Goal: Task Accomplishment & Management: Complete application form

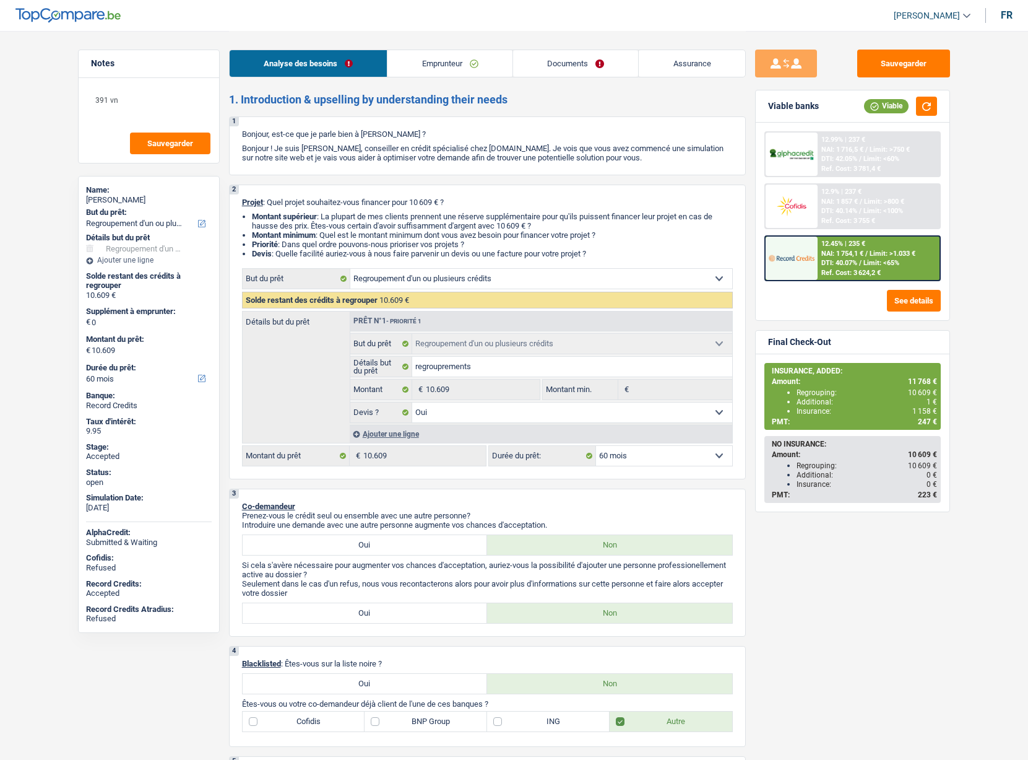
select select "refinancing"
select select "60"
select select "refinancing"
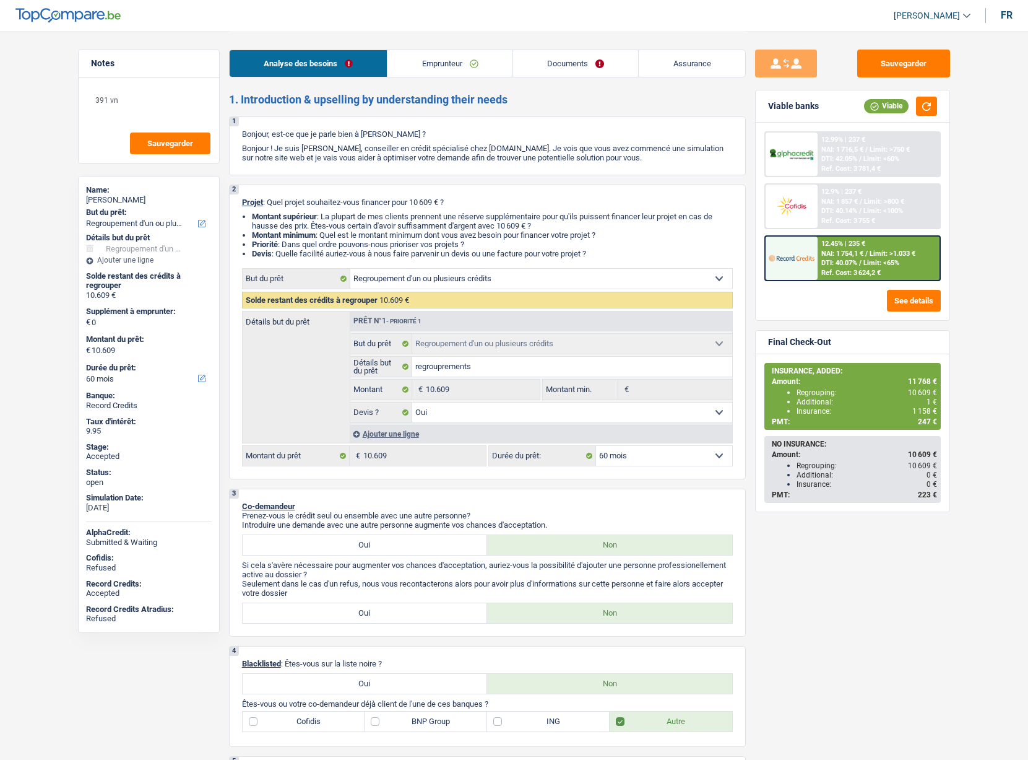
select select "yes"
select select "60"
select select "invalid"
select select "disabilityPension"
select select "rentalIncome"
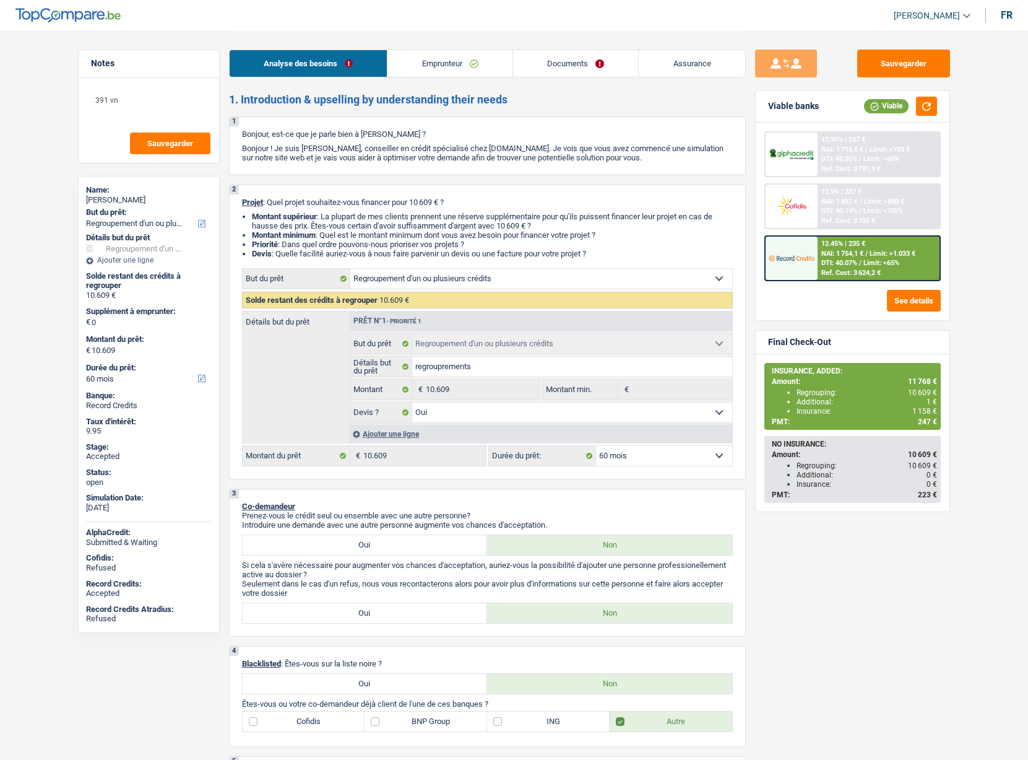
select select "ownerWithMortgage"
select select "personalLoan"
select select "medicalFees"
select select "42"
select select "personalLoan"
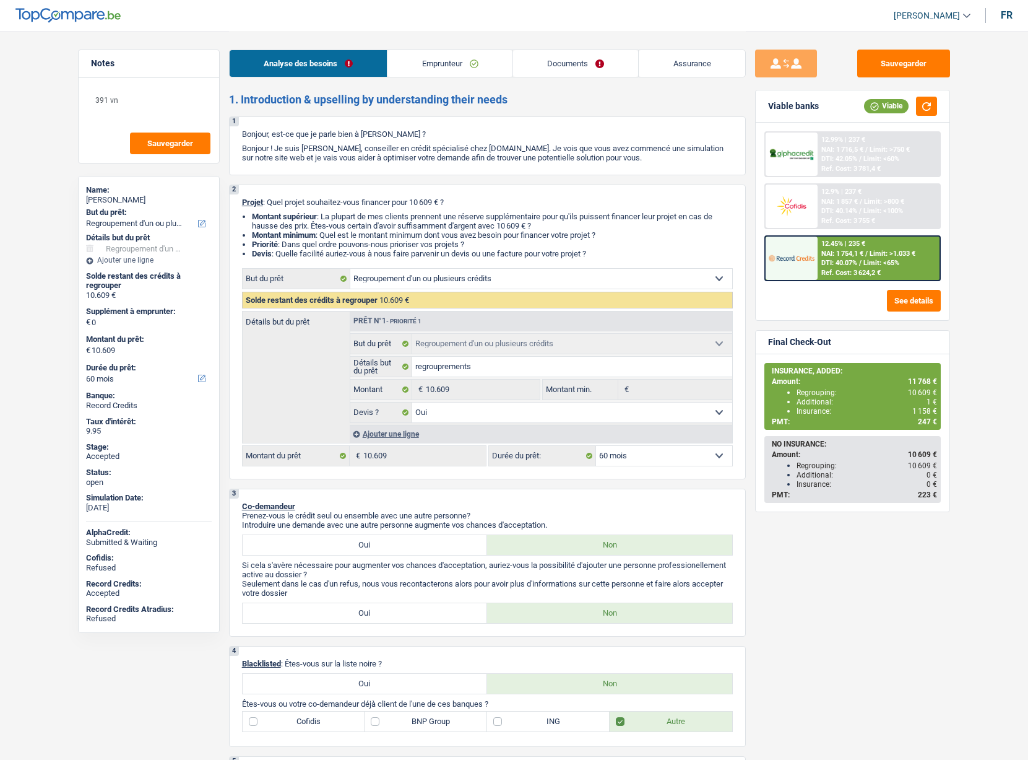
select select "medicalFees"
select select "60"
select select "mortgage"
select select "120"
select select "carLoan"
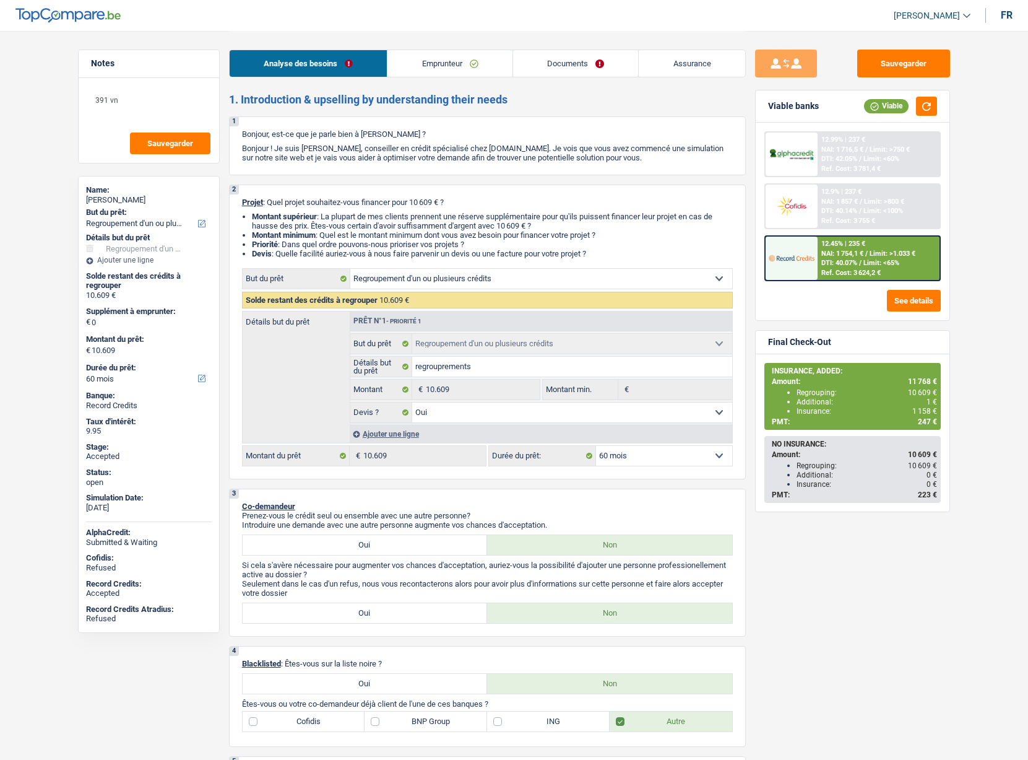
select select "96"
select select "refinancing"
select select "yes"
select select "60"
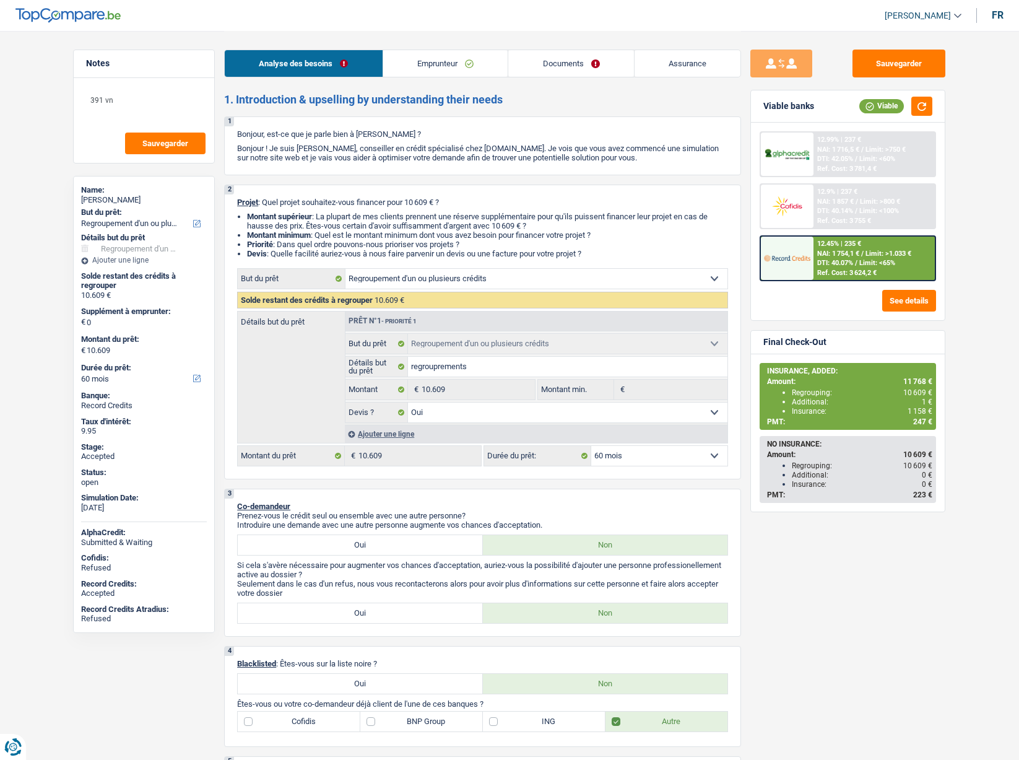
click at [908, 18] on span "[PERSON_NAME]" at bounding box center [918, 16] width 66 height 11
click at [887, 115] on button "SO" at bounding box center [895, 113] width 110 height 25
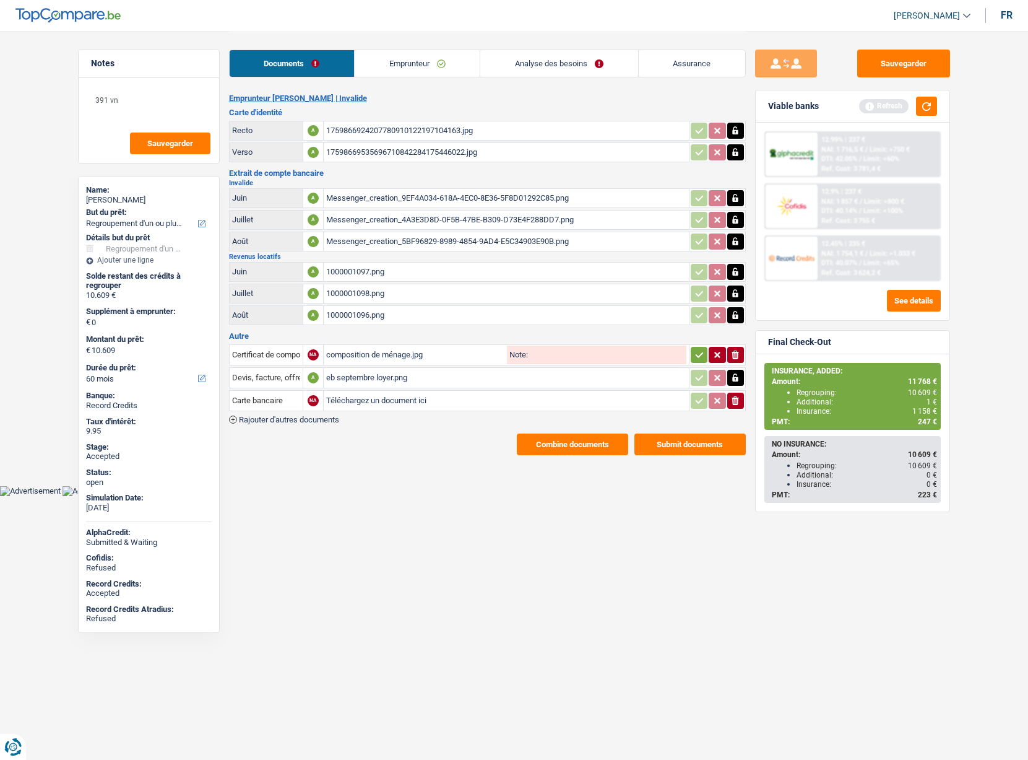
click at [424, 58] on link "Emprunteur" at bounding box center [417, 63] width 125 height 27
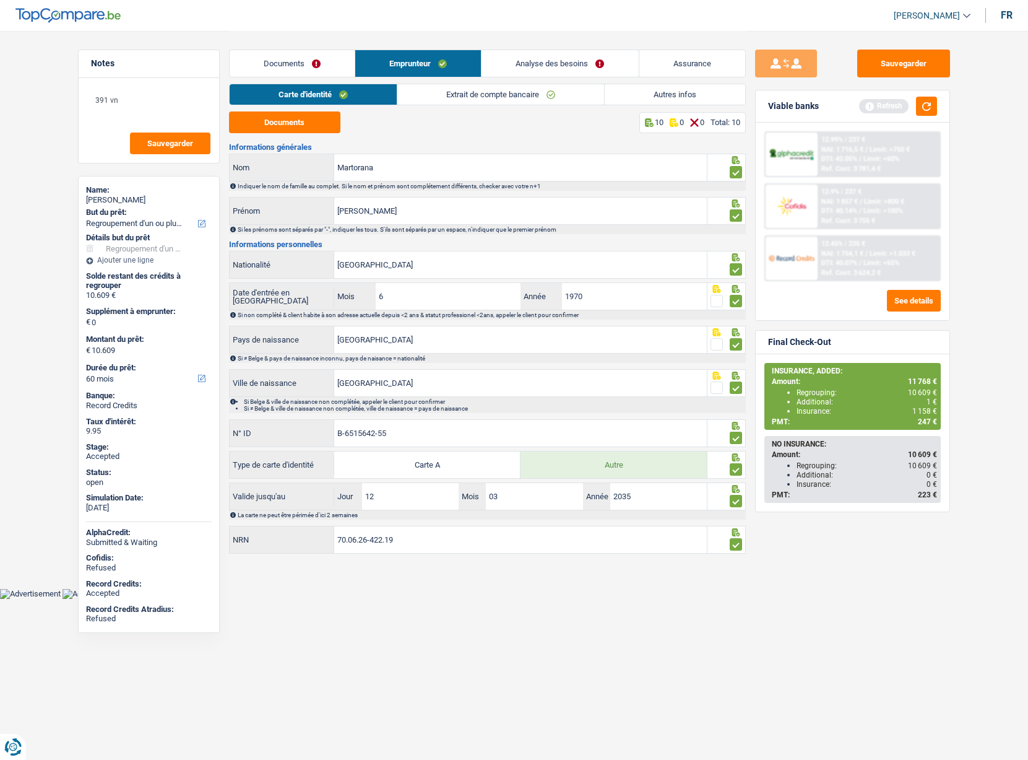
click at [534, 69] on link "Analyse des besoins" at bounding box center [560, 63] width 157 height 27
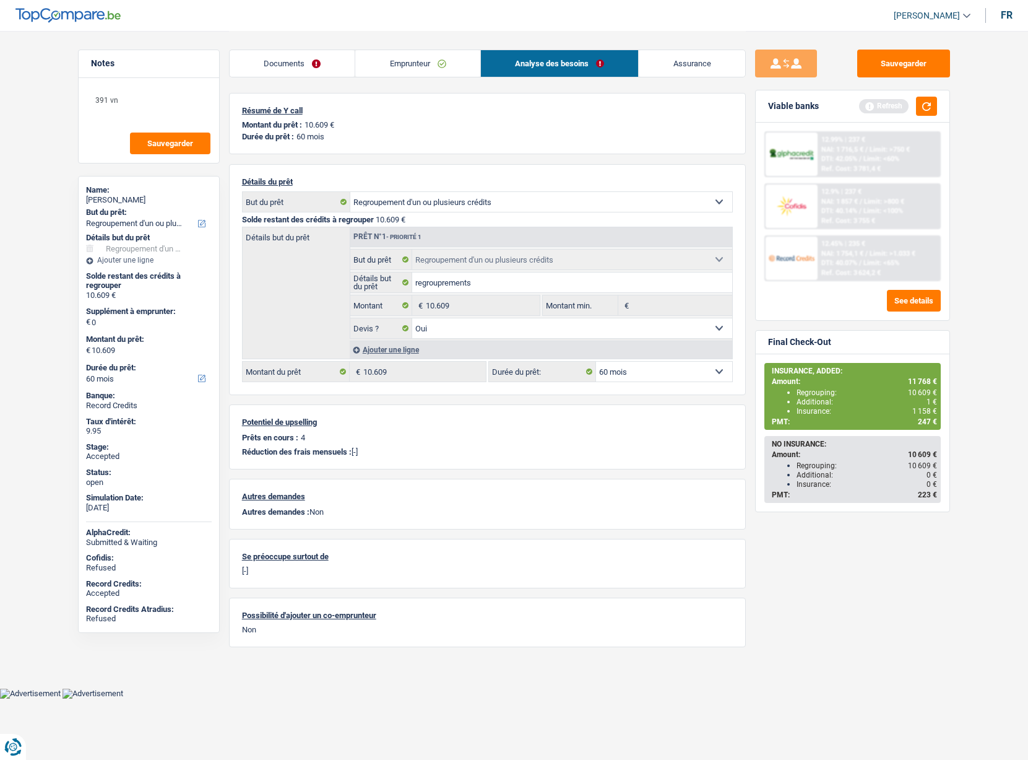
click at [396, 58] on link "Emprunteur" at bounding box center [417, 63] width 125 height 27
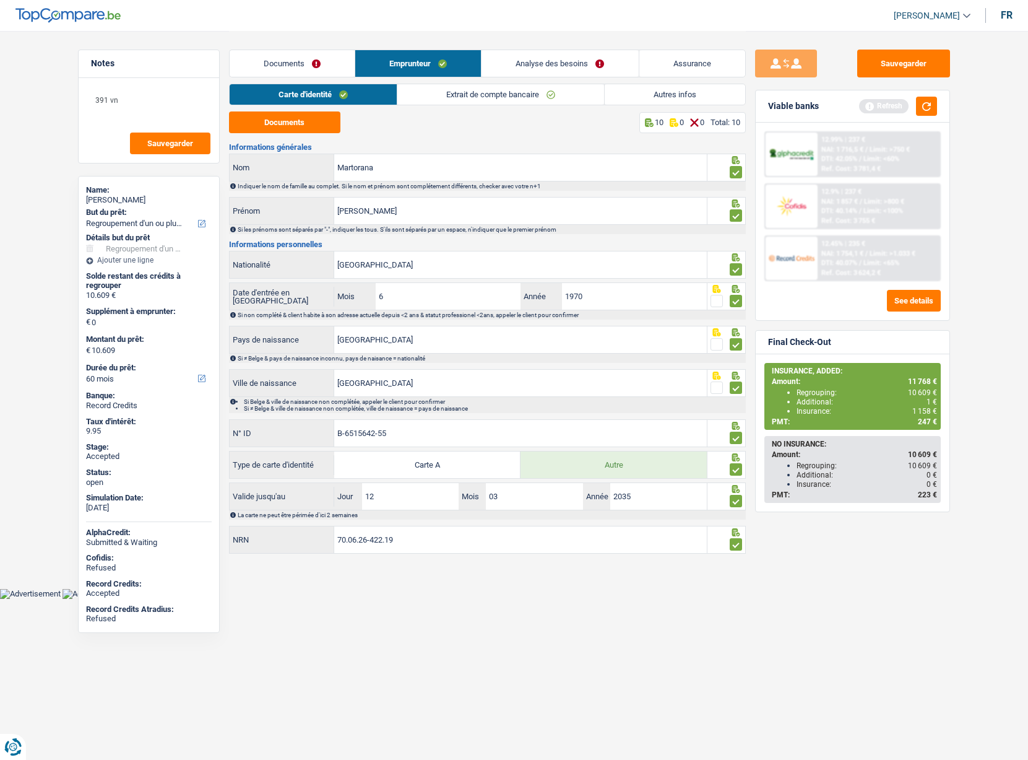
click at [706, 97] on link "Autres infos" at bounding box center [675, 94] width 141 height 20
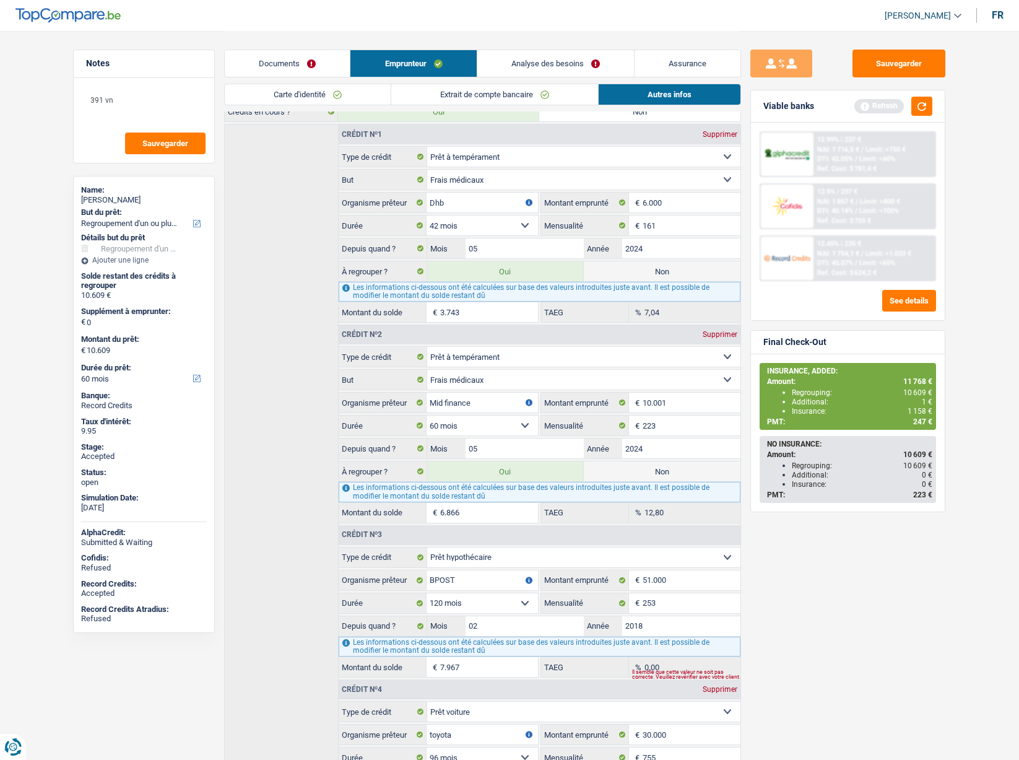
scroll to position [389, 0]
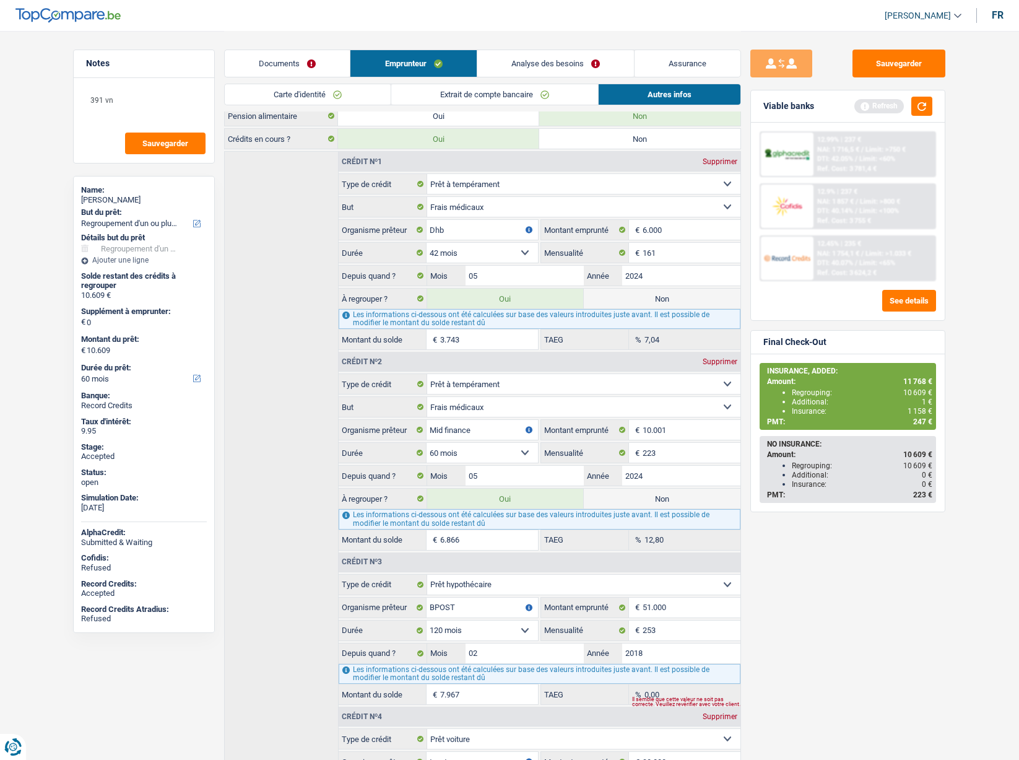
click at [667, 55] on link "Assurance" at bounding box center [688, 63] width 106 height 27
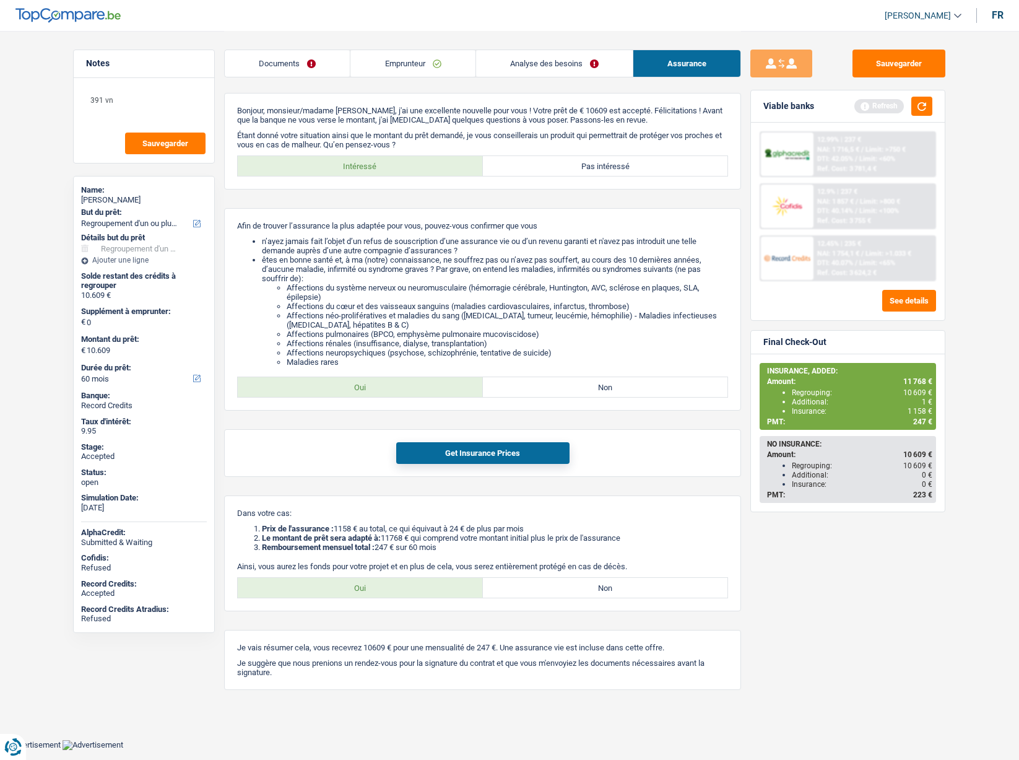
scroll to position [0, 0]
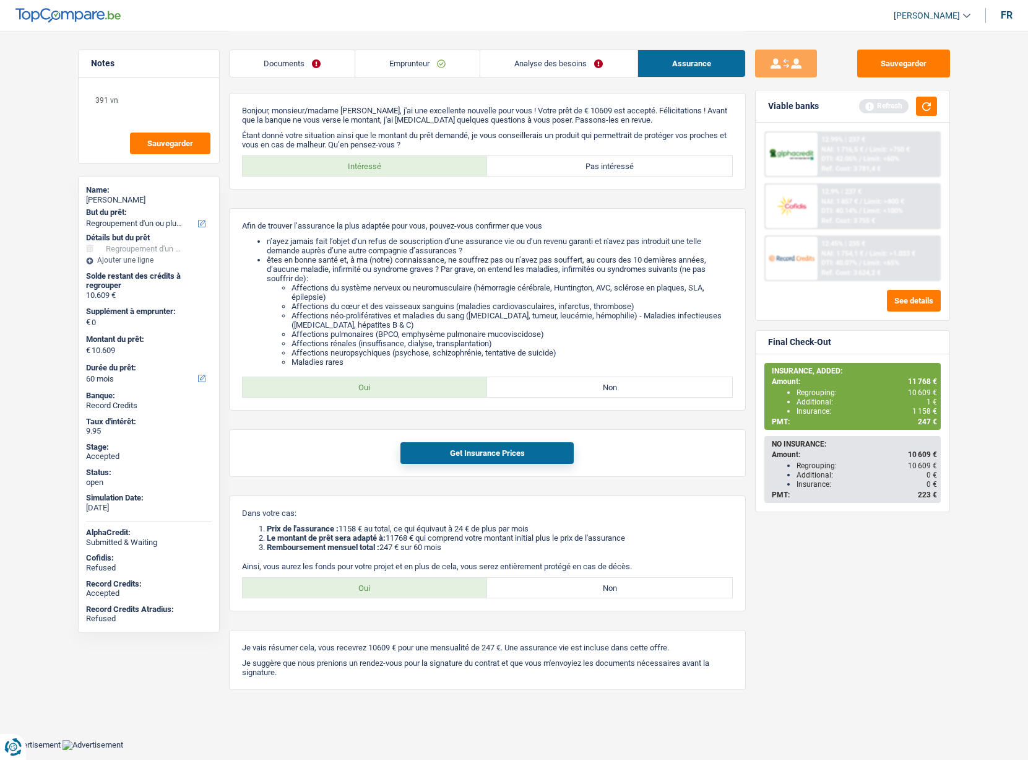
click at [430, 61] on link "Emprunteur" at bounding box center [417, 63] width 124 height 27
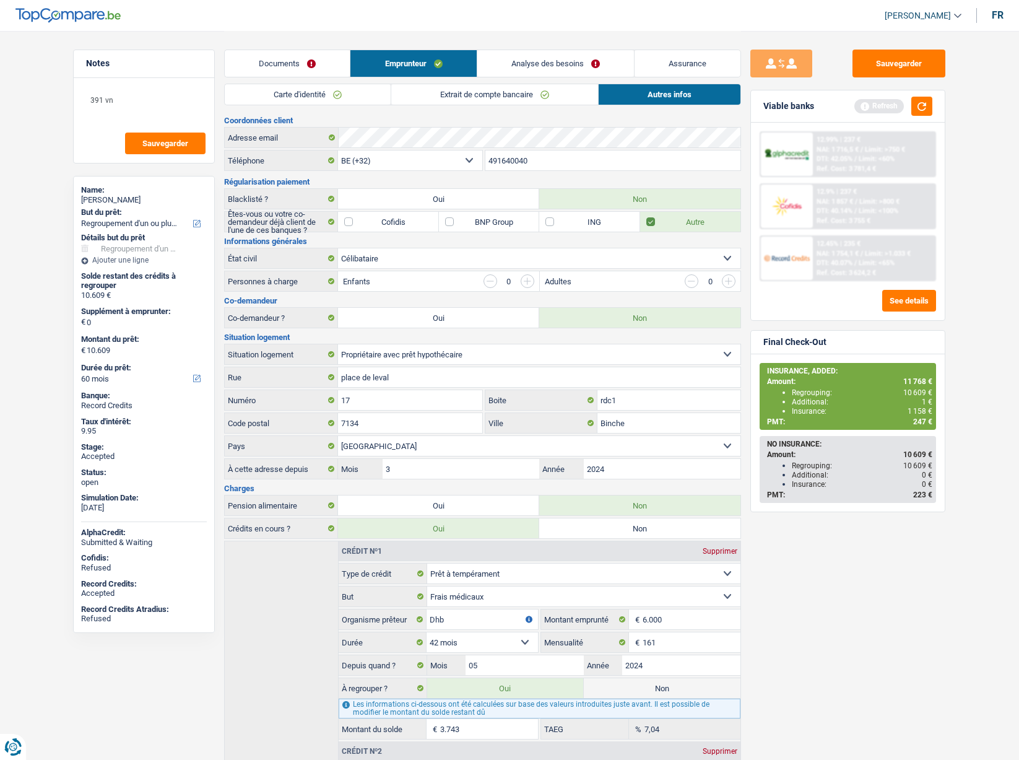
click at [505, 93] on link "Extrait de compte bancaire" at bounding box center [494, 94] width 207 height 20
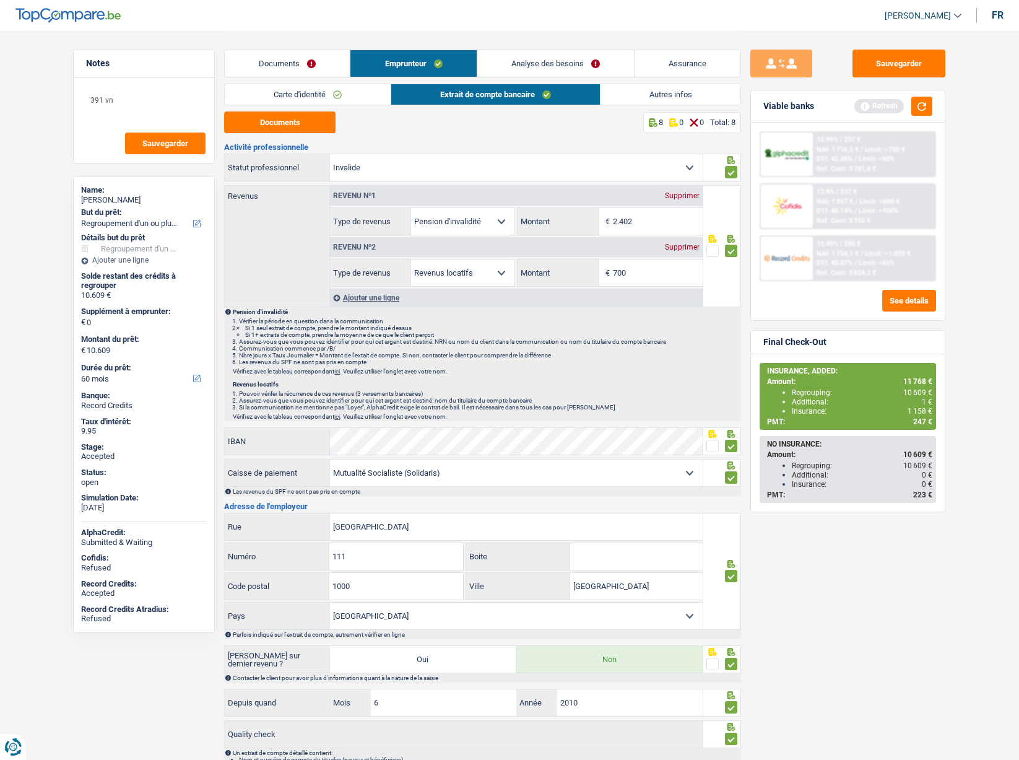
click at [671, 97] on link "Autres infos" at bounding box center [671, 94] width 141 height 20
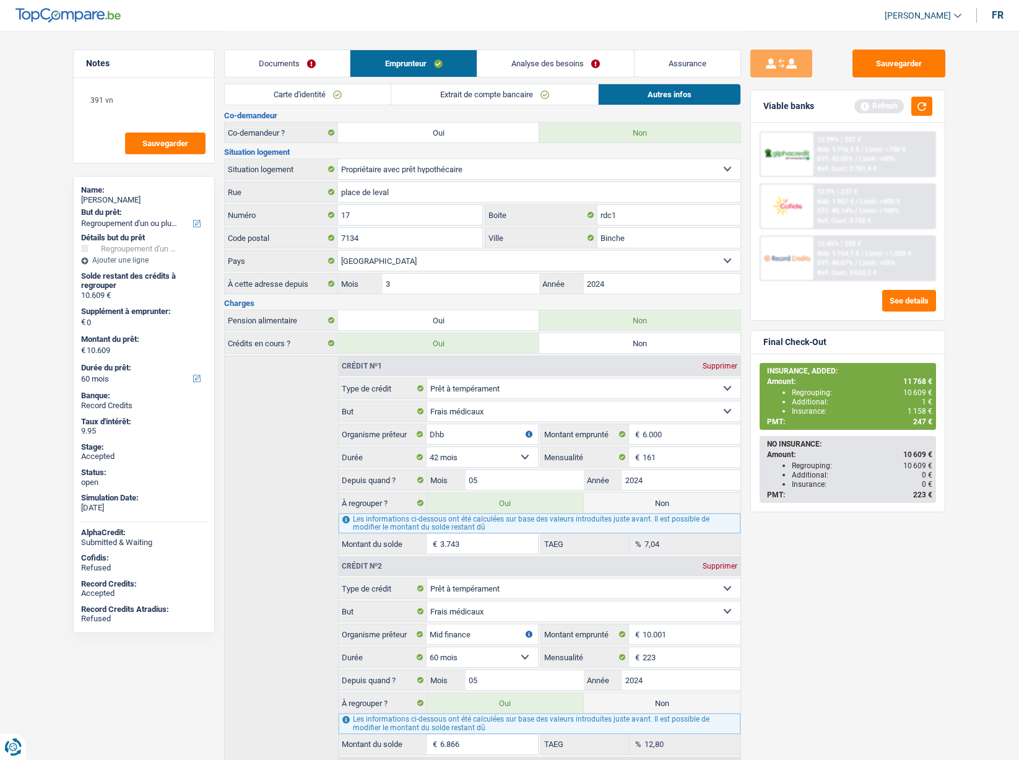
scroll to position [186, 0]
click at [659, 69] on link "Assurance" at bounding box center [688, 63] width 106 height 27
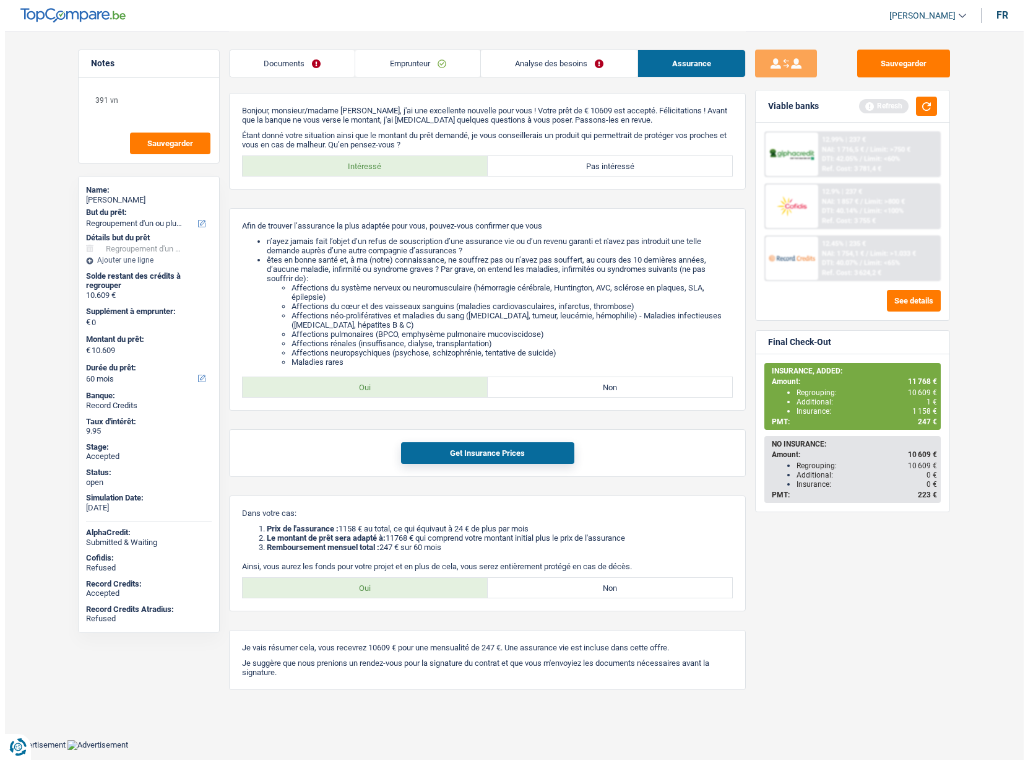
scroll to position [0, 0]
drag, startPoint x: 243, startPoint y: 511, endPoint x: 656, endPoint y: 564, distance: 417.0
click at [658, 567] on div "Dans votre cas: Prix de l'assurance : 1158 € au total, ce qui équivaut à 24 € d…" at bounding box center [487, 553] width 517 height 116
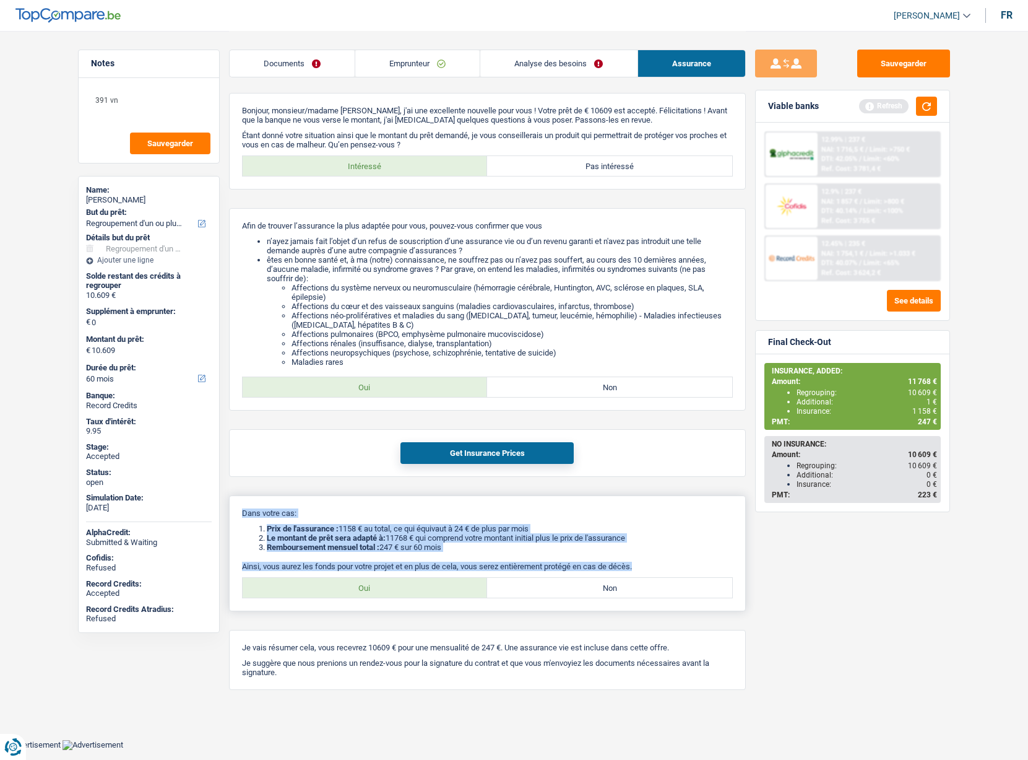
click at [656, 563] on p "Ainsi, vous aurez les fonds pour votre projet et en plus de cela, vous serez en…" at bounding box center [487, 566] width 491 height 9
drag, startPoint x: 646, startPoint y: 561, endPoint x: 233, endPoint y: 506, distance: 417.3
click at [233, 506] on div "Dans votre cas: Prix de l'assurance : 1158 € au total, ce qui équivaut à 24 € d…" at bounding box center [487, 553] width 517 height 116
click at [254, 518] on div "Dans votre cas: Prix de l'assurance : 1158 € au total, ce qui équivaut à 24 € d…" at bounding box center [487, 553] width 517 height 116
drag, startPoint x: 240, startPoint y: 509, endPoint x: 660, endPoint y: 567, distance: 424.4
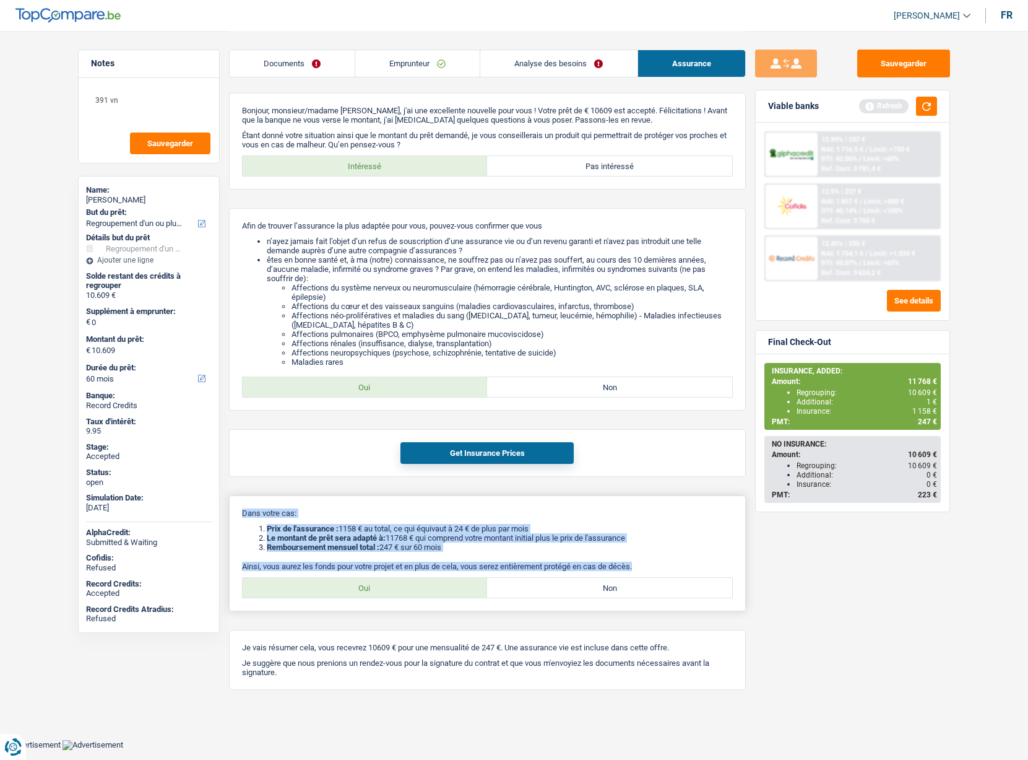
click at [660, 567] on div "Dans votre cas: Prix de l'assurance : 1158 € au total, ce qui équivaut à 24 € d…" at bounding box center [487, 553] width 517 height 116
click at [655, 565] on p "Ainsi, vous aurez les fonds pour votre projet et en plus de cela, vous serez en…" at bounding box center [487, 566] width 491 height 9
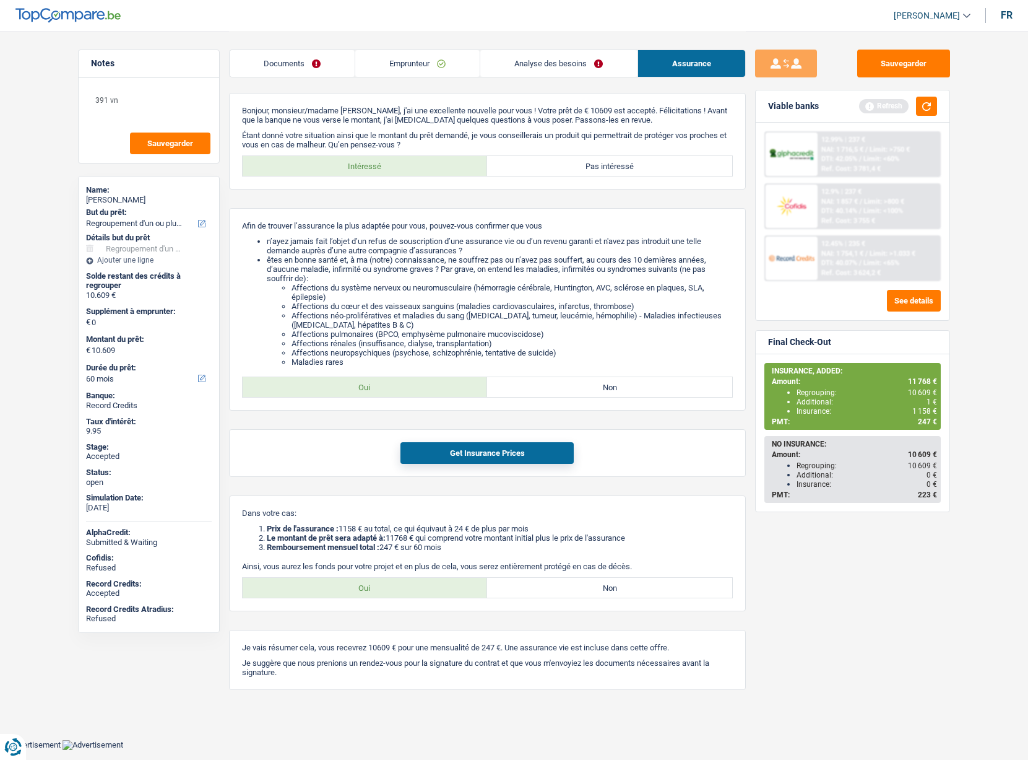
drag, startPoint x: 646, startPoint y: 564, endPoint x: 220, endPoint y: 513, distance: 429.0
click at [220, 513] on div "Notes 391 vn Sauvegarder Name: Maria Martorana But du prêt: Confort maison: meu…" at bounding box center [515, 369] width 892 height 677
click at [259, 518] on div "Dans votre cas: Prix de l'assurance : 1158 € au total, ce qui équivaut à 24 € d…" at bounding box center [487, 553] width 517 height 116
click at [121, 197] on div "Maria Martorana" at bounding box center [149, 200] width 126 height 10
click at [121, 196] on div "Maria Martorana" at bounding box center [149, 200] width 126 height 10
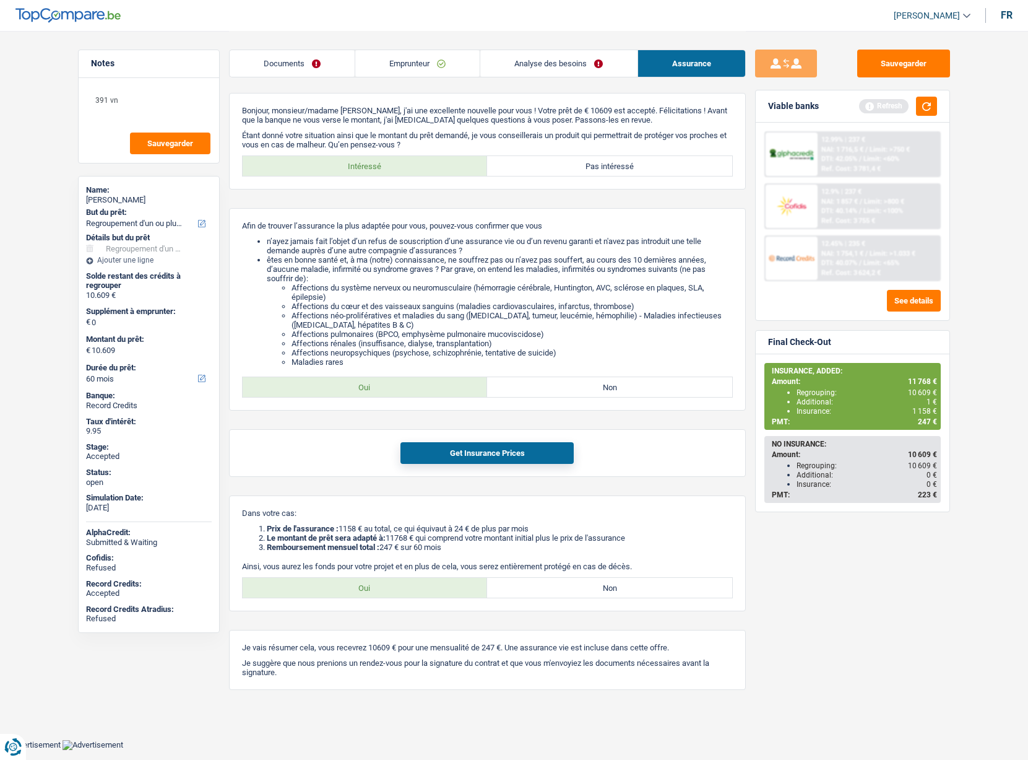
click at [123, 194] on div "Name: Maria Martorana" at bounding box center [149, 196] width 126 height 22
click at [123, 194] on div "Name:" at bounding box center [149, 190] width 126 height 10
click at [116, 198] on div "Maria Martorana" at bounding box center [149, 200] width 126 height 10
click at [116, 197] on div "Maria Martorana" at bounding box center [149, 200] width 126 height 10
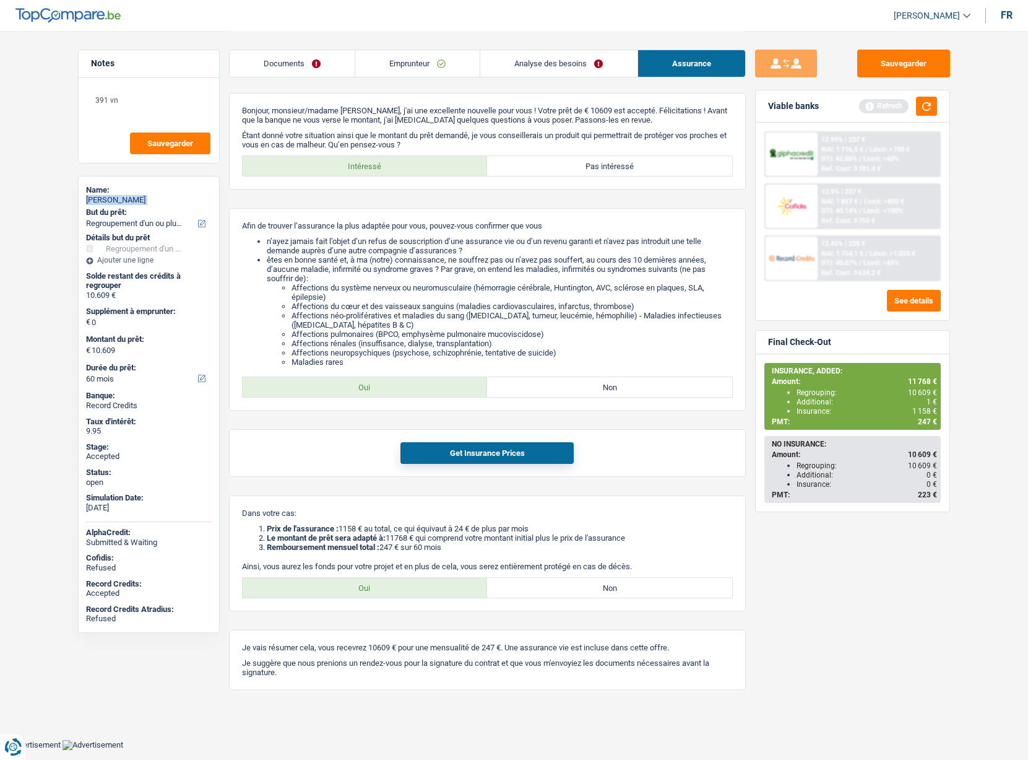
click at [116, 196] on div "Maria Martorana" at bounding box center [149, 200] width 126 height 10
copy div "Maria Martorana"
drag, startPoint x: 399, startPoint y: 64, endPoint x: 409, endPoint y: 64, distance: 9.3
click at [401, 64] on link "Emprunteur" at bounding box center [417, 63] width 124 height 27
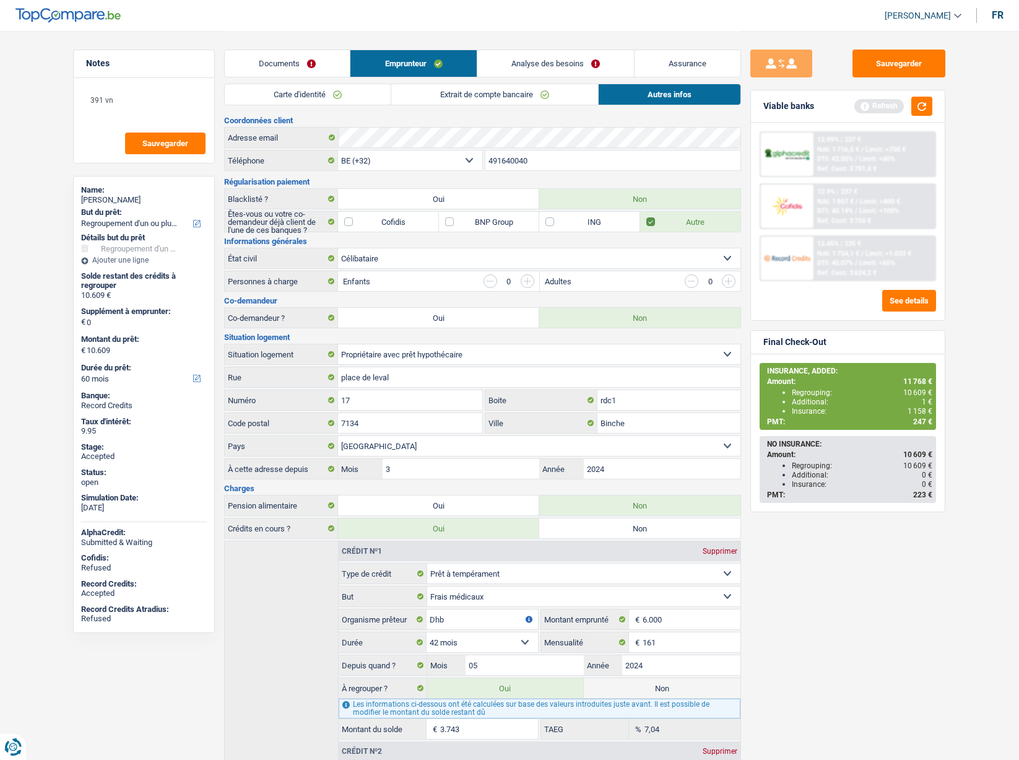
click at [530, 166] on input "491640040" at bounding box center [613, 160] width 256 height 20
click at [658, 57] on link "Assurance" at bounding box center [688, 63] width 106 height 27
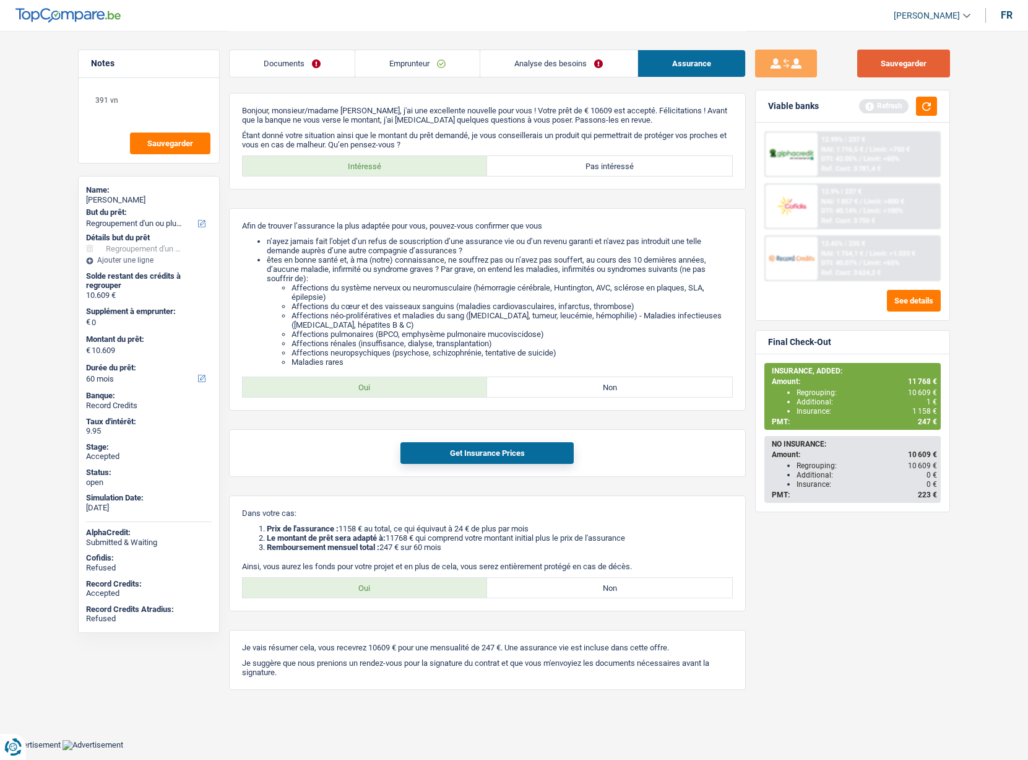
click at [884, 69] on button "Sauvegarder" at bounding box center [904, 64] width 93 height 28
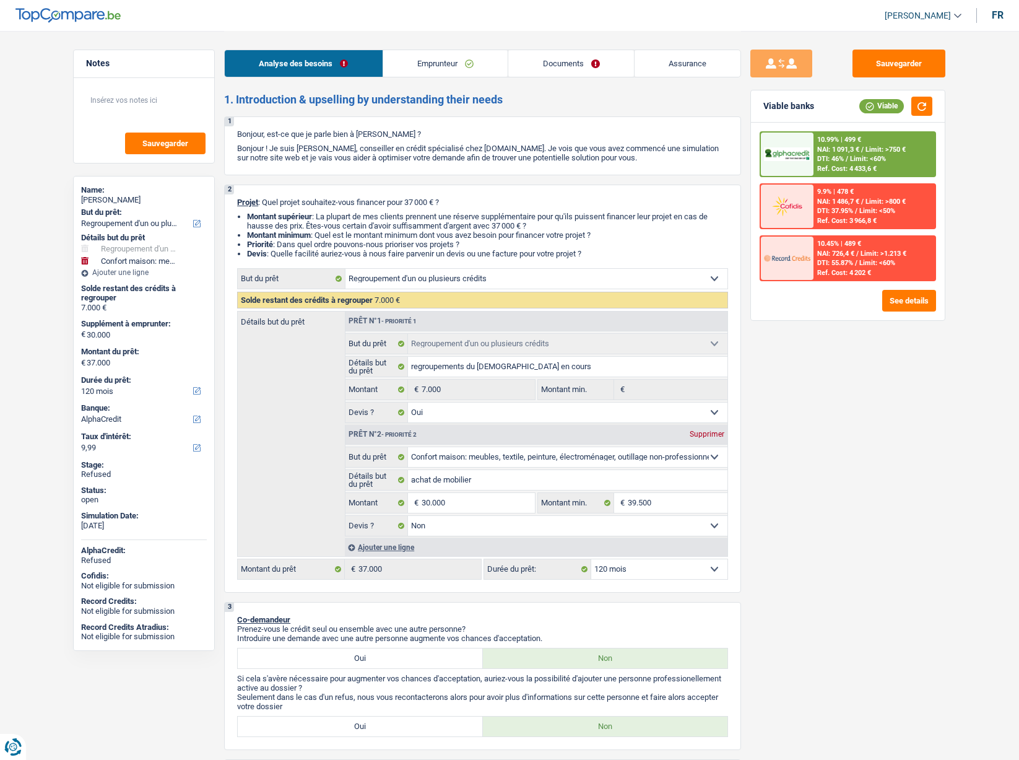
select select "refinancing"
select select "household"
select select "120"
select select "alphacredit"
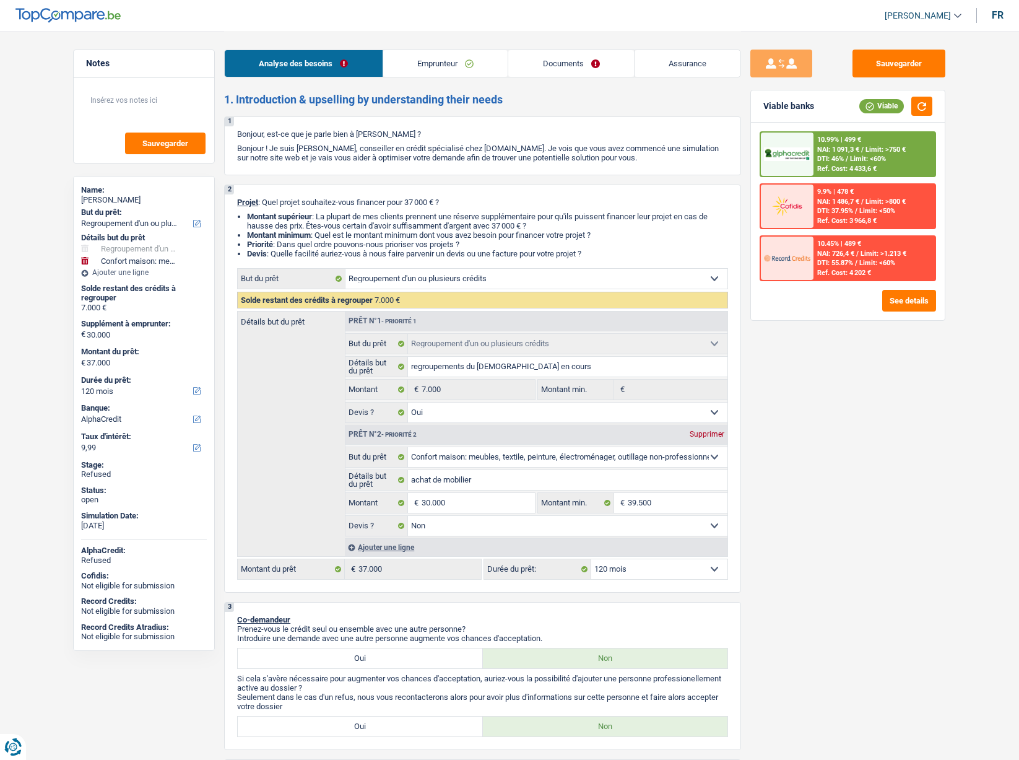
select select "refinancing"
select select "yes"
select select "household"
select select "false"
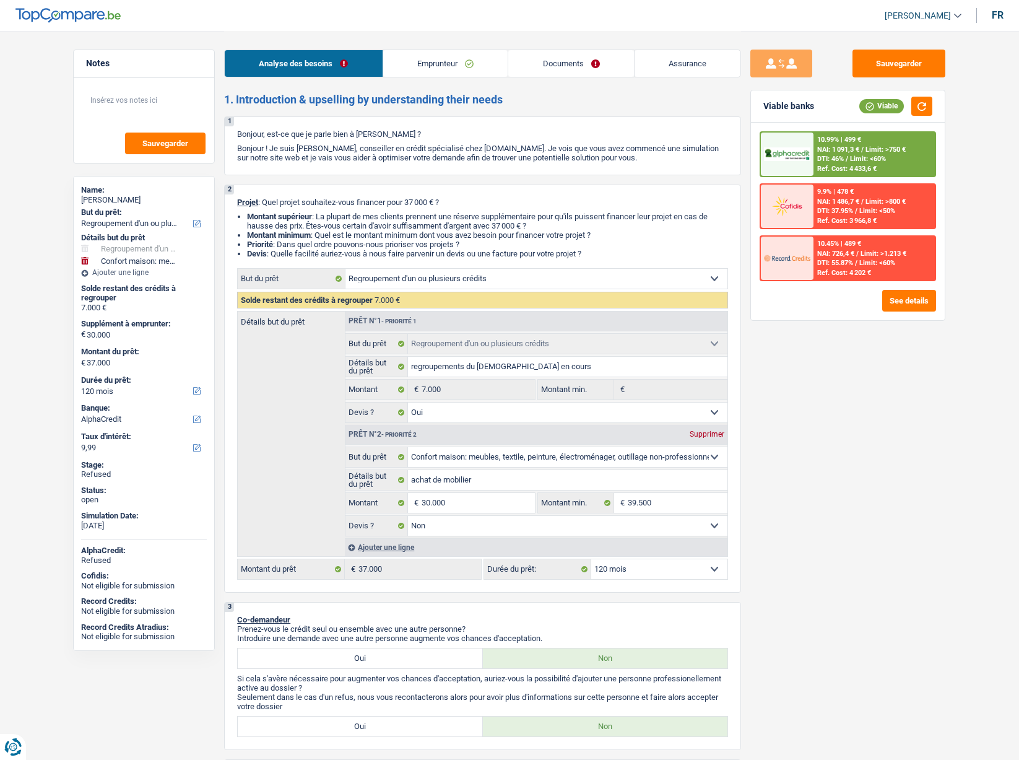
select select "120"
select select "unemployed"
select select "familyAllowances"
select select "unemployment"
select select "alimony"
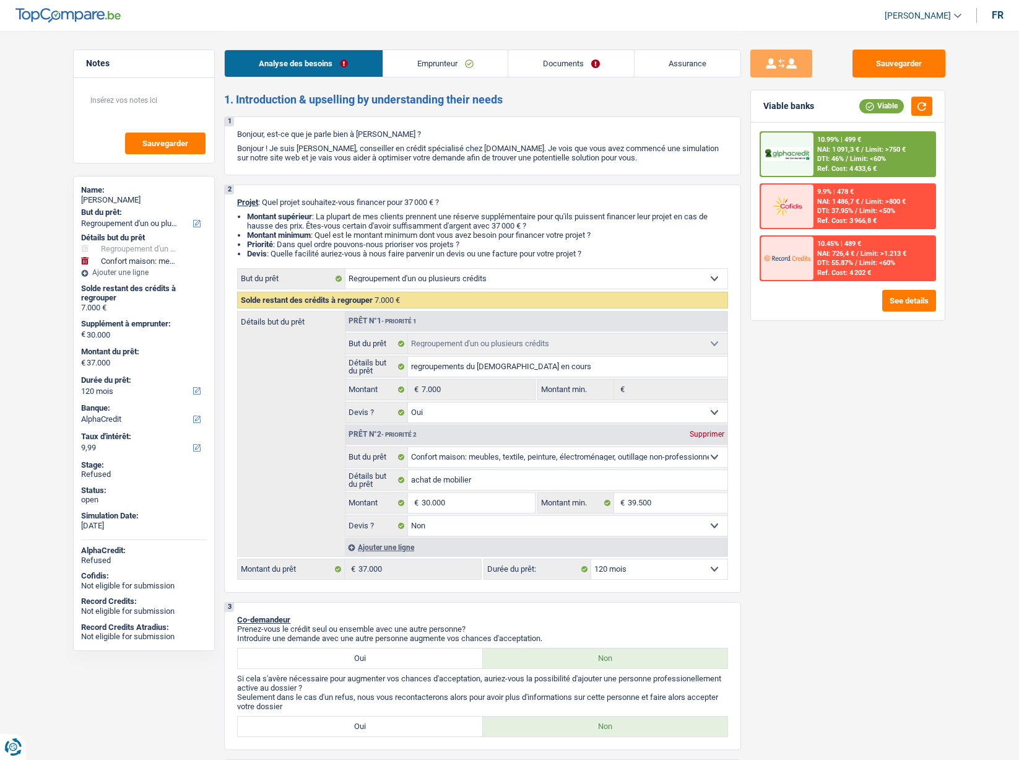
select select "alimony"
select select "rents"
select select "personalLoan"
select select "homeFurnishingOrRelocation"
select select "48"
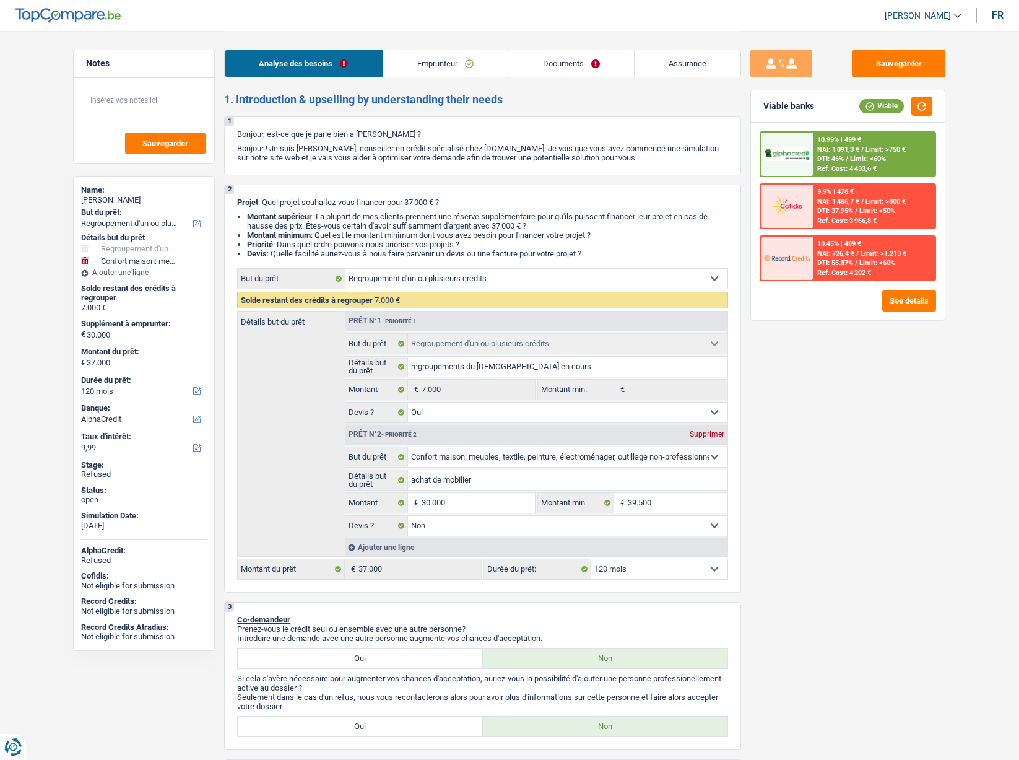
select select "refinancing"
select select "yes"
select select "household"
select select "false"
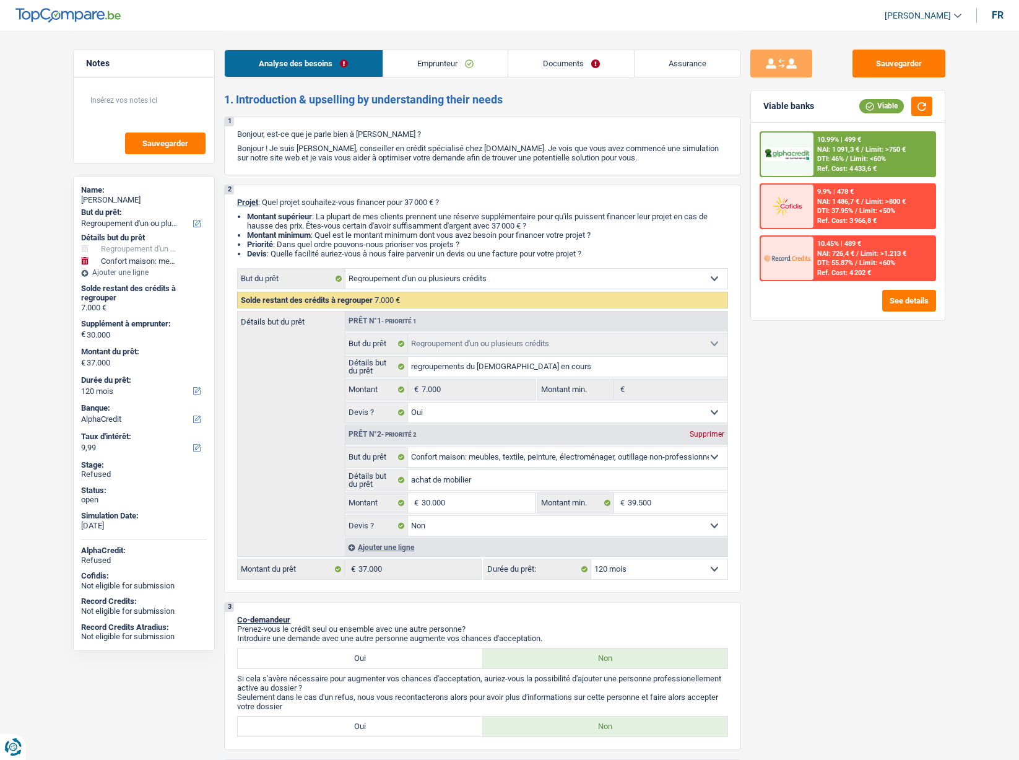
select select "120"
click at [458, 59] on link "Emprunteur" at bounding box center [445, 63] width 125 height 27
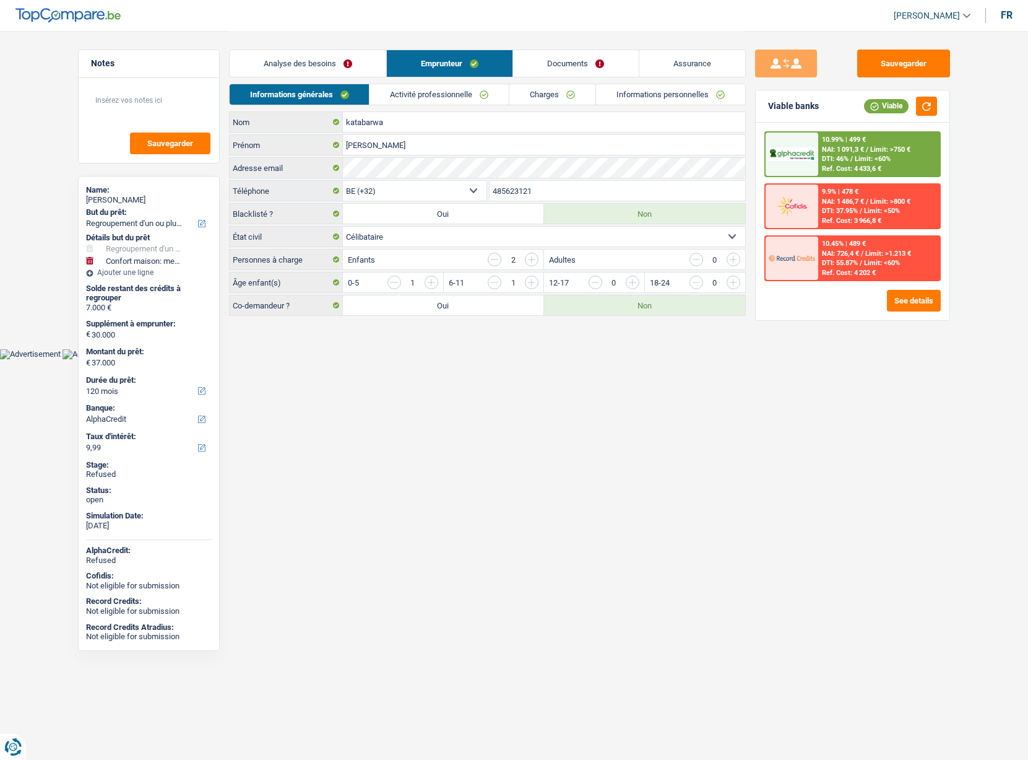
click at [937, 15] on span "[PERSON_NAME]" at bounding box center [927, 16] width 66 height 11
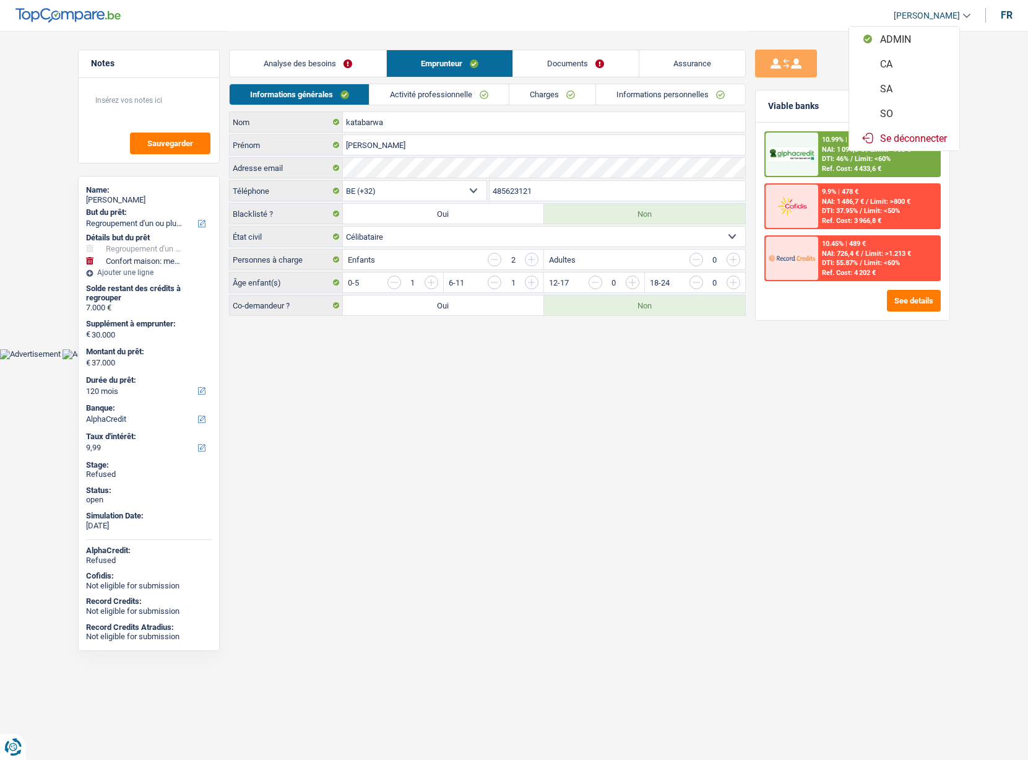
click at [888, 113] on button "SO" at bounding box center [905, 113] width 110 height 25
select select "32"
select select "single"
select select "rents"
select select "BE"
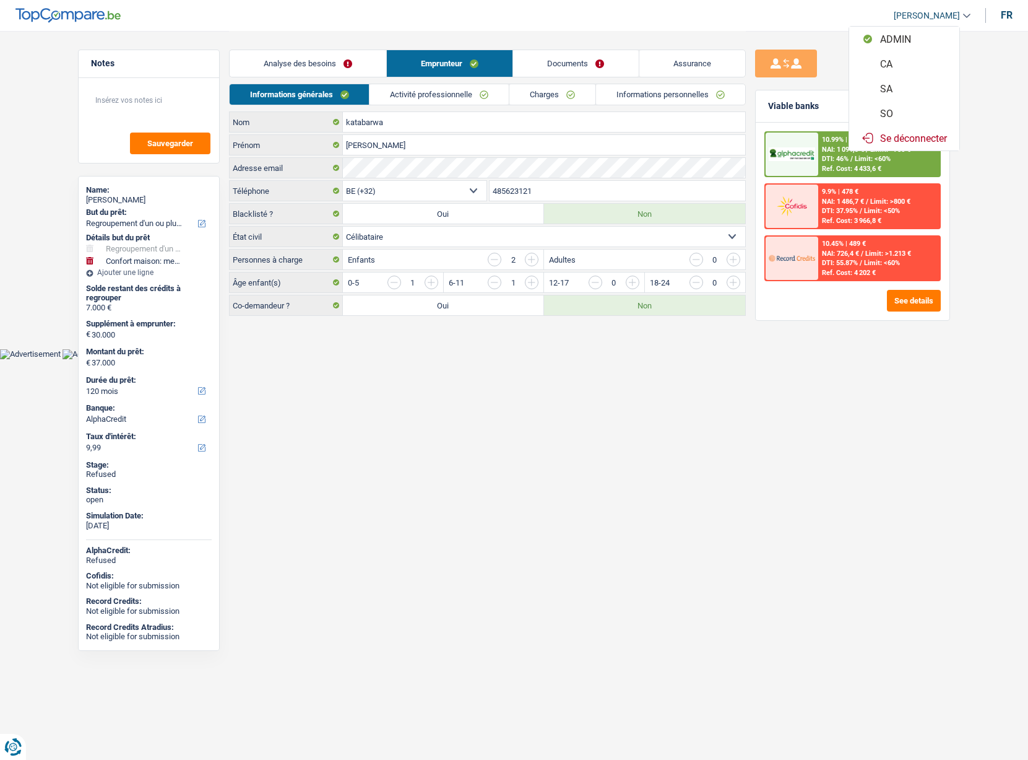
select select "personalLoan"
select select "homeFurnishingOrRelocation"
select select "48"
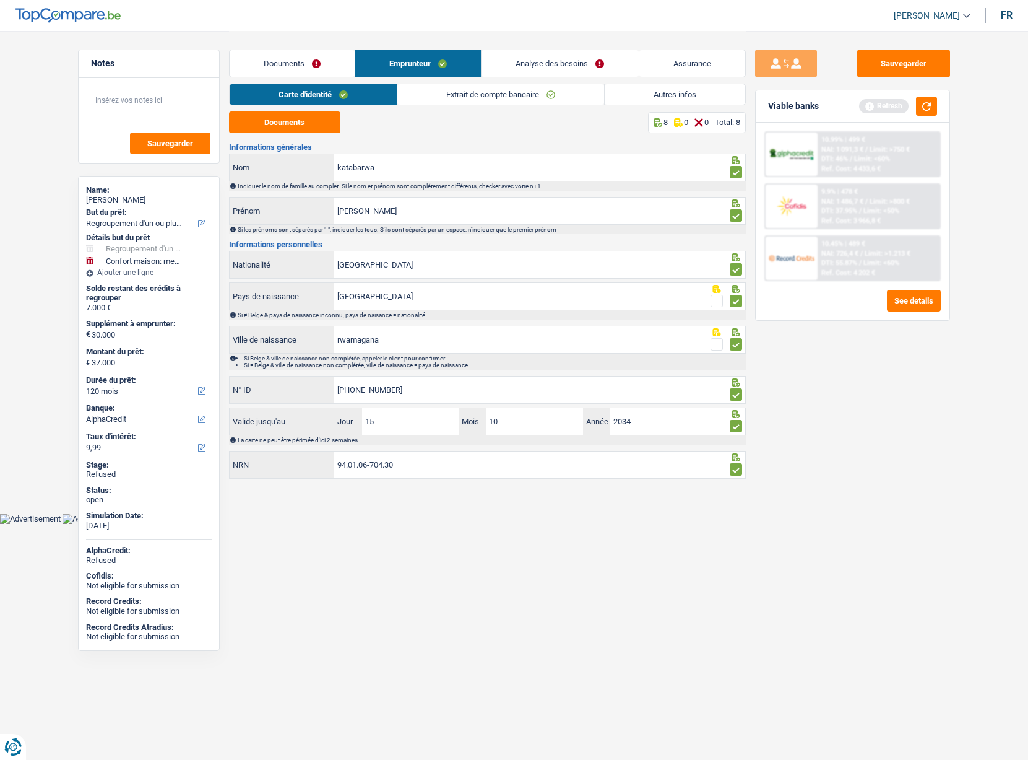
click at [631, 91] on link "Autres infos" at bounding box center [675, 94] width 141 height 20
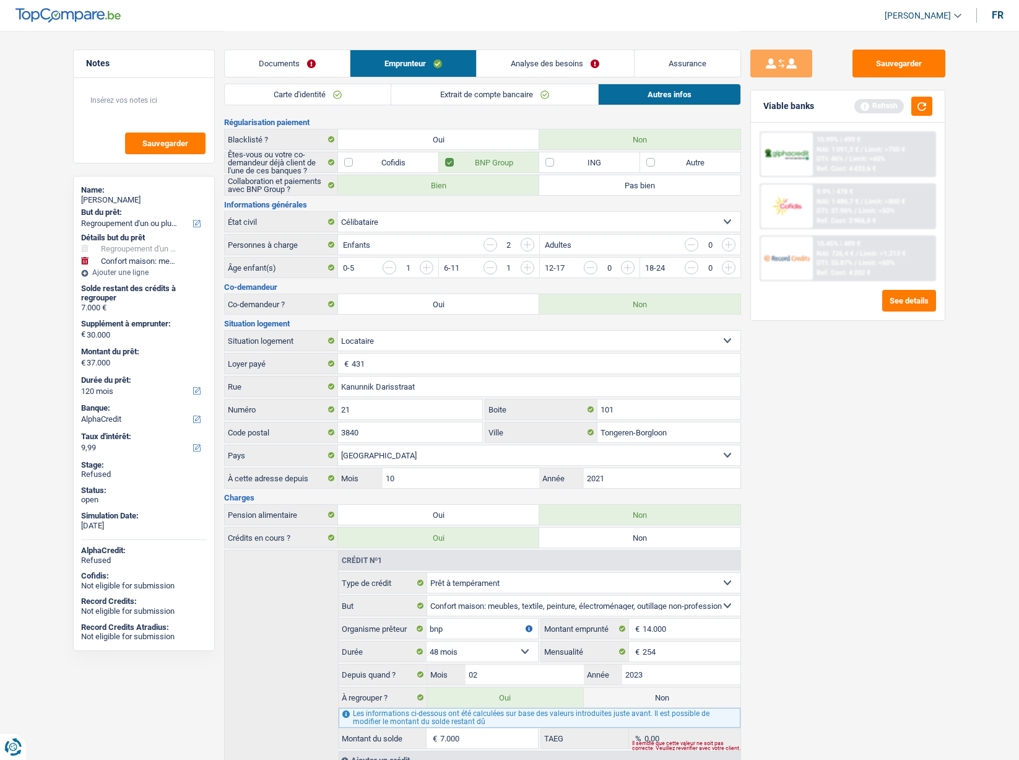
scroll to position [111, 0]
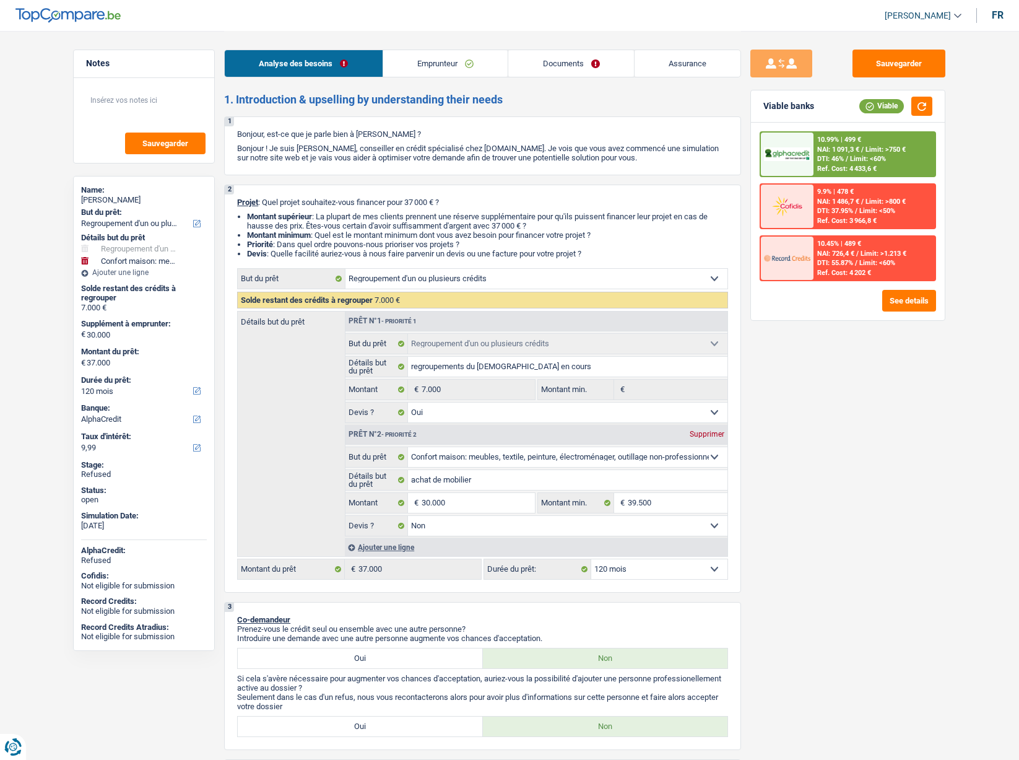
select select "refinancing"
select select "household"
select select "120"
select select "alphacredit"
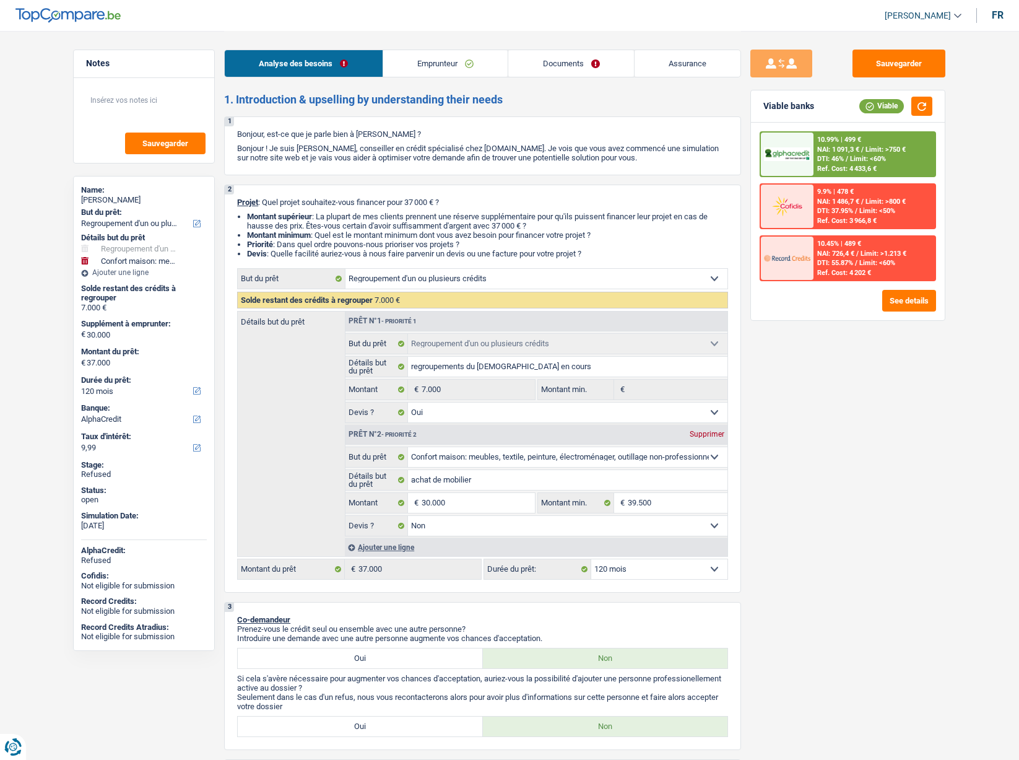
select select "refinancing"
select select "yes"
select select "household"
select select "false"
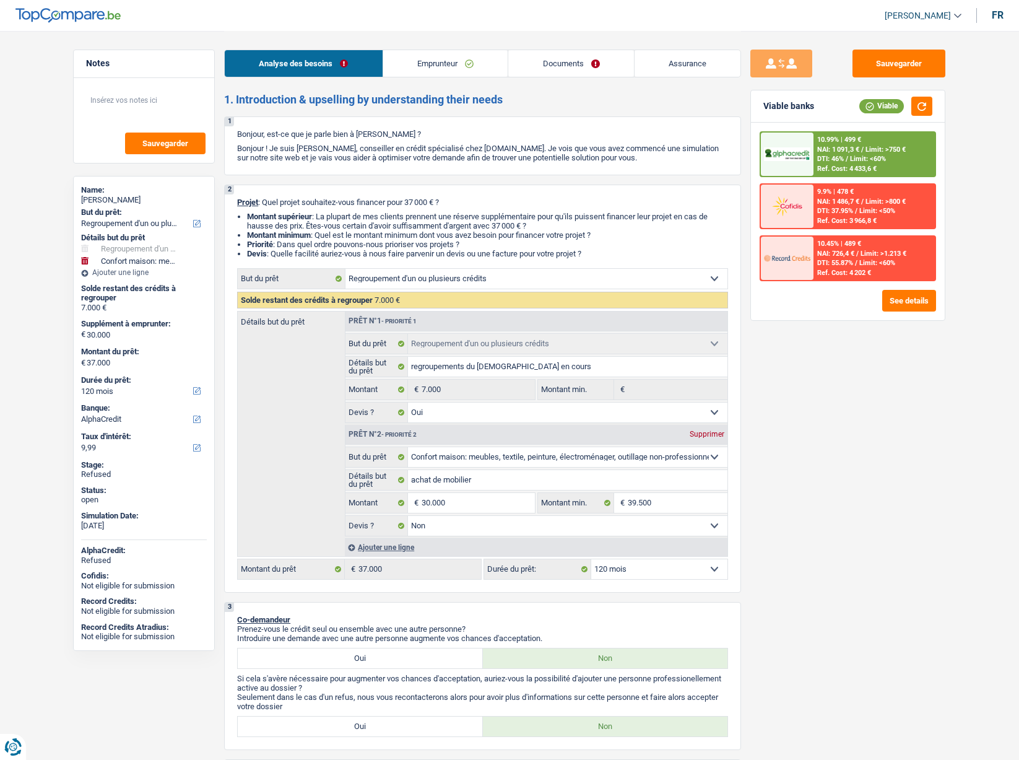
select select "120"
select select "unemployed"
select select "familyAllowances"
select select "unemployment"
select select "alimony"
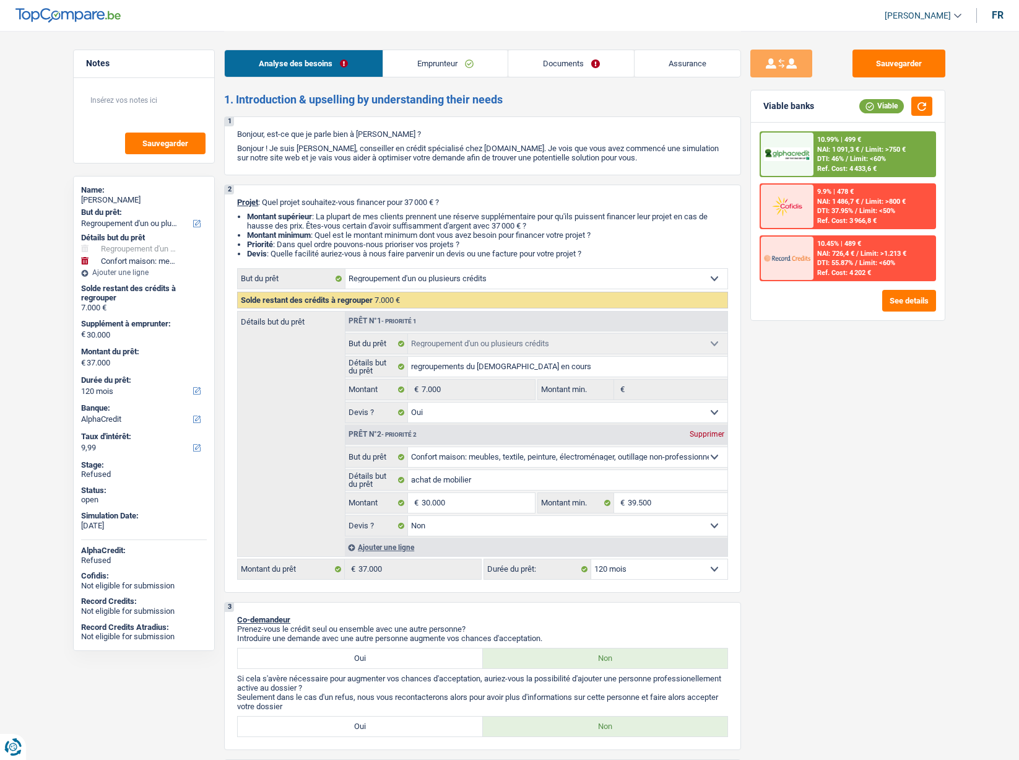
select select "alimony"
select select "rents"
select select "personalLoan"
select select "homeFurnishingOrRelocation"
select select "48"
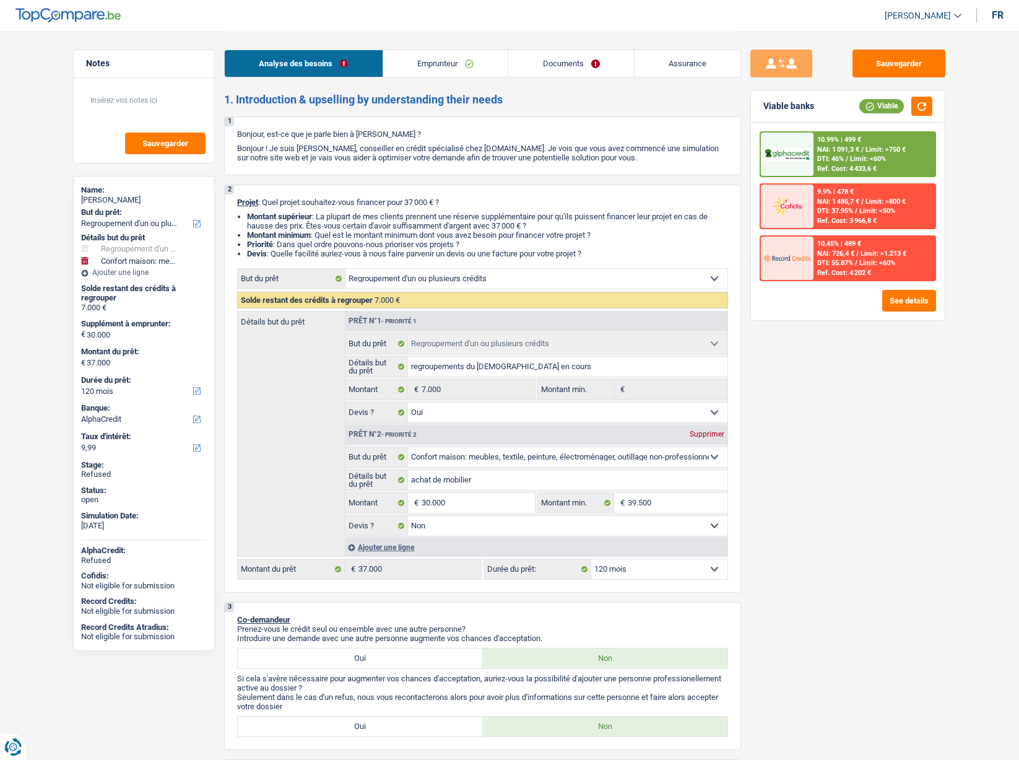
select select "refinancing"
select select "yes"
select select "household"
select select "false"
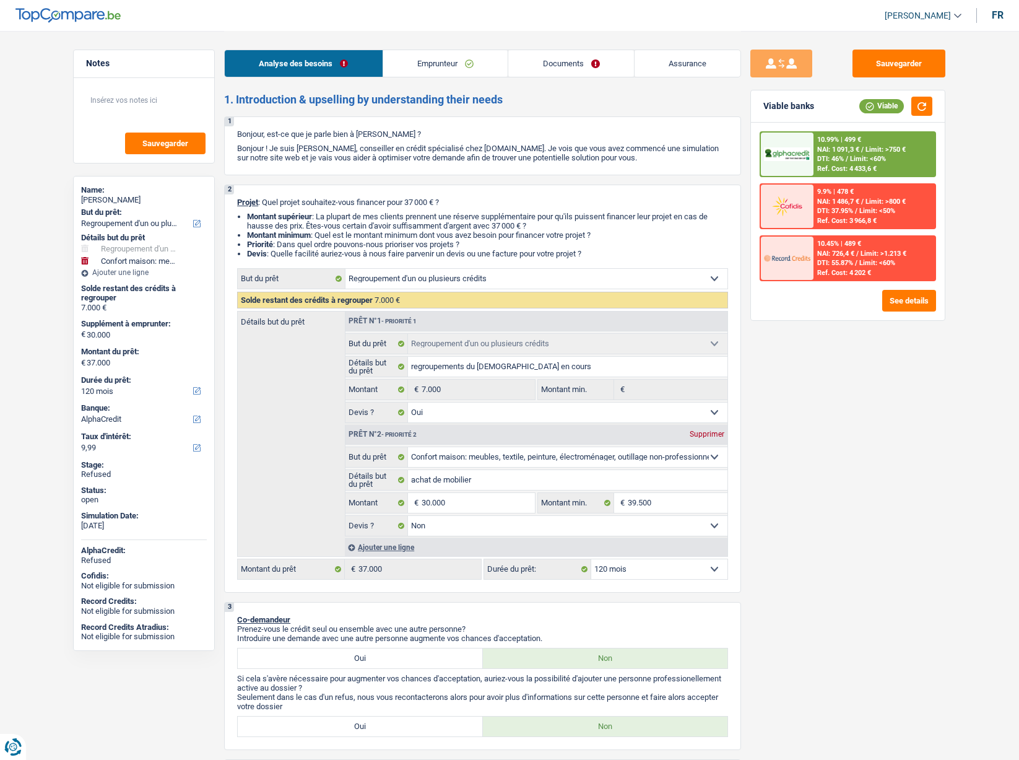
select select "120"
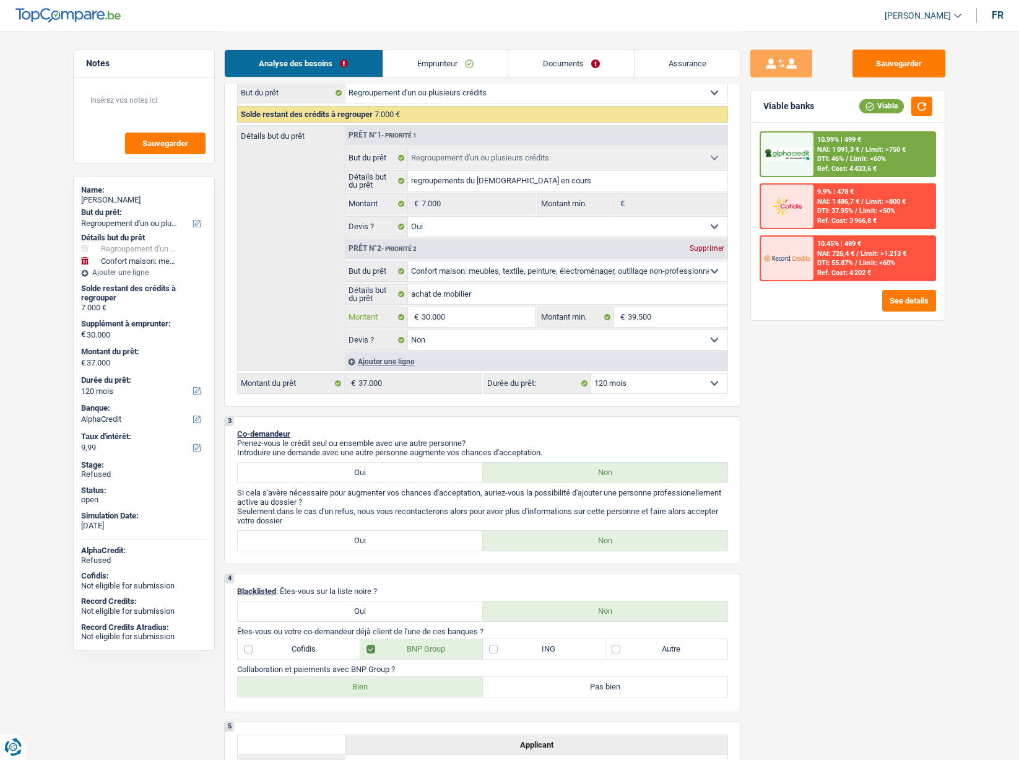
click at [459, 310] on input "30.000" at bounding box center [478, 317] width 113 height 20
click at [457, 308] on input "30.000" at bounding box center [478, 317] width 113 height 20
click at [454, 305] on fieldset "Confort maison: meubles, textile, peinture, électroménager, outillage non-profe…" at bounding box center [537, 306] width 382 height 90
click at [451, 313] on input "30.000" at bounding box center [478, 317] width 113 height 20
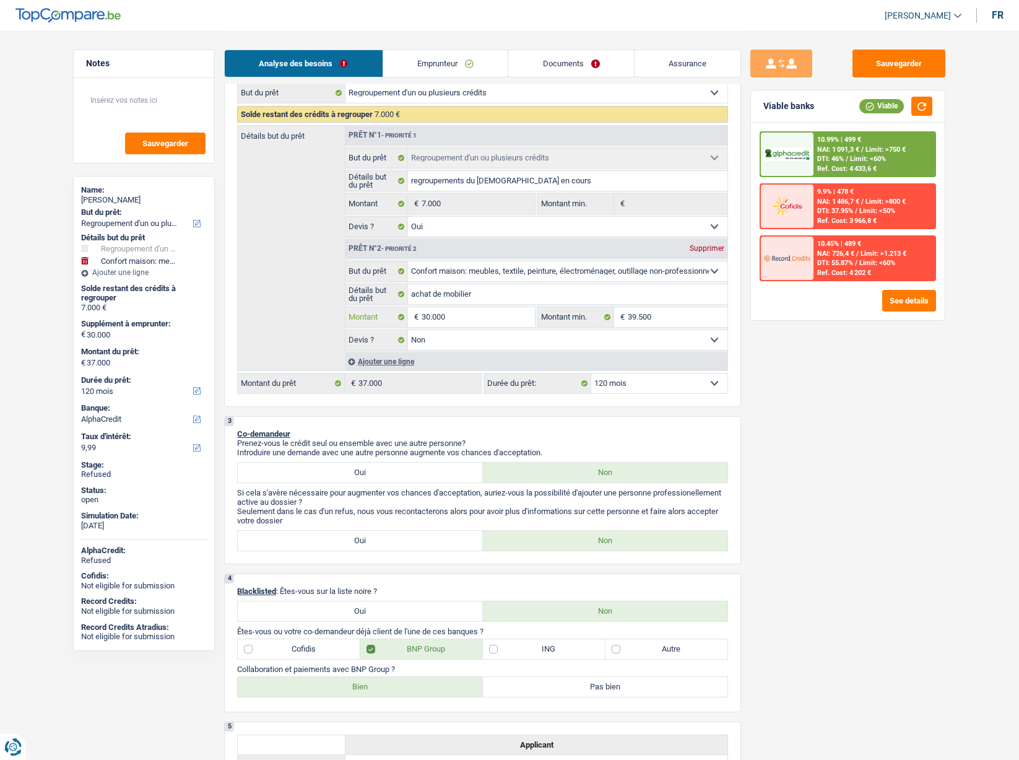
click at [451, 313] on input "30.000" at bounding box center [478, 317] width 113 height 20
type input "2"
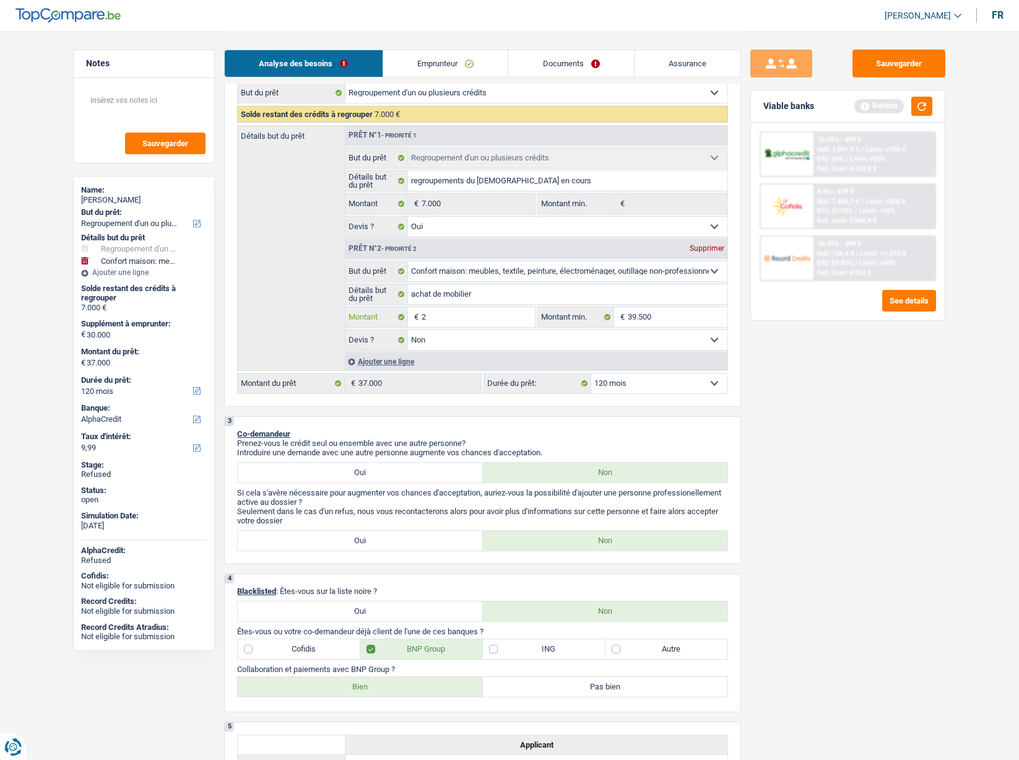
type input "20"
type input "200"
type input "2.000"
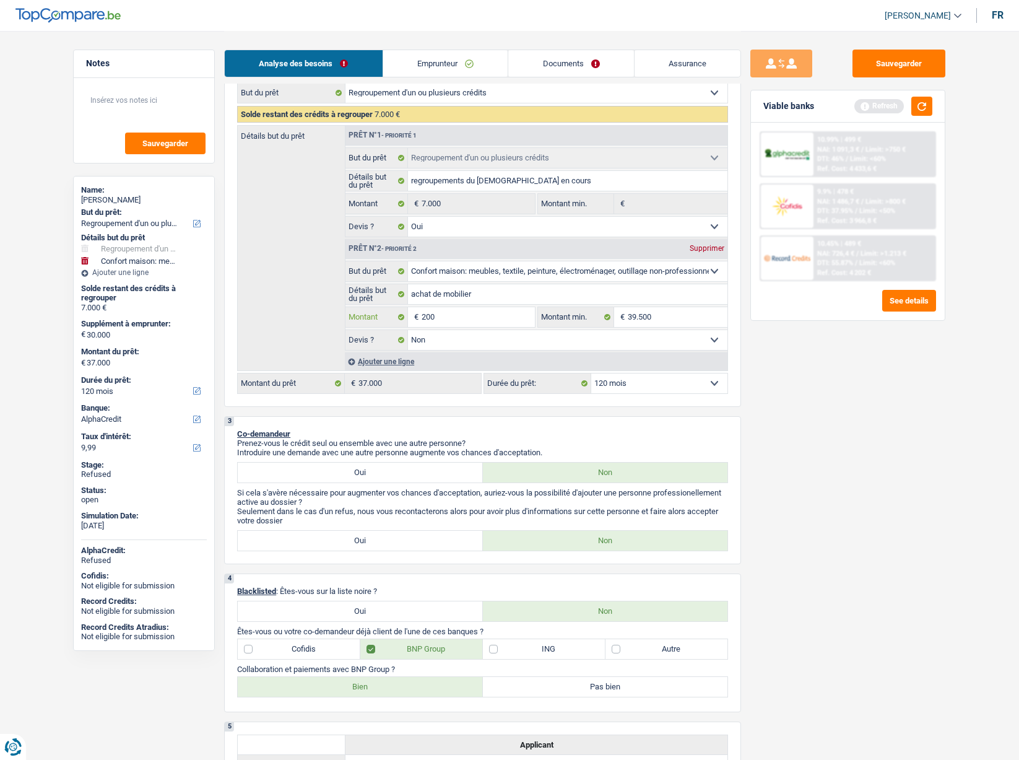
type input "2.000"
type input "20.000"
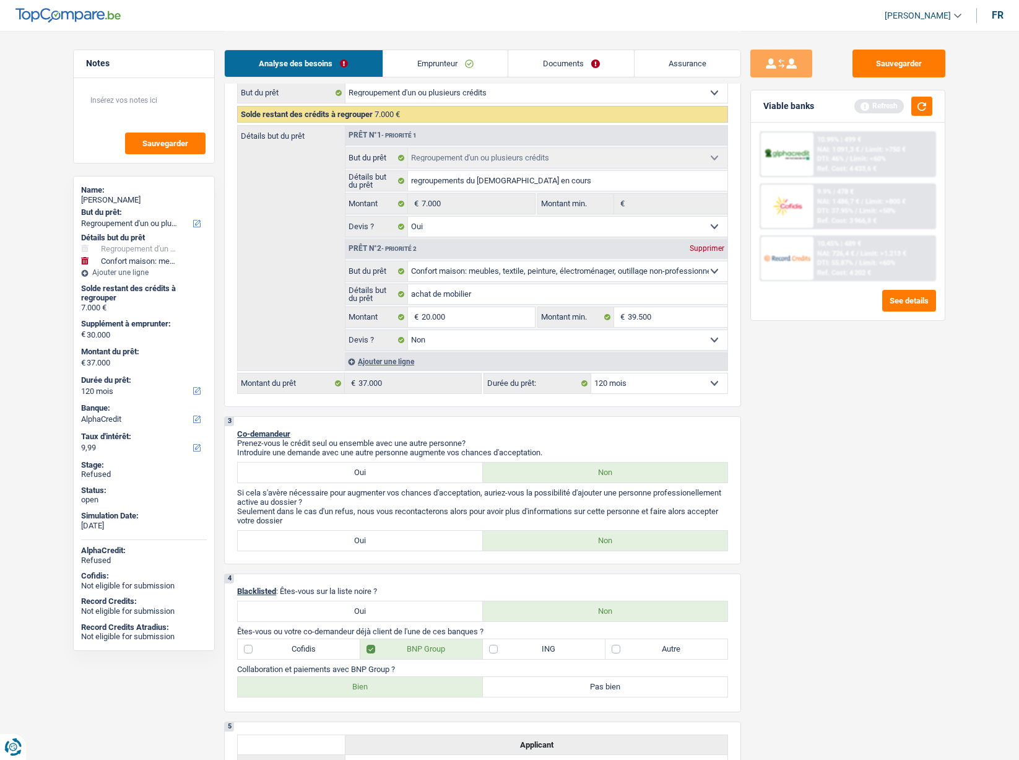
type input "27.000"
click at [831, 413] on div "Sauvegarder Viable banks Refresh 10.99% | 499 € NAI: 1 091,3 € / Limit: >750 € …" at bounding box center [848, 395] width 214 height 690
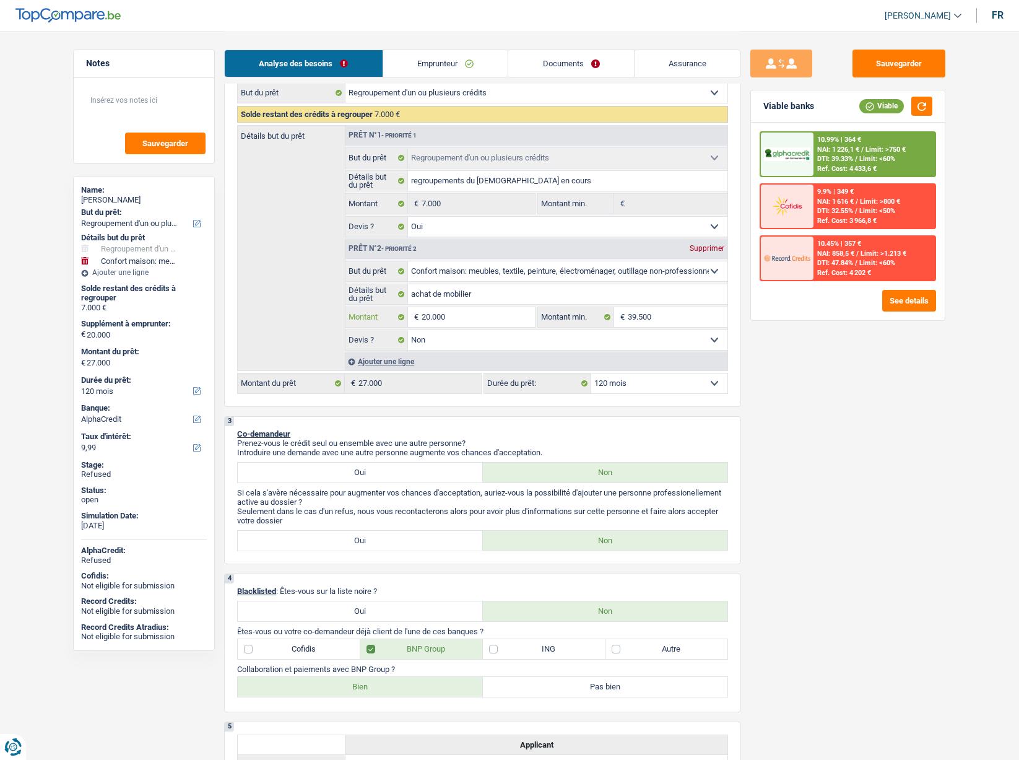
click at [476, 324] on input "20.000" at bounding box center [478, 317] width 113 height 20
type input "1"
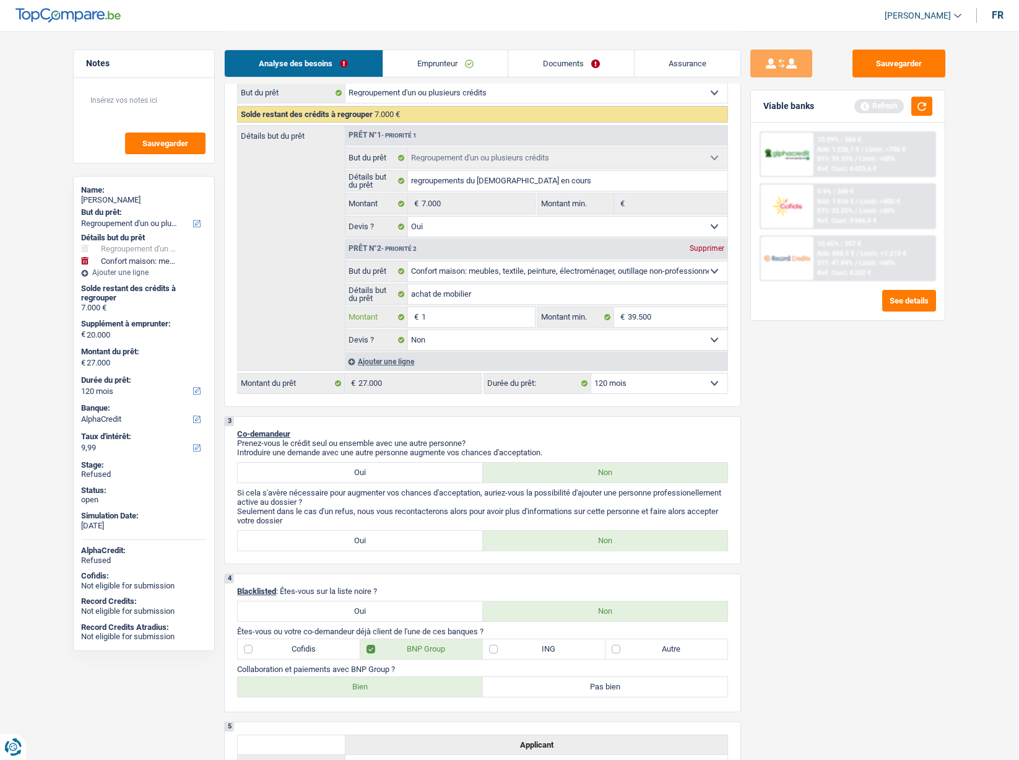
type input "15"
type input "150"
type input "1.500"
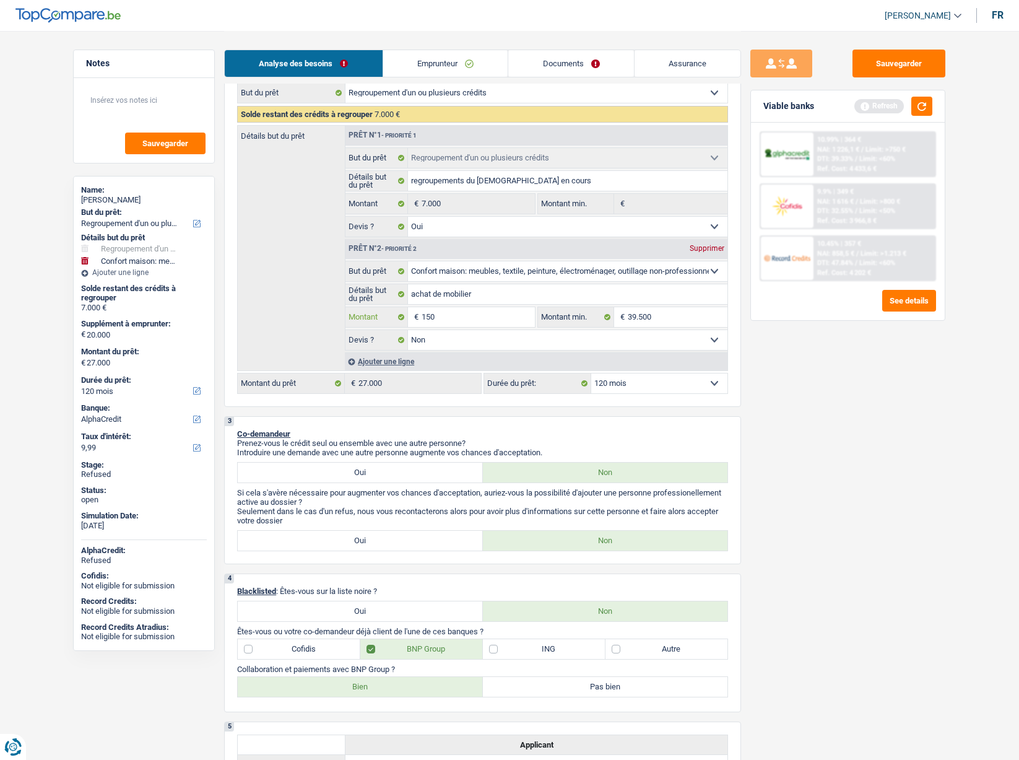
type input "1.500"
type input "15.000"
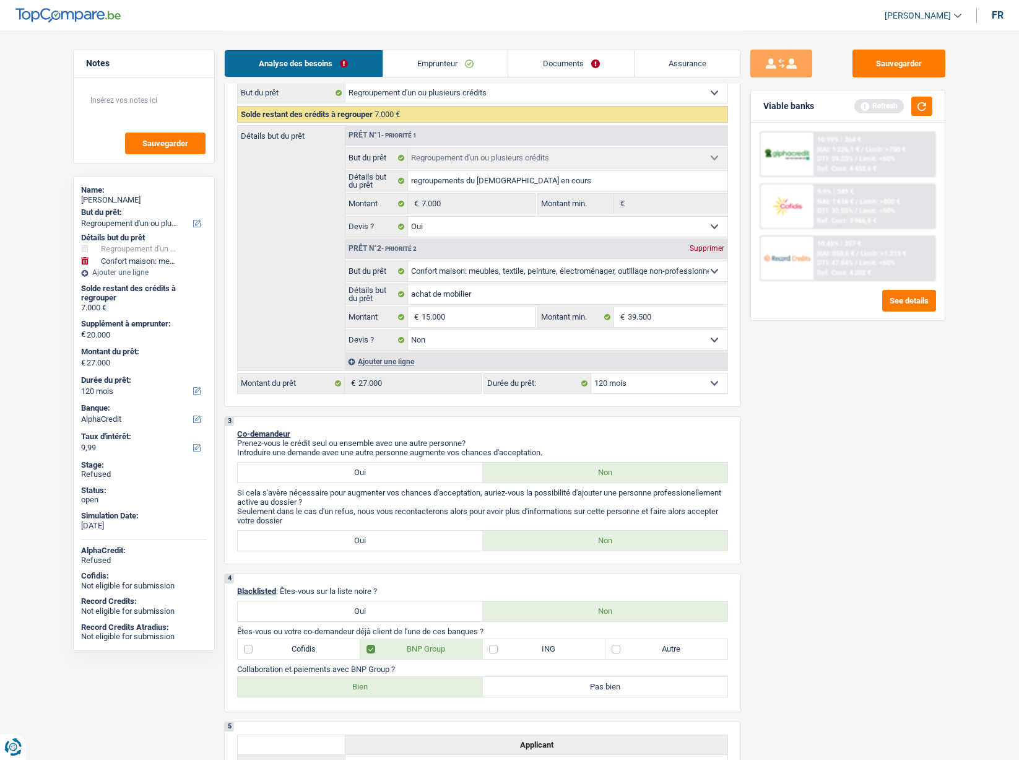
type input "22.000"
click at [824, 388] on div "Sauvegarder Viable banks Refresh 10.99% | 364 € NAI: 1 226,1 € / Limit: >750 € …" at bounding box center [848, 395] width 214 height 690
drag, startPoint x: 437, startPoint y: 59, endPoint x: 445, endPoint y: 59, distance: 8.0
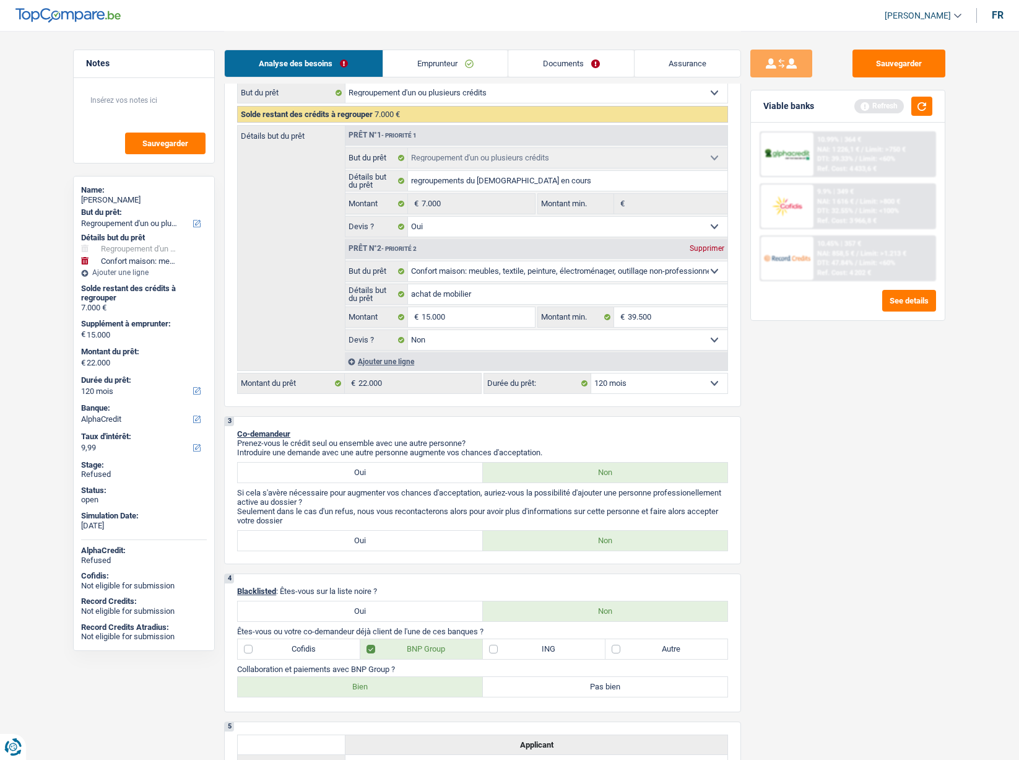
click at [438, 59] on link "Emprunteur" at bounding box center [445, 63] width 125 height 27
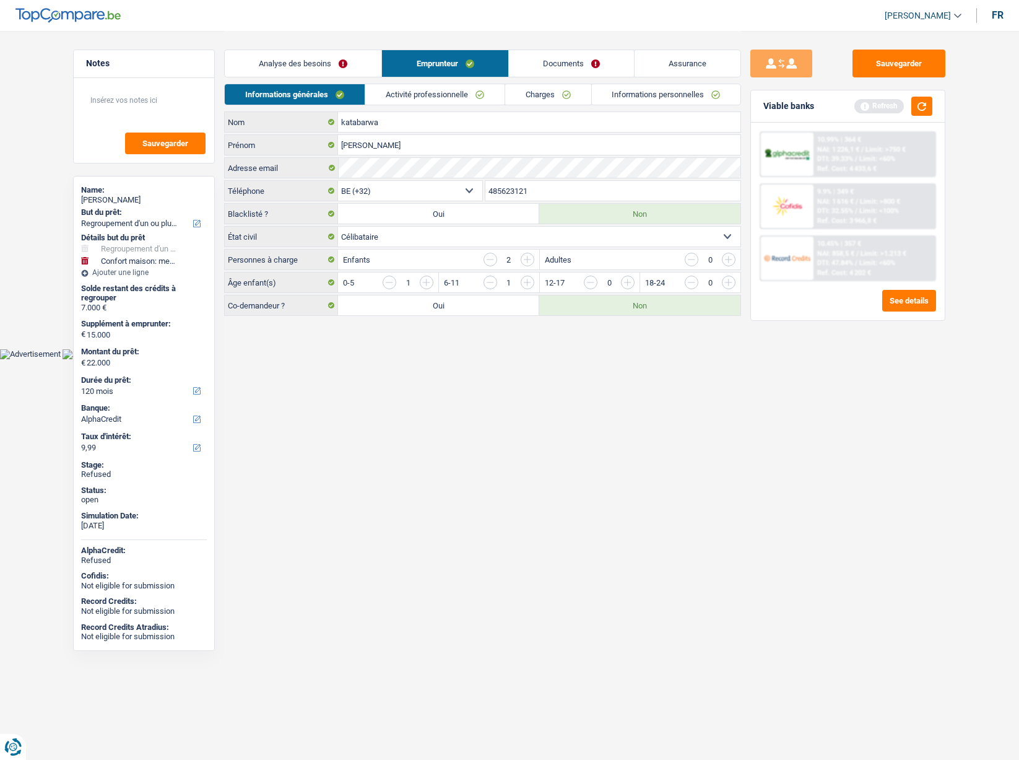
scroll to position [0, 0]
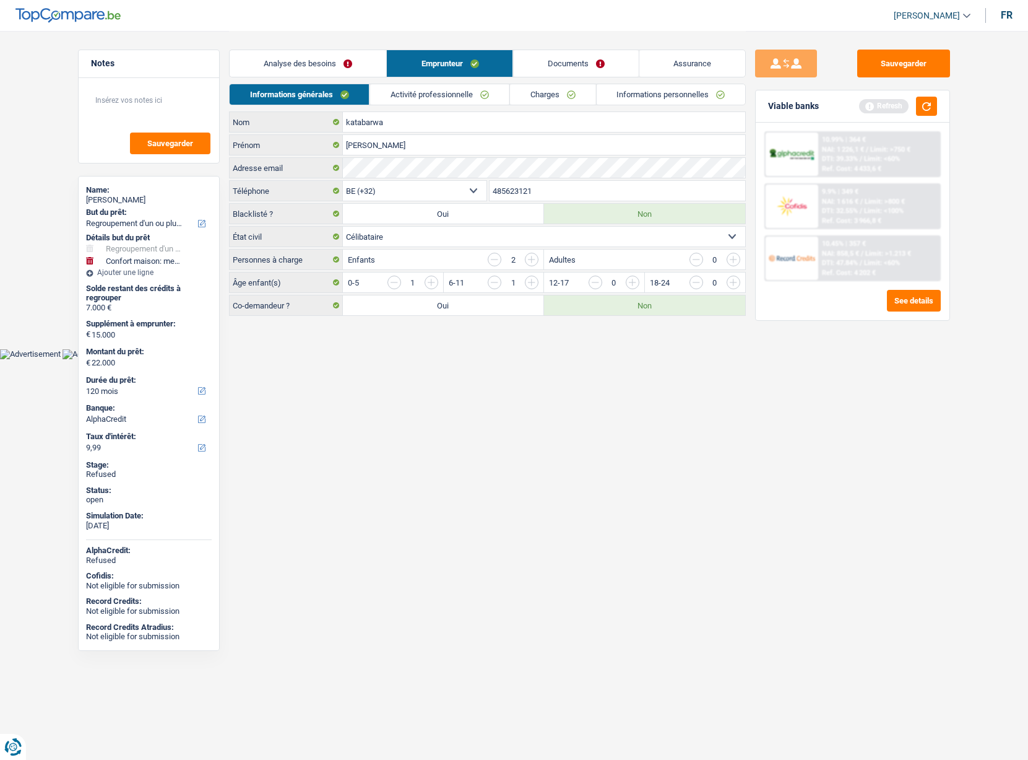
click at [625, 95] on link "Informations personnelles" at bounding box center [670, 94] width 149 height 20
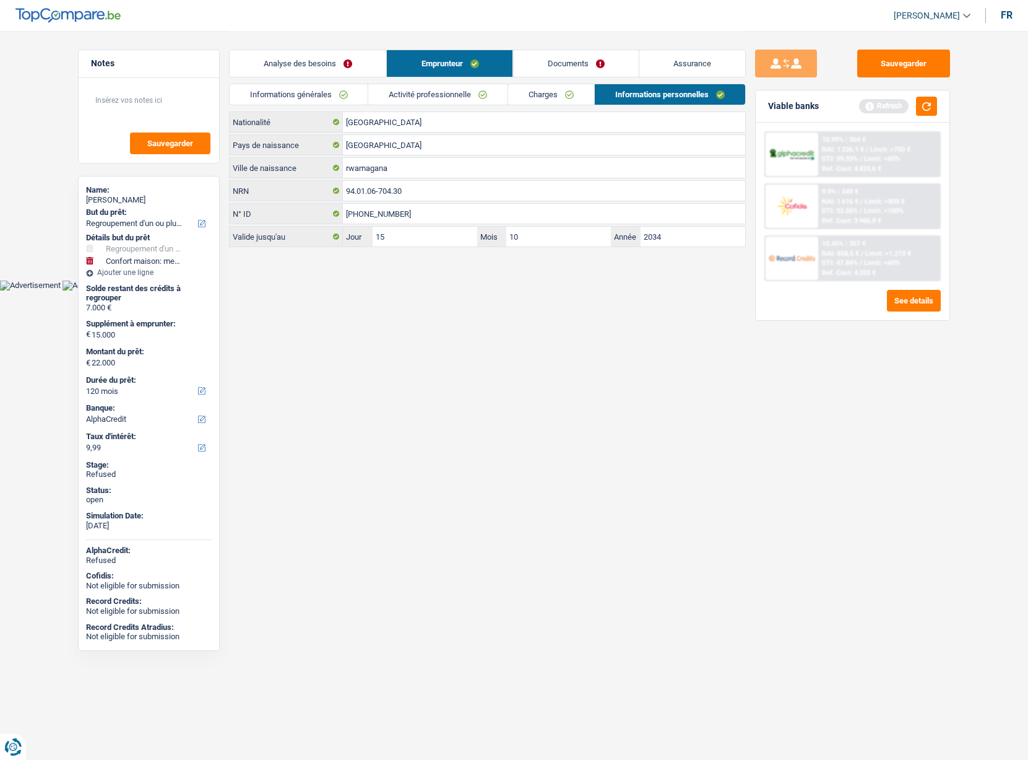
click at [548, 93] on link "Charges" at bounding box center [551, 94] width 86 height 20
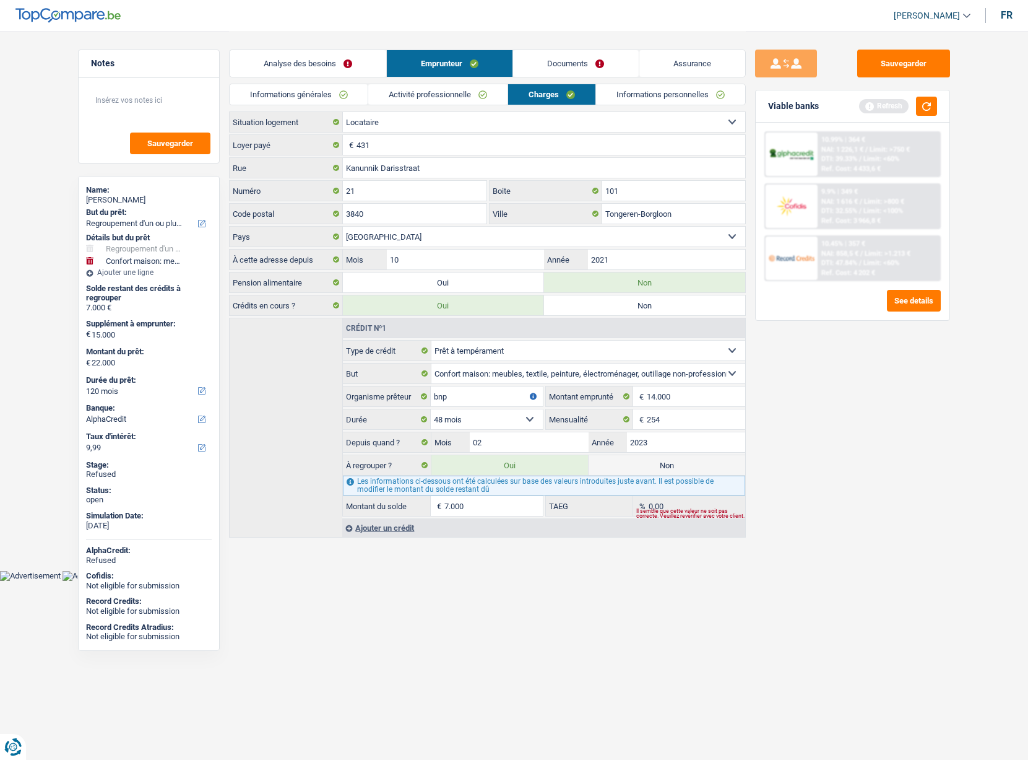
click at [328, 65] on link "Analyse des besoins" at bounding box center [308, 63] width 157 height 27
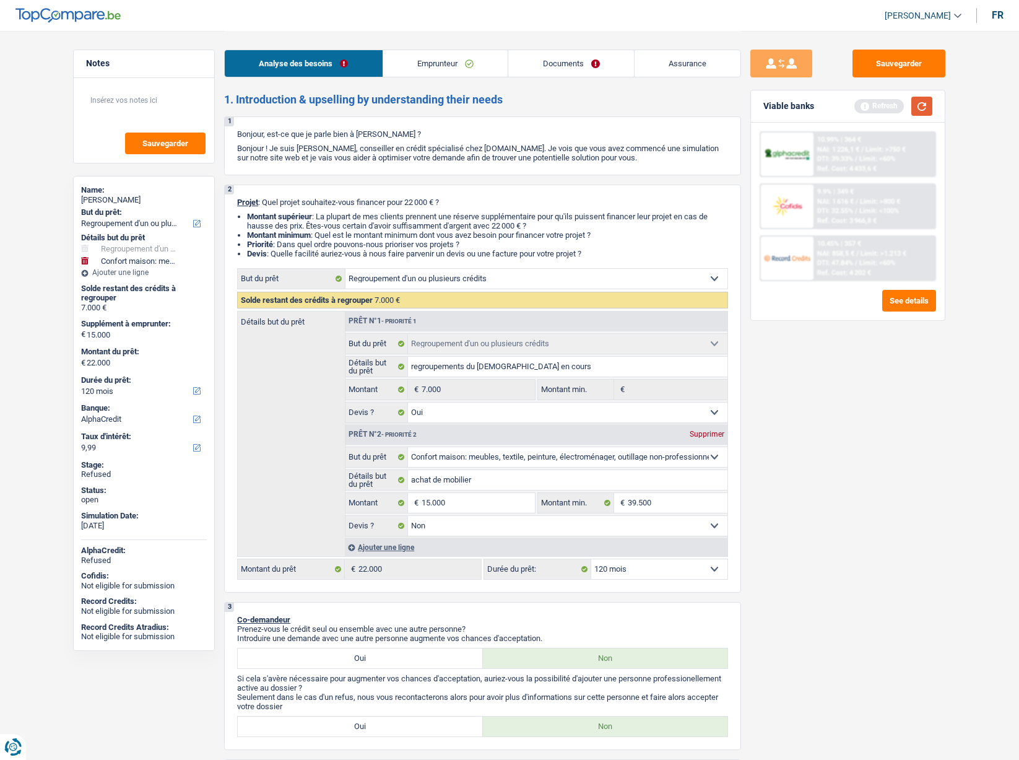
click at [921, 101] on button "button" at bounding box center [921, 106] width 21 height 19
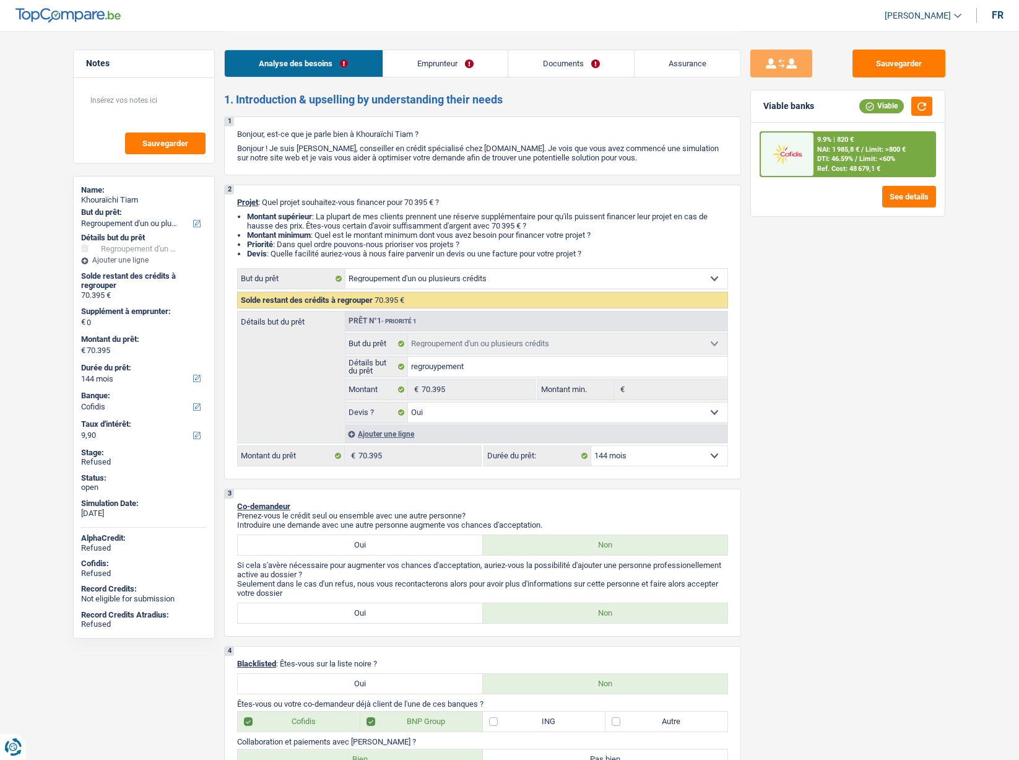
select select "refinancing"
select select "144"
select select "cofidis"
select select "refinancing"
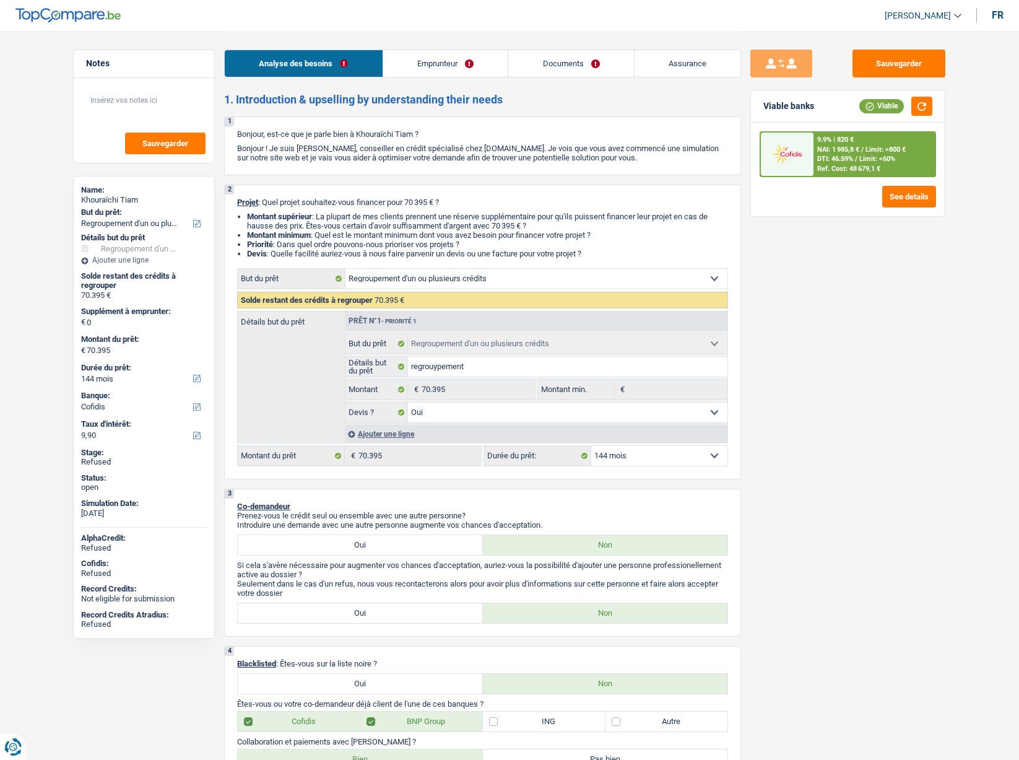
select select "refinancing"
select select "yes"
select select "144"
select select "privateEmployee"
select select "netSalary"
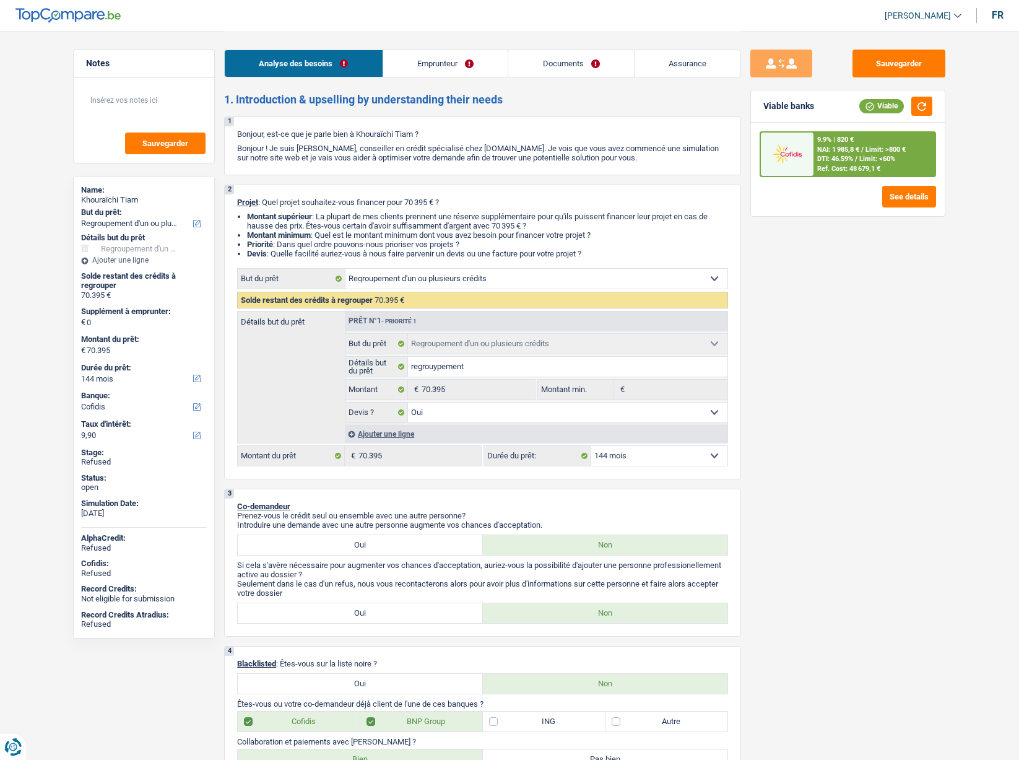
select select "mealVouchers"
select select "familyAllowances"
select select "rents"
select select "creditConsolidation"
select select "120"
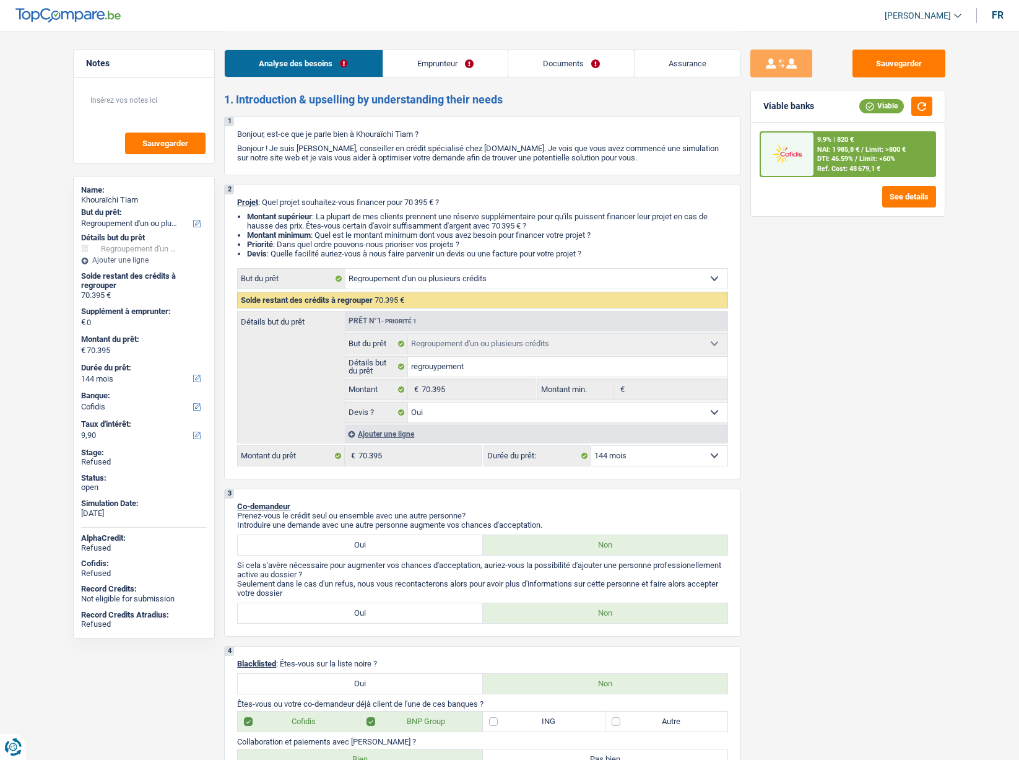
select select "cardOrCredit"
select select "carLoan"
select select "60"
select select "cardOrCredit"
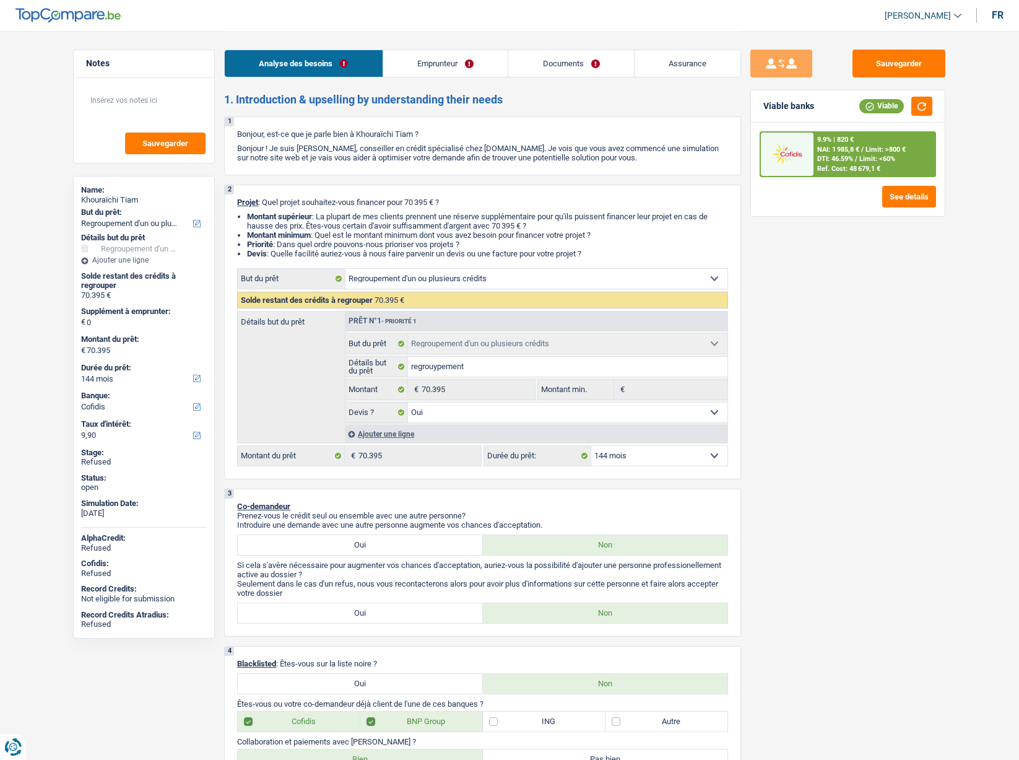
select select "refinancing"
select select "yes"
select select "144"
select select "rents"
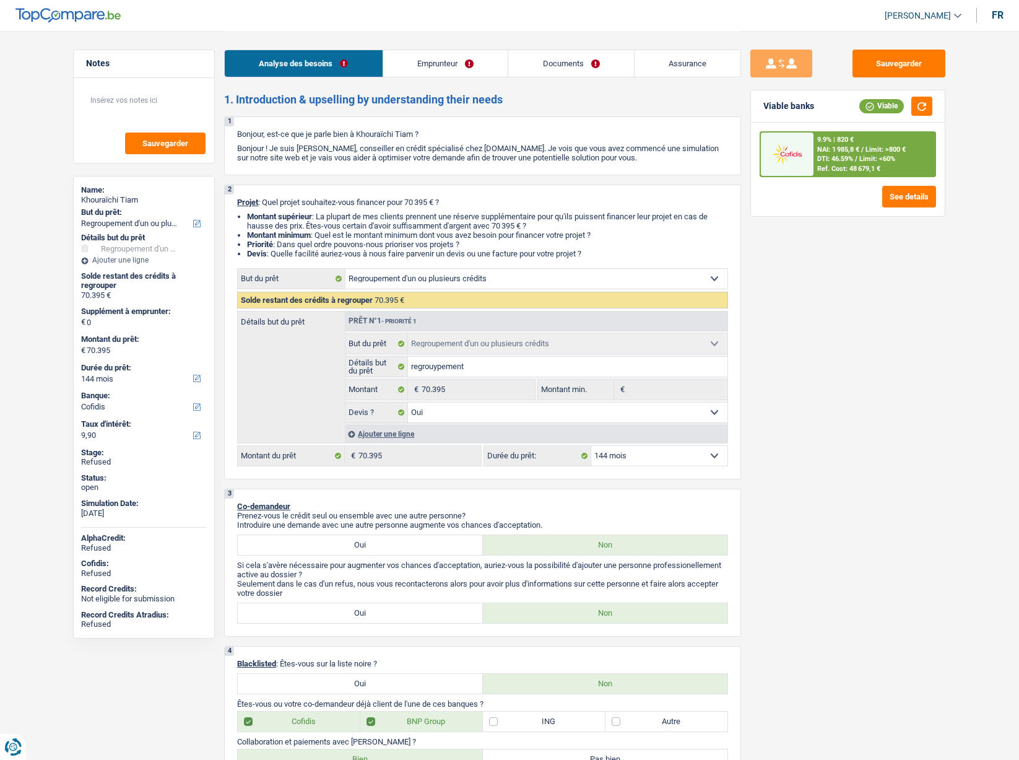
select select "BE"
select select "creditConsolidation"
select select "120"
select select "cardOrCredit"
select select "carLoan"
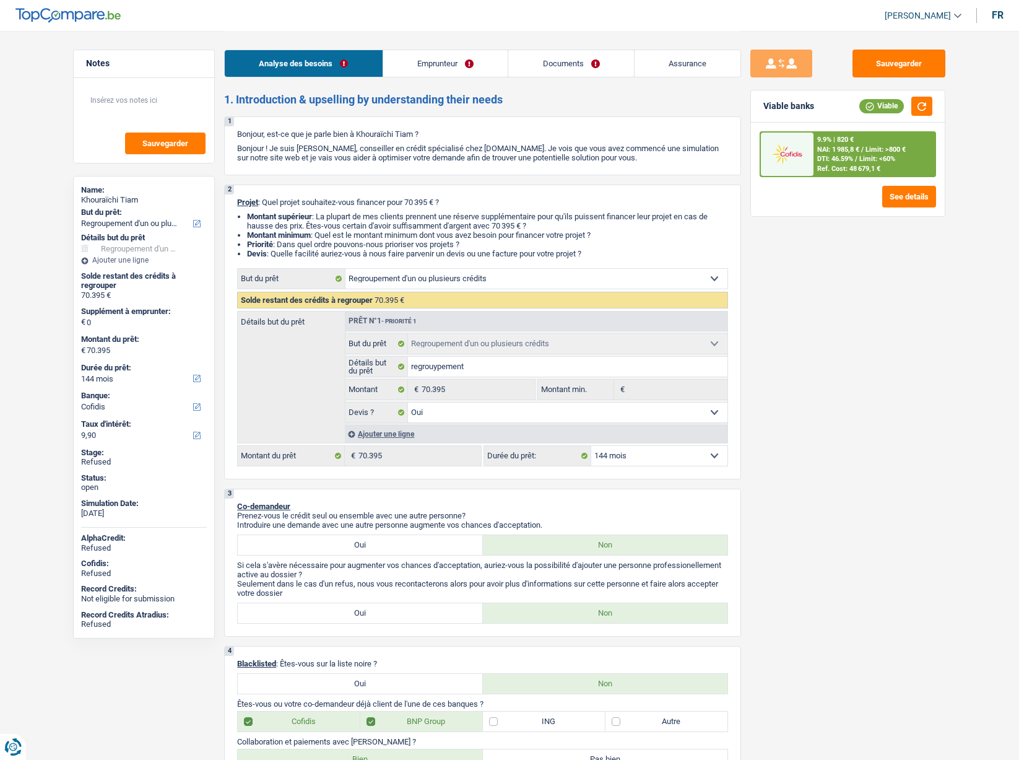
select select "60"
select select "cardOrCredit"
click at [455, 67] on link "Emprunteur" at bounding box center [445, 63] width 125 height 27
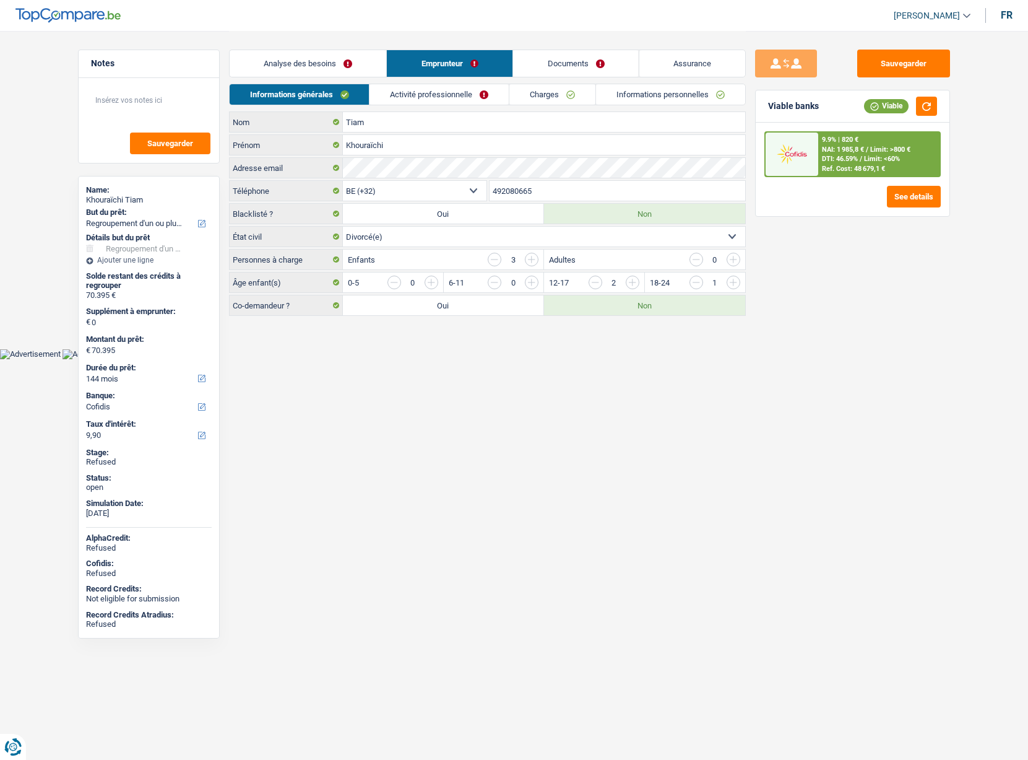
click at [557, 97] on link "Charges" at bounding box center [553, 94] width 86 height 20
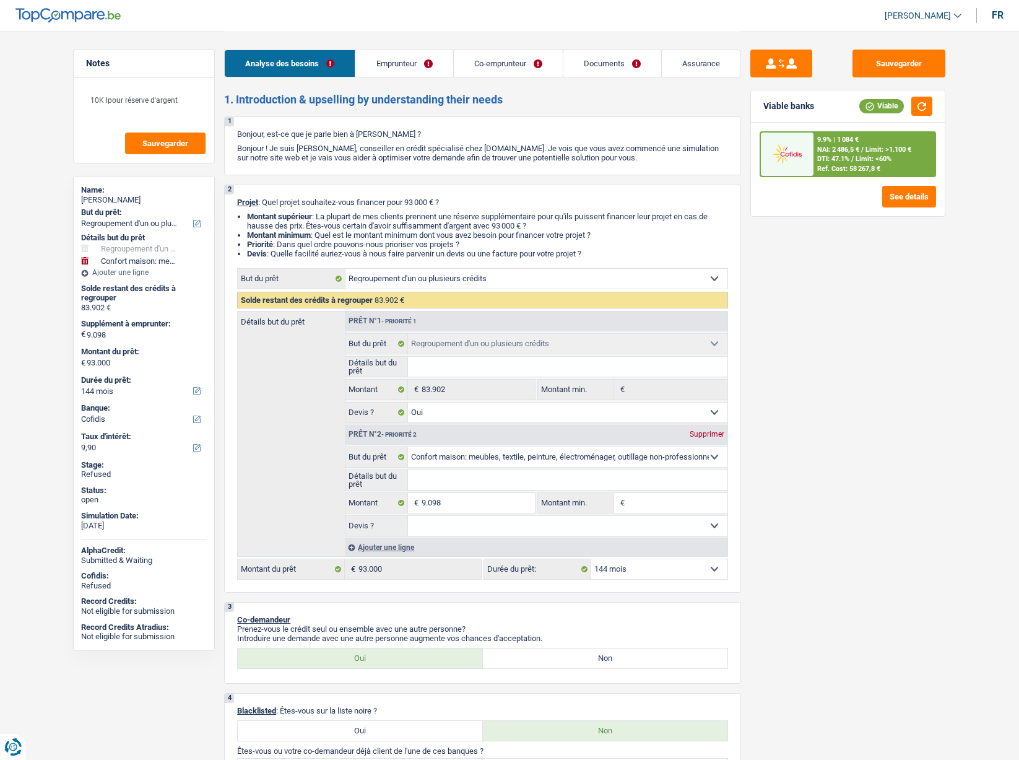
select select "refinancing"
select select "household"
select select "144"
select select "cofidis"
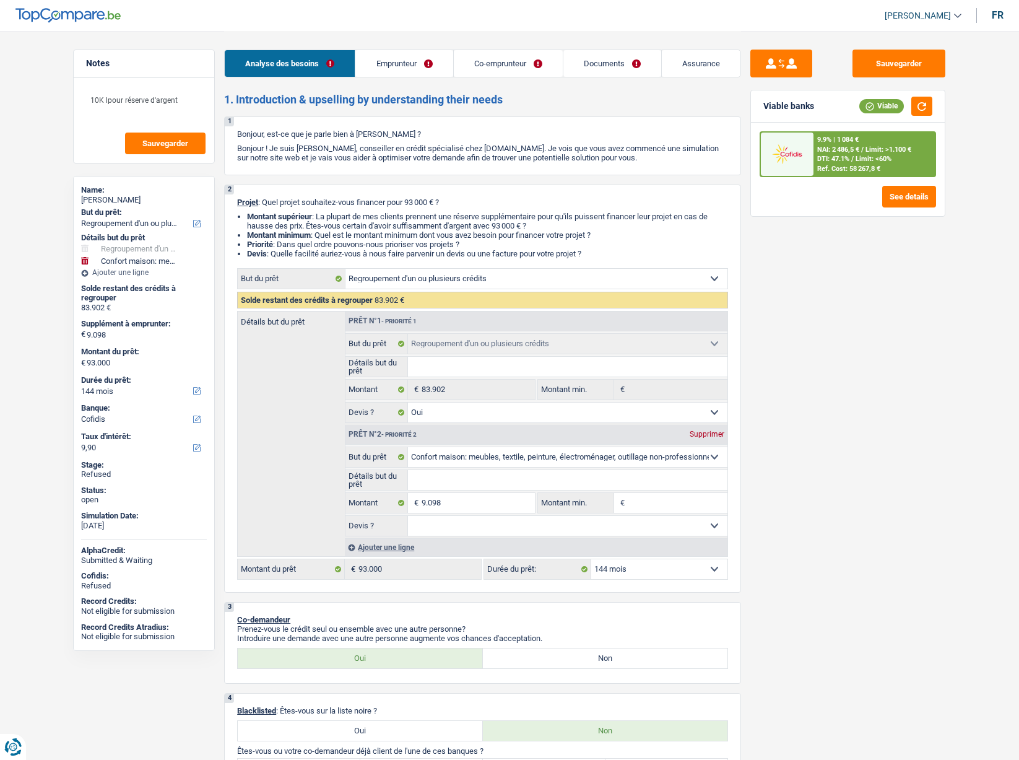
select select "refinancing"
select select "yes"
select select "household"
select select "144"
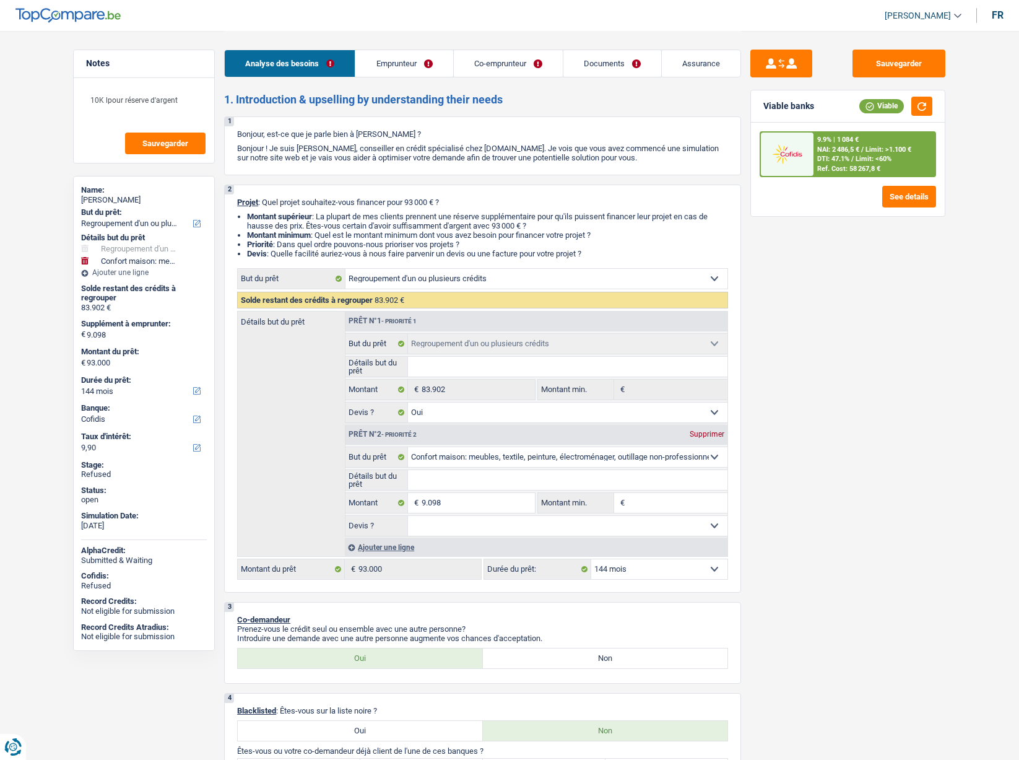
select select "worker"
select select "mutuality"
select select "netSalary"
select select "mealVouchers"
select select "familyAllowances"
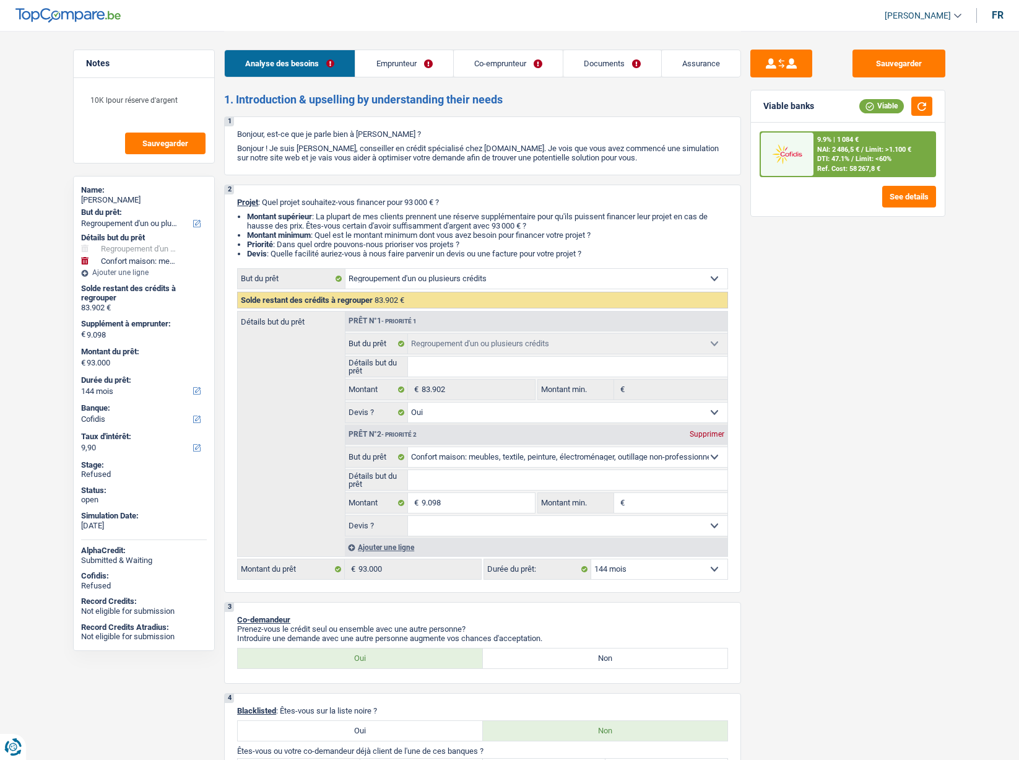
select select "mutualityIndemnity"
select select "familyAllowances"
select select "ownerWithMortgage"
select select "mortgage"
select select "300"
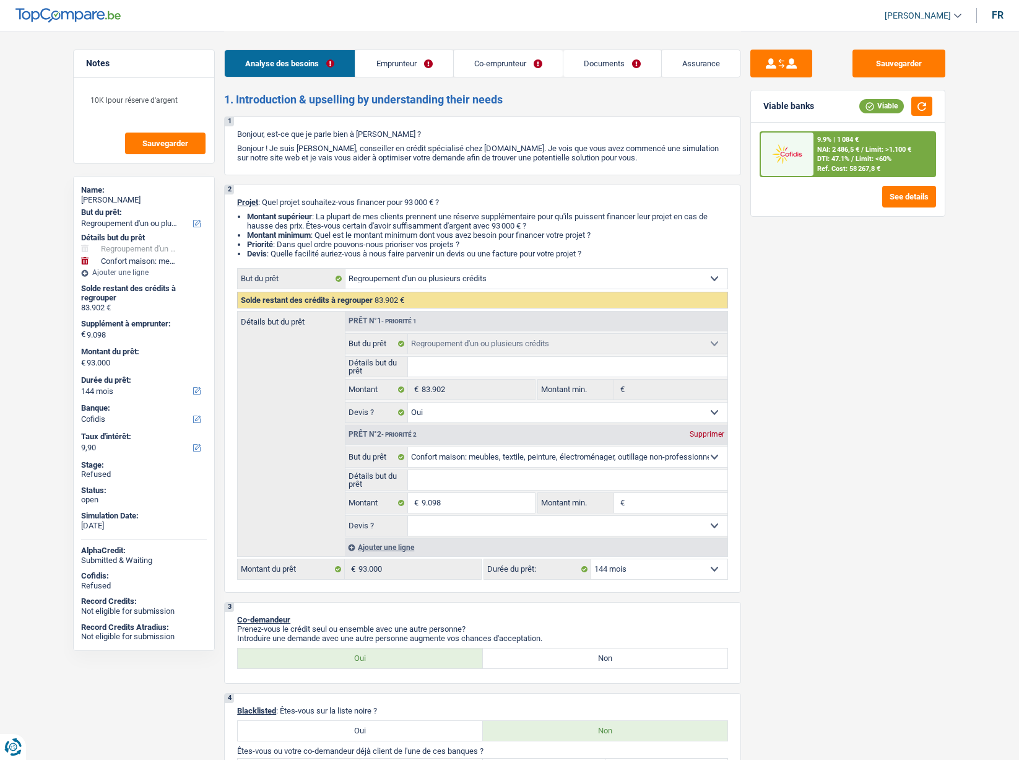
select select "personalLoan"
select select "homeFurnishingOrRelocation"
select select "60"
select select "personalLoan"
select select "familyEvent"
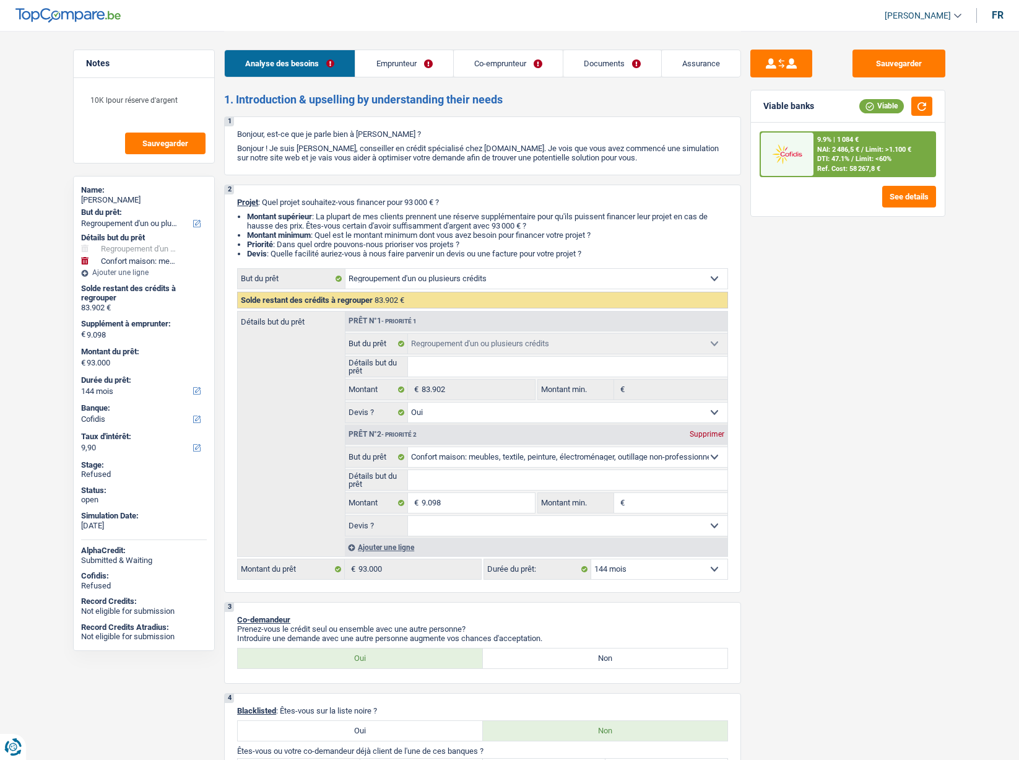
select select "48"
select select "personalLoan"
select select "loanRepayment"
select select "120"
select select "refinancing"
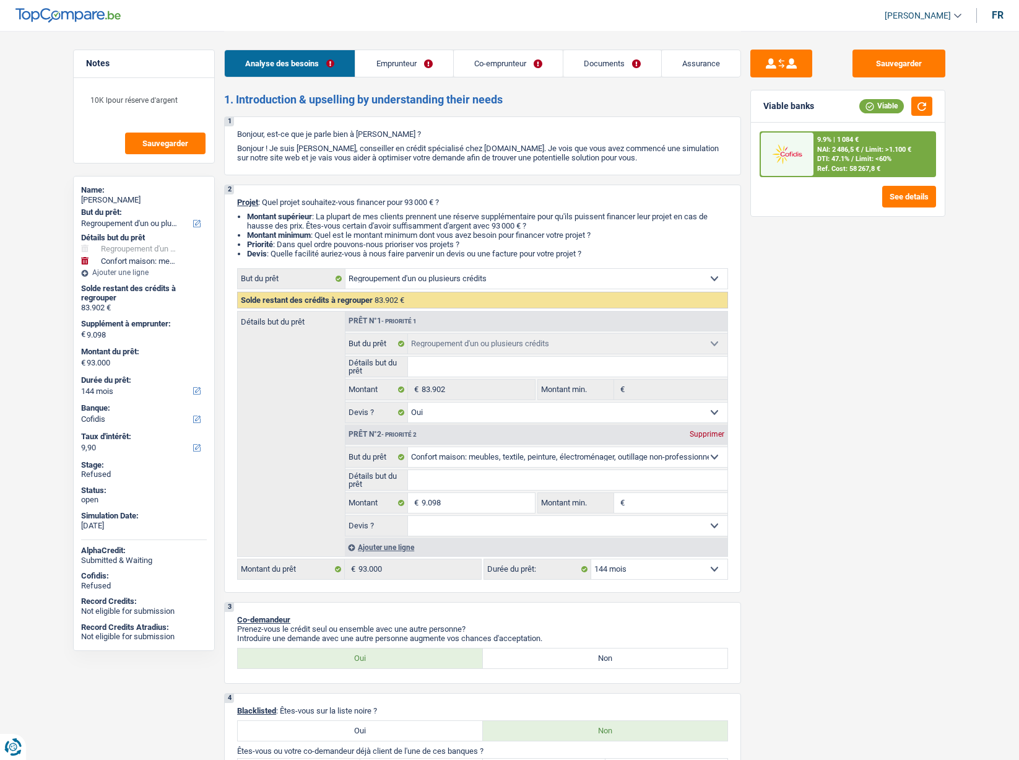
select select "refinancing"
select select "yes"
select select "household"
select select "144"
click at [937, 20] on span "[PERSON_NAME]" at bounding box center [918, 16] width 66 height 11
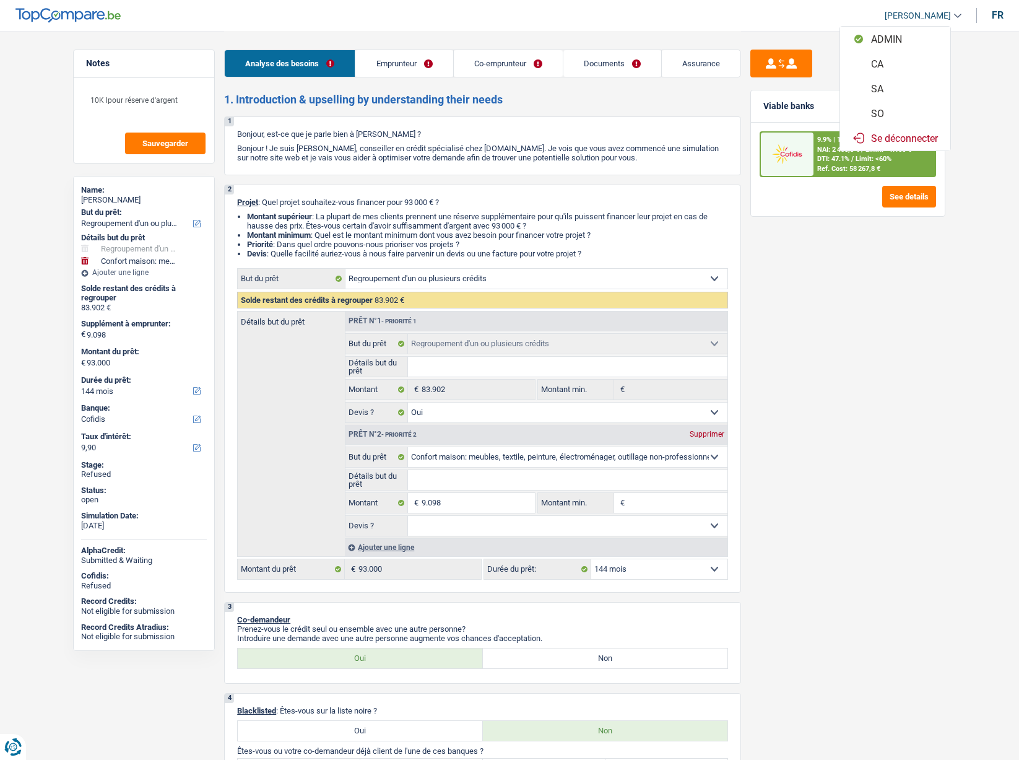
click at [900, 110] on button "SO" at bounding box center [895, 113] width 110 height 25
select select "applicant"
select select "coApplicant"
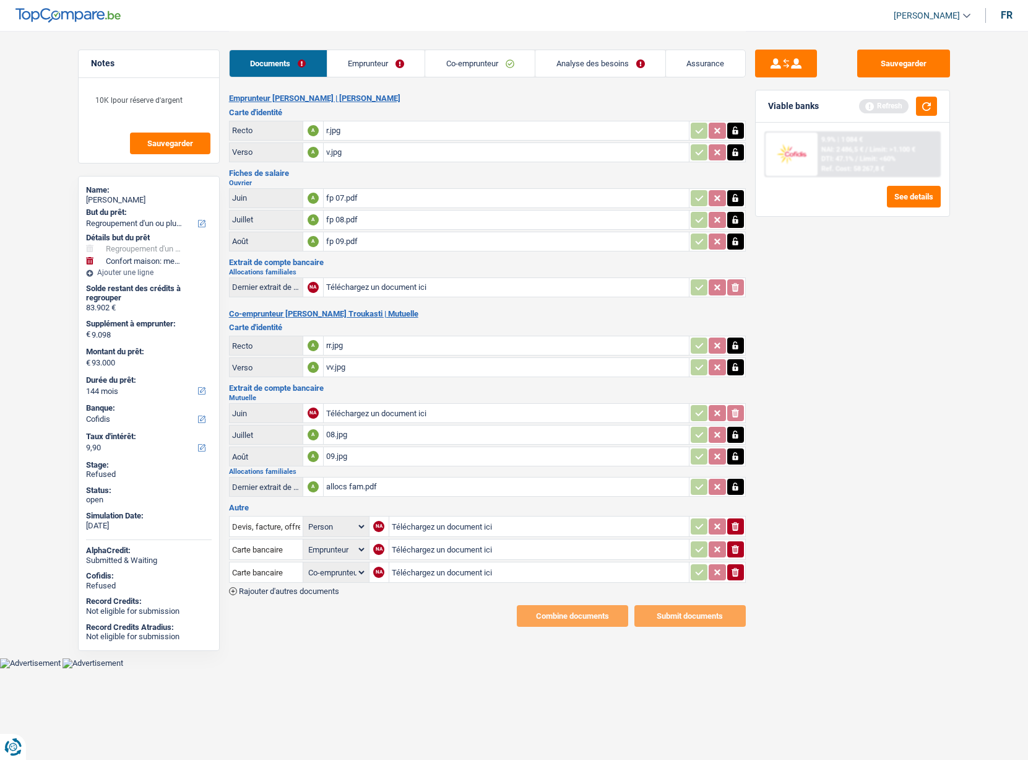
drag, startPoint x: 381, startPoint y: 67, endPoint x: 394, endPoint y: 68, distance: 12.4
click at [381, 67] on link "Emprunteur" at bounding box center [377, 63] width 98 height 27
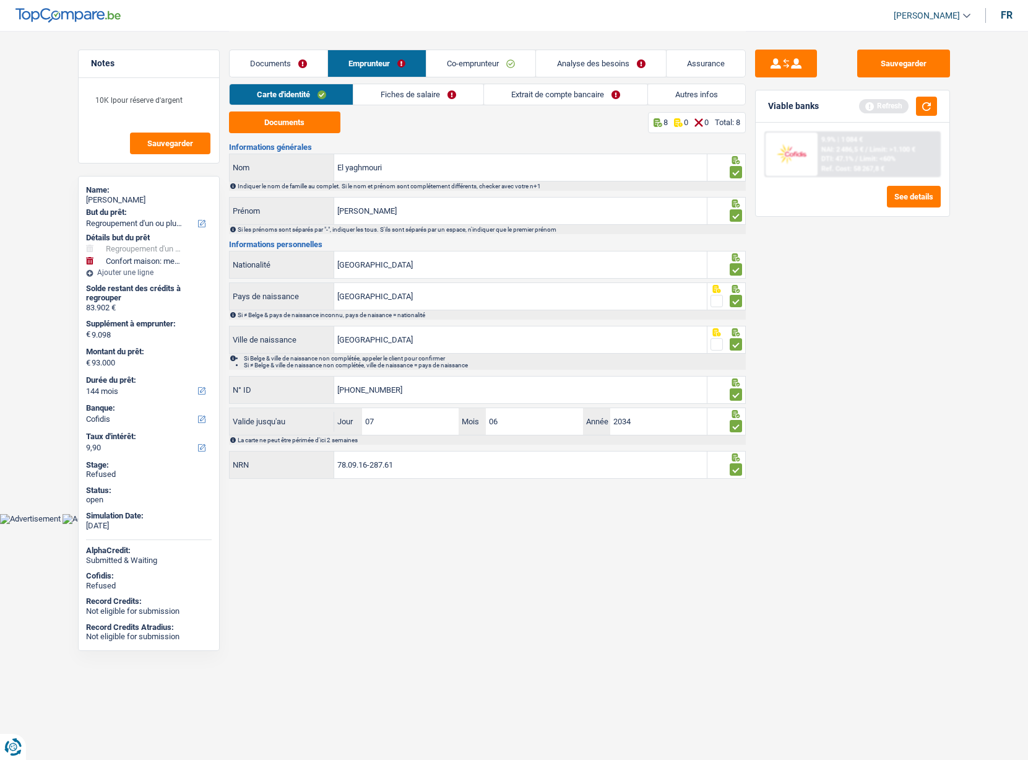
click at [559, 95] on link "Extrait de compte bancaire" at bounding box center [565, 94] width 163 height 20
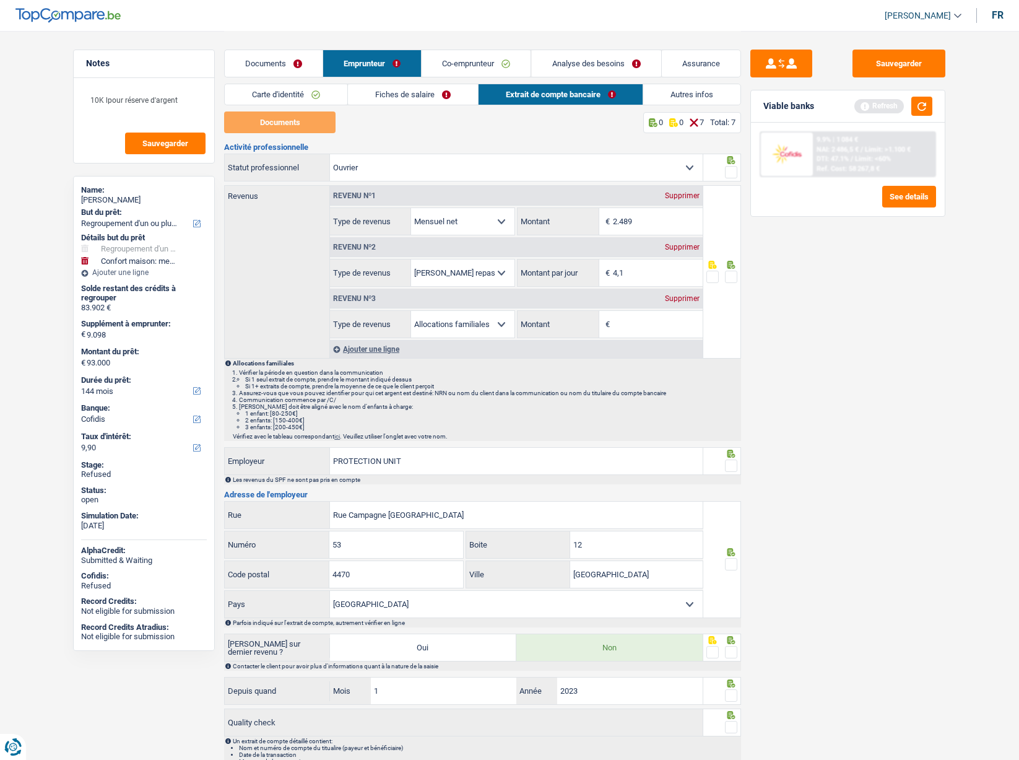
click at [667, 98] on link "Autres infos" at bounding box center [692, 94] width 97 height 20
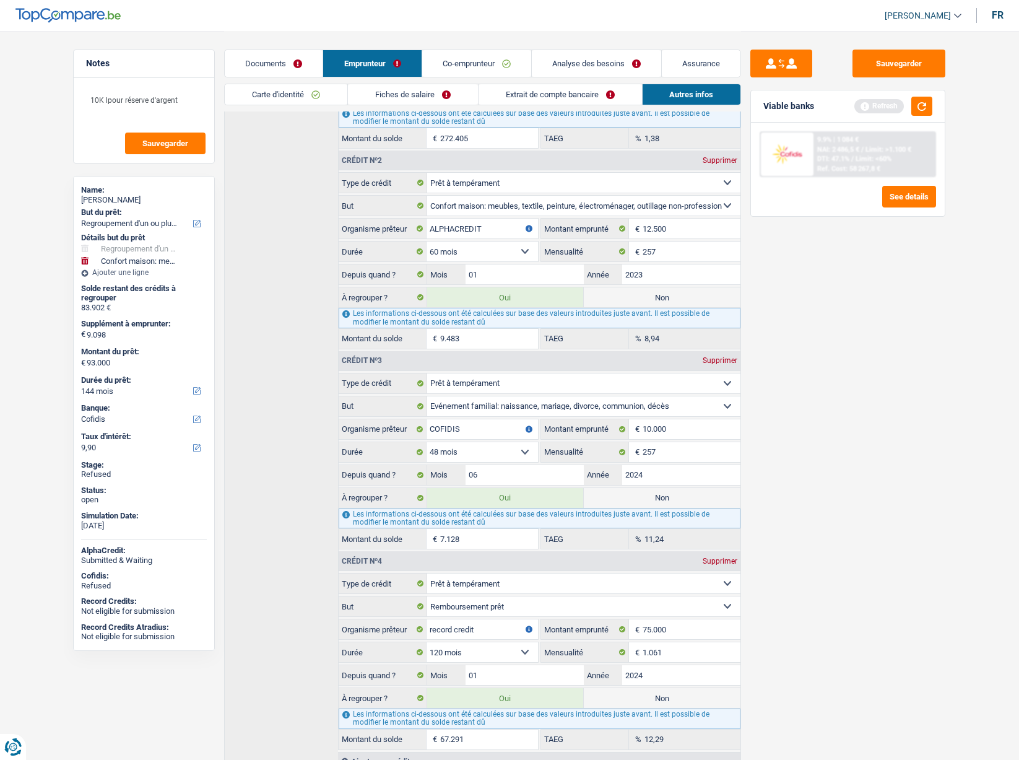
scroll to position [493, 0]
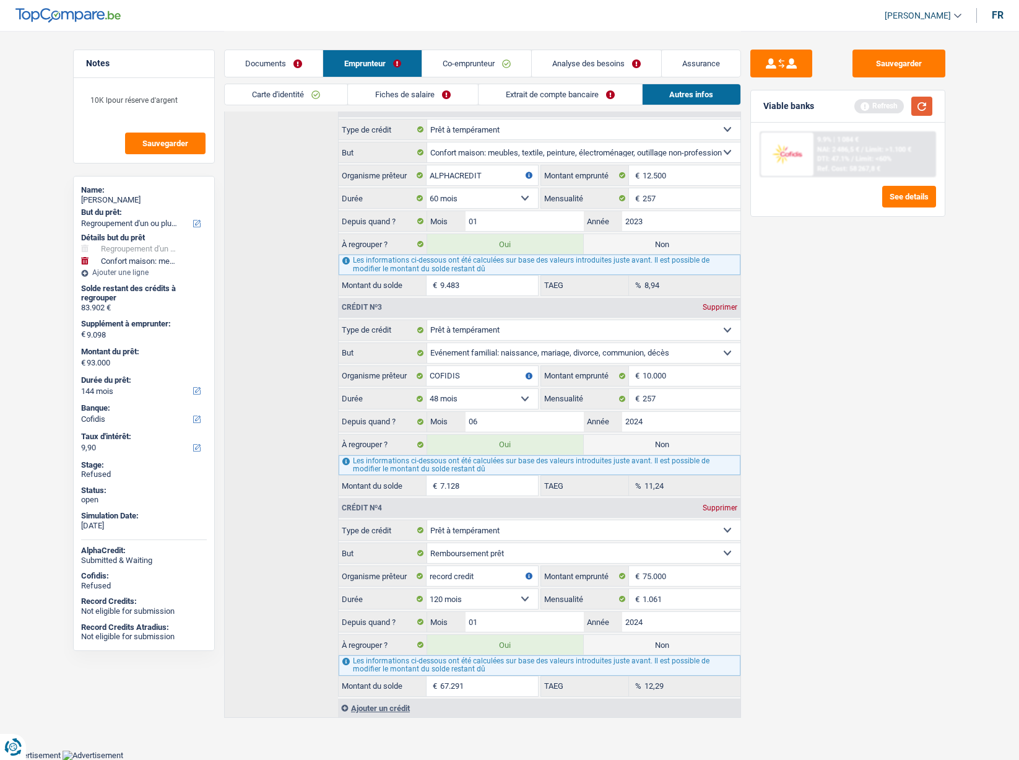
click at [926, 103] on button "button" at bounding box center [921, 106] width 21 height 19
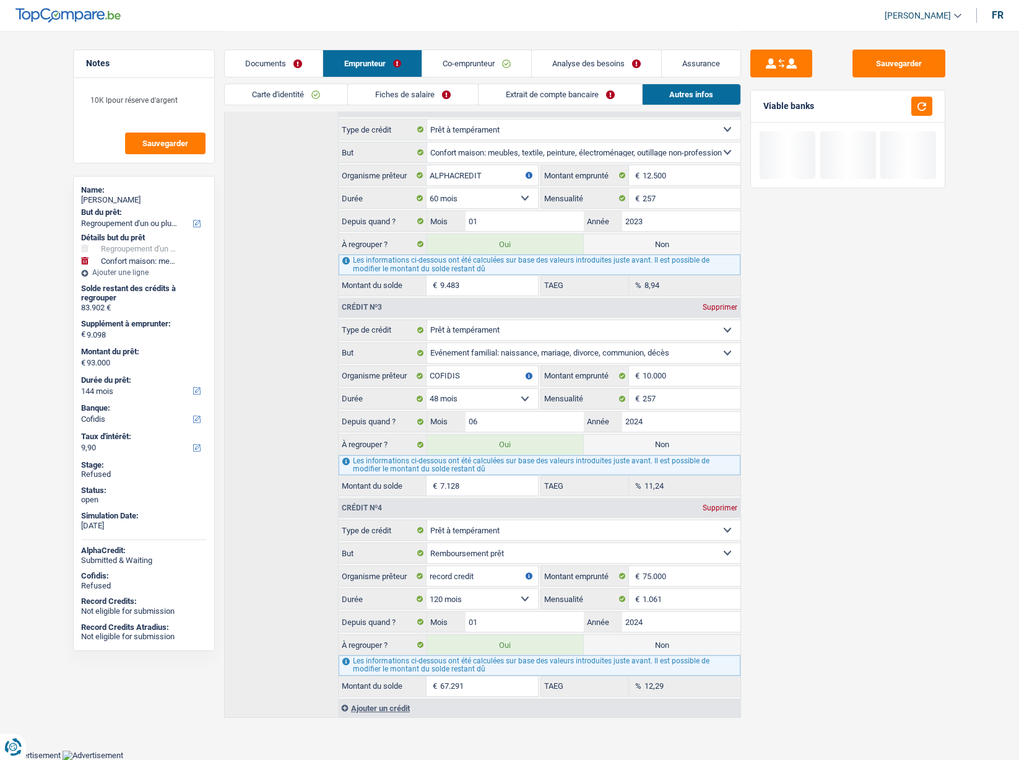
click at [541, 95] on link "Extrait de compte bancaire" at bounding box center [560, 94] width 163 height 20
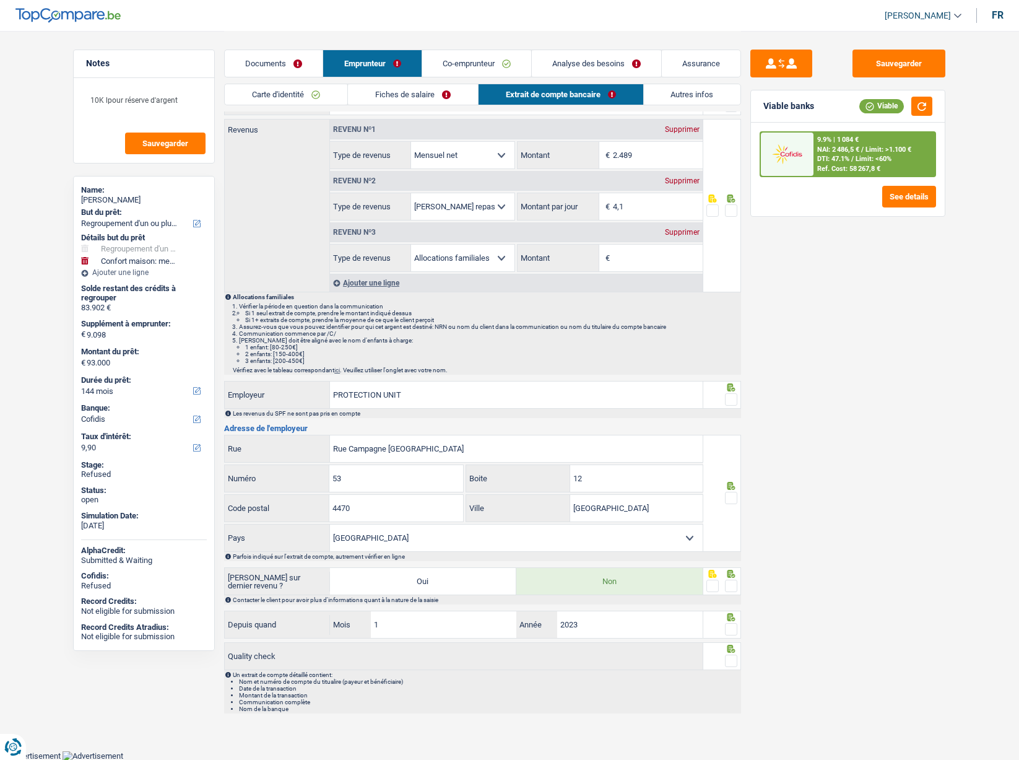
click at [445, 88] on link "Fiches de salaire" at bounding box center [413, 94] width 130 height 20
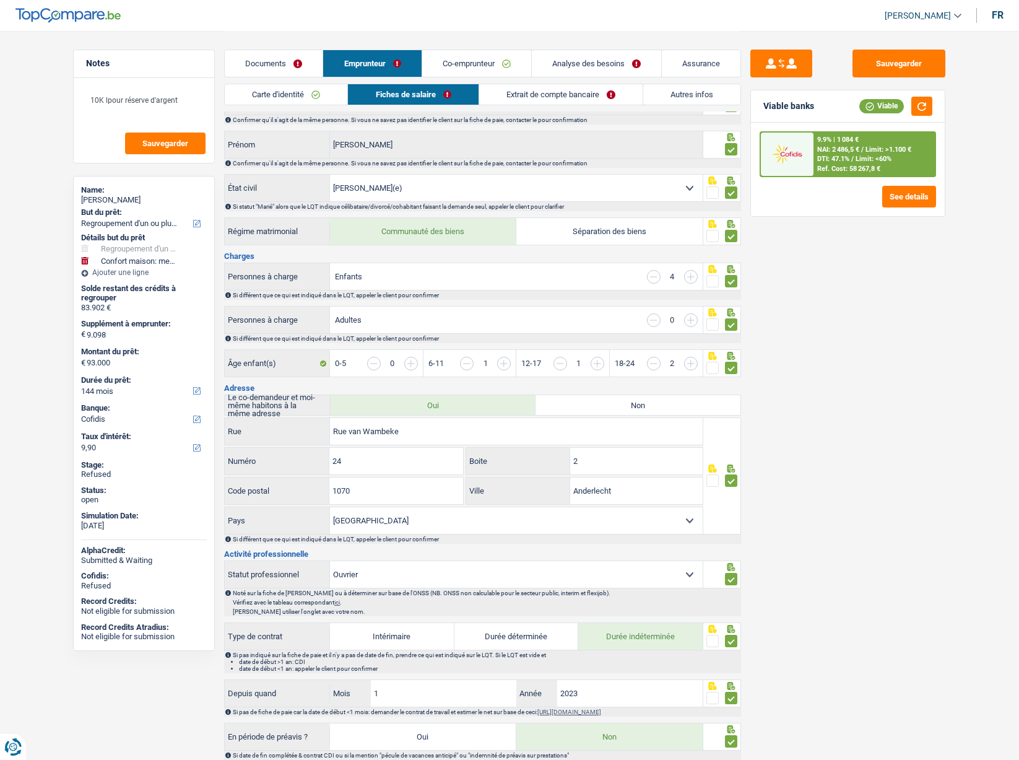
click at [451, 71] on link "Co-emprunteur" at bounding box center [476, 63] width 109 height 27
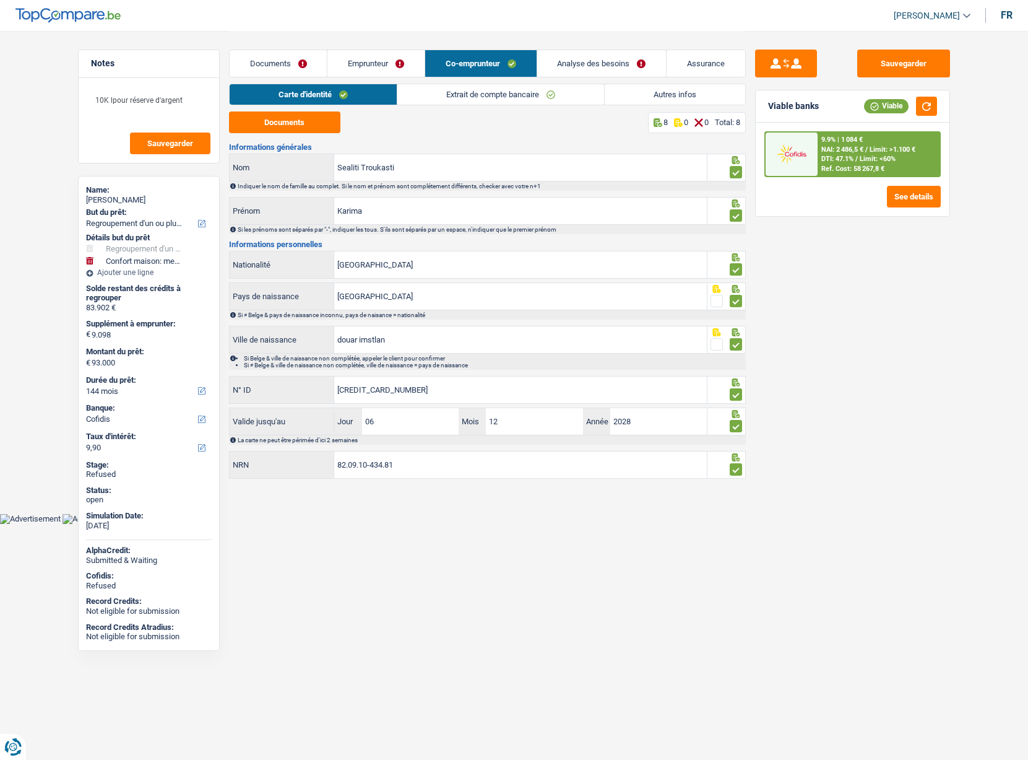
click at [913, 15] on span "[PERSON_NAME]" at bounding box center [927, 16] width 66 height 11
click at [899, 111] on button "SO" at bounding box center [905, 113] width 110 height 25
click at [575, 60] on link "Analyse des besoins" at bounding box center [601, 63] width 129 height 27
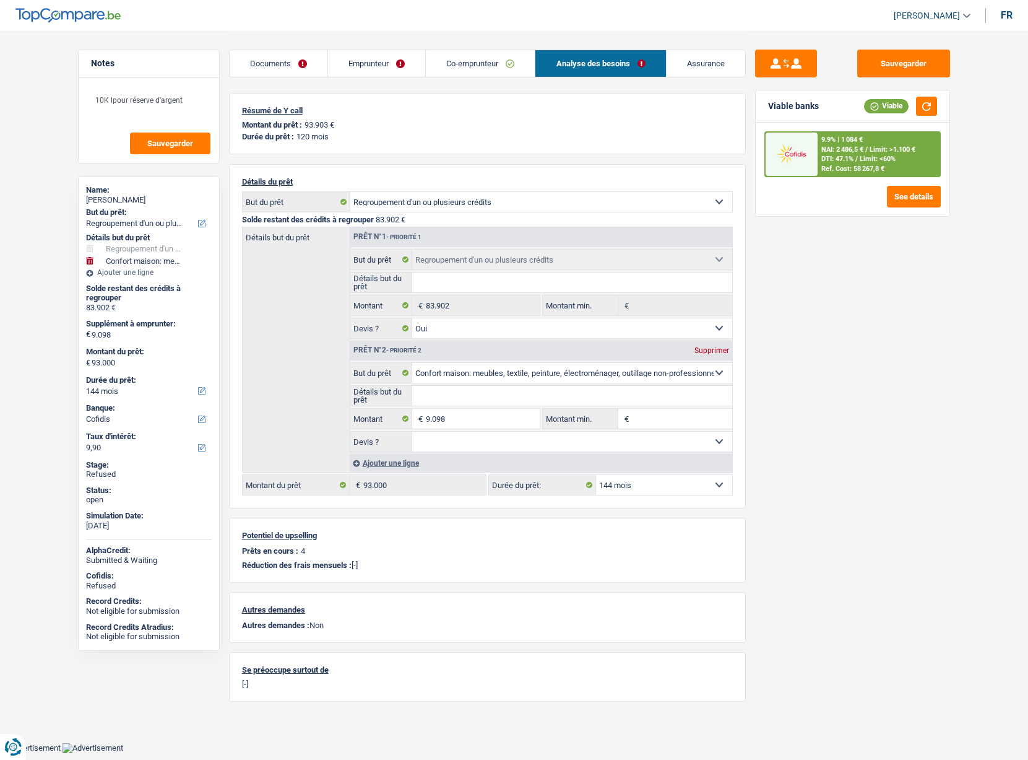
click at [631, 483] on select "12 mois 18 mois 24 mois 30 mois 36 mois 42 mois 48 mois 60 mois 72 mois 84 mois…" at bounding box center [664, 485] width 136 height 20
select select "120"
click at [596, 475] on select "12 mois 18 mois 24 mois 30 mois 36 mois 42 mois 48 mois 60 mois 72 mois 84 mois…" at bounding box center [664, 485] width 136 height 20
select select "120"
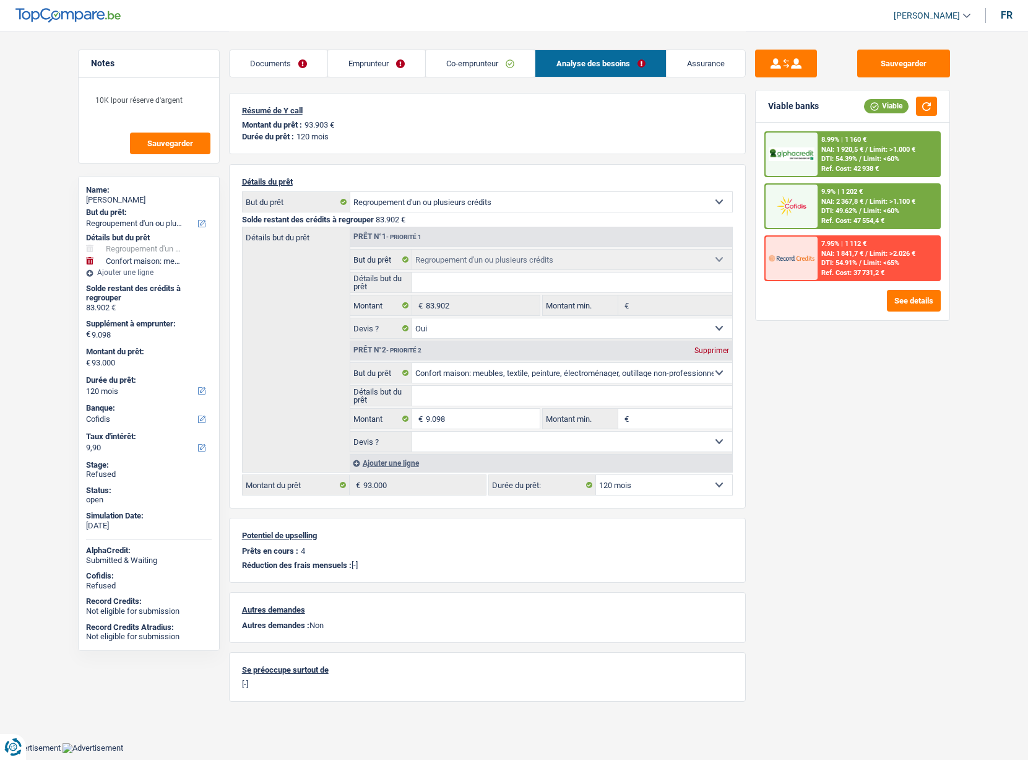
click at [749, 477] on div "Sauvegarder Viable banks Viable 8.99% | 1 160 € NAI: 1 920,5 € / Limit: >1.000 …" at bounding box center [853, 395] width 214 height 690
click at [392, 64] on link "Emprunteur" at bounding box center [376, 63] width 97 height 27
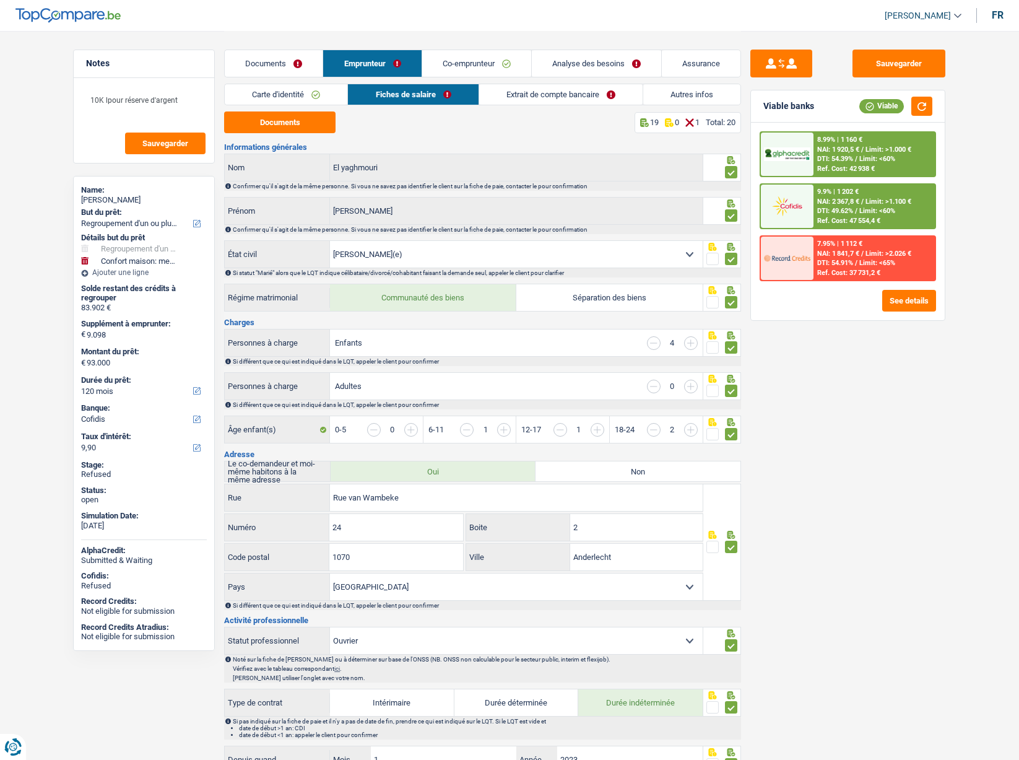
click at [451, 59] on link "Co-emprunteur" at bounding box center [476, 63] width 109 height 27
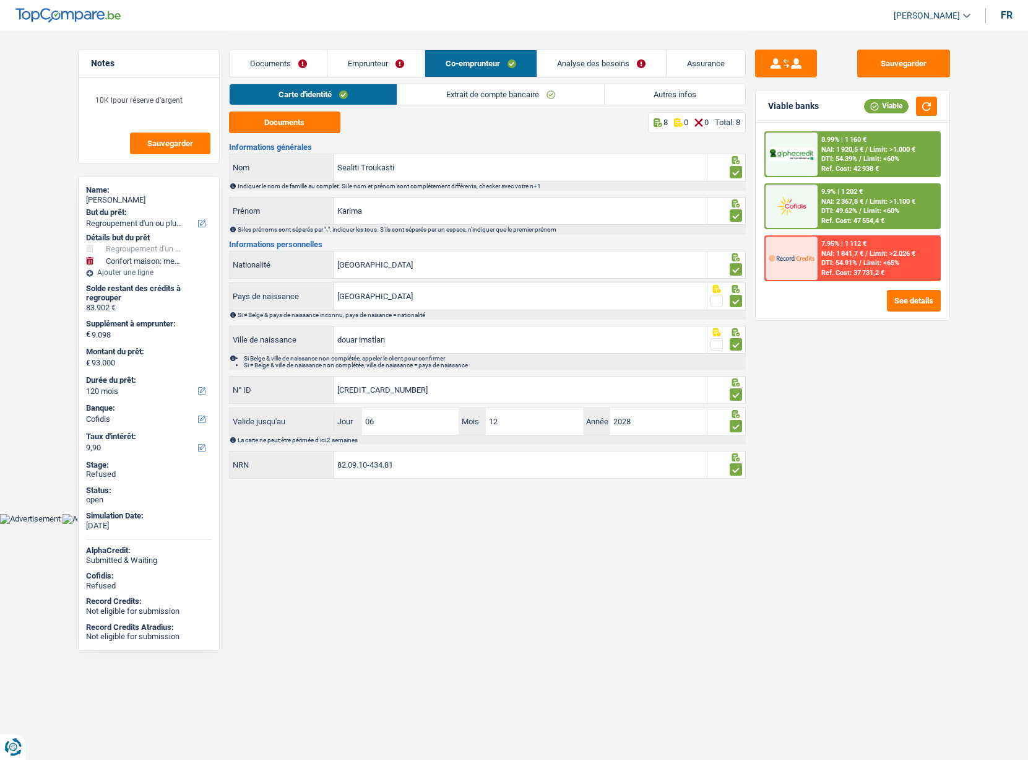
click at [931, 19] on span "[PERSON_NAME]" at bounding box center [927, 16] width 66 height 11
click at [900, 113] on button "SO" at bounding box center [905, 113] width 110 height 25
click at [573, 71] on link "Analyse des besoins" at bounding box center [601, 63] width 129 height 27
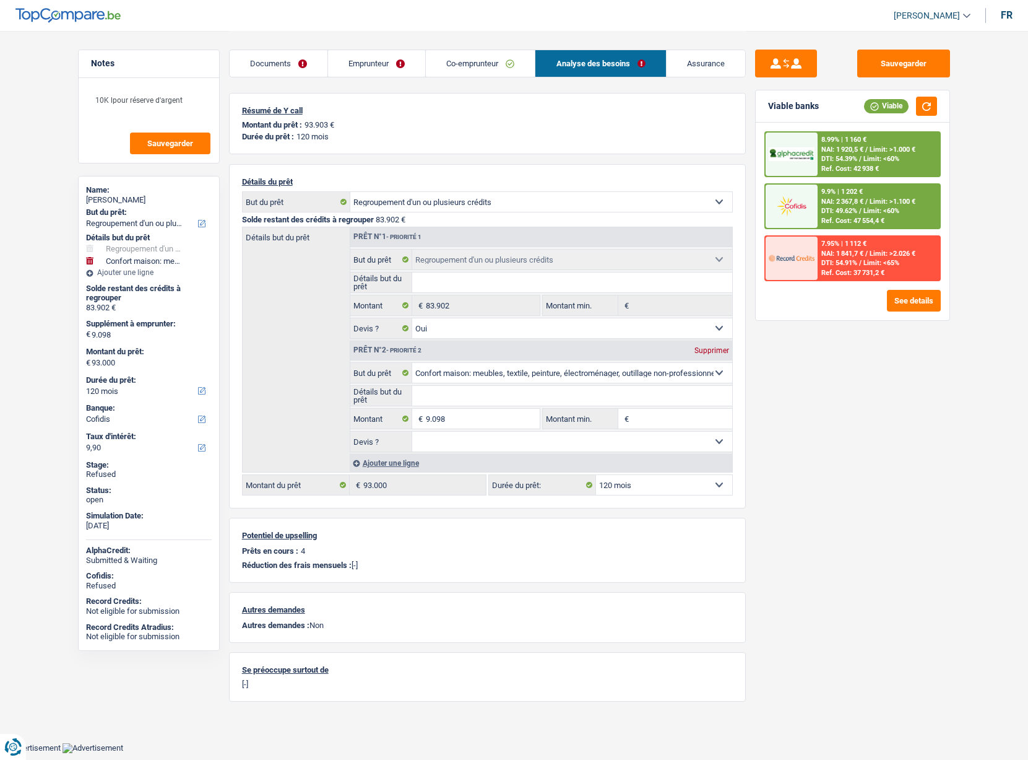
drag, startPoint x: 308, startPoint y: 124, endPoint x: 336, endPoint y: 139, distance: 31.6
click at [333, 143] on div "Résumé de Y call Montant du prêt : 93.903 € Durée du prêt : 120 mois" at bounding box center [487, 123] width 517 height 61
click at [359, 139] on div "Durée du prêt : 120 mois" at bounding box center [487, 136] width 491 height 9
click at [388, 56] on link "Emprunteur" at bounding box center [376, 63] width 97 height 27
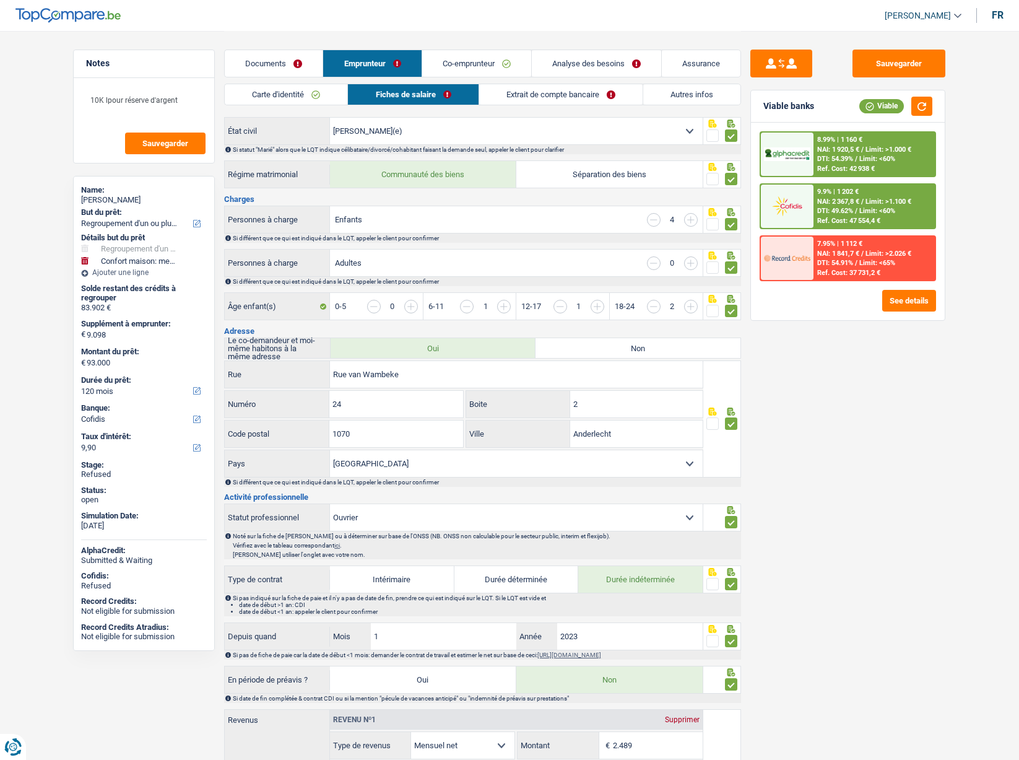
scroll to position [124, 0]
click at [680, 98] on link "Autres infos" at bounding box center [691, 94] width 97 height 20
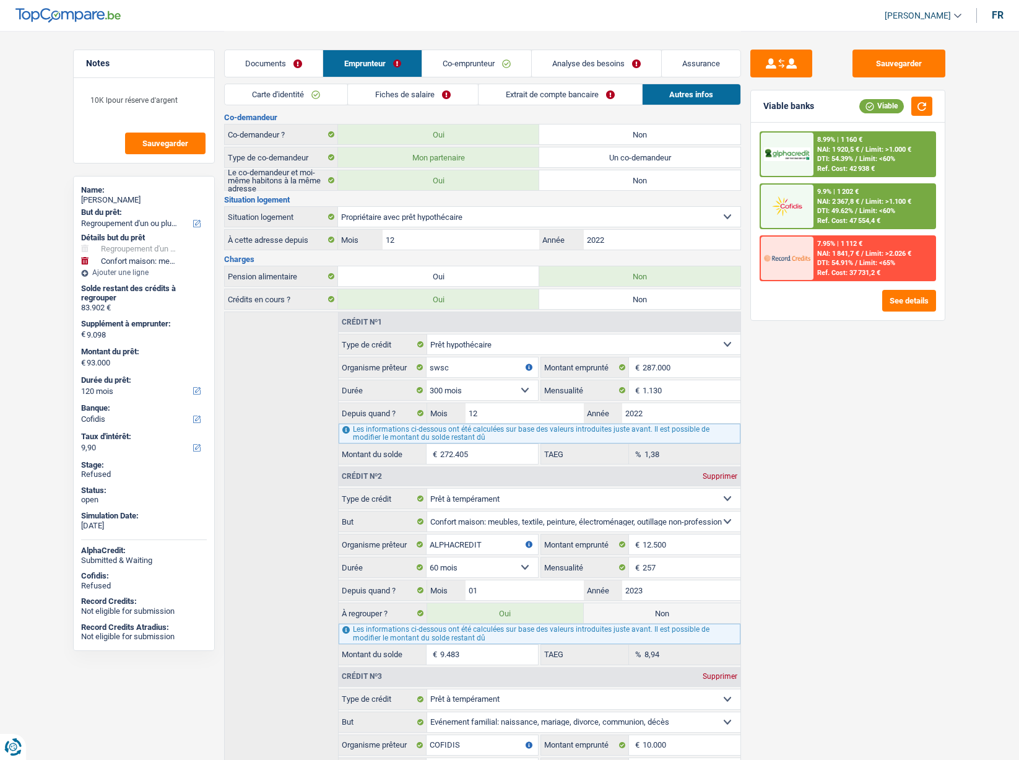
click at [462, 58] on link "Co-emprunteur" at bounding box center [476, 63] width 109 height 27
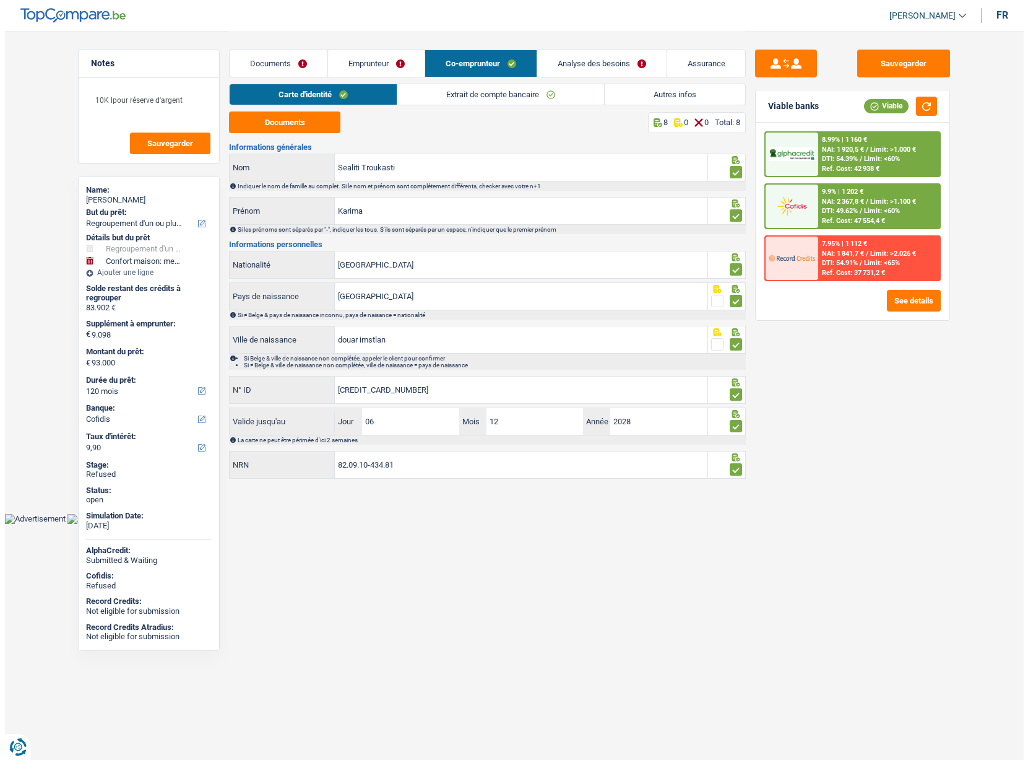
scroll to position [0, 0]
click at [631, 99] on link "Autres infos" at bounding box center [675, 94] width 141 height 20
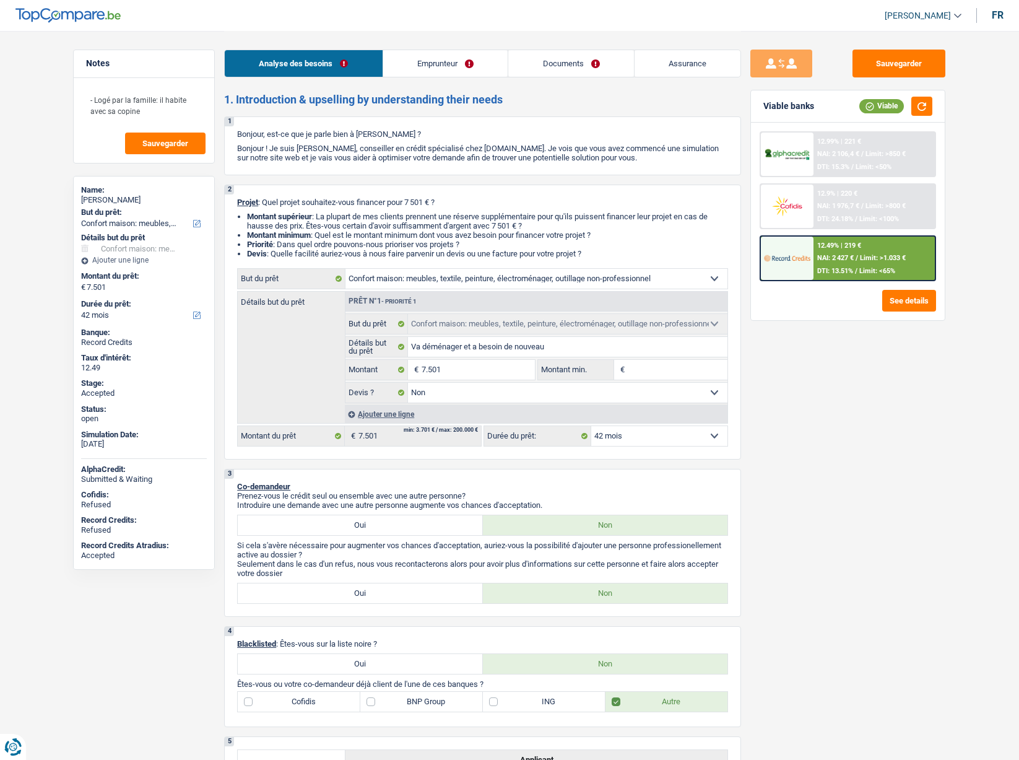
select select "household"
select select "42"
select select "household"
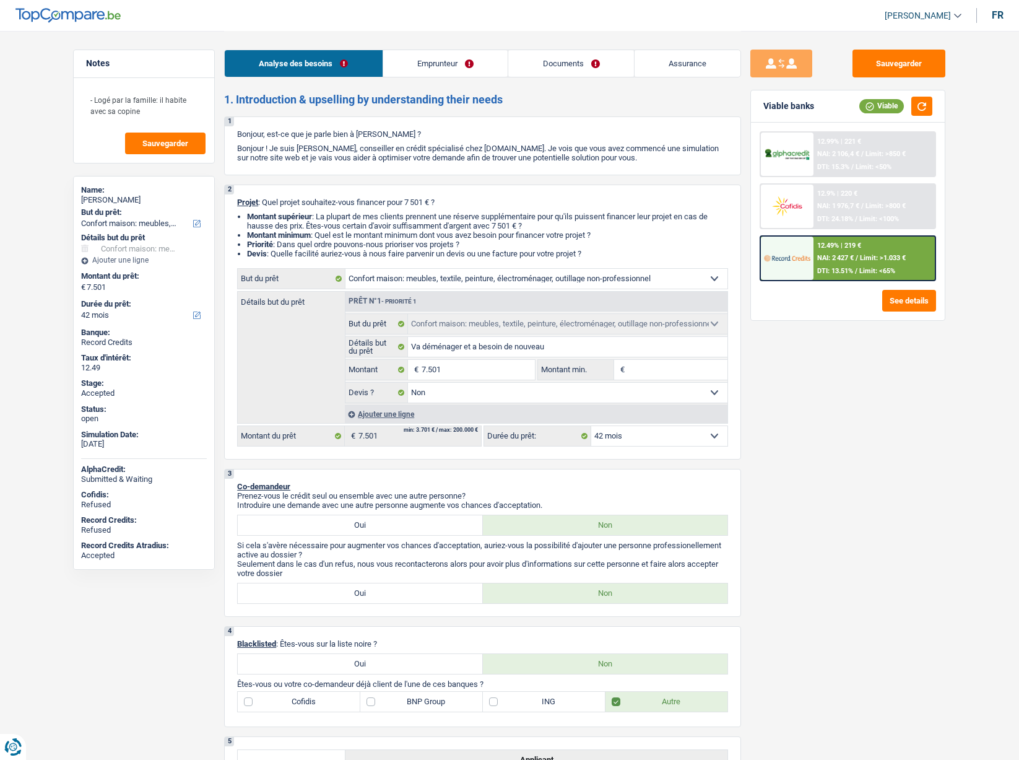
select select "false"
select select "42"
select select "worker"
select select "netSalary"
select select "mealVouchers"
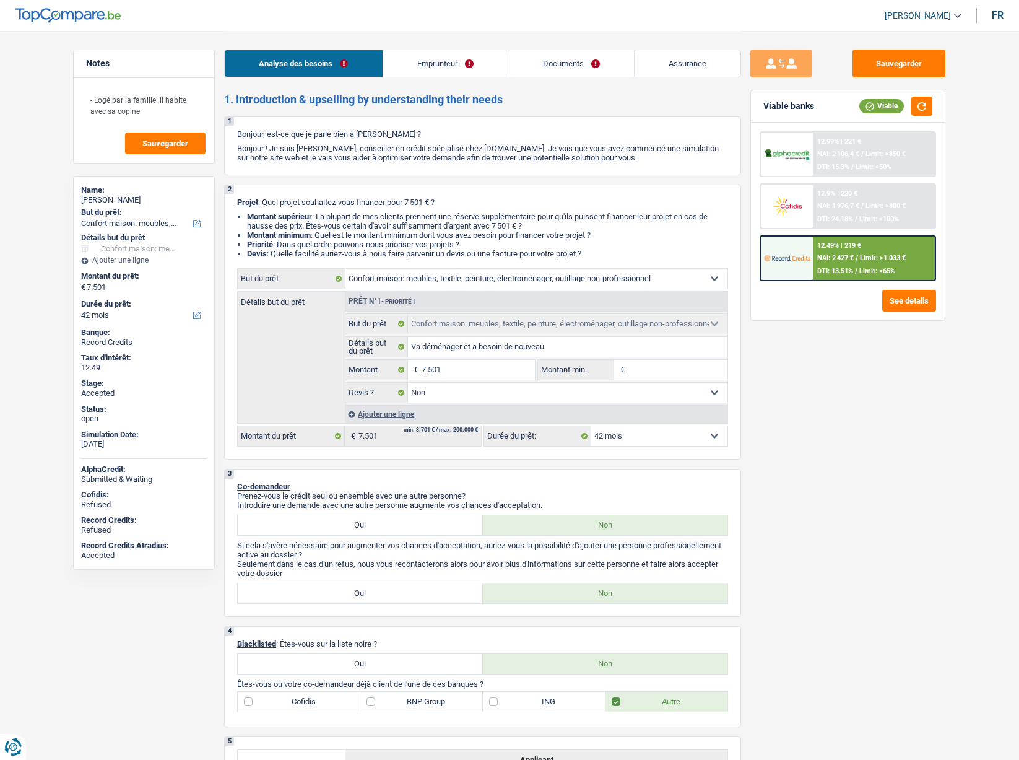
select select "liveWithParents"
select select "personalLoan"
select select "medicalFees"
select select "42"
select select "household"
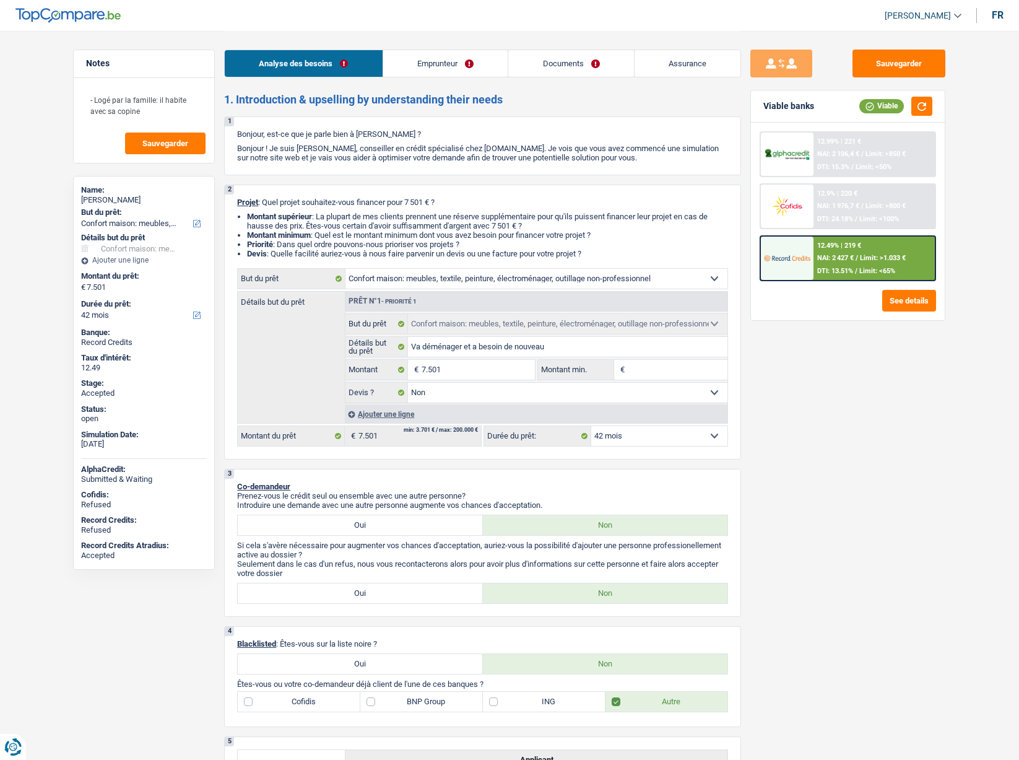
select select "household"
select select "false"
select select "42"
click at [919, 17] on span "[PERSON_NAME]" at bounding box center [918, 16] width 66 height 11
click at [895, 110] on button "SO" at bounding box center [895, 113] width 110 height 25
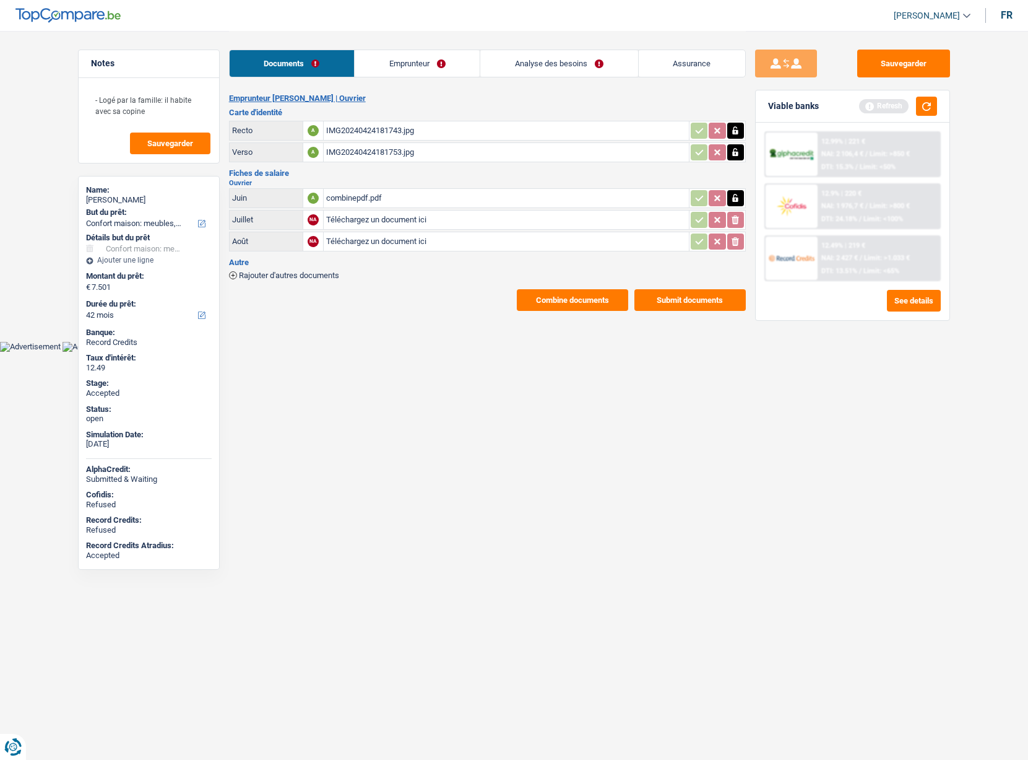
click at [536, 312] on main "Notes - Logé par la famille: il habite avec sa copine Sauvegarder Name: [PERSON…" at bounding box center [514, 171] width 1028 height 342
click at [534, 302] on button "Combine documents" at bounding box center [572, 300] width 111 height 22
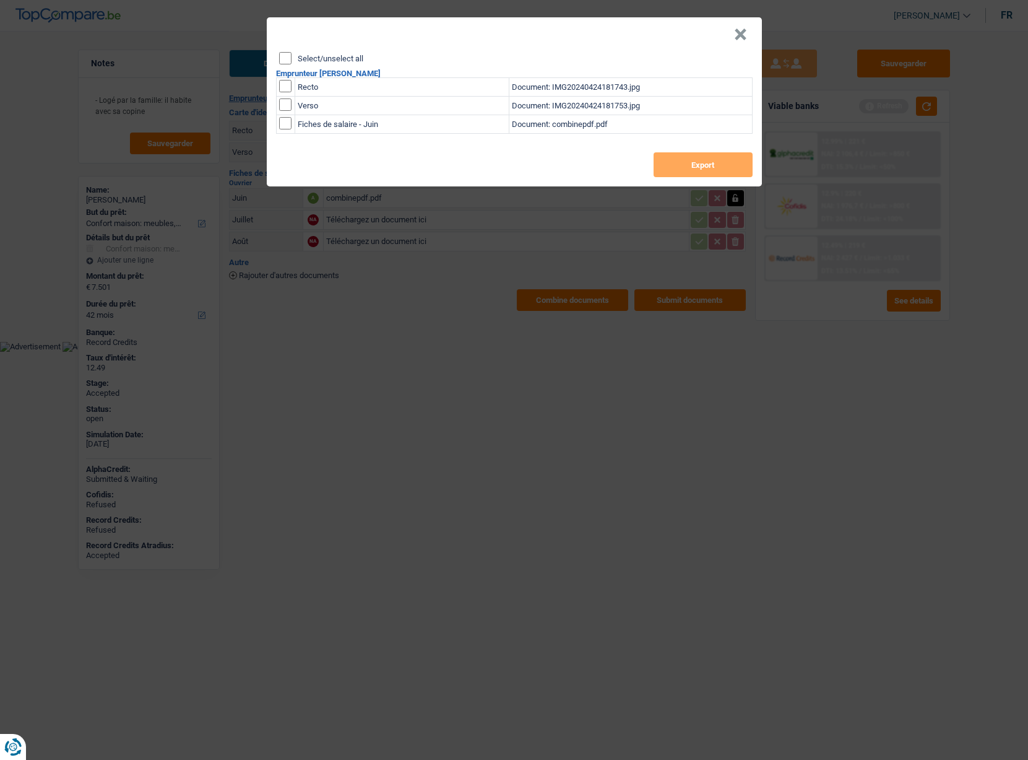
click at [308, 57] on label "Select/unselect all" at bounding box center [331, 58] width 66 height 8
click at [292, 57] on input "Select/unselect all" at bounding box center [285, 58] width 12 height 12
checkbox input "true"
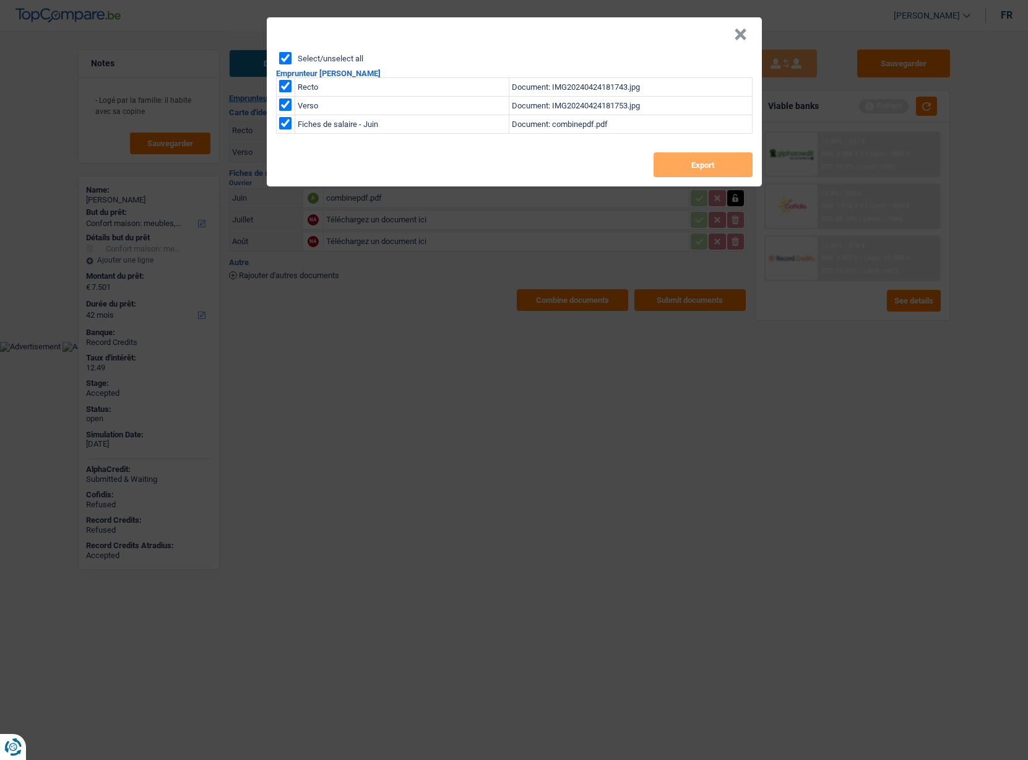
checkbox input "true"
click at [715, 170] on button "Export" at bounding box center [703, 164] width 99 height 25
click at [742, 38] on button "×" at bounding box center [740, 34] width 13 height 12
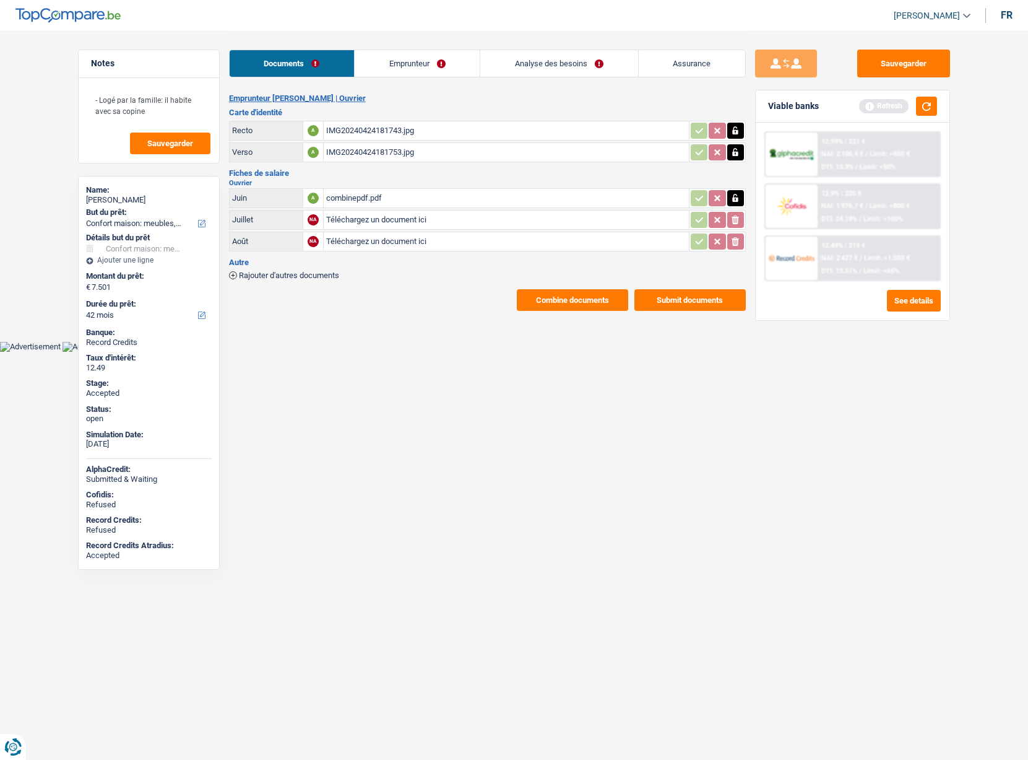
click at [387, 67] on link "Emprunteur" at bounding box center [417, 63] width 125 height 27
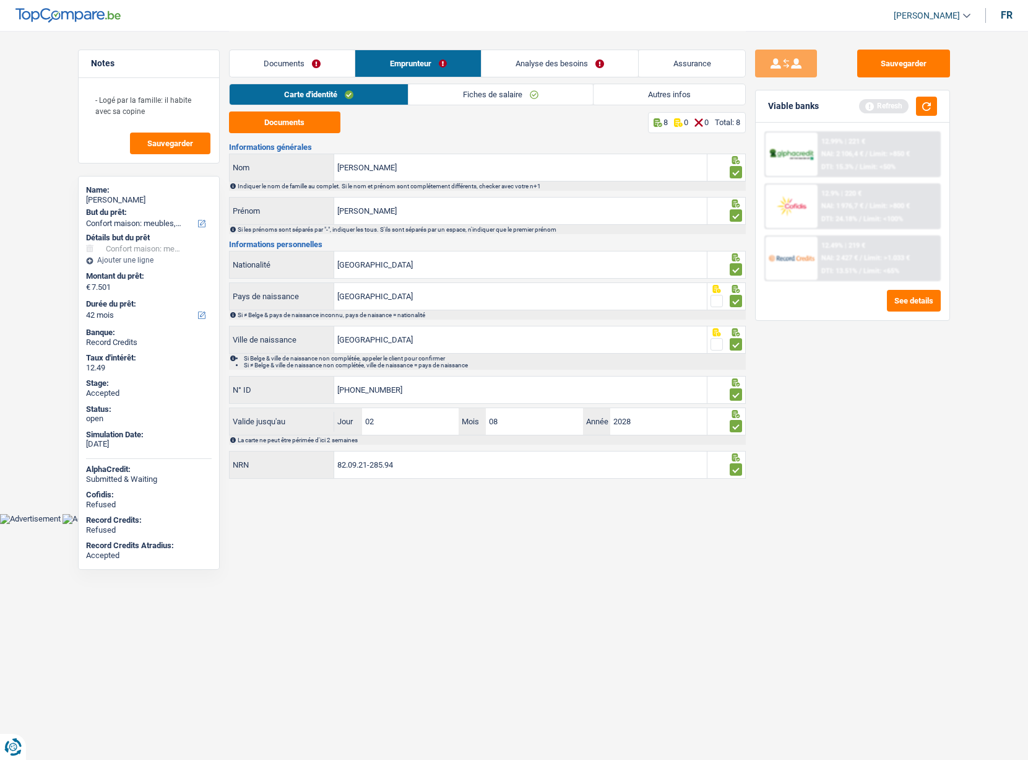
click at [458, 92] on link "Fiches de salaire" at bounding box center [501, 94] width 185 height 20
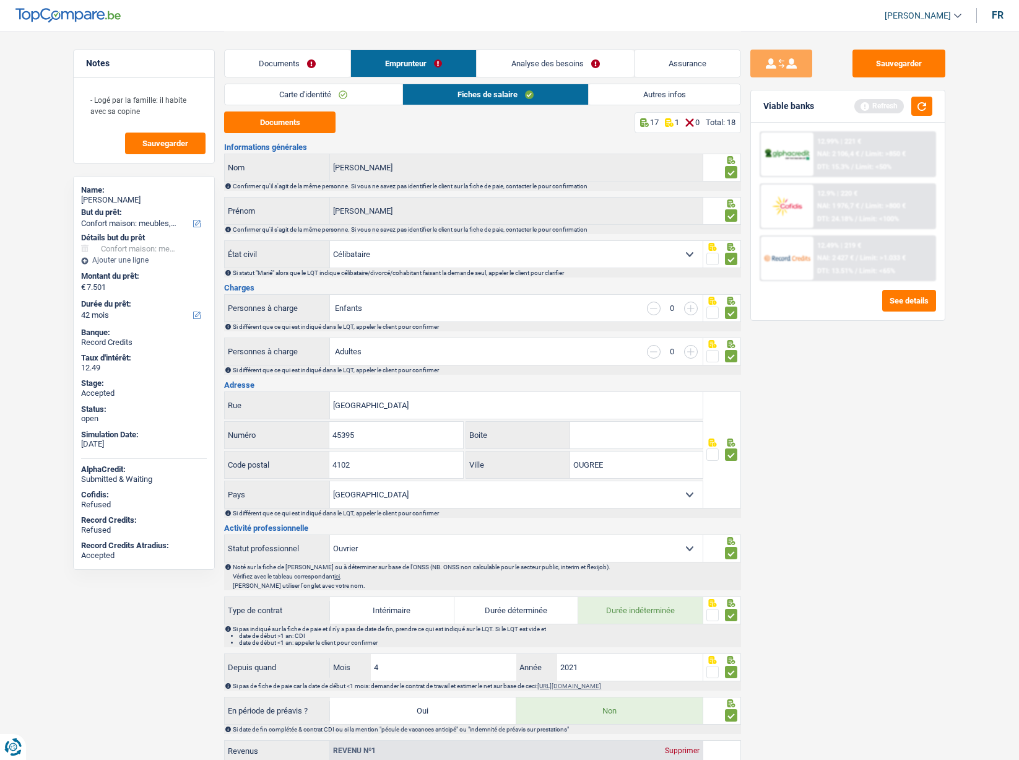
click at [670, 61] on link "Assurance" at bounding box center [688, 63] width 107 height 27
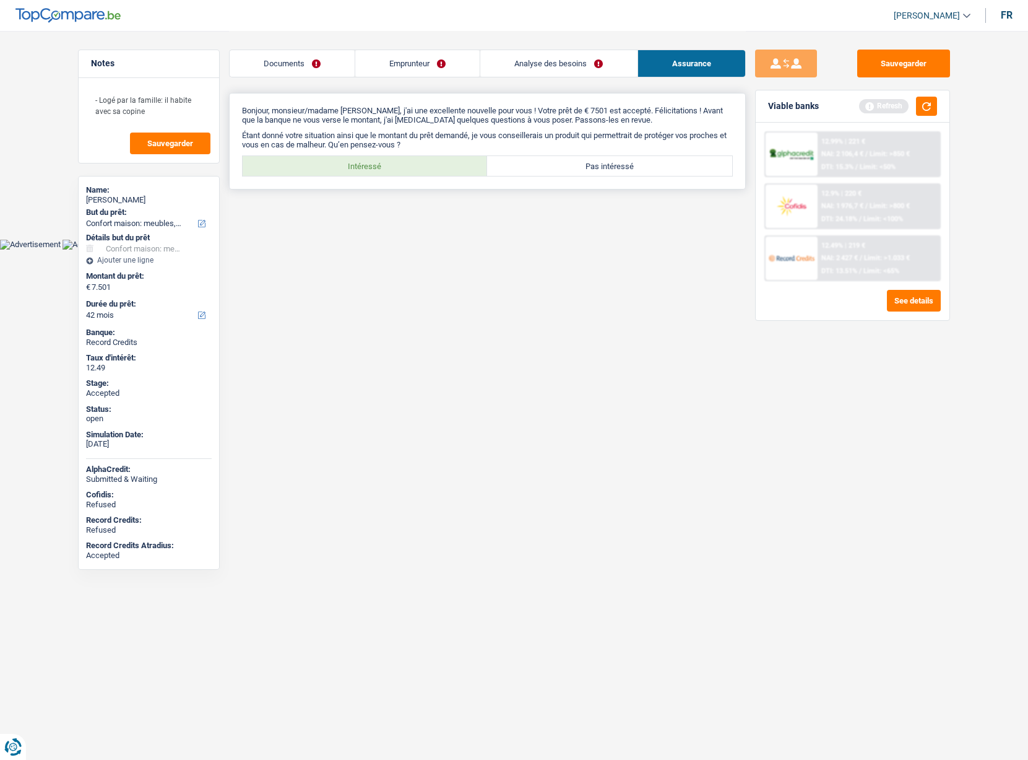
click at [381, 168] on label "Intéressé" at bounding box center [365, 166] width 245 height 20
click at [381, 168] on input "Intéressé" at bounding box center [365, 166] width 245 height 20
radio input "true"
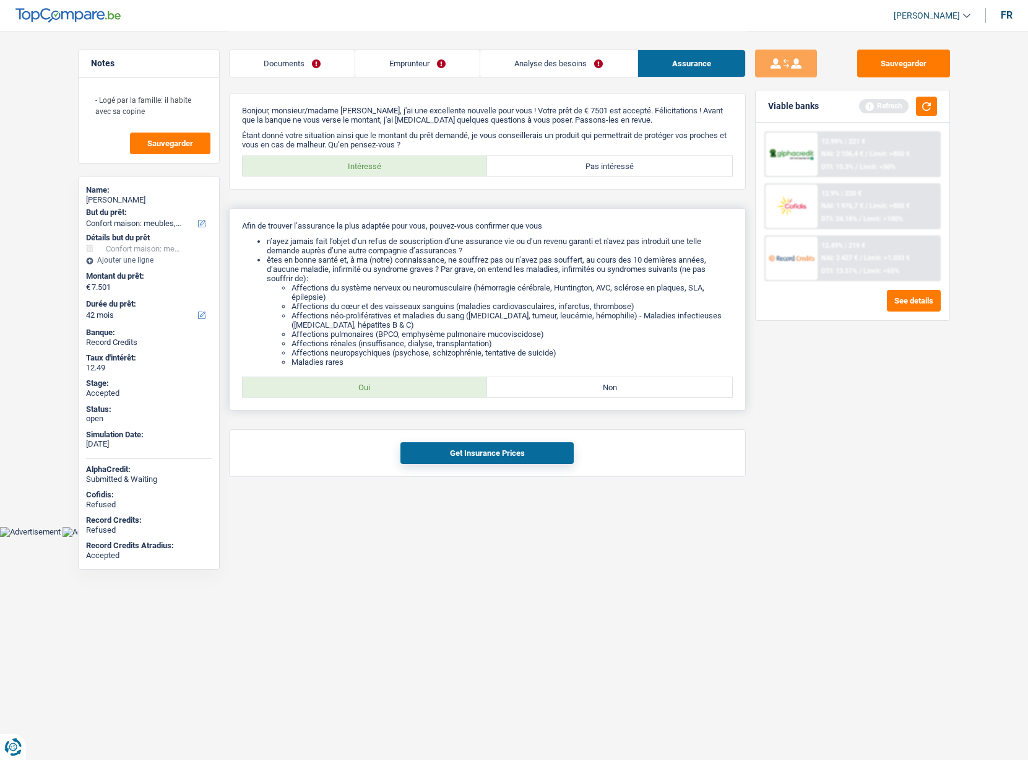
click at [367, 388] on label "Oui" at bounding box center [365, 387] width 245 height 20
click at [347, 371] on div "Afin de trouver l’assurance la plus adaptée pour vous, pouvez-vous confirmer qu…" at bounding box center [487, 309] width 517 height 202
click at [328, 384] on label "Oui" at bounding box center [365, 387] width 245 height 20
click at [328, 384] on input "Oui" at bounding box center [365, 387] width 245 height 20
radio input "true"
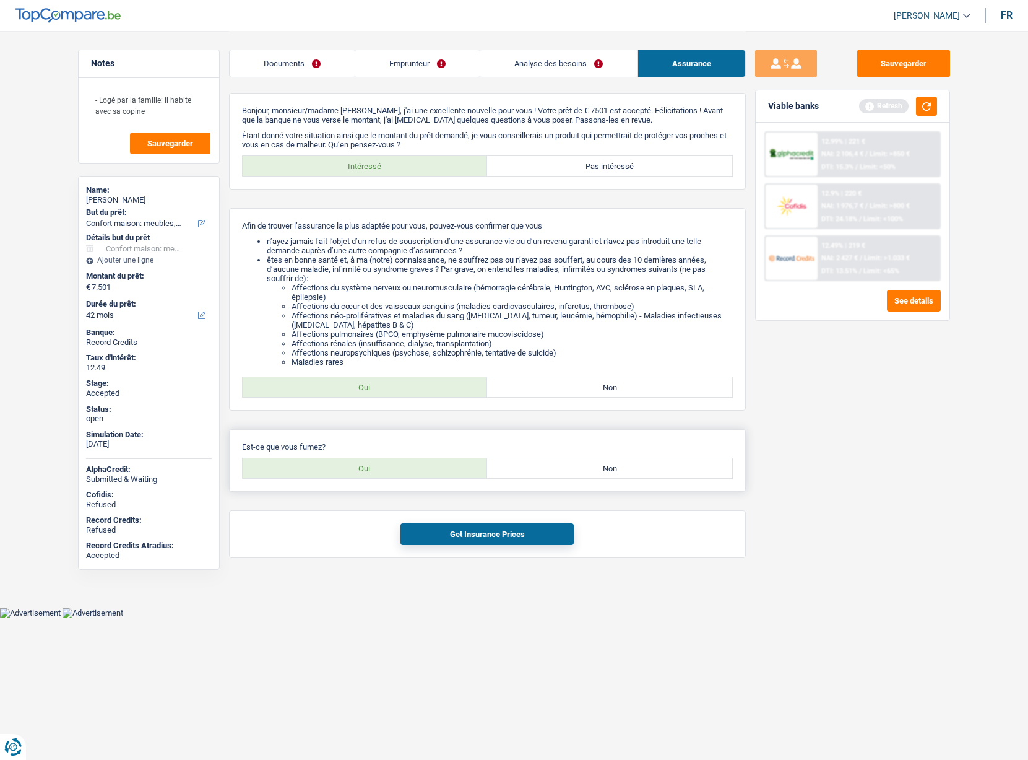
click at [443, 471] on label "Oui" at bounding box center [365, 468] width 245 height 20
click at [443, 471] on input "Oui" at bounding box center [365, 468] width 245 height 20
radio input "true"
click at [484, 539] on button "Get Insurance Prices" at bounding box center [487, 534] width 173 height 22
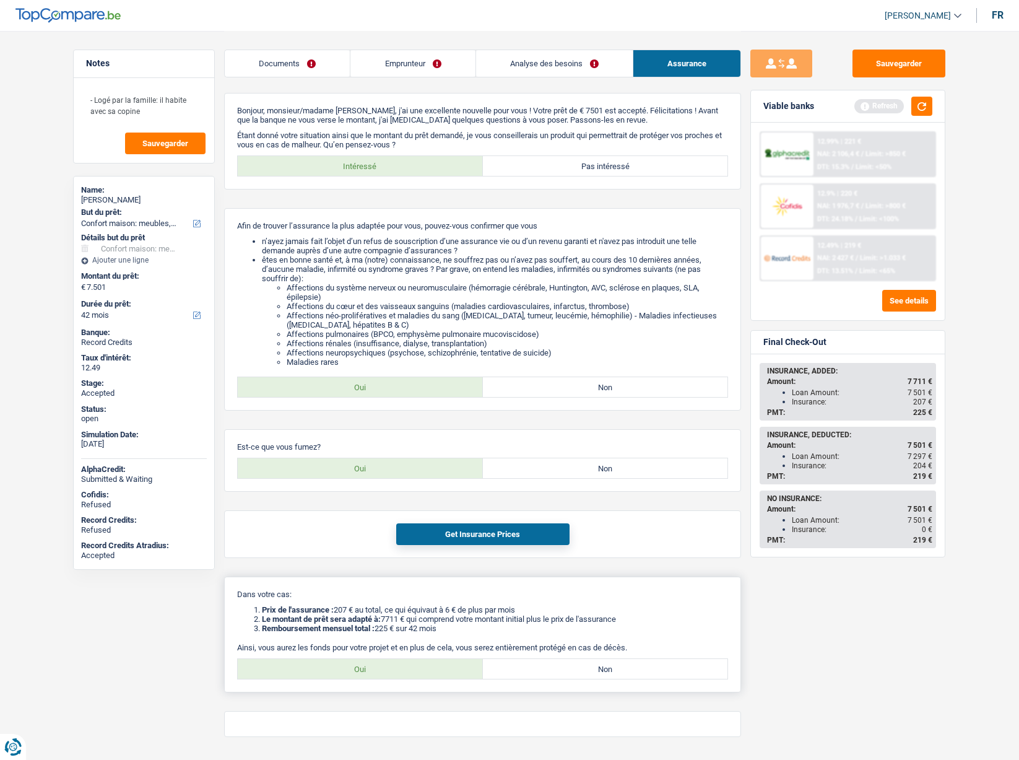
click at [395, 665] on label "Oui" at bounding box center [360, 669] width 245 height 20
click at [395, 665] on input "Oui" at bounding box center [360, 669] width 245 height 20
radio input "true"
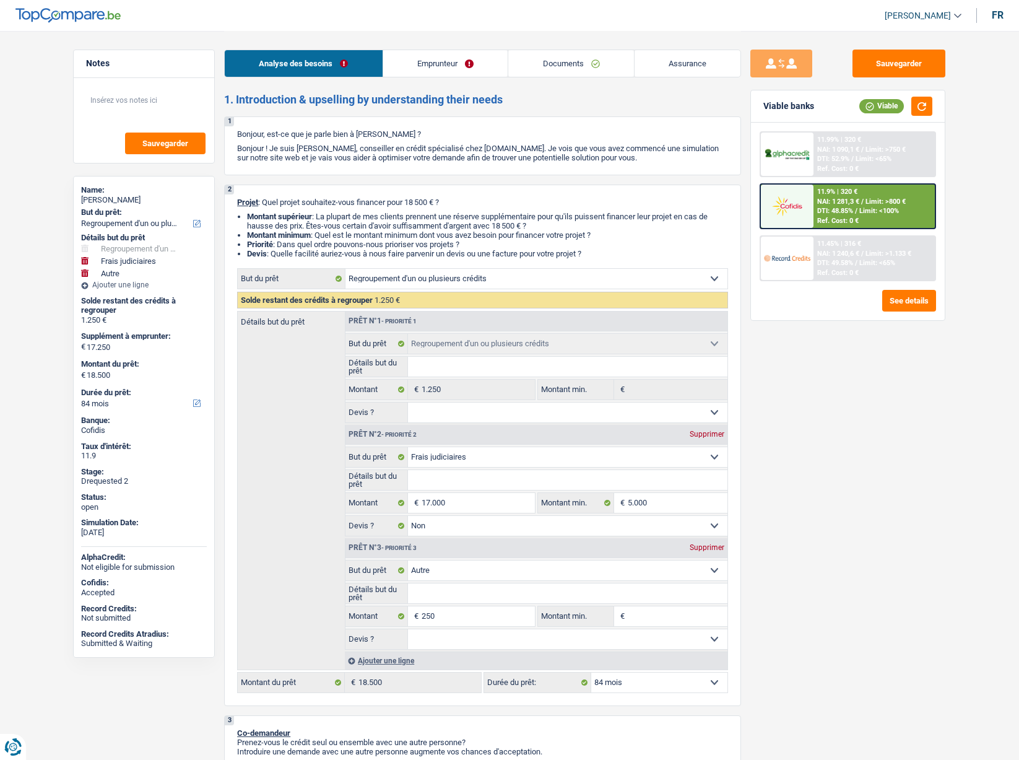
select select "refinancing"
select select "judicial"
select select "other"
select select "84"
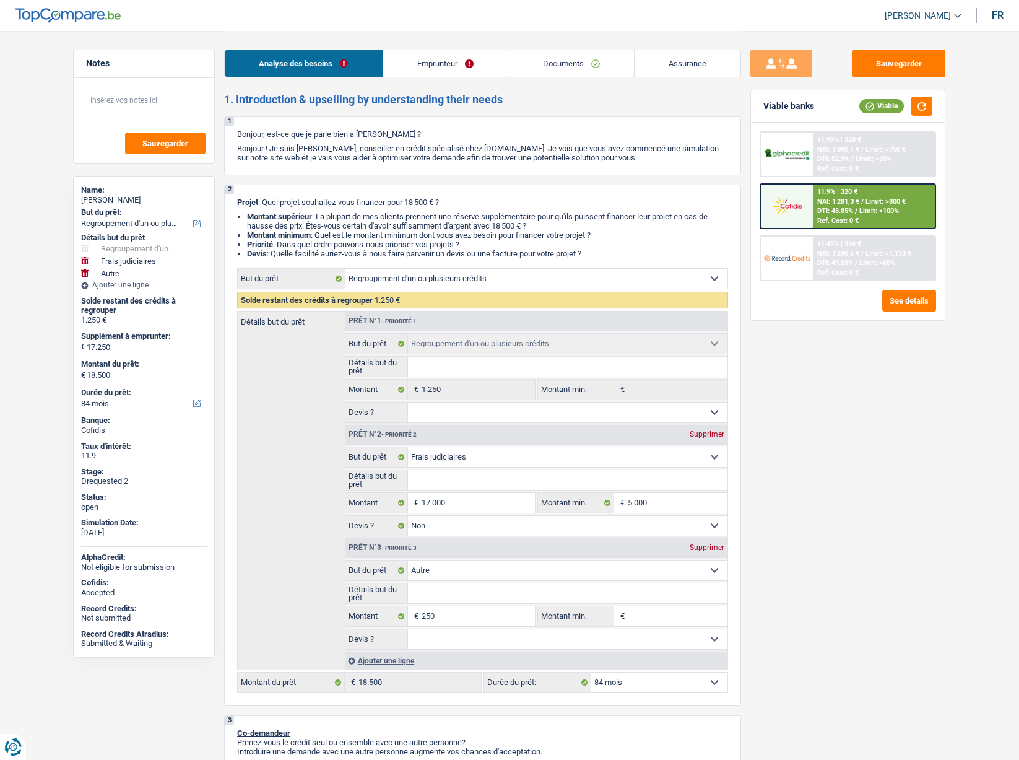
select select "refinancing"
select select "judicial"
select select "false"
select select "other"
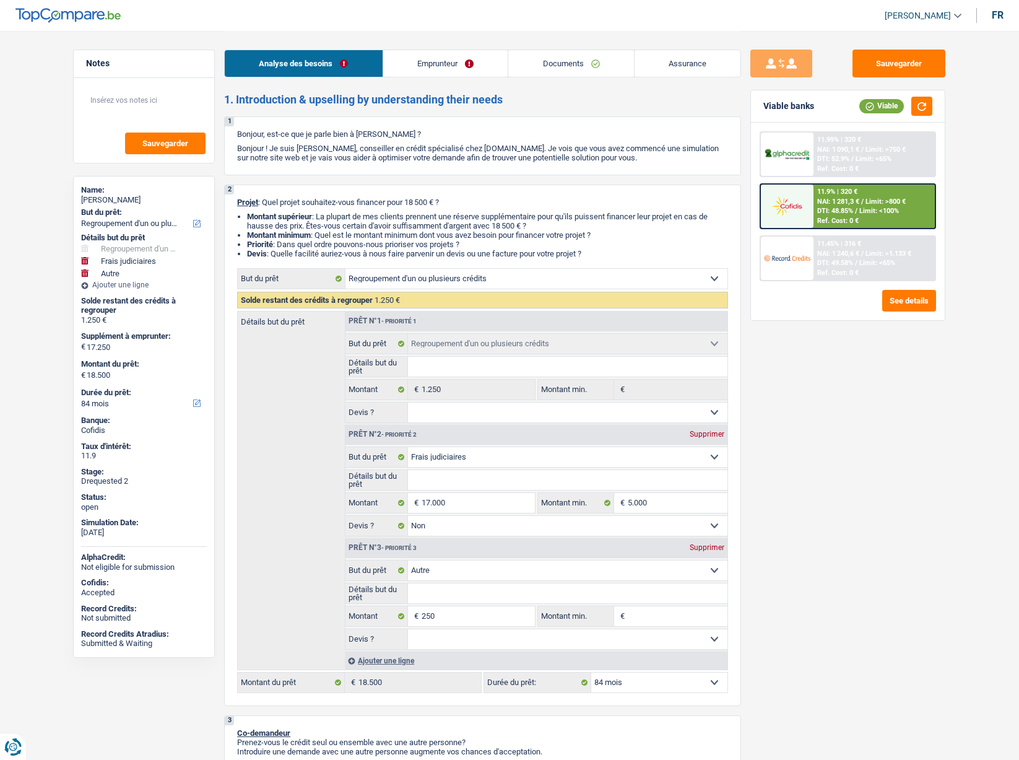
select select "84"
select select "publicEmployee"
select select "familyAllowances"
select select "netSalary"
select select "mealVouchers"
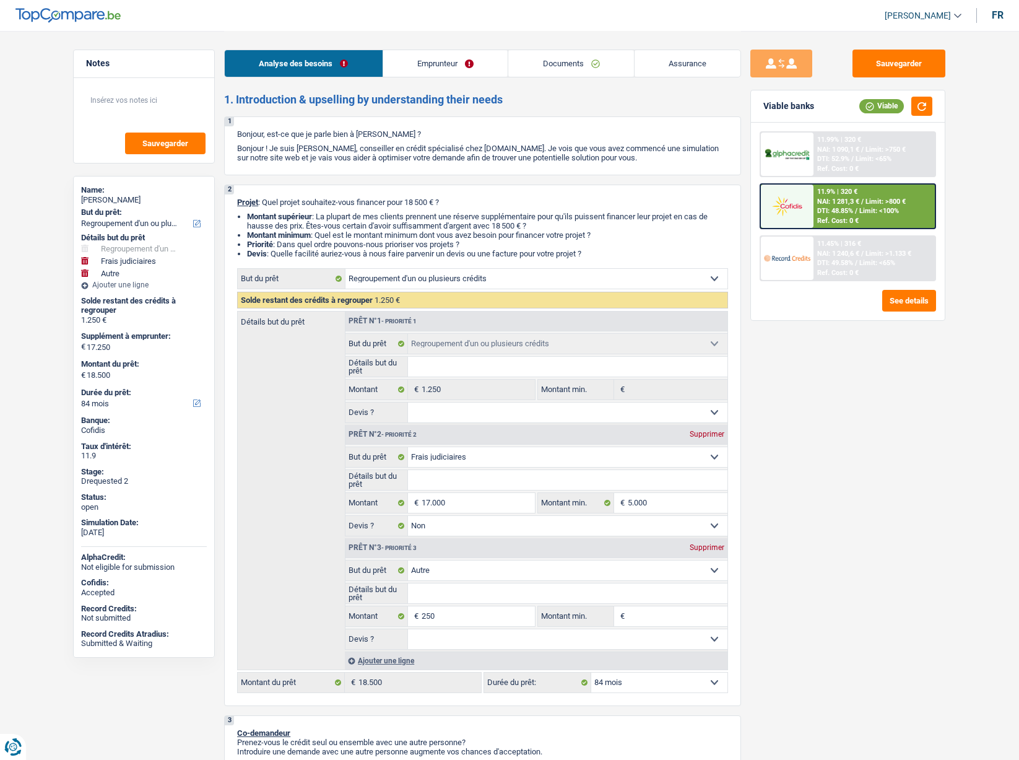
select select "ownerWithMortgage"
select select "mortgage"
select select "360"
select select "cardOrCredit"
select select "renovationLoan"
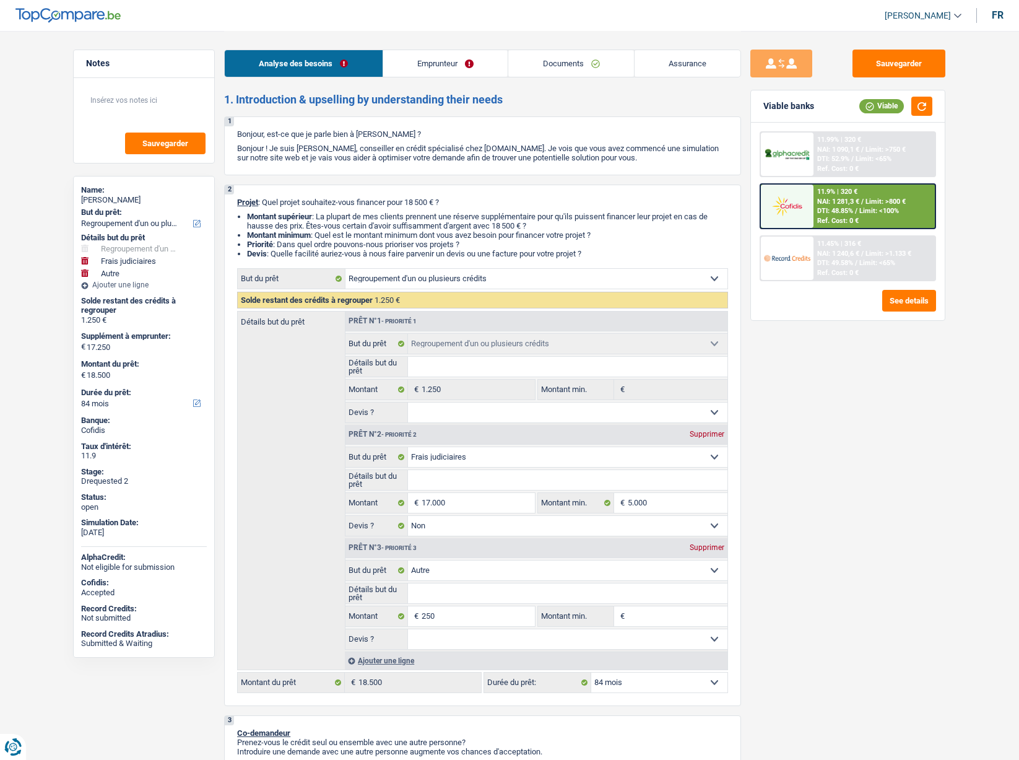
select select "24"
select select "personalLoan"
select select "homeFurnishingOrRelocation"
select select "36"
select select "refinancing"
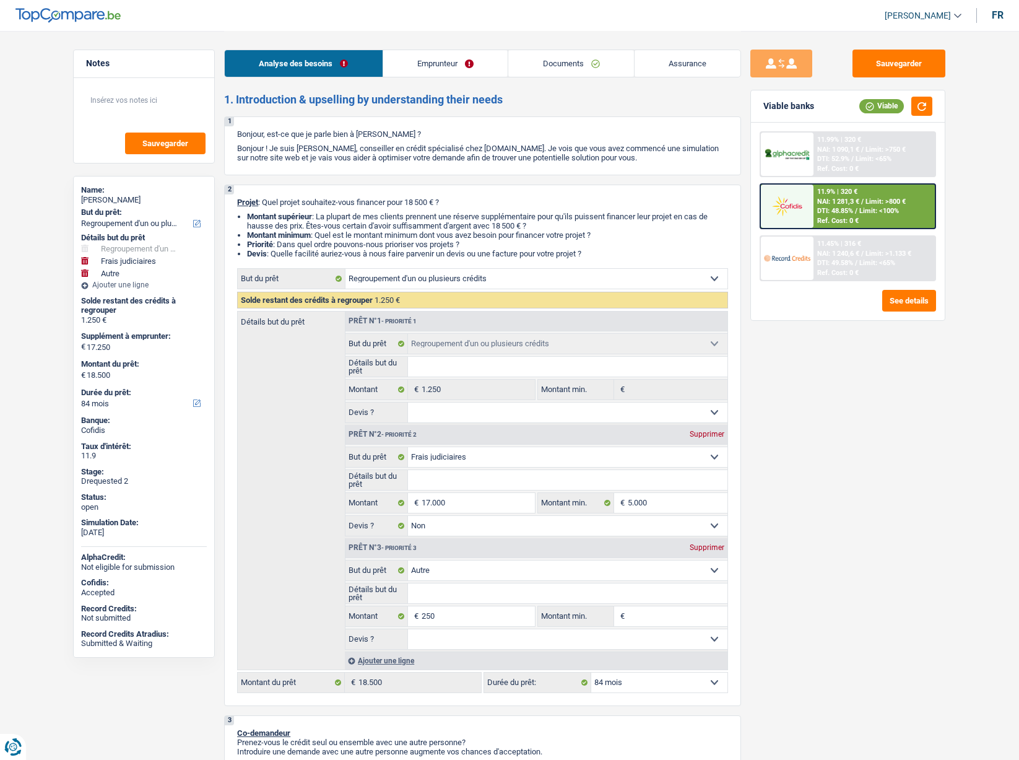
select select "refinancing"
select select "judicial"
select select "false"
select select "other"
select select "84"
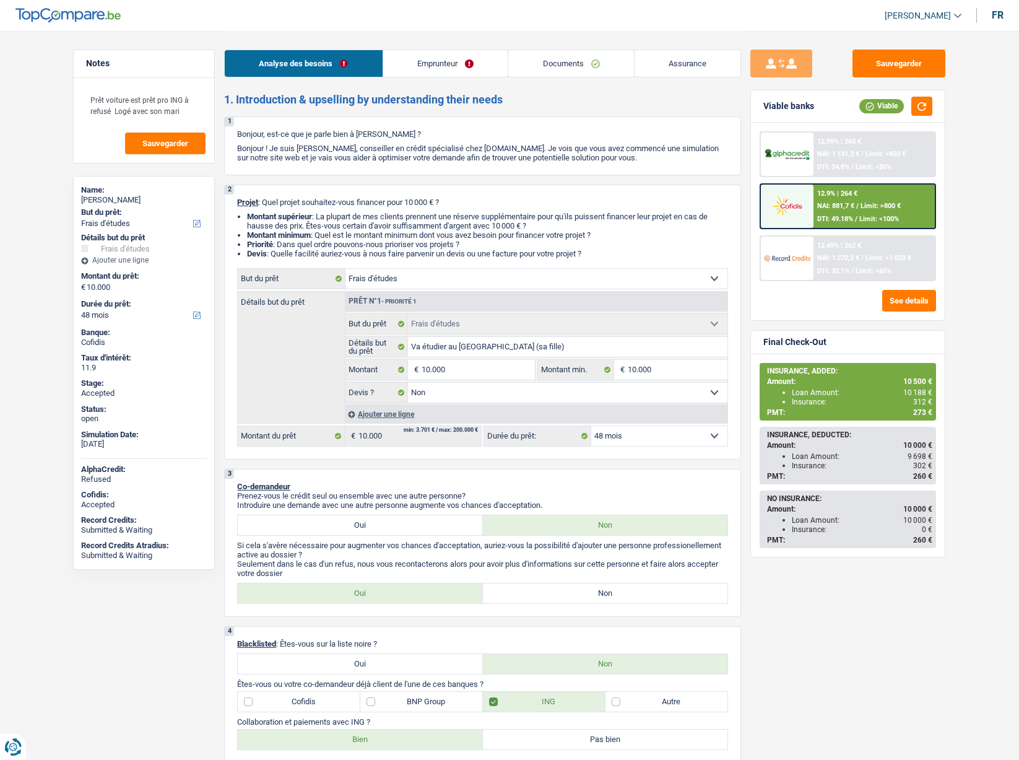
select select "study"
select select "48"
select select "study"
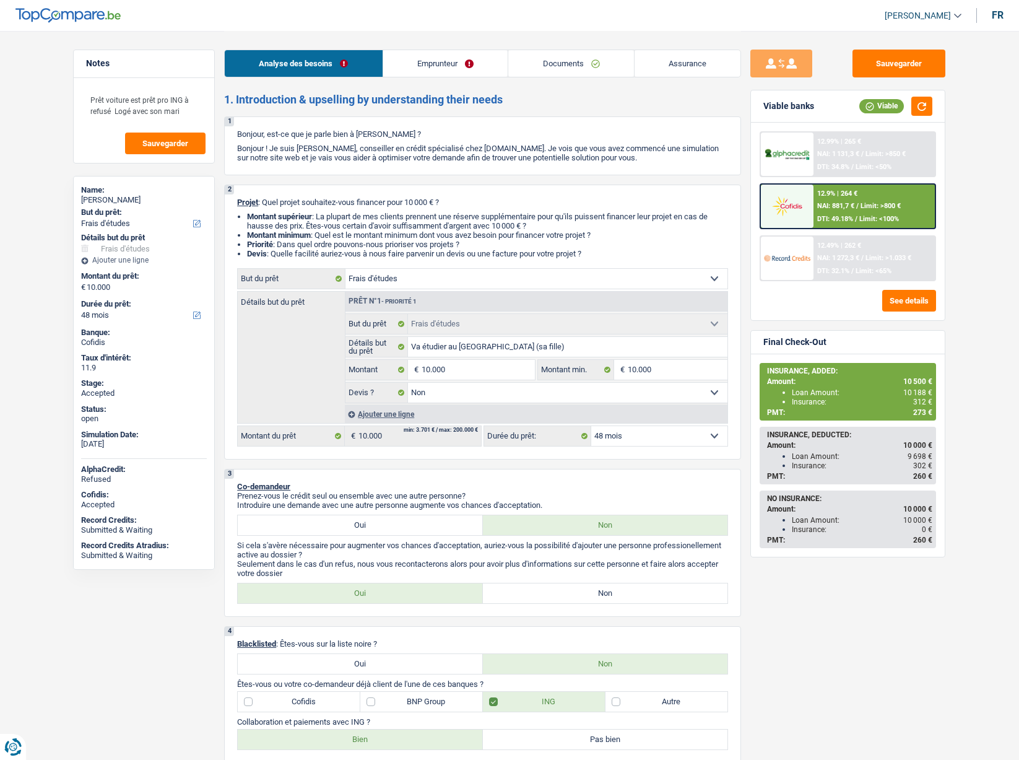
select select "false"
select select "48"
select select "privateEmployee"
select select "netSalary"
select select "mealVouchers"
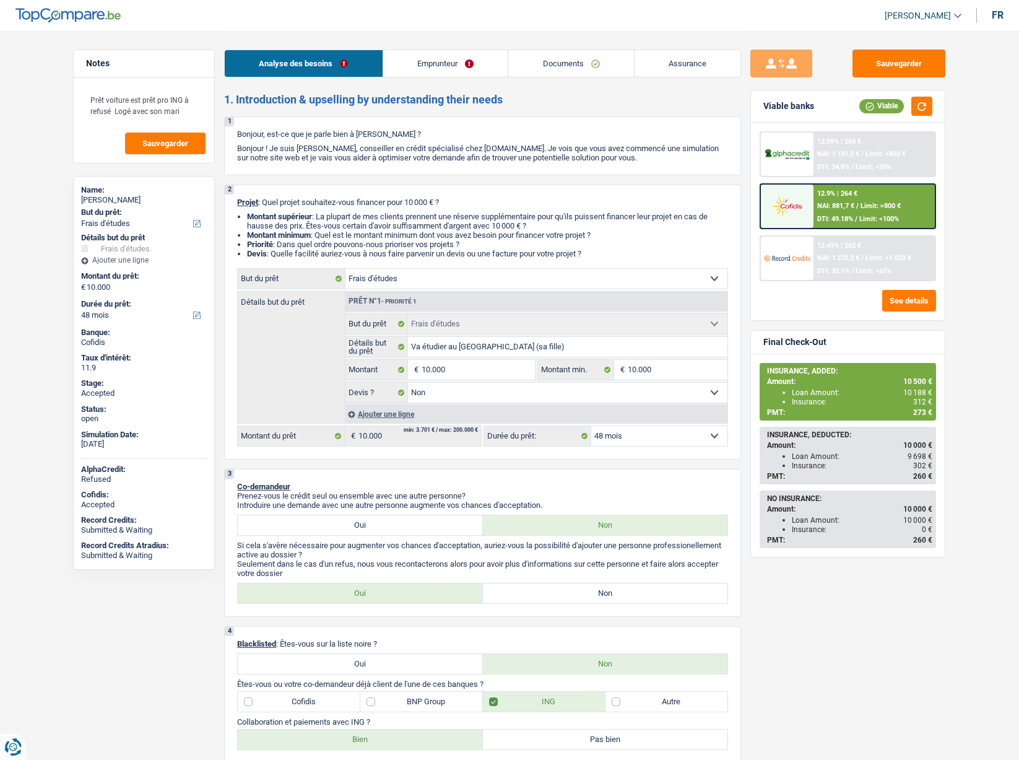
select select "liveWithParents"
select select "carLoan"
select select "48"
select select "study"
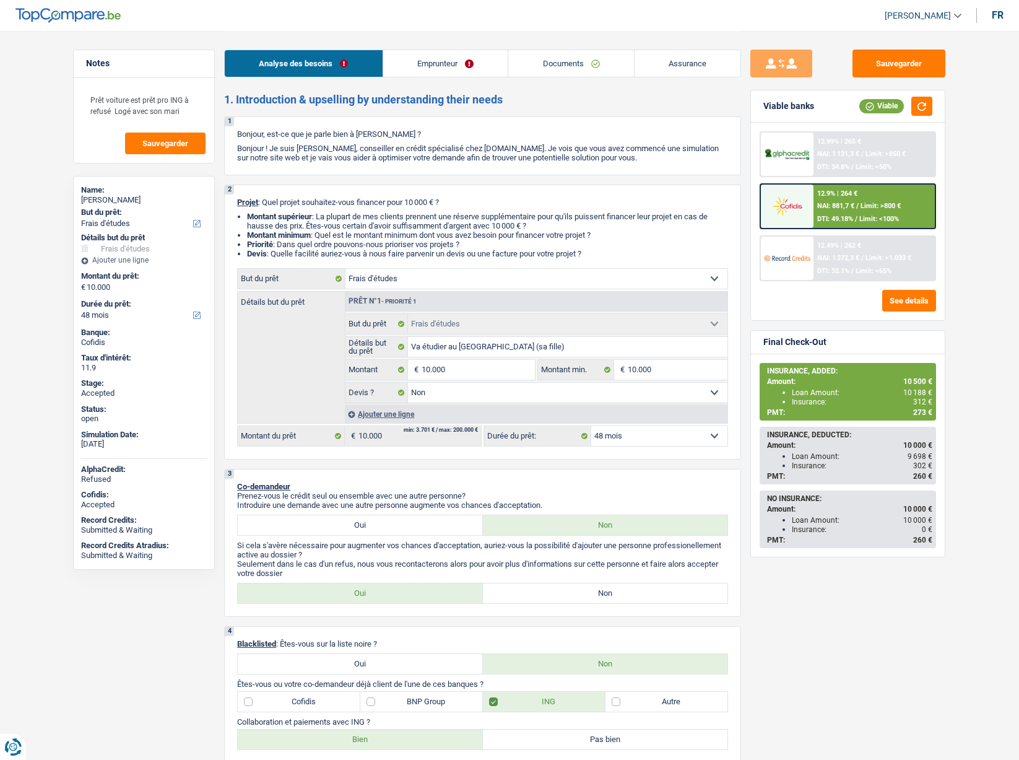
select select "false"
select select "48"
click at [661, 64] on link "Assurance" at bounding box center [688, 63] width 107 height 27
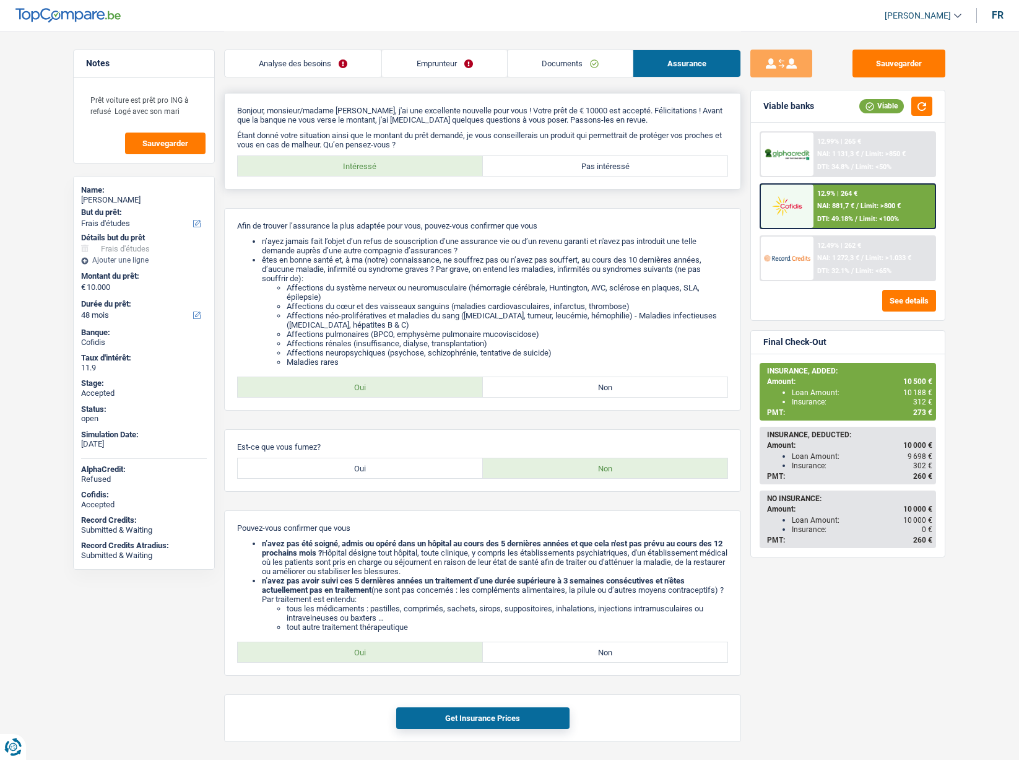
click at [577, 168] on label "Pas intéressé" at bounding box center [605, 166] width 245 height 20
click at [577, 168] on input "Pas intéressé" at bounding box center [605, 166] width 245 height 20
radio input "true"
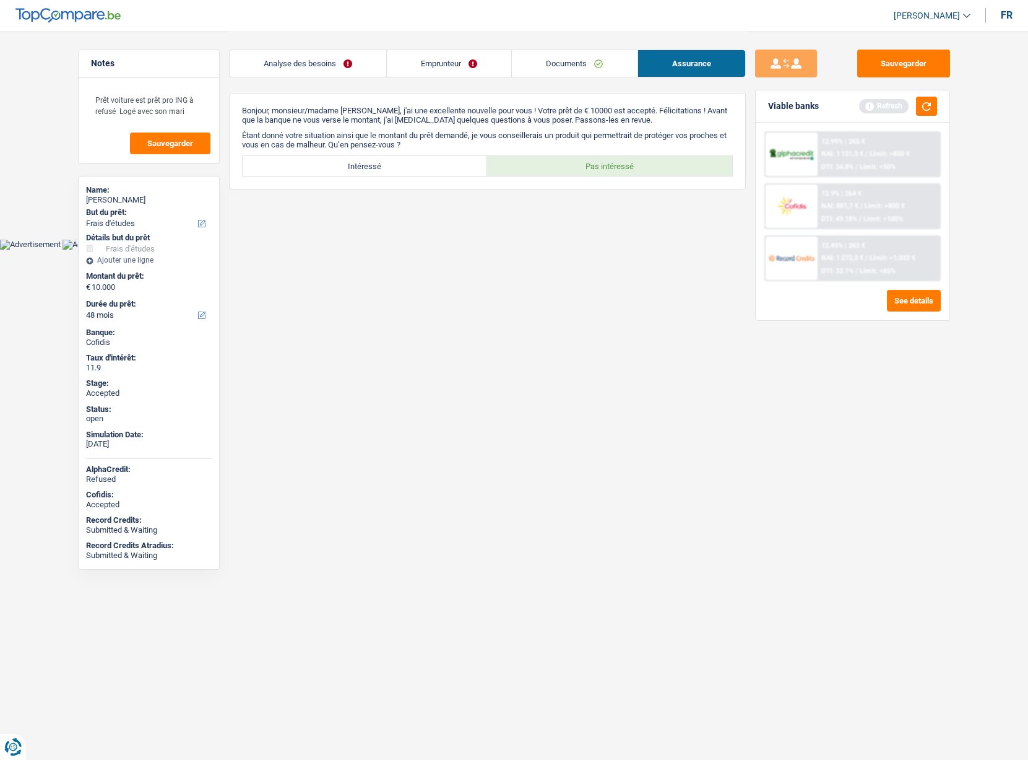
click at [428, 66] on link "Emprunteur" at bounding box center [449, 63] width 124 height 27
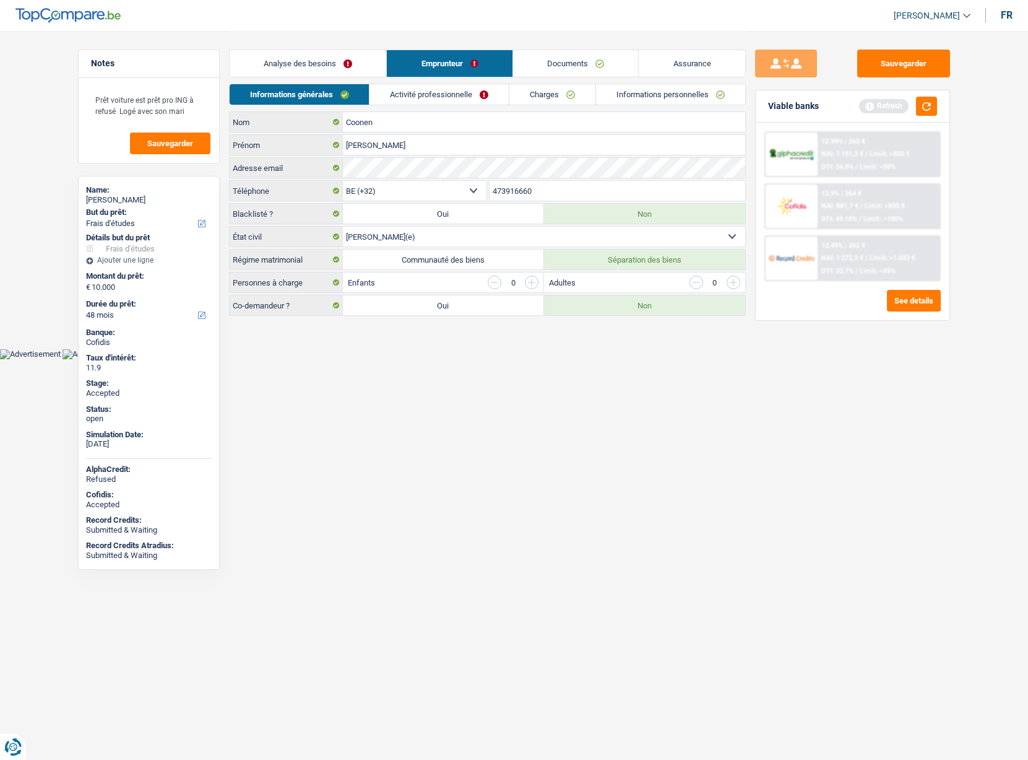
click at [546, 96] on link "Charges" at bounding box center [553, 94] width 86 height 20
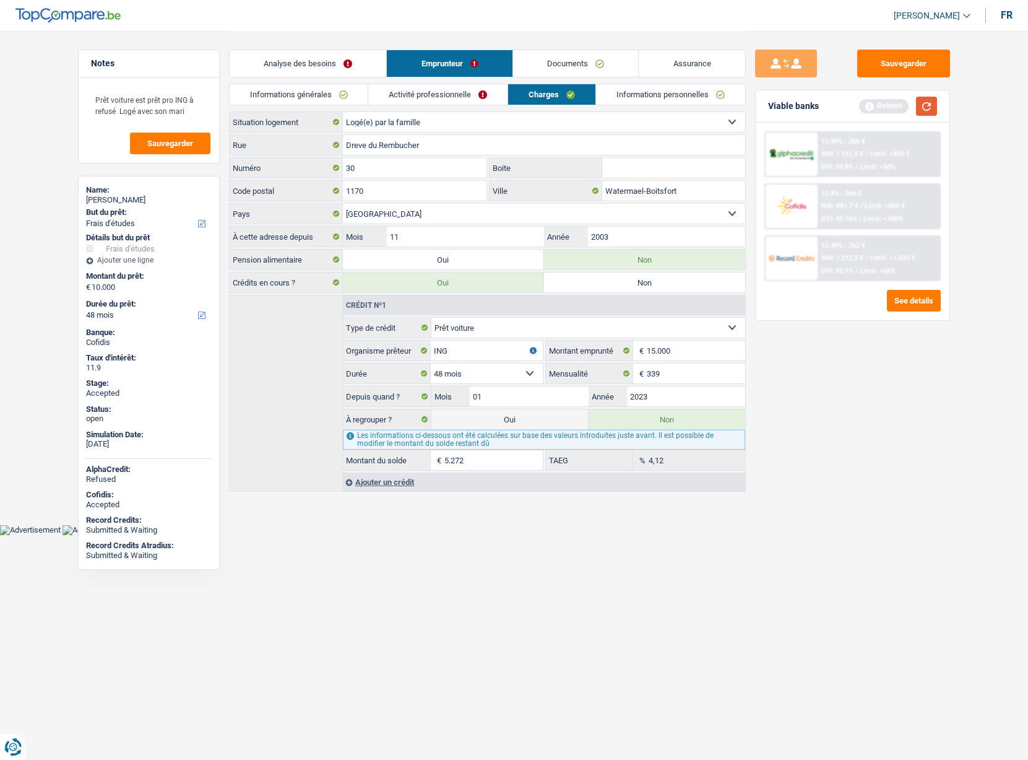
click at [923, 107] on button "button" at bounding box center [926, 106] width 21 height 19
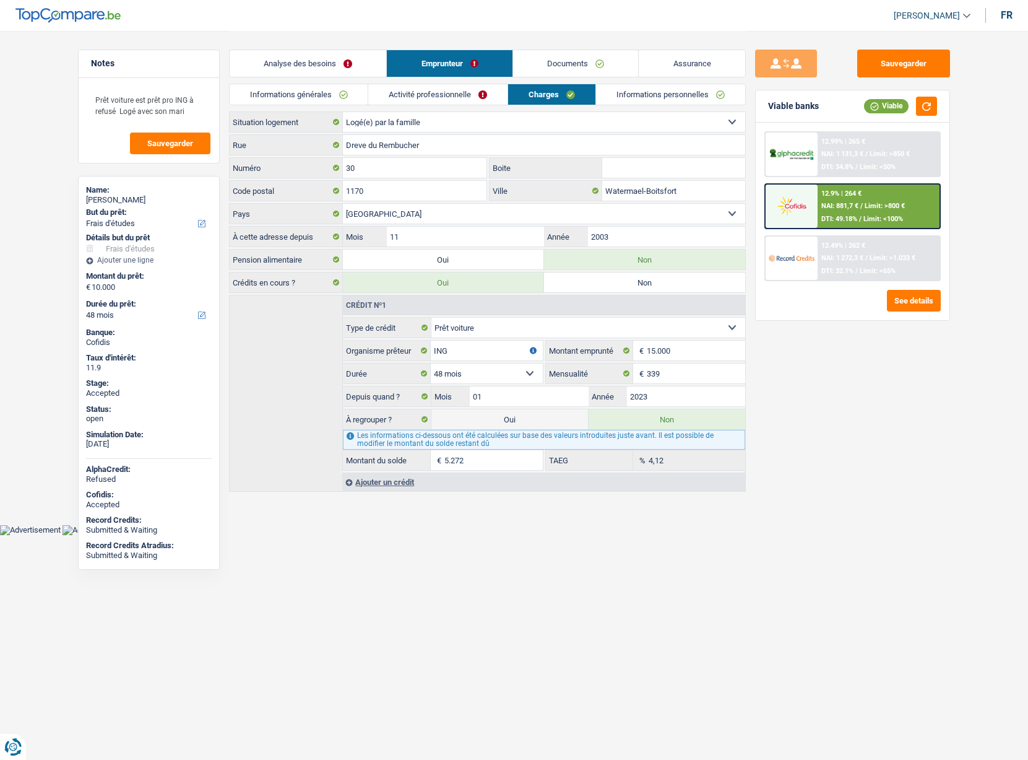
click at [115, 200] on div "Cécile Coonen" at bounding box center [149, 200] width 126 height 10
copy div "Coonen"
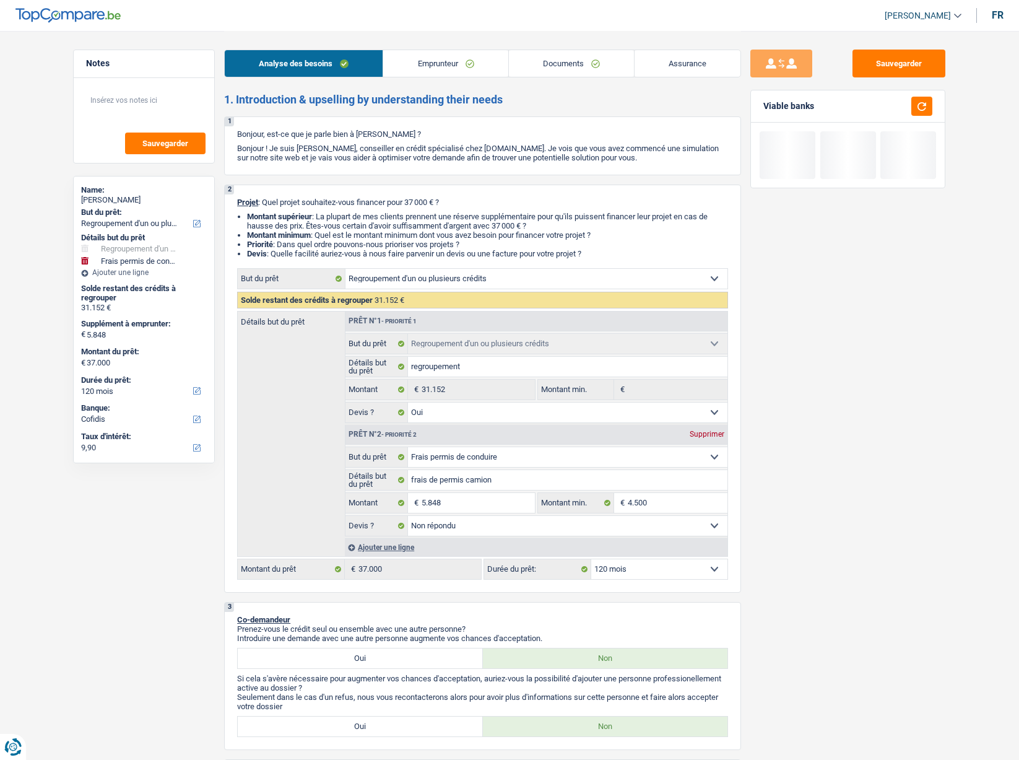
select select "refinancing"
select select "drivingLicense"
select select "120"
select select "cofidis"
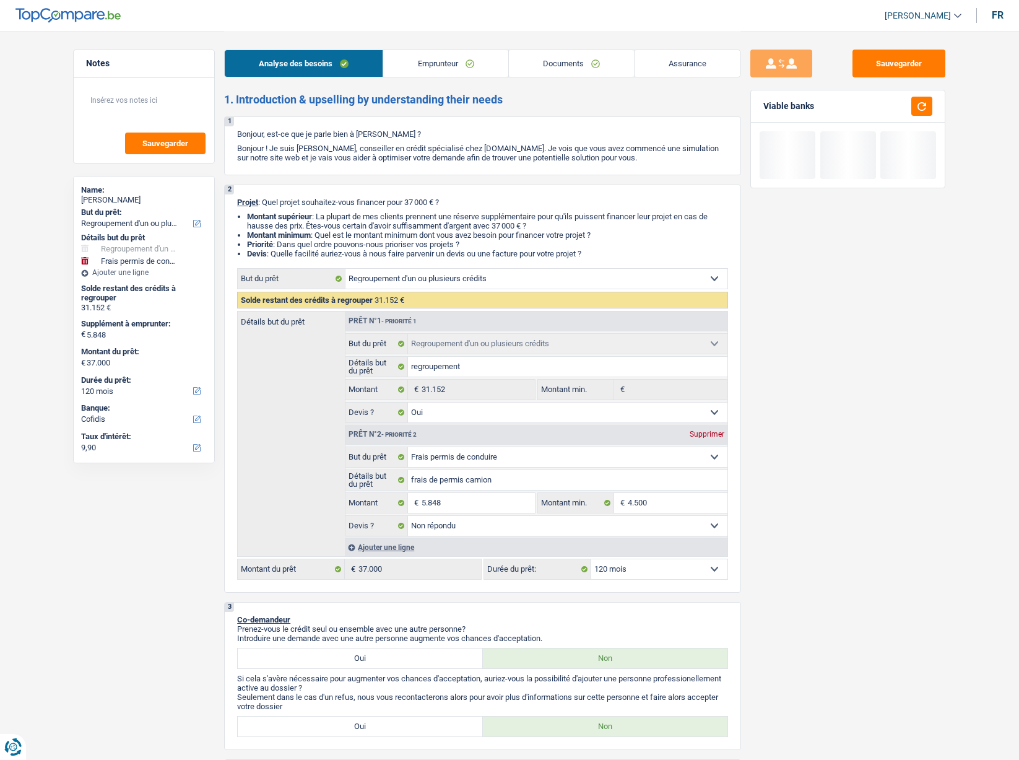
select select "refinancing"
select select "yes"
select select "drivingLicense"
select select "not_answered"
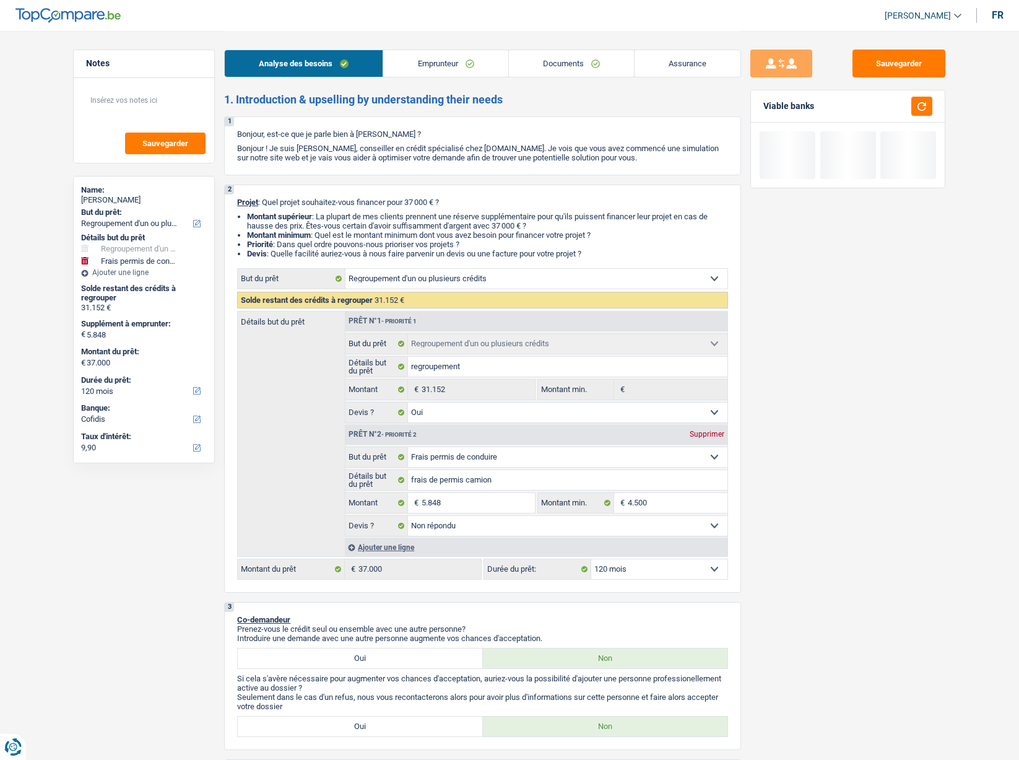
select select "120"
select select "mutuality"
select select "mutualityIndemnity"
select select "rents"
select select "creditConsolidation"
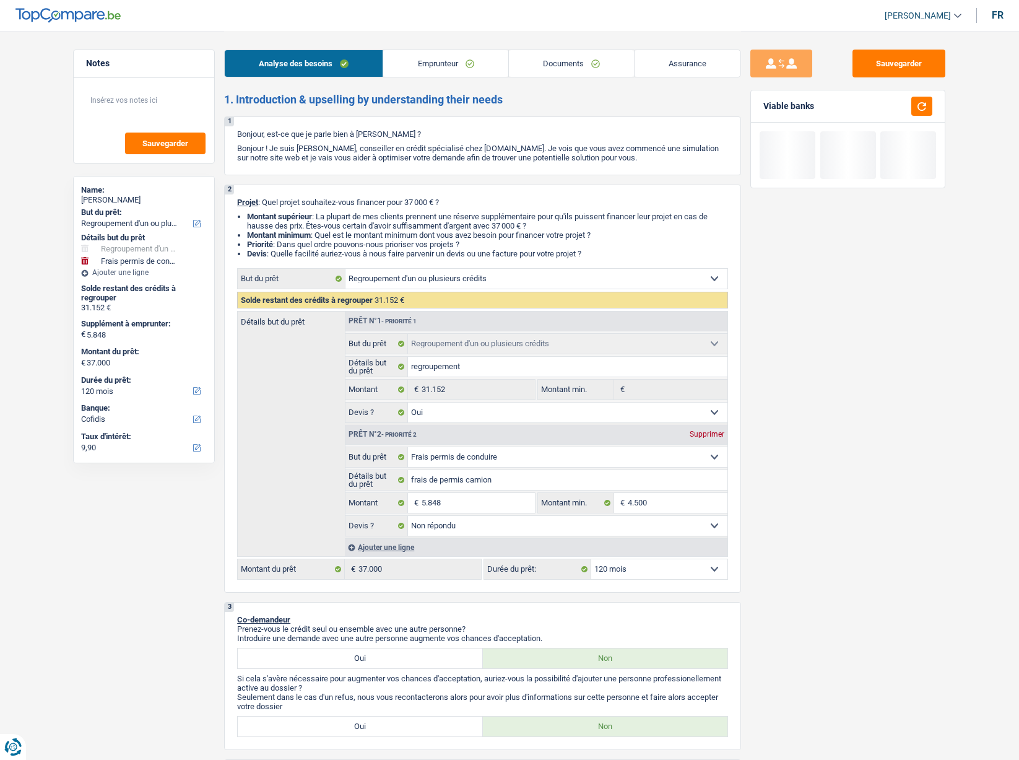
select select "84"
select select "refinancing"
select select "yes"
select select "drivingLicense"
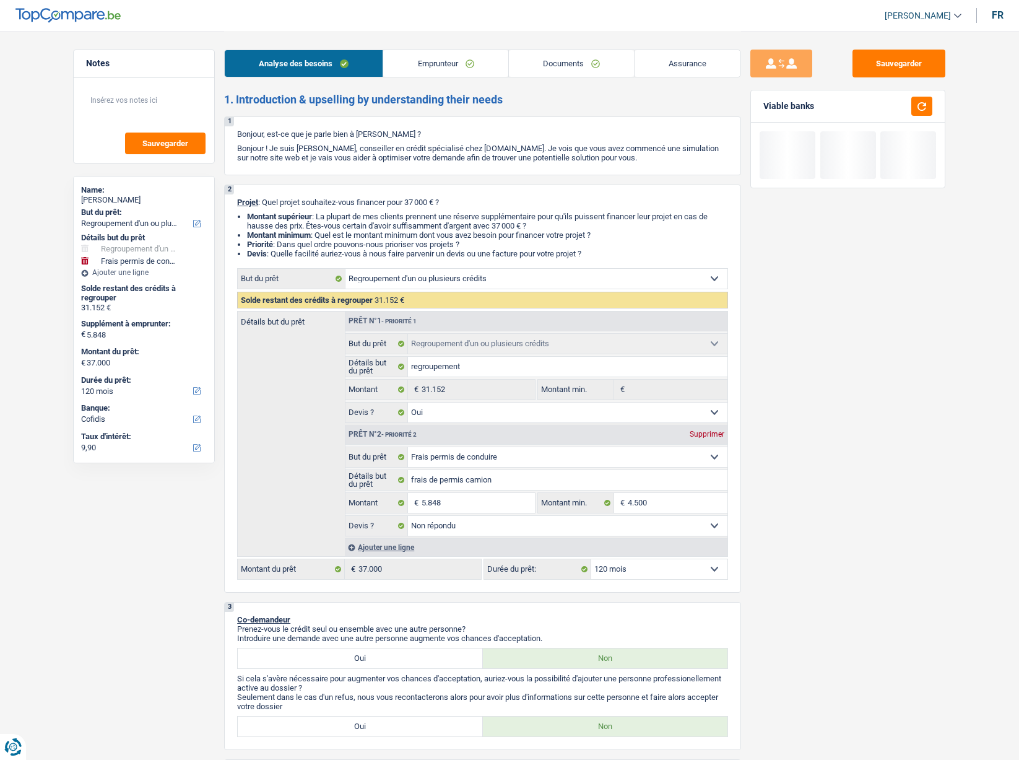
select select "not_answered"
select select "120"
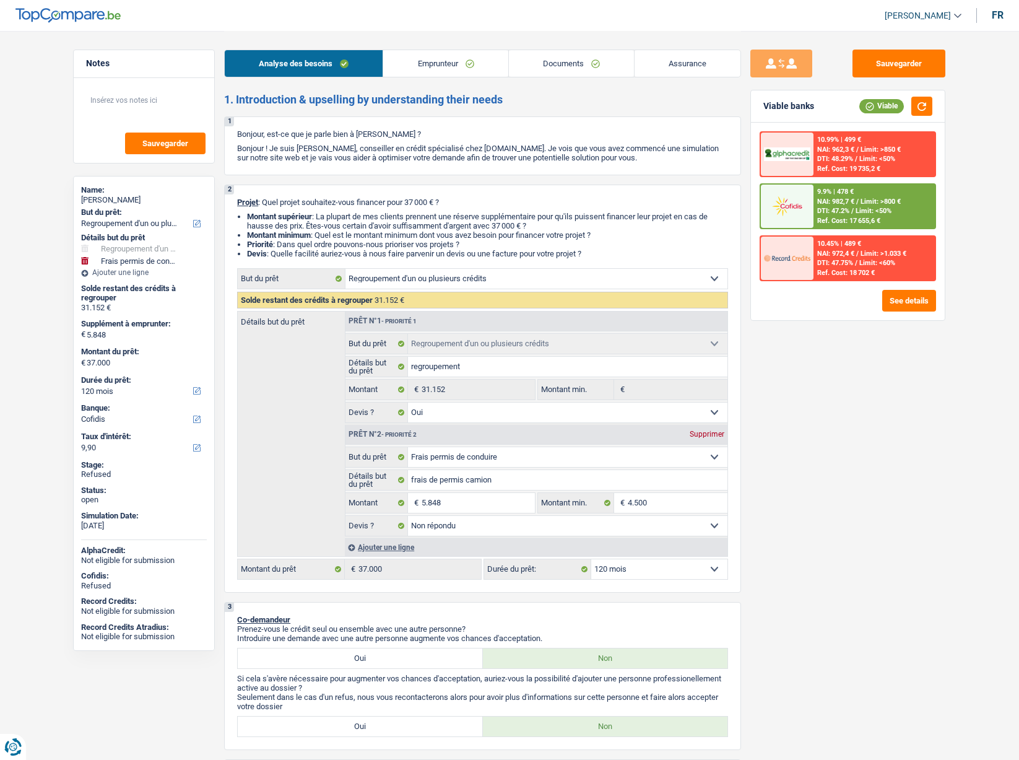
click at [123, 198] on div "Grégory Debrulle" at bounding box center [144, 200] width 126 height 10
click at [123, 197] on div "Grégory Debrulle" at bounding box center [144, 200] width 126 height 10
copy div "Debrulle"
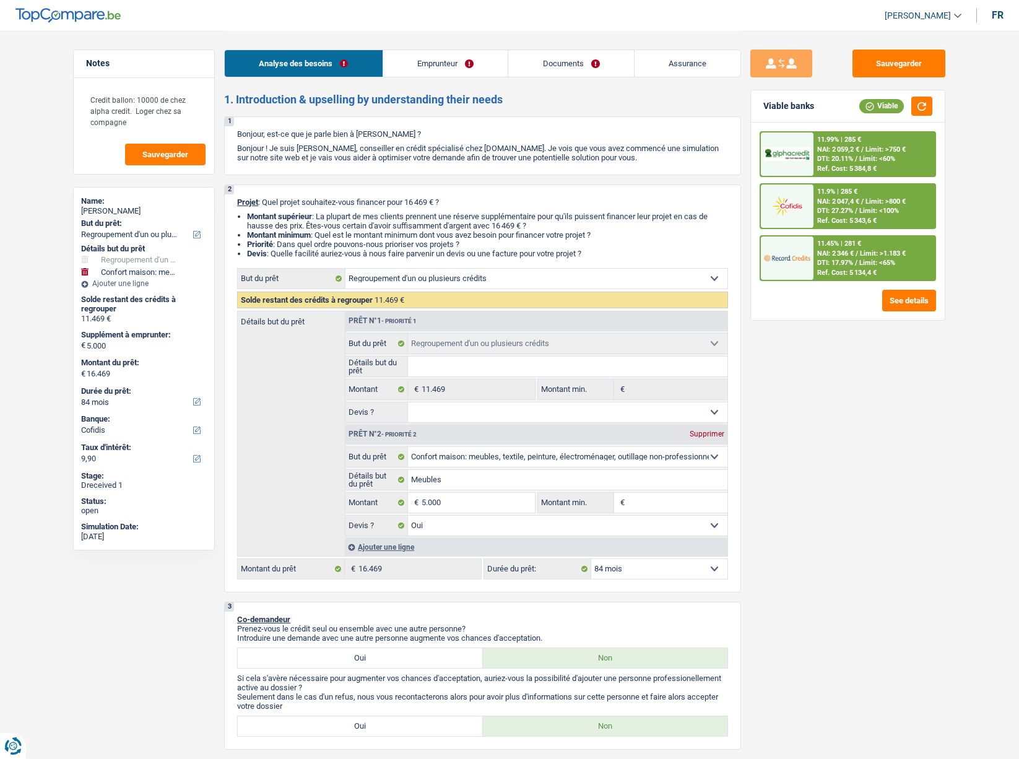
select select "refinancing"
select select "household"
select select "84"
select select "cofidis"
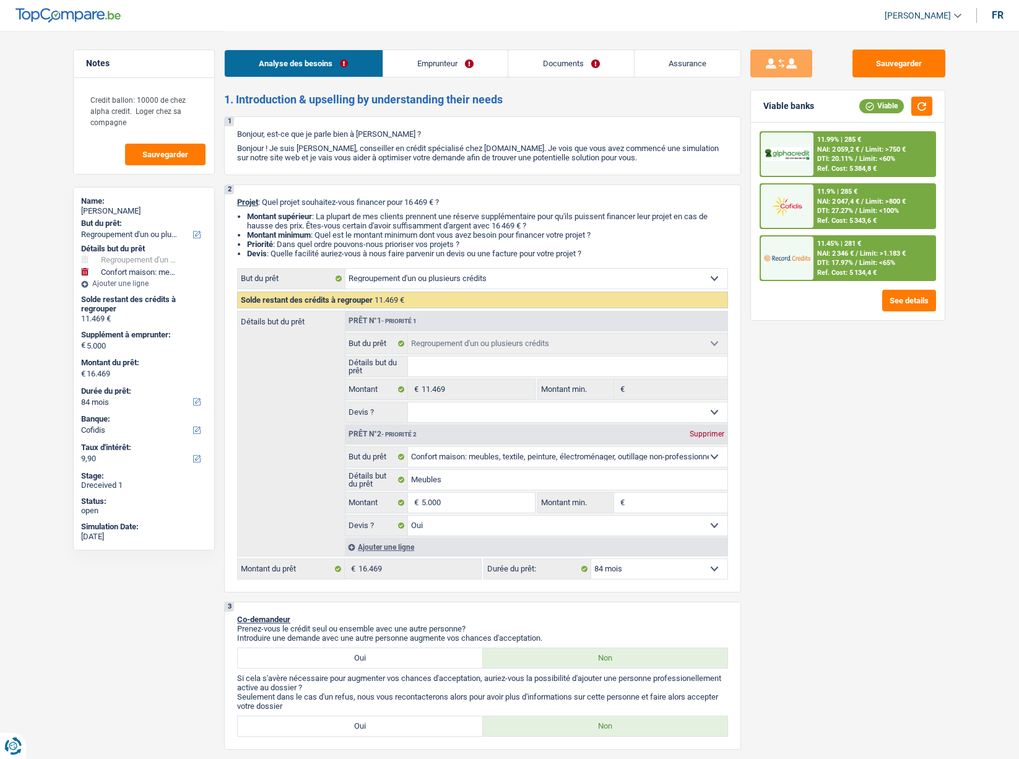
select select "refinancing"
select select "household"
select select "yes"
select select "84"
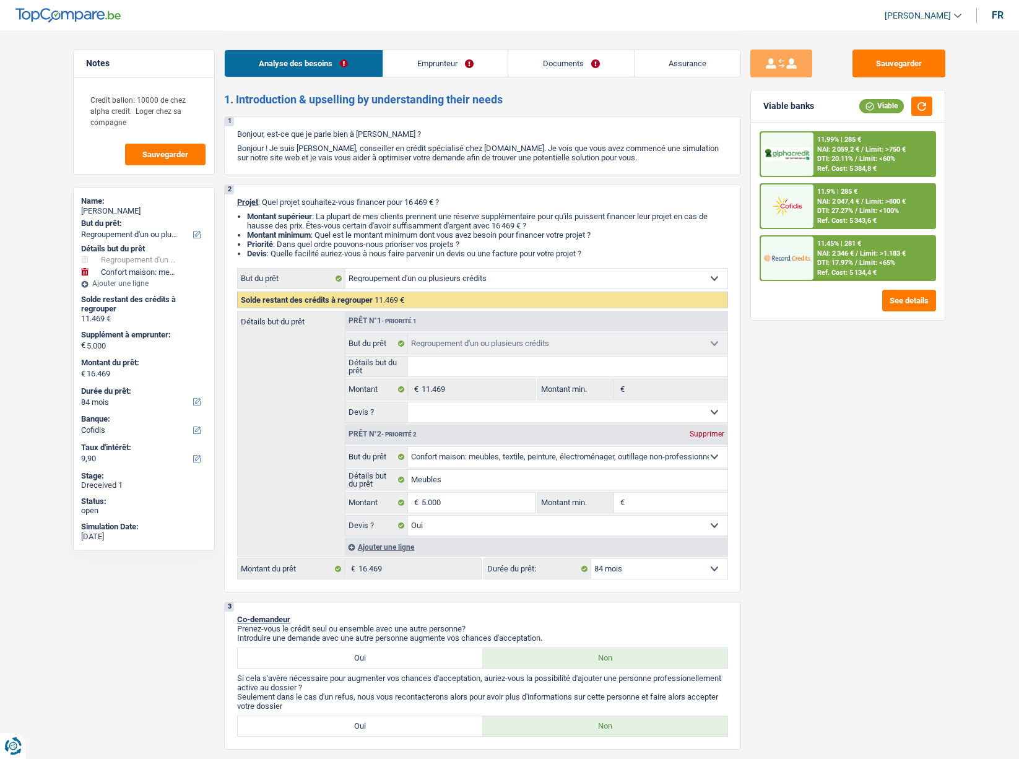
select select "privateEmployee"
select select "familyAllowances"
select select "netSalary"
select select "mealVouchers"
select select "liveWithParents"
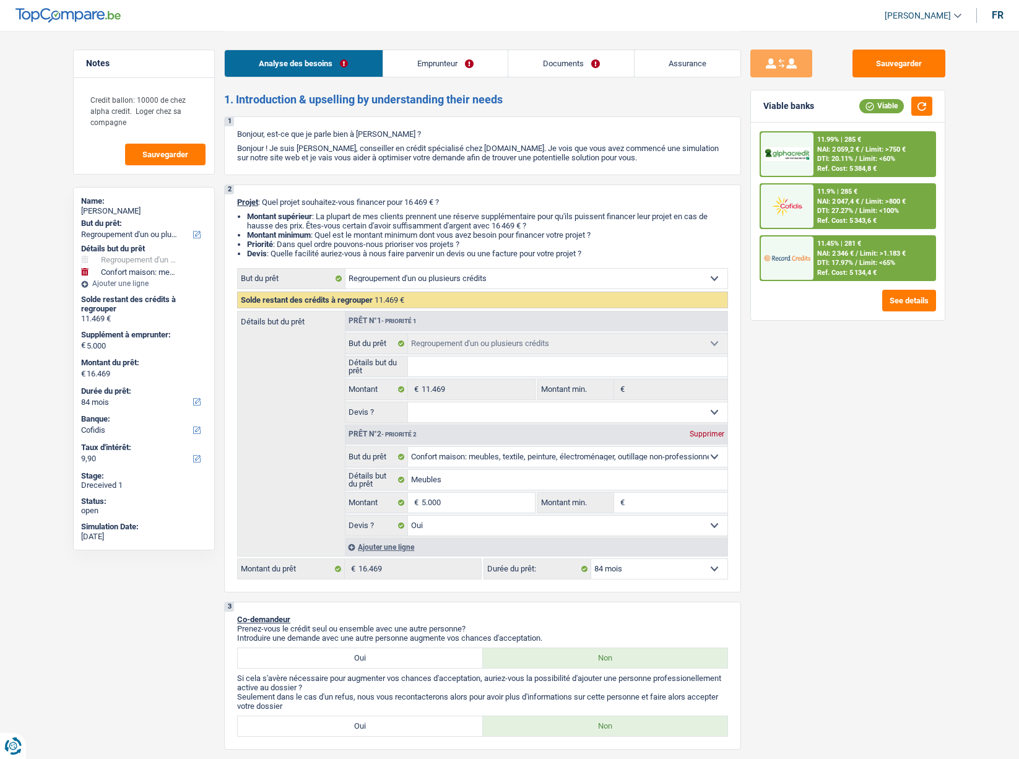
select select "carLoan"
select select "60"
select select "personalLoan"
select select "smallWorks"
select select "60"
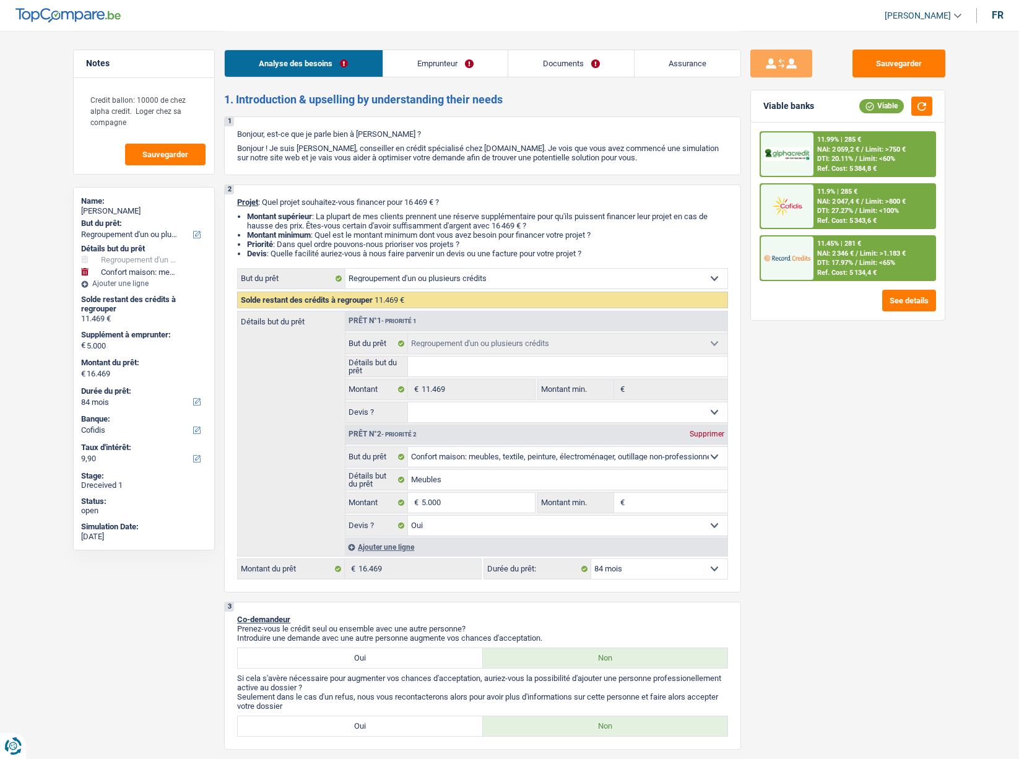
select select "refinancing"
select select "household"
select select "yes"
select select "84"
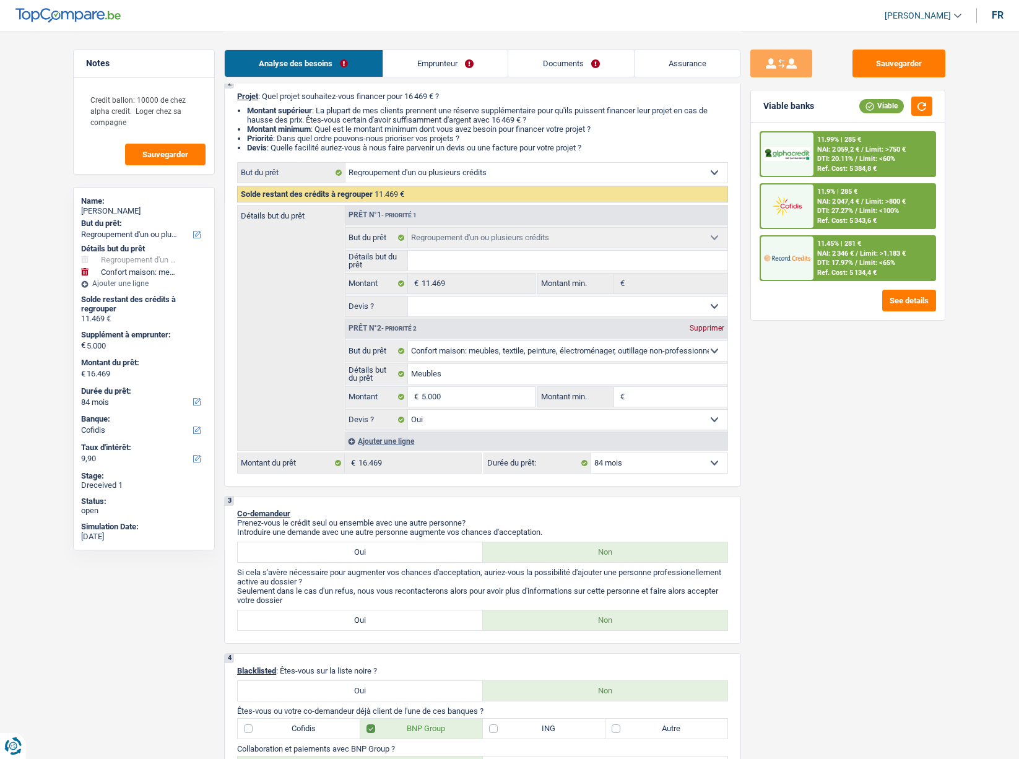
scroll to position [124, 0]
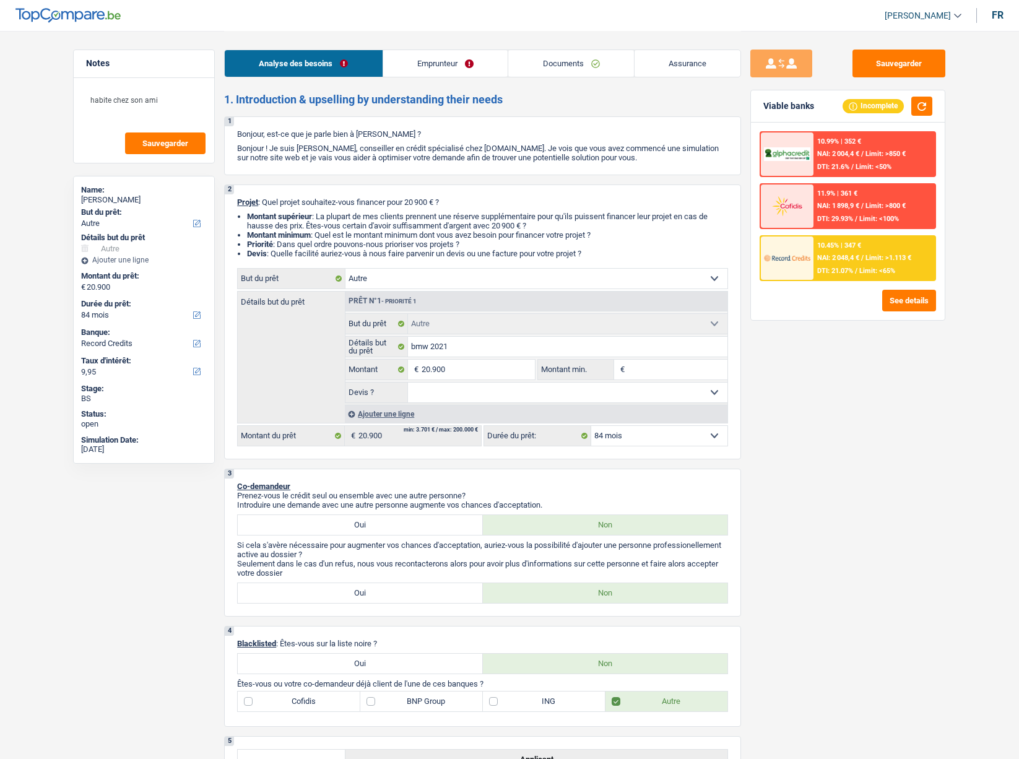
select select "other"
select select "84"
select select "record credits"
select select "other"
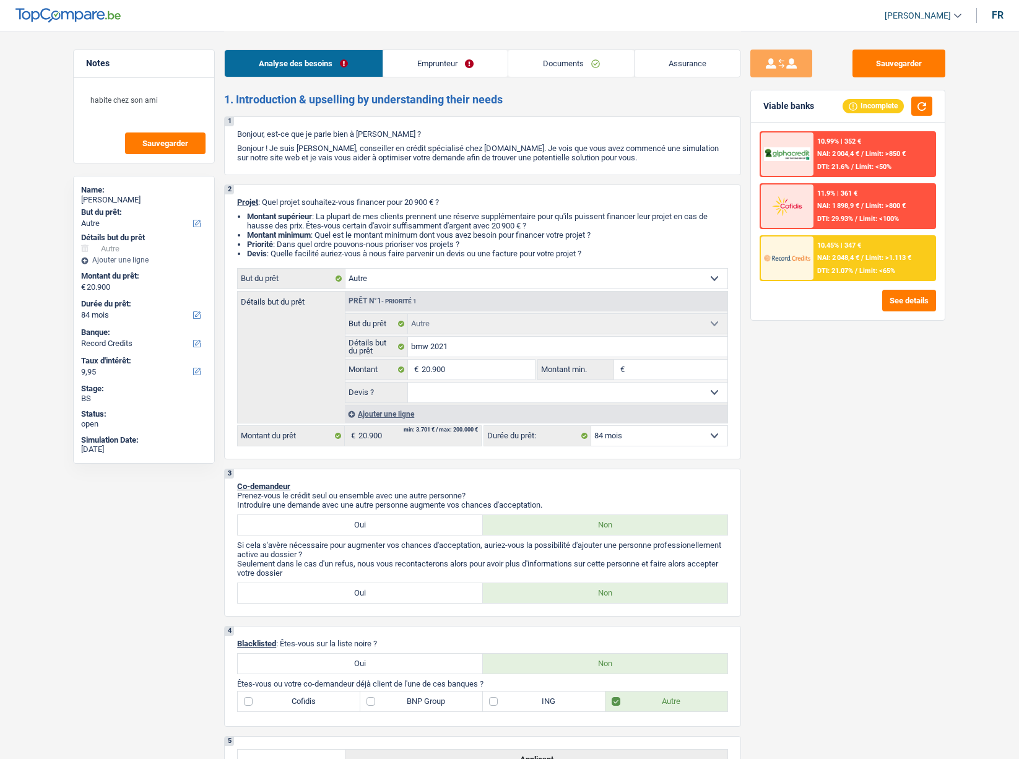
select select "other"
select select "84"
select select "mutuality"
select select "familyAllowances"
select select "netSalary"
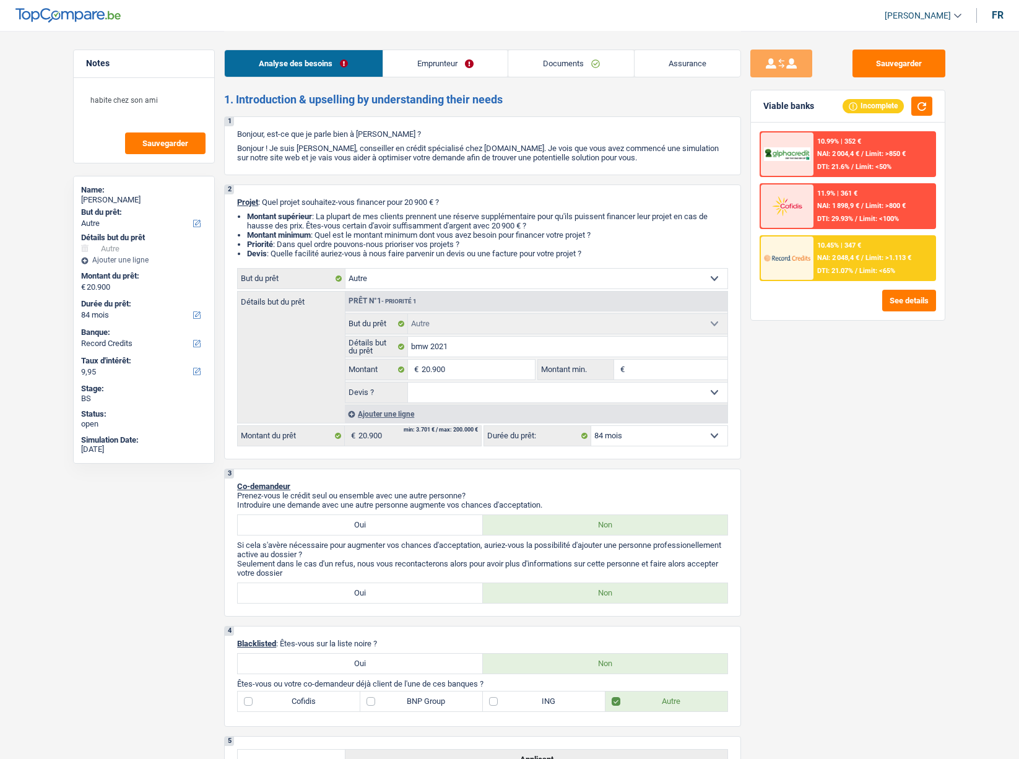
select select "mutualityIndemnity"
select select "liveWithParents"
select select "personalLoan"
select select "homeFurnishingOrRelocation"
select select "60"
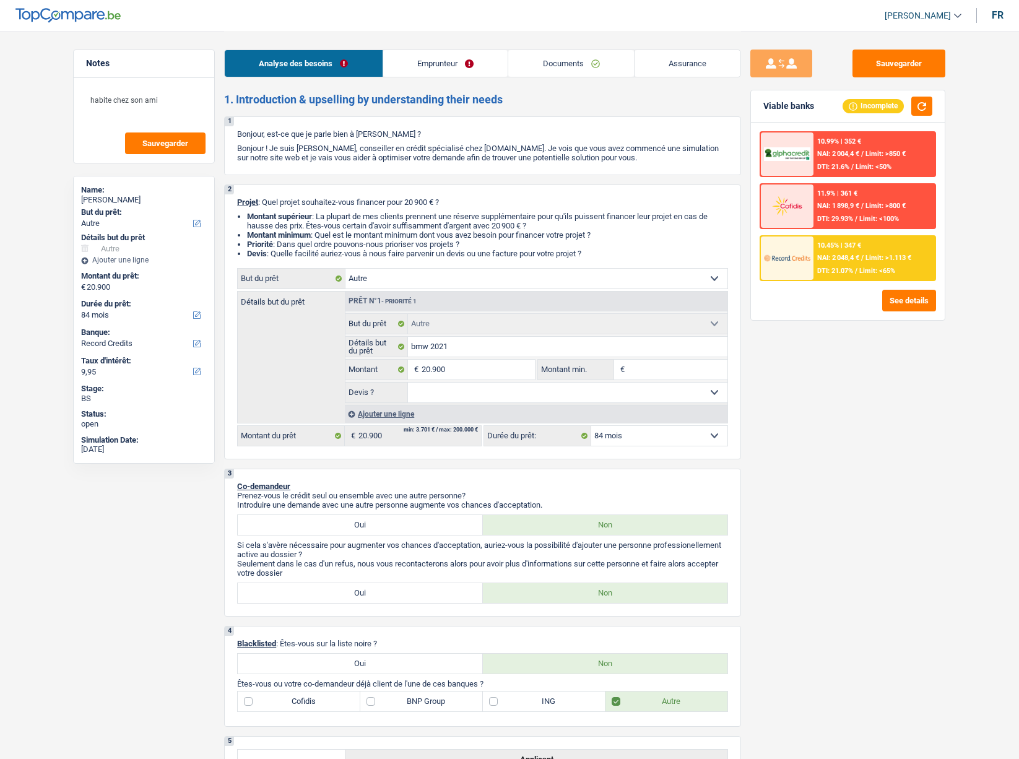
select select "other"
select select "84"
click at [438, 51] on link "Emprunteur" at bounding box center [445, 63] width 125 height 27
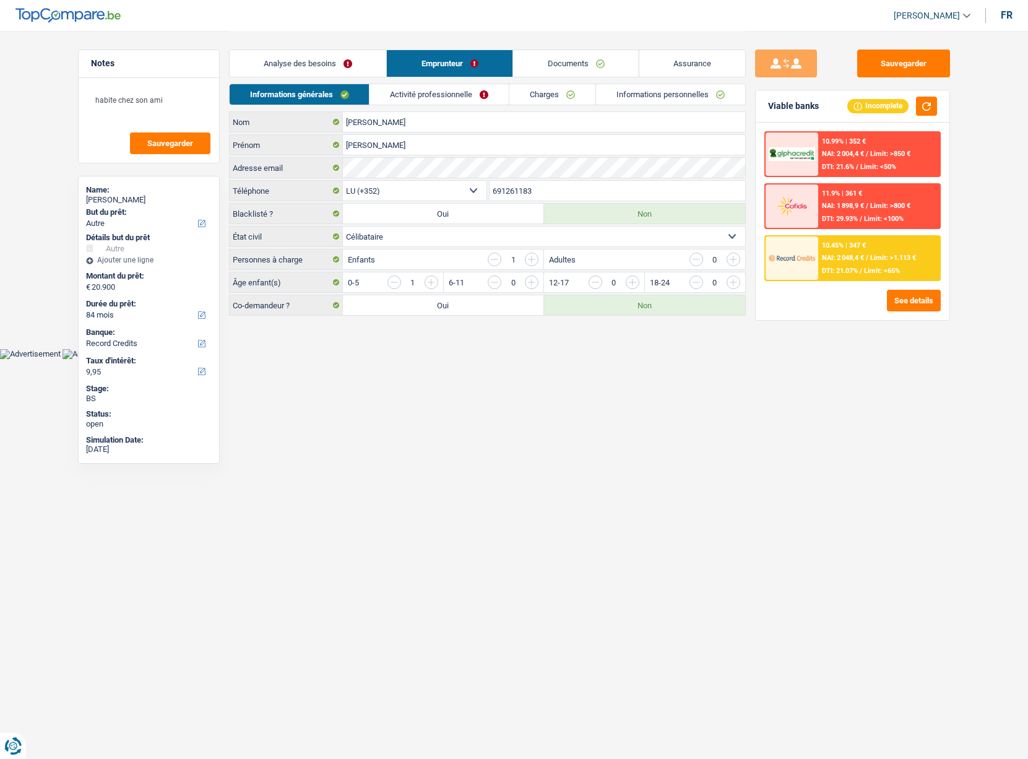
click at [436, 92] on link "Activité professionnelle" at bounding box center [439, 94] width 139 height 20
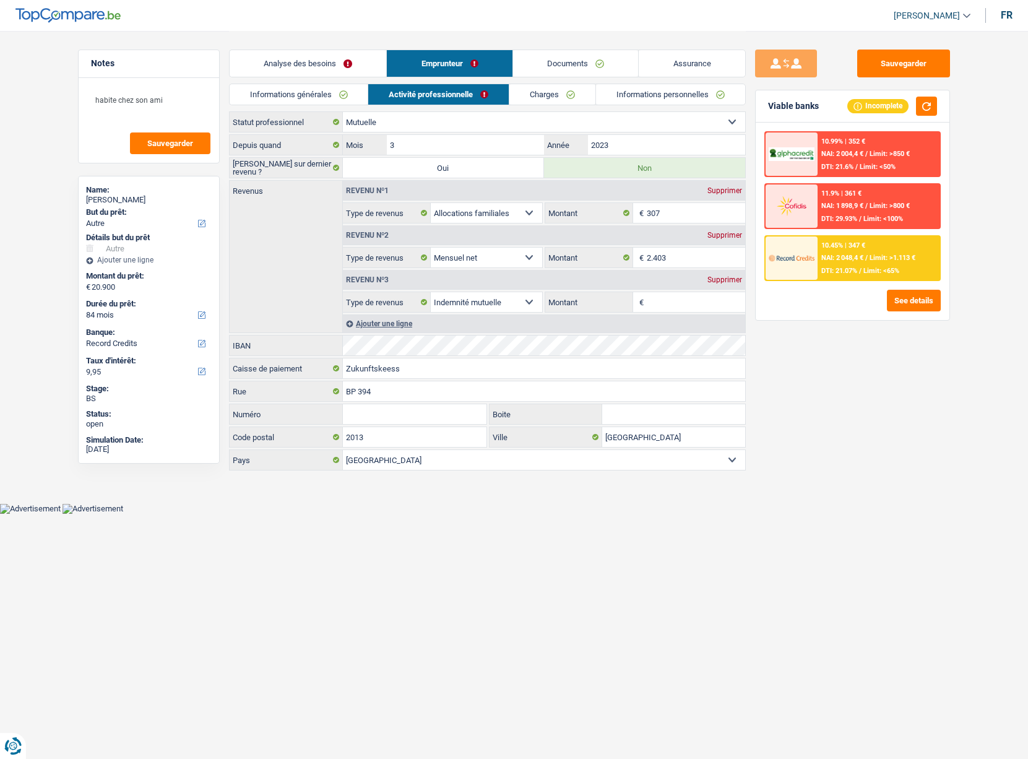
click at [290, 66] on link "Analyse des besoins" at bounding box center [308, 63] width 157 height 27
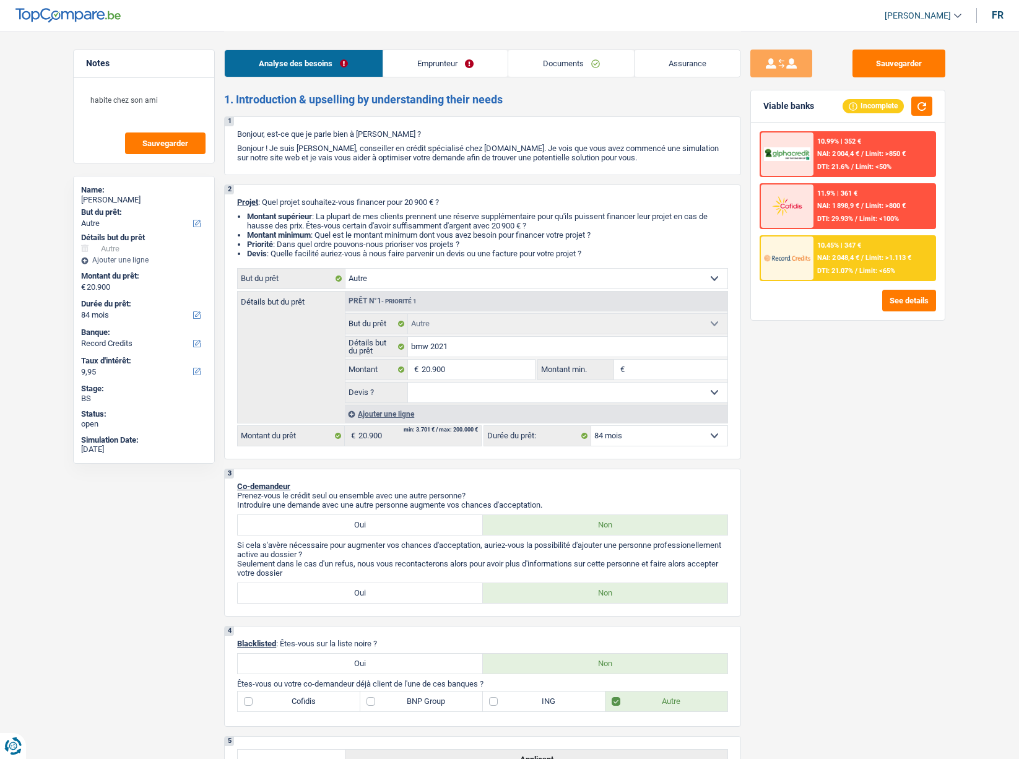
drag, startPoint x: 115, startPoint y: 198, endPoint x: 144, endPoint y: 203, distance: 29.5
click at [144, 203] on div "BEATRIZ MATOS GONÇALVES FERREIRA" at bounding box center [144, 200] width 126 height 10
copy div "MATOS"
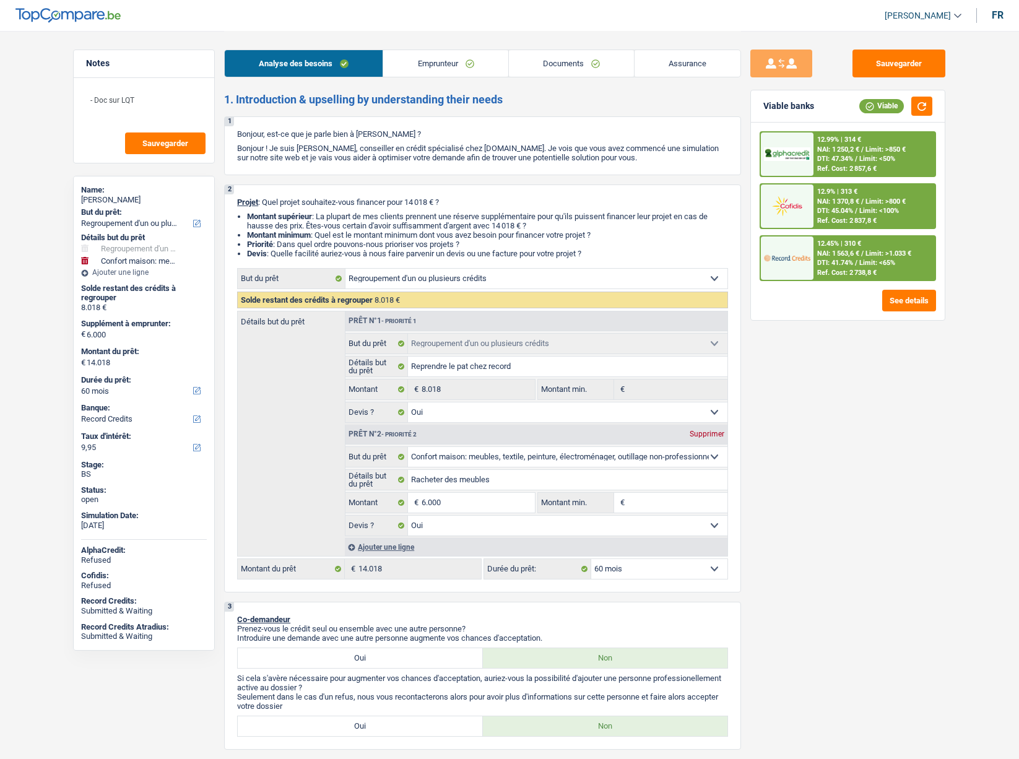
select select "refinancing"
select select "household"
select select "60"
select select "record credits"
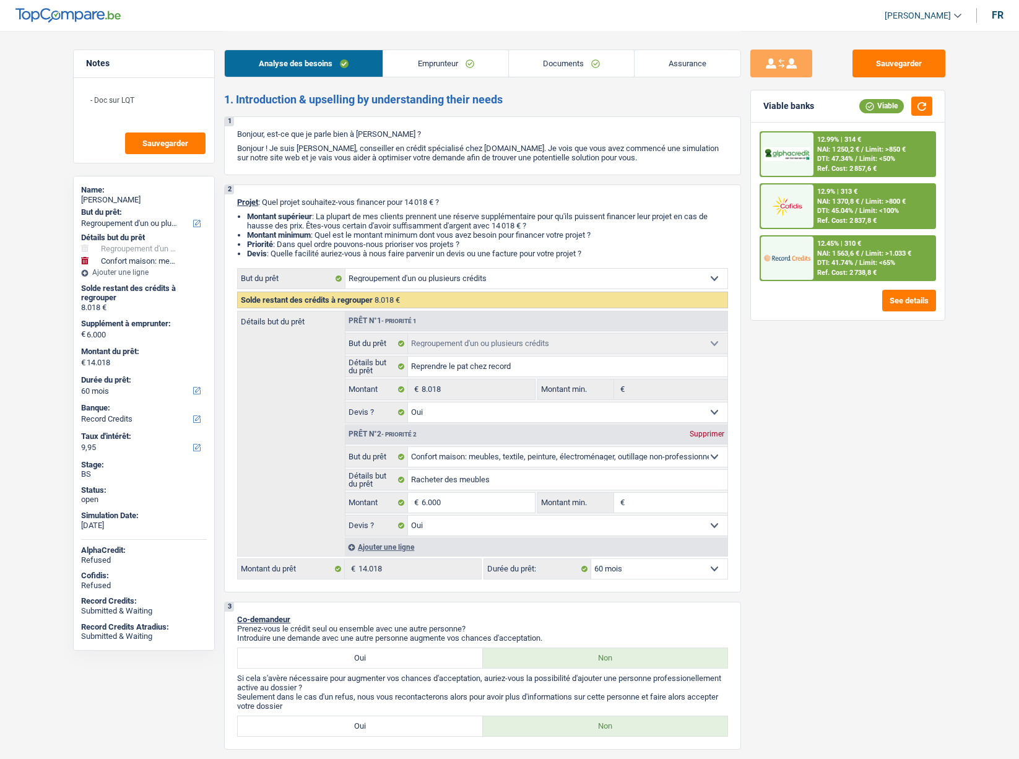
select select "refinancing"
select select "yes"
select select "household"
select select "yes"
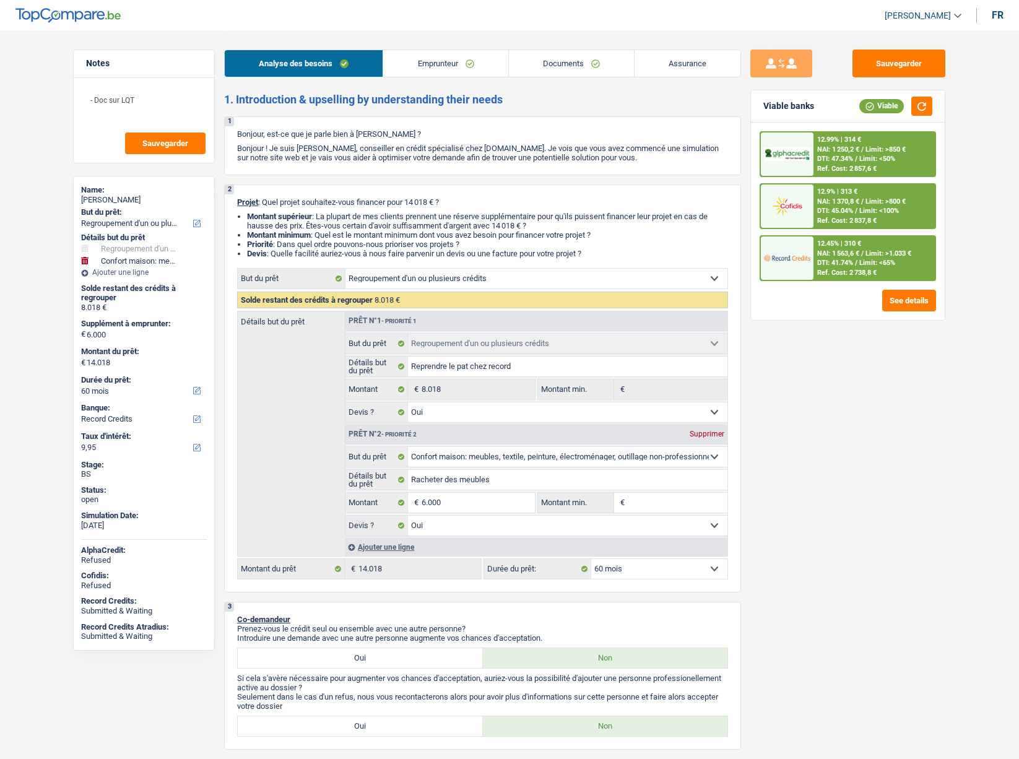
select select "60"
select select "worker"
select select "netSalary"
select select "mealVouchers"
select select "rents"
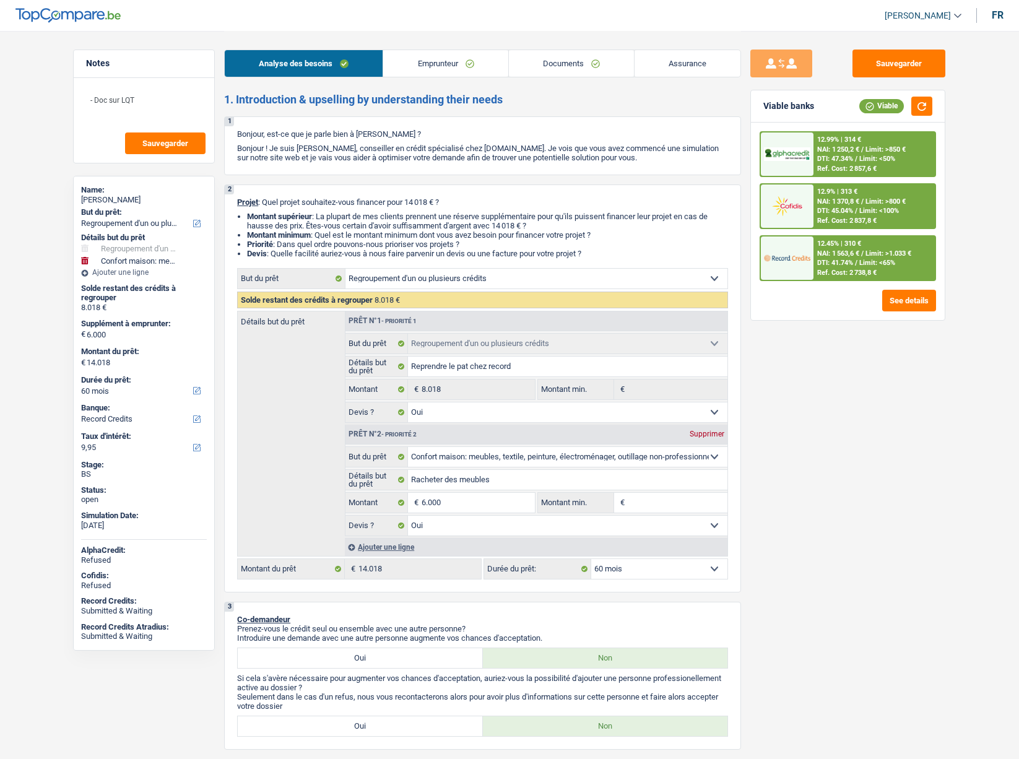
select select "personalLoan"
select select "homeFurnishingOrRelocation"
select select "60"
select select "personalLoan"
select select "homeFurnishingOrRelocation"
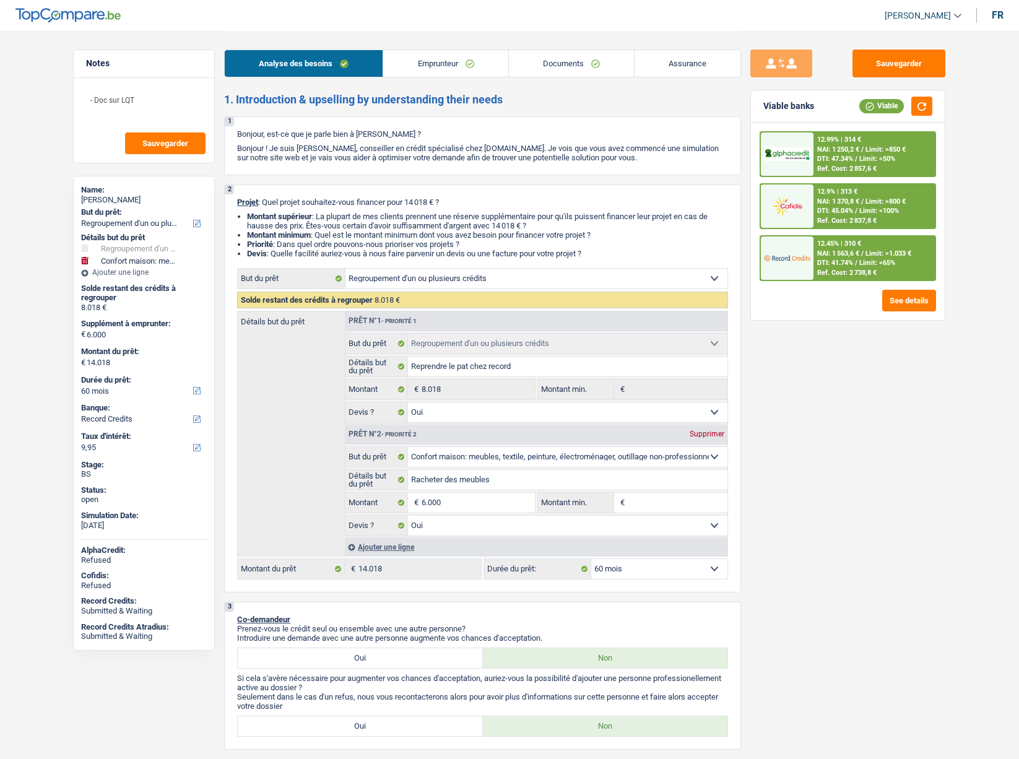
select select "24"
select select "refinancing"
select select "yes"
select select "household"
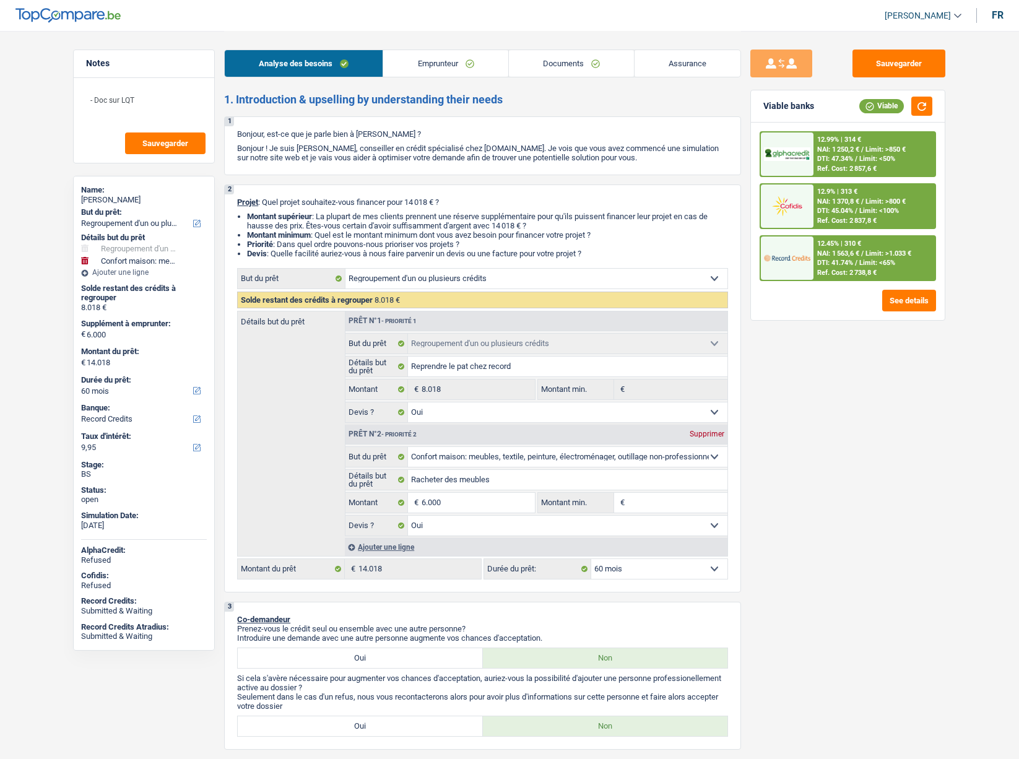
select select "yes"
select select "60"
click at [417, 55] on link "Emprunteur" at bounding box center [445, 63] width 124 height 27
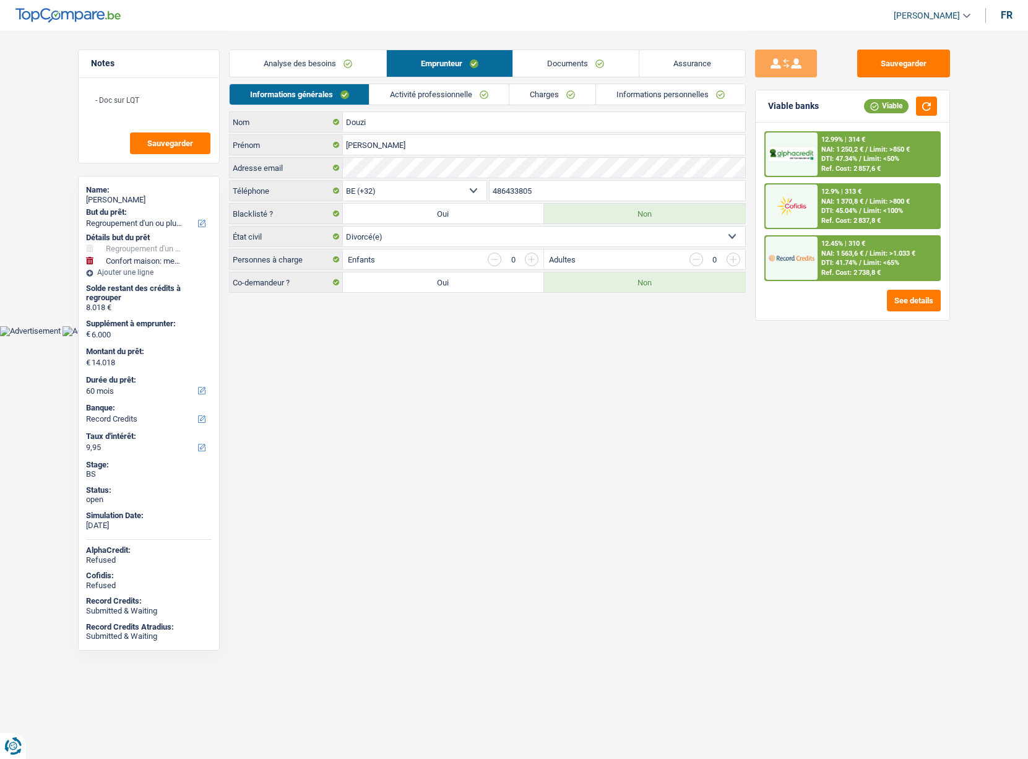
click at [443, 84] on link "Activité professionnelle" at bounding box center [439, 94] width 139 height 20
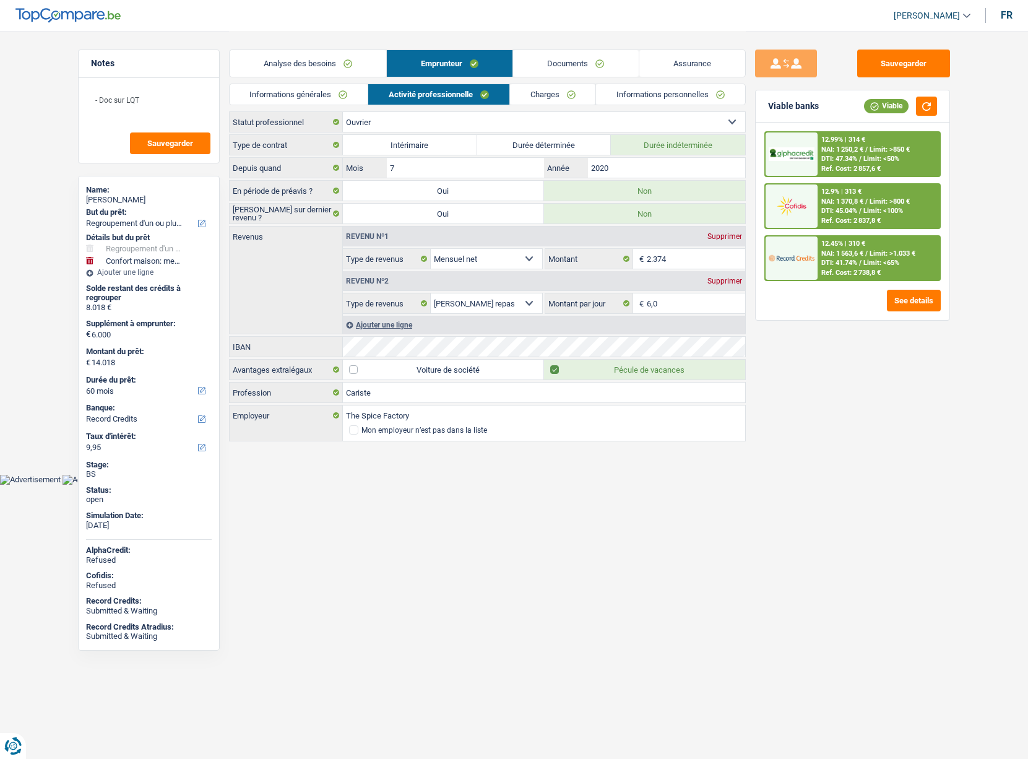
click at [265, 56] on link "Analyse des besoins" at bounding box center [308, 63] width 157 height 27
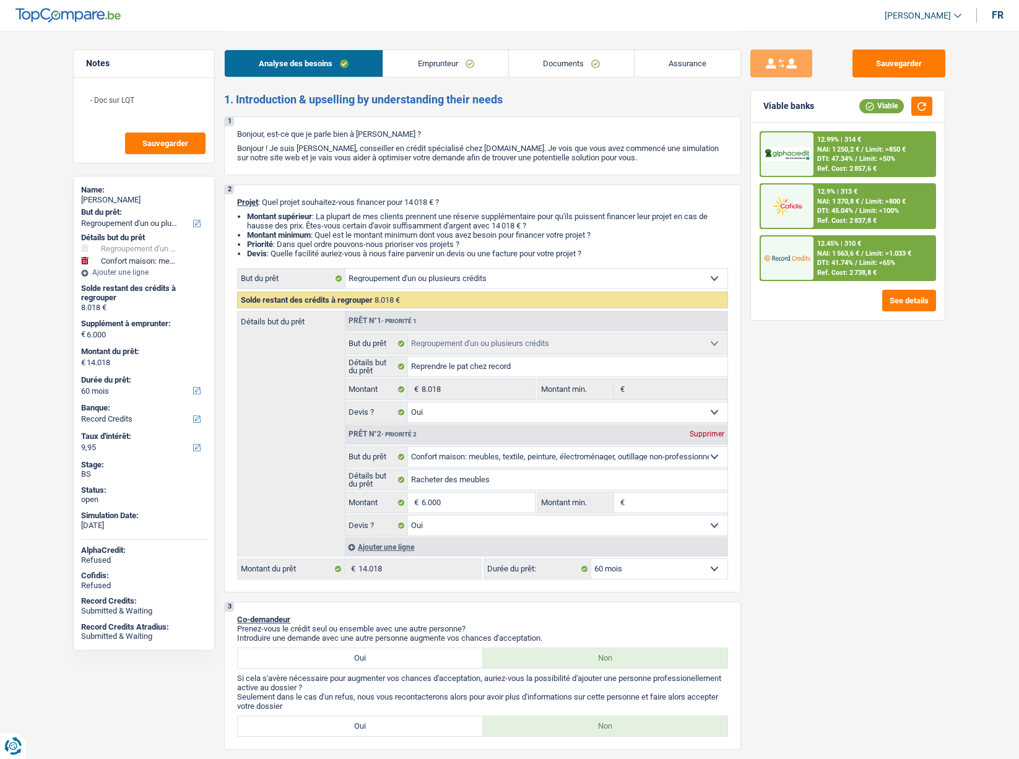
click at [113, 202] on div "Khalid Douzi" at bounding box center [144, 200] width 126 height 10
copy div "Douzi"
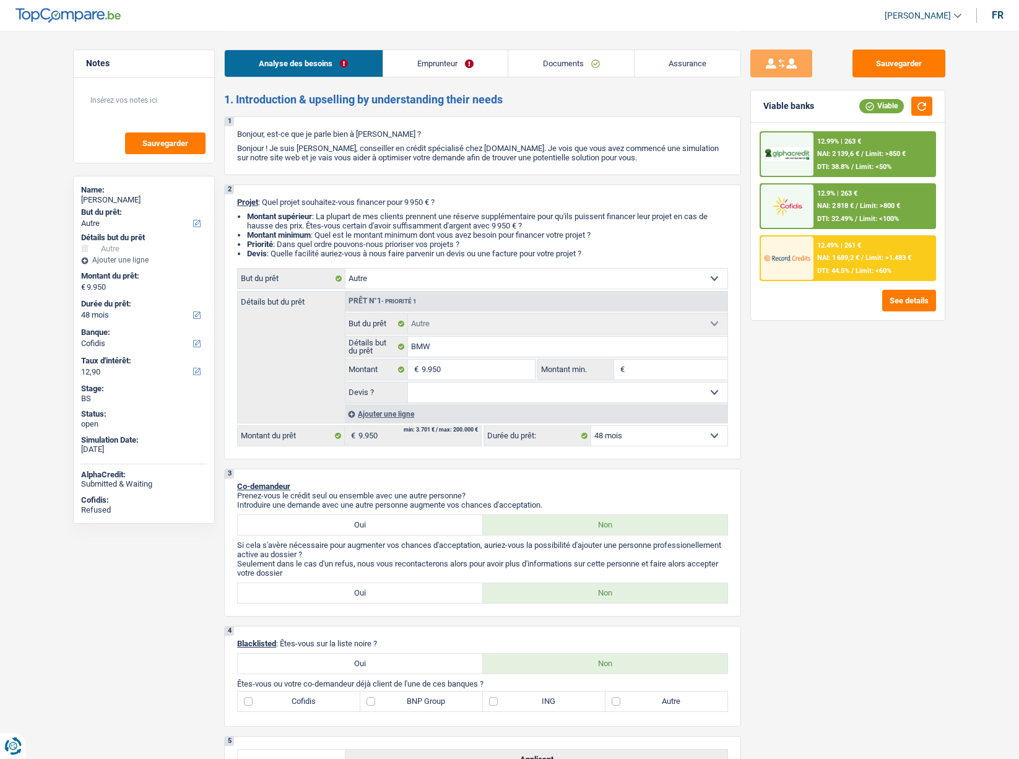
select select "other"
select select "48"
select select "cofidis"
select select "other"
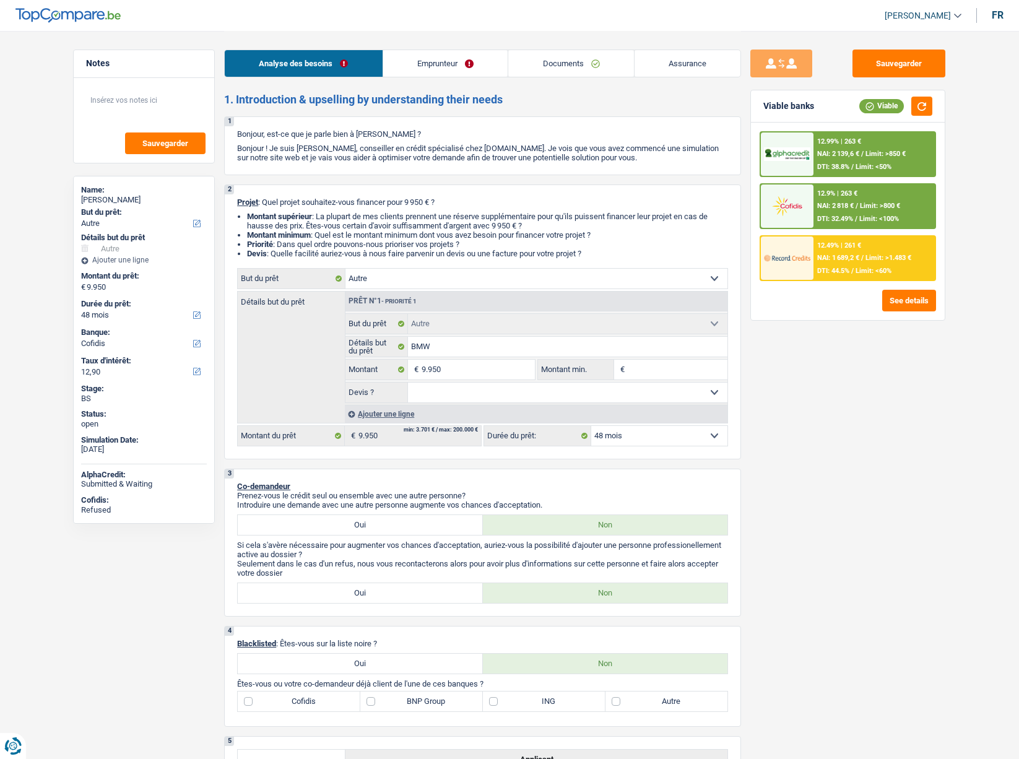
select select "other"
select select "48"
select select "worker"
select select "familyAllowances"
select select "netSalary"
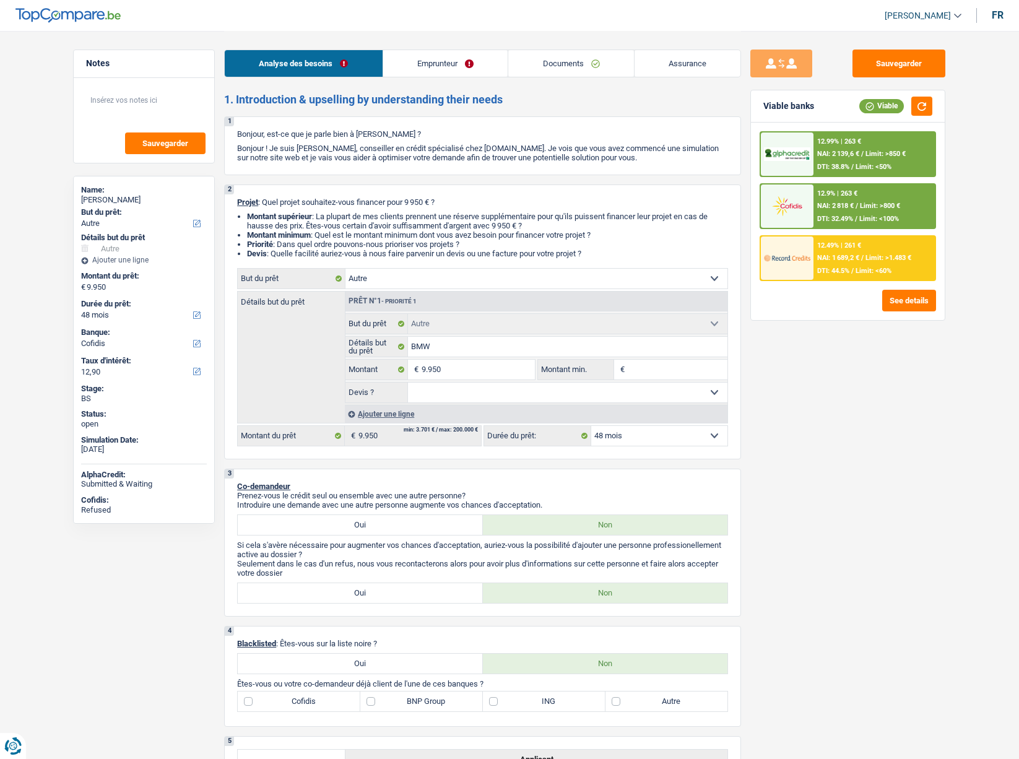
select select "rents"
select select "carLoan"
select select "72"
select select "other"
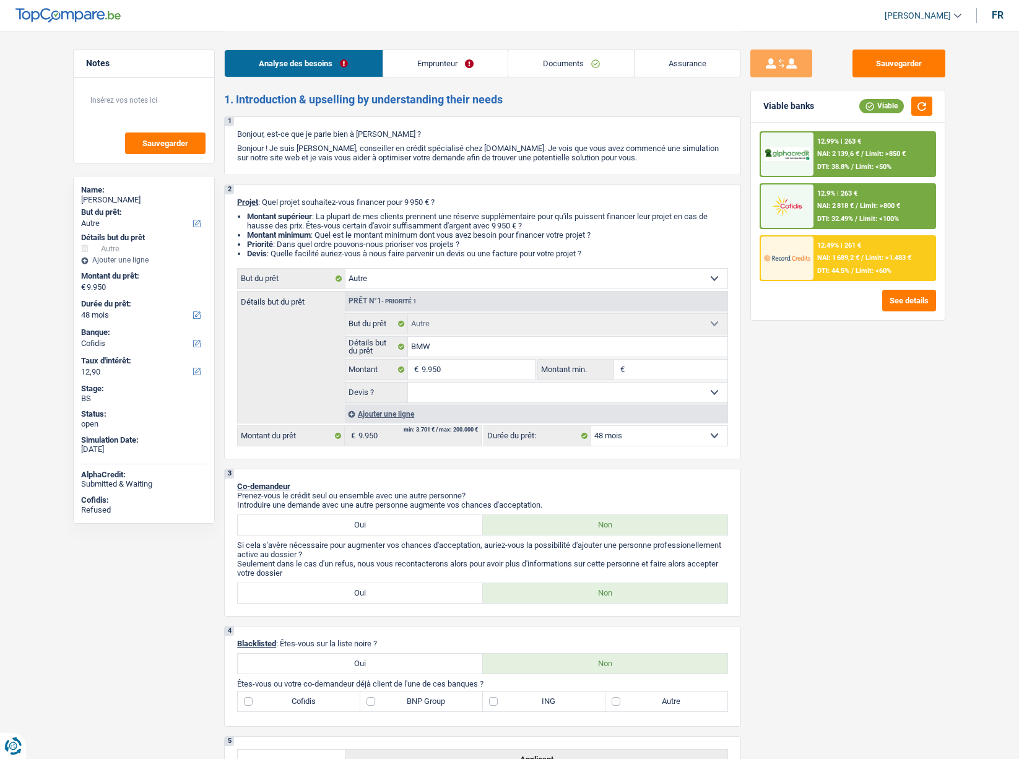
select select "48"
select select "worker"
select select "familyAllowances"
select select "netSalary"
click at [428, 60] on link "Emprunteur" at bounding box center [445, 63] width 125 height 27
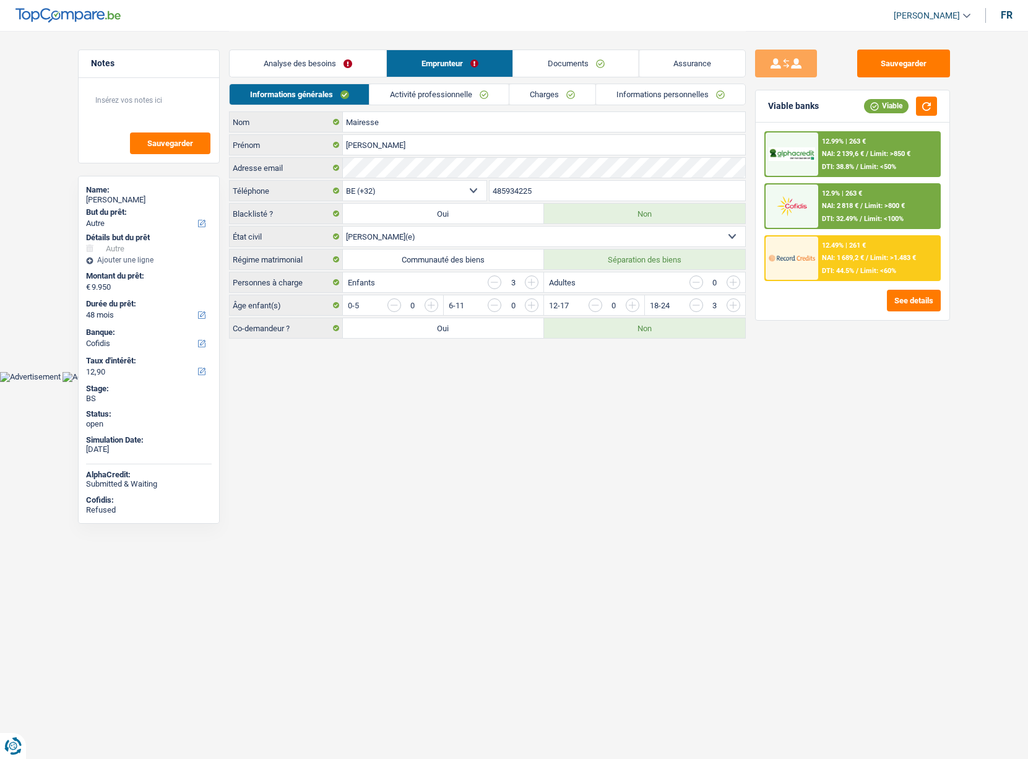
click at [403, 102] on link "Activité professionnelle" at bounding box center [439, 94] width 139 height 20
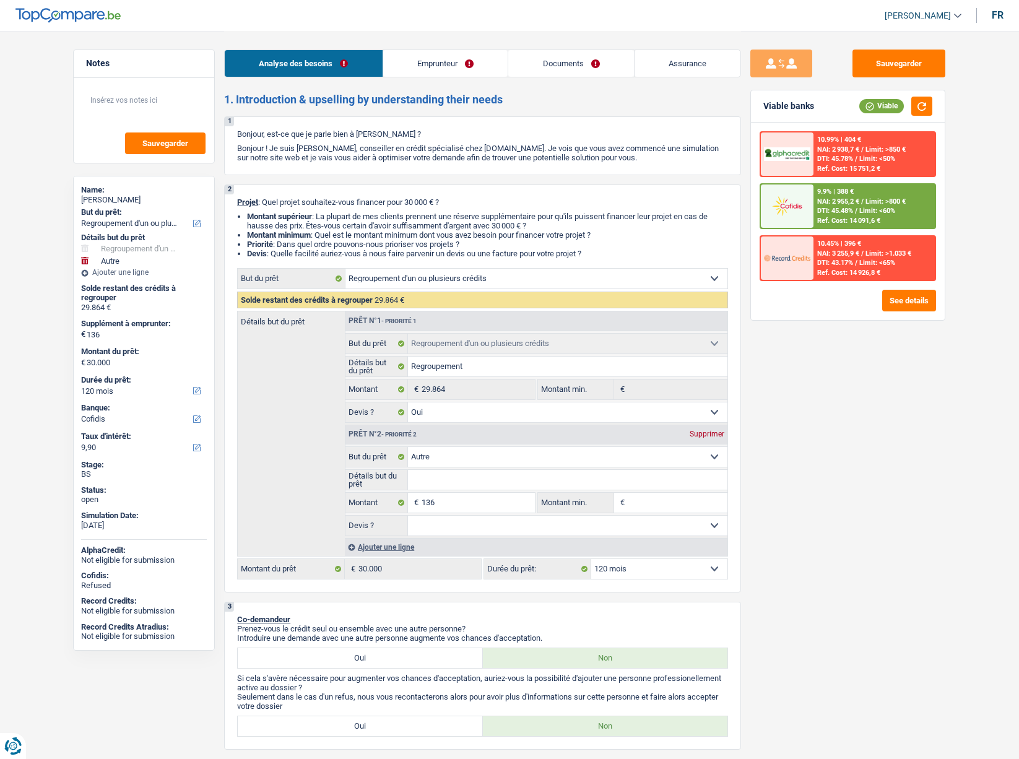
select select "refinancing"
select select "other"
select select "120"
select select "cofidis"
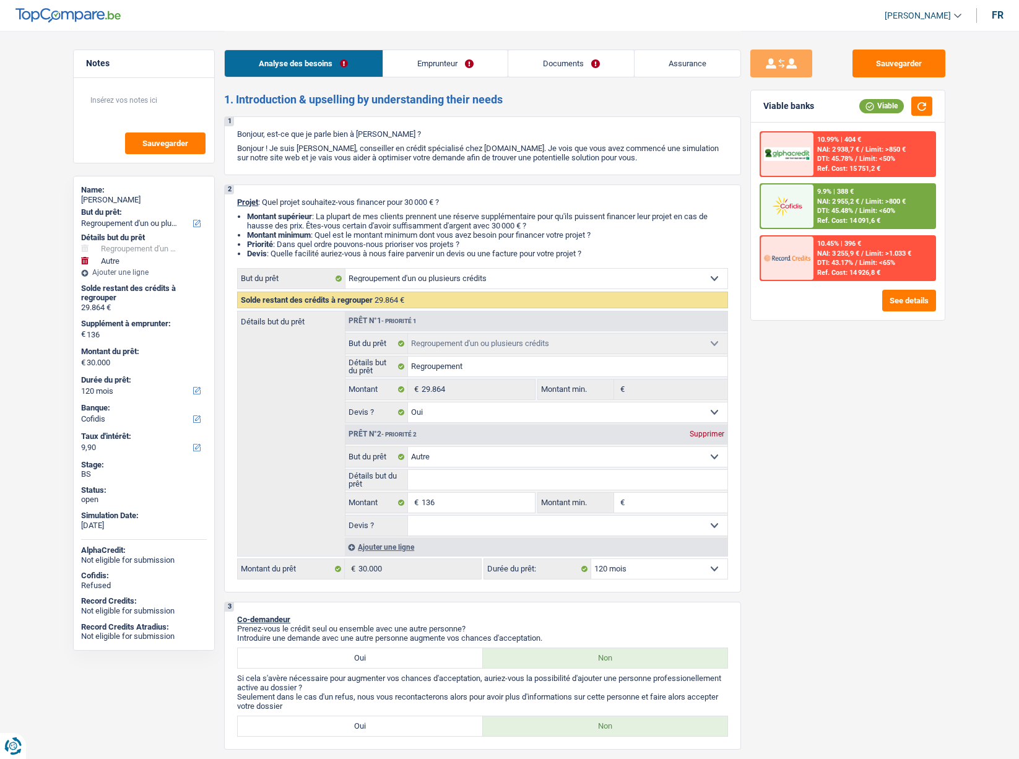
select select "refinancing"
select select "yes"
select select "other"
select select "120"
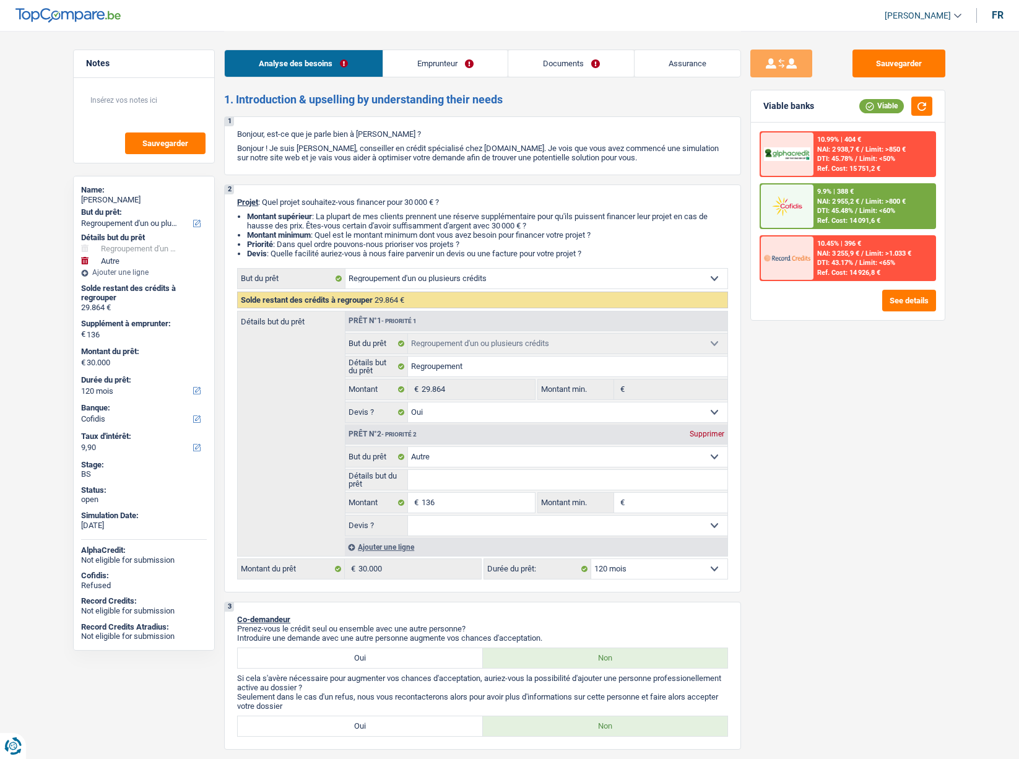
select select "worker"
select select "netSalary"
select select "other"
select select "rents"
select select "carLoan"
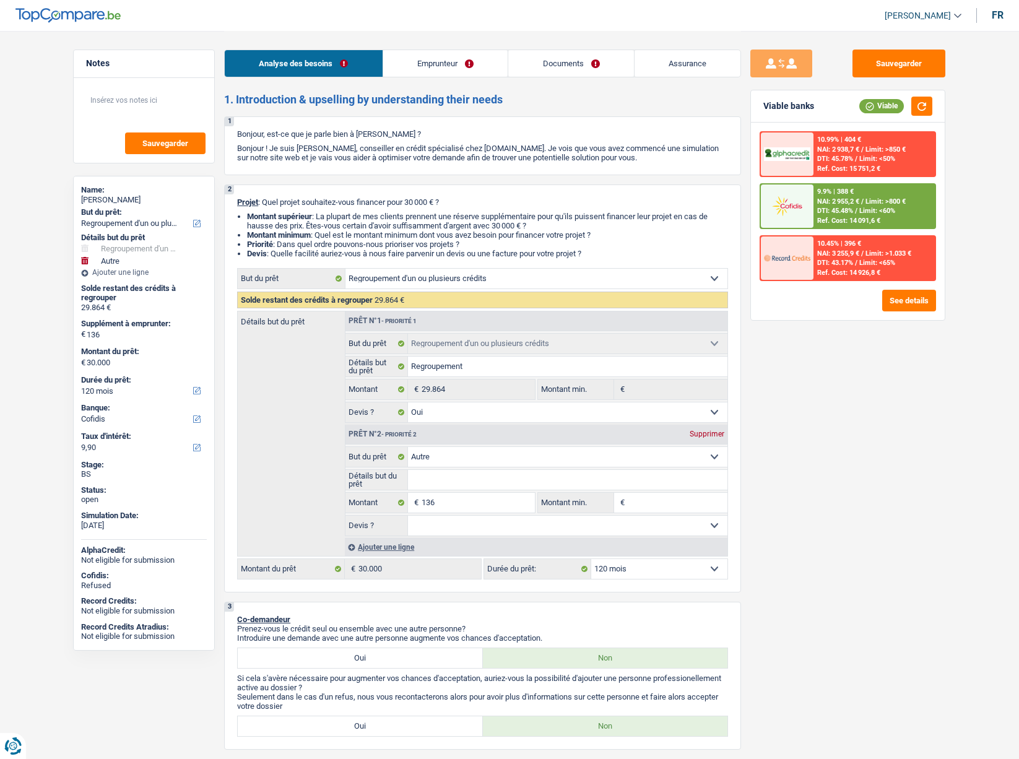
select select "60"
select select "creditConsolidation"
select select "84"
select select "cardOrCredit"
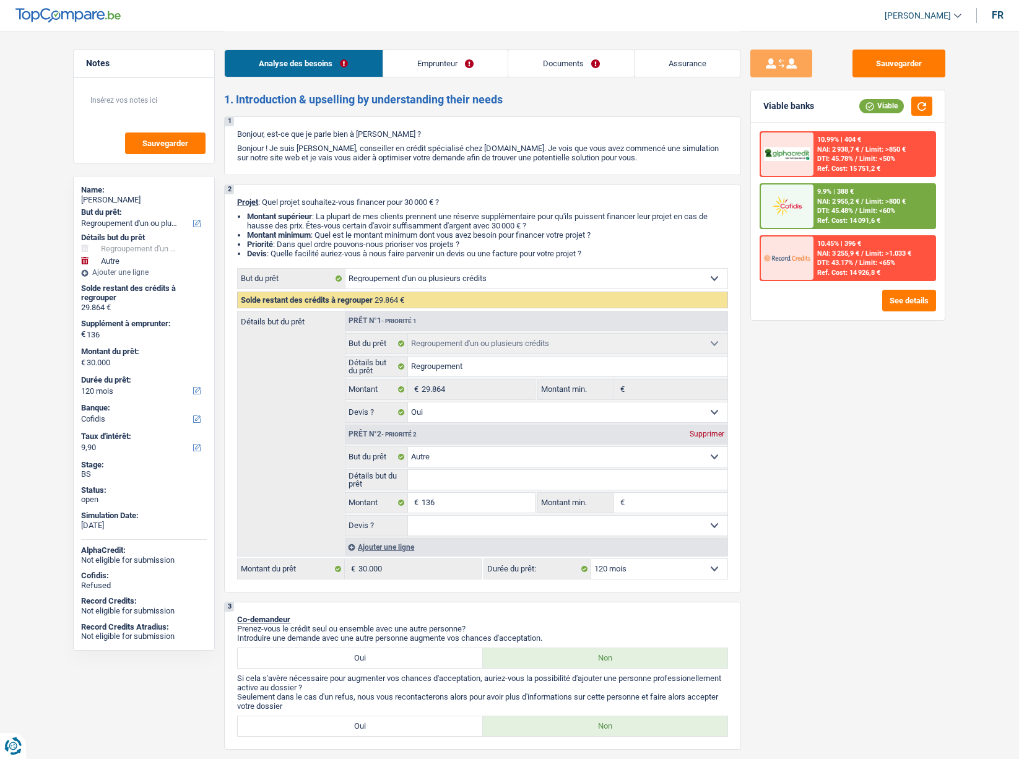
select select "cardOrCredit"
select select "carLoan"
select select "84"
select select "refinancing"
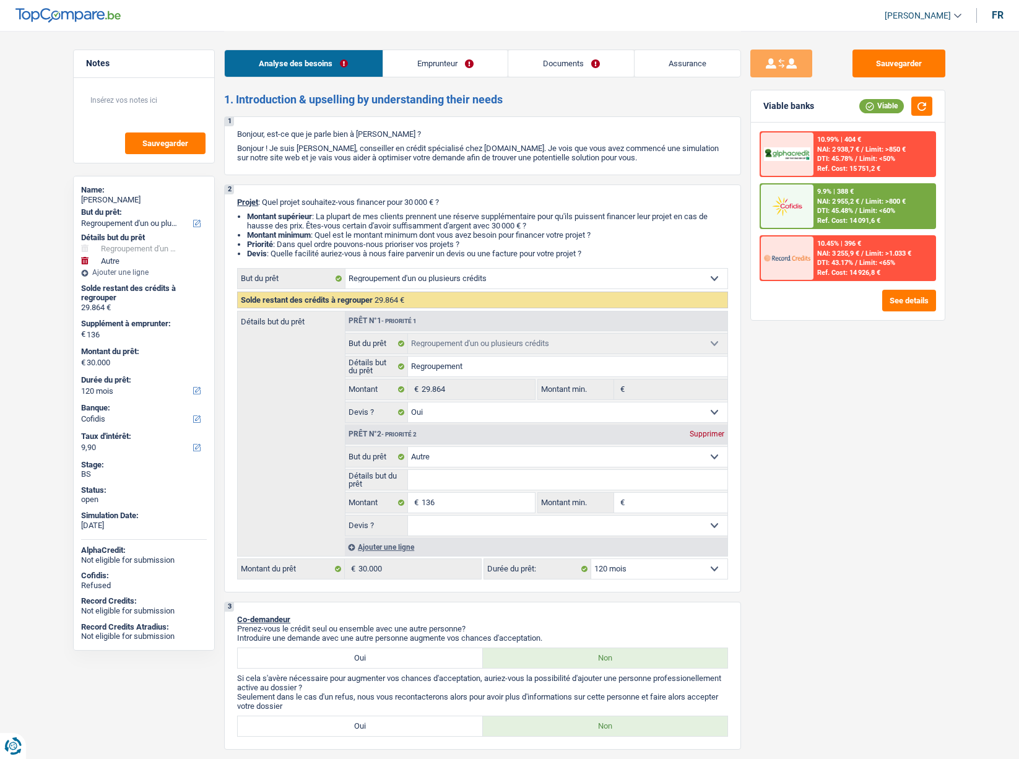
select select "refinancing"
select select "yes"
select select "other"
select select "120"
click at [460, 64] on link "Emprunteur" at bounding box center [445, 63] width 125 height 27
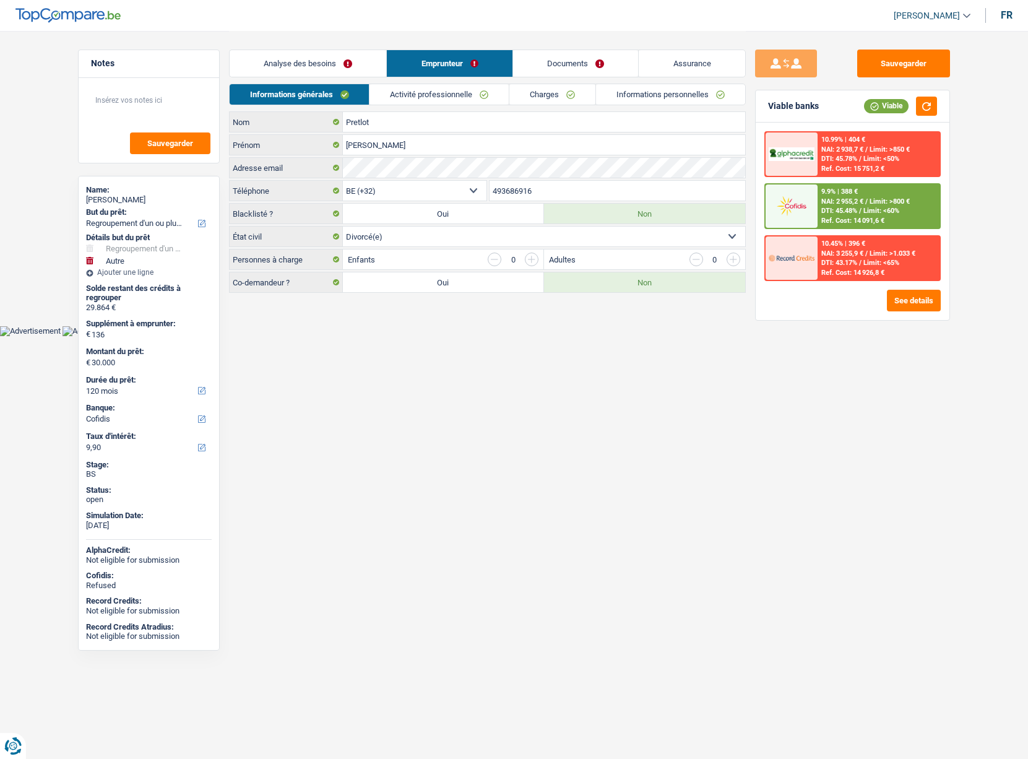
click at [423, 88] on link "Activité professionnelle" at bounding box center [439, 94] width 139 height 20
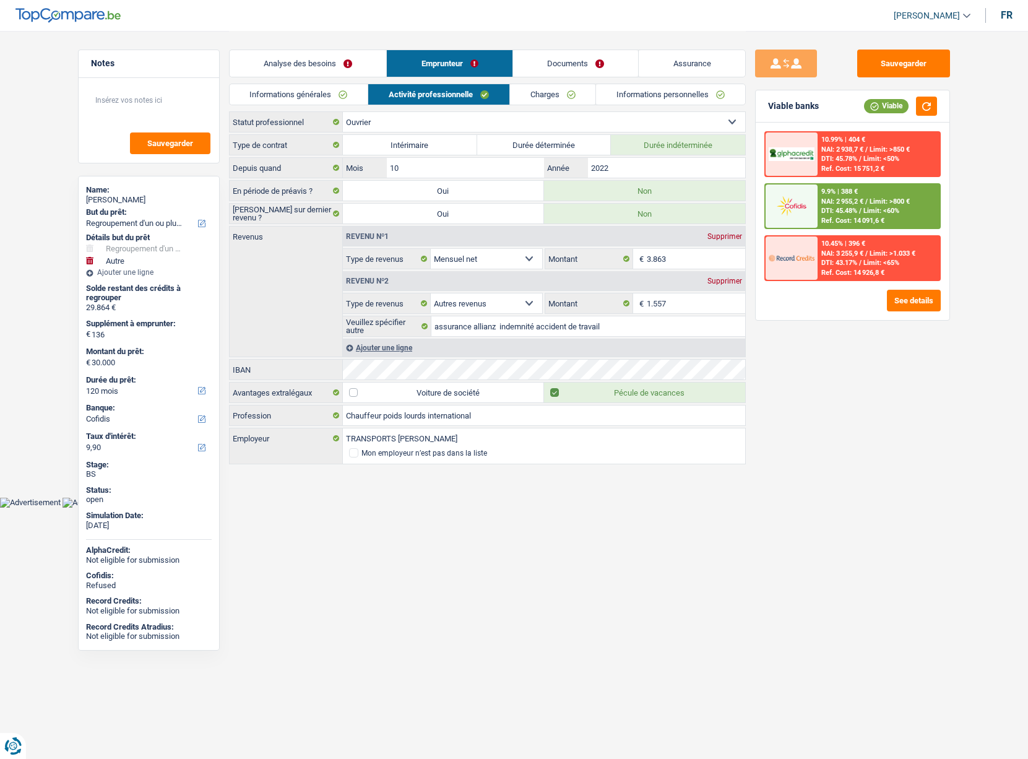
click at [560, 71] on link "Documents" at bounding box center [576, 63] width 126 height 27
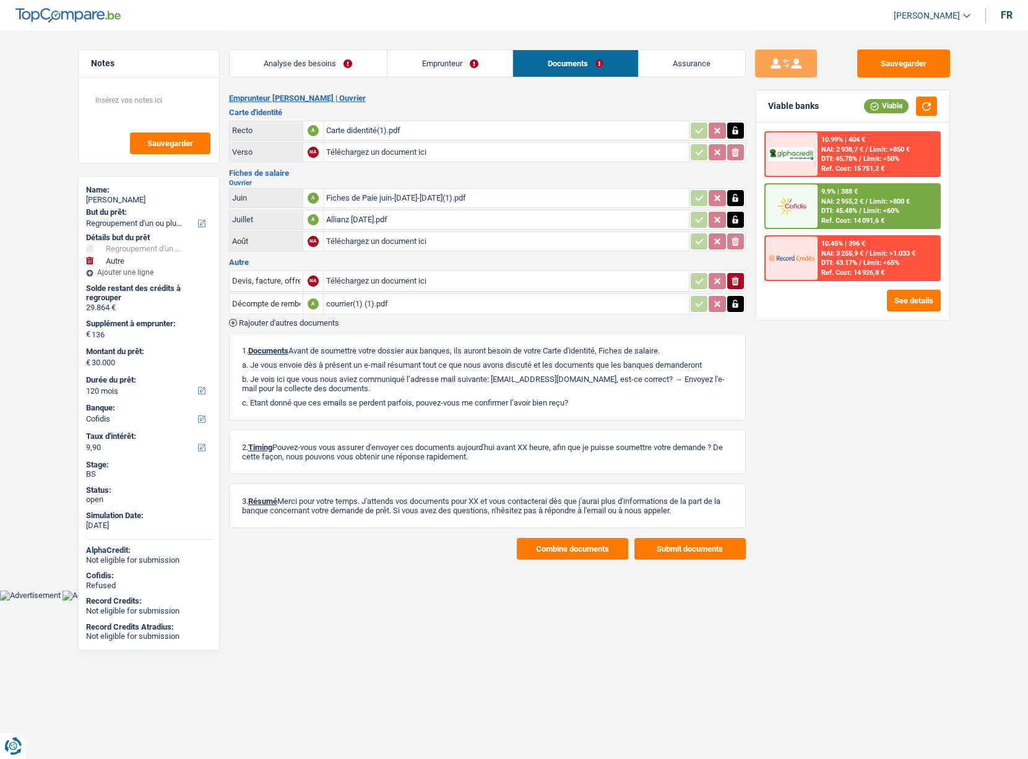
click at [346, 302] on div "courrier(1) (1).pdf" at bounding box center [506, 304] width 360 height 19
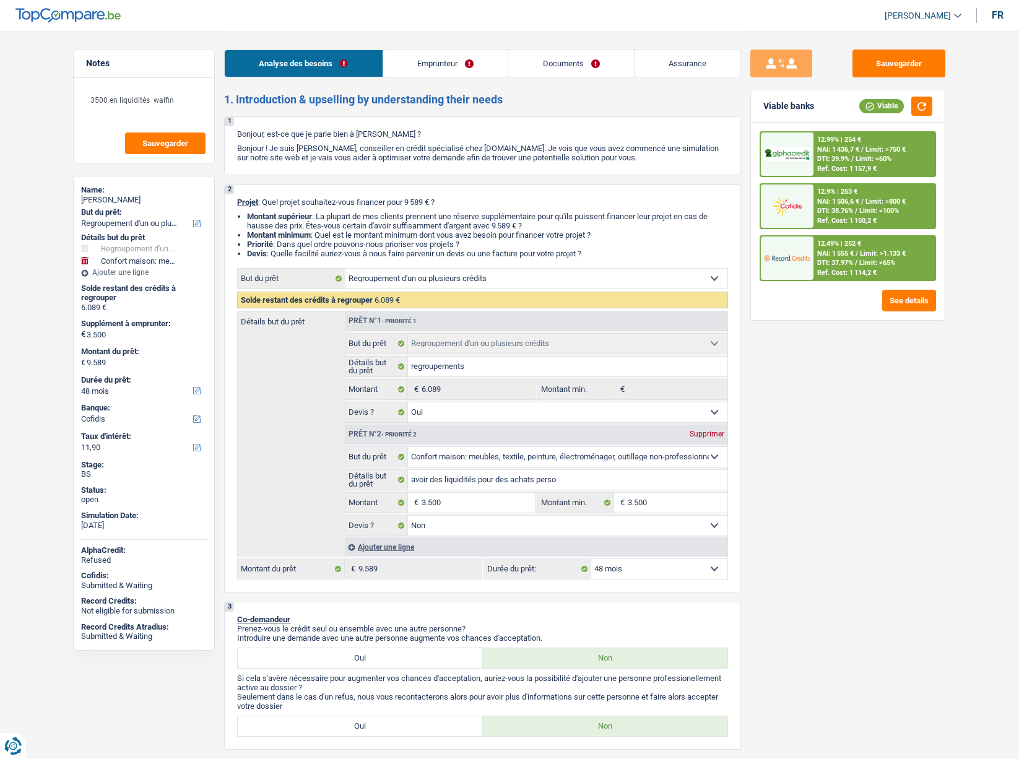
select select "refinancing"
select select "household"
select select "48"
select select "cofidis"
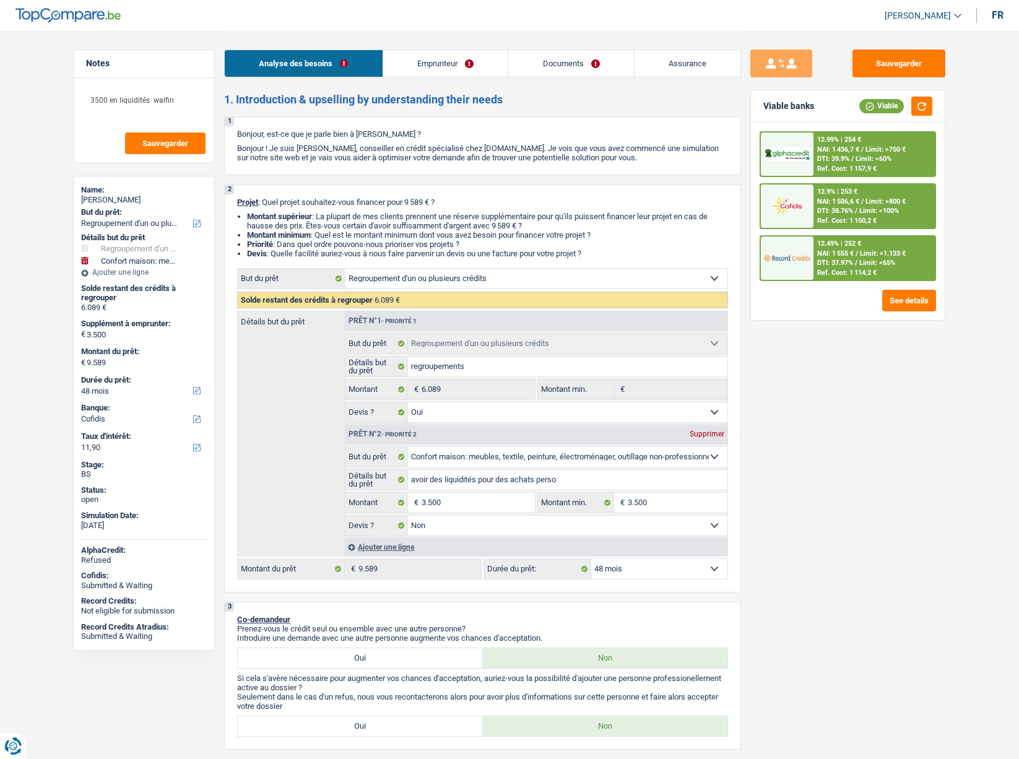
select select "refinancing"
select select "yes"
select select "household"
select select "false"
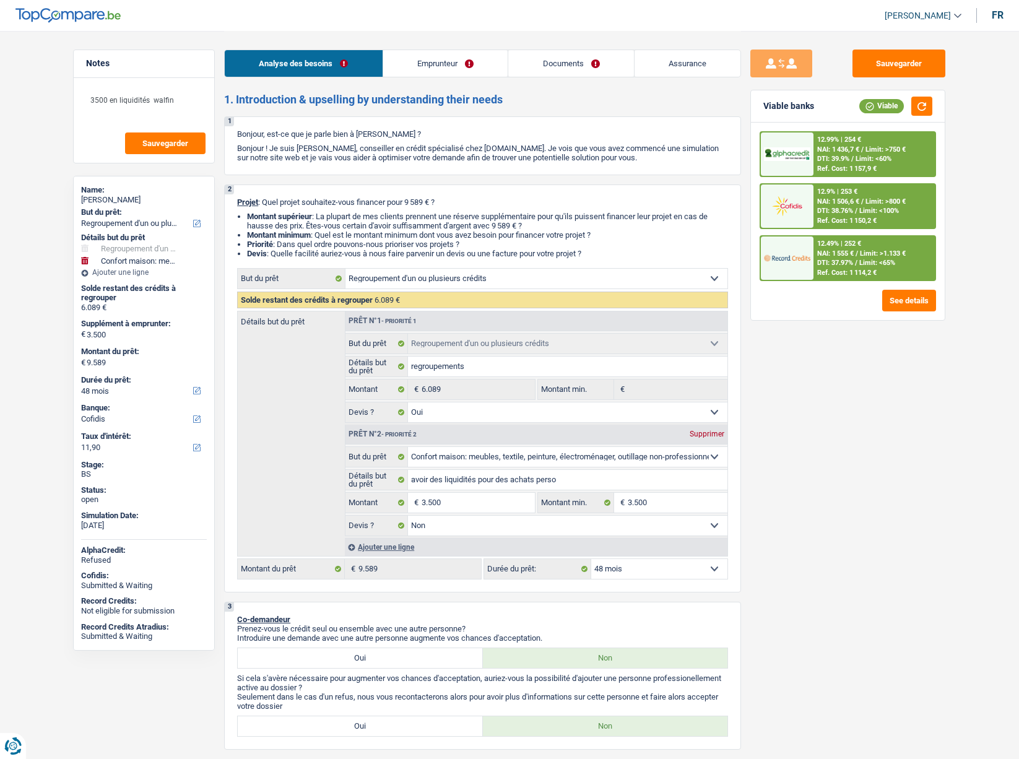
select select "48"
select select "privateEmployee"
select select "netSalary"
select select "familyAllowances"
select select "mealVouchers"
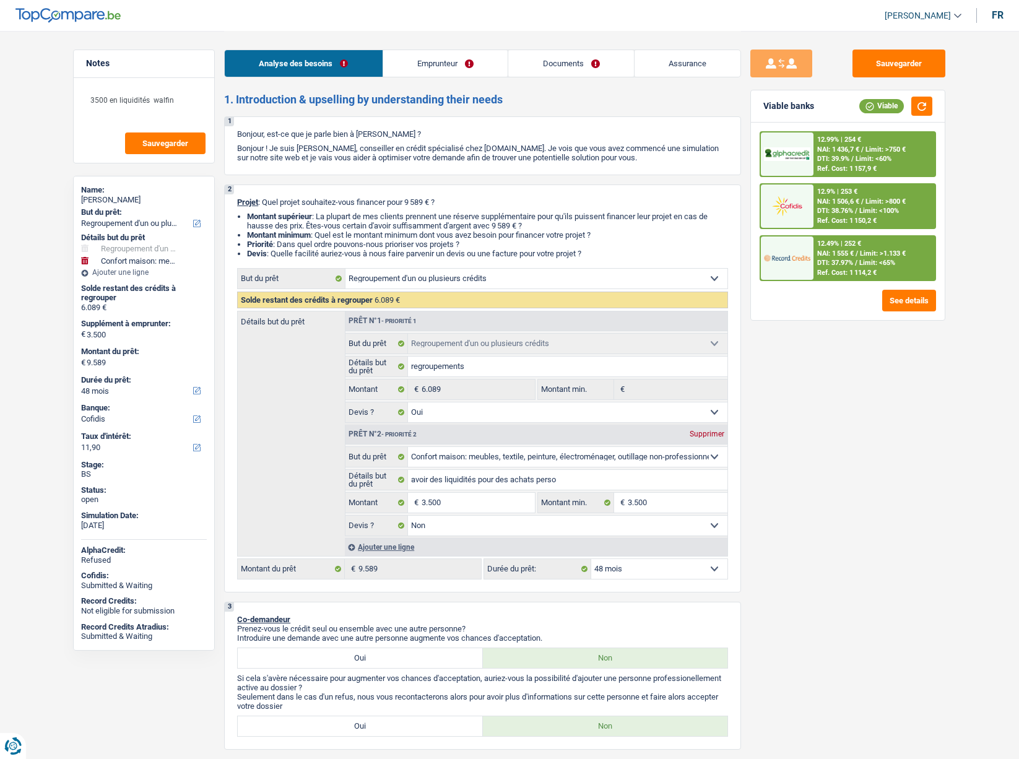
select select "rents"
select select "personalLoan"
select select "homeFurnishingOrRelocation"
select select "30"
select select "cardOrCredit"
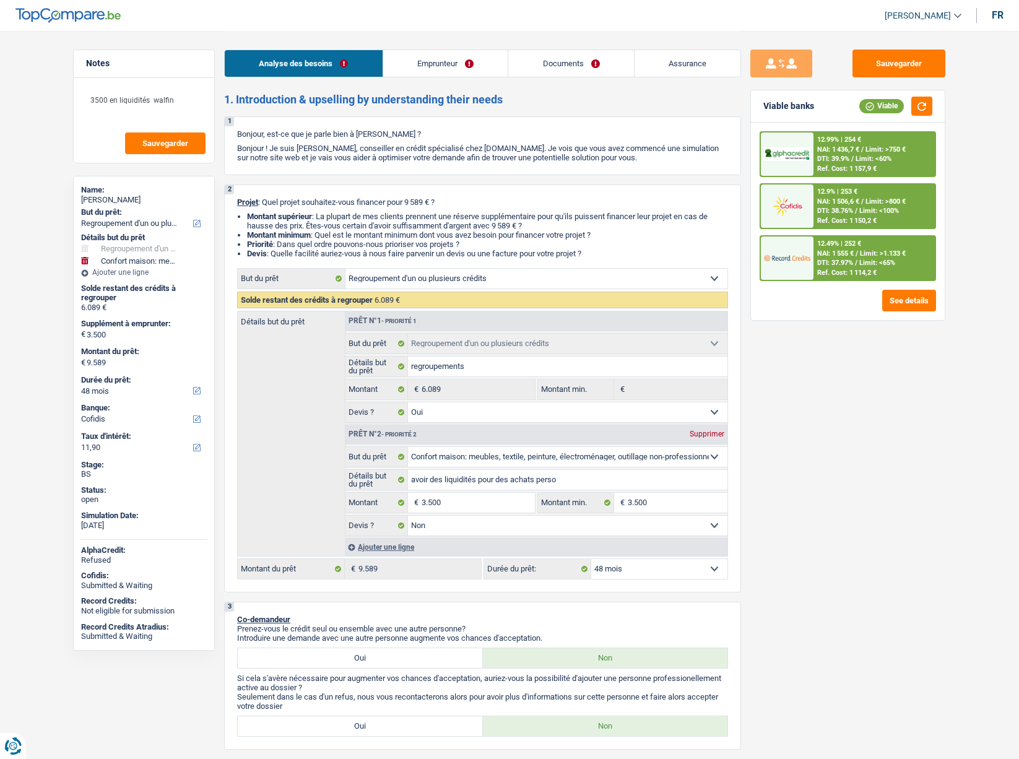
select select "refinancing"
select select "yes"
select select "household"
select select "false"
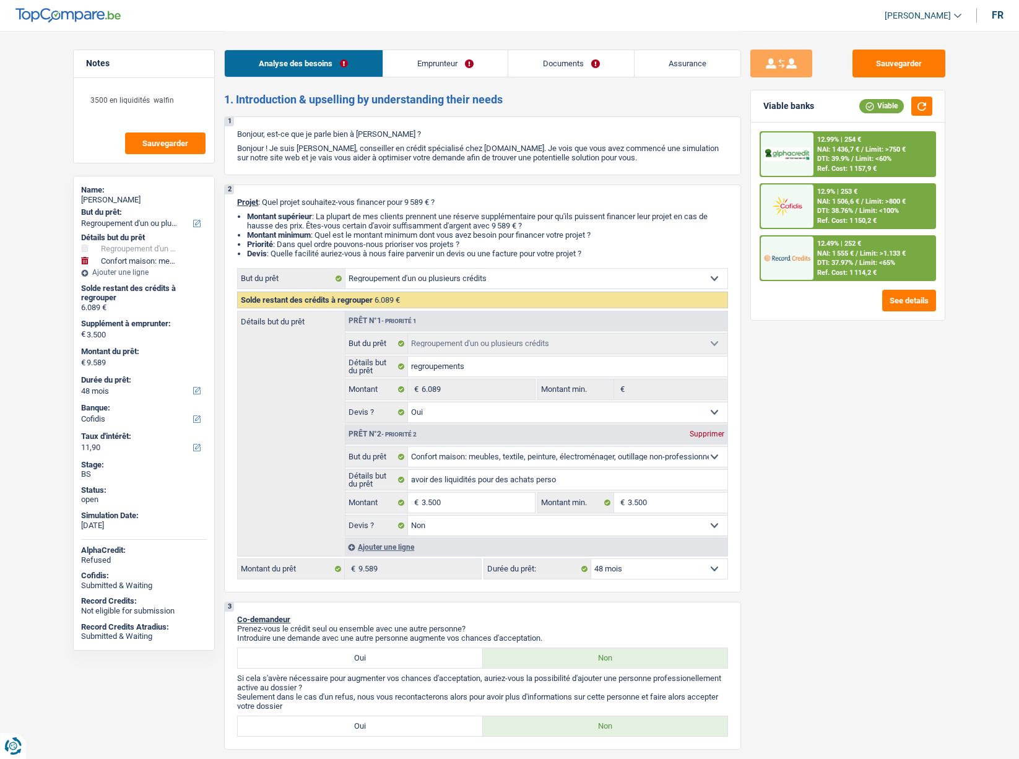
select select "48"
select select "rents"
select select "BE"
select select "personalLoan"
select select "homeFurnishingOrRelocation"
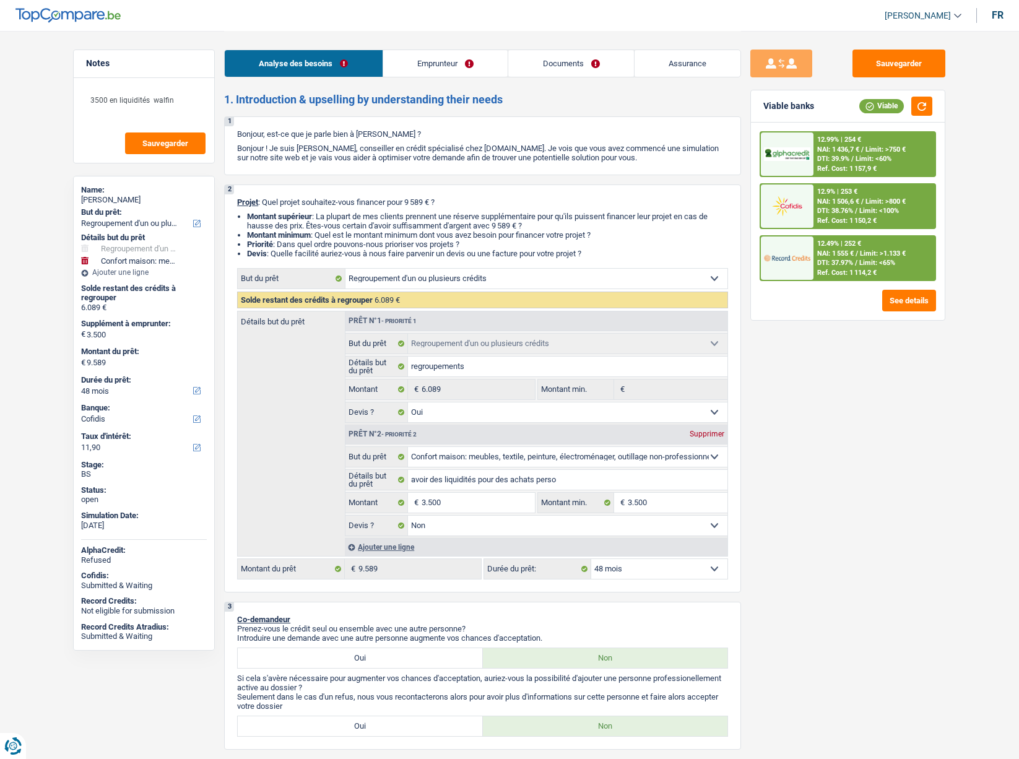
select select "30"
select select "cardOrCredit"
click at [448, 66] on link "Emprunteur" at bounding box center [445, 63] width 125 height 27
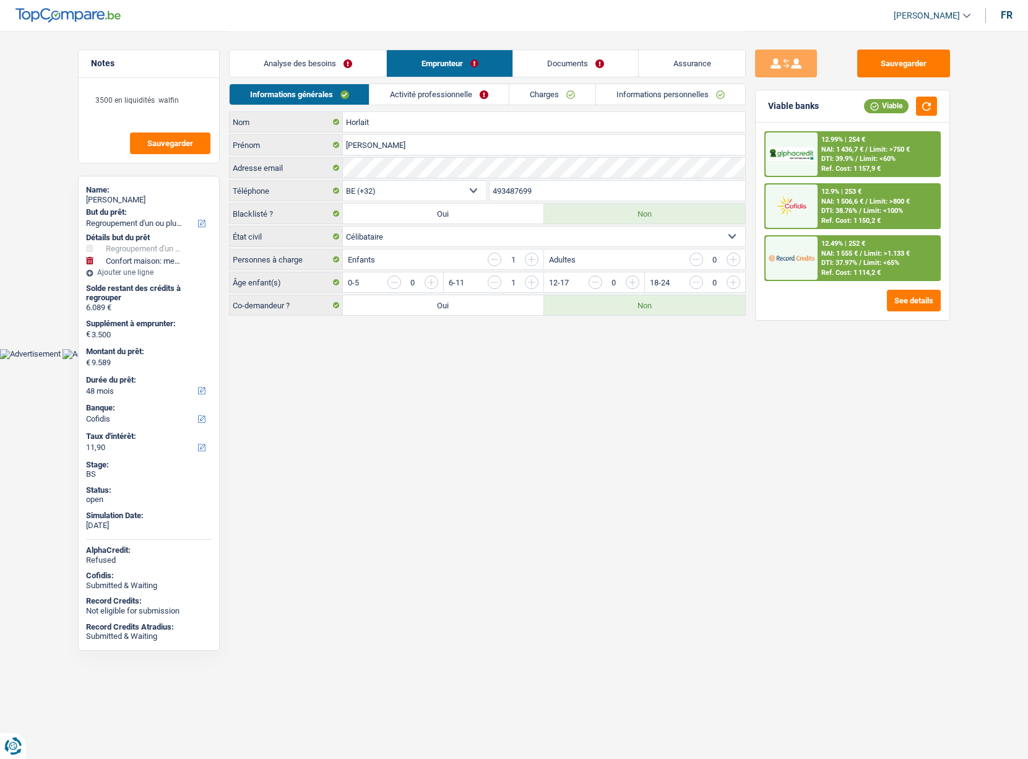
click at [547, 98] on link "Charges" at bounding box center [553, 94] width 86 height 20
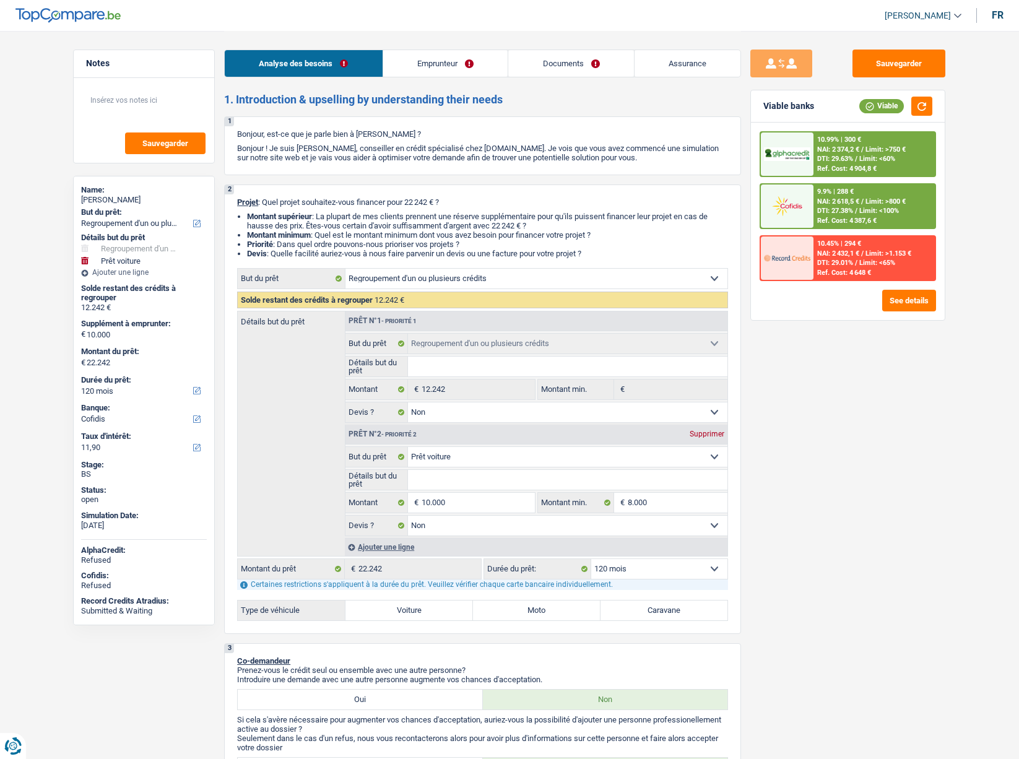
select select "refinancing"
select select "car"
select select "120"
select select "cofidis"
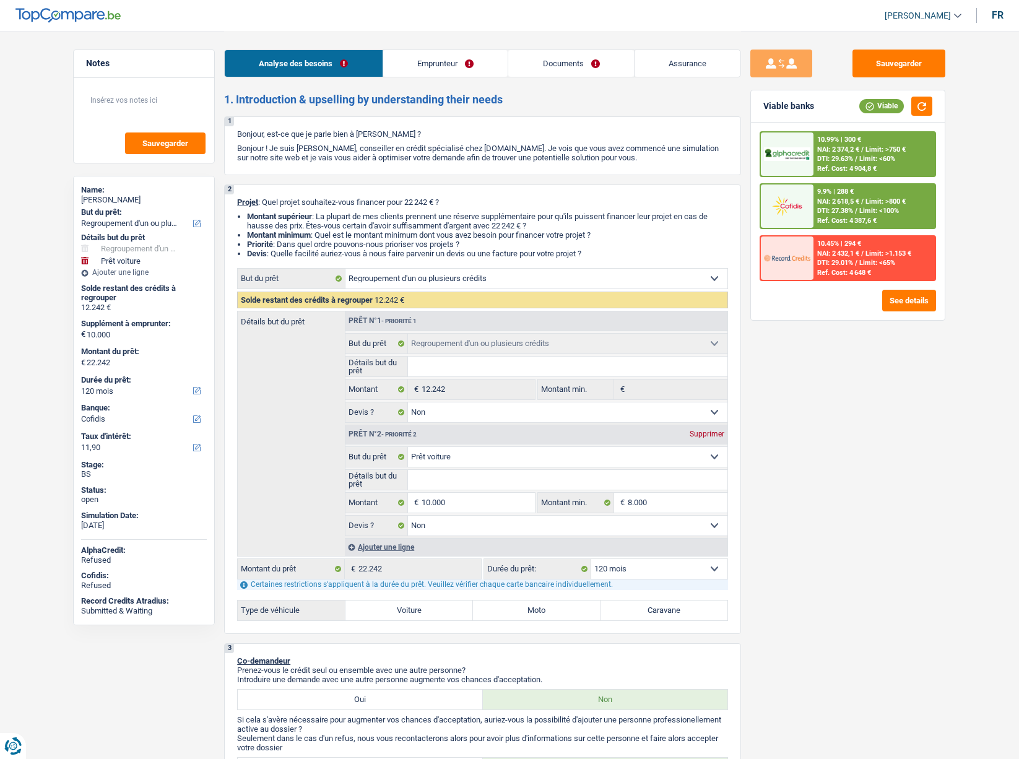
select select "refinancing"
select select "false"
select select "car"
select select "false"
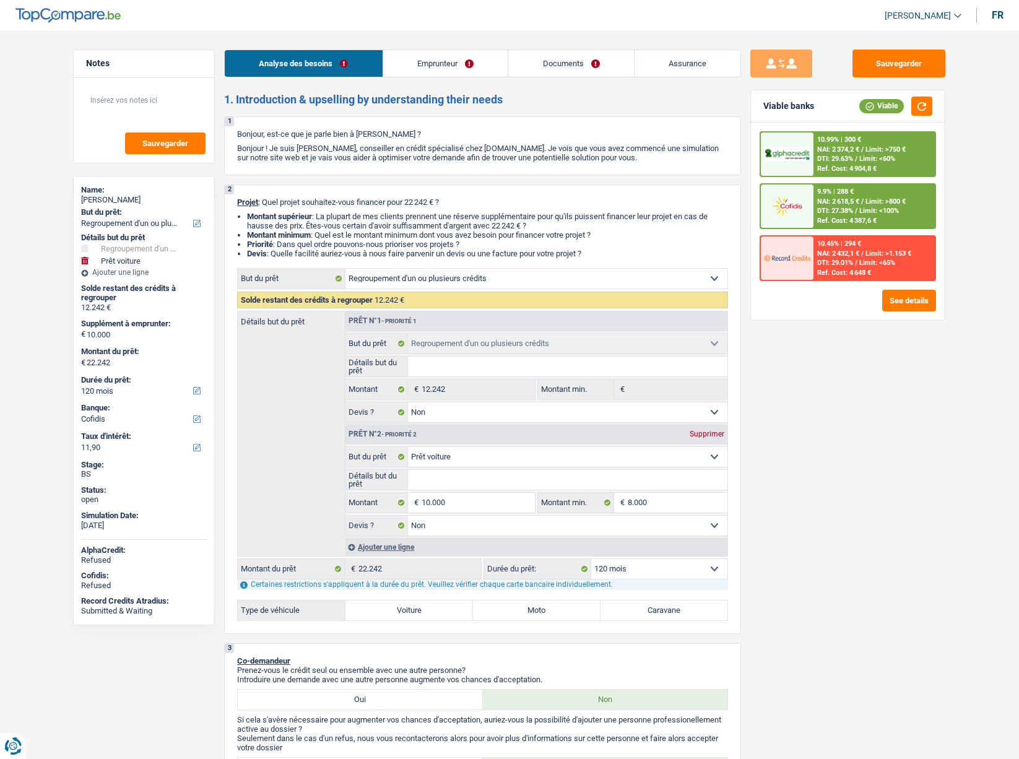
select select "120"
select select "privateEmployee"
select select "netSalary"
select select "mutualityIndemnity"
select select "familyAllowances"
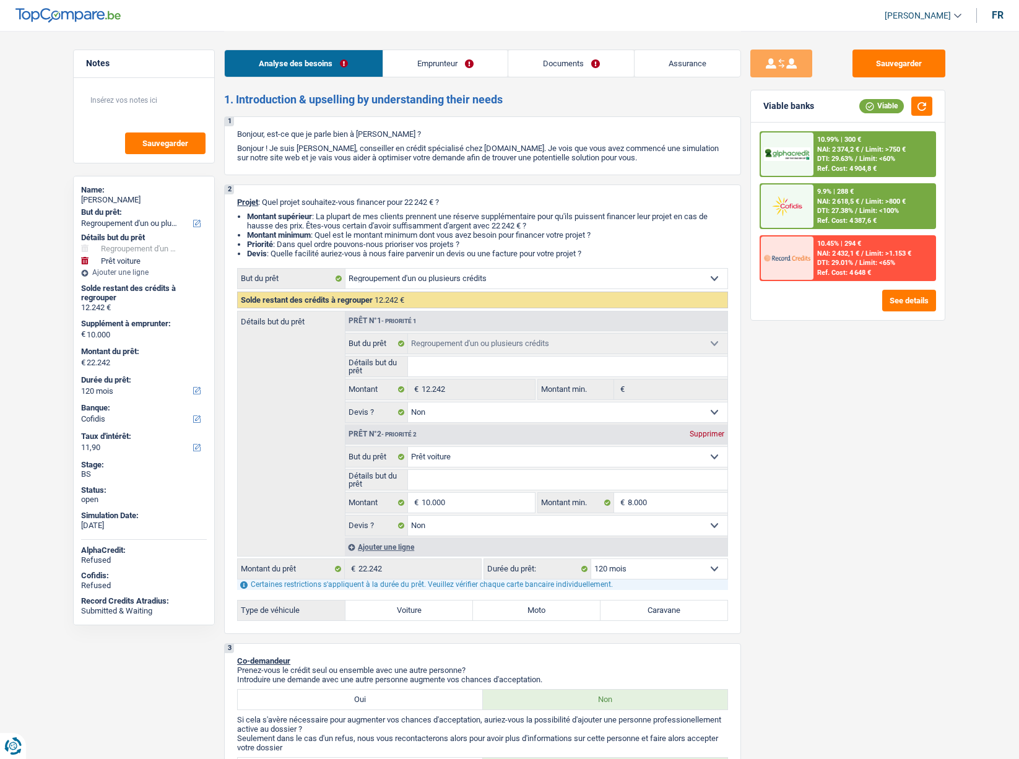
select select "mealVouchers"
select select "alimony"
select select "rents"
select select "personalLoan"
select select "homeFurnishingOrRelocation"
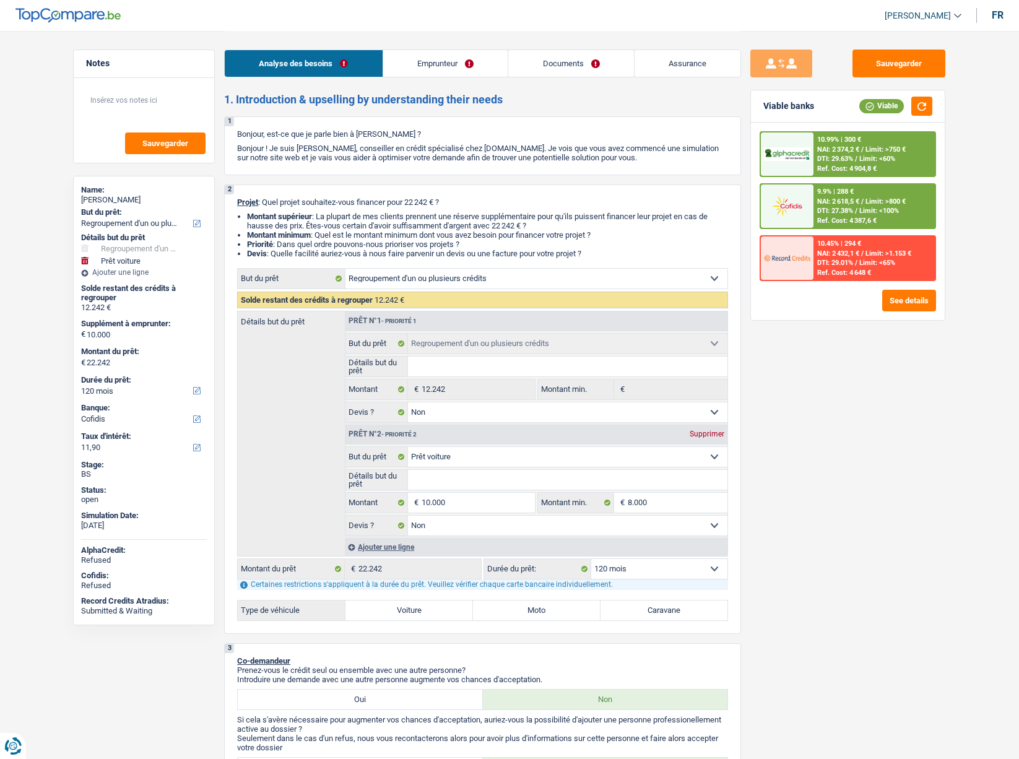
select select "60"
select select "cardOrCredit"
select select "refinancing"
select select "false"
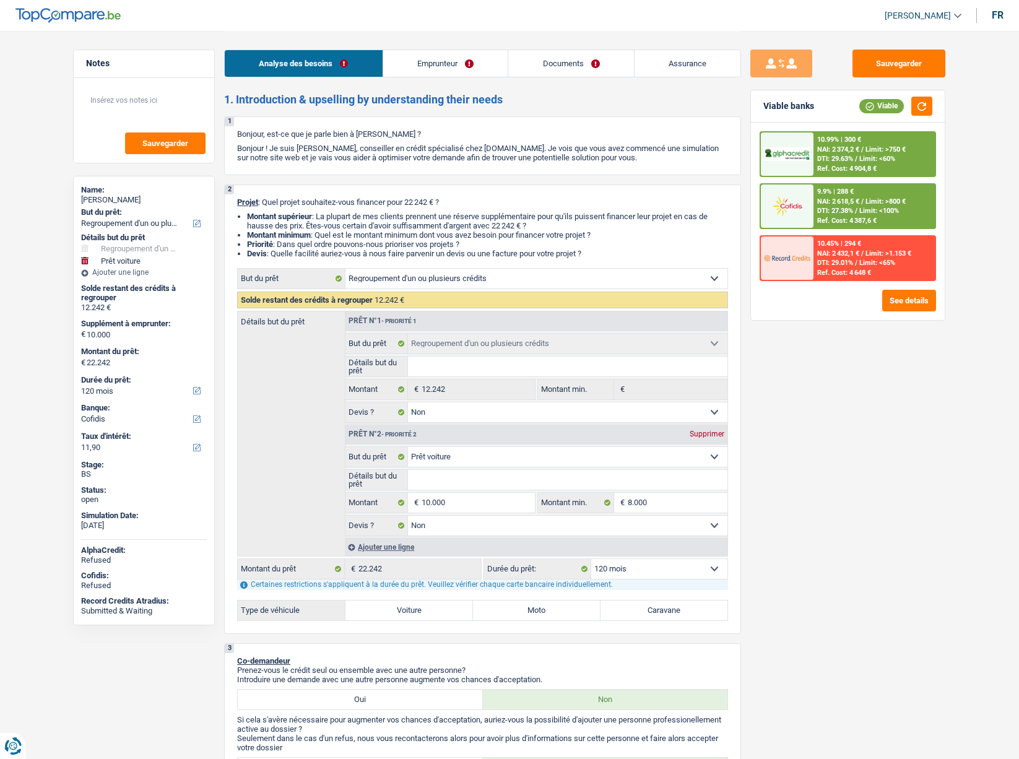
select select "car"
select select "false"
select select "120"
click at [428, 61] on link "Emprunteur" at bounding box center [445, 63] width 125 height 27
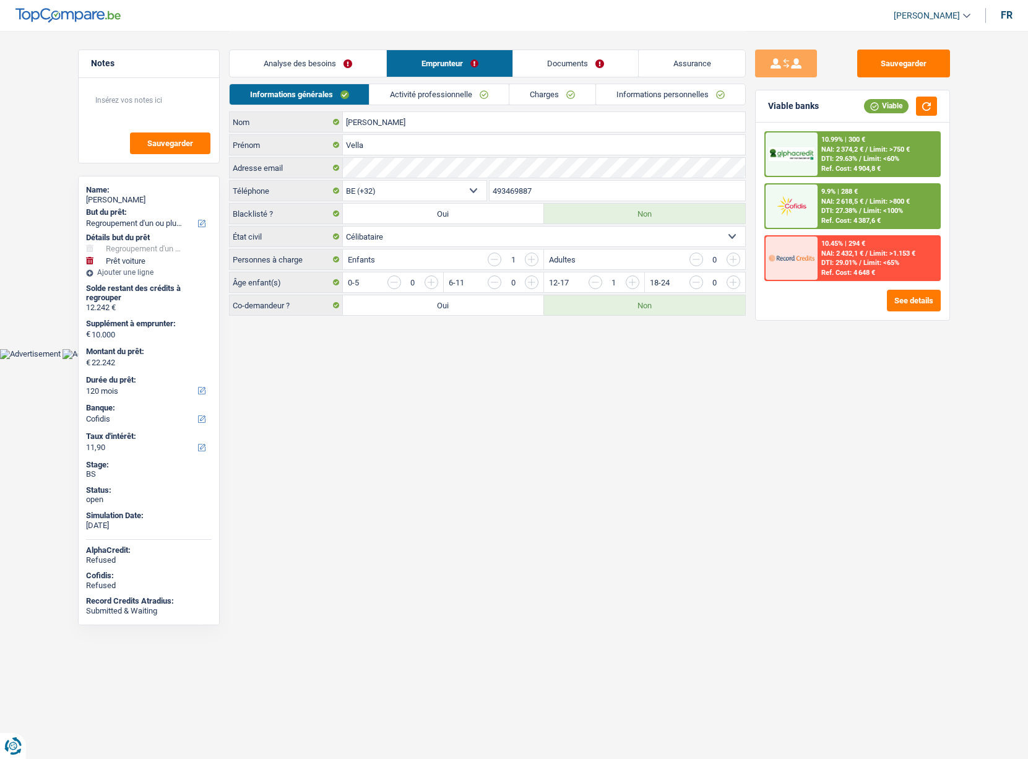
click at [915, 19] on span "[PERSON_NAME]" at bounding box center [927, 16] width 66 height 11
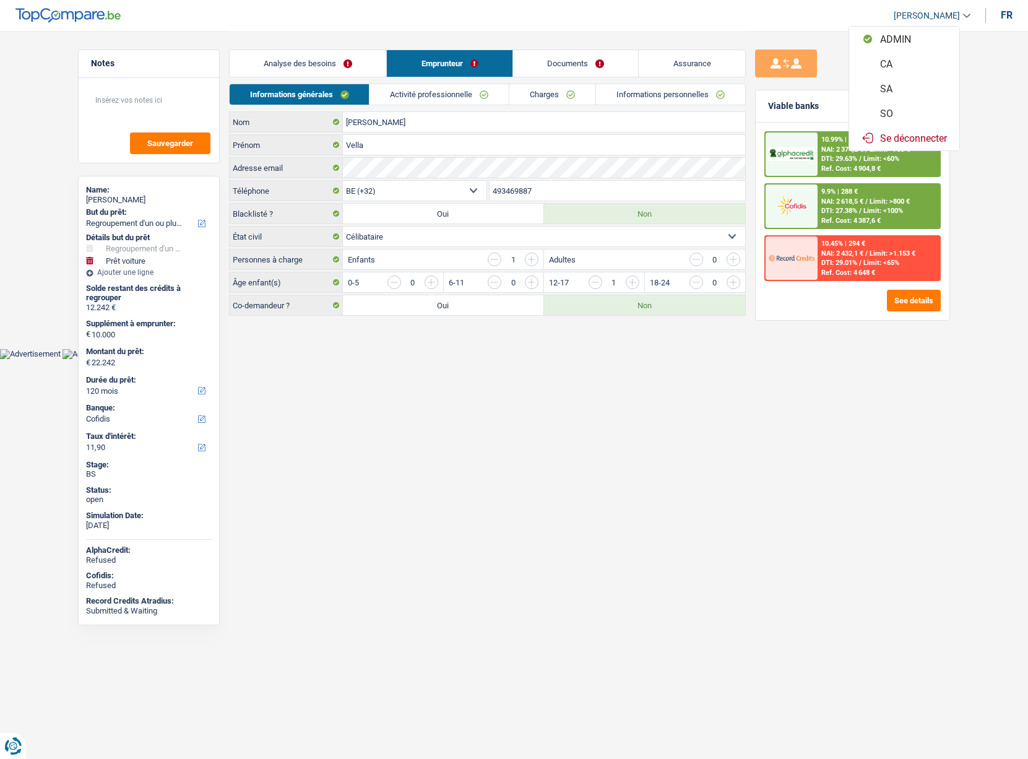
click at [891, 114] on button "SO" at bounding box center [905, 113] width 110 height 25
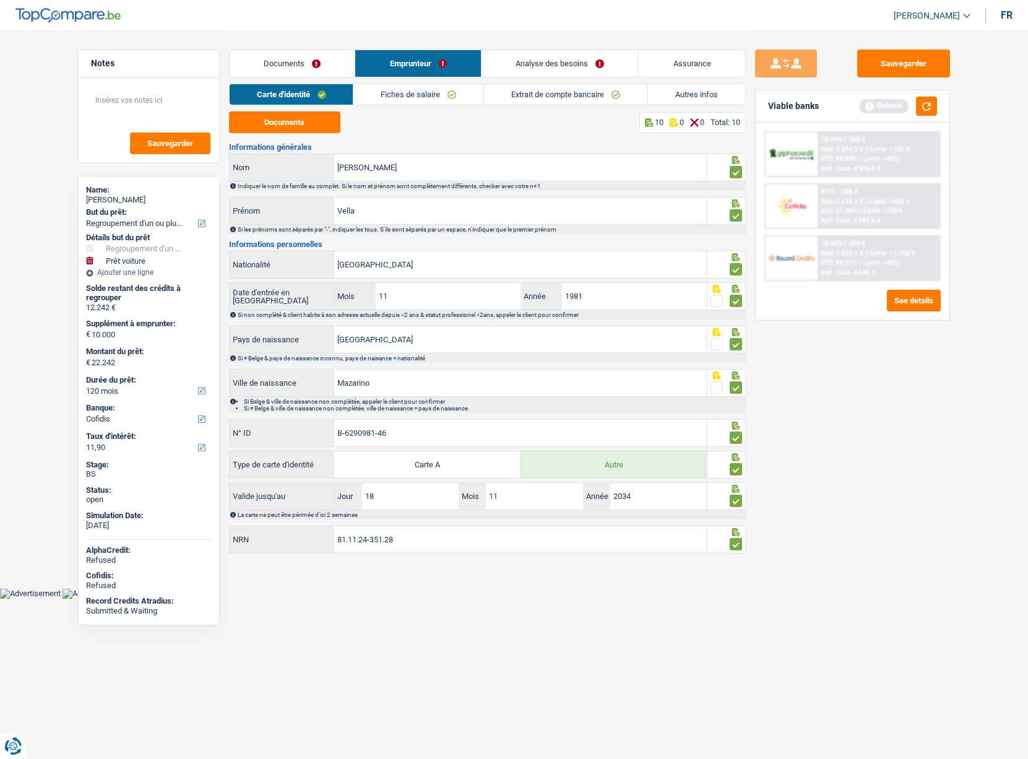
drag, startPoint x: 546, startPoint y: 92, endPoint x: 564, endPoint y: 92, distance: 18.0
click at [547, 92] on link "Extrait de compte bancaire" at bounding box center [565, 94] width 163 height 20
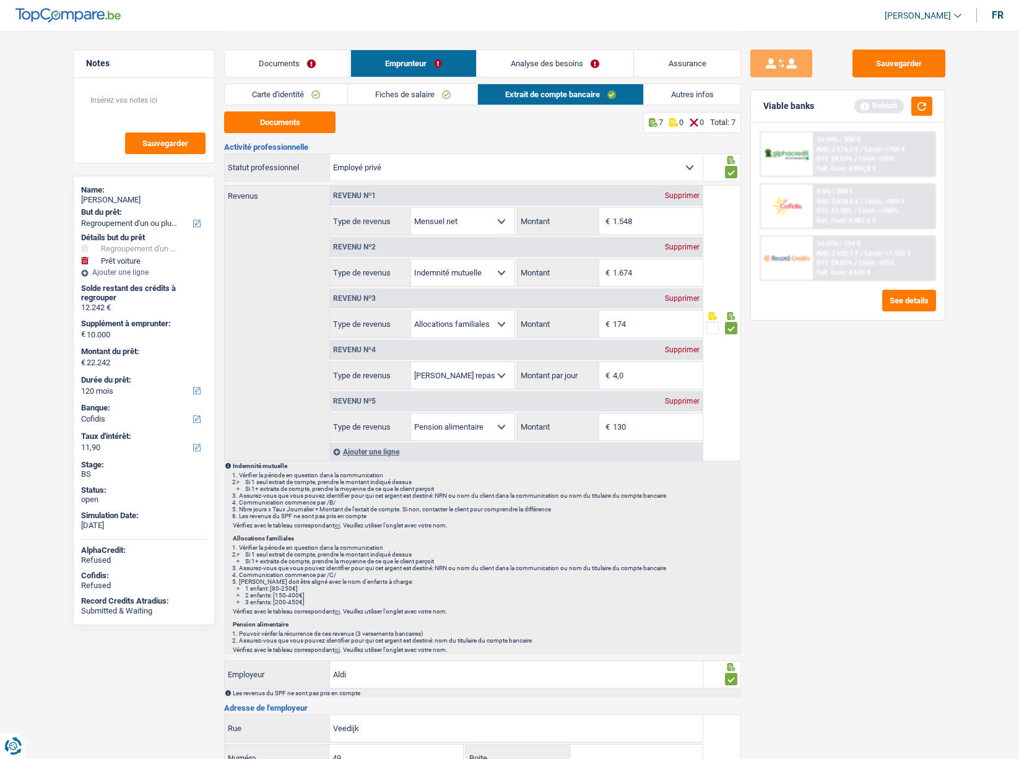
click at [727, 91] on link "Autres infos" at bounding box center [692, 94] width 97 height 20
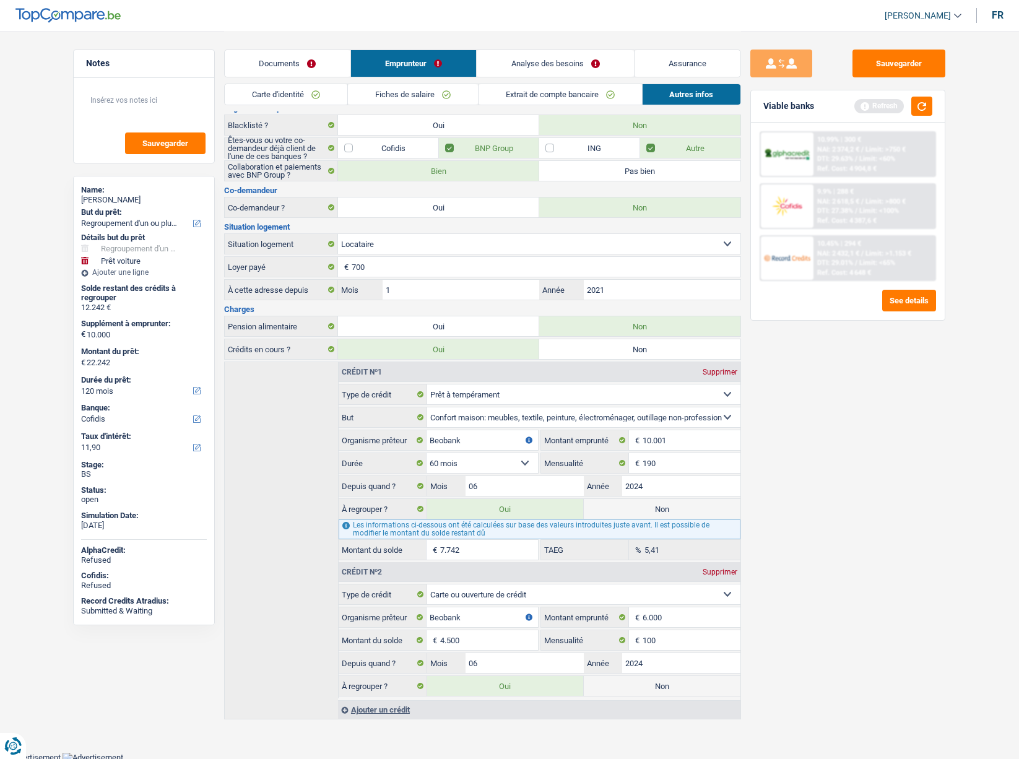
scroll to position [76, 0]
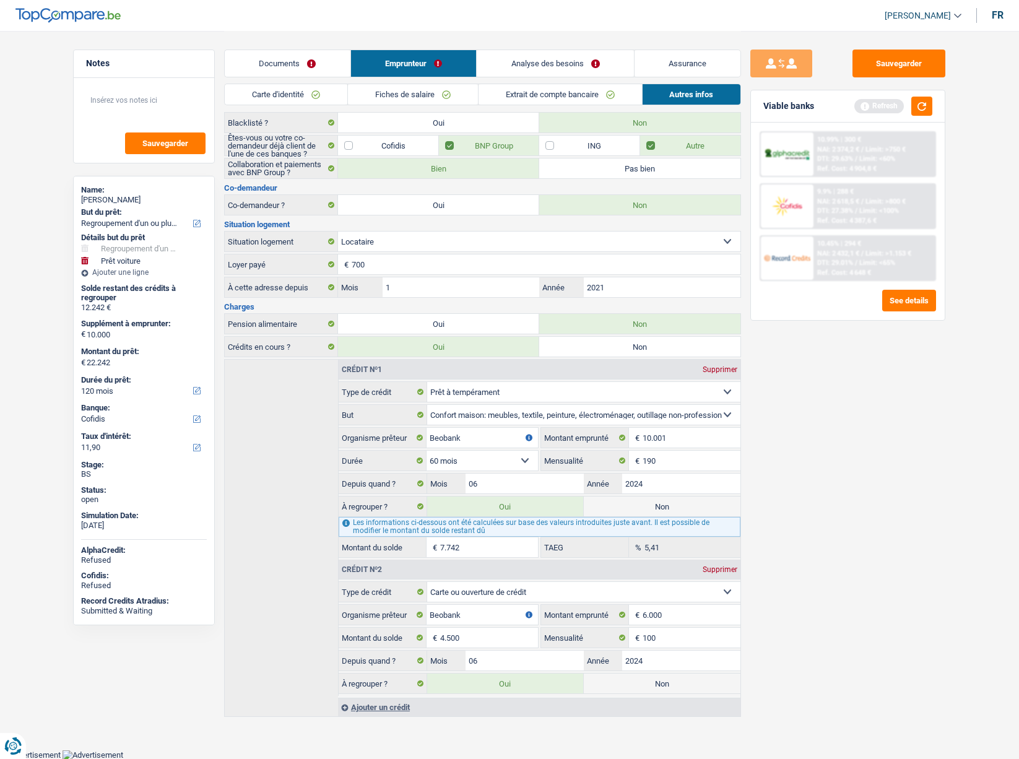
click at [310, 73] on link "Documents" at bounding box center [288, 63] width 126 height 27
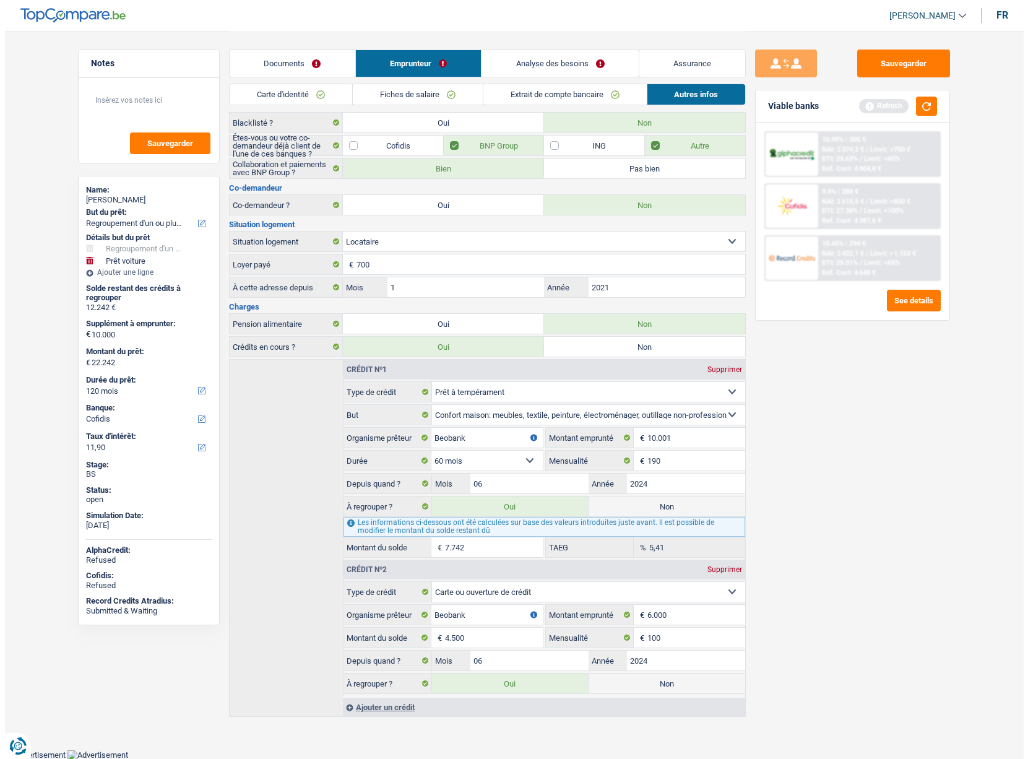
scroll to position [0, 0]
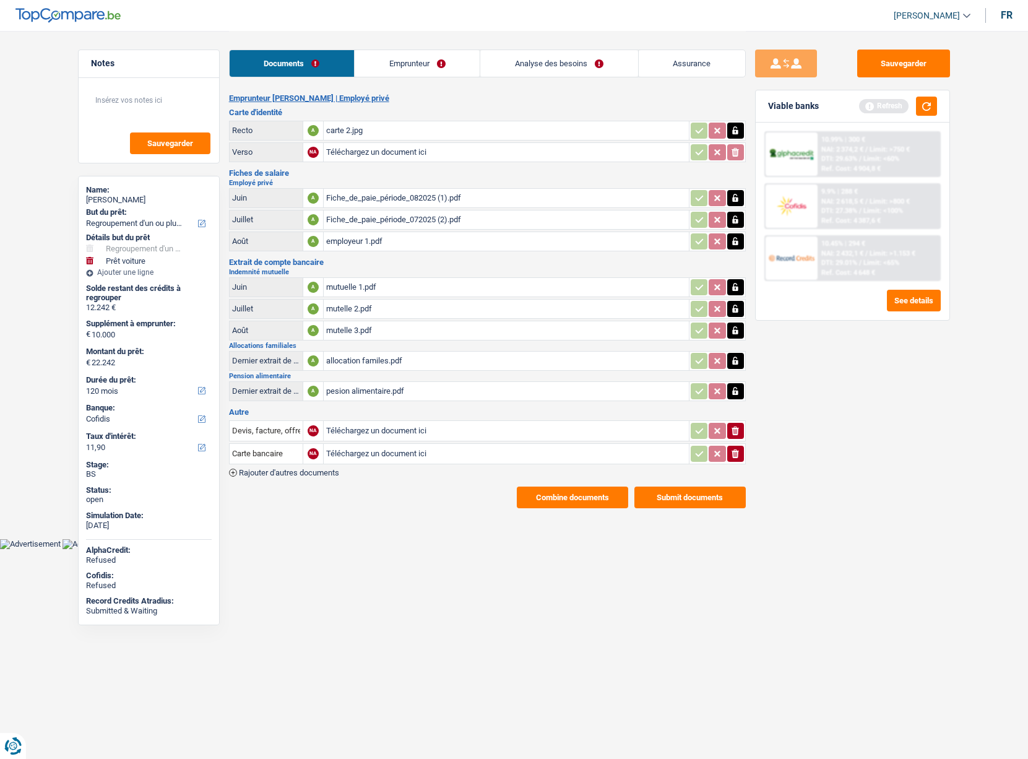
click at [335, 331] on div "mutelle 3.pdf" at bounding box center [506, 330] width 360 height 19
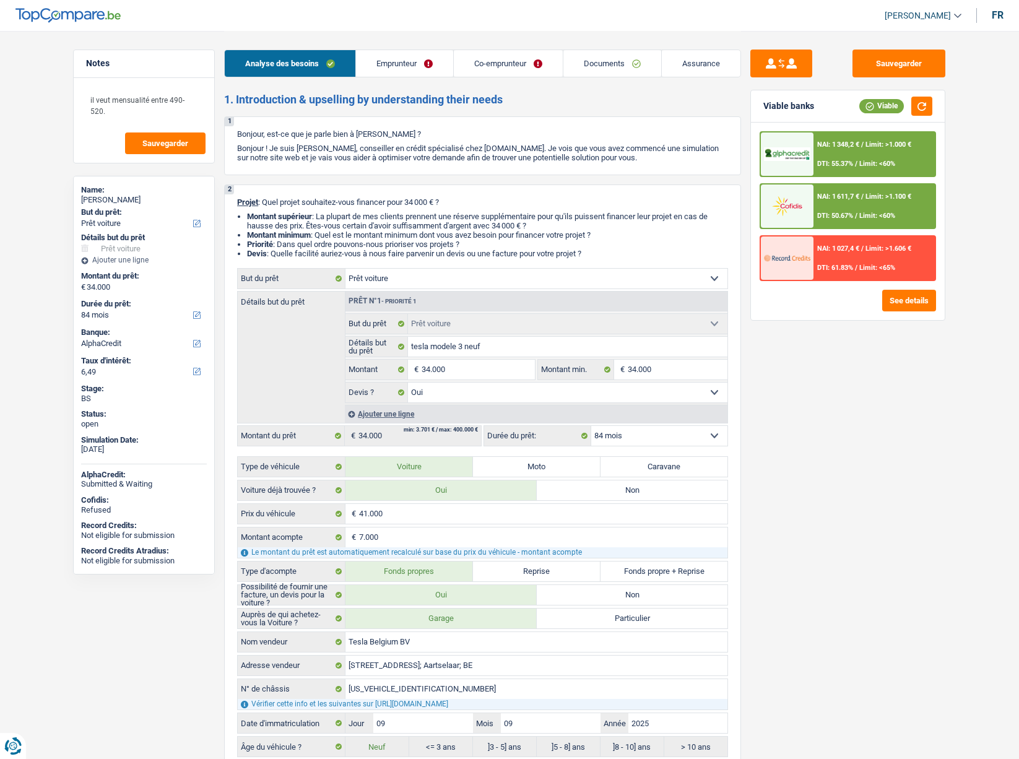
select select "car"
select select "84"
select select "alphacredit"
select select "car"
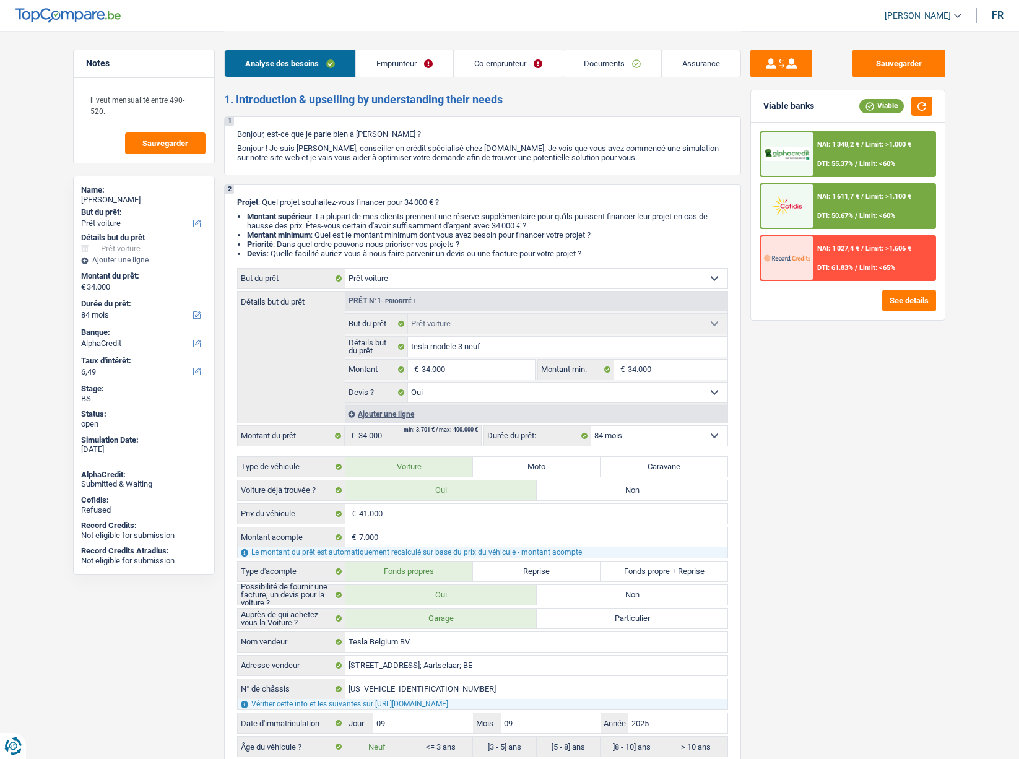
select select "car"
select select "yes"
select select "84"
select select "independent"
select select "worker"
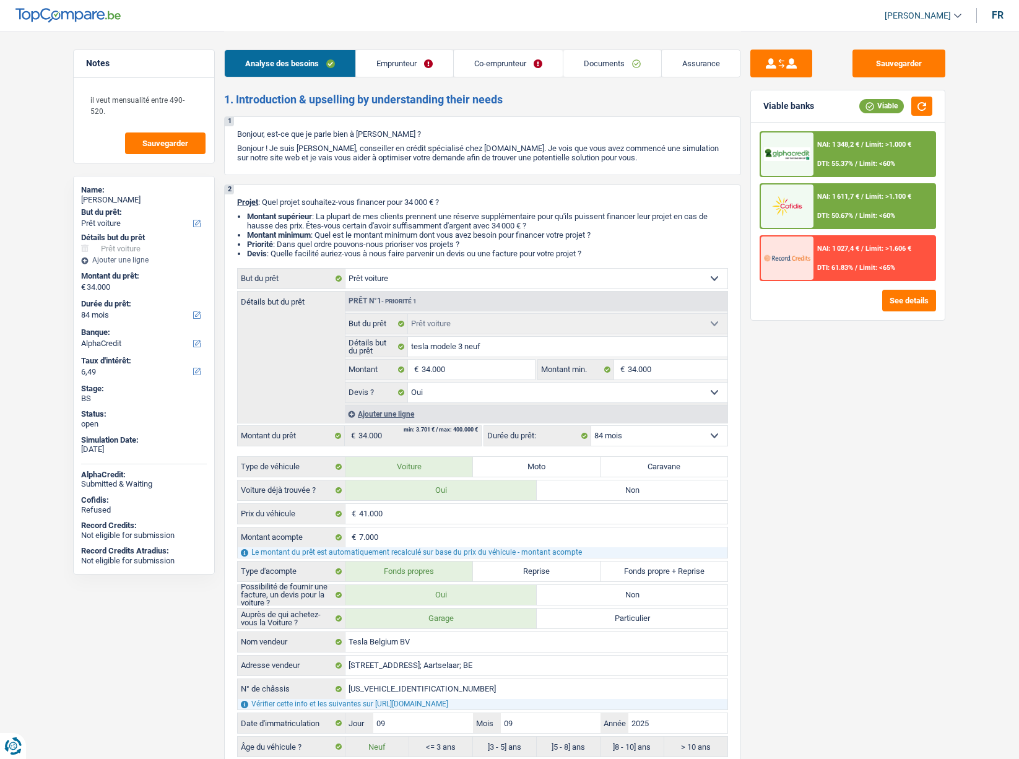
select select "netSalary"
select select "familyAllowances"
select select "netSalary"
select select "mealVouchers"
select select "ownerWithMortgage"
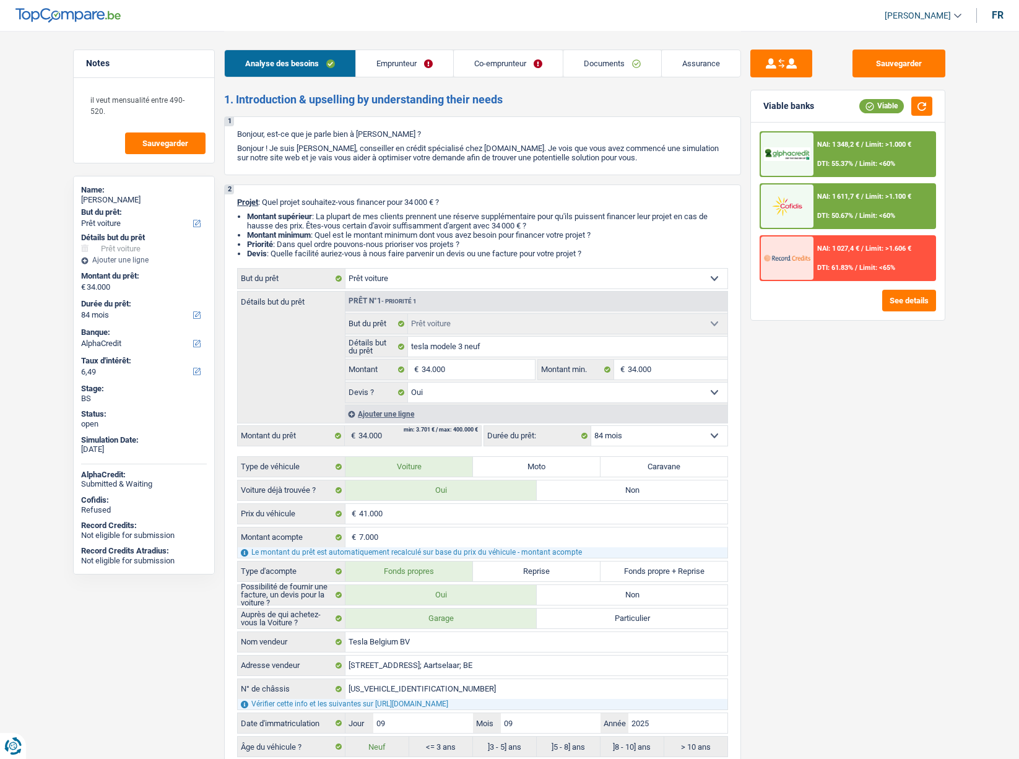
select select "mortgage"
select select "300"
select select "car"
select select "yes"
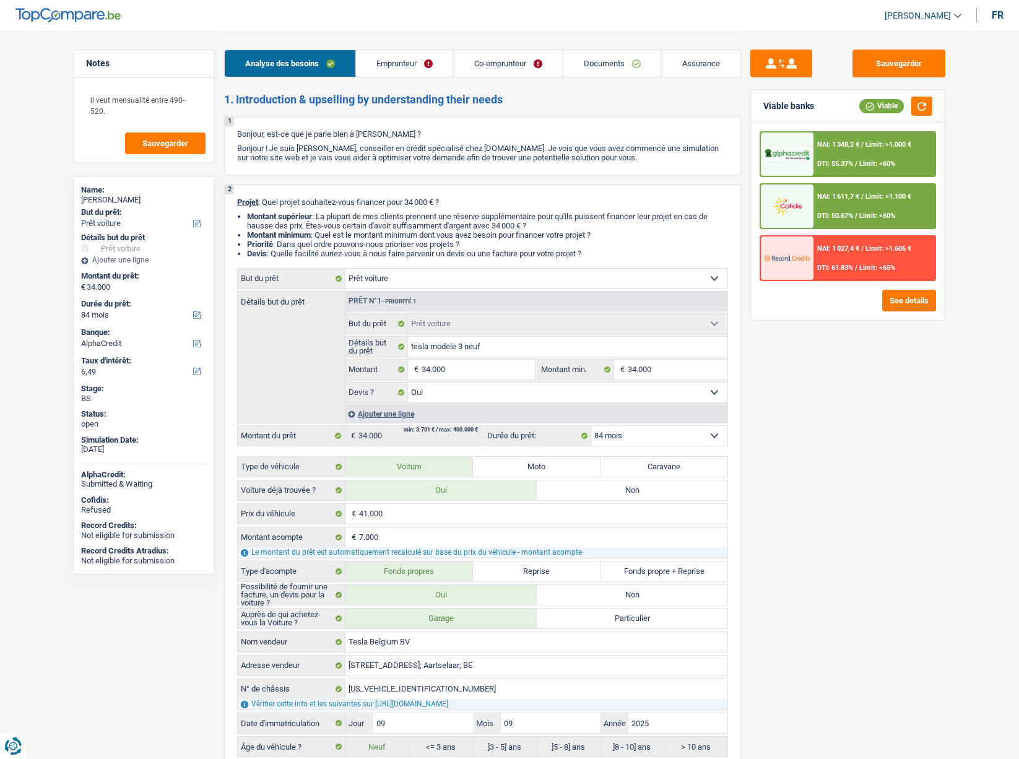
select select "84"
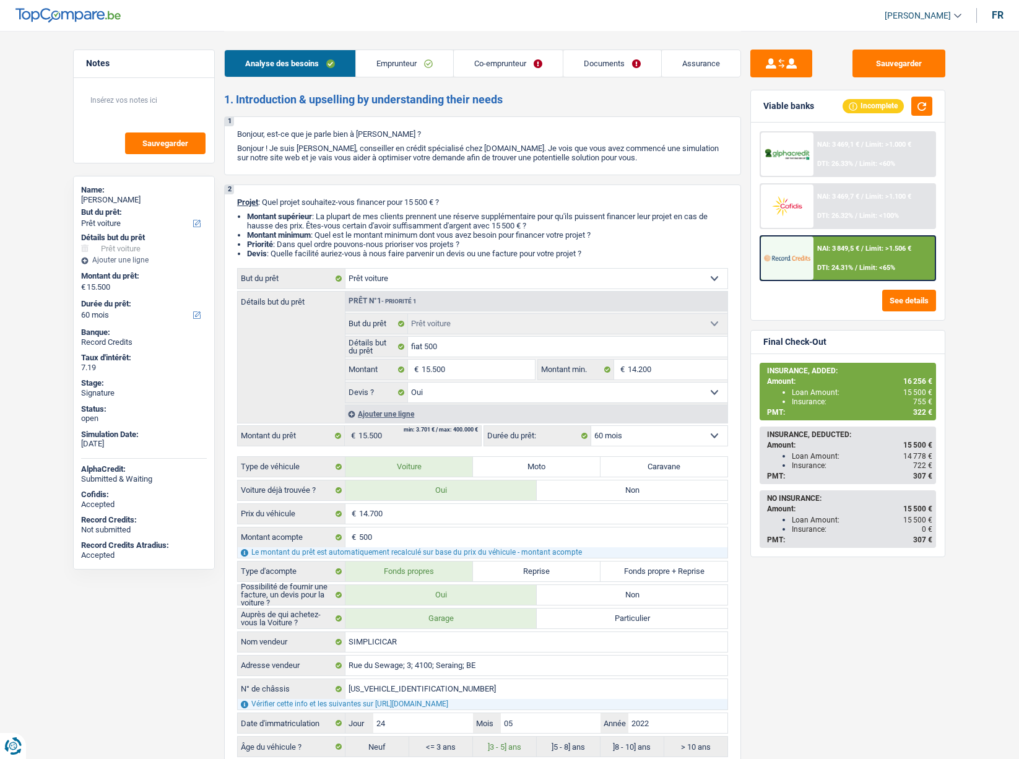
select select "car"
select select "60"
select select "car"
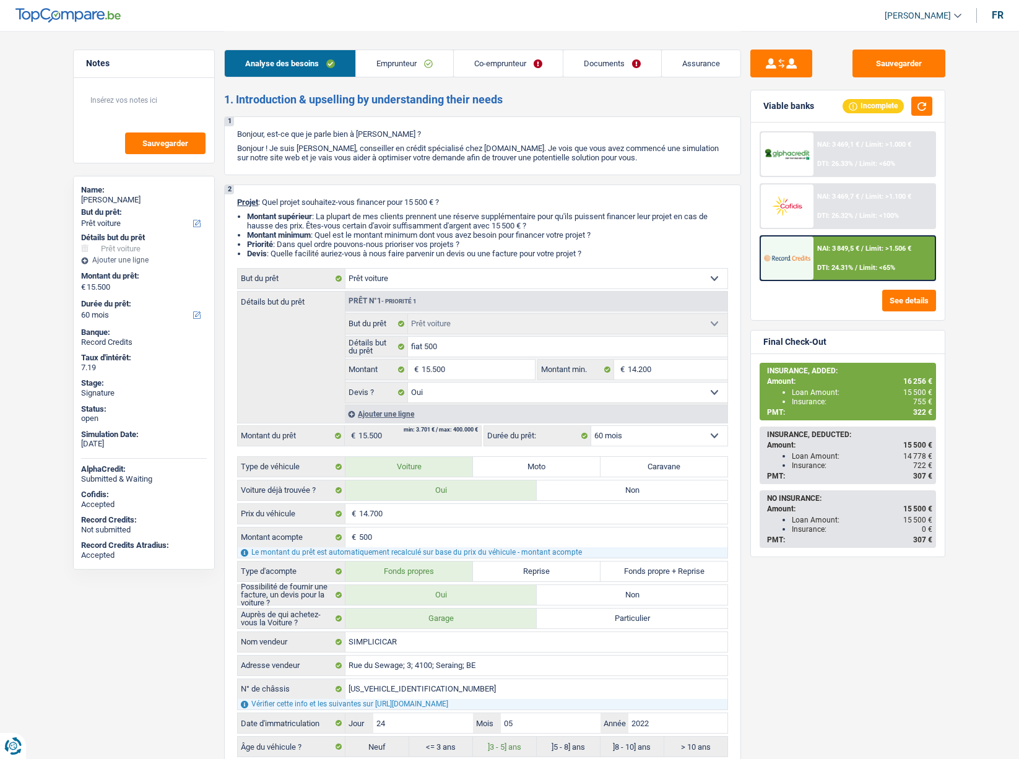
select select "yes"
select select "60"
select select "worker"
select select "netSalary"
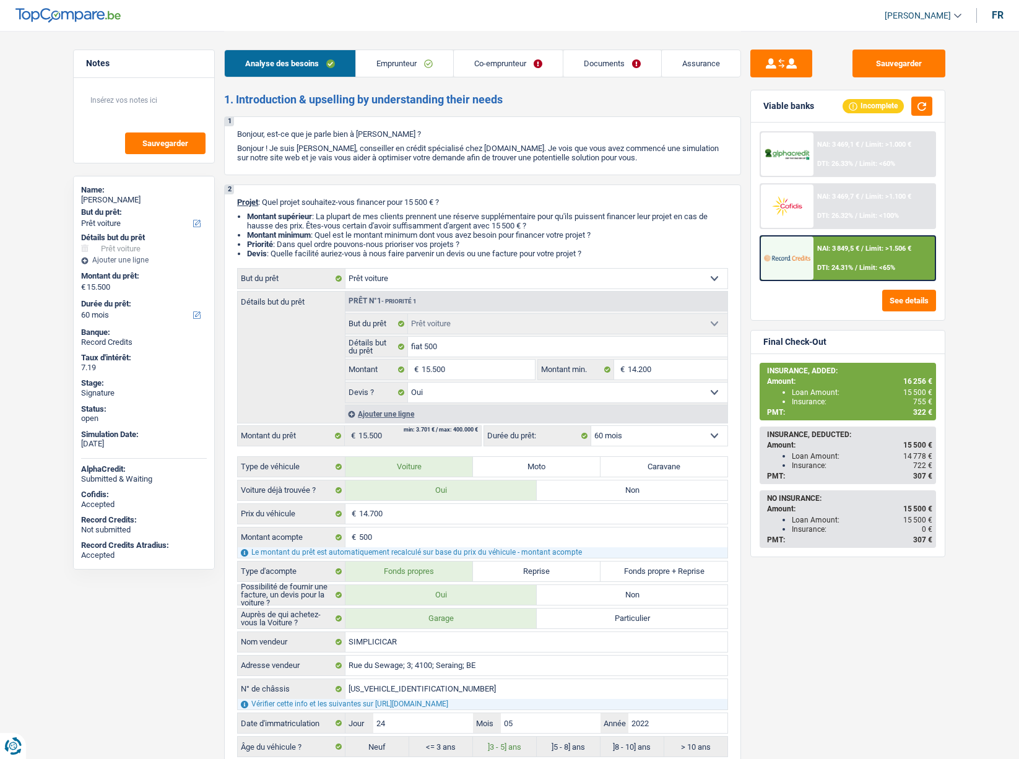
select select "netSalary"
select select "rents"
select select "car"
select select "yes"
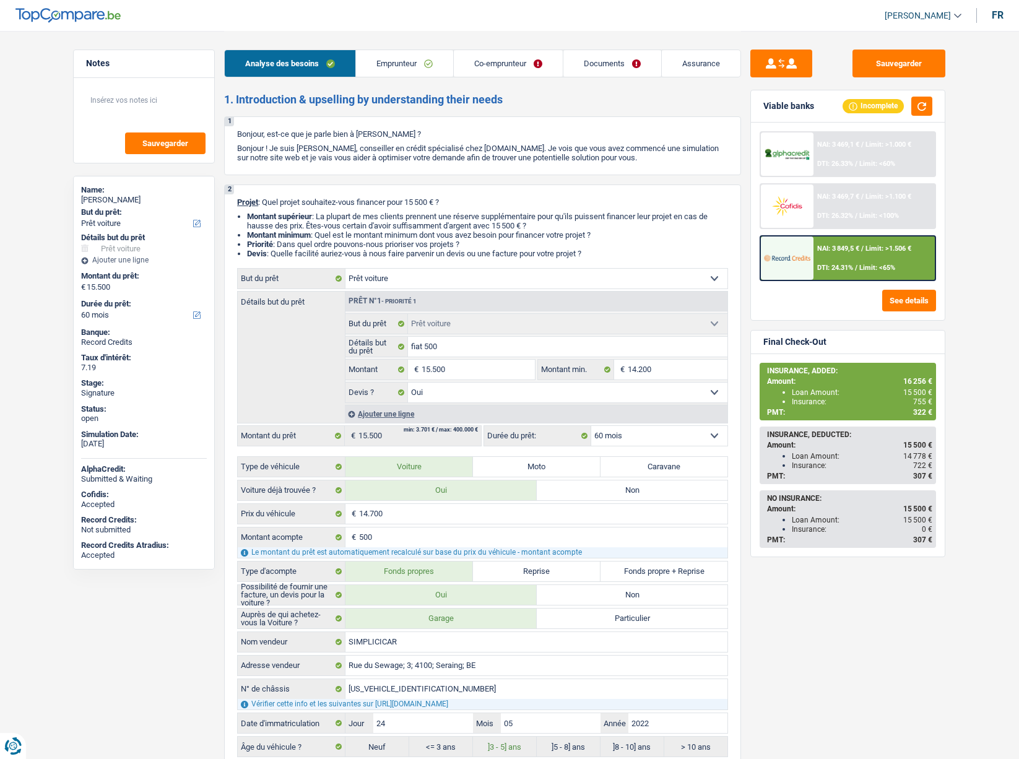
select select "60"
click at [402, 68] on link "Emprunteur" at bounding box center [404, 63] width 97 height 27
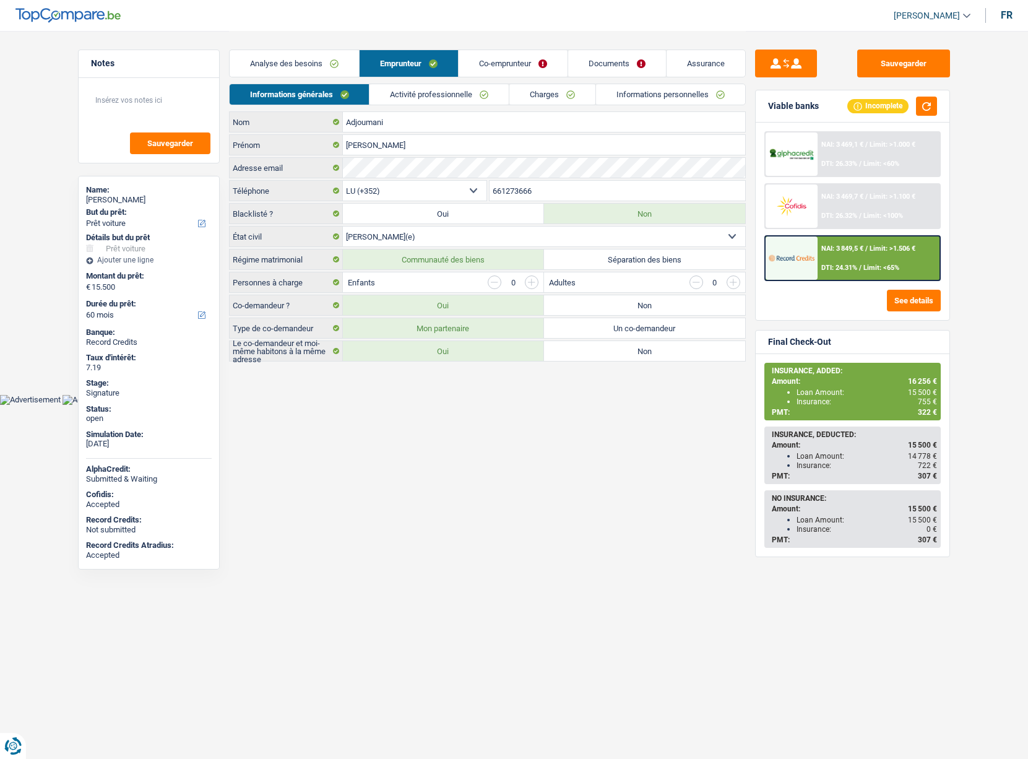
click at [646, 96] on link "Informations personnelles" at bounding box center [670, 94] width 149 height 20
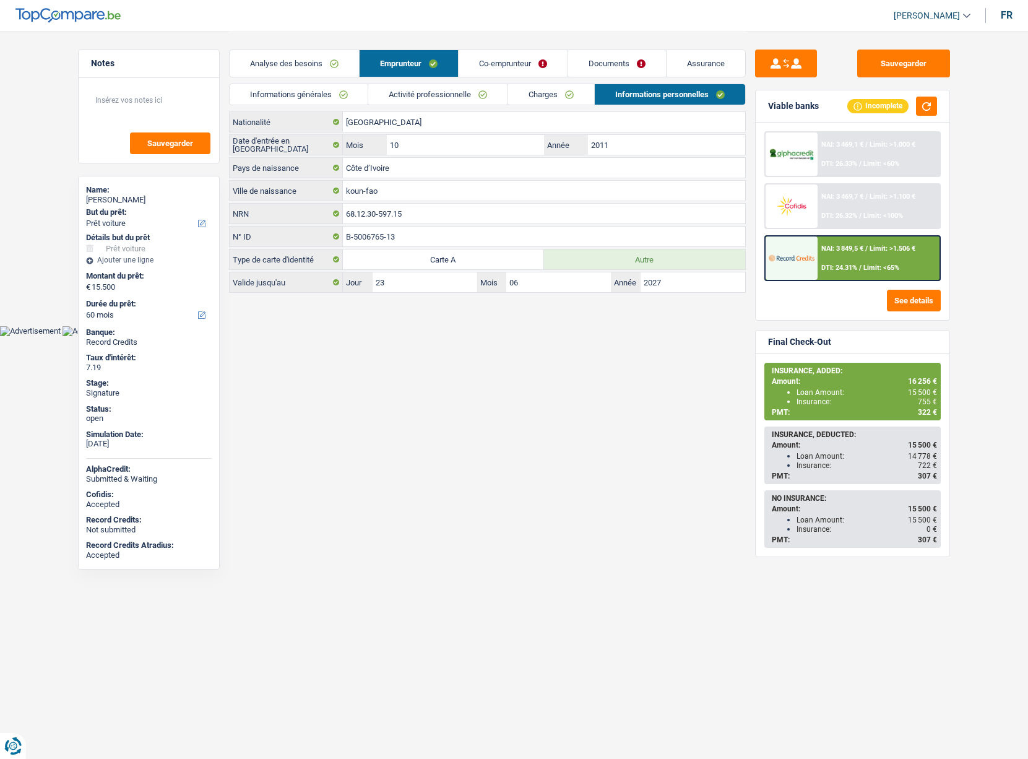
click at [561, 95] on link "Charges" at bounding box center [551, 94] width 86 height 20
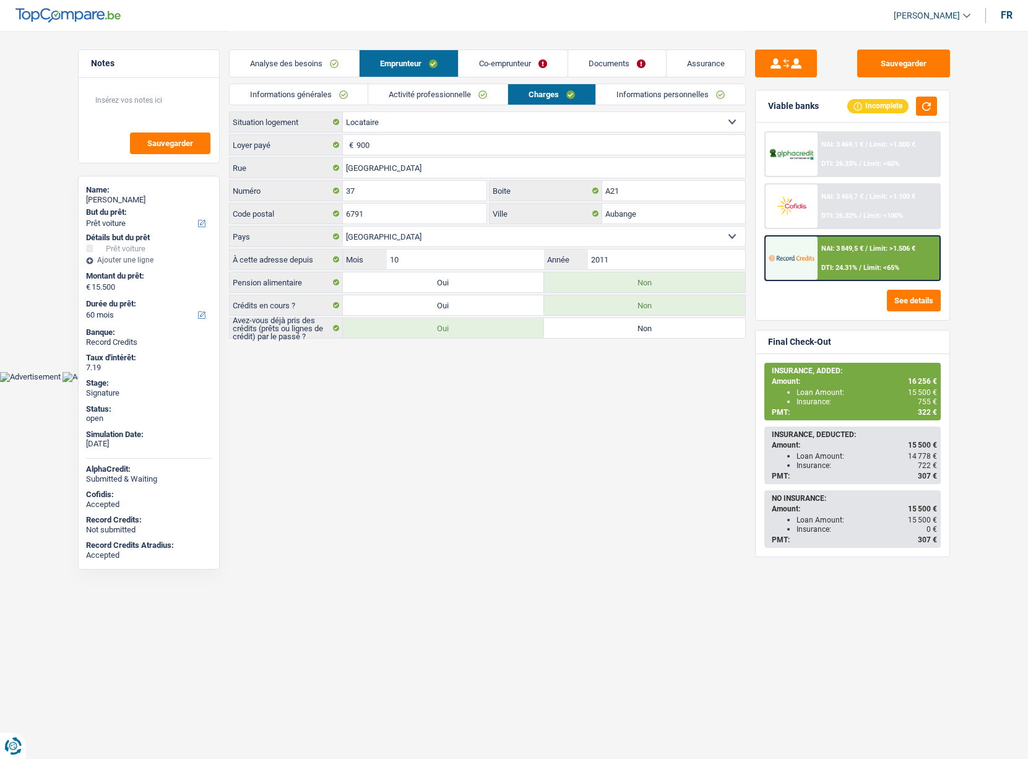
click at [482, 66] on link "Co-emprunteur" at bounding box center [513, 63] width 109 height 27
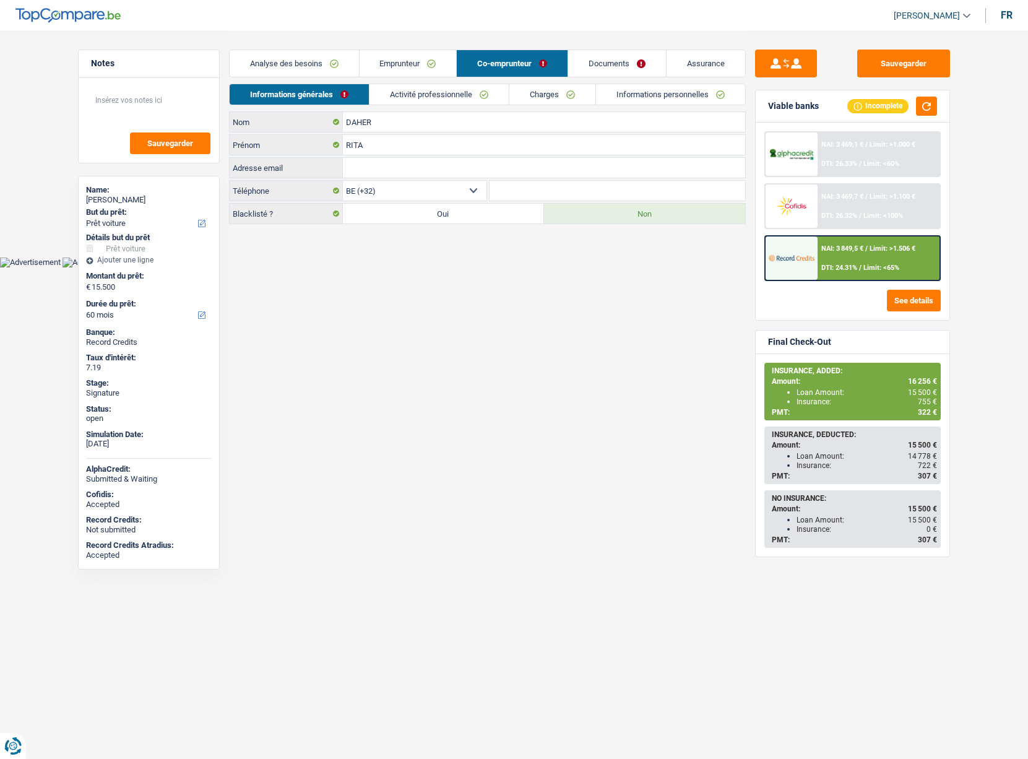
click at [297, 64] on link "Analyse des besoins" at bounding box center [294, 63] width 129 height 27
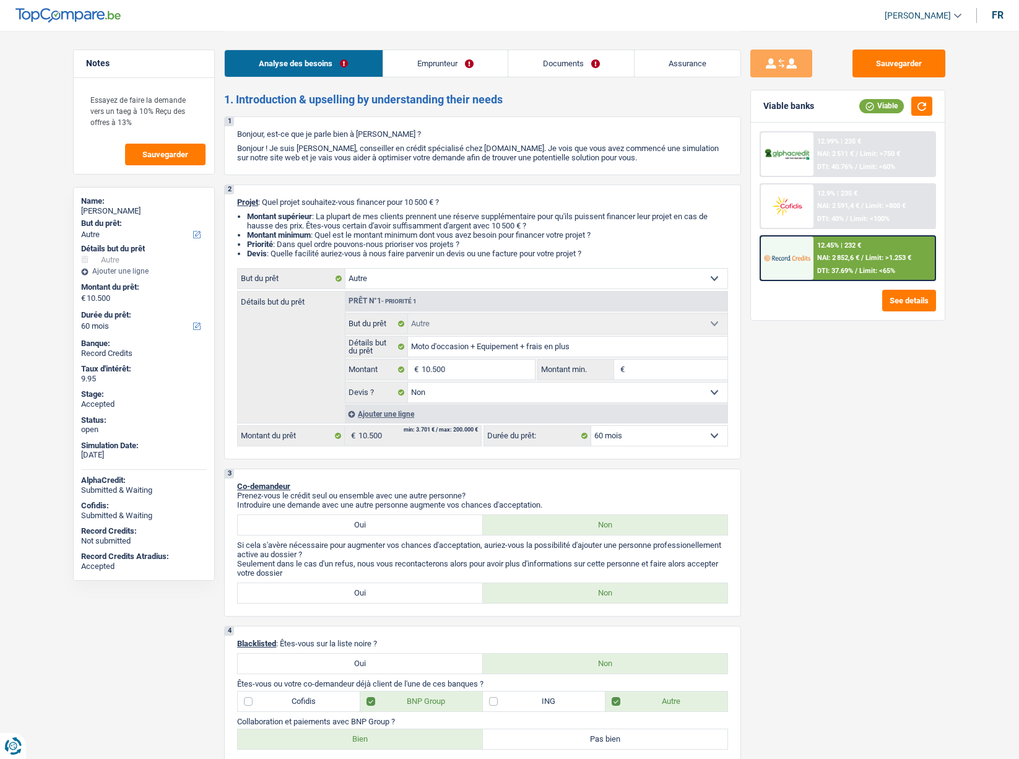
select select "other"
select select "60"
select select "other"
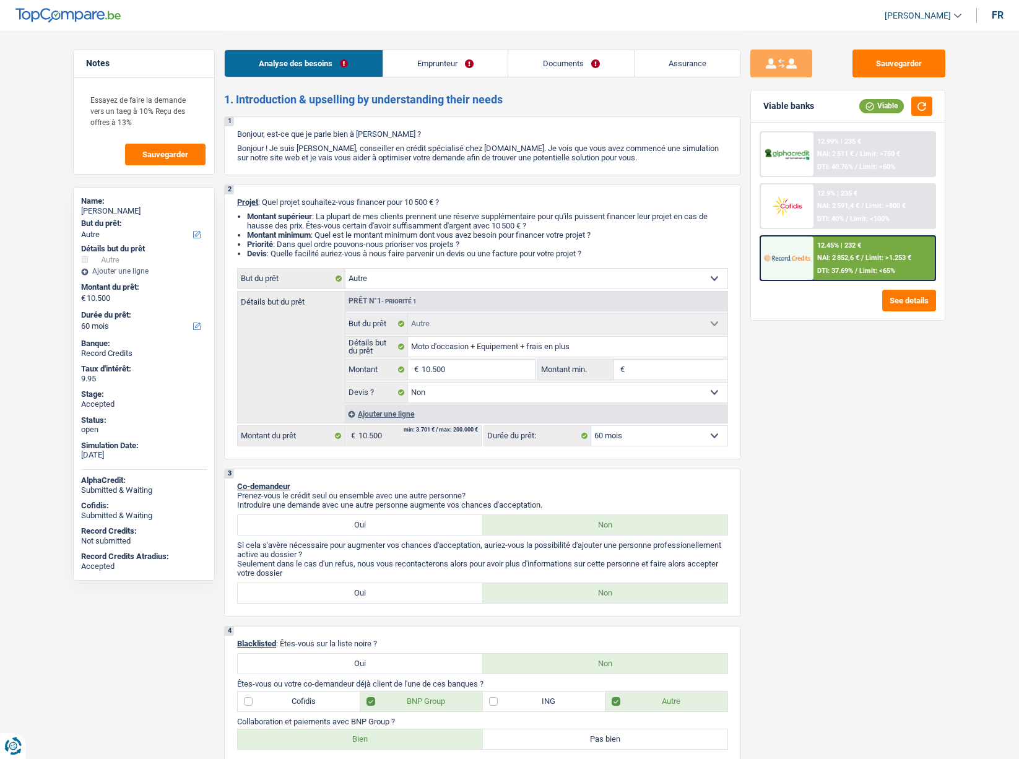
select select "false"
select select "60"
select select "publicEmployee"
select select "netSalary"
select select "other"
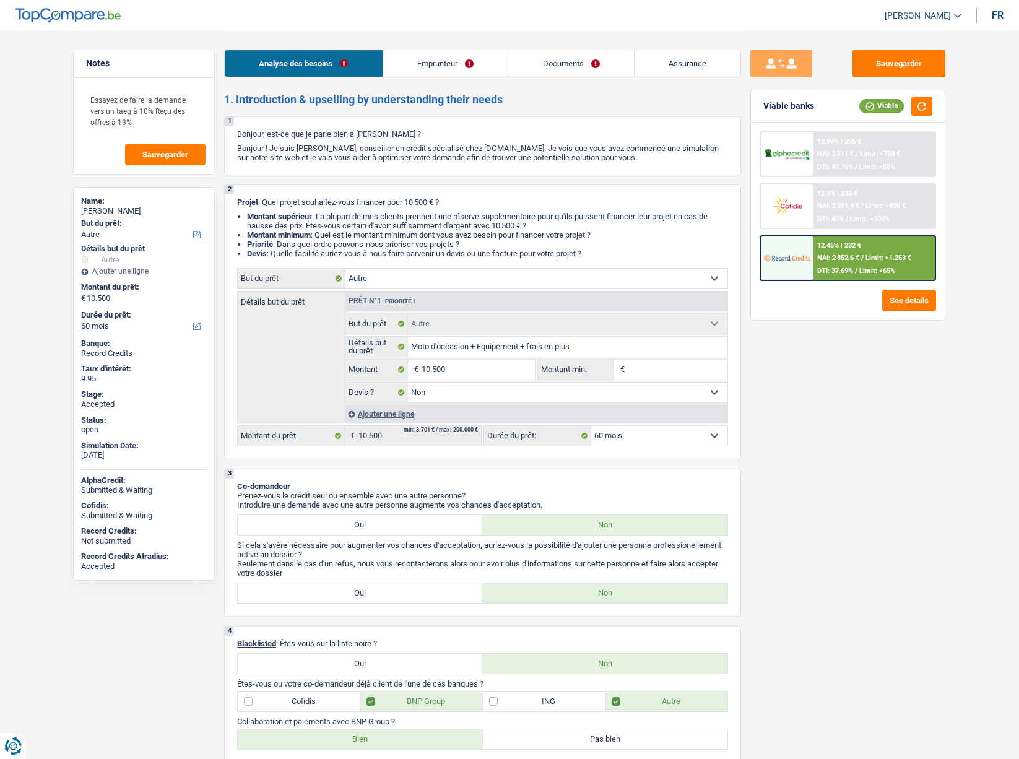
select select "mealVouchers"
select select "familyAllowances"
select select "rents"
select select "carLoan"
select select "48"
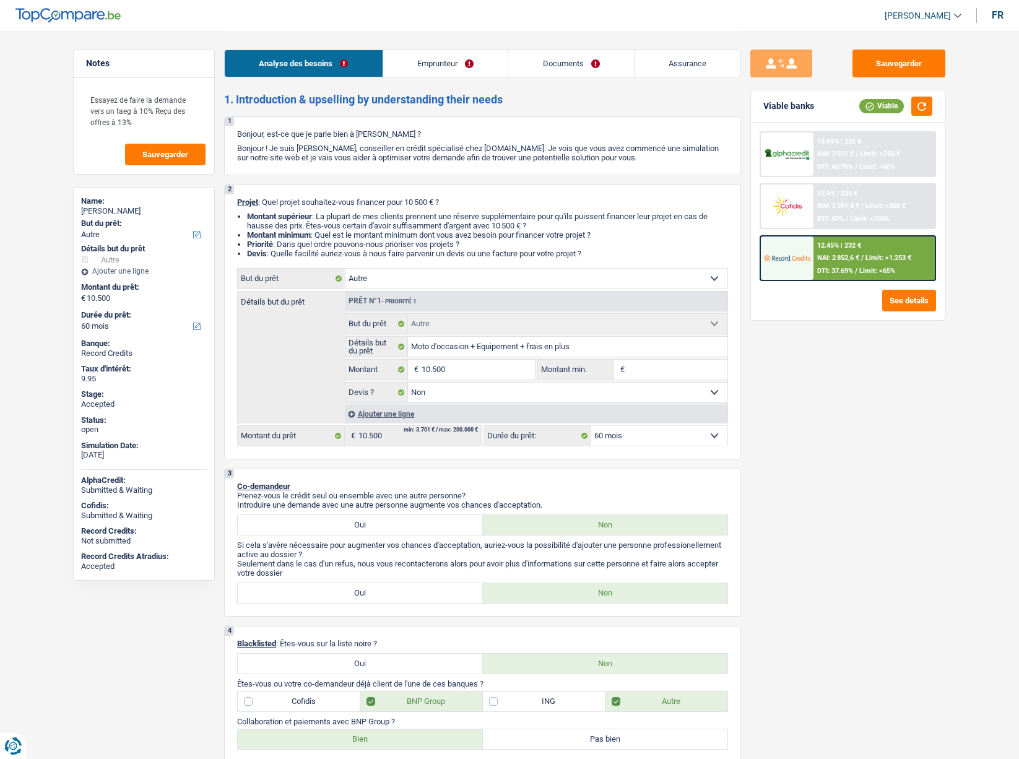
select select "other"
select select "false"
select select "60"
click at [443, 67] on link "Emprunteur" at bounding box center [445, 63] width 125 height 27
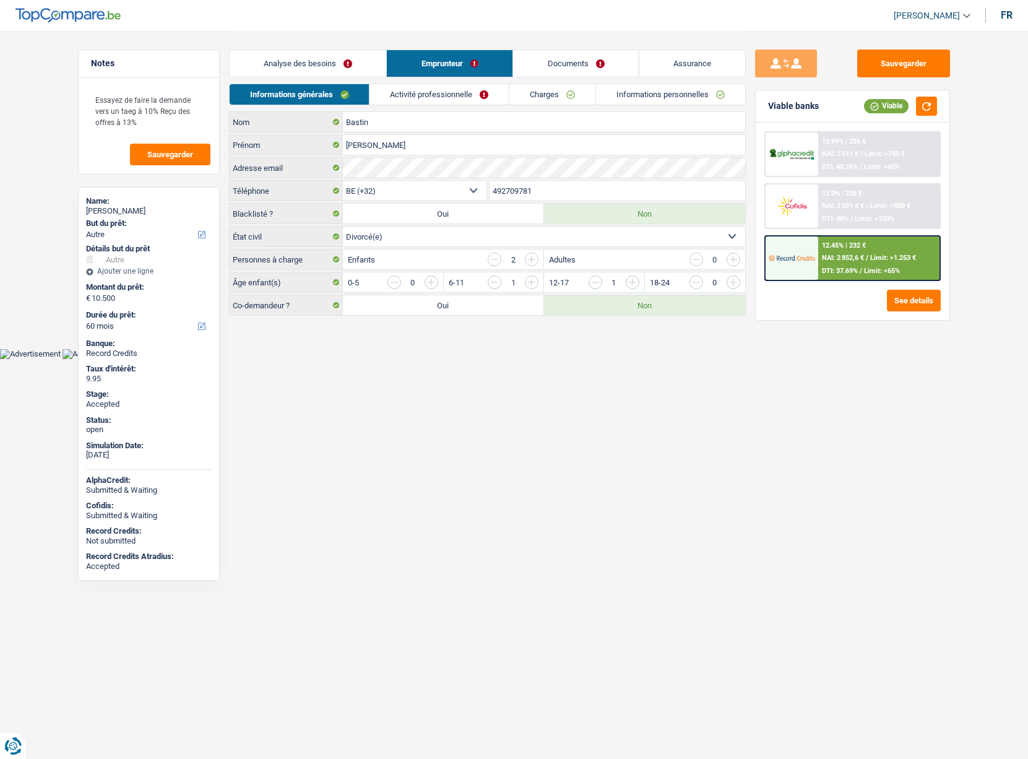
click at [550, 72] on link "Documents" at bounding box center [576, 63] width 126 height 27
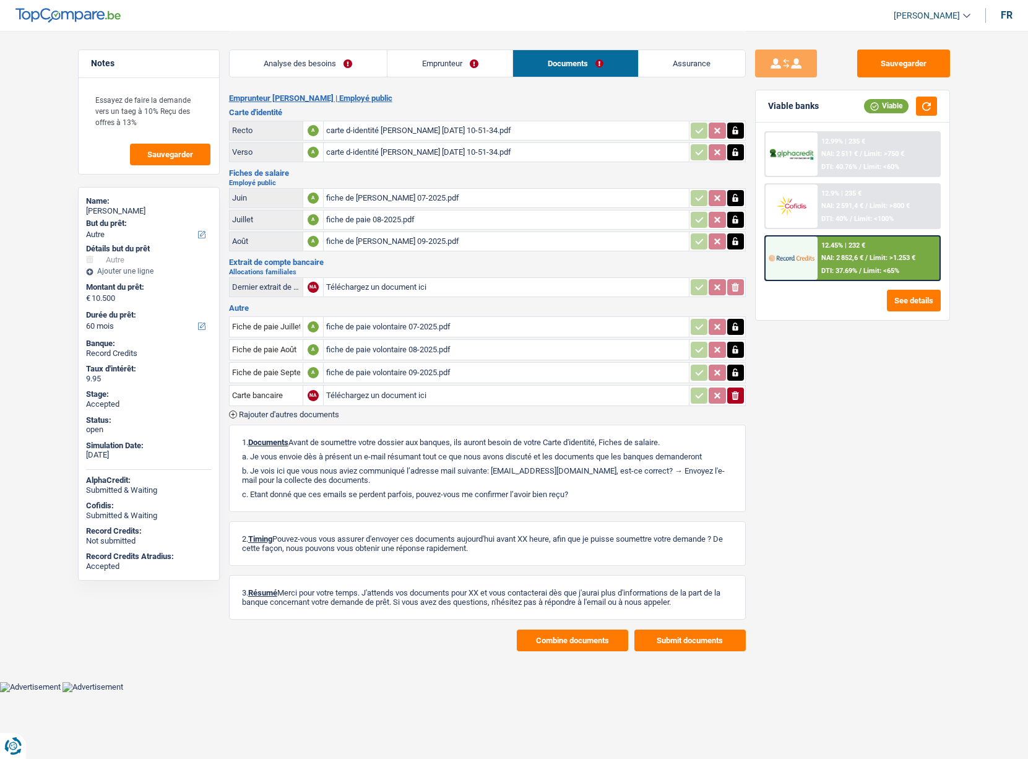
click at [572, 648] on button "Combine documents" at bounding box center [572, 641] width 111 height 22
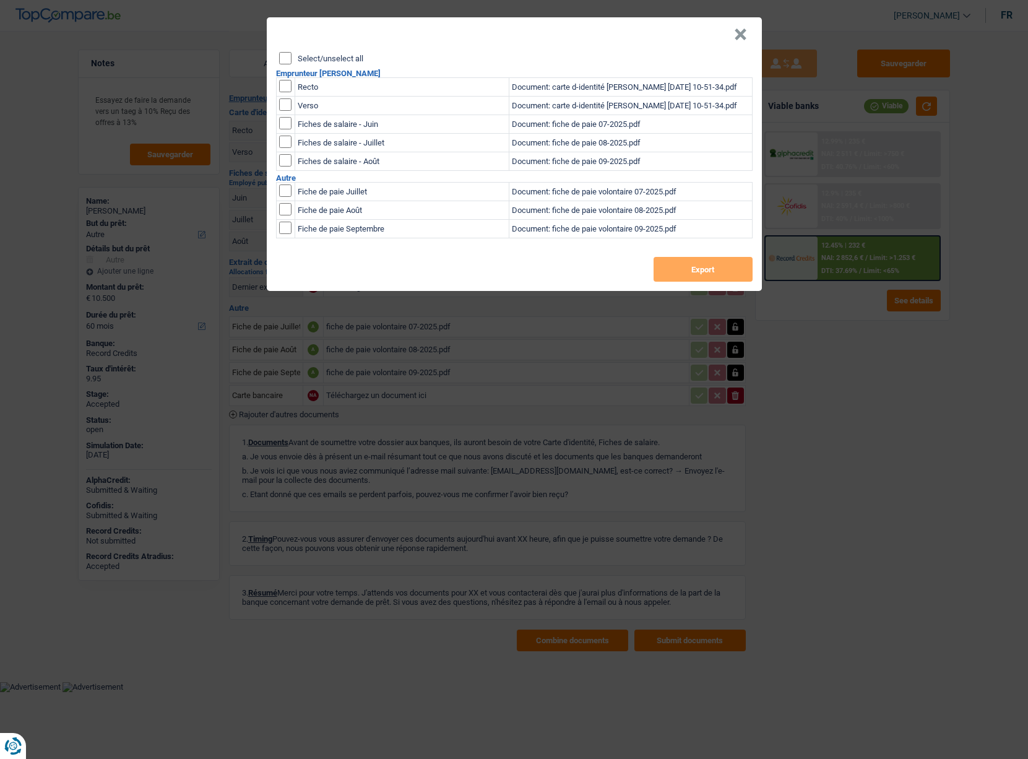
click at [307, 51] on header "×" at bounding box center [514, 34] width 495 height 35
click at [306, 60] on label "Select/unselect all" at bounding box center [331, 58] width 66 height 8
click at [292, 60] on input "Select/unselect all" at bounding box center [285, 58] width 12 height 12
checkbox input "true"
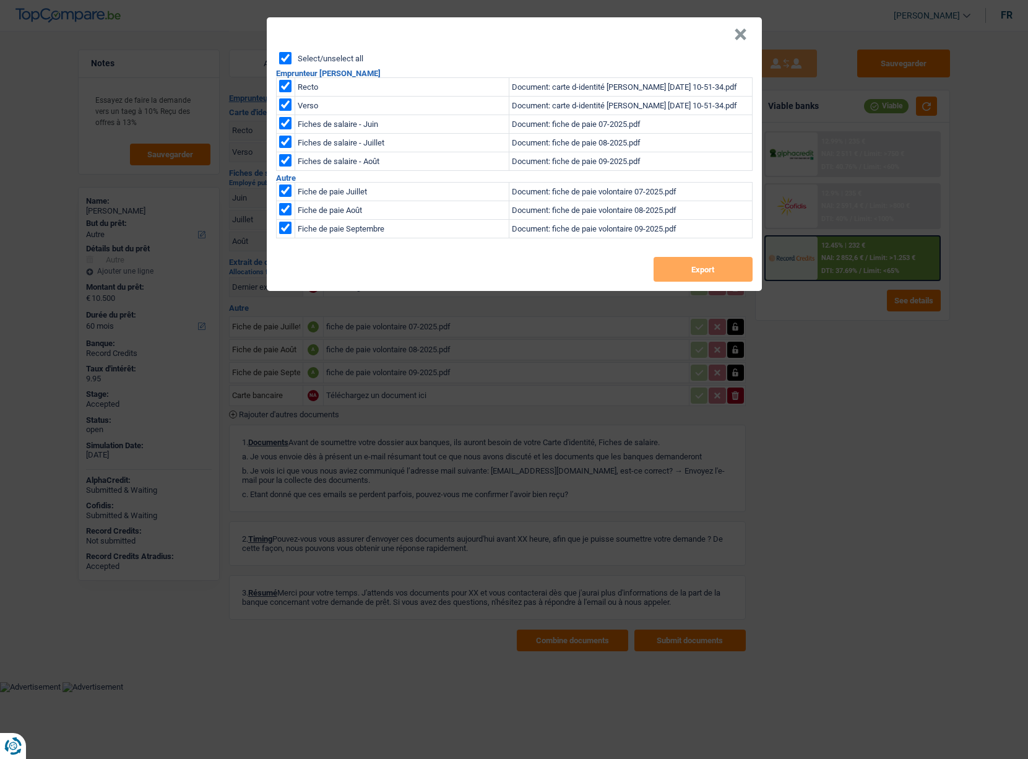
checkbox input "true"
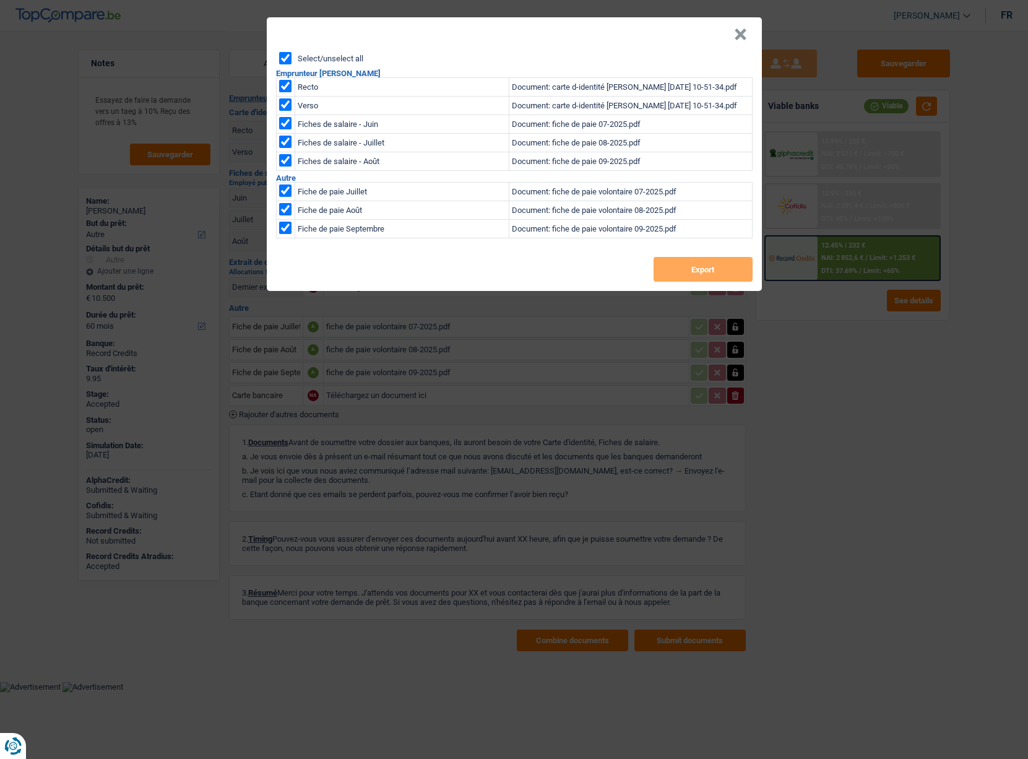
checkbox input "true"
click at [683, 274] on button "Export" at bounding box center [703, 269] width 99 height 25
click at [745, 33] on button "×" at bounding box center [740, 34] width 13 height 12
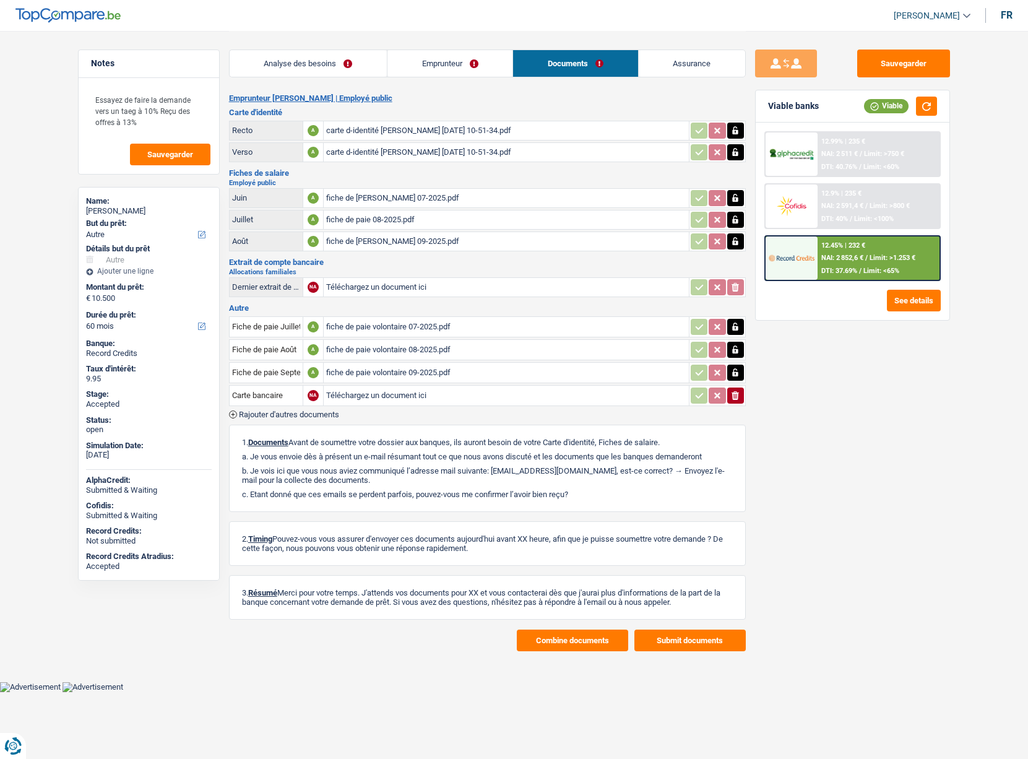
click at [566, 635] on button "Combine documents" at bounding box center [572, 641] width 111 height 22
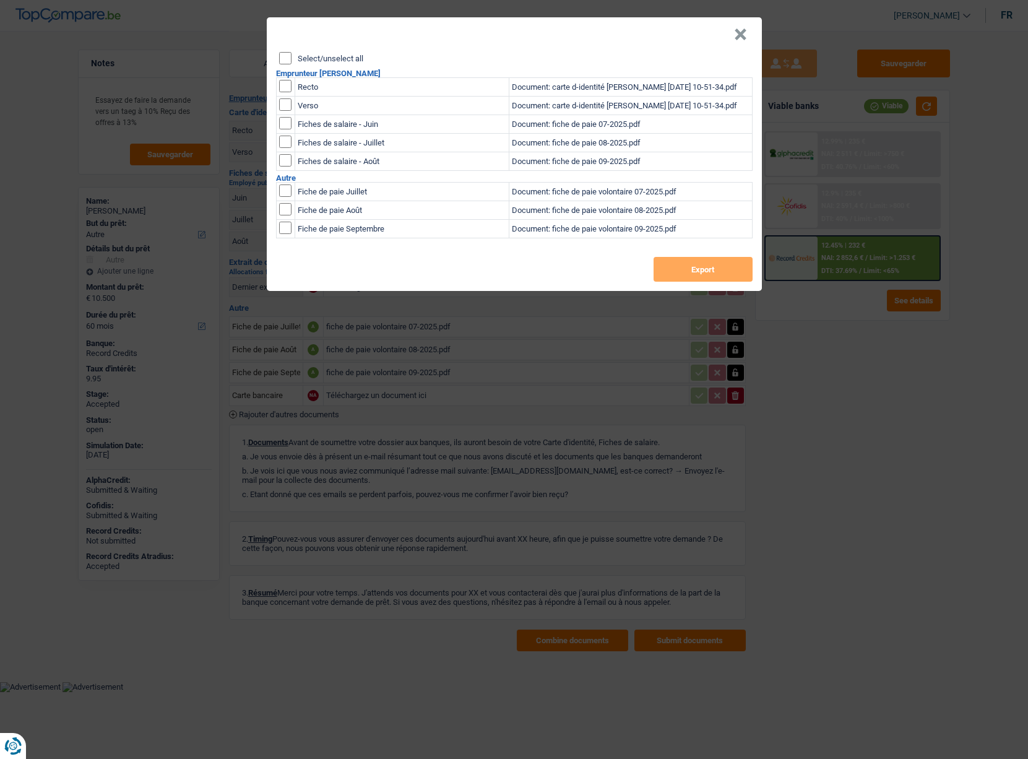
click at [339, 56] on label "Select/unselect all" at bounding box center [331, 58] width 66 height 8
click at [292, 56] on input "Select/unselect all" at bounding box center [285, 58] width 12 height 12
checkbox input "true"
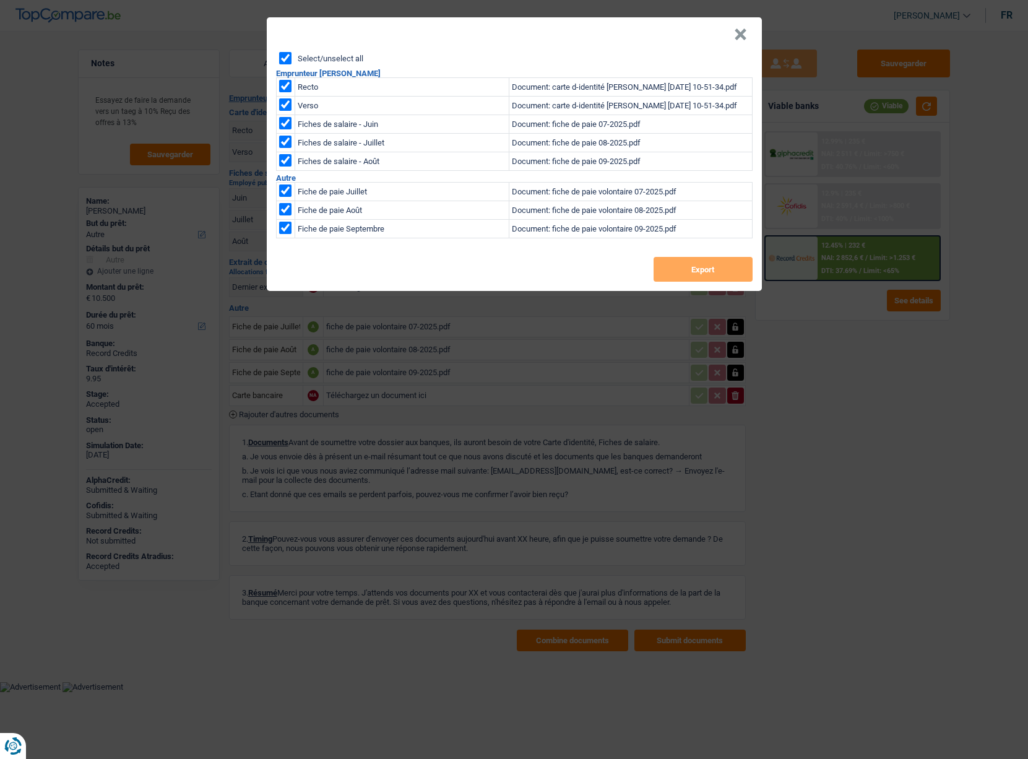
checkbox input "true"
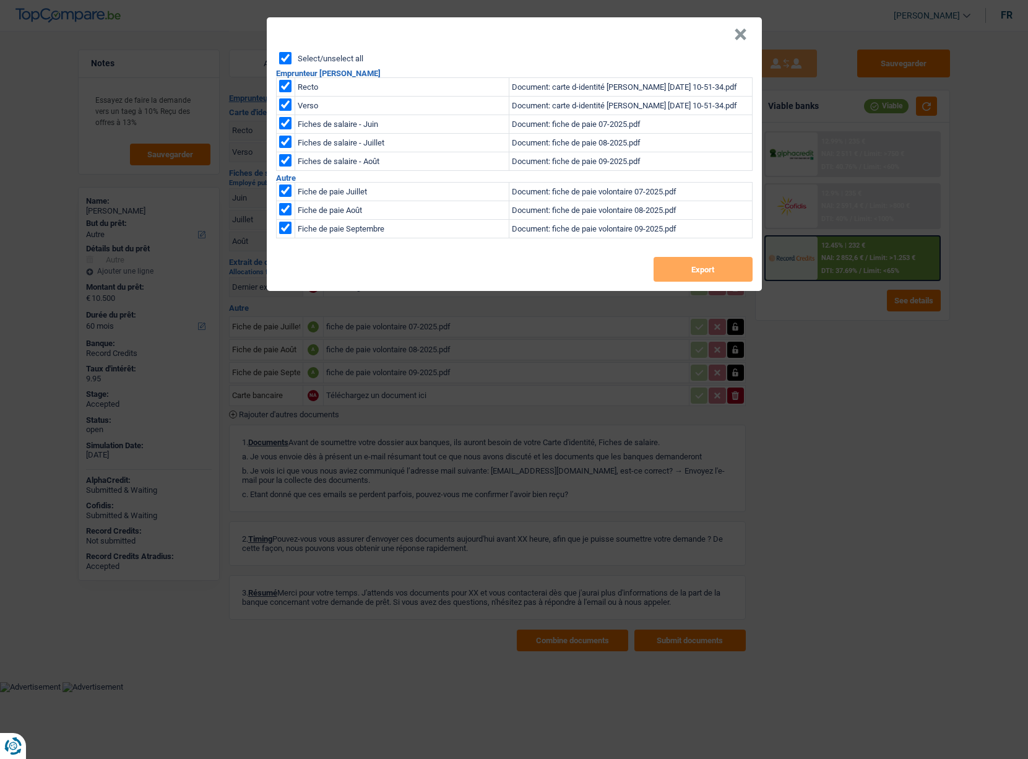
checkbox input "true"
click at [679, 274] on button "Export" at bounding box center [703, 269] width 99 height 25
click at [741, 36] on button "×" at bounding box center [740, 34] width 13 height 12
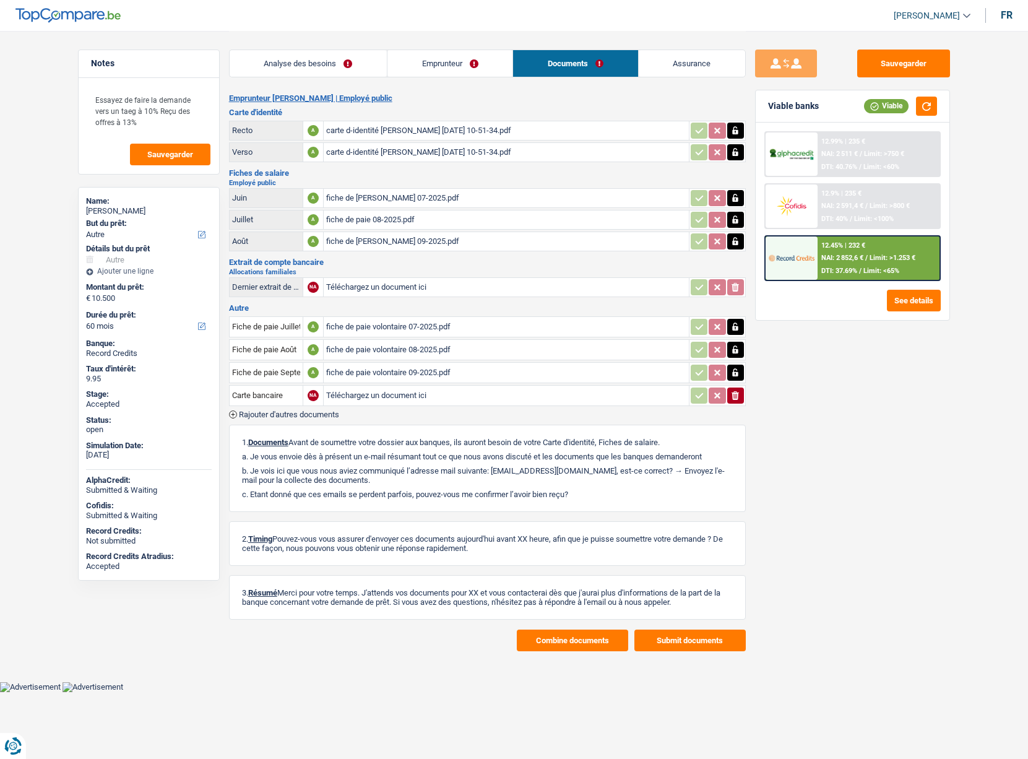
click at [410, 66] on link "Emprunteur" at bounding box center [450, 63] width 125 height 27
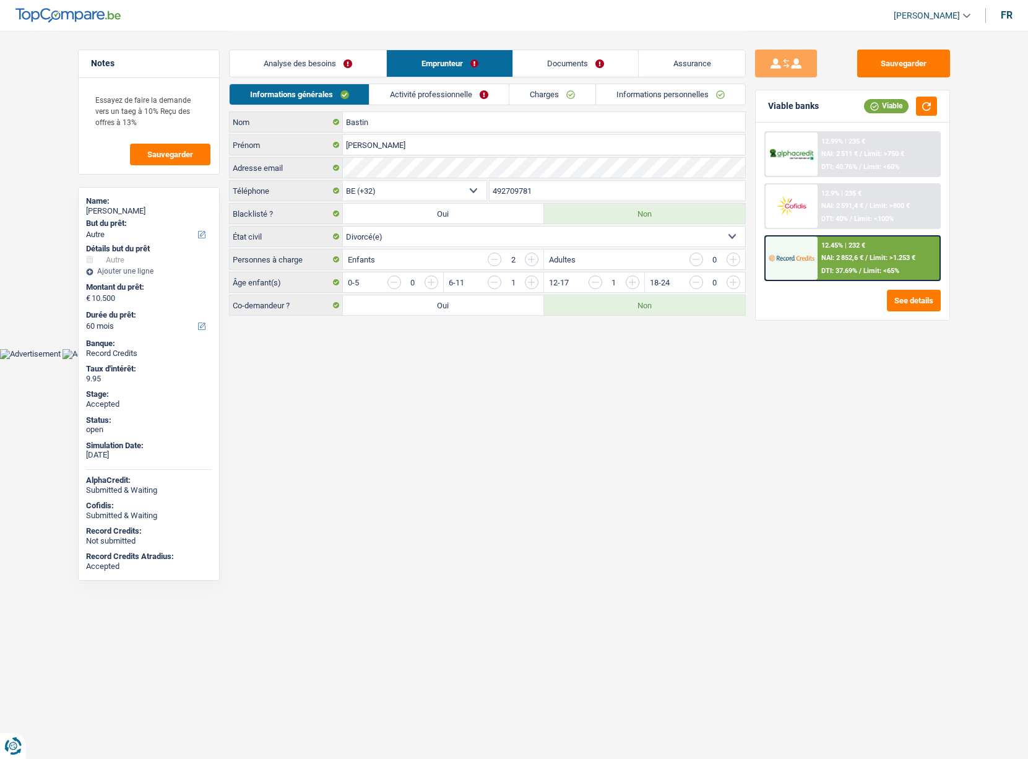
click at [422, 88] on link "Activité professionnelle" at bounding box center [439, 94] width 139 height 20
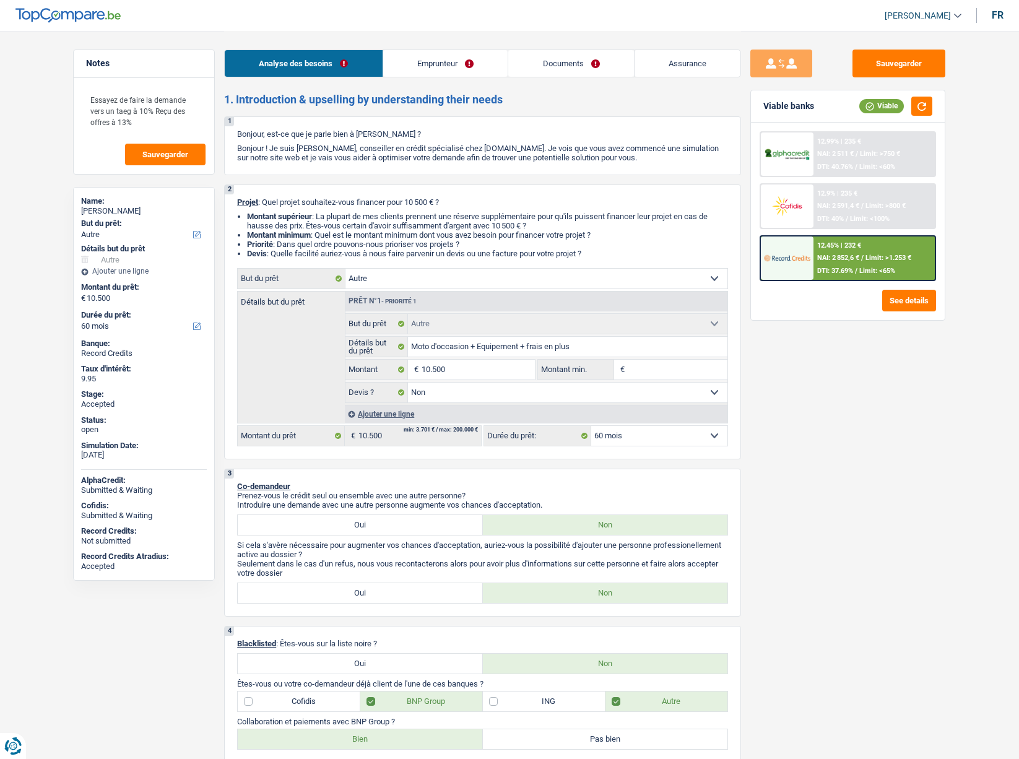
select select "other"
select select "60"
select select "other"
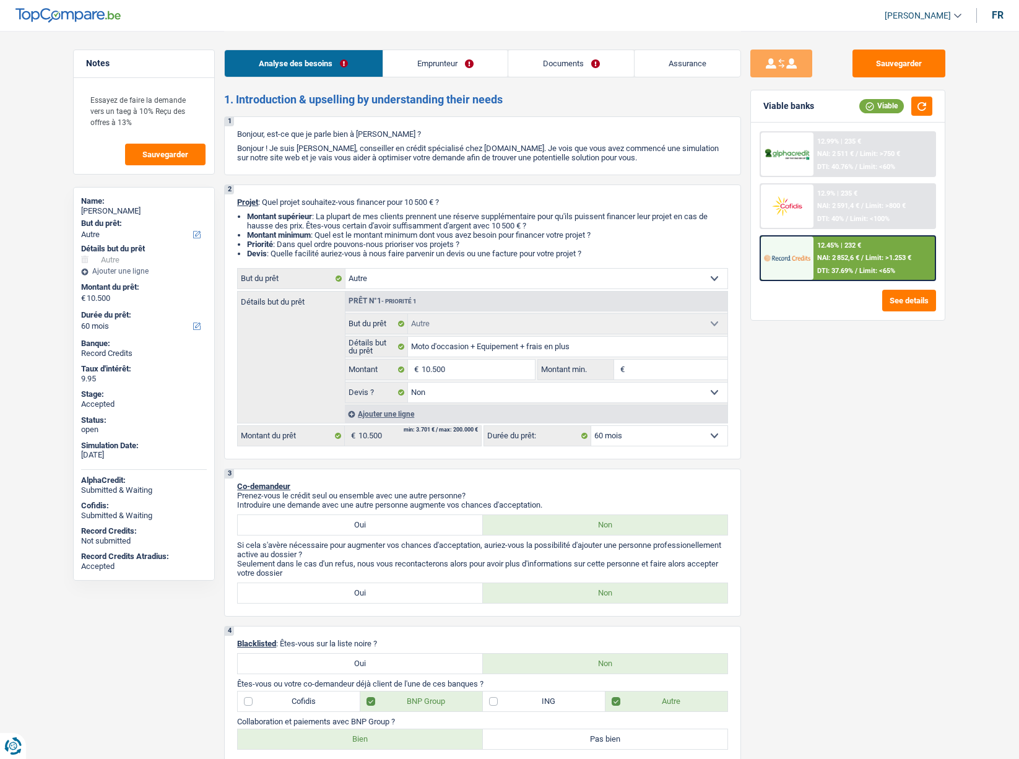
select select "false"
select select "60"
select select "publicEmployee"
select select "netSalary"
select select "other"
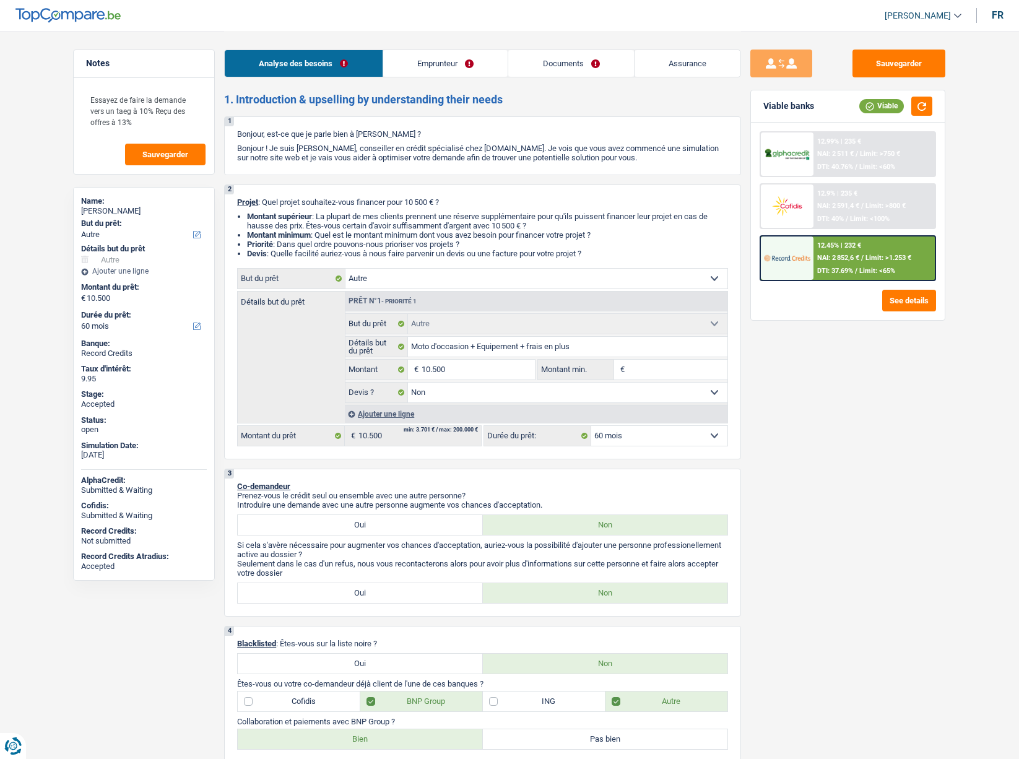
select select "mealVouchers"
select select "familyAllowances"
select select "rents"
select select "carLoan"
select select "48"
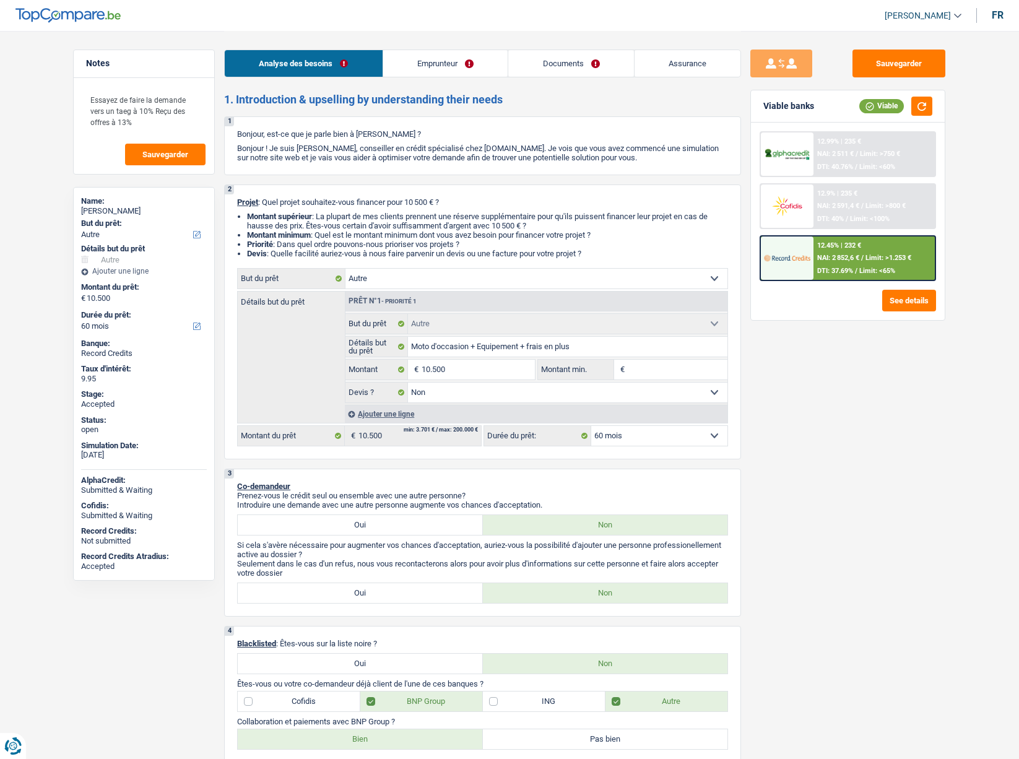
select select "other"
select select "false"
select select "60"
drag, startPoint x: 88, startPoint y: 99, endPoint x: 141, endPoint y: 120, distance: 56.7
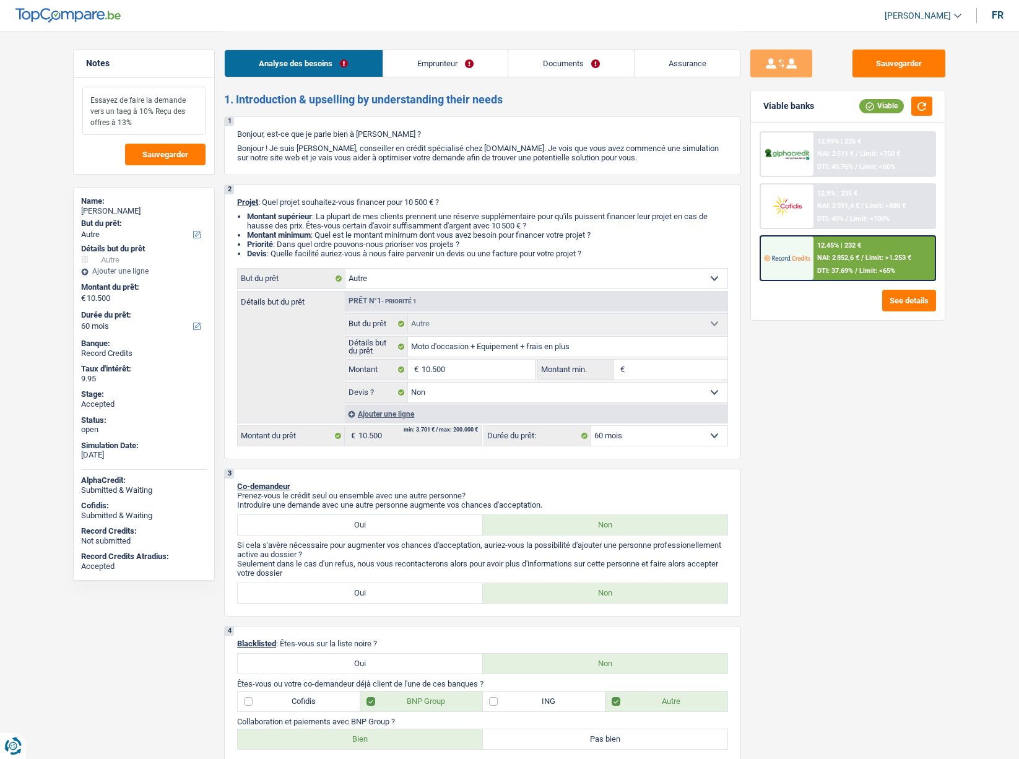
click at [141, 120] on textarea "Essayez de faire la demande vers un taeg à 10% Reçu des offres à 13%" at bounding box center [143, 111] width 123 height 48
drag, startPoint x: 135, startPoint y: 125, endPoint x: 65, endPoint y: 98, distance: 74.9
click at [65, 98] on div "Notes Essayez de faire la demande vers un taeg à 10% Reçu des offres à 13% Sauv…" at bounding box center [144, 395] width 160 height 690
click at [703, 69] on link "Assurance" at bounding box center [688, 63] width 107 height 27
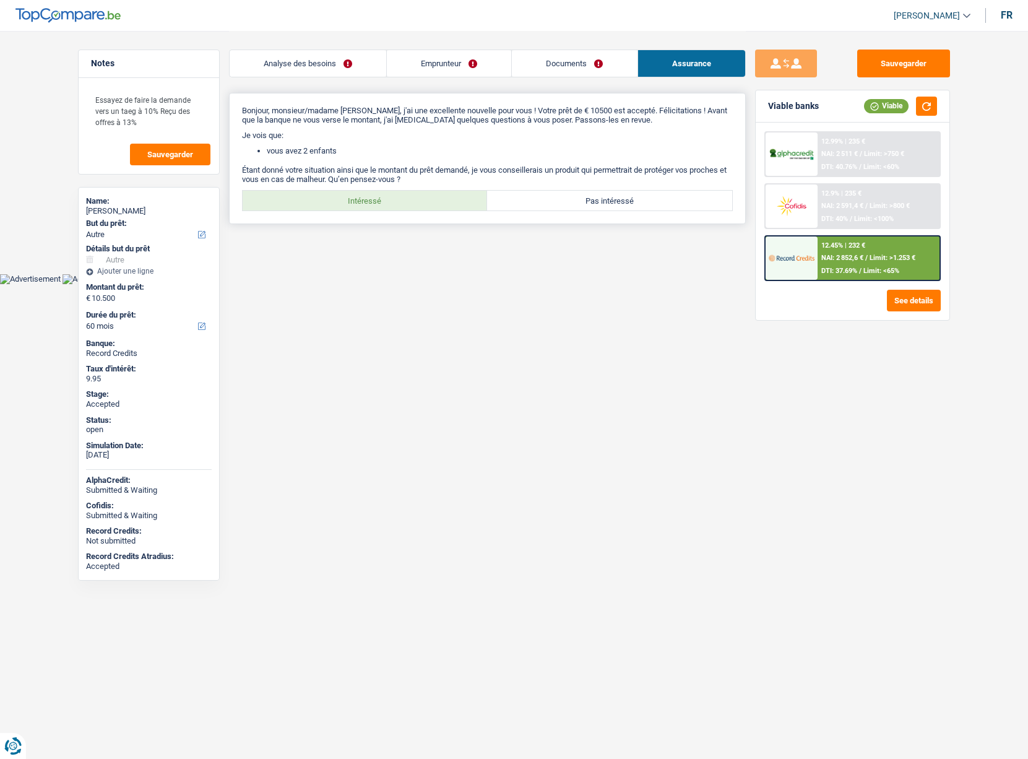
click at [332, 202] on label "Intéressé" at bounding box center [365, 201] width 245 height 20
click at [332, 202] on input "Intéressé" at bounding box center [365, 201] width 245 height 20
radio input "true"
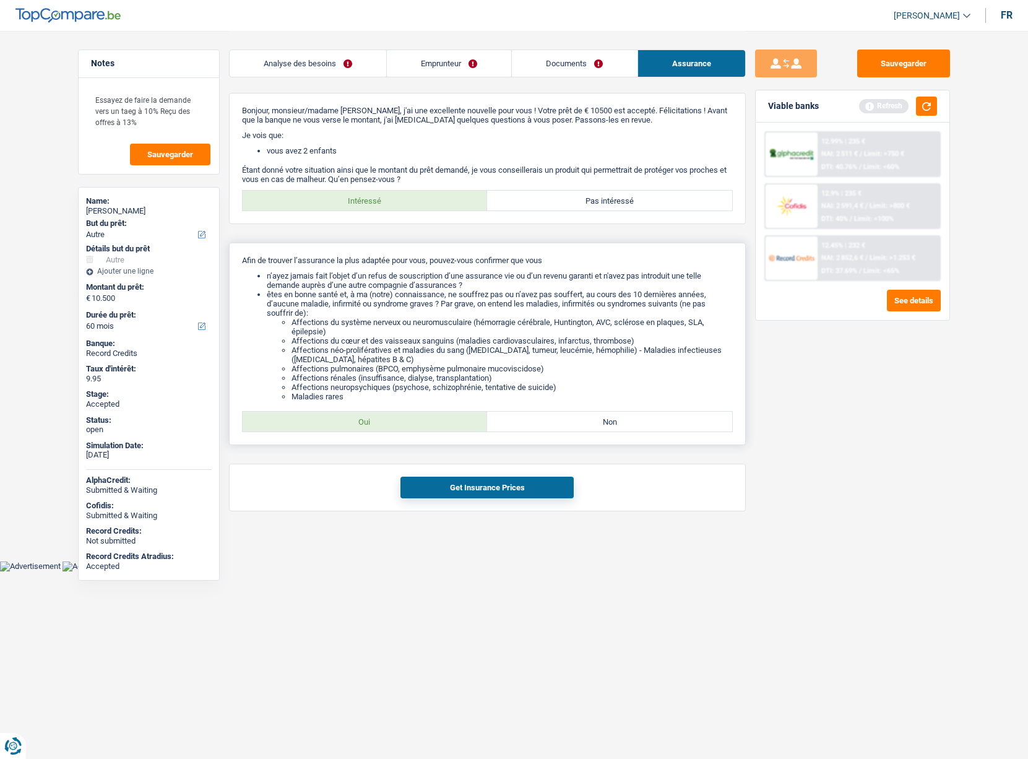
click at [376, 415] on label "Oui" at bounding box center [365, 422] width 245 height 20
click at [376, 415] on input "Oui" at bounding box center [365, 422] width 245 height 20
radio input "true"
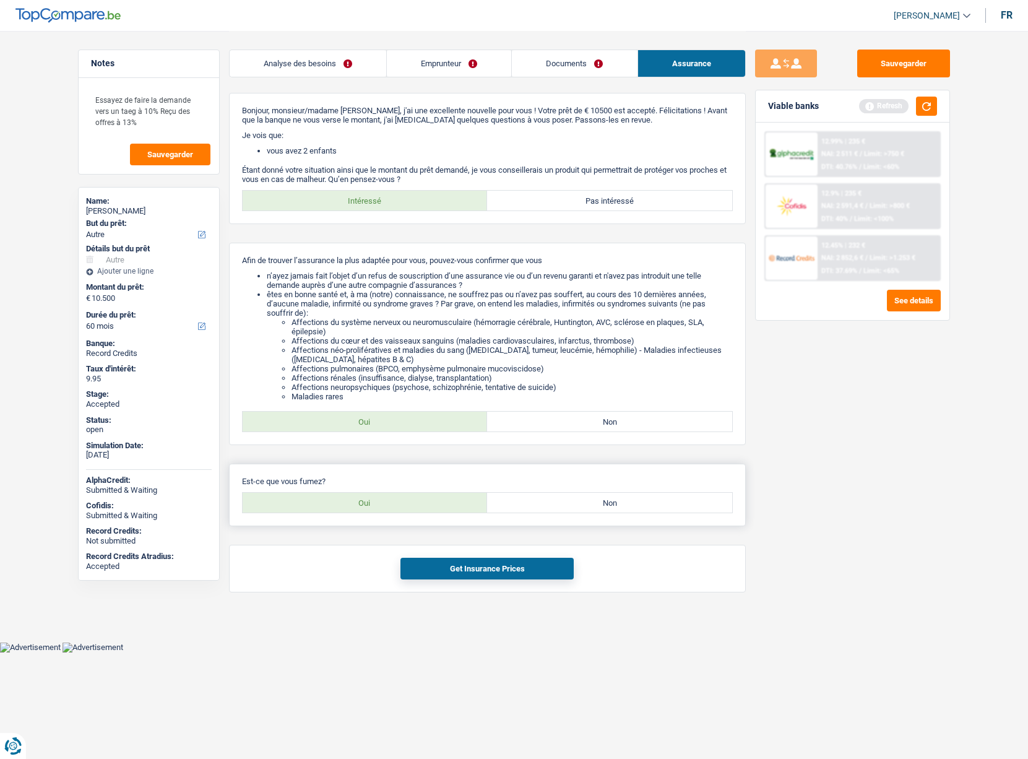
click at [540, 503] on label "Non" at bounding box center [609, 503] width 245 height 20
click at [540, 503] on input "Non" at bounding box center [609, 503] width 245 height 20
radio input "true"
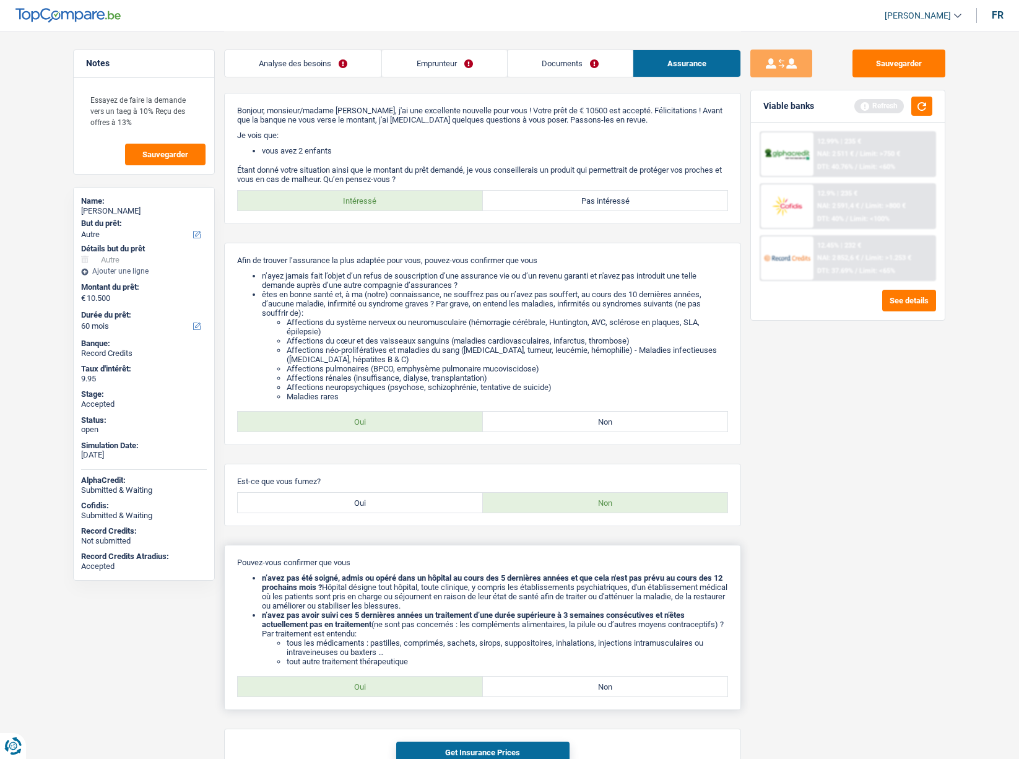
click at [357, 688] on label "Oui" at bounding box center [360, 687] width 245 height 20
click at [357, 688] on input "Oui" at bounding box center [360, 687] width 245 height 20
radio input "true"
click at [430, 744] on button "Get Insurance Prices" at bounding box center [482, 753] width 173 height 22
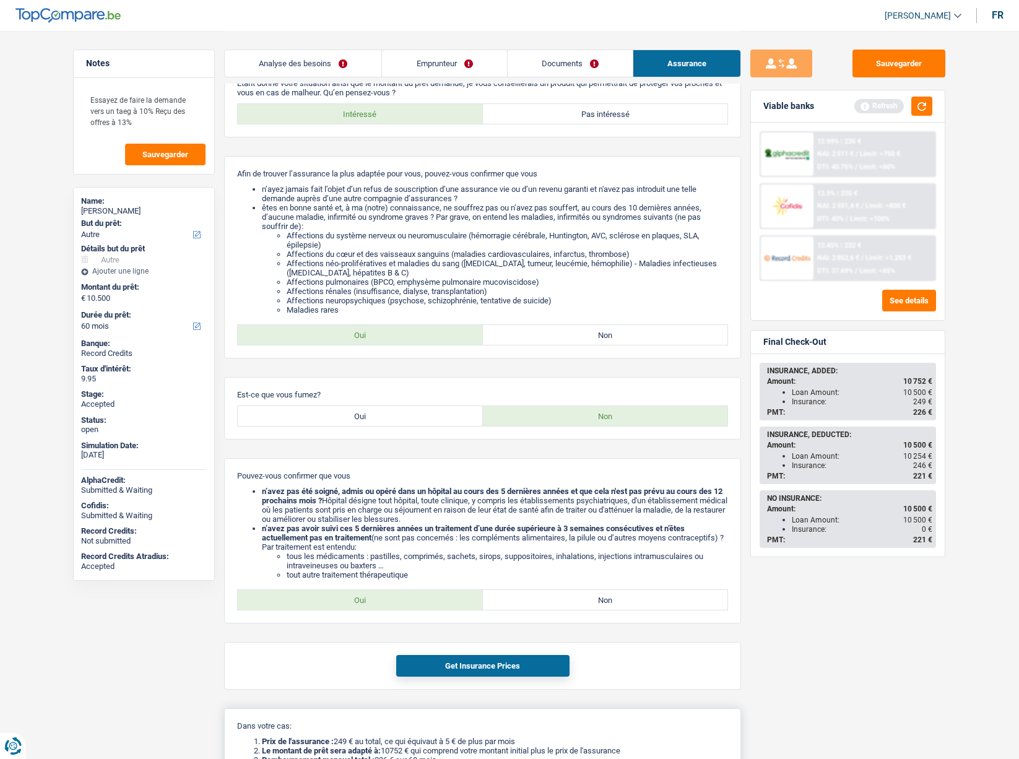
scroll to position [248, 0]
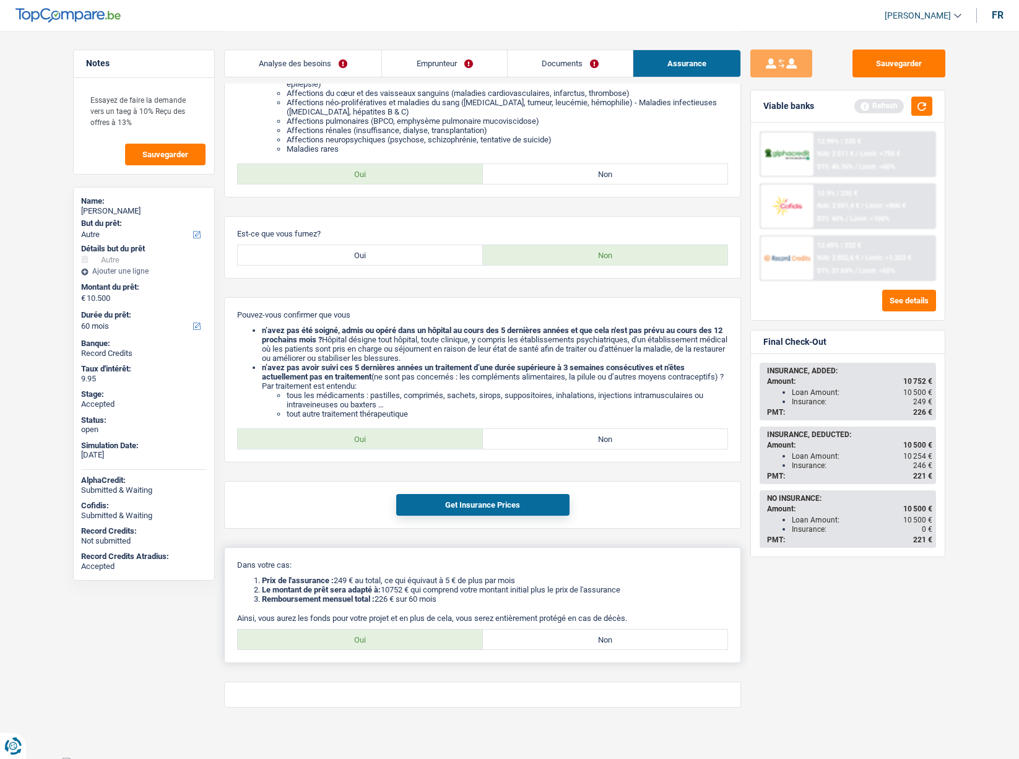
click at [375, 639] on label "Oui" at bounding box center [360, 640] width 245 height 20
click at [375, 639] on input "Oui" at bounding box center [360, 640] width 245 height 20
radio input "true"
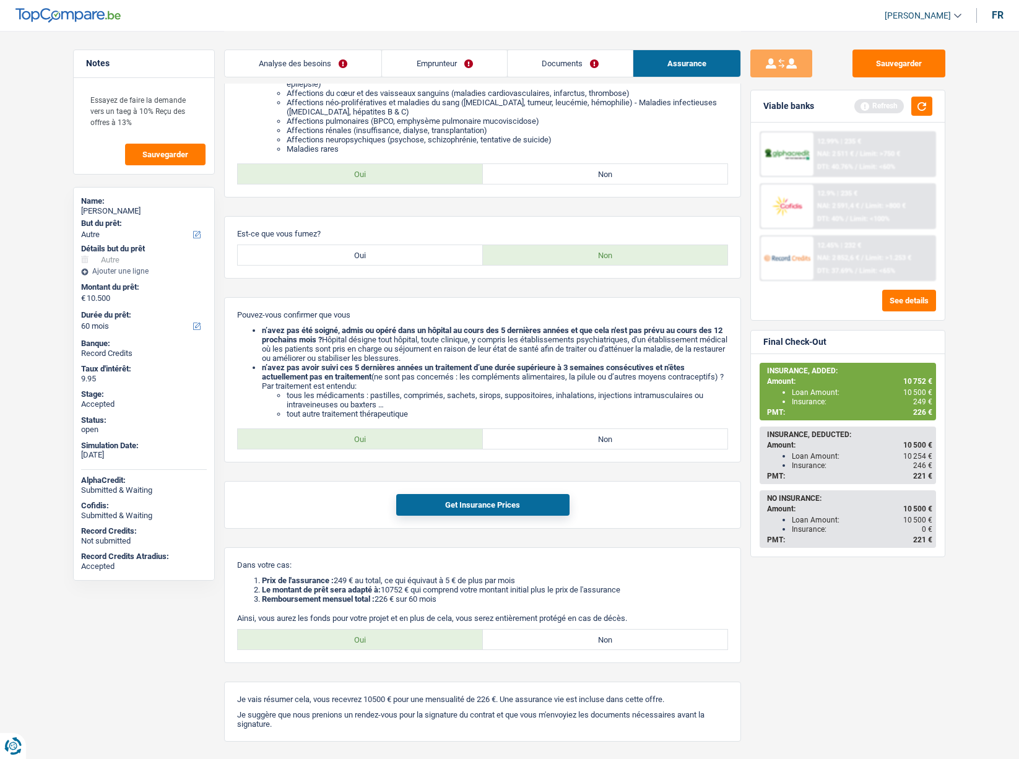
click at [468, 62] on link "Emprunteur" at bounding box center [444, 63] width 124 height 27
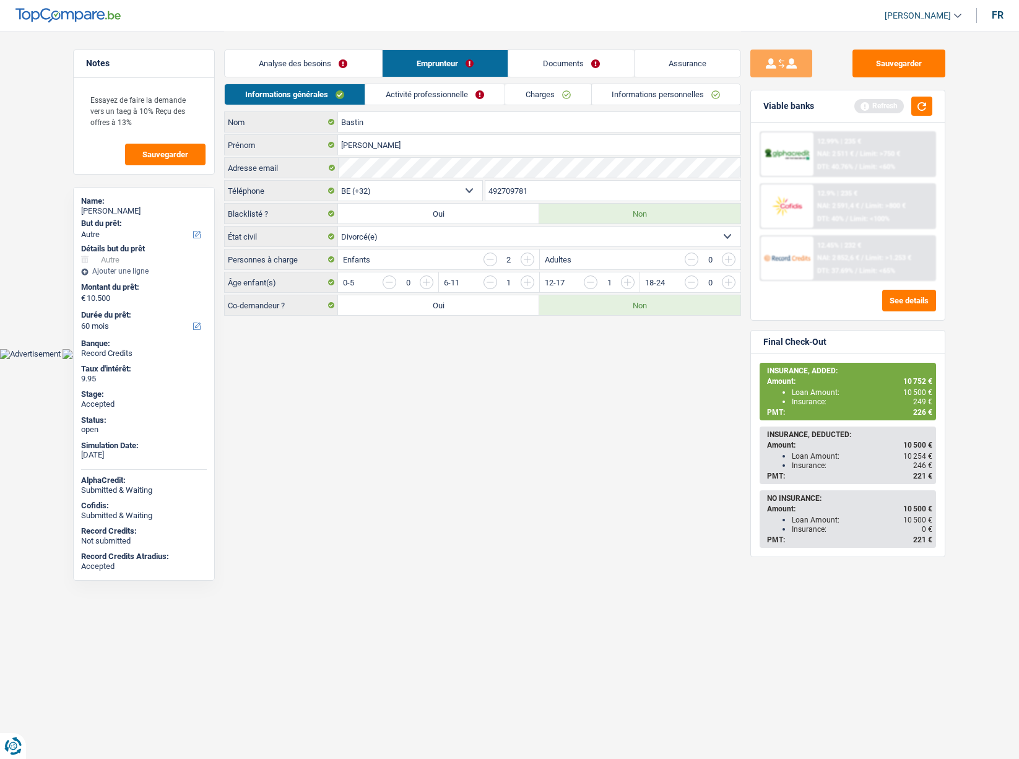
scroll to position [0, 0]
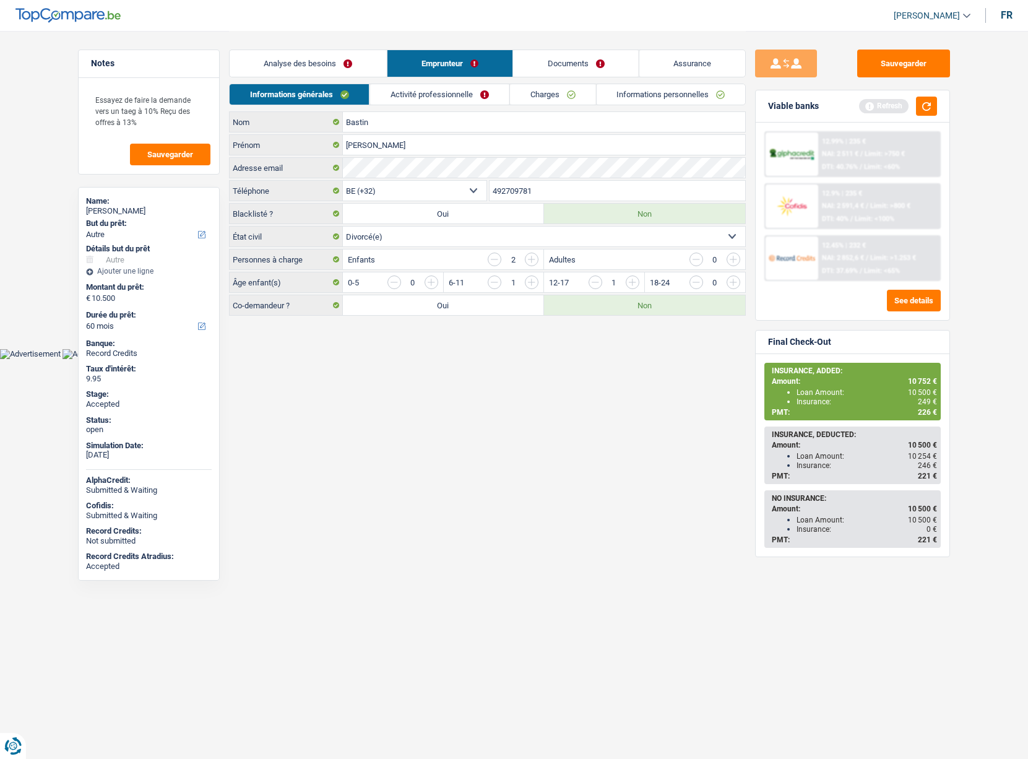
click at [917, 9] on link "[PERSON_NAME]" at bounding box center [927, 16] width 87 height 20
click at [898, 110] on button "SO" at bounding box center [905, 113] width 110 height 25
select select "other"
select select "false"
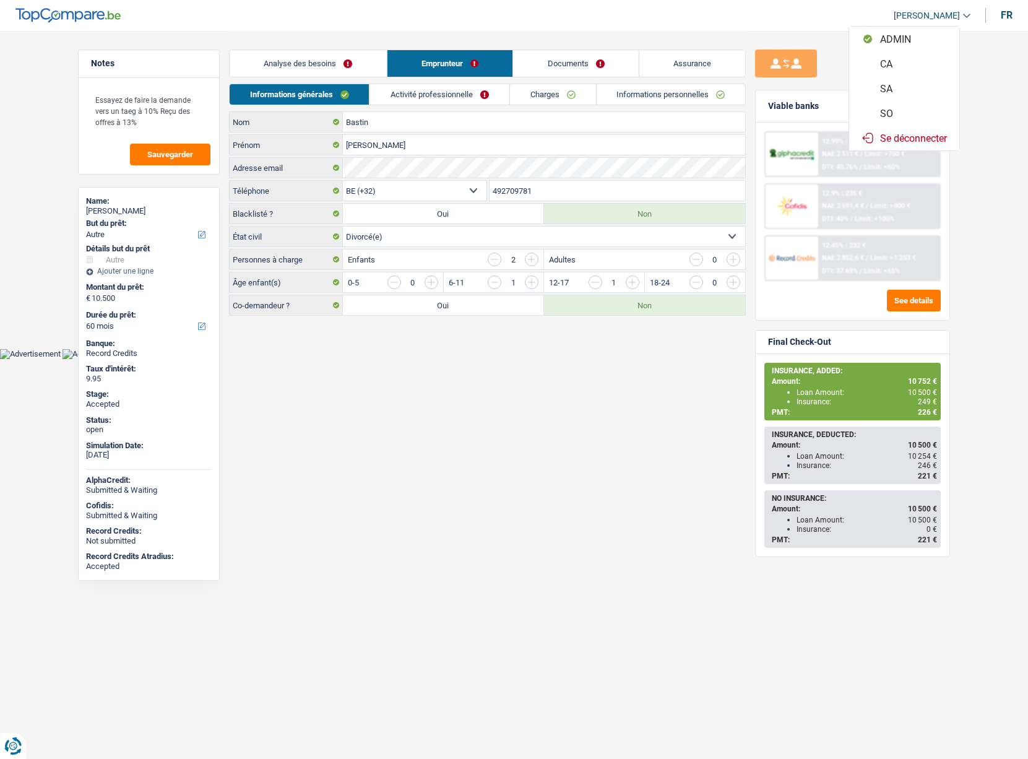
select select "60"
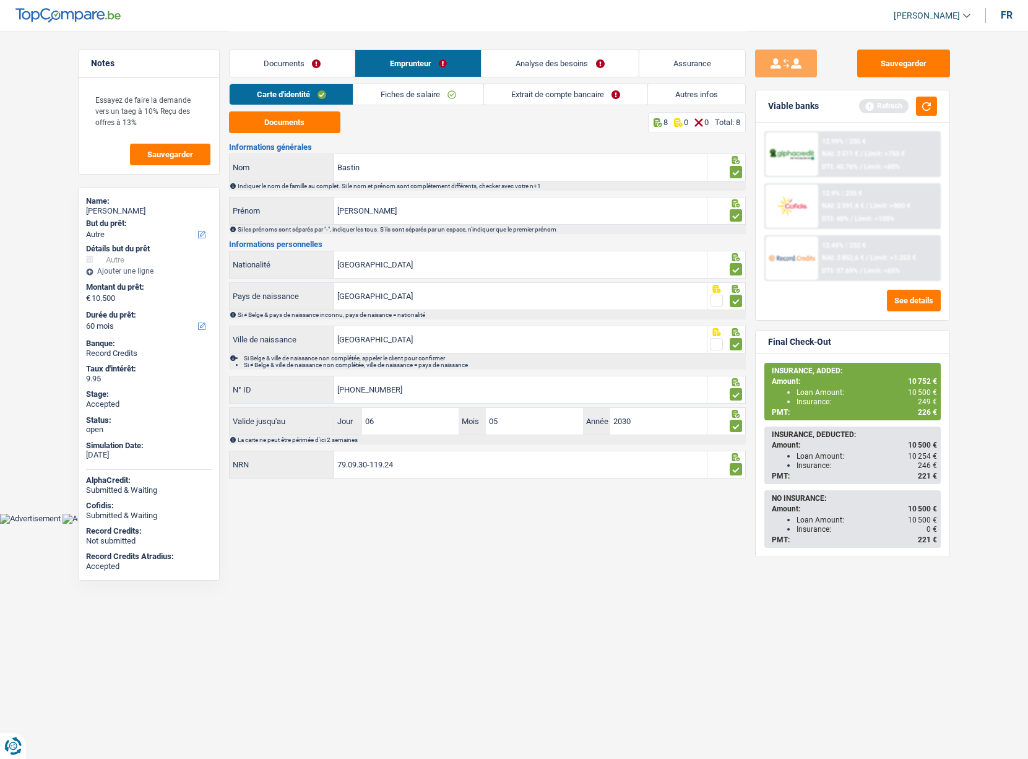
click at [572, 65] on link "Analyse des besoins" at bounding box center [560, 63] width 157 height 27
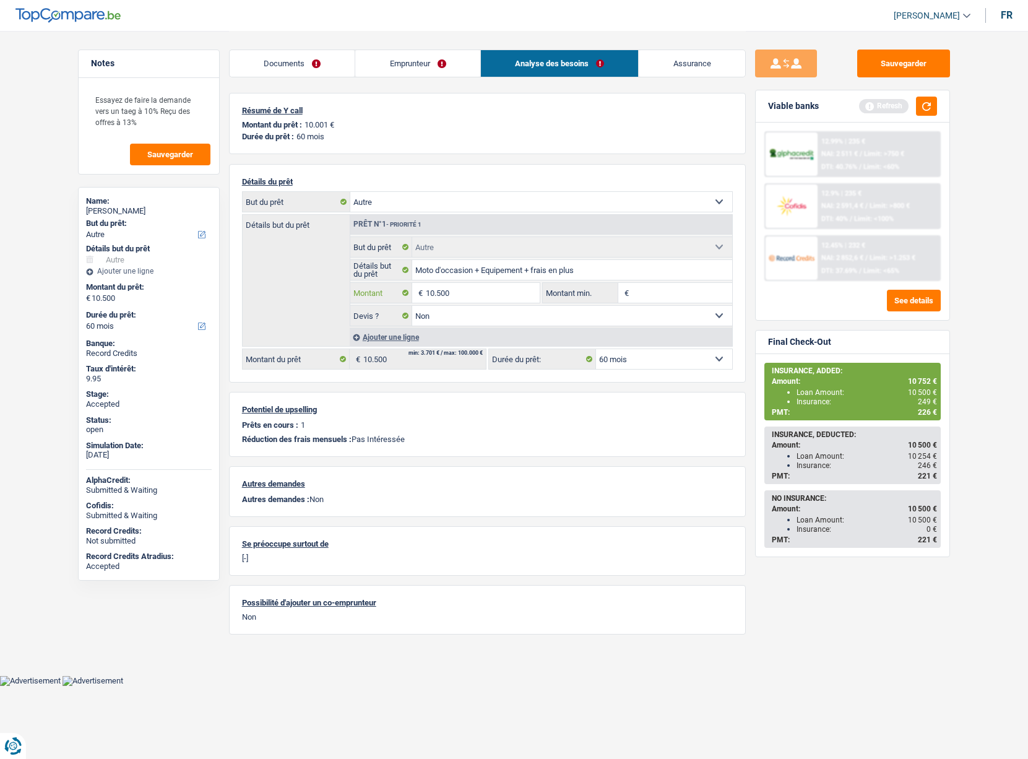
click at [469, 295] on input "10.500" at bounding box center [482, 293] width 113 height 20
type input "10.001"
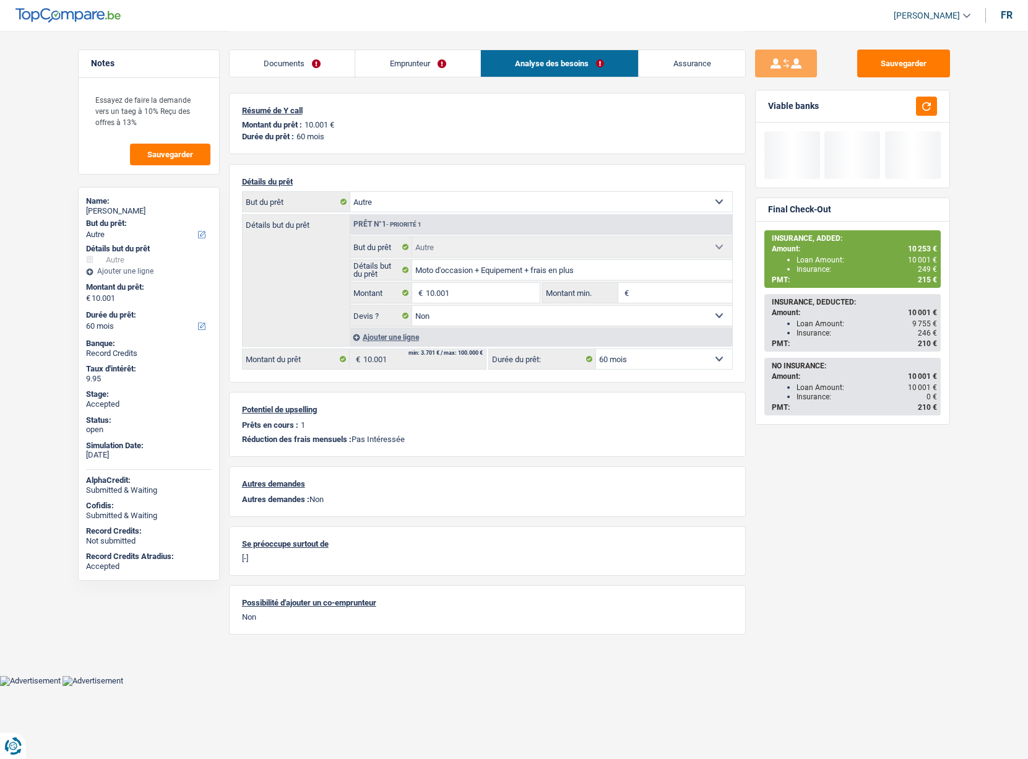
click at [746, 393] on div "Sauvegarder Viable banks Final Check-Out INSURANCE, ADDED: Amount: 10 253 € Loa…" at bounding box center [853, 395] width 214 height 690
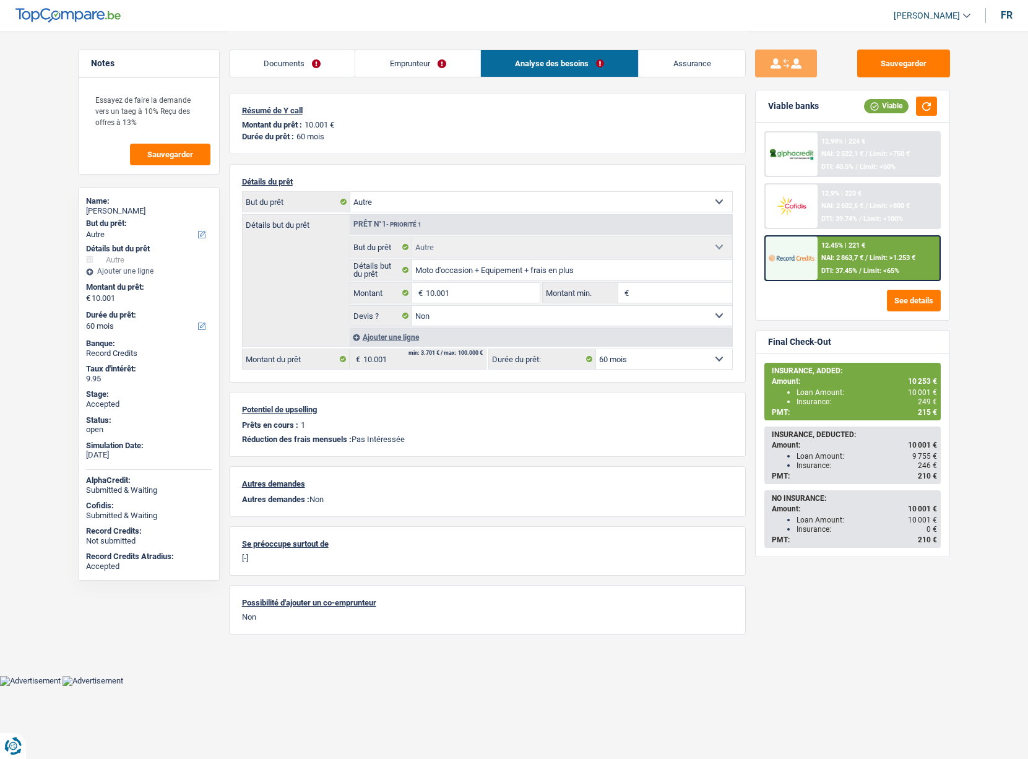
click at [684, 58] on link "Assurance" at bounding box center [692, 63] width 107 height 27
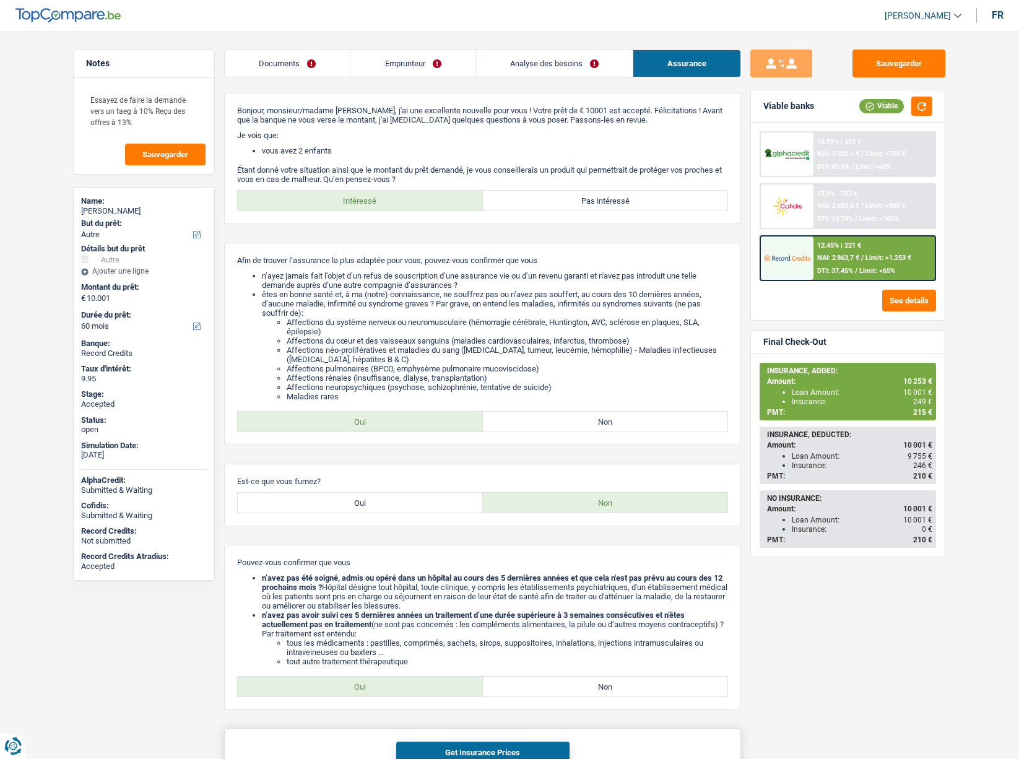
click at [485, 749] on button "Get Insurance Prices" at bounding box center [482, 753] width 173 height 22
click at [803, 404] on div "Insurance: 242 €" at bounding box center [862, 402] width 141 height 9
click at [805, 401] on div "Insurance: 242 €" at bounding box center [862, 402] width 141 height 9
click at [809, 396] on div "Loan Amount: 10 001 €" at bounding box center [862, 392] width 141 height 9
click at [919, 416] on span "215 €" at bounding box center [922, 412] width 19 height 9
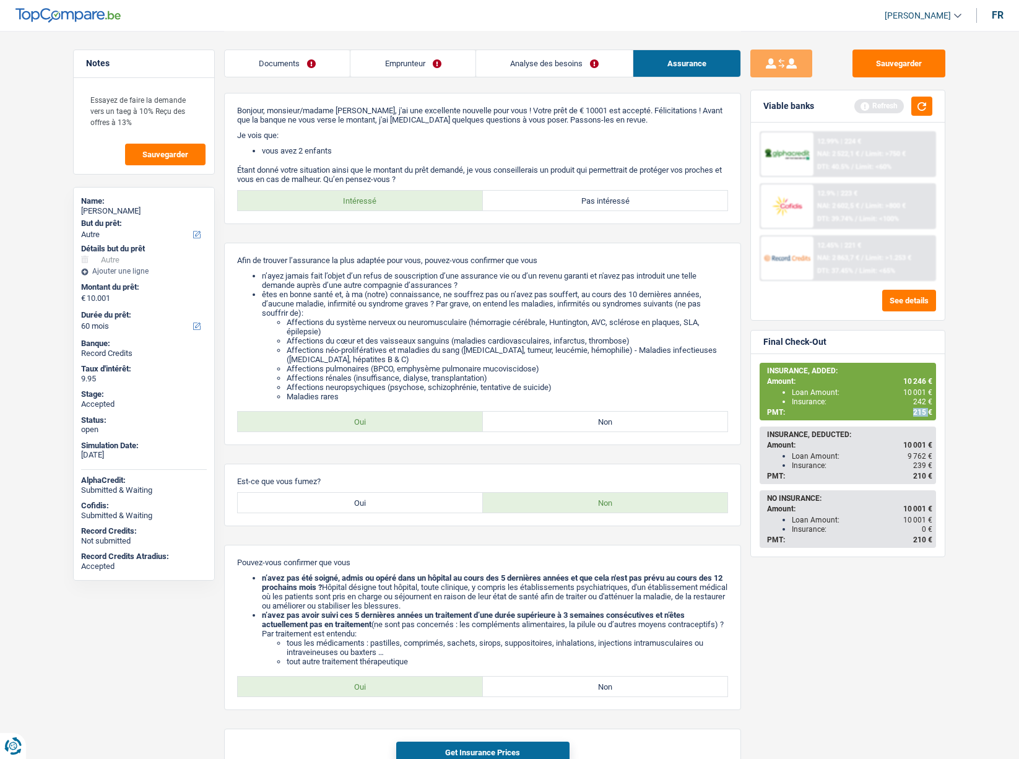
click at [919, 416] on span "215 €" at bounding box center [922, 412] width 19 height 9
drag, startPoint x: 765, startPoint y: 368, endPoint x: 781, endPoint y: 407, distance: 42.2
click at [786, 409] on div "INSURANCE, ADDED: Amount: 10 246 € Loan Amount: 10 001 € Insurance: 242 € PMT: …" at bounding box center [848, 391] width 174 height 55
click at [604, 322] on li "Affections du système nerveux ou neuromusculaire (hémorragie cérébrale, Hunting…" at bounding box center [507, 327] width 441 height 19
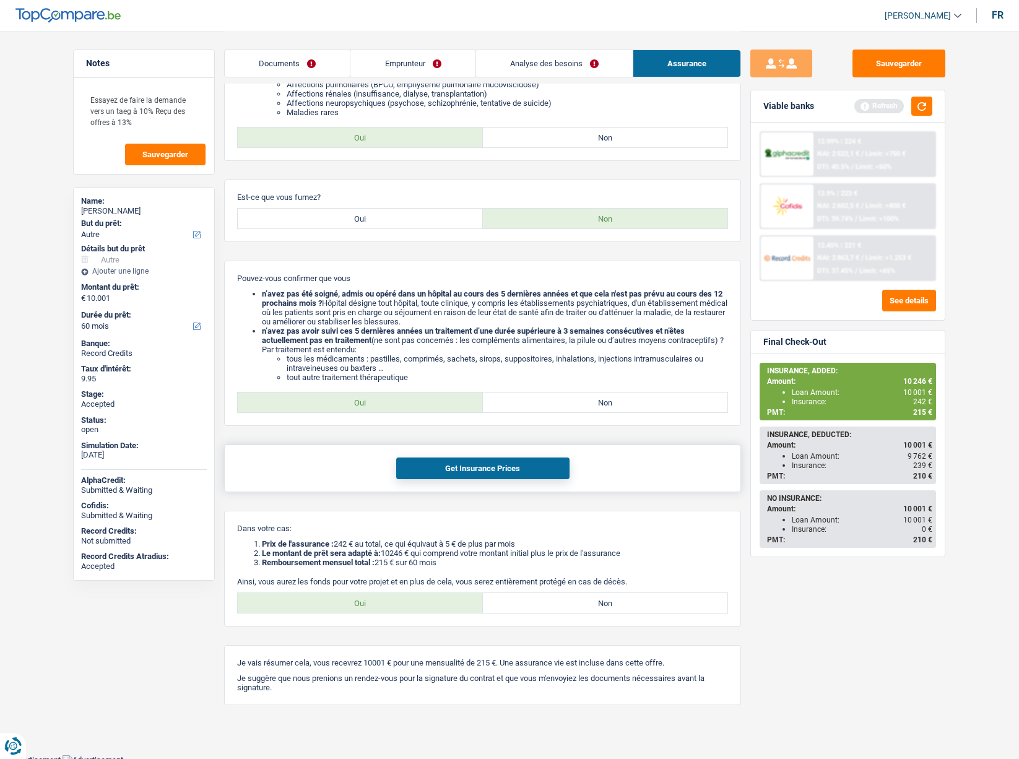
scroll to position [289, 0]
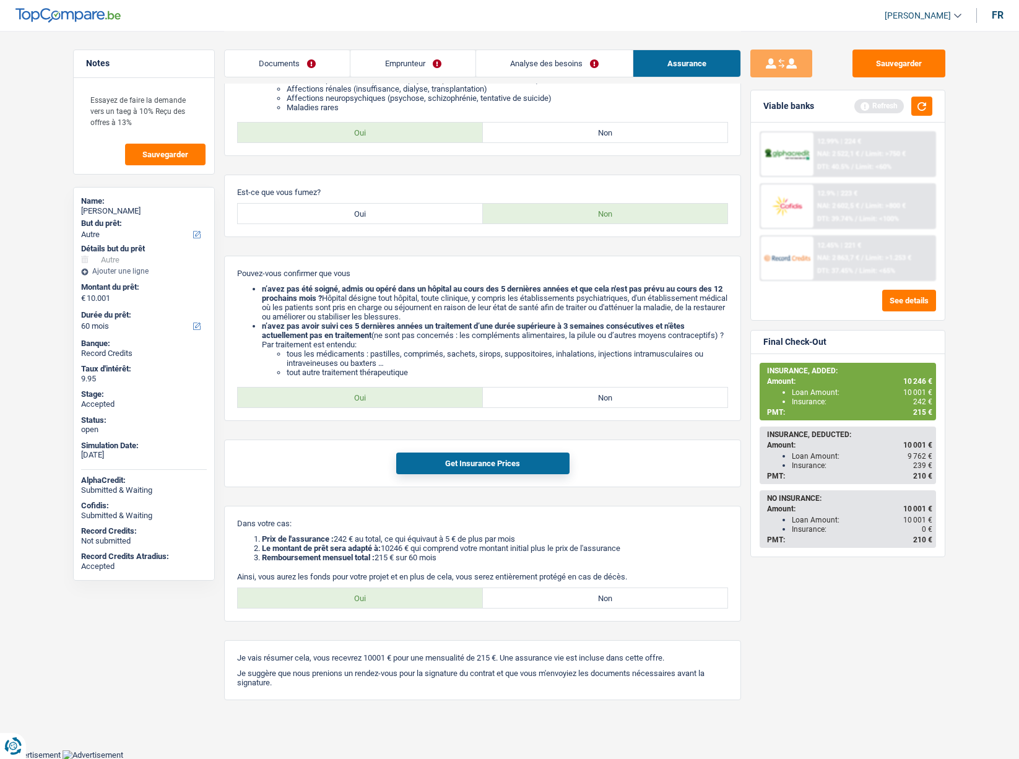
click at [923, 415] on span "215 €" at bounding box center [922, 412] width 19 height 9
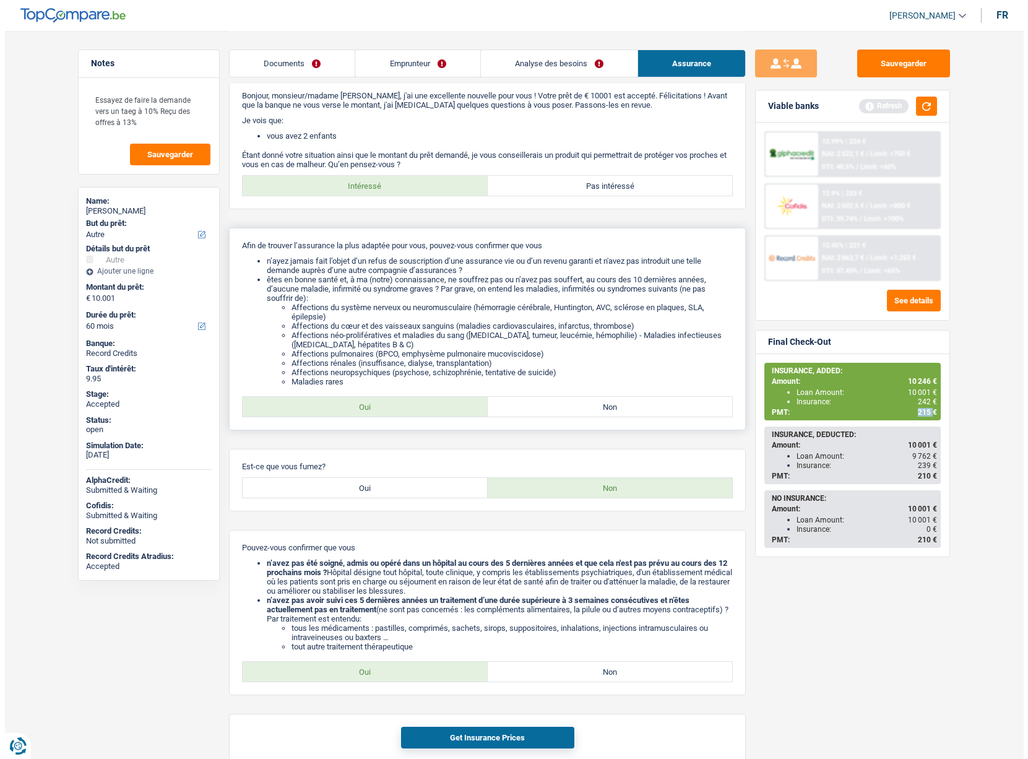
scroll to position [0, 0]
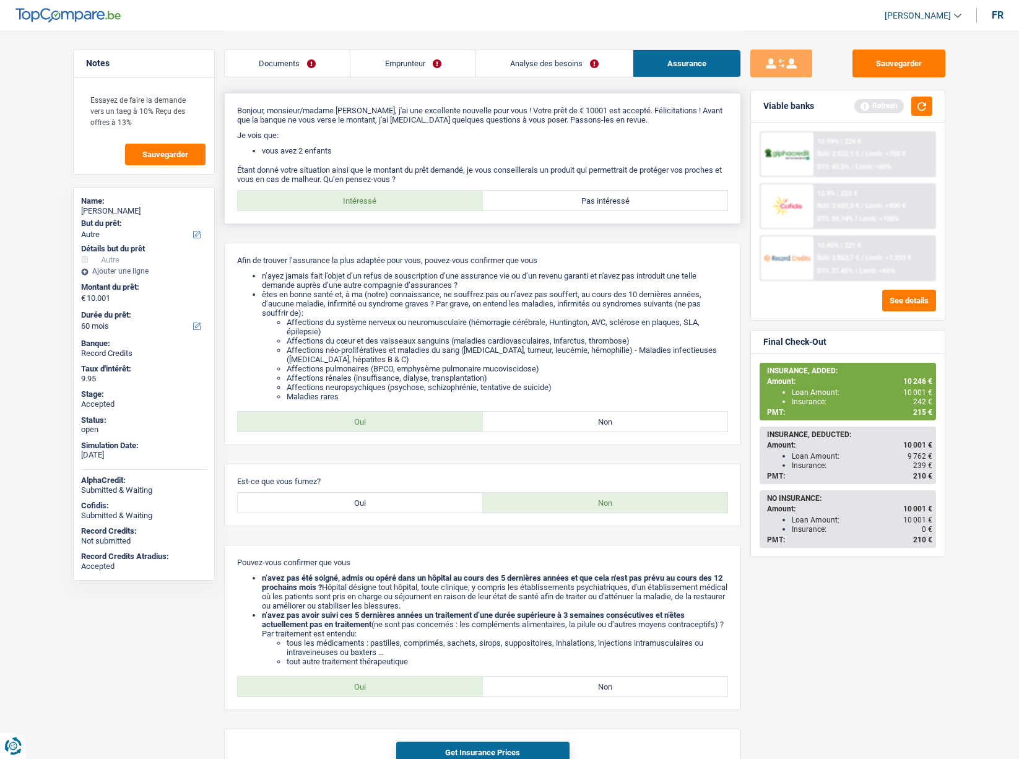
click at [562, 205] on label "Pas intéressé" at bounding box center [605, 201] width 245 height 20
click at [562, 205] on input "Pas intéressé" at bounding box center [605, 201] width 245 height 20
radio input "true"
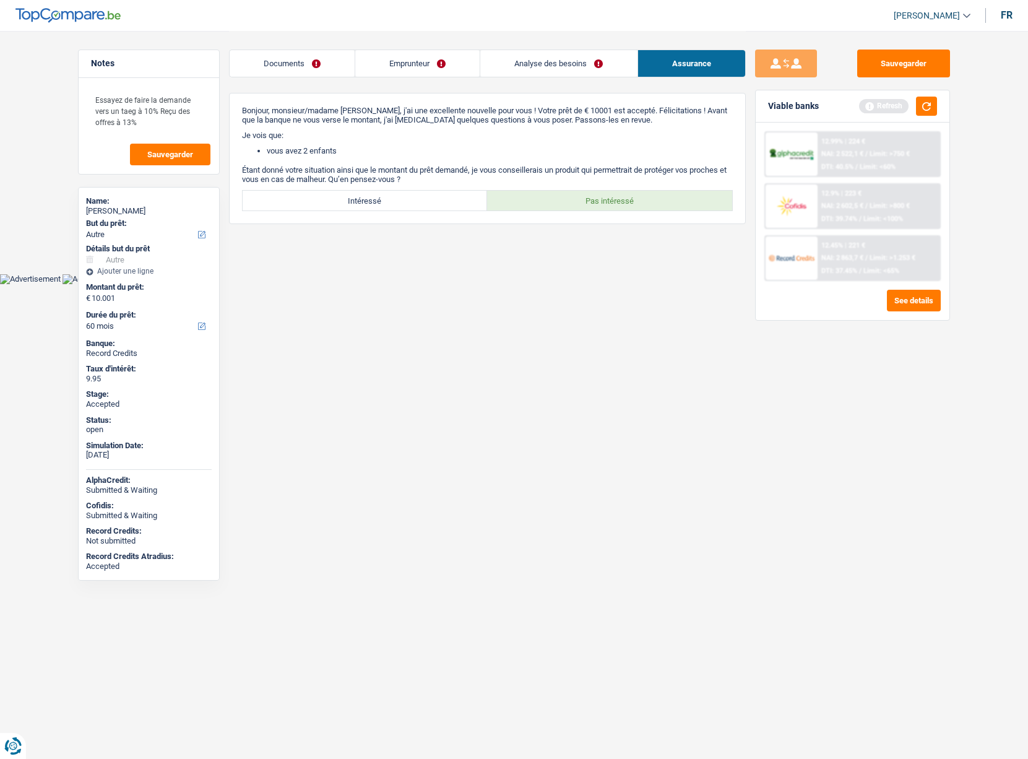
click at [400, 65] on link "Emprunteur" at bounding box center [417, 63] width 124 height 27
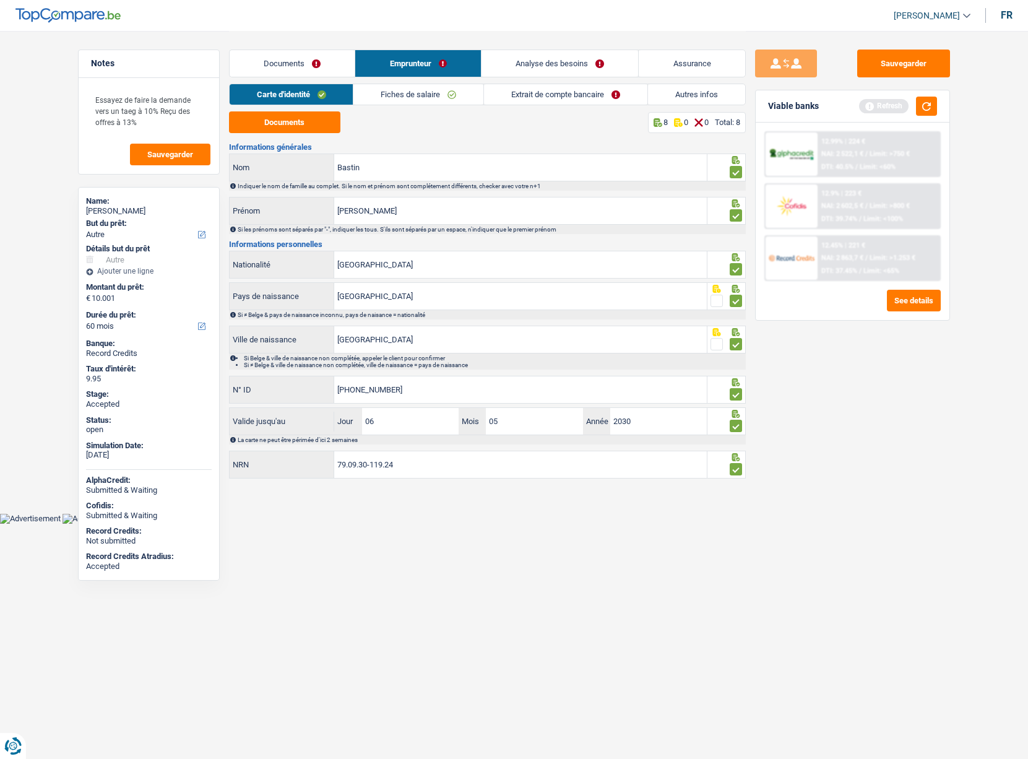
click at [835, 253] on div "12.45% | 221 € NAI: 2 863,7 € / Limit: >1.253 € DTI: 37.45% / Limit: <65%" at bounding box center [879, 258] width 122 height 43
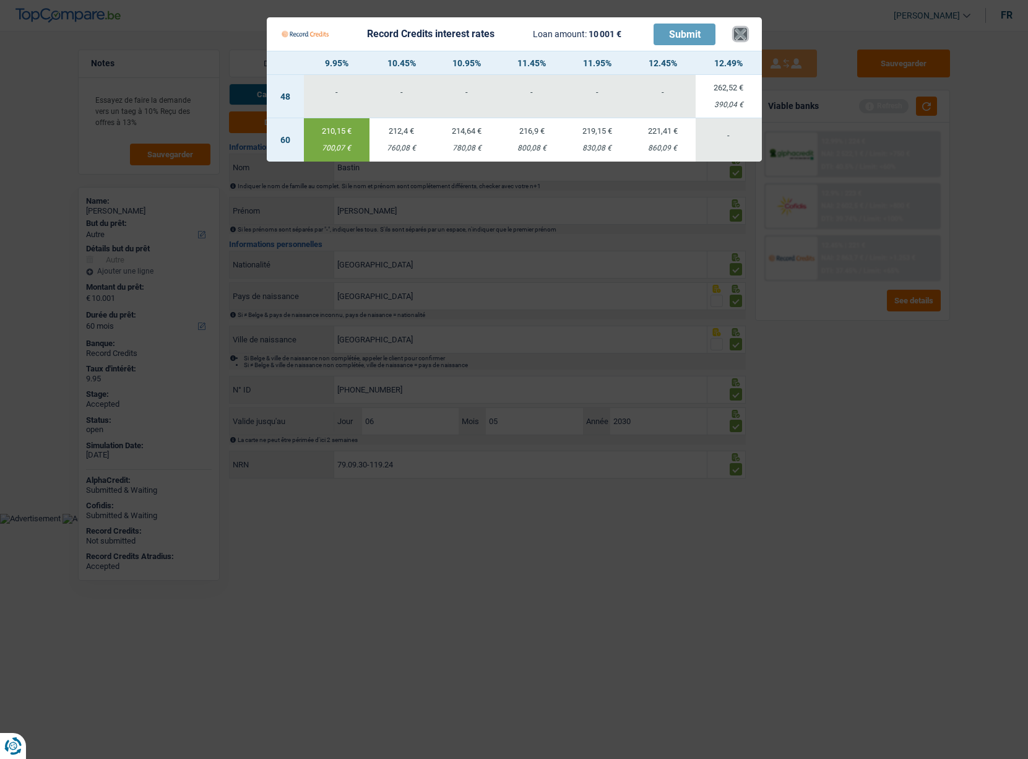
click at [742, 38] on button "×" at bounding box center [740, 34] width 13 height 12
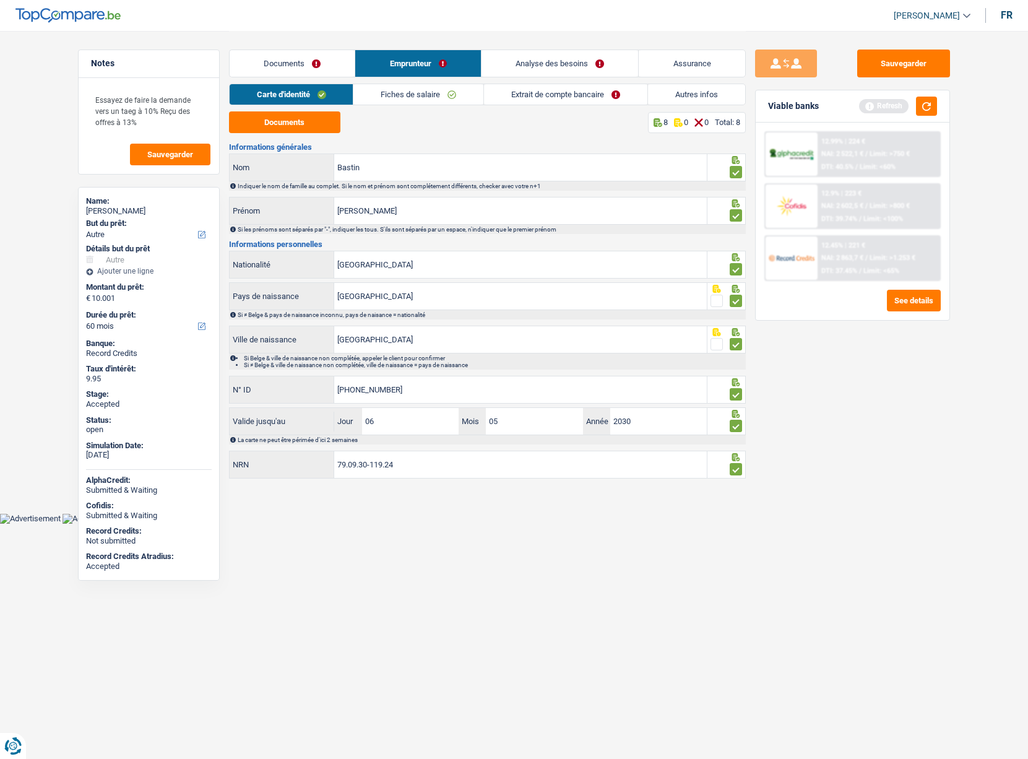
click at [308, 63] on link "Documents" at bounding box center [293, 63] width 126 height 27
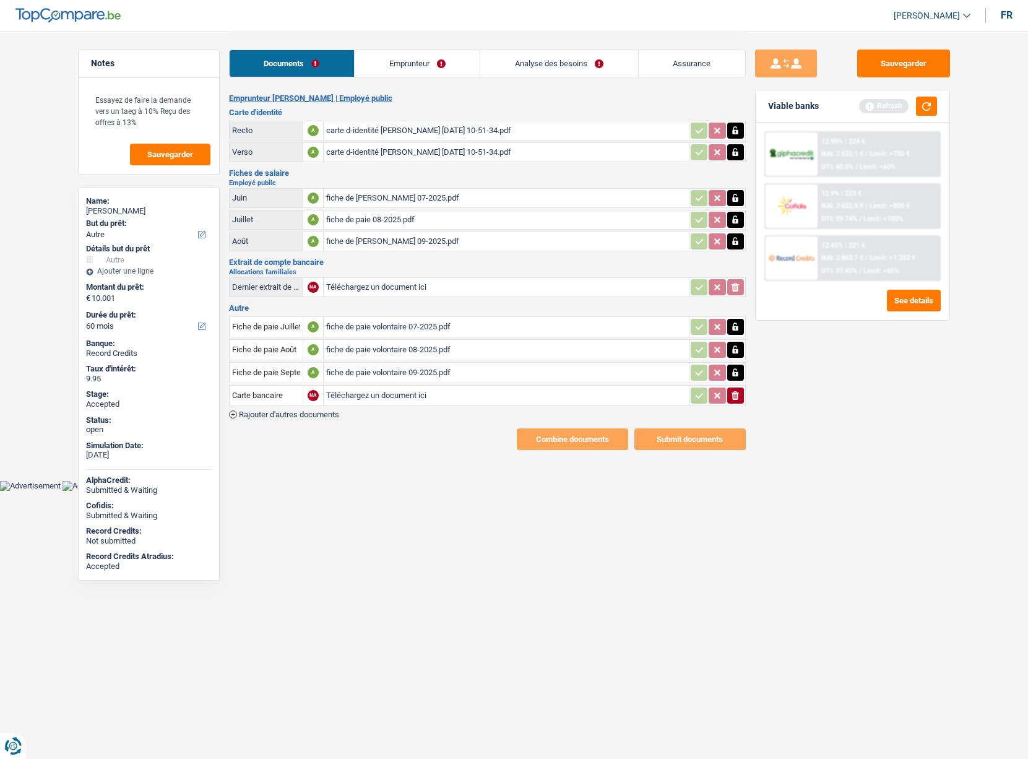
click at [357, 372] on div "fiche de paie volontaire 09-2025.pdf" at bounding box center [506, 372] width 360 height 19
click at [908, 19] on span "[PERSON_NAME]" at bounding box center [927, 16] width 66 height 11
click at [902, 38] on button "ADMIN" at bounding box center [905, 39] width 110 height 25
select select "other"
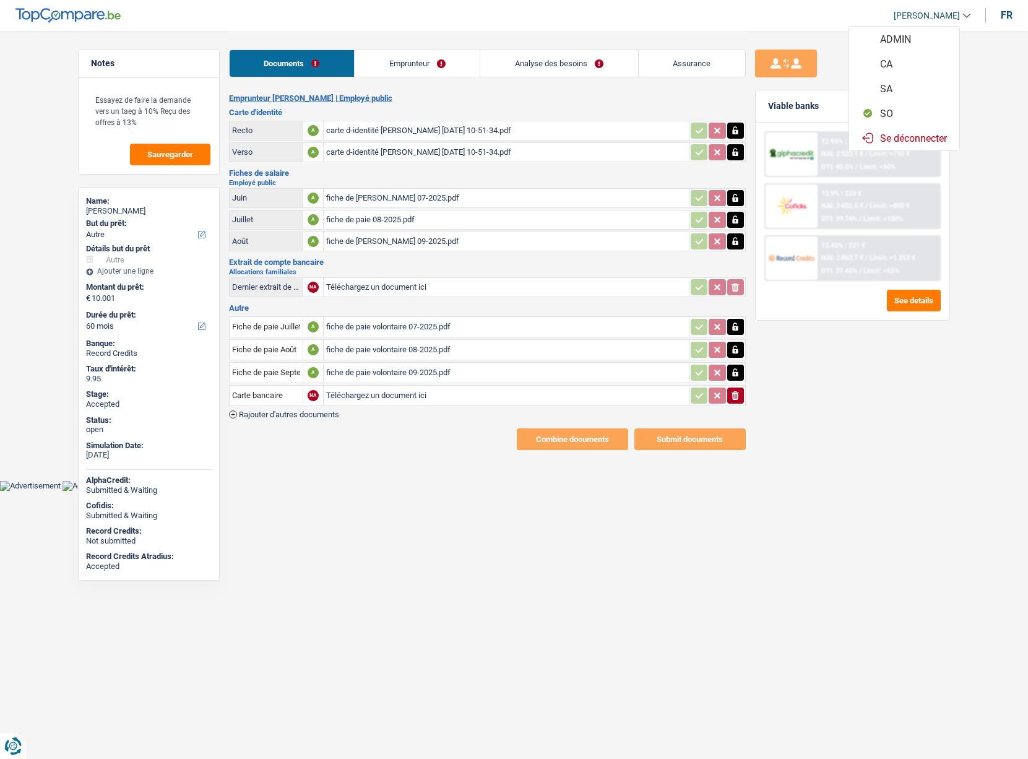
select select "false"
select select "60"
select select "publicEmployee"
select select "netSalary"
select select "other"
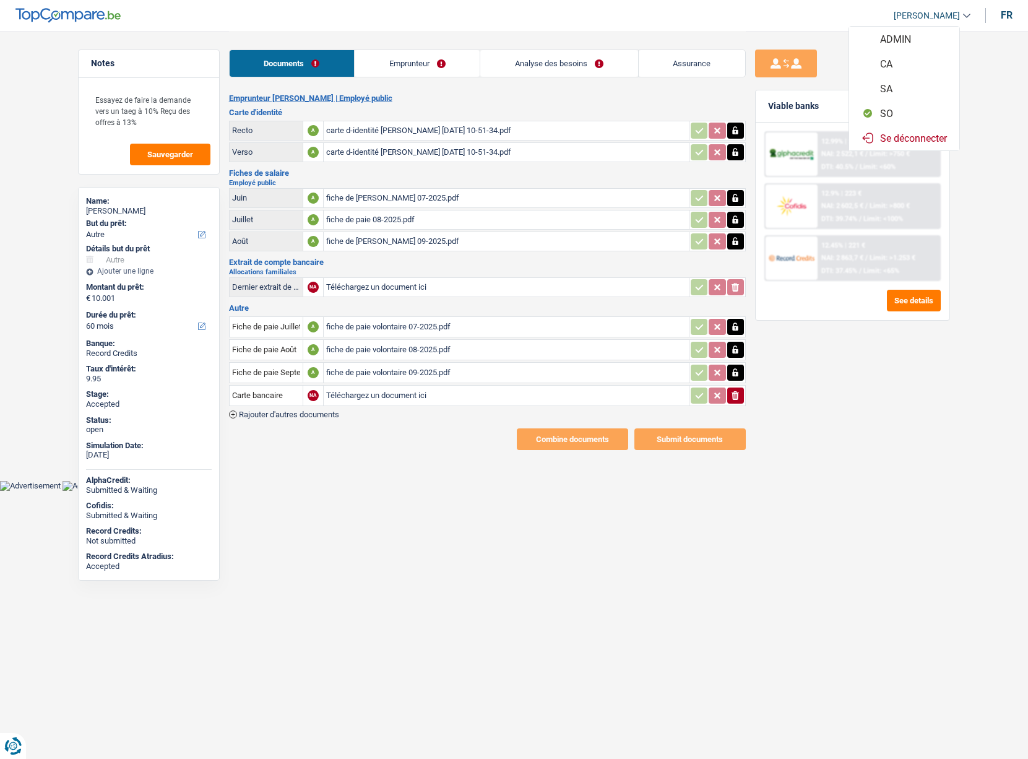
select select "mealVouchers"
select select "familyAllowances"
select select "rents"
select select "carLoan"
select select "48"
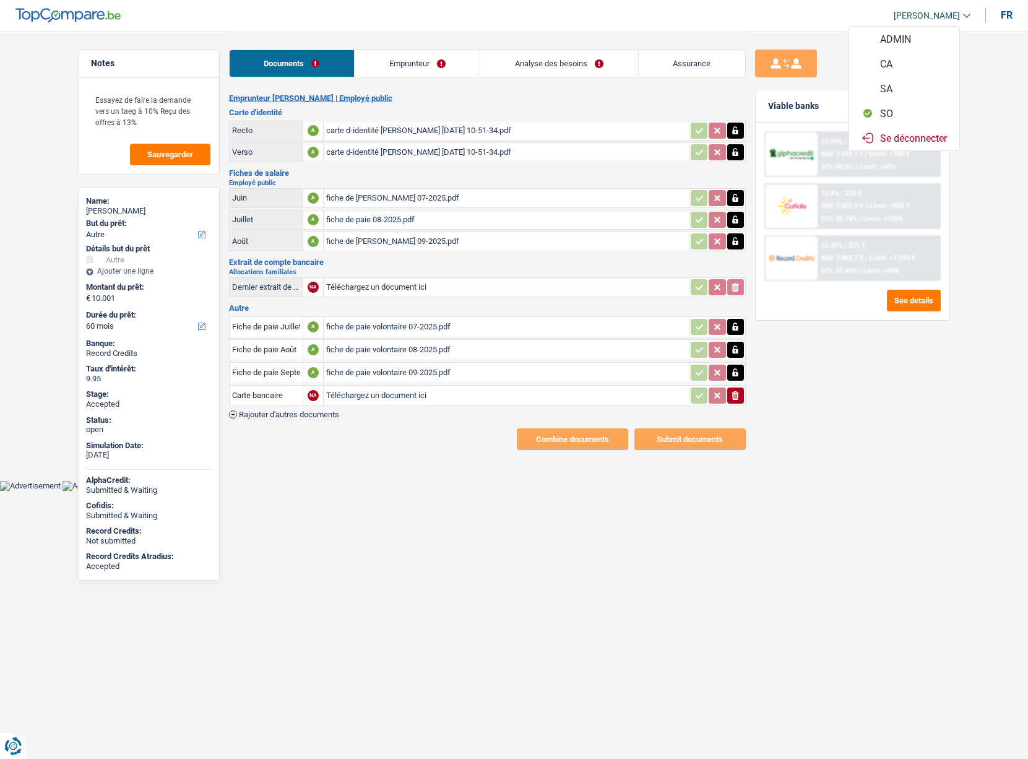
select select "other"
select select "false"
select select "60"
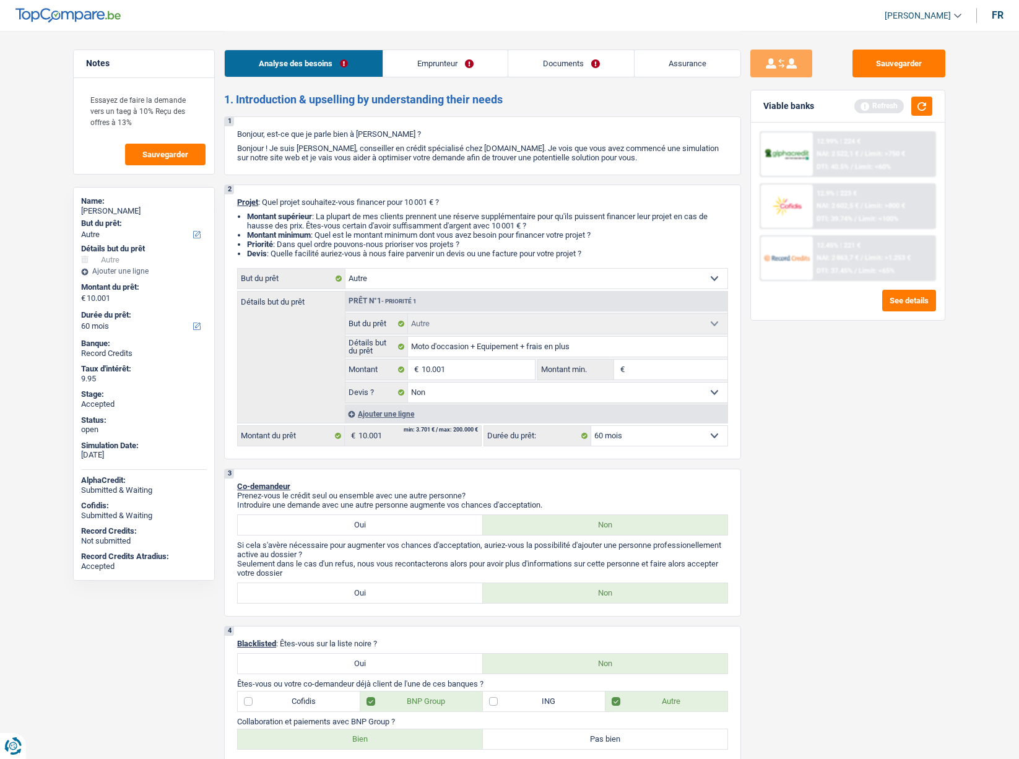
click at [612, 60] on link "Documents" at bounding box center [571, 63] width 126 height 27
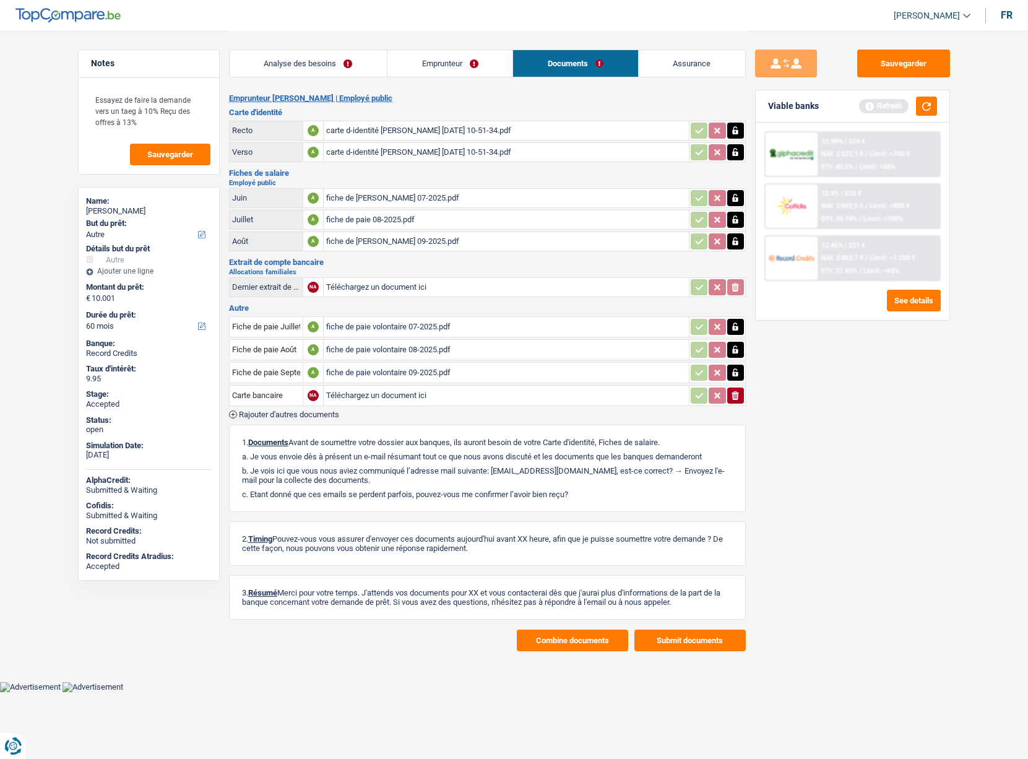
click at [538, 637] on button "Combine documents" at bounding box center [572, 641] width 111 height 22
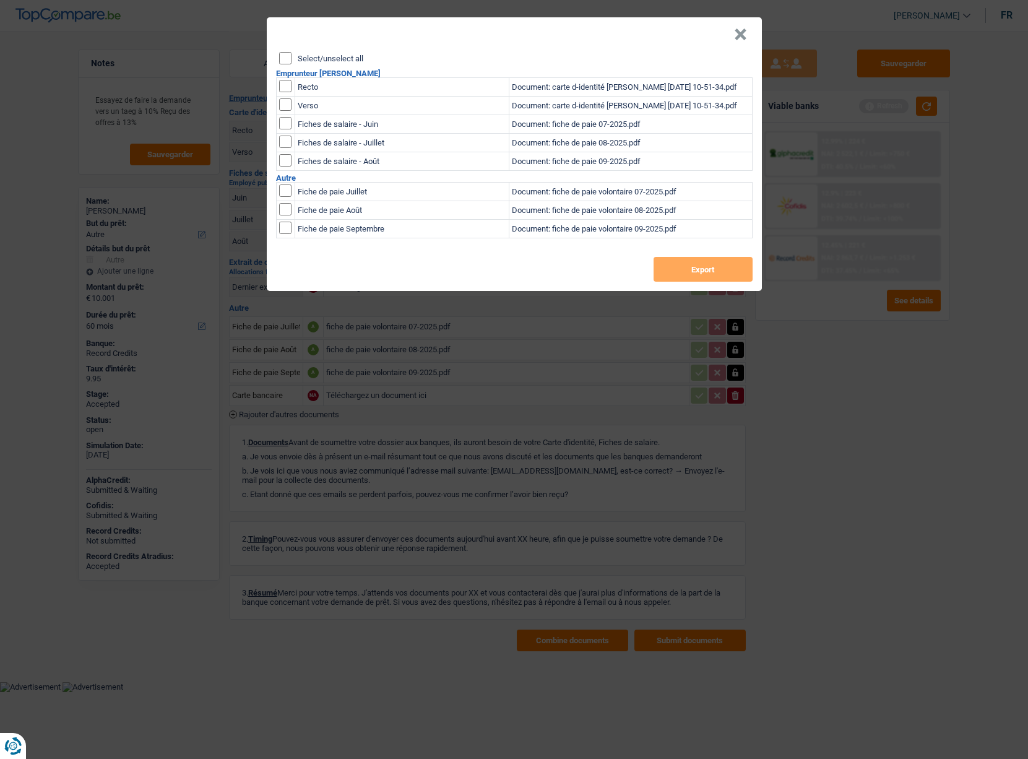
click at [305, 64] on div "Select/unselect all" at bounding box center [516, 58] width 474 height 12
click at [298, 57] on label "Select/unselect all" at bounding box center [331, 58] width 66 height 8
click at [292, 57] on input "Select/unselect all" at bounding box center [285, 58] width 12 height 12
checkbox input "true"
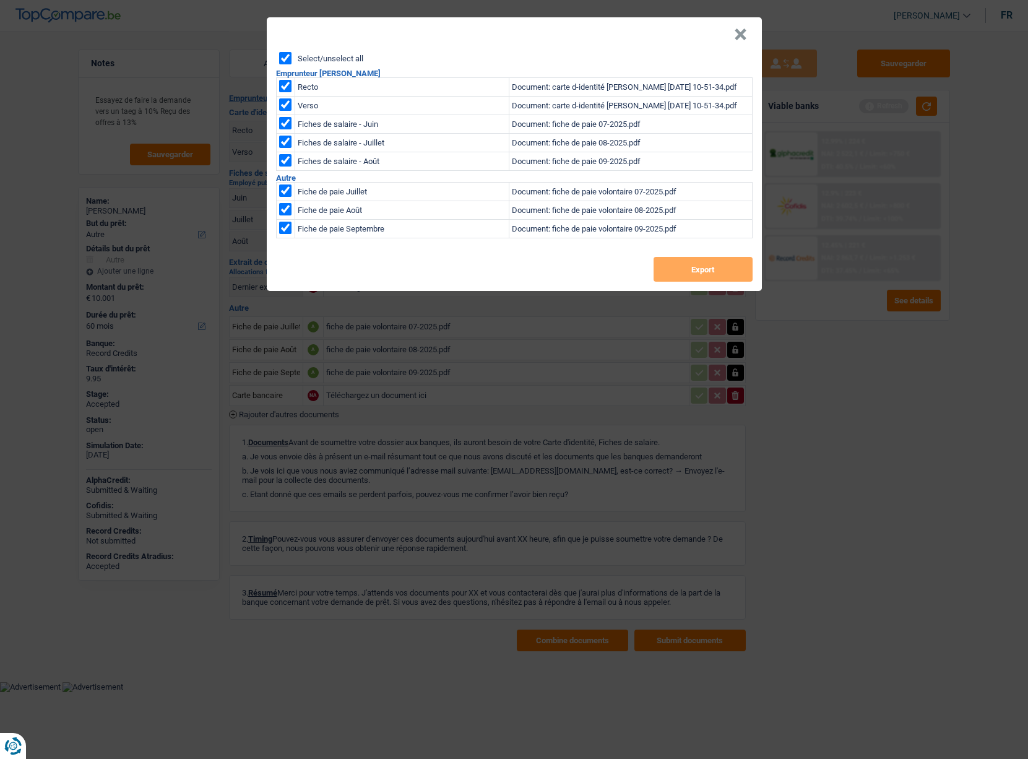
checkbox input "true"
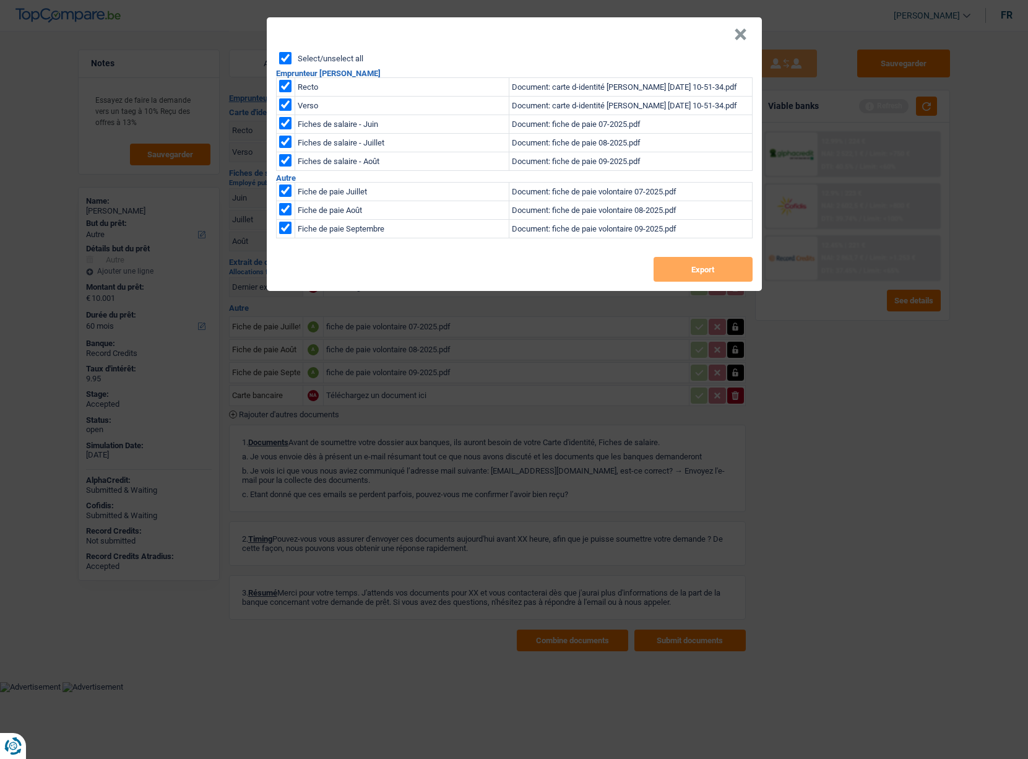
checkbox input "true"
click at [686, 281] on button "Export" at bounding box center [703, 269] width 99 height 25
click at [739, 39] on button "×" at bounding box center [740, 34] width 13 height 12
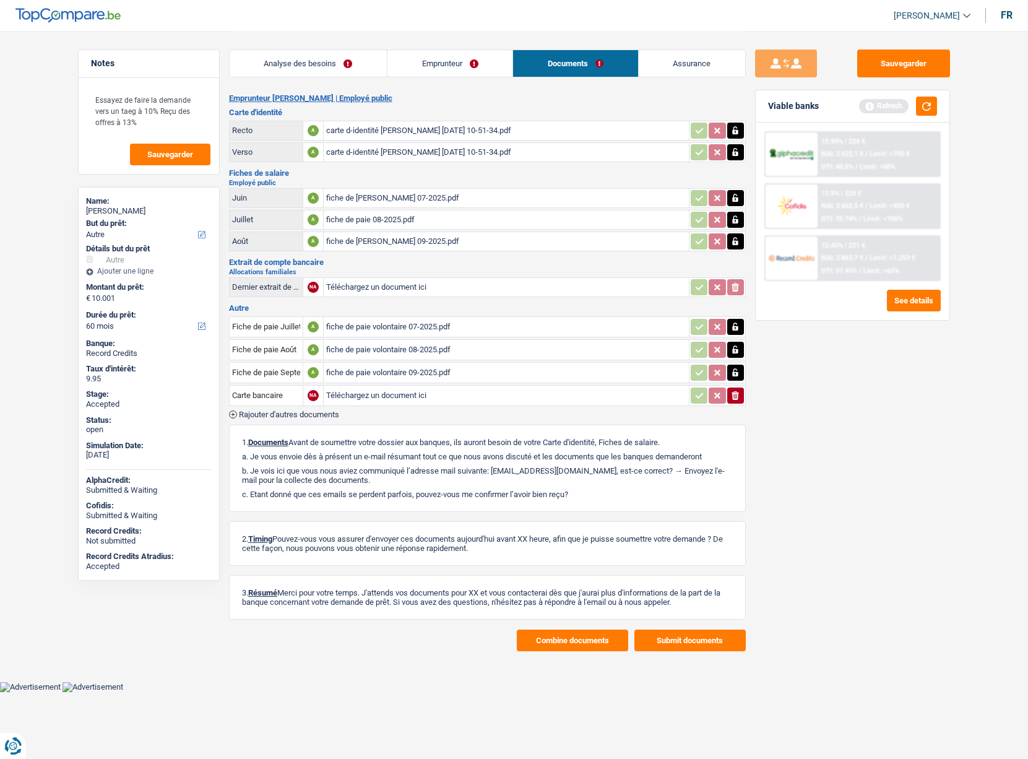
click at [690, 61] on link "Assurance" at bounding box center [692, 63] width 107 height 27
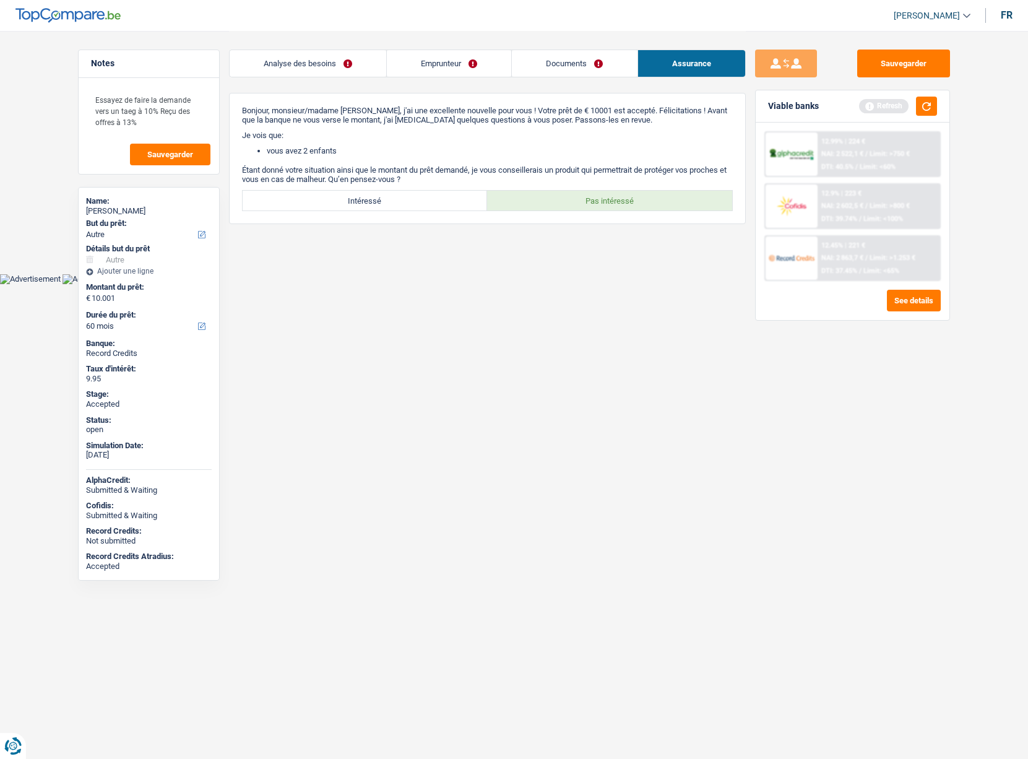
click at [325, 66] on link "Analyse des besoins" at bounding box center [308, 63] width 157 height 27
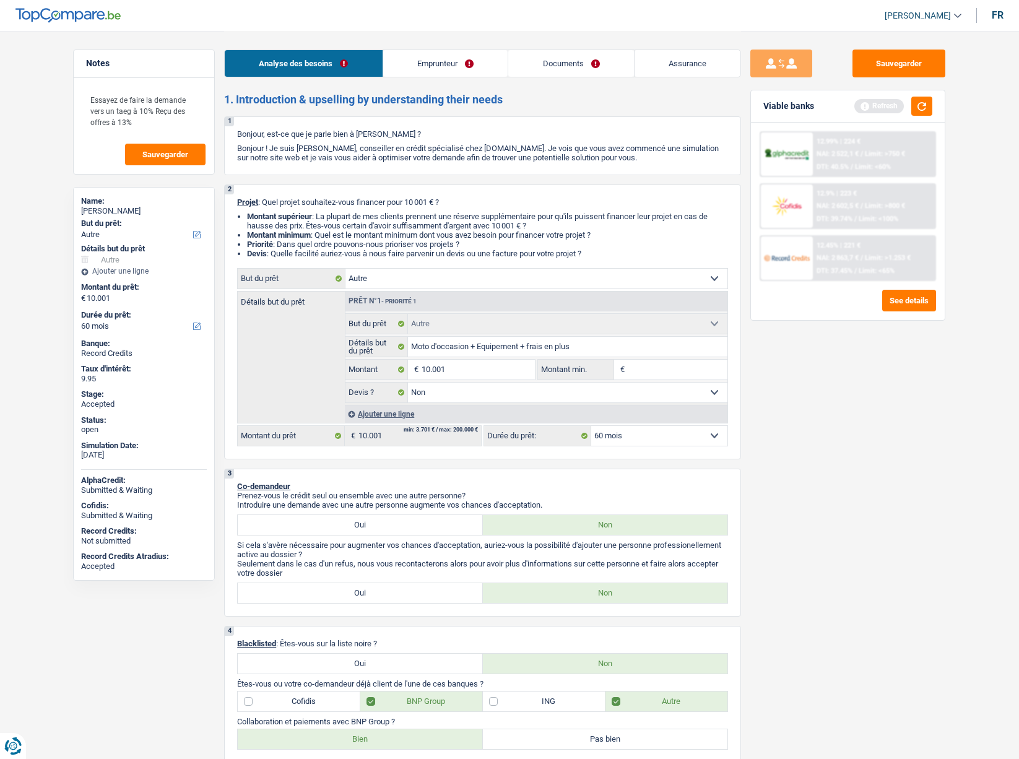
click at [426, 54] on link "Emprunteur" at bounding box center [445, 63] width 125 height 27
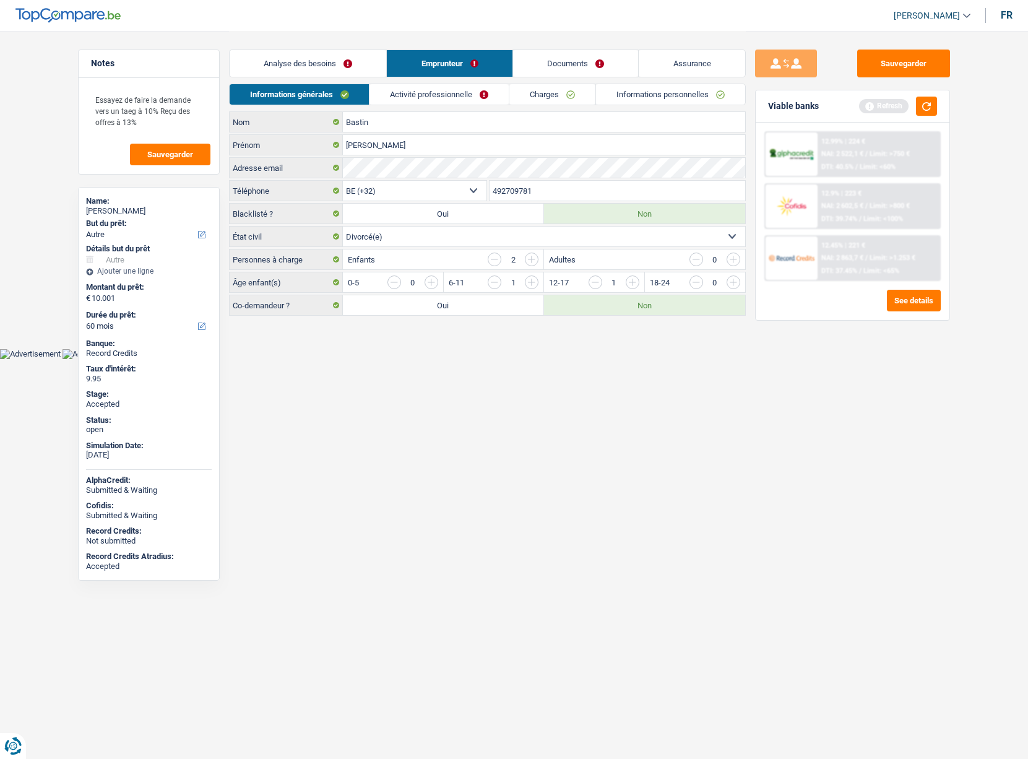
click at [115, 210] on div "Michael Bastin" at bounding box center [149, 211] width 126 height 10
click at [115, 209] on div "Michael Bastin" at bounding box center [149, 211] width 126 height 10
copy div "Michael Bastin"
drag, startPoint x: 529, startPoint y: 191, endPoint x: 521, endPoint y: 191, distance: 7.4
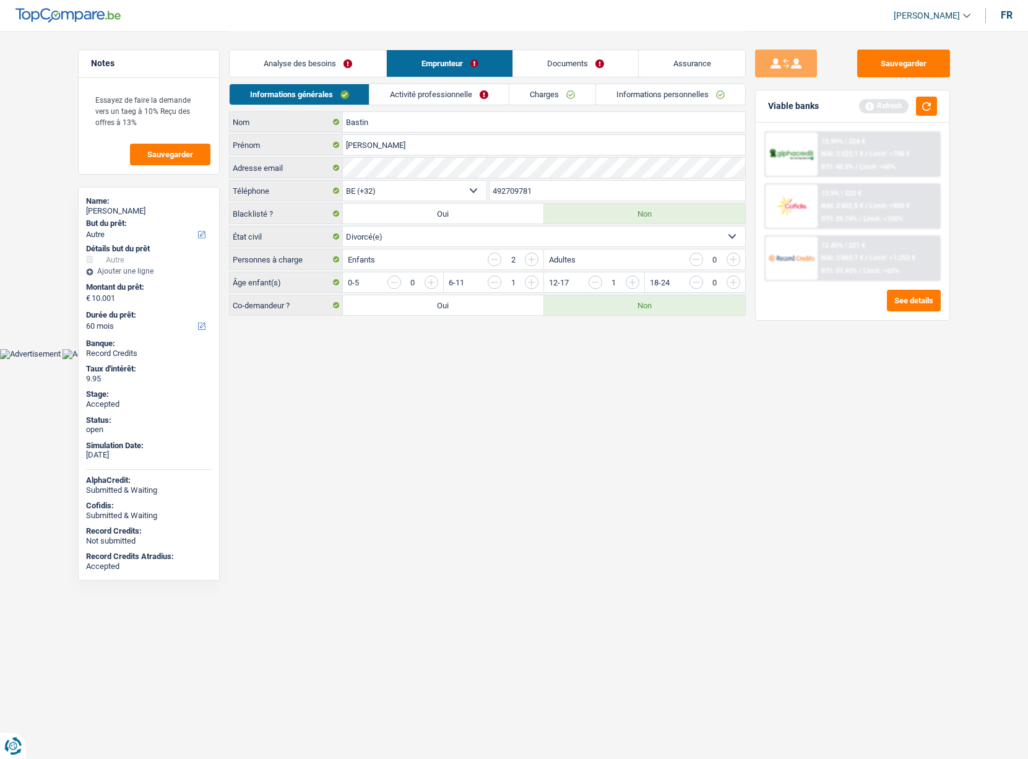
click at [523, 191] on input "492709781" at bounding box center [618, 191] width 256 height 20
click at [521, 191] on input "492709781" at bounding box center [618, 191] width 256 height 20
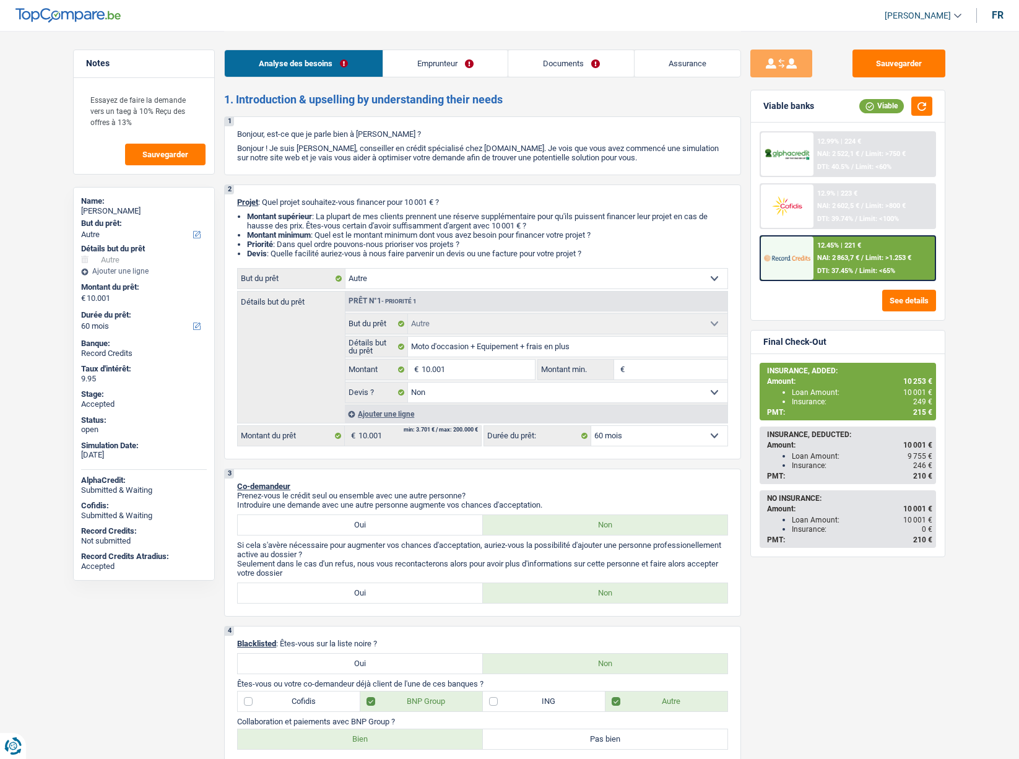
select select "other"
select select "60"
select select "other"
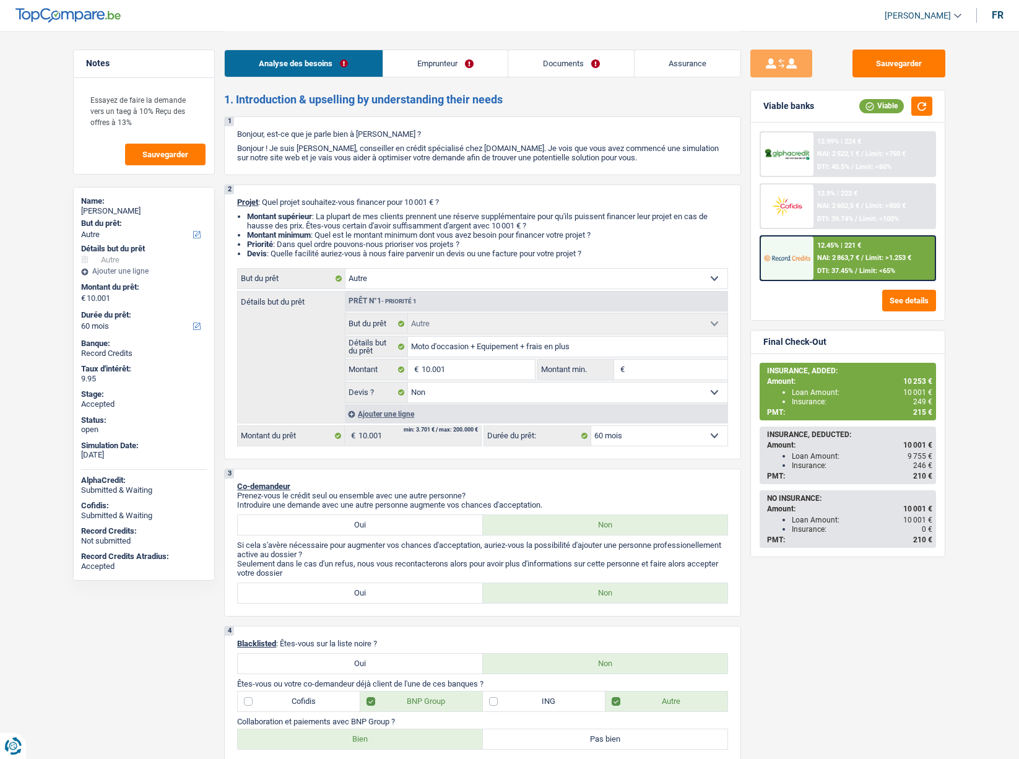
select select "false"
select select "60"
select select "publicEmployee"
select select "netSalary"
select select "other"
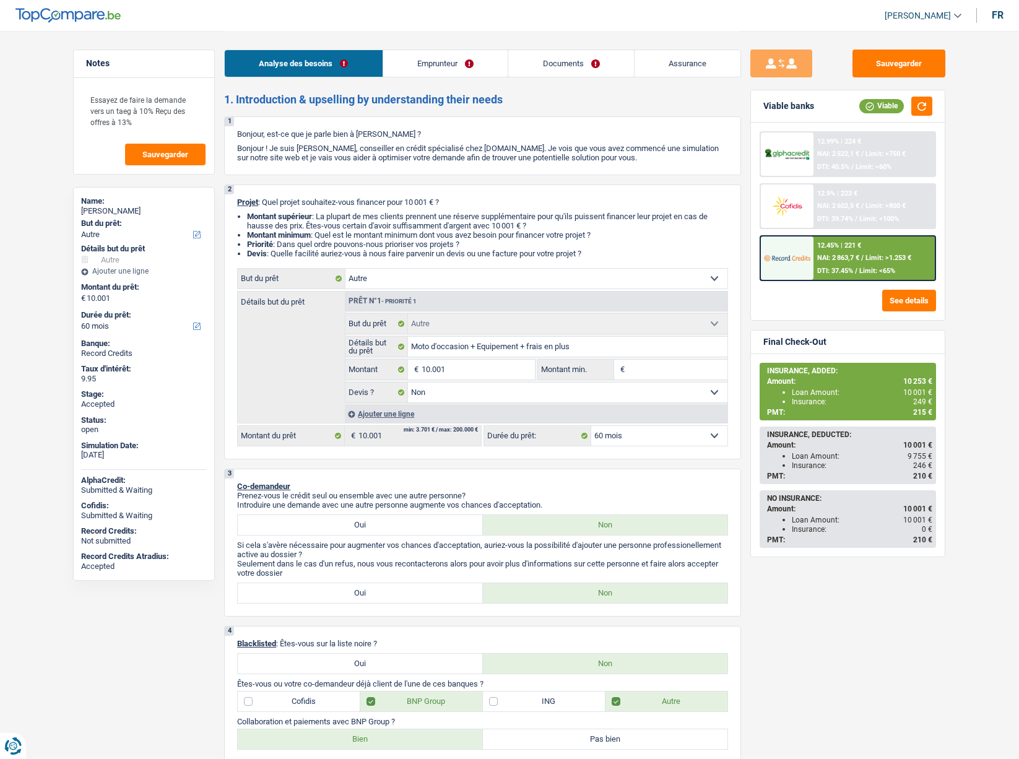
select select "mealVouchers"
select select "familyAllowances"
select select "rents"
select select "carLoan"
select select "48"
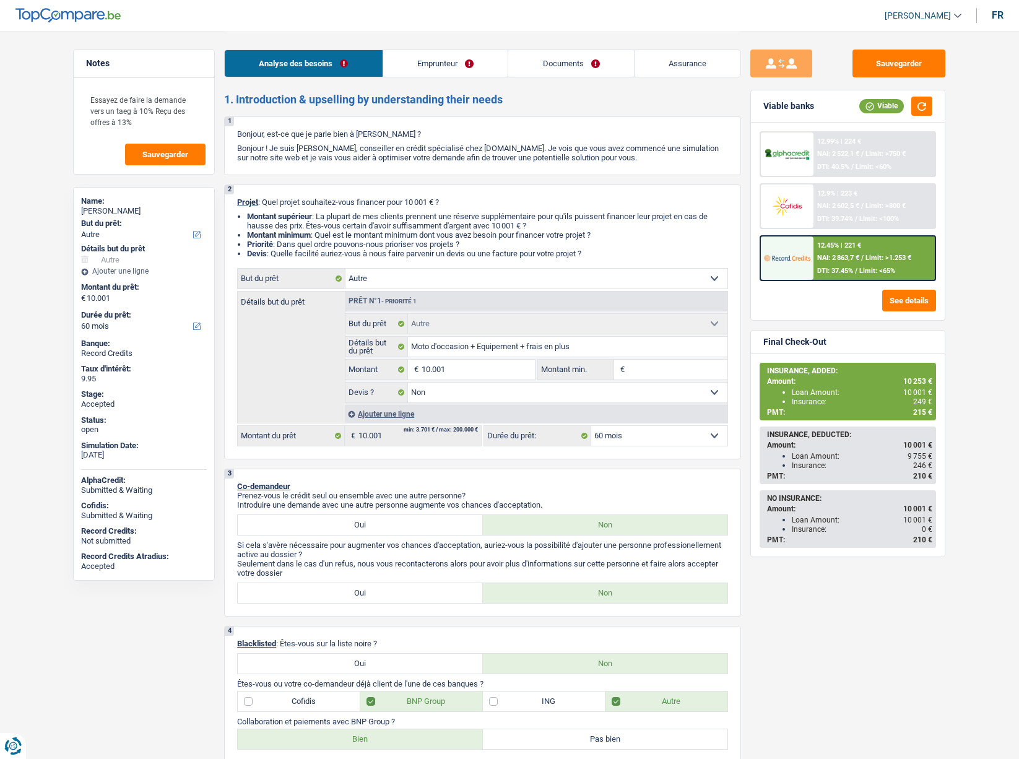
select select "other"
select select "false"
select select "60"
drag, startPoint x: 0, startPoint y: 0, endPoint x: 432, endPoint y: 77, distance: 439.1
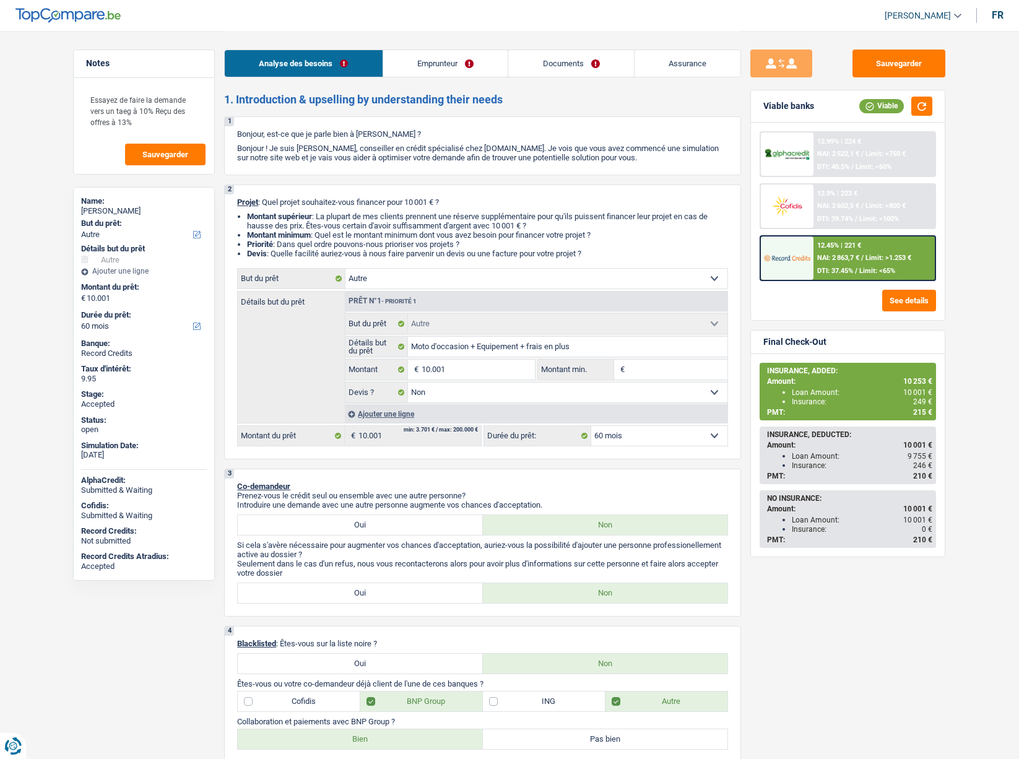
click at [432, 78] on div "Analyse des besoins Emprunteur Documents Assurance" at bounding box center [482, 57] width 517 height 53
click at [528, 64] on link "Documents" at bounding box center [571, 63] width 126 height 27
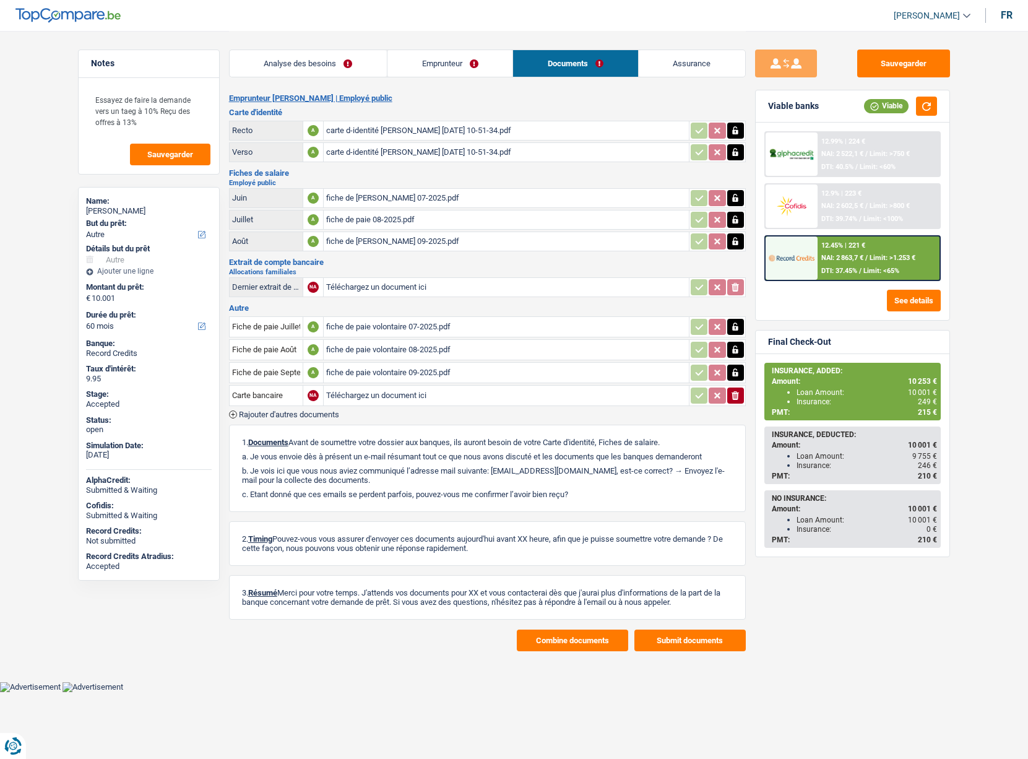
click at [358, 201] on div "fiche de paie 07-2025.pdf" at bounding box center [506, 198] width 360 height 19
click at [686, 65] on link "Assurance" at bounding box center [692, 63] width 107 height 27
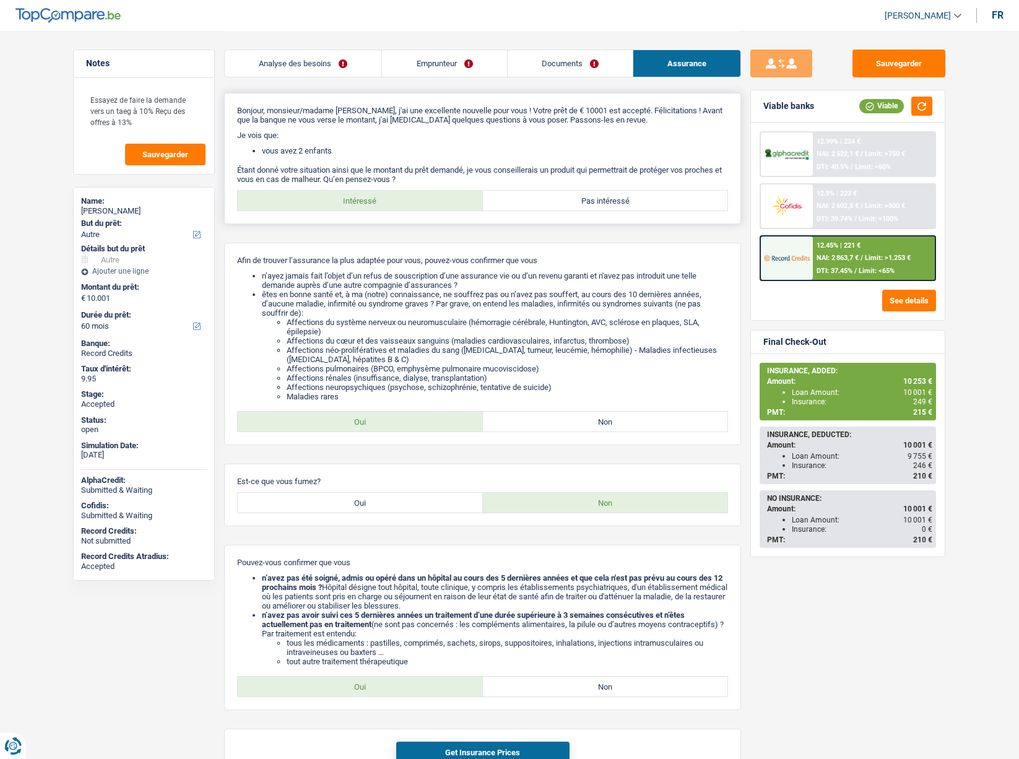
click at [563, 206] on label "Pas intéressé" at bounding box center [605, 201] width 245 height 20
click at [563, 206] on input "Pas intéressé" at bounding box center [605, 201] width 245 height 20
radio input "true"
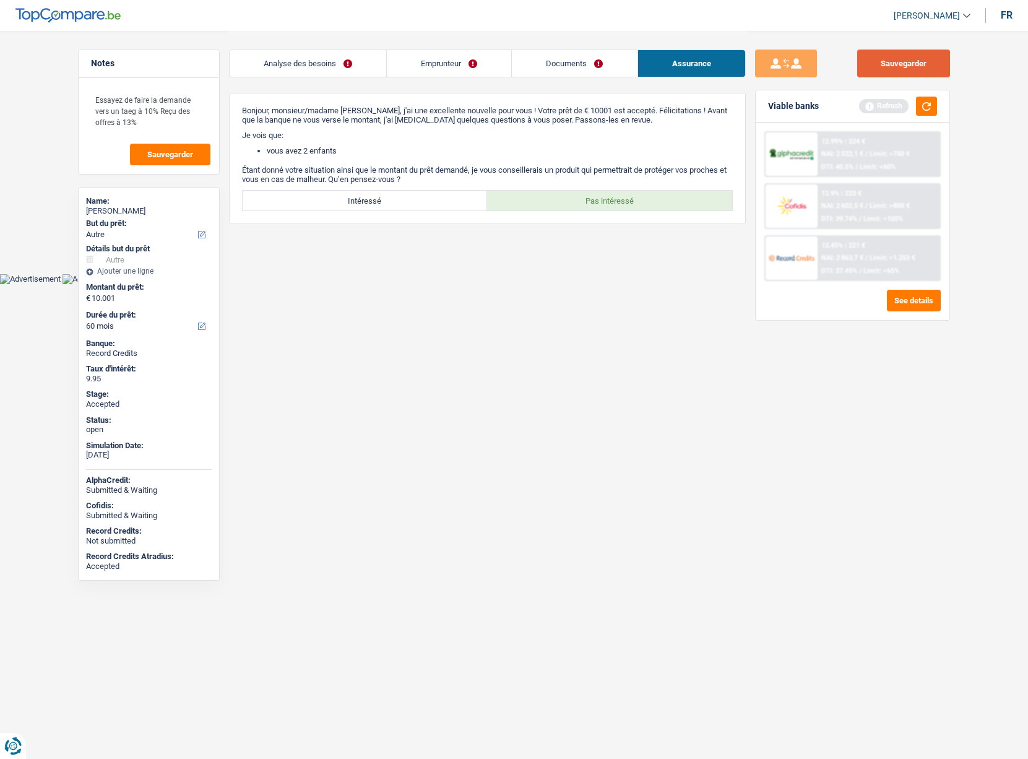
click at [900, 61] on button "Sauvegarder" at bounding box center [904, 64] width 93 height 28
click at [905, 58] on button "Sauvegarder" at bounding box center [904, 64] width 93 height 28
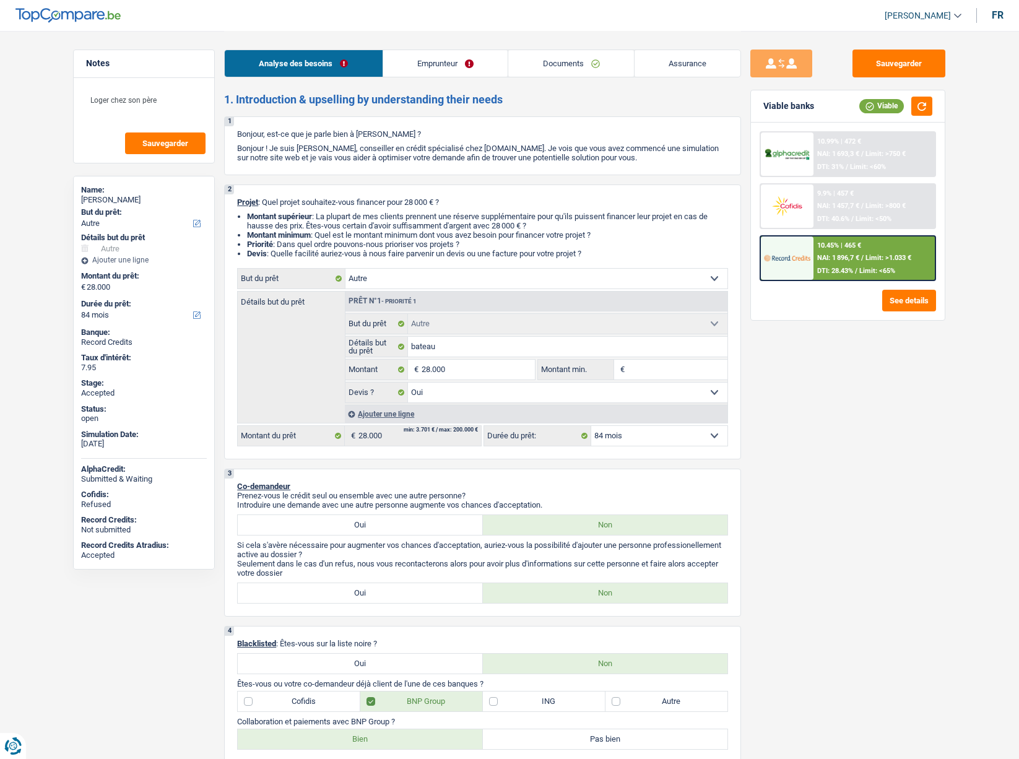
select select "other"
select select "84"
select select "other"
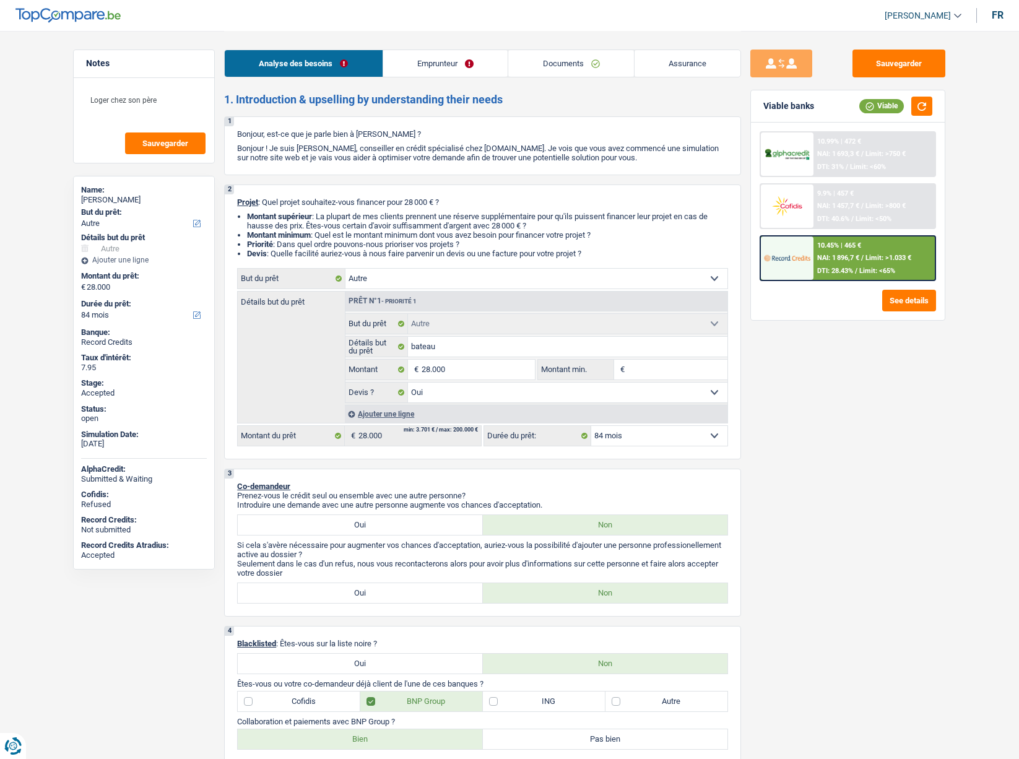
select select "yes"
select select "84"
select select "worker"
select select "netSalary"
select select "liveWithParents"
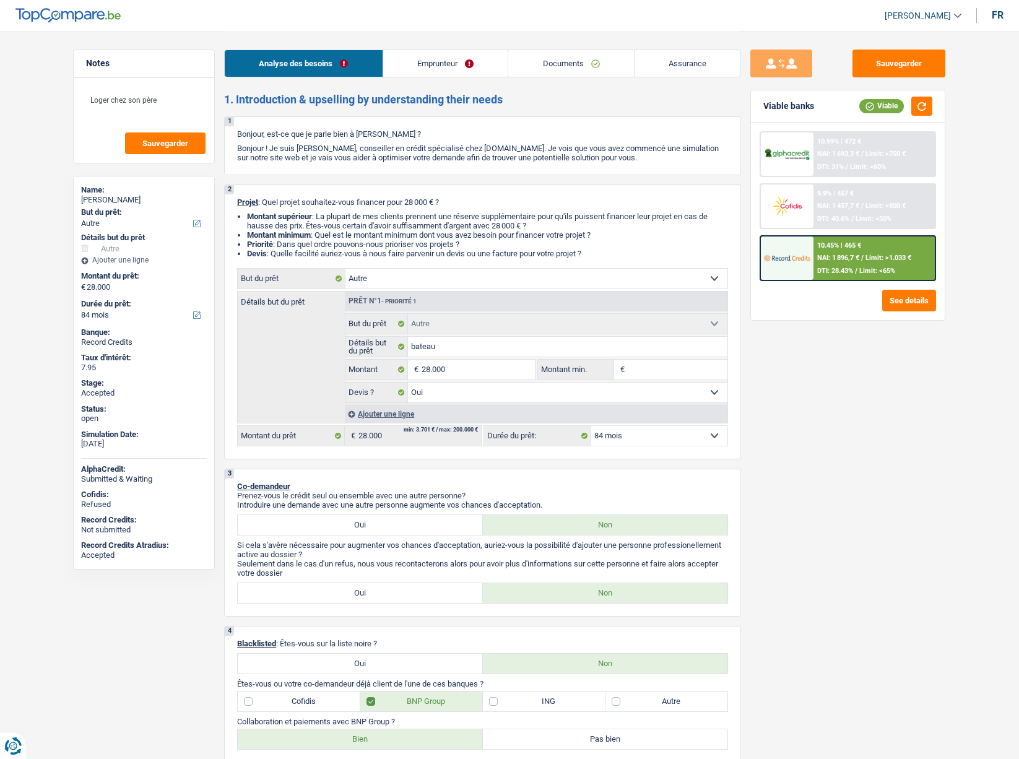
select select "carLoan"
select select "60"
select select "other"
select select "yes"
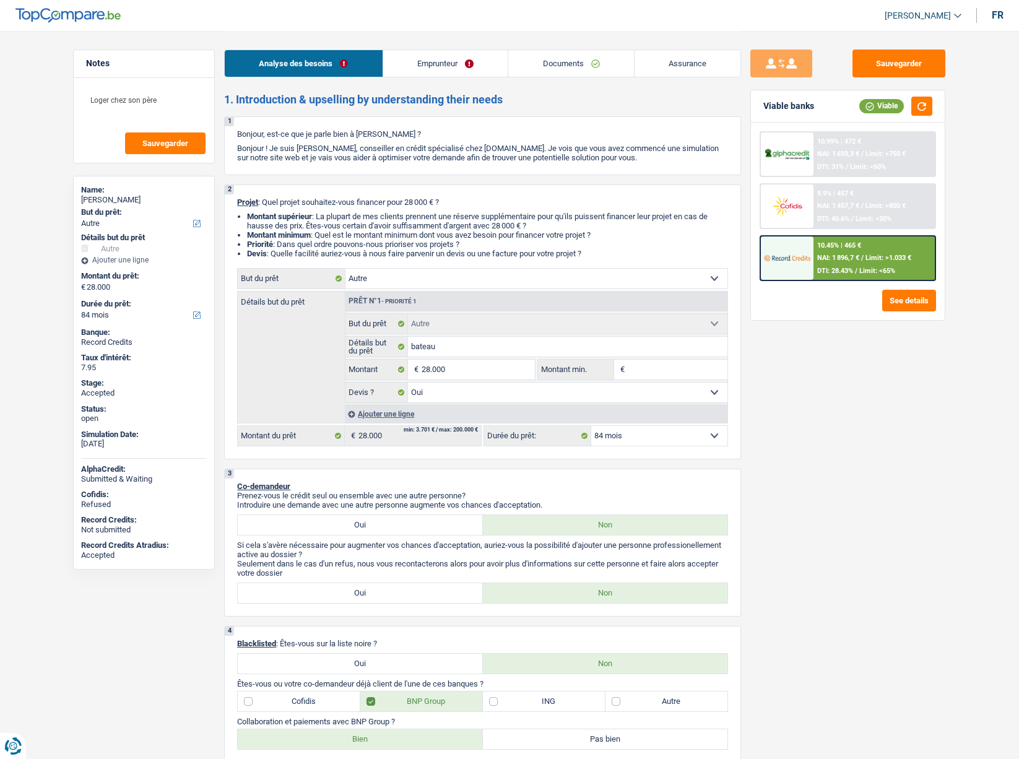
select select "84"
click at [550, 62] on link "Documents" at bounding box center [571, 63] width 126 height 27
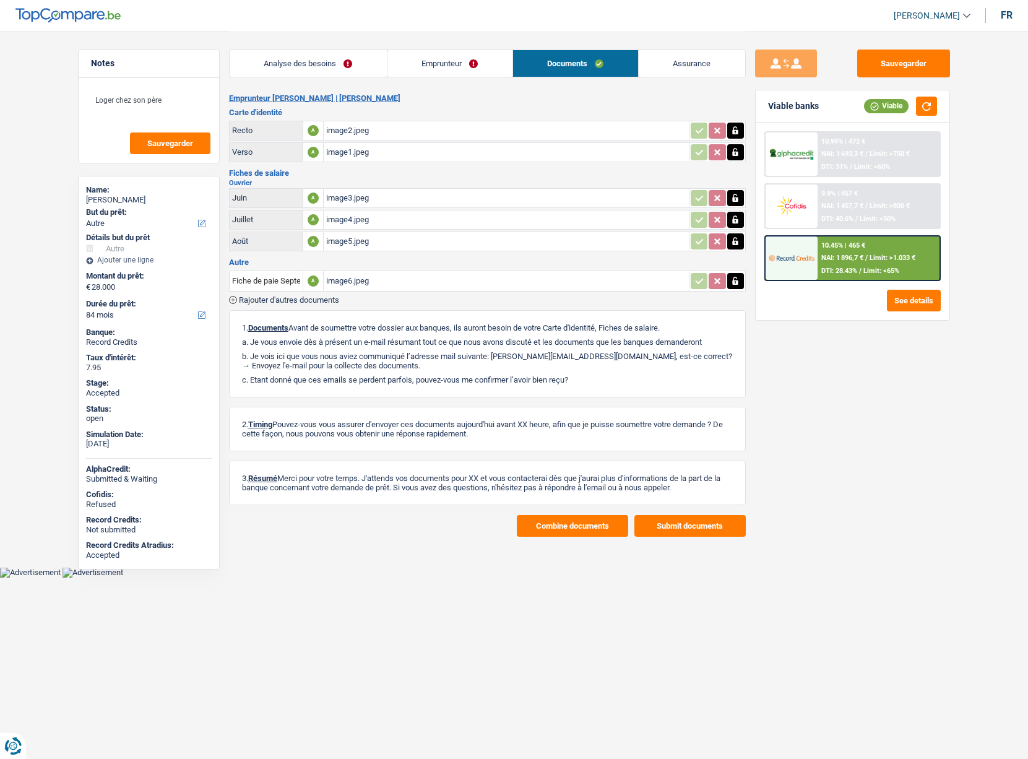
click at [565, 526] on button "Combine documents" at bounding box center [572, 526] width 111 height 22
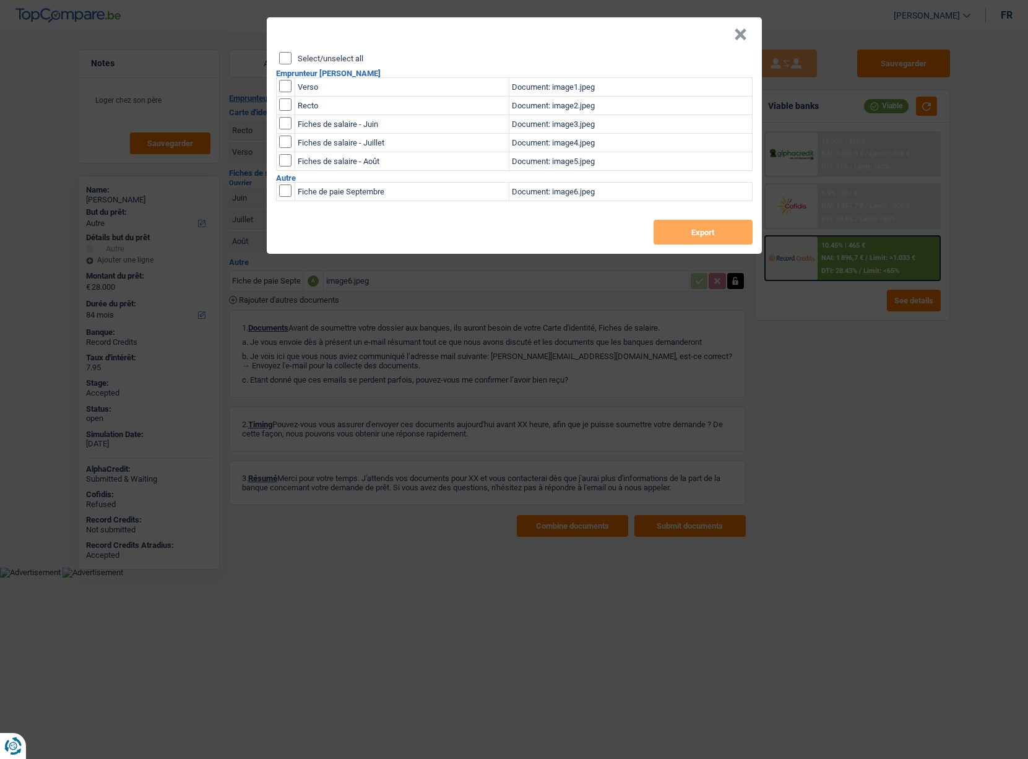
click at [300, 60] on label "Select/unselect all" at bounding box center [331, 58] width 66 height 8
click at [292, 60] on input "Select/unselect all" at bounding box center [285, 58] width 12 height 12
checkbox input "true"
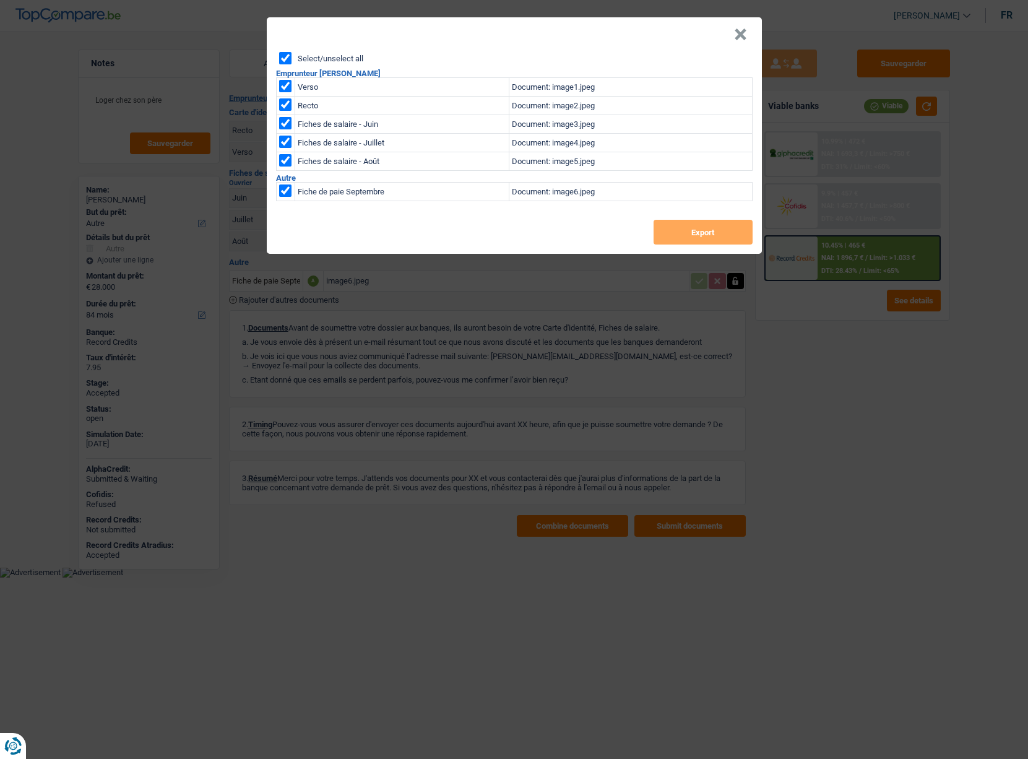
checkbox input "true"
click at [710, 228] on button "Export" at bounding box center [703, 232] width 99 height 25
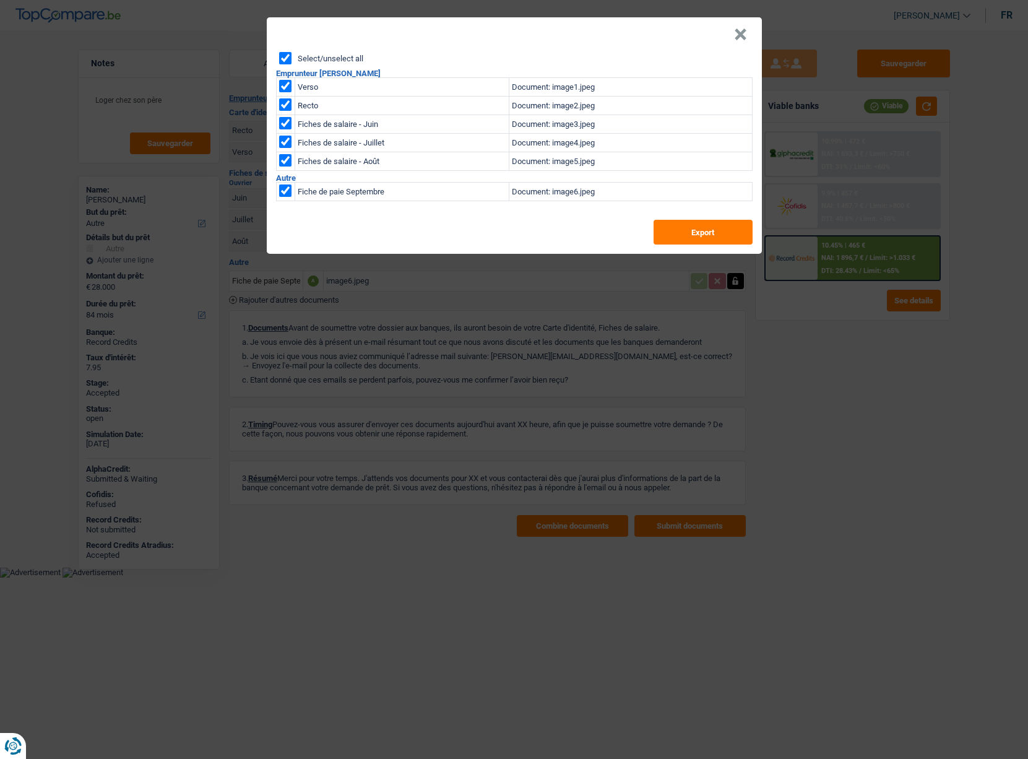
click at [749, 35] on header "×" at bounding box center [514, 34] width 495 height 35
click at [733, 35] on header "×" at bounding box center [514, 34] width 495 height 35
click at [738, 33] on button "×" at bounding box center [740, 34] width 13 height 12
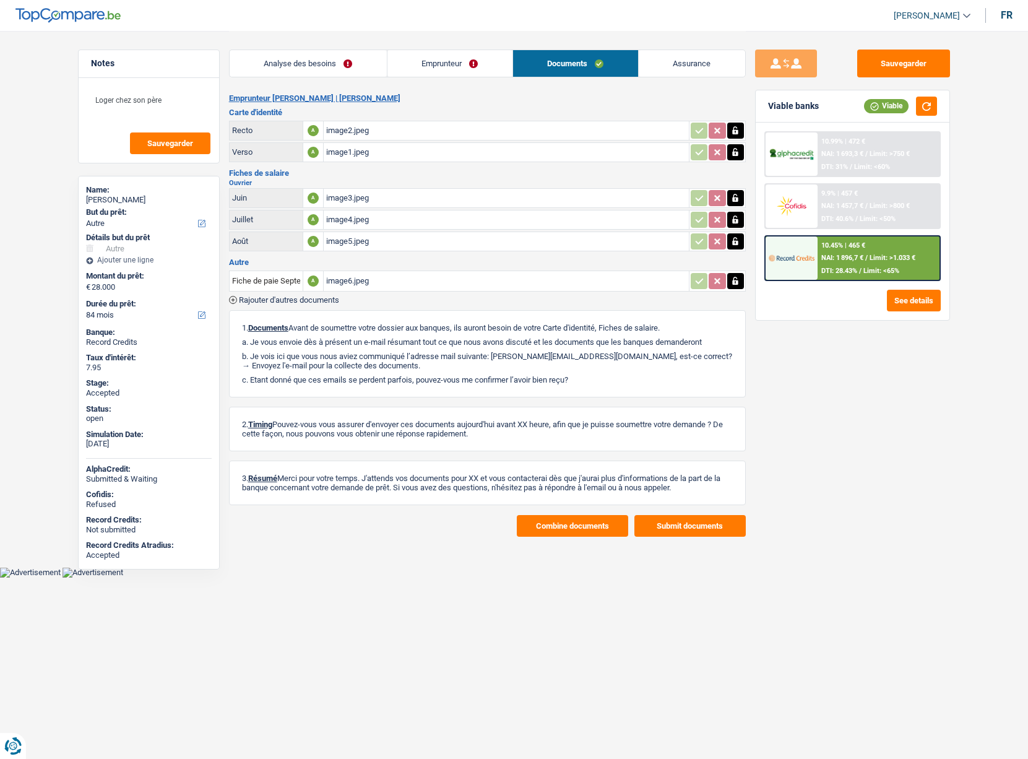
click at [338, 201] on div "image3.jpeg" at bounding box center [506, 198] width 360 height 19
click at [689, 63] on link "Assurance" at bounding box center [692, 63] width 107 height 27
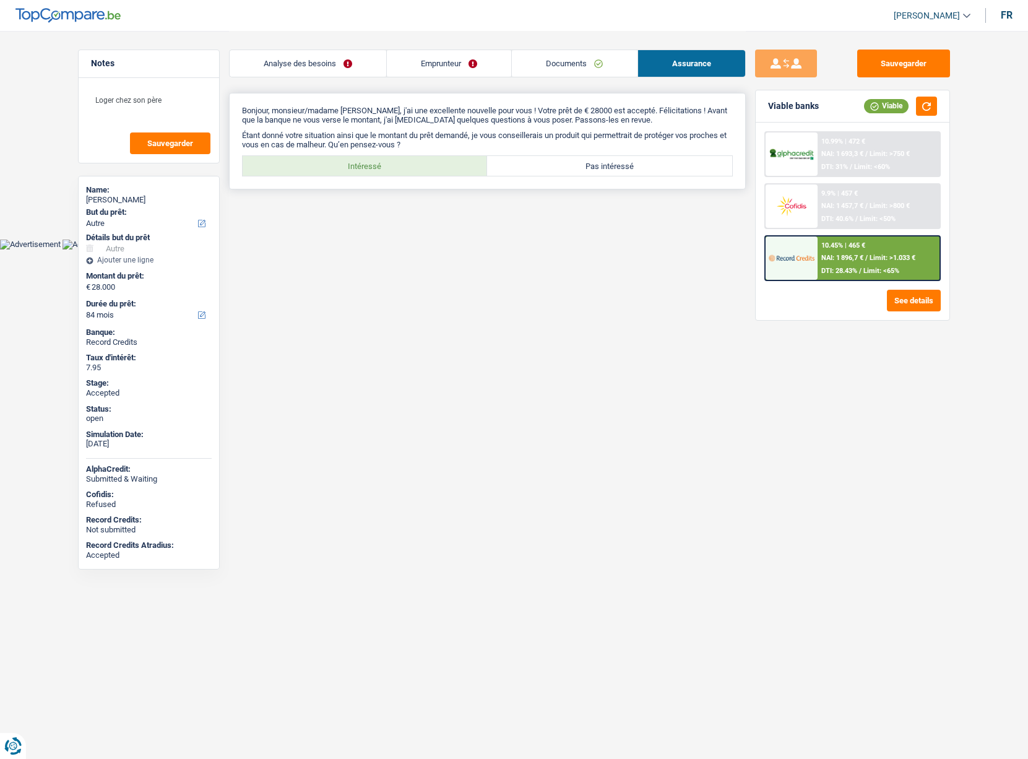
click at [355, 162] on label "Intéressé" at bounding box center [365, 166] width 245 height 20
click at [355, 162] on input "Intéressé" at bounding box center [365, 166] width 245 height 20
radio input "true"
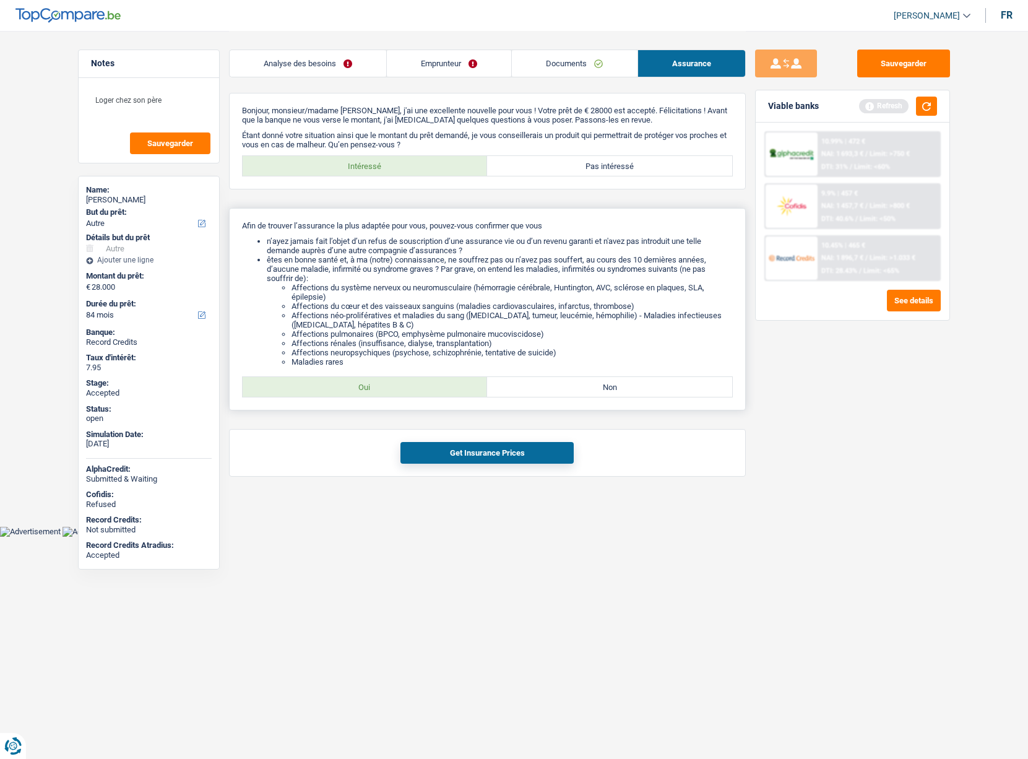
click at [563, 385] on label "Non" at bounding box center [609, 387] width 245 height 20
click at [563, 385] on input "Non" at bounding box center [609, 387] width 245 height 20
radio input "true"
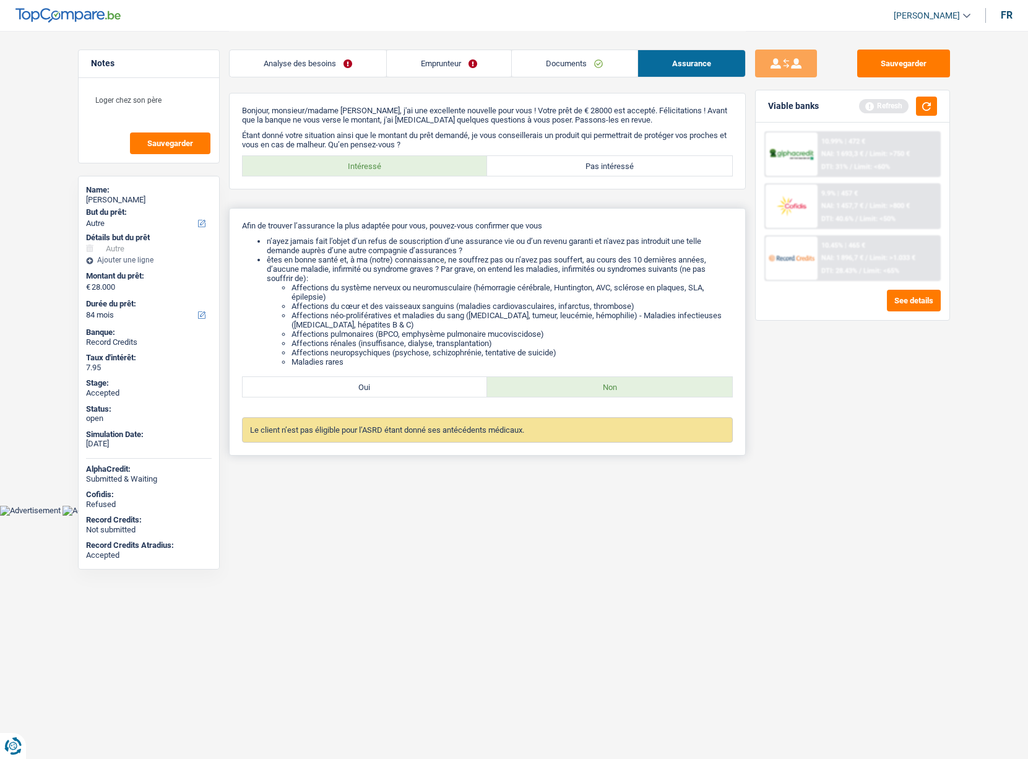
click at [398, 389] on label "Oui" at bounding box center [365, 387] width 245 height 20
click at [398, 389] on input "Oui" at bounding box center [365, 387] width 245 height 20
radio input "true"
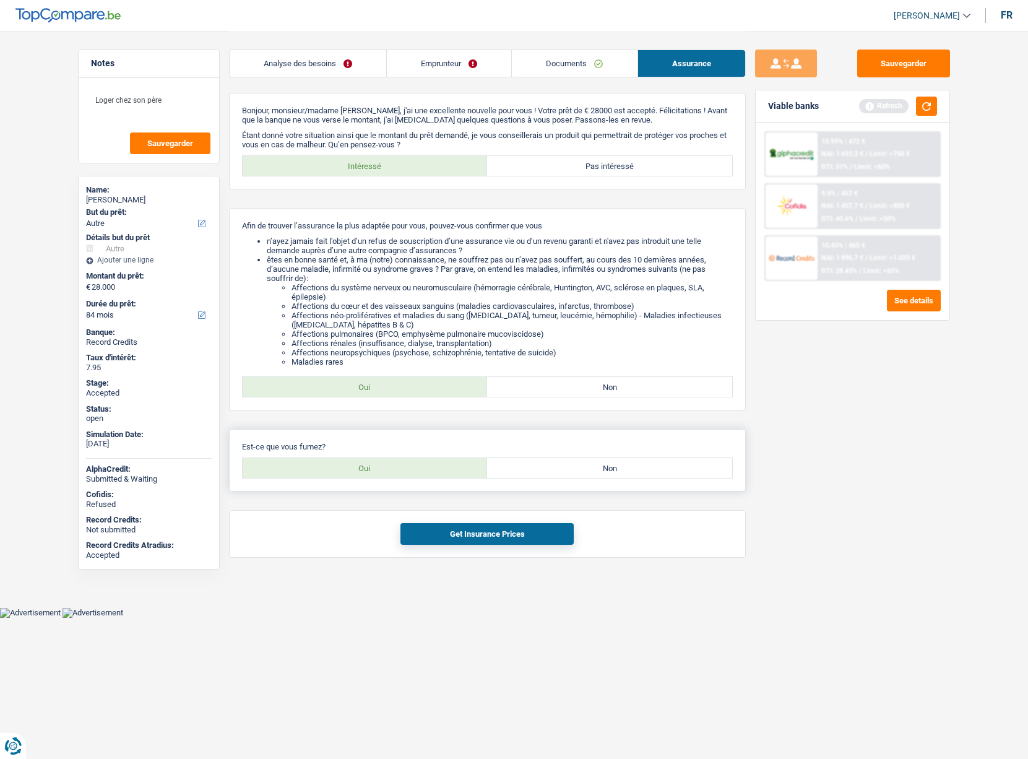
click at [355, 466] on label "Oui" at bounding box center [365, 468] width 245 height 20
click at [355, 466] on input "Oui" at bounding box center [365, 468] width 245 height 20
radio input "true"
click at [438, 529] on button "Get Insurance Prices" at bounding box center [487, 534] width 173 height 22
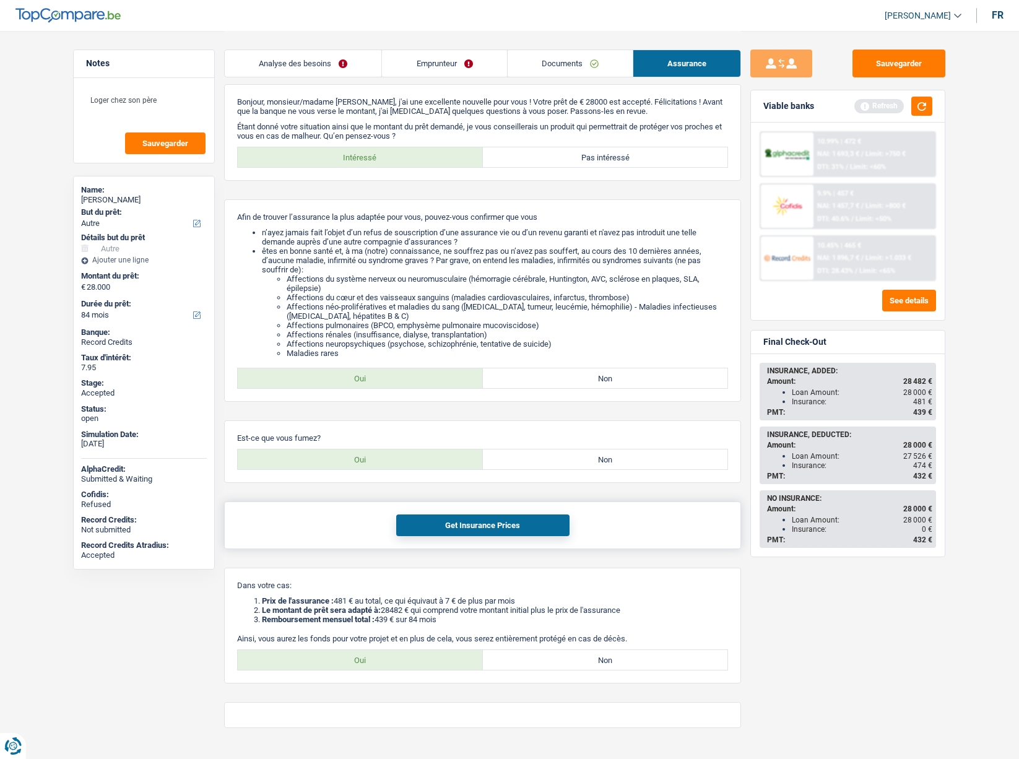
scroll to position [37, 0]
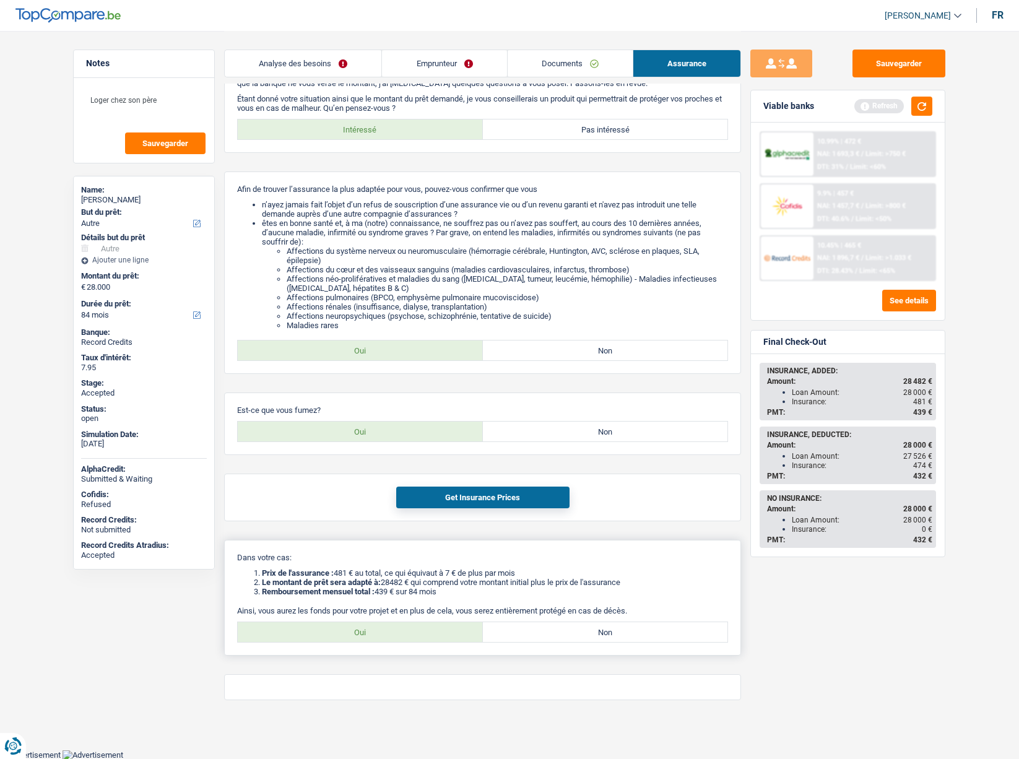
click at [368, 627] on label "Oui" at bounding box center [360, 632] width 245 height 20
click at [368, 627] on input "Oui" at bounding box center [360, 632] width 245 height 20
radio input "true"
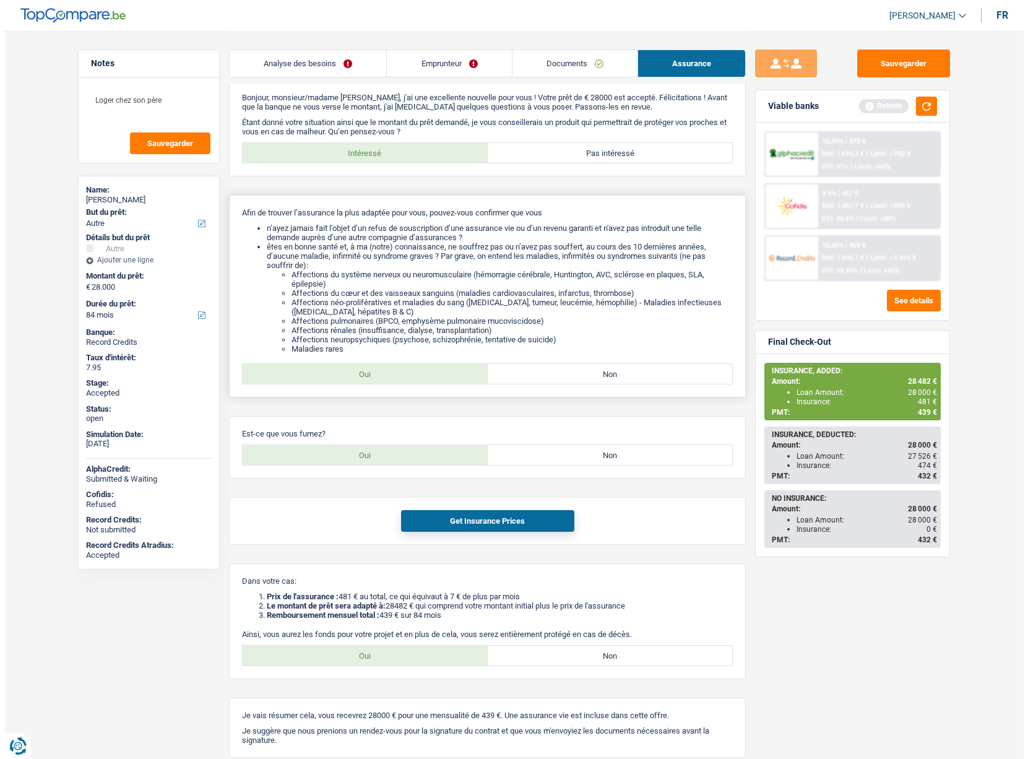
scroll to position [0, 0]
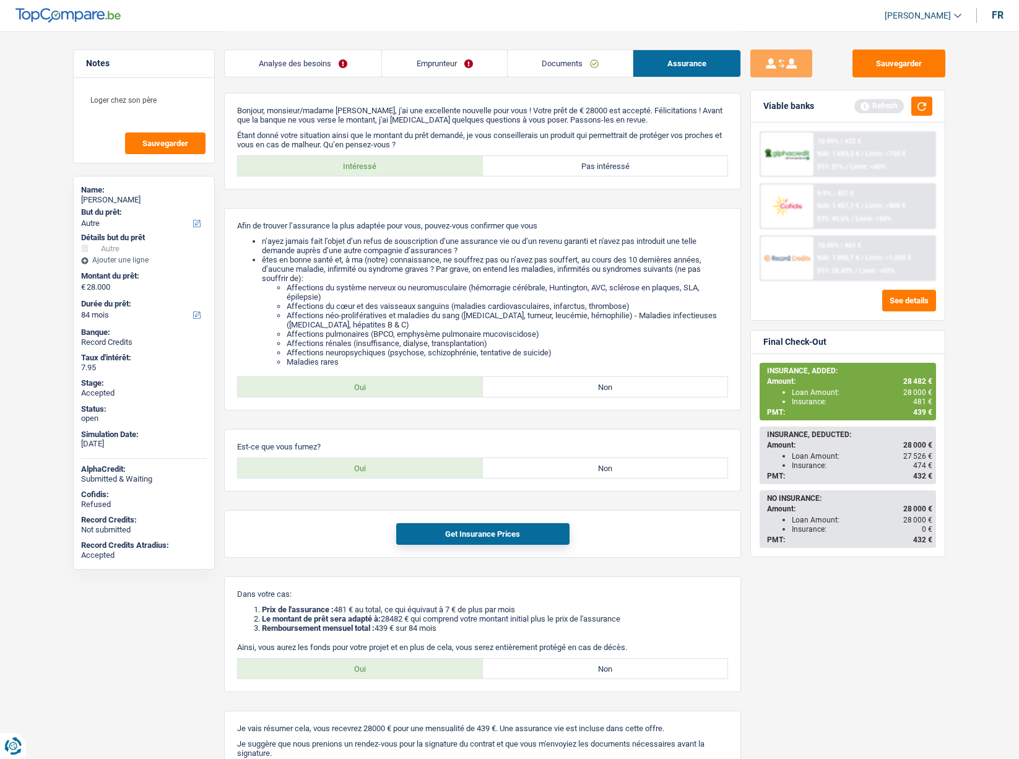
click at [438, 61] on link "Emprunteur" at bounding box center [444, 63] width 124 height 27
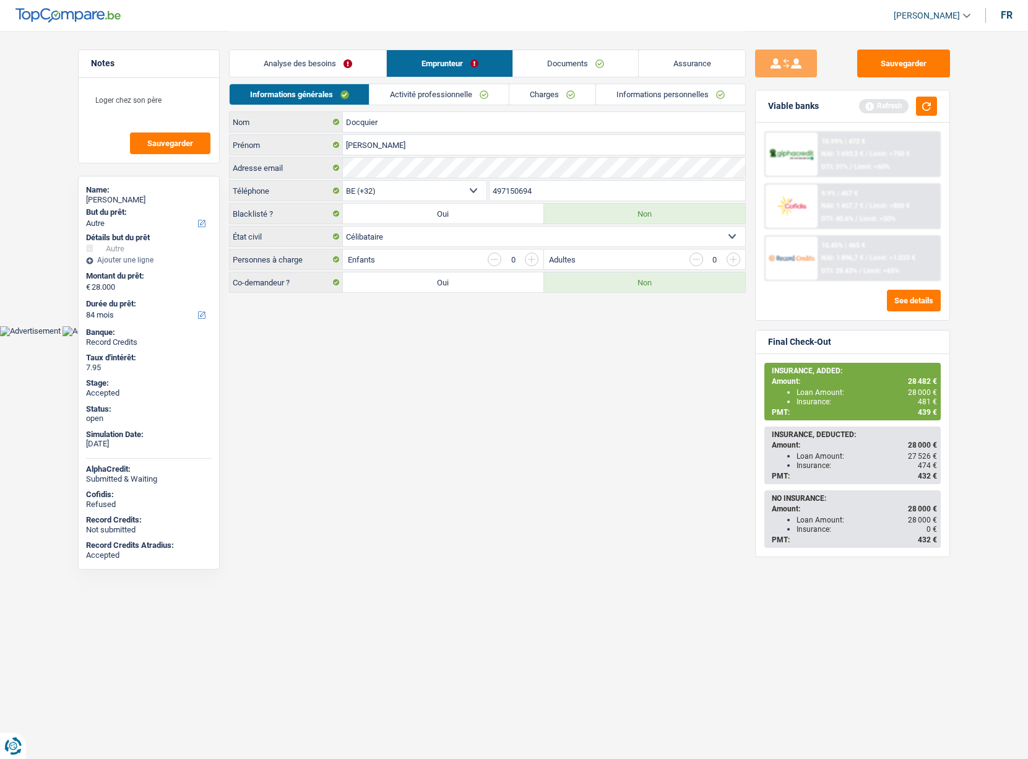
click at [558, 92] on link "Charges" at bounding box center [553, 94] width 86 height 20
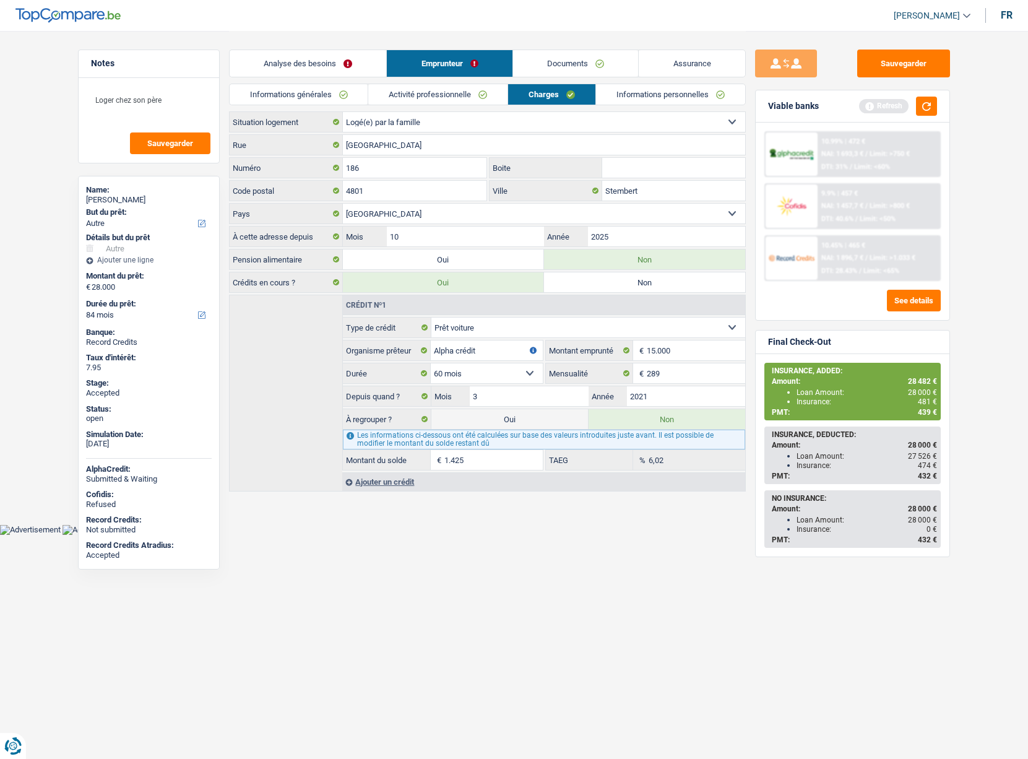
click at [940, 11] on span "[PERSON_NAME]" at bounding box center [927, 16] width 66 height 11
click at [893, 111] on button "SO" at bounding box center [905, 113] width 110 height 25
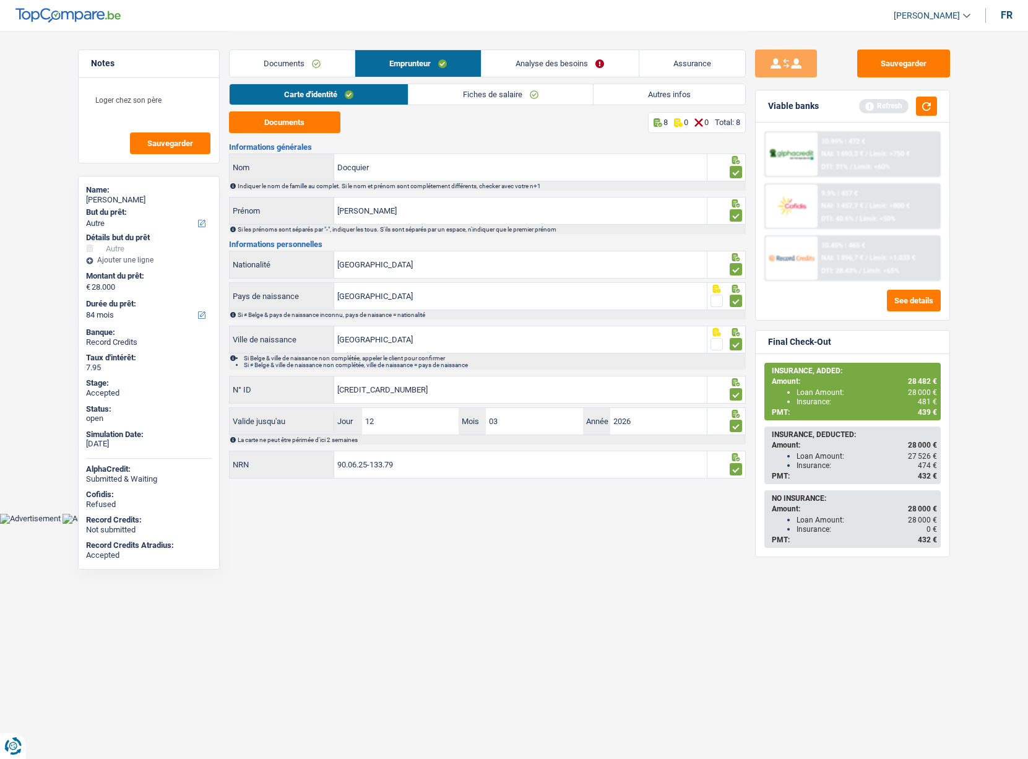
click at [643, 93] on link "Autres infos" at bounding box center [670, 94] width 152 height 20
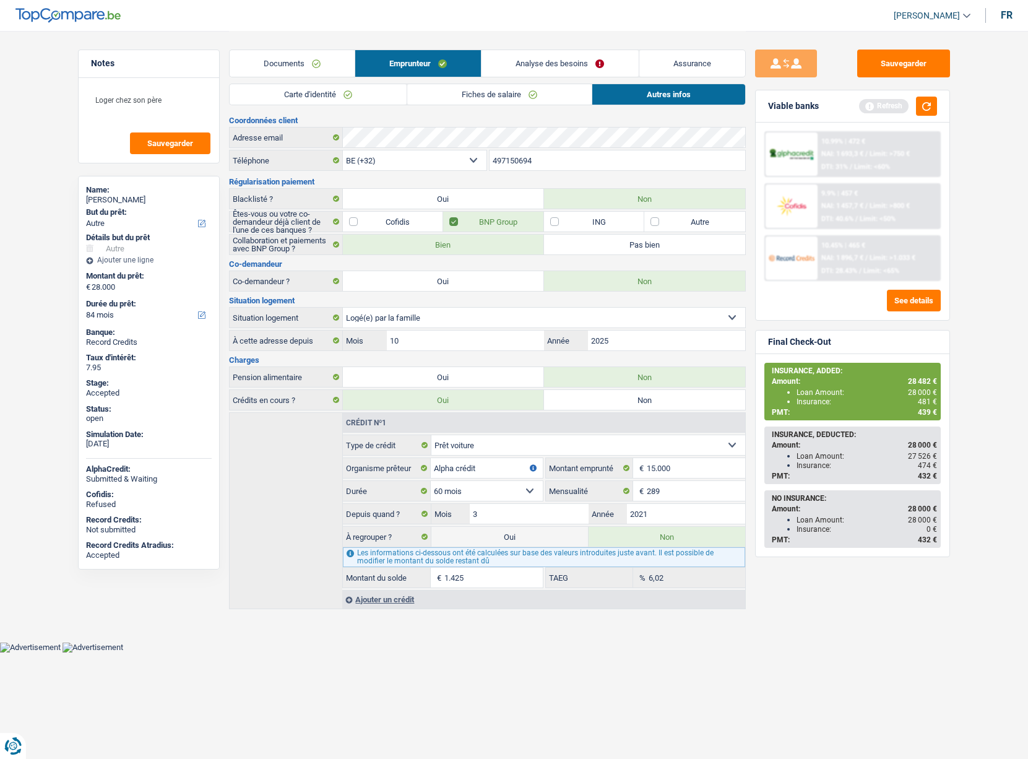
click at [532, 56] on link "Analyse des besoins" at bounding box center [560, 63] width 157 height 27
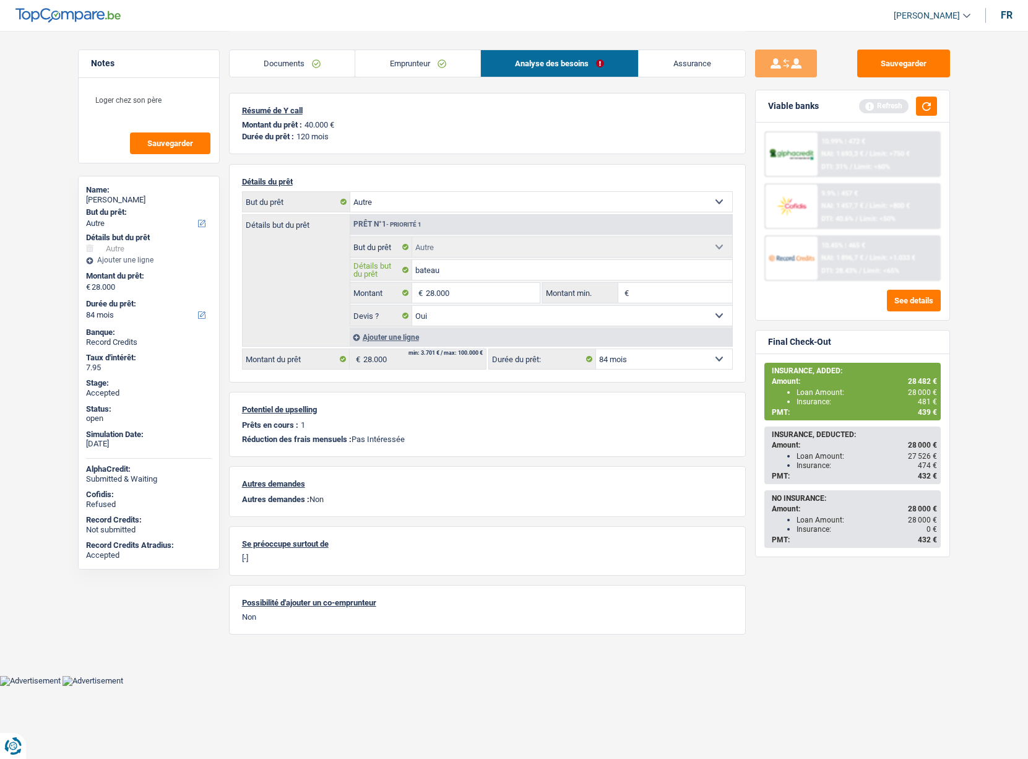
click at [440, 261] on input "bateau" at bounding box center [572, 270] width 320 height 20
click at [274, 257] on div "Détails but du prêt Prêt n°1 - Priorité 1 Confort maison: meubles, textile, pei…" at bounding box center [487, 280] width 491 height 133
click at [401, 63] on link "Emprunteur" at bounding box center [417, 63] width 125 height 27
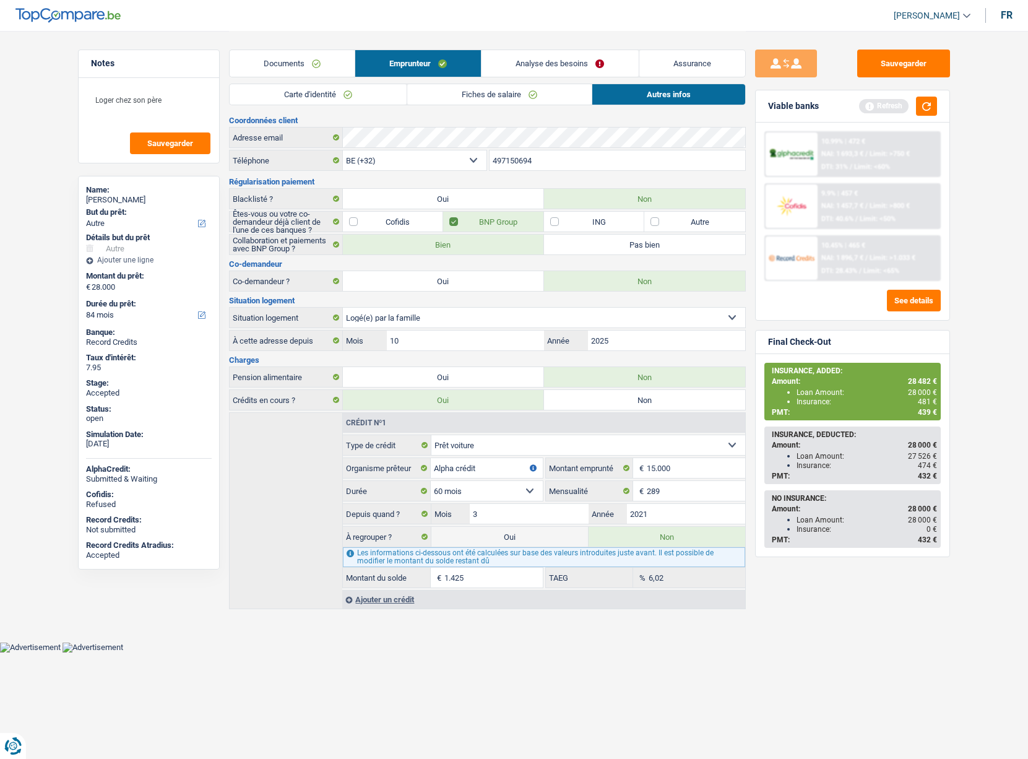
click at [513, 62] on link "Analyse des besoins" at bounding box center [560, 63] width 157 height 27
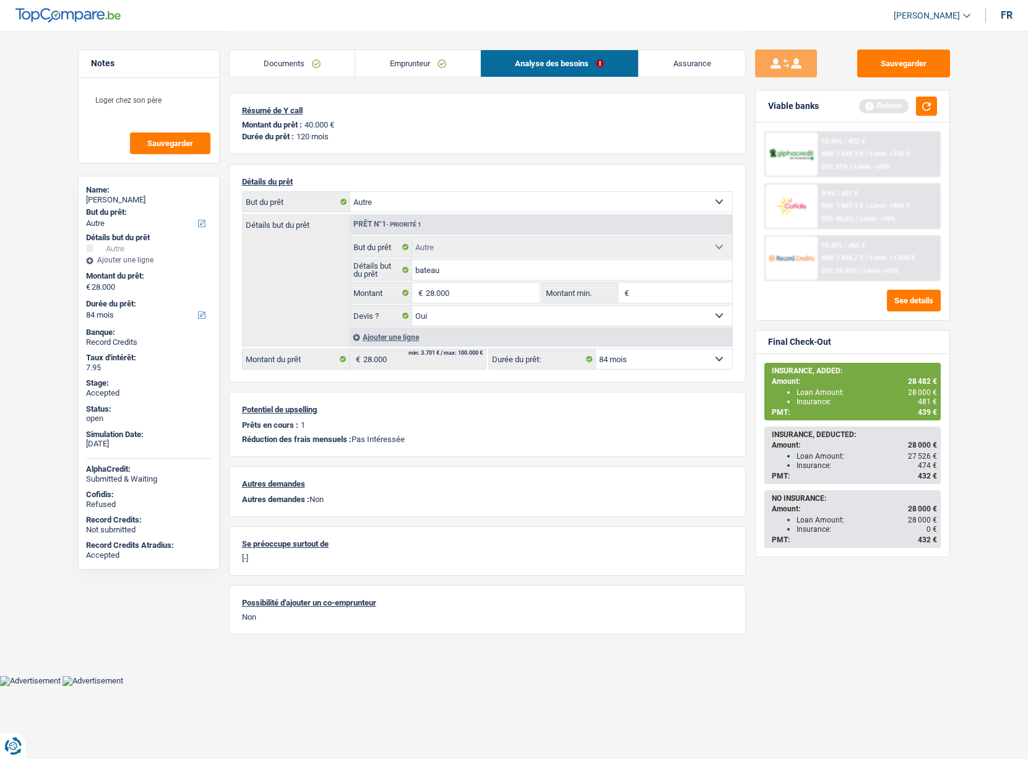
click at [786, 264] on img at bounding box center [792, 257] width 46 height 23
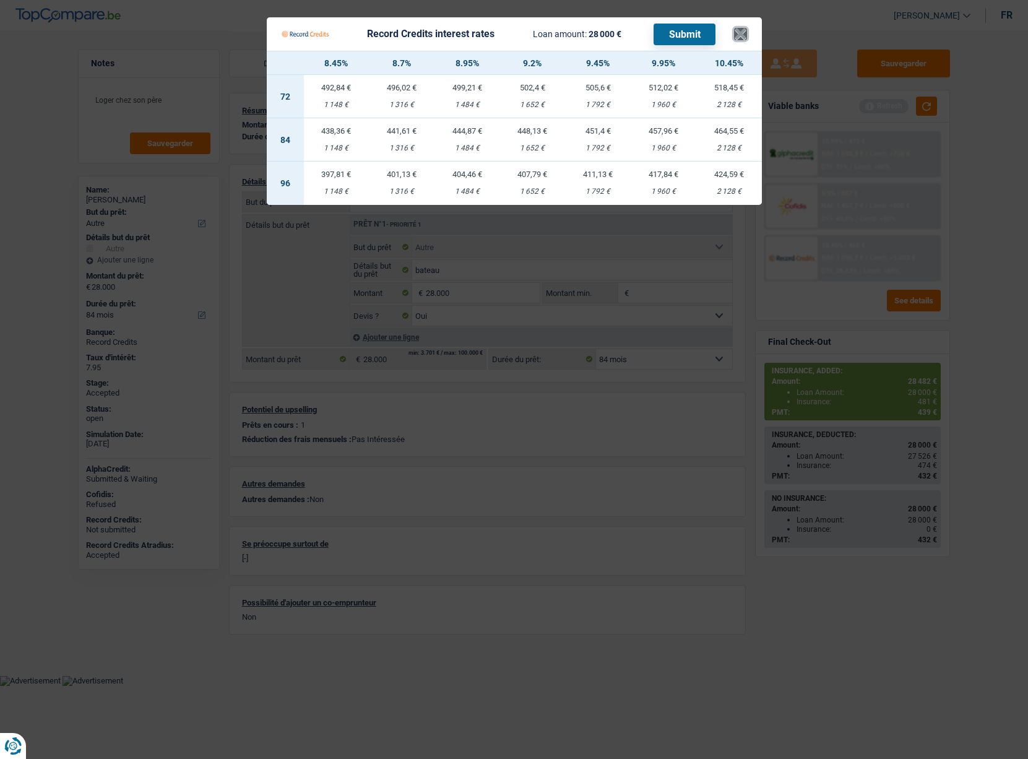
click at [744, 40] on button "×" at bounding box center [740, 34] width 13 height 12
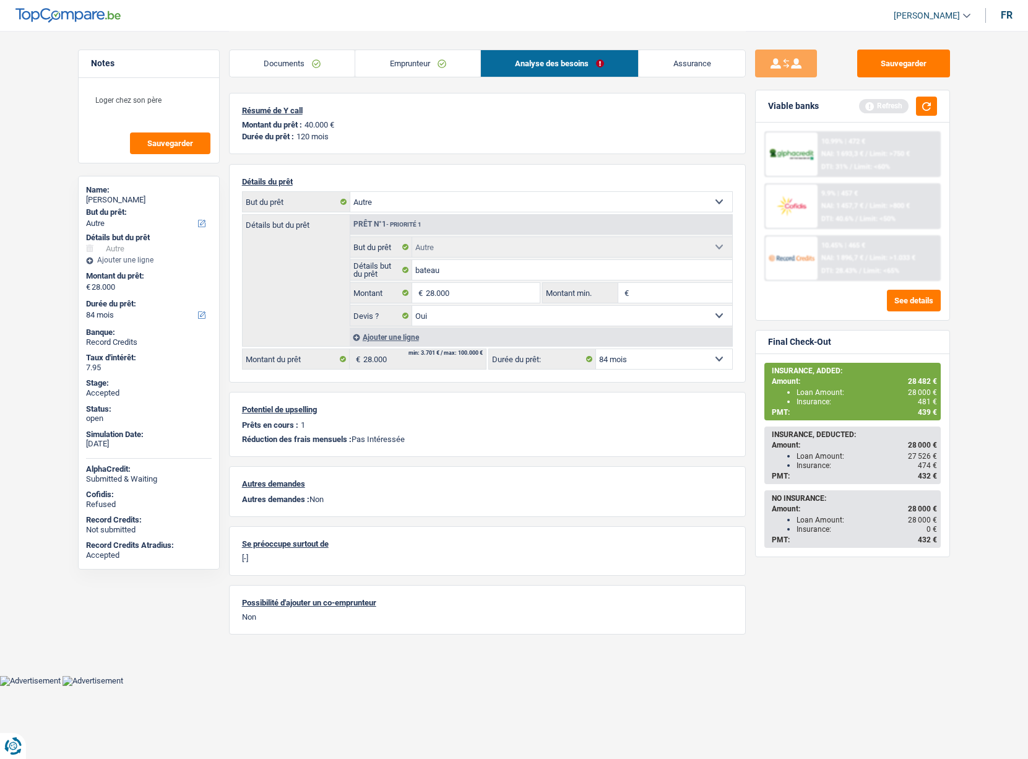
click at [424, 61] on link "Emprunteur" at bounding box center [417, 63] width 125 height 27
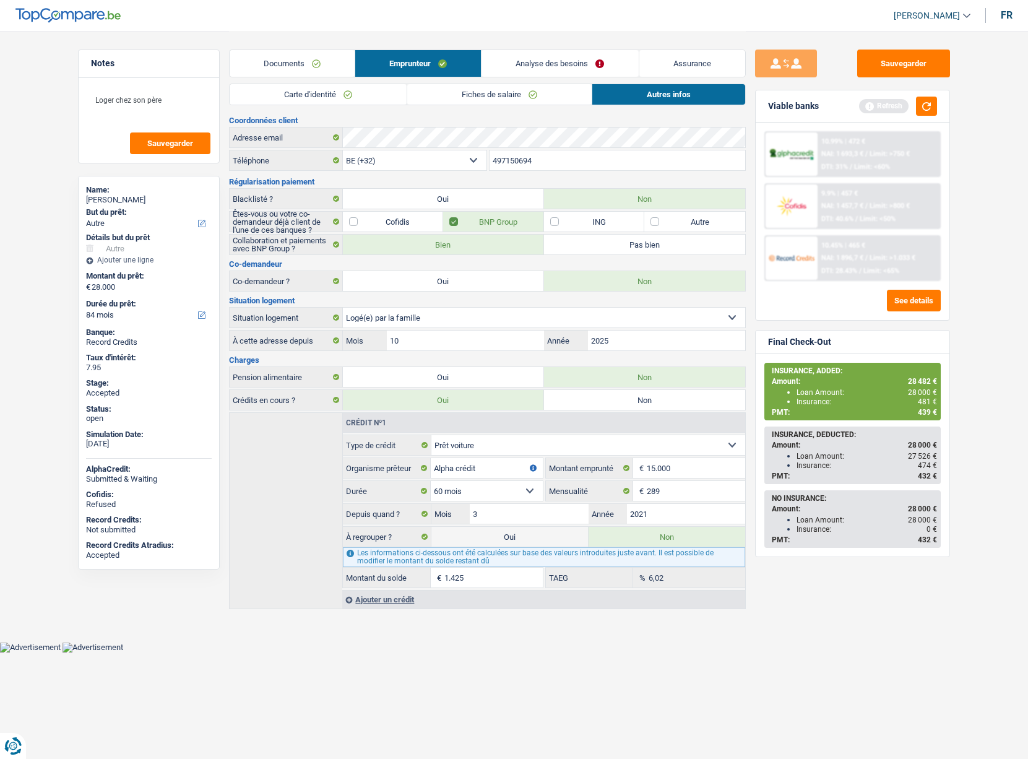
click at [422, 95] on link "Fiches de salaire" at bounding box center [499, 94] width 185 height 20
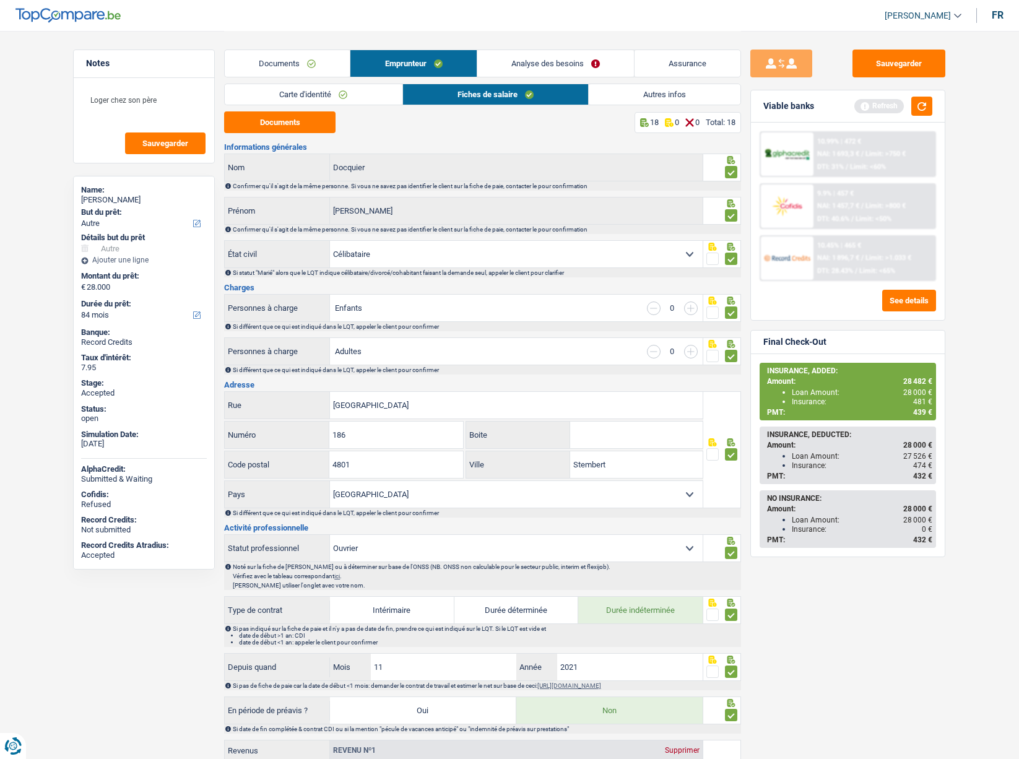
click at [295, 67] on link "Documents" at bounding box center [287, 63] width 125 height 27
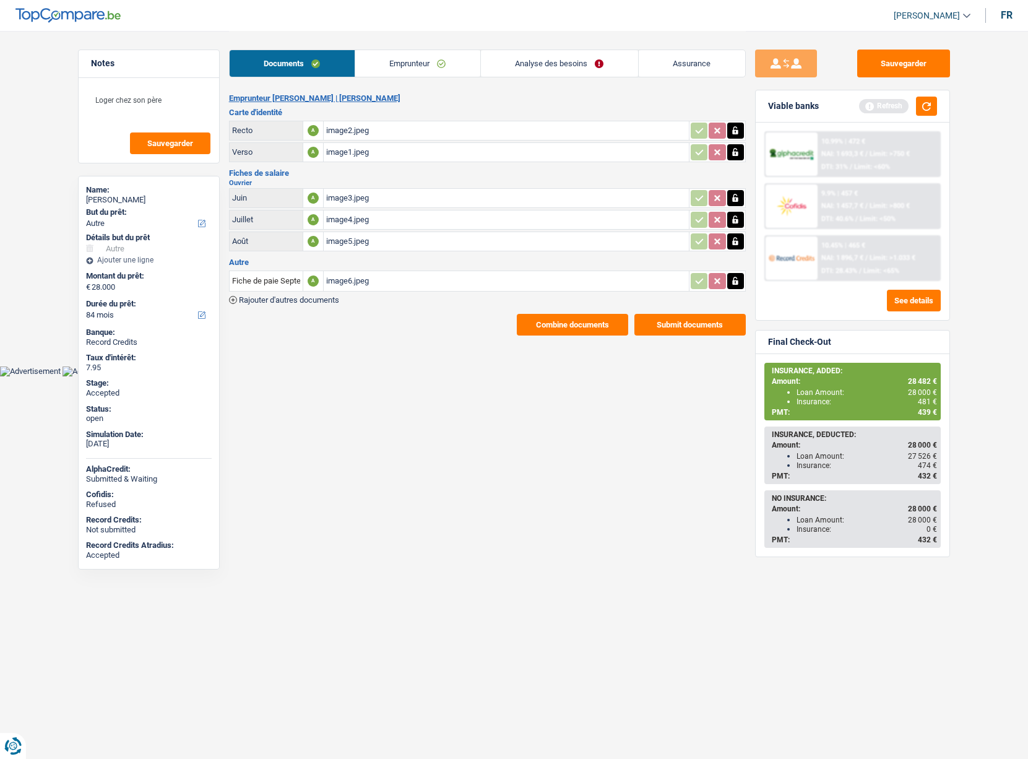
click at [349, 281] on div "image6.jpeg" at bounding box center [506, 281] width 360 height 19
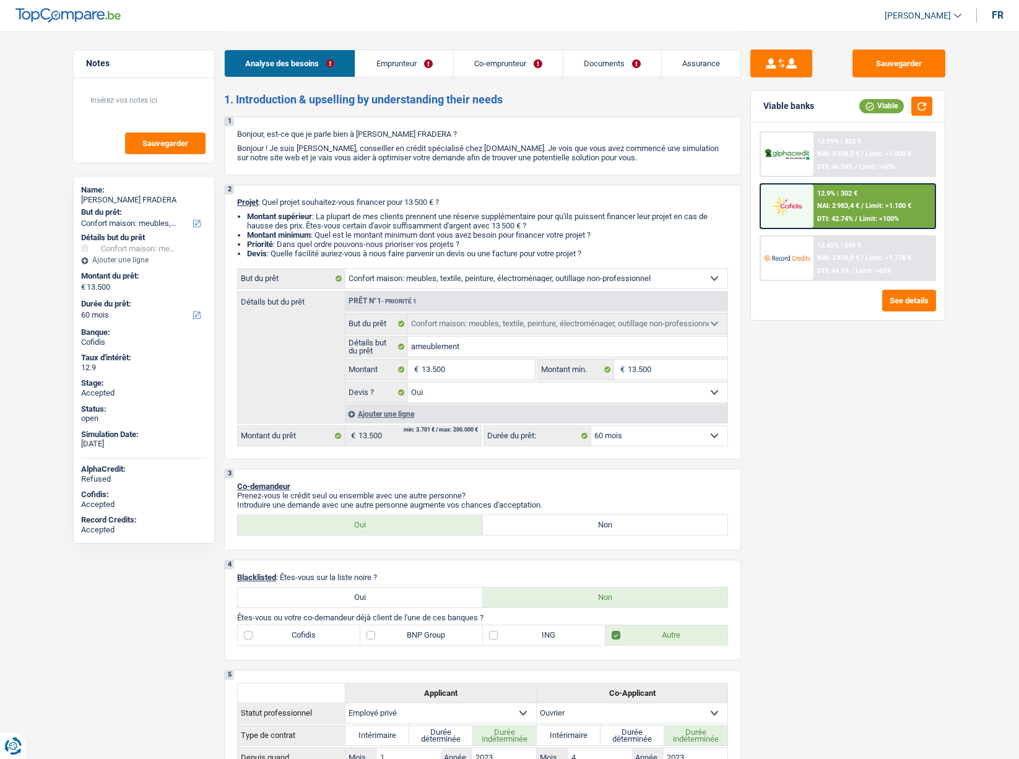
select select "household"
select select "60"
select select "household"
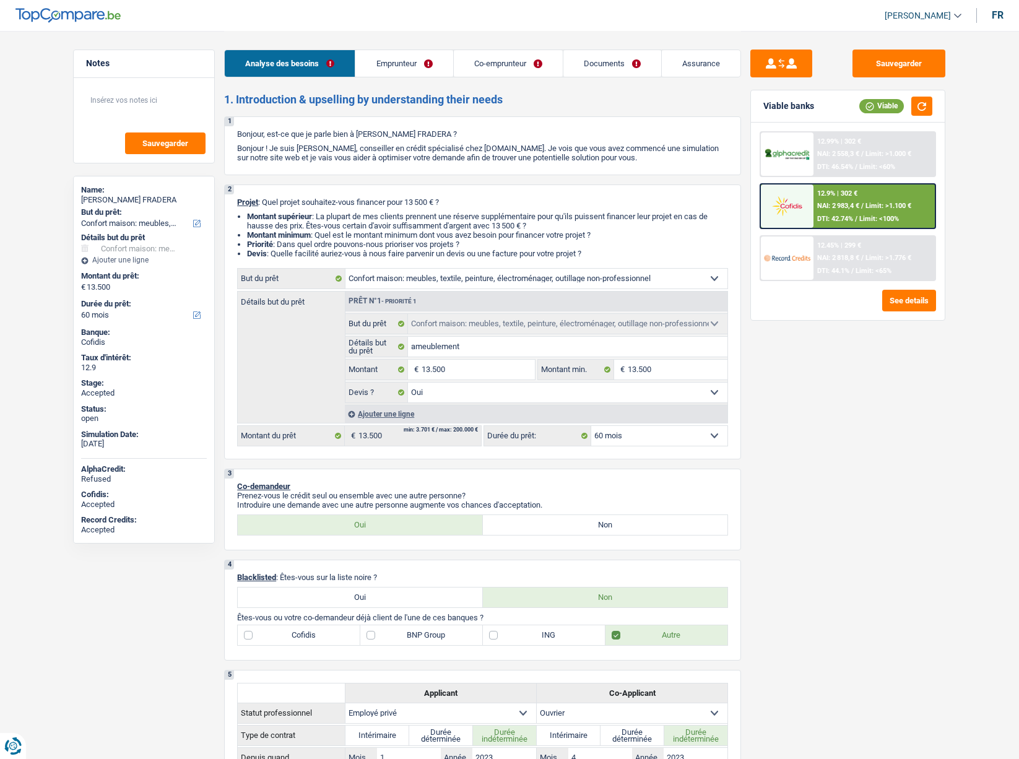
select select "yes"
select select "60"
select select "privateEmployee"
select select "worker"
select select "netSalary"
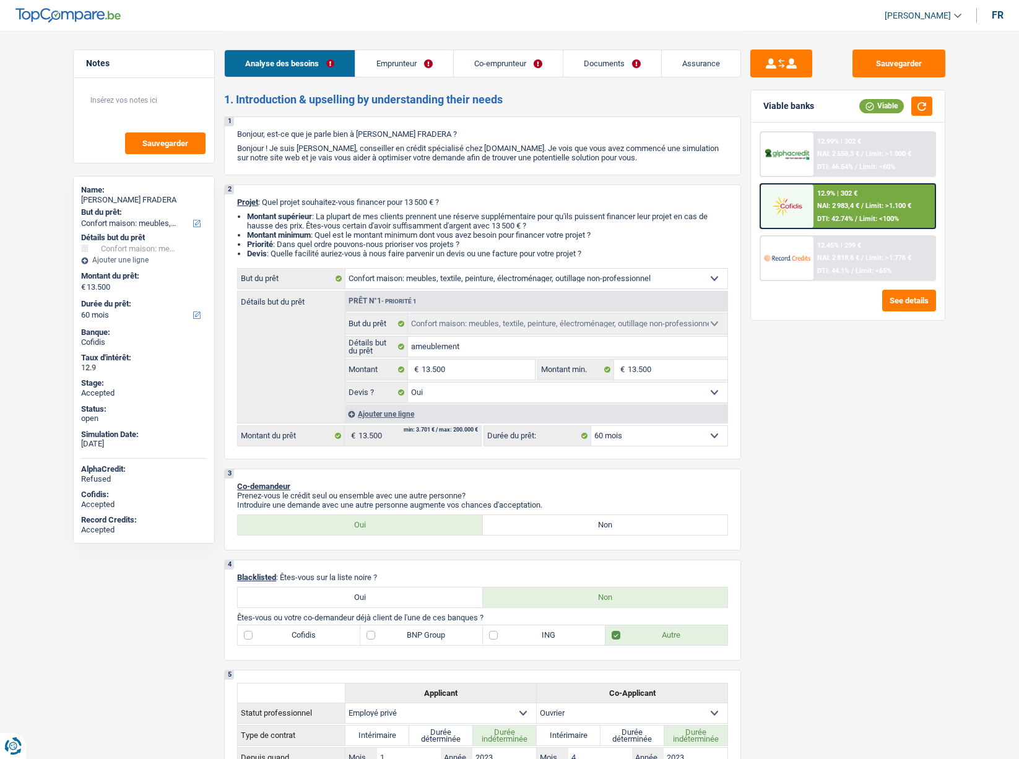
select select "mealVouchers"
select select "familyAllowances"
select select "netSalary"
select select "familyAllowances"
select select "mealVouchers"
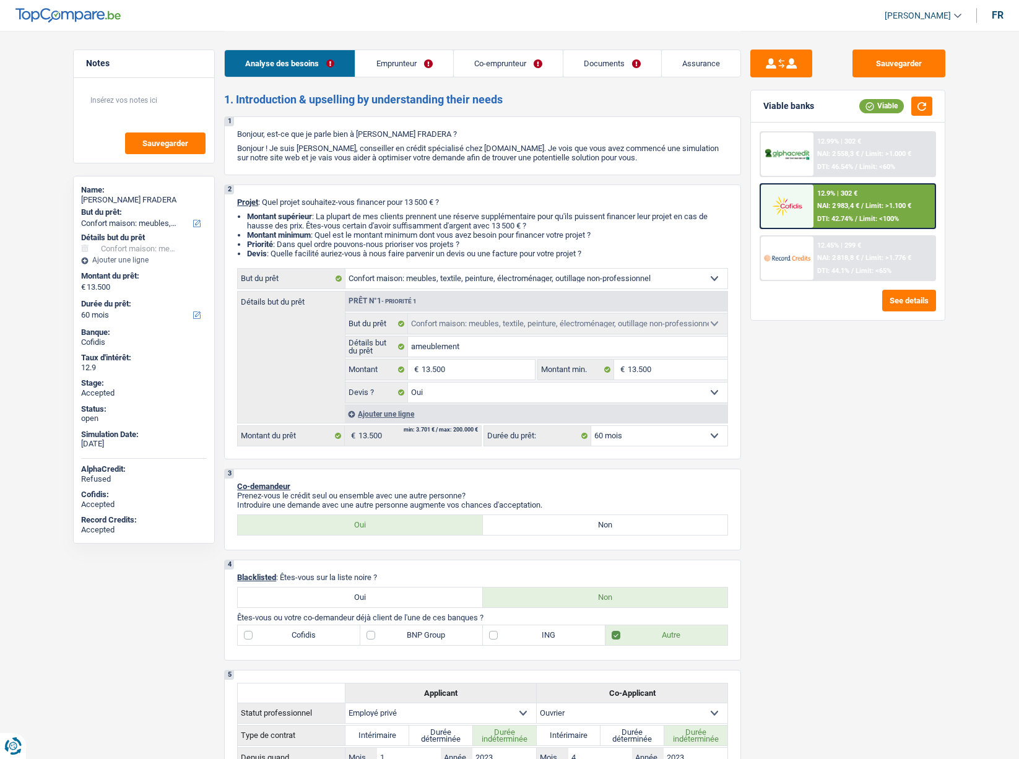
select select "ownerWithMortgage"
select select "mortgage"
select select "360"
select select "household"
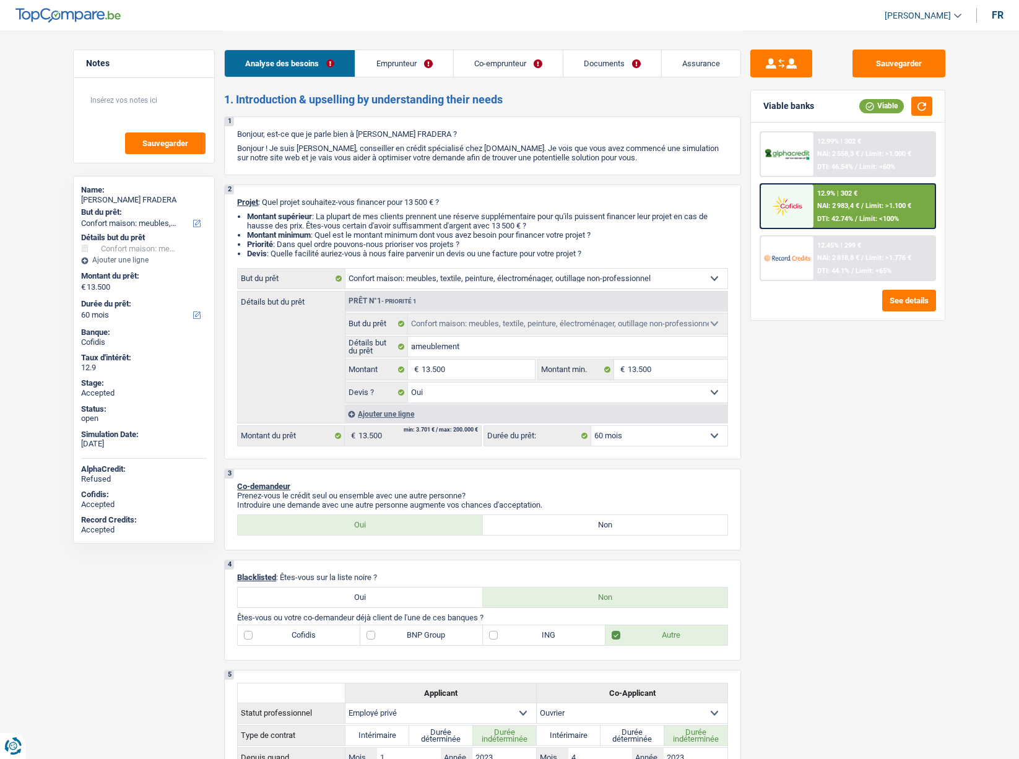
select select "yes"
select select "60"
click at [900, 18] on span "[PERSON_NAME]" at bounding box center [918, 16] width 66 height 11
click at [887, 111] on button "SO" at bounding box center [895, 113] width 110 height 25
select select "applicant"
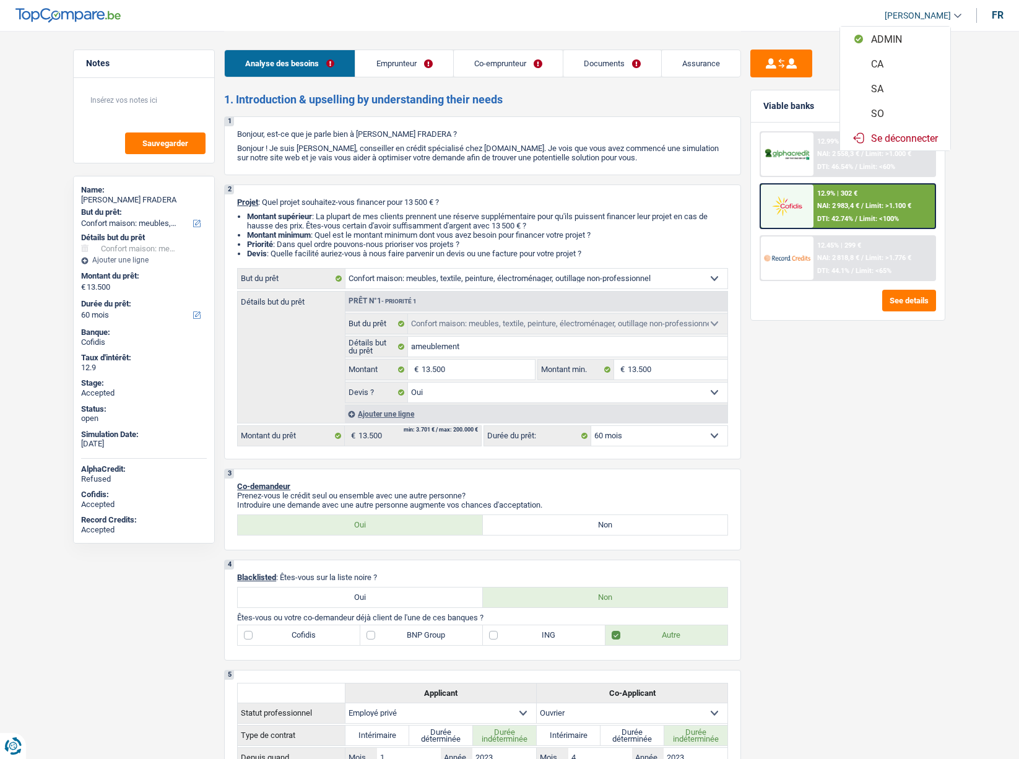
select select "coApplicant"
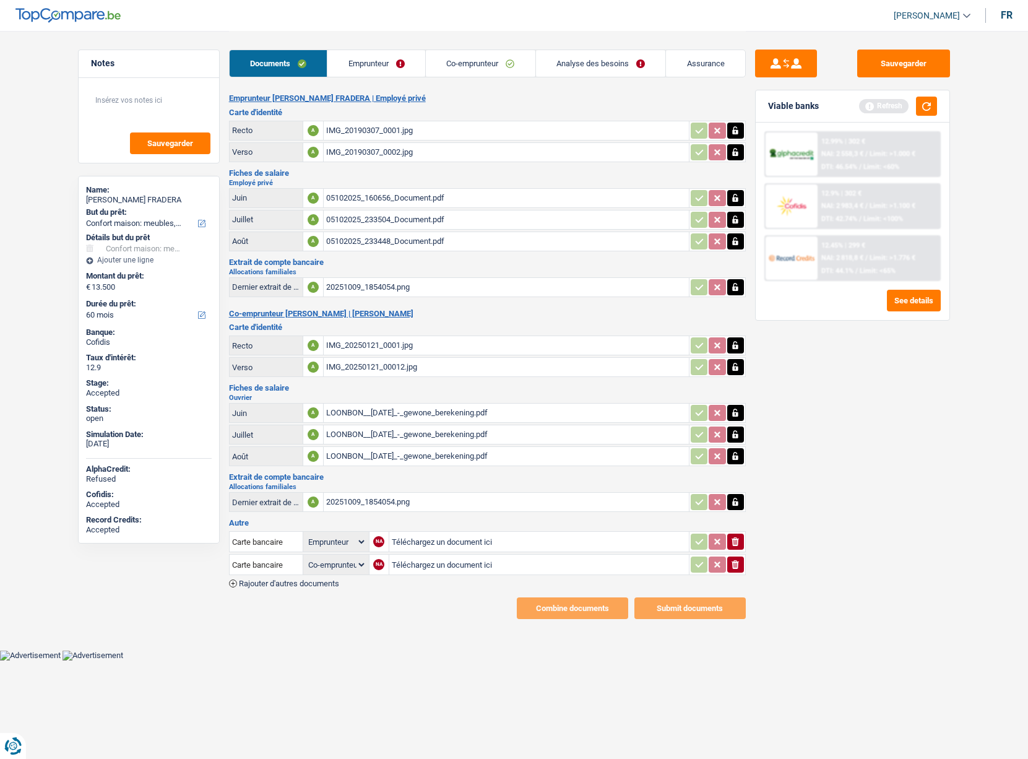
click at [368, 67] on link "Emprunteur" at bounding box center [377, 63] width 98 height 27
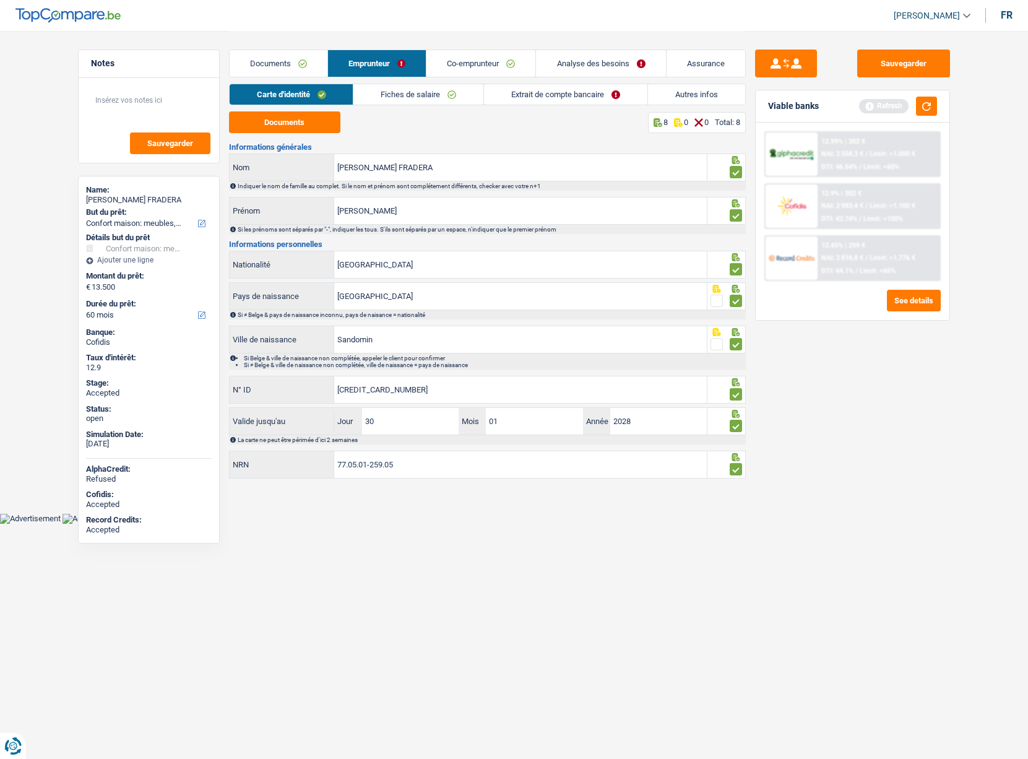
click at [259, 60] on link "Documents" at bounding box center [279, 63] width 98 height 27
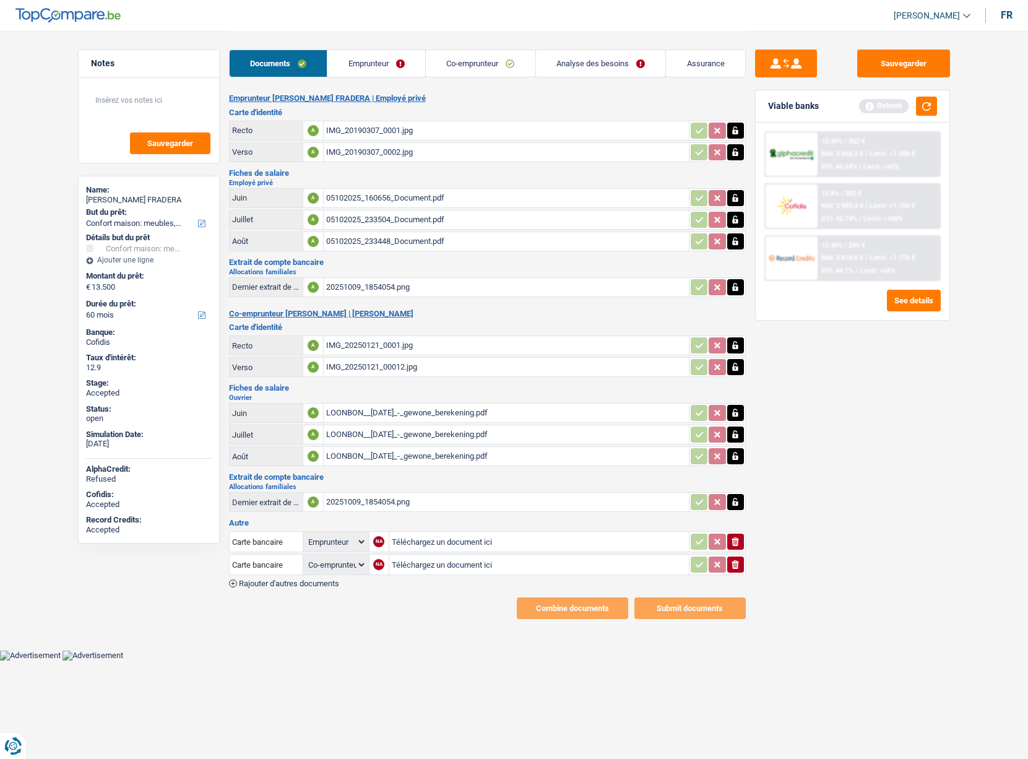
click at [363, 62] on link "Emprunteur" at bounding box center [377, 63] width 98 height 27
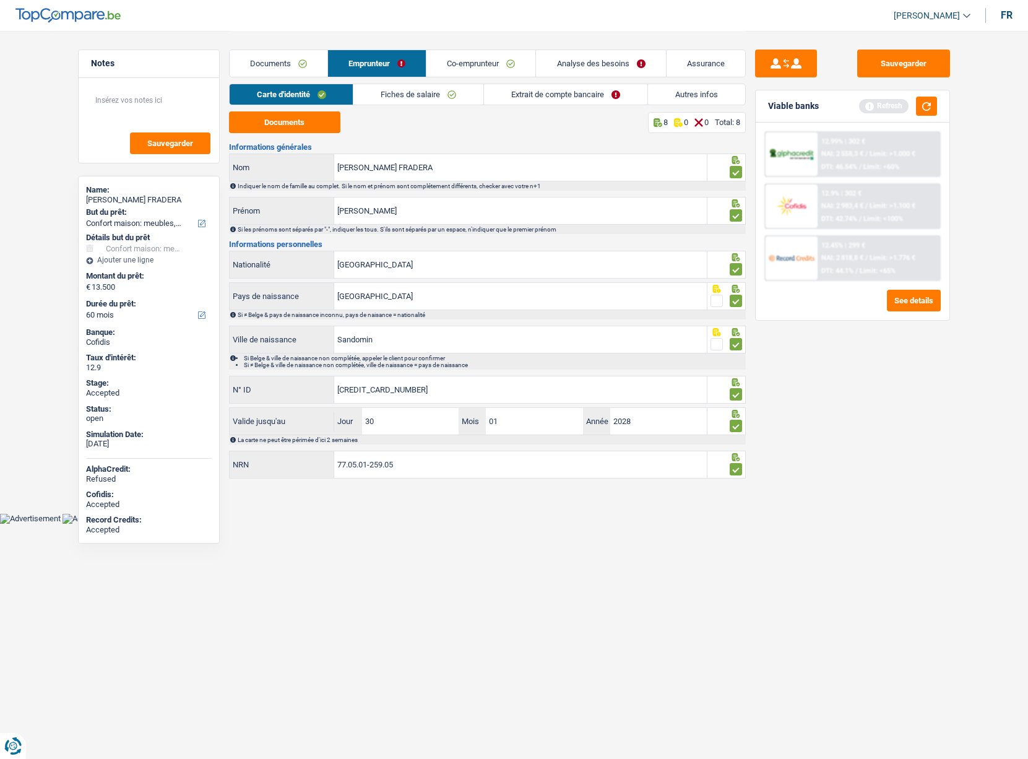
click at [411, 92] on link "Fiches de salaire" at bounding box center [419, 94] width 130 height 20
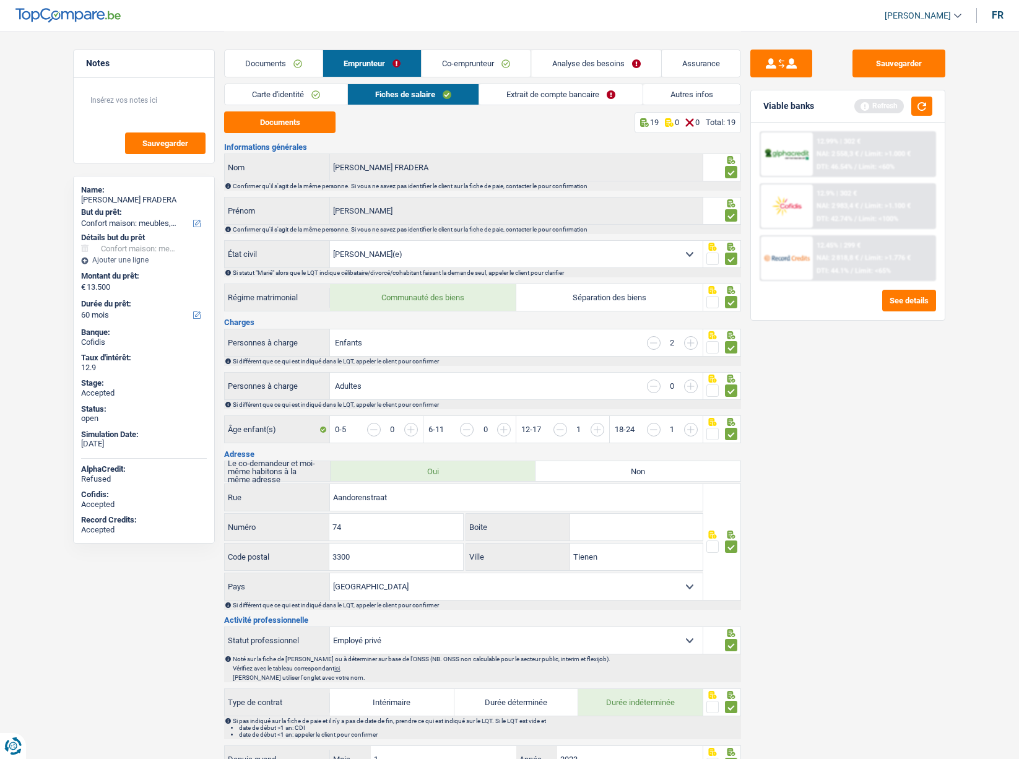
click at [531, 95] on link "Extrait de compte bancaire" at bounding box center [560, 94] width 163 height 20
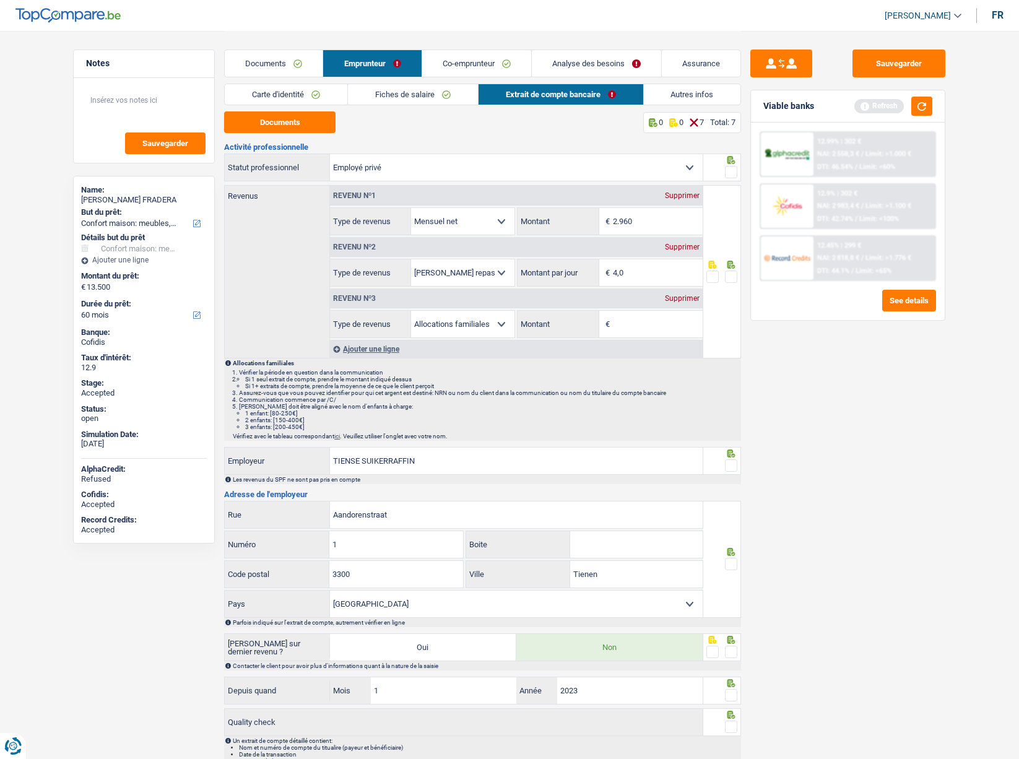
click at [732, 167] on span at bounding box center [731, 172] width 12 height 12
click at [0, 0] on input "radio" at bounding box center [0, 0] width 0 height 0
click at [731, 278] on span at bounding box center [731, 277] width 12 height 12
click at [0, 0] on input "radio" at bounding box center [0, 0] width 0 height 0
click at [732, 463] on span at bounding box center [731, 465] width 12 height 12
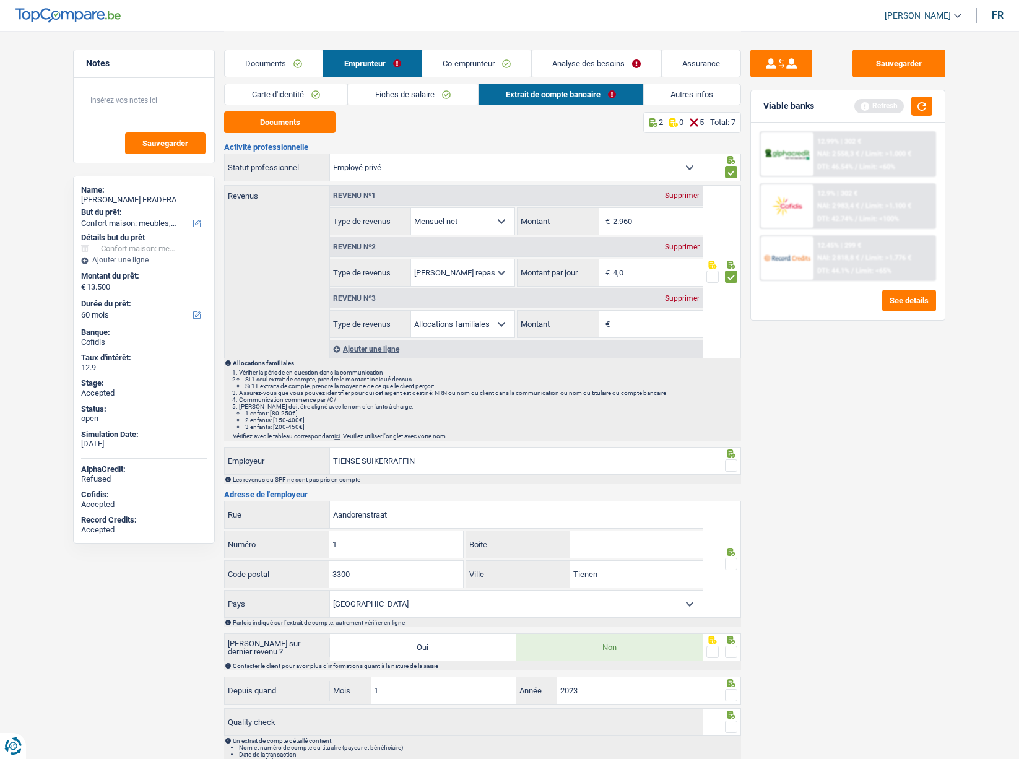
click at [0, 0] on input "radio" at bounding box center [0, 0] width 0 height 0
click at [736, 563] on span at bounding box center [731, 564] width 12 height 12
click at [0, 0] on input "radio" at bounding box center [0, 0] width 0 height 0
click at [730, 653] on span at bounding box center [731, 652] width 12 height 12
click at [0, 0] on input "radio" at bounding box center [0, 0] width 0 height 0
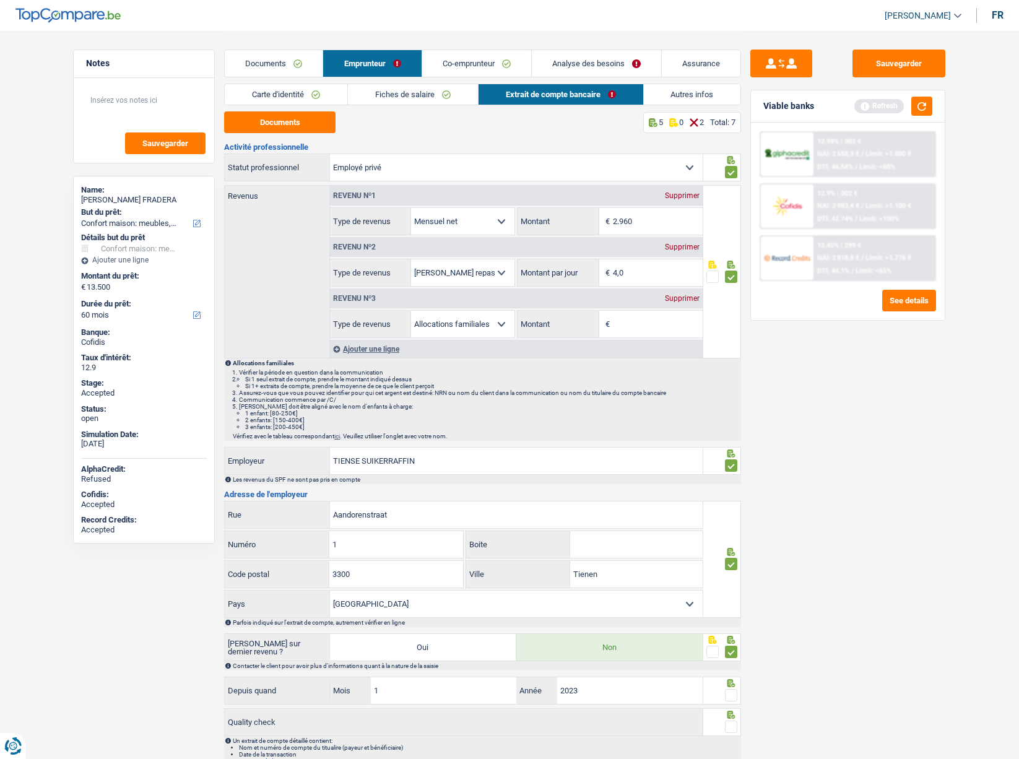
click at [735, 694] on span at bounding box center [731, 695] width 12 height 12
click at [0, 0] on input "radio" at bounding box center [0, 0] width 0 height 0
click at [728, 728] on span at bounding box center [731, 727] width 12 height 12
click at [0, 0] on input "radio" at bounding box center [0, 0] width 0 height 0
click at [593, 59] on link "Analyse des besoins" at bounding box center [596, 63] width 129 height 27
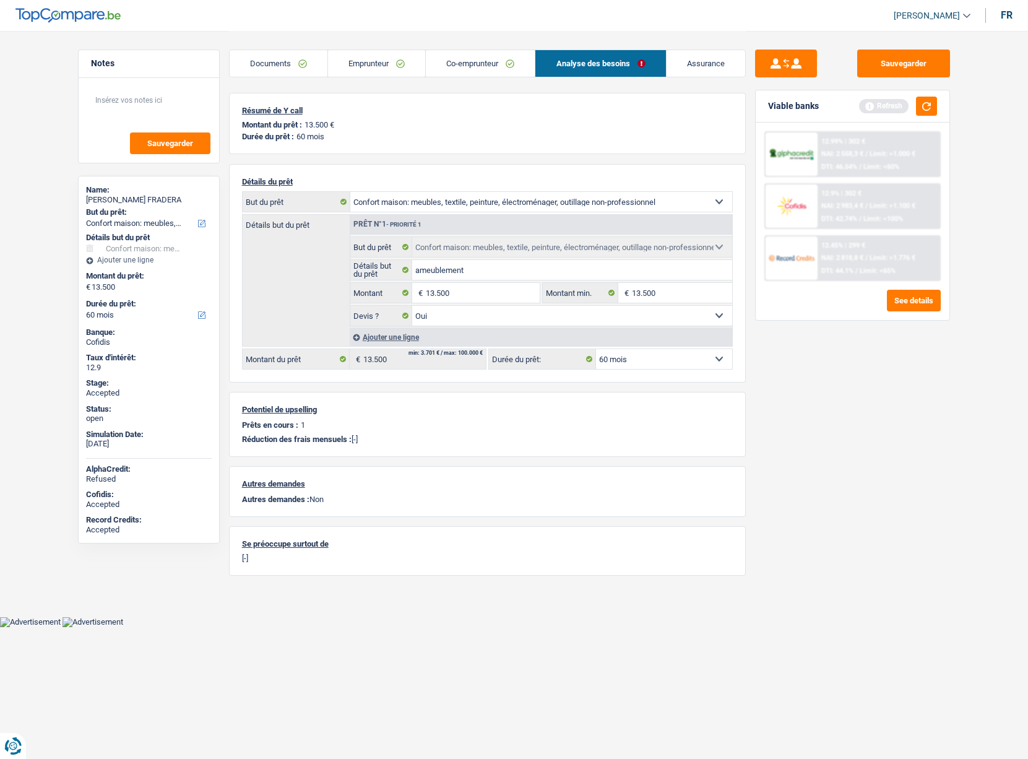
click at [482, 58] on link "Co-emprunteur" at bounding box center [480, 63] width 109 height 27
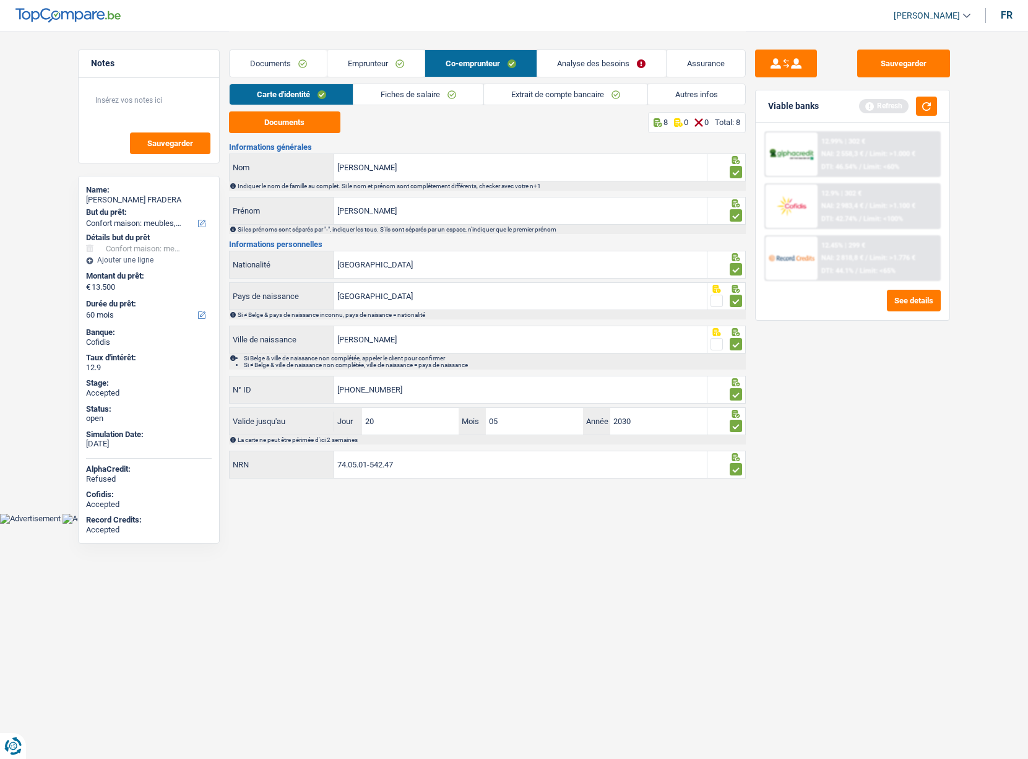
click at [368, 58] on link "Emprunteur" at bounding box center [376, 63] width 97 height 27
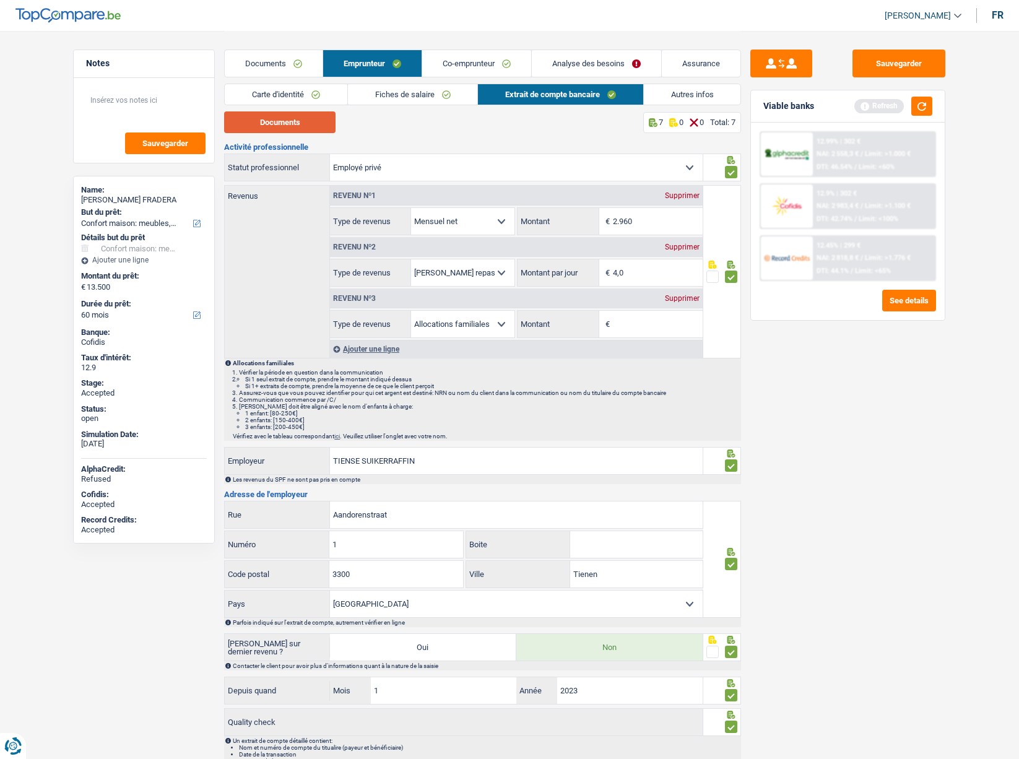
click at [306, 128] on button "Documents" at bounding box center [279, 122] width 111 height 22
click at [267, 57] on link "Documents" at bounding box center [274, 63] width 98 height 27
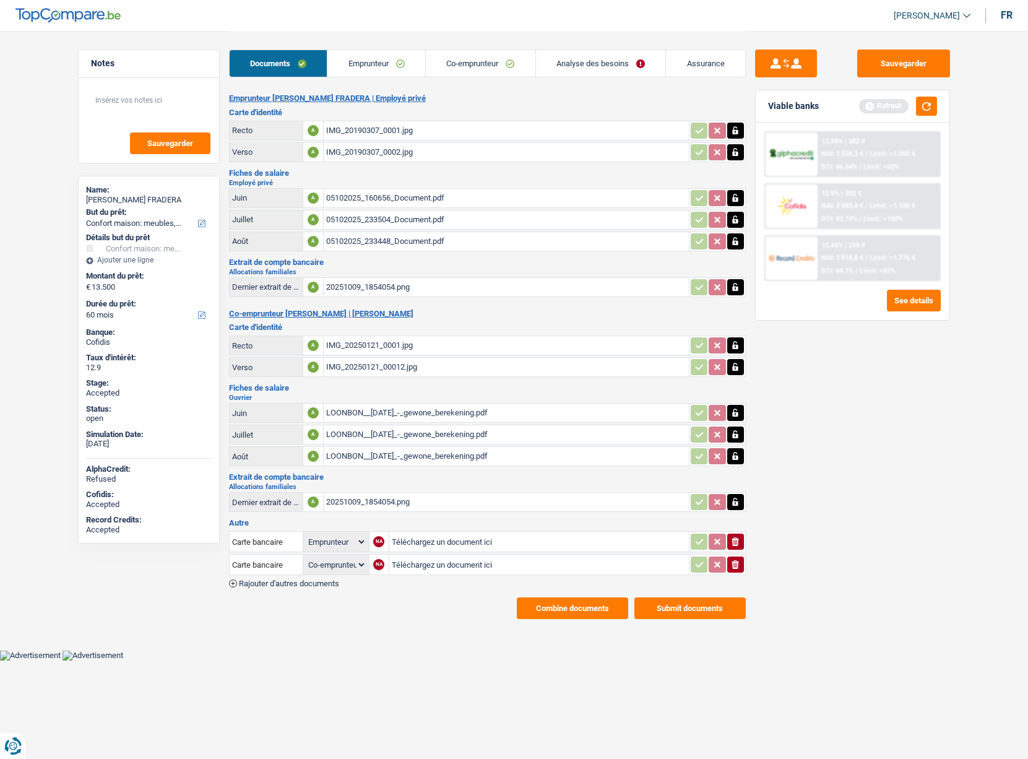
click at [562, 613] on button "Combine documents" at bounding box center [572, 609] width 111 height 22
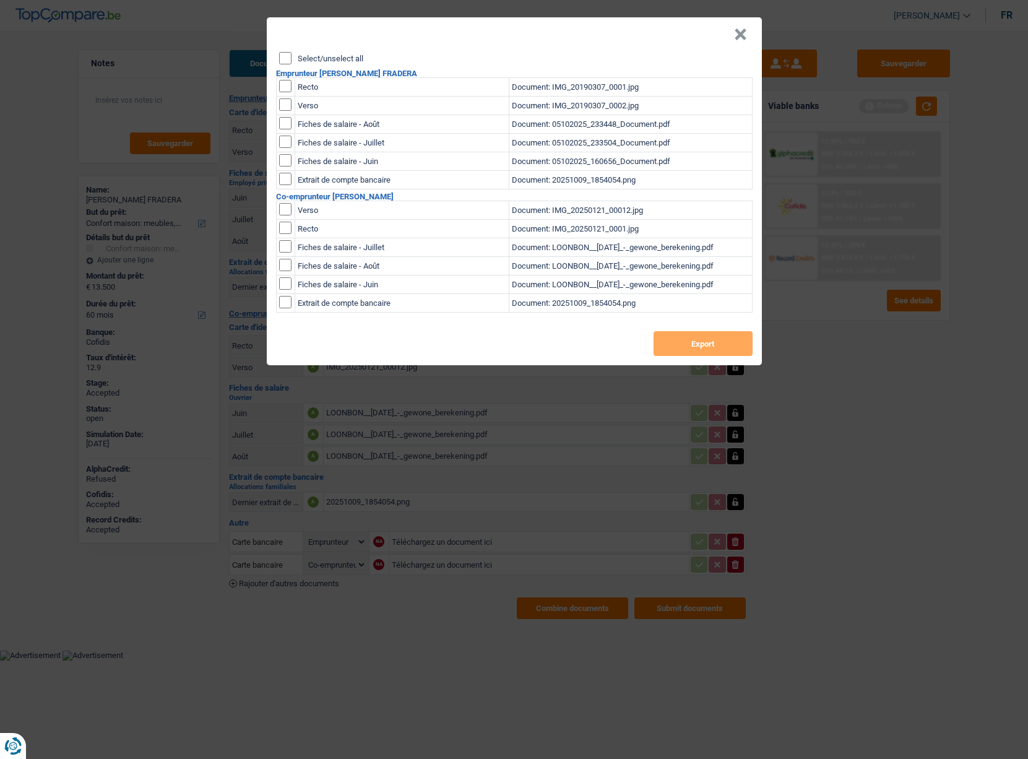
click at [285, 53] on input "Select/unselect all" at bounding box center [285, 58] width 12 height 12
checkbox input "true"
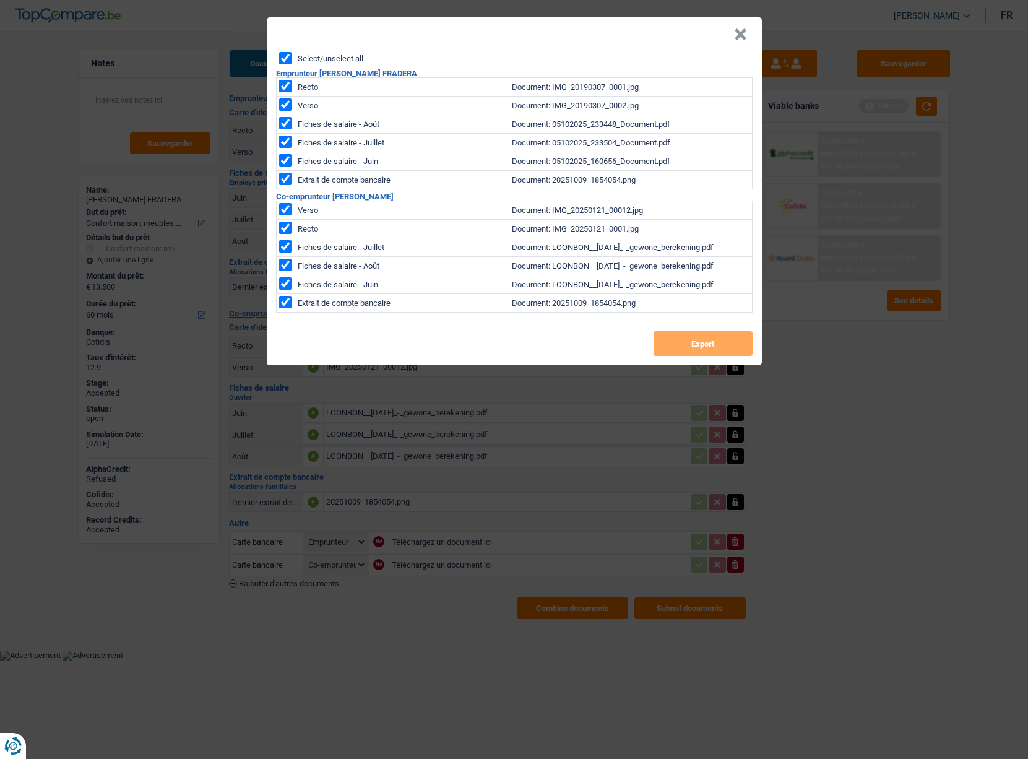
checkbox input "true"
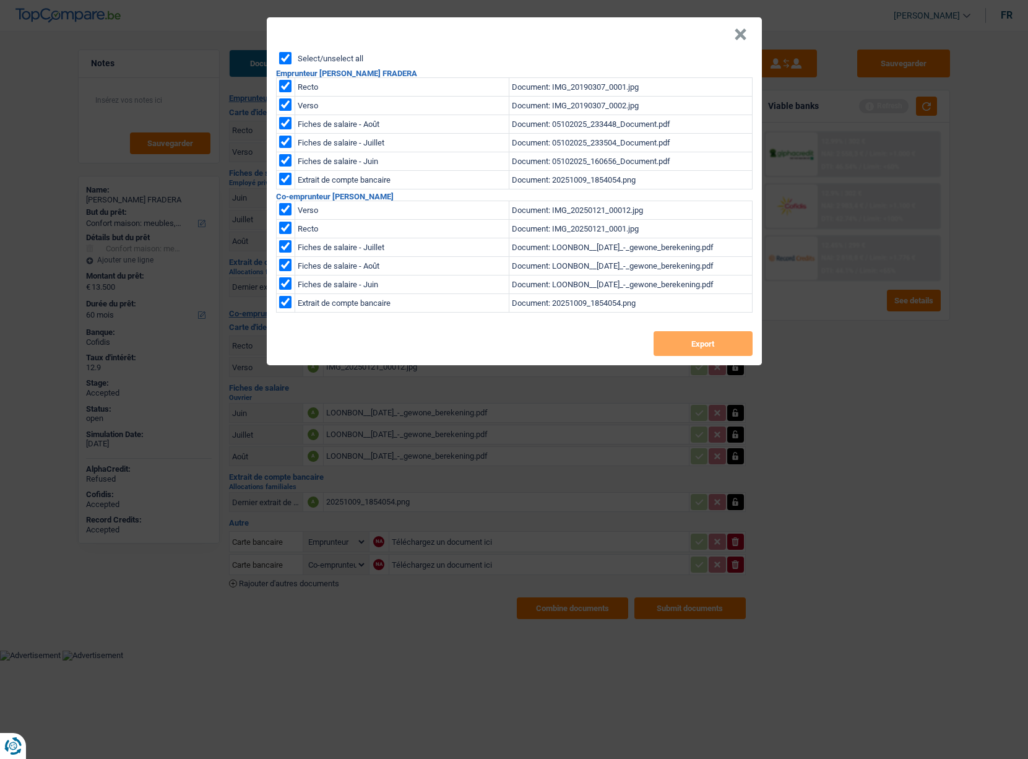
checkbox input "true"
click at [693, 339] on button "Export" at bounding box center [703, 343] width 99 height 25
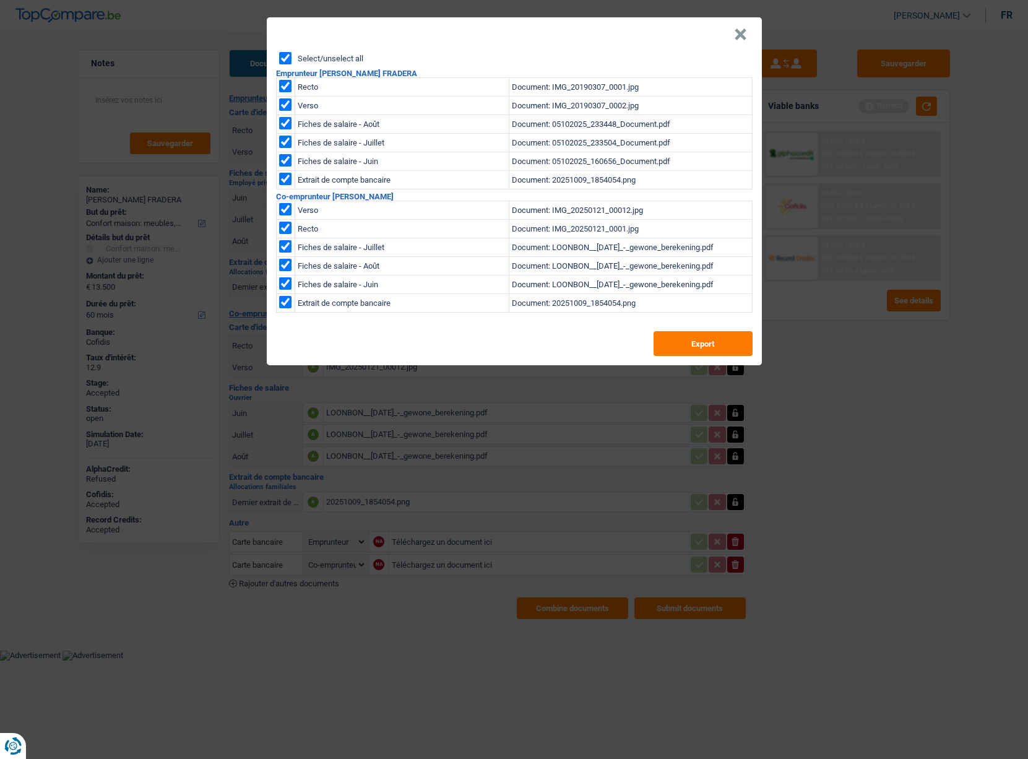
drag, startPoint x: 734, startPoint y: 32, endPoint x: 569, endPoint y: 2, distance: 167.5
click at [734, 32] on button "×" at bounding box center [740, 34] width 13 height 12
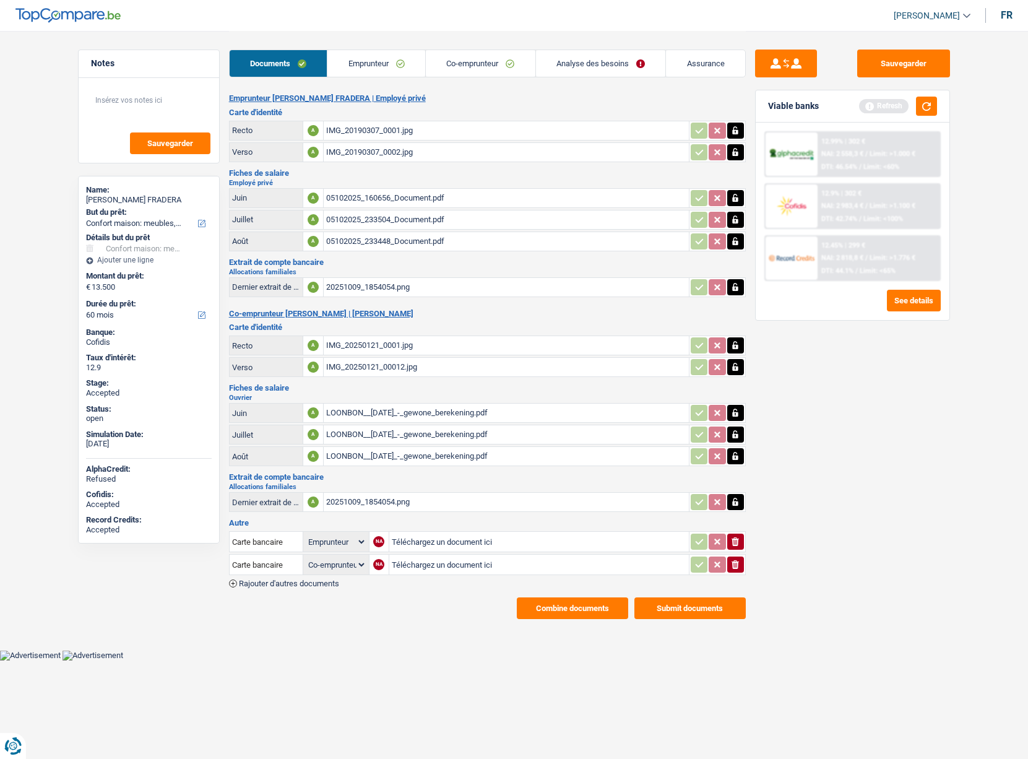
click at [700, 66] on link "Assurance" at bounding box center [705, 63] width 79 height 27
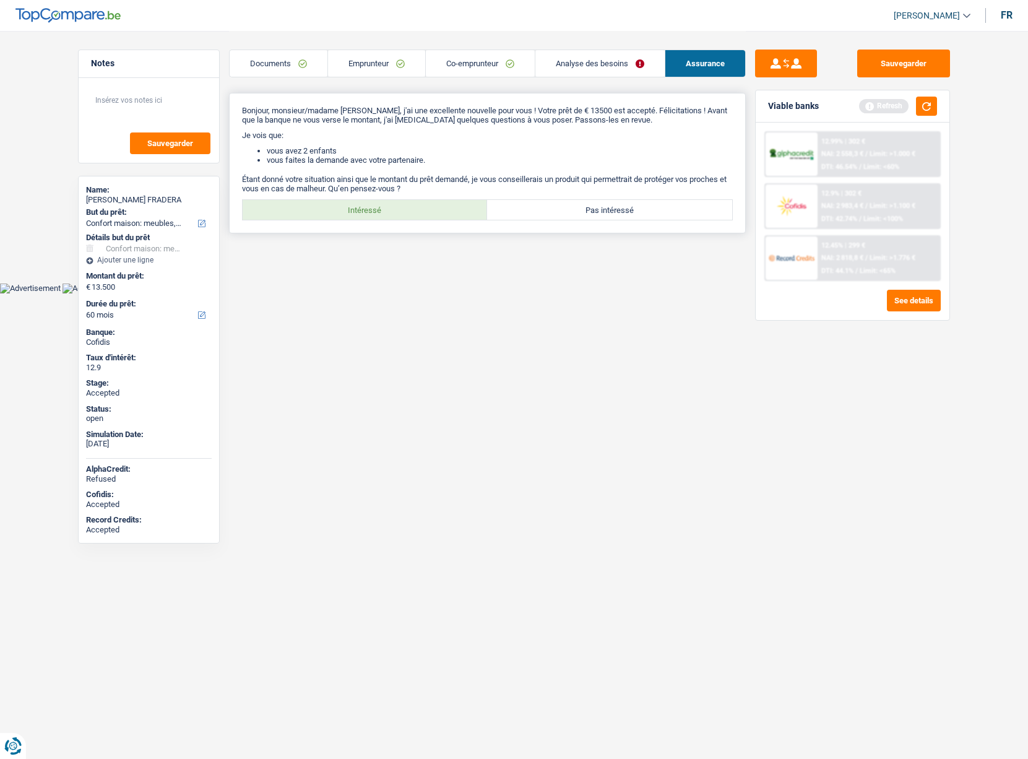
click at [403, 213] on label "Intéressé" at bounding box center [365, 210] width 245 height 20
click at [403, 213] on input "Intéressé" at bounding box center [365, 210] width 245 height 20
radio input "true"
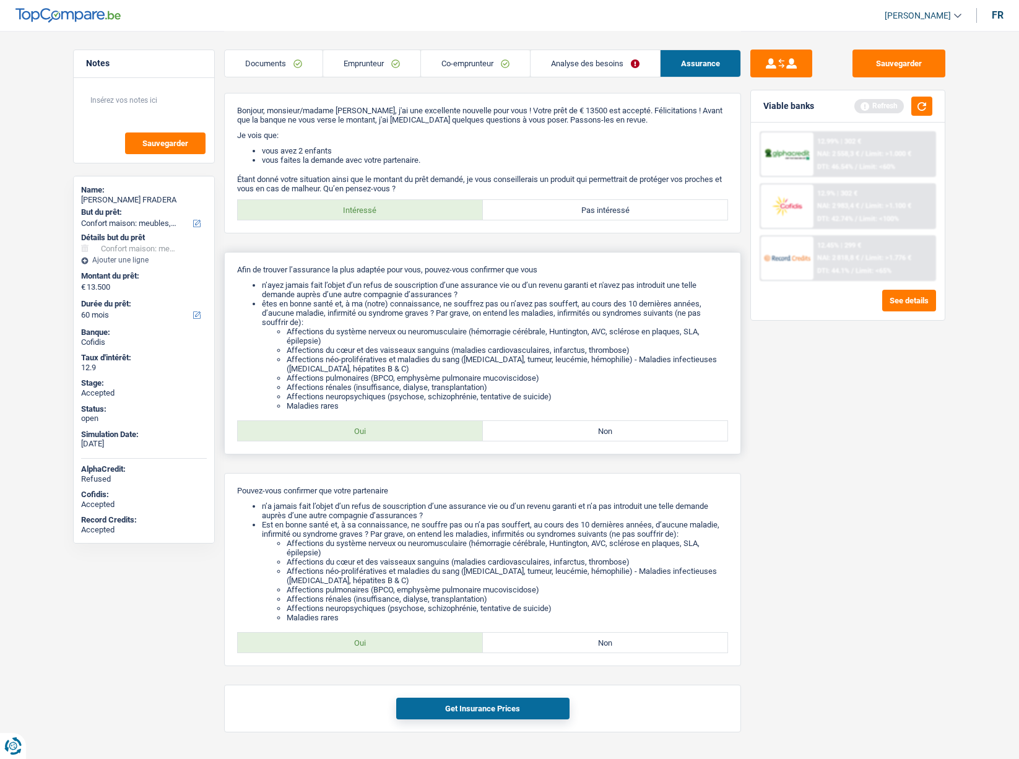
click at [385, 426] on label "Oui" at bounding box center [360, 431] width 245 height 20
click at [385, 426] on input "Oui" at bounding box center [360, 431] width 245 height 20
radio input "true"
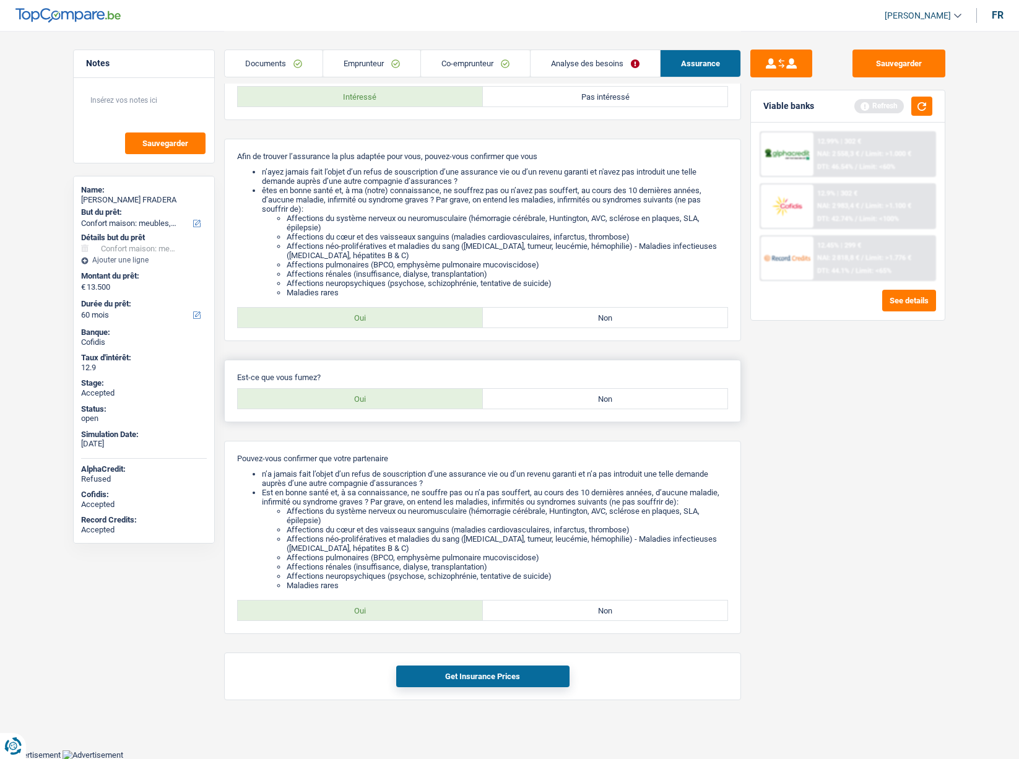
click at [570, 399] on label "Non" at bounding box center [605, 399] width 245 height 20
click at [570, 399] on input "Non" at bounding box center [605, 399] width 245 height 20
radio input "true"
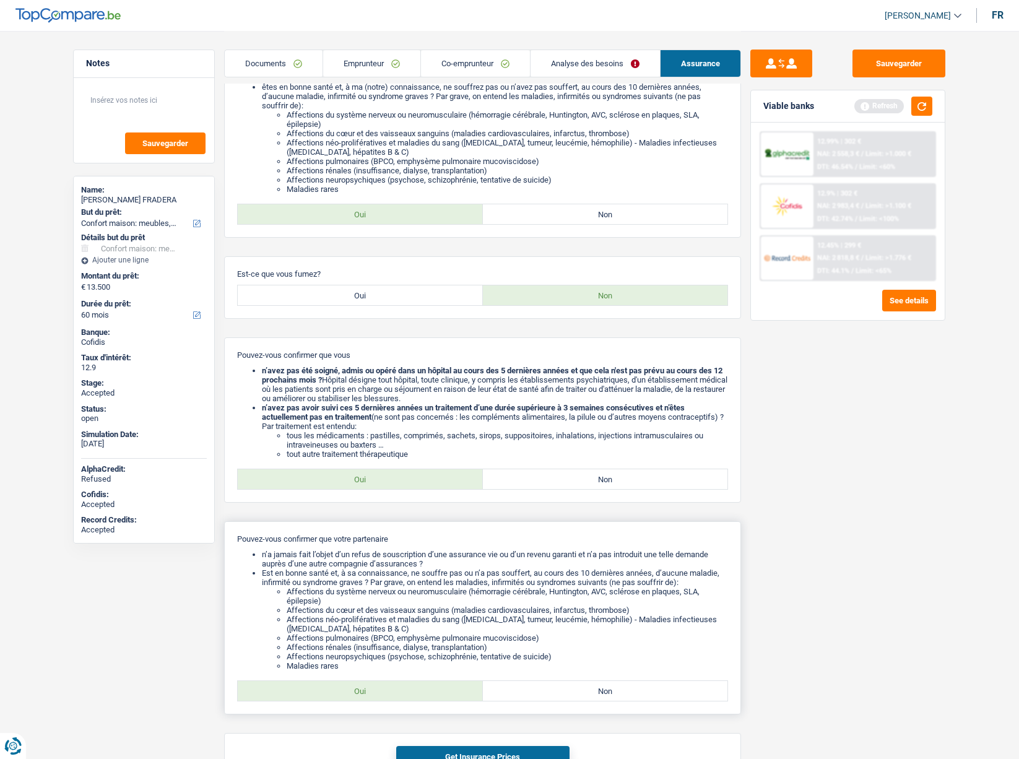
scroll to position [297, 0]
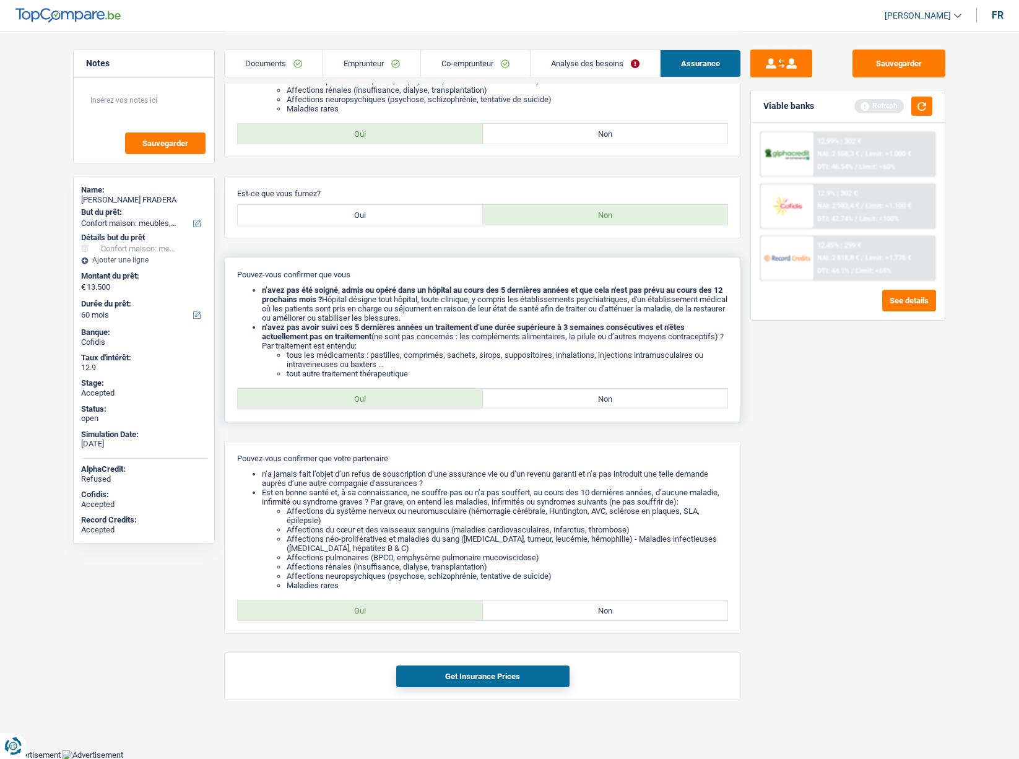
drag, startPoint x: 358, startPoint y: 394, endPoint x: 365, endPoint y: 414, distance: 21.0
click at [358, 394] on label "Oui" at bounding box center [360, 399] width 245 height 20
click at [358, 394] on input "Oui" at bounding box center [360, 399] width 245 height 20
radio input "true"
click at [404, 593] on div "Pouvez-vous confirmer que votre partenaire n’a jamais fait l’objet d’un refus d…" at bounding box center [482, 537] width 517 height 193
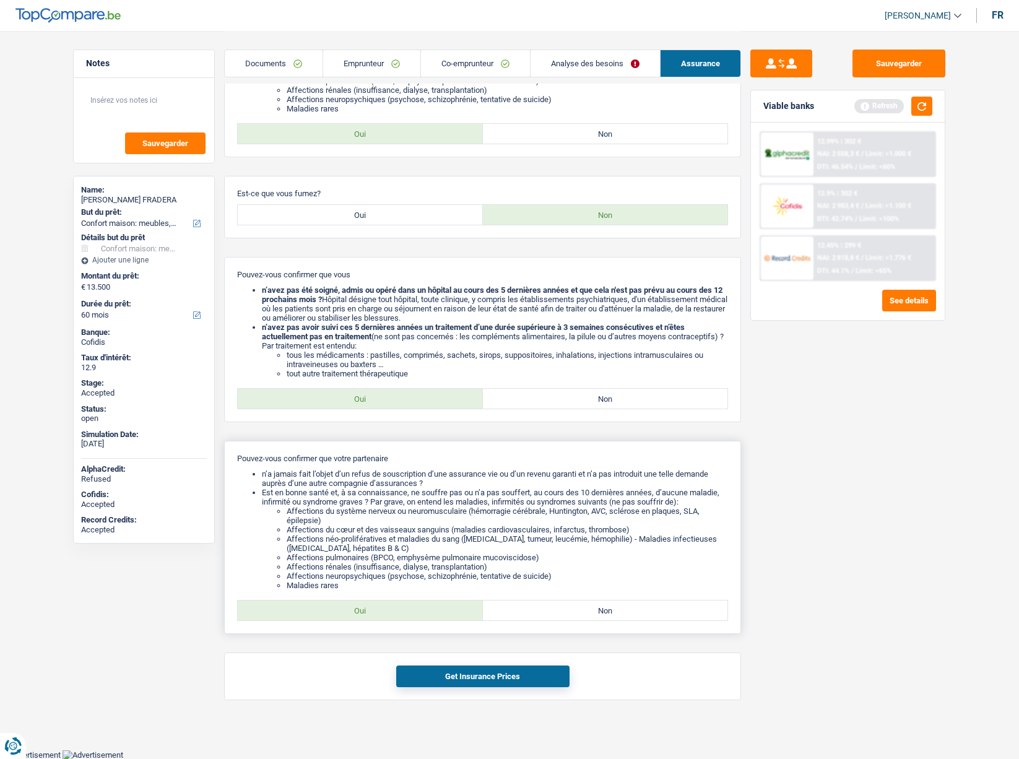
click at [396, 603] on label "Oui" at bounding box center [360, 611] width 245 height 20
click at [396, 603] on input "Oui" at bounding box center [360, 611] width 245 height 20
radio input "true"
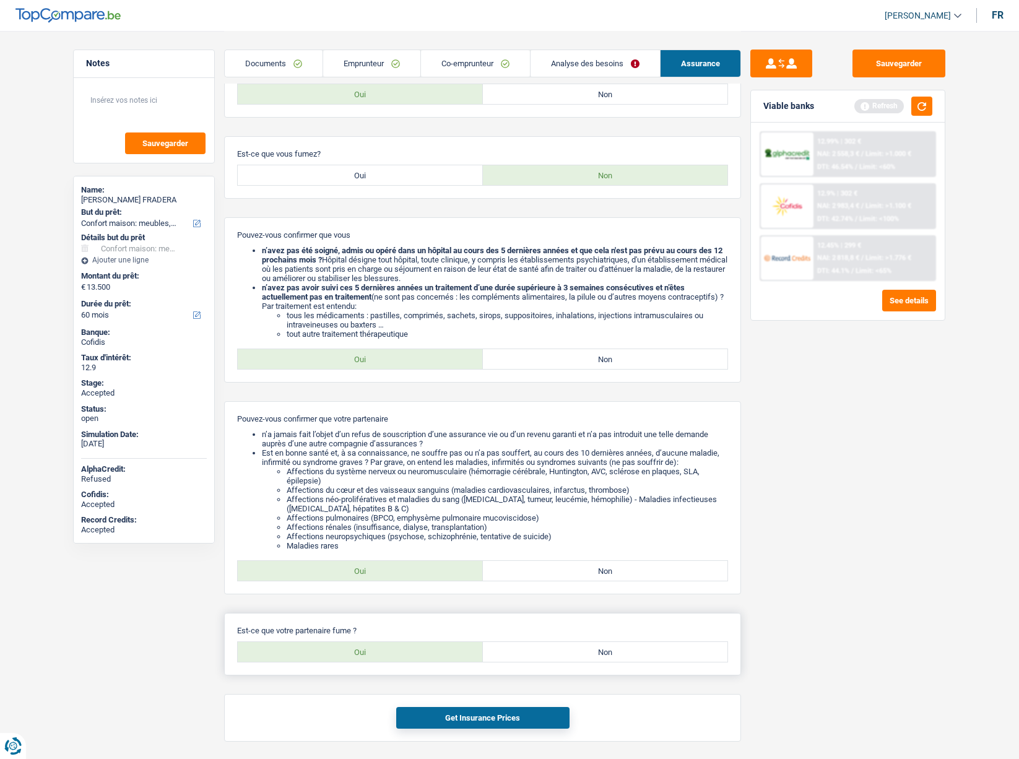
scroll to position [378, 0]
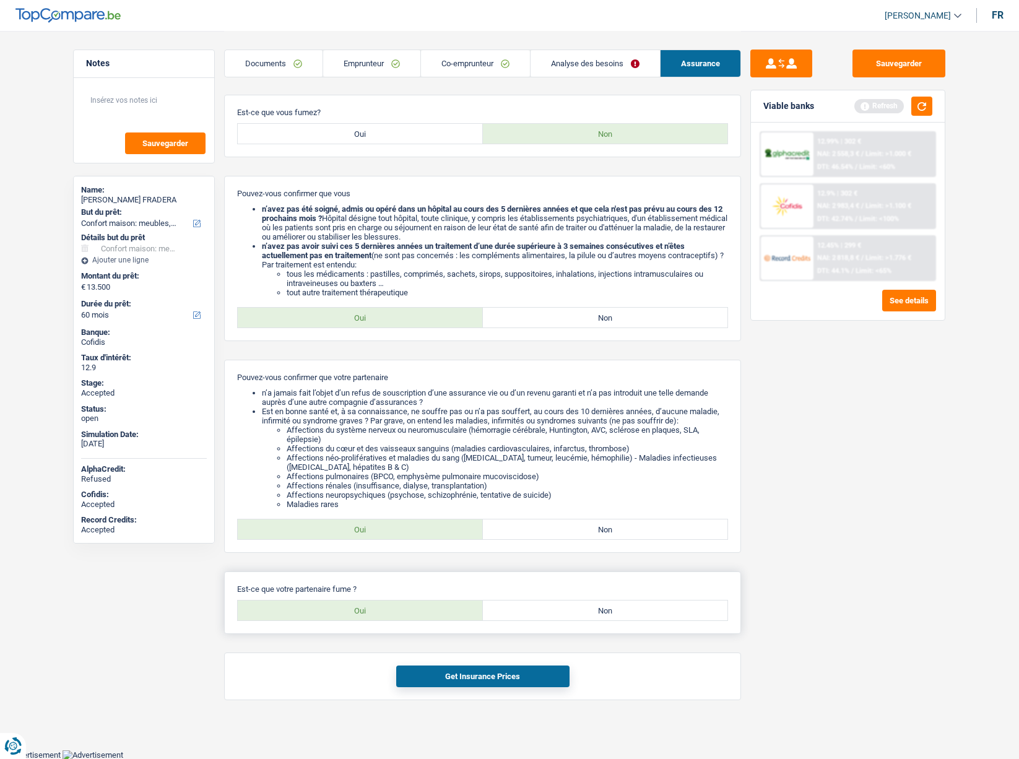
click at [564, 609] on label "Non" at bounding box center [605, 611] width 245 height 20
click at [564, 609] on input "Non" at bounding box center [605, 611] width 245 height 20
radio input "true"
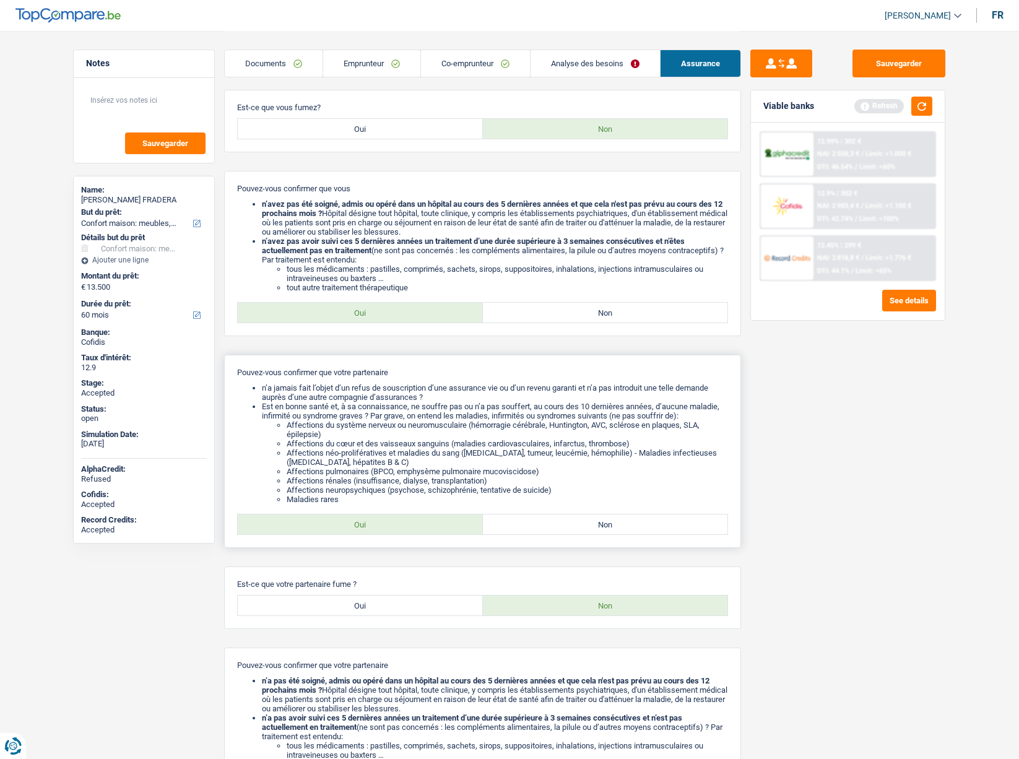
scroll to position [562, 0]
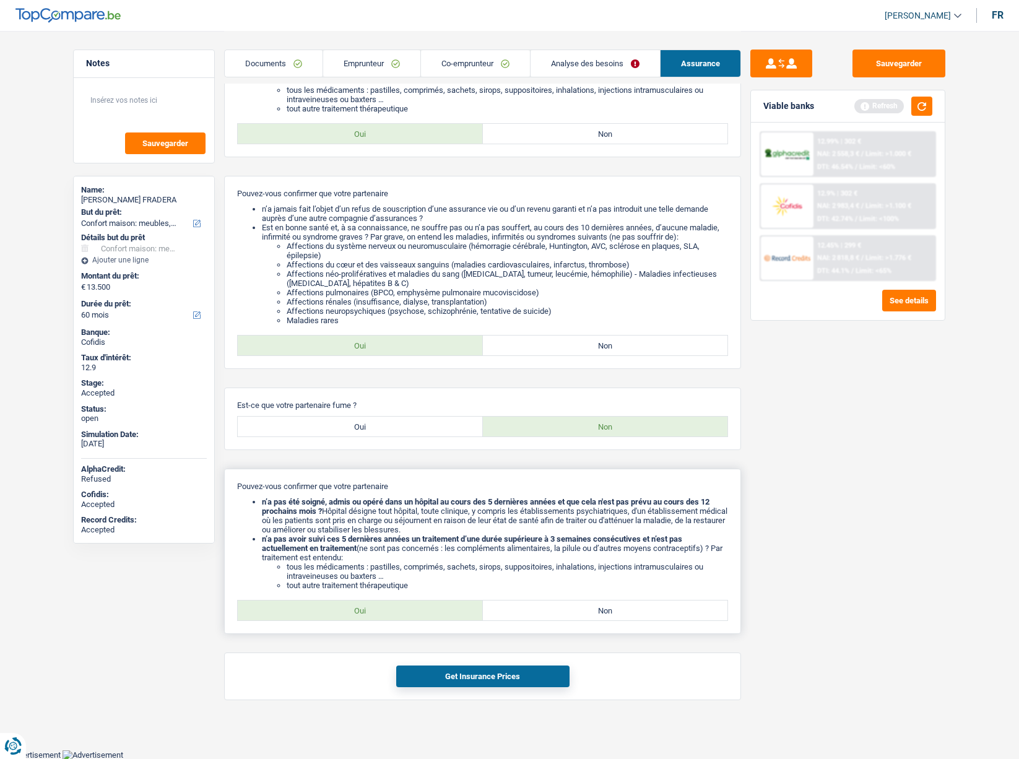
click at [373, 610] on label "Oui" at bounding box center [360, 611] width 245 height 20
click at [373, 610] on input "Oui" at bounding box center [360, 611] width 245 height 20
radio input "true"
click at [446, 667] on button "Get Insurance Prices" at bounding box center [482, 677] width 173 height 22
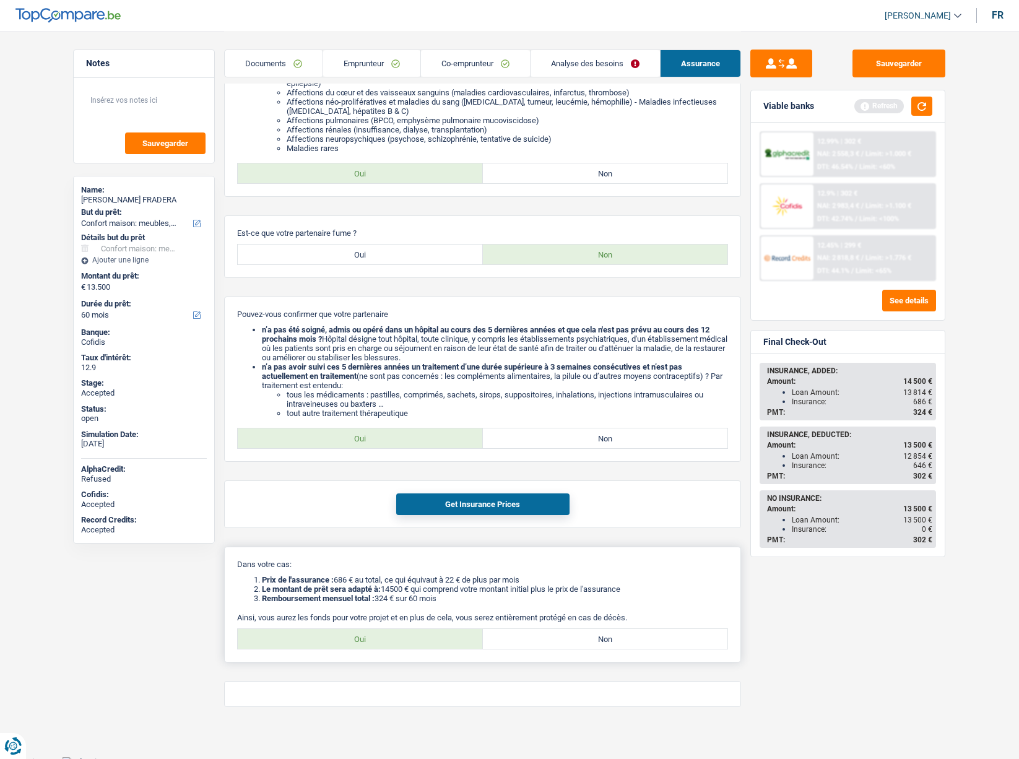
scroll to position [741, 0]
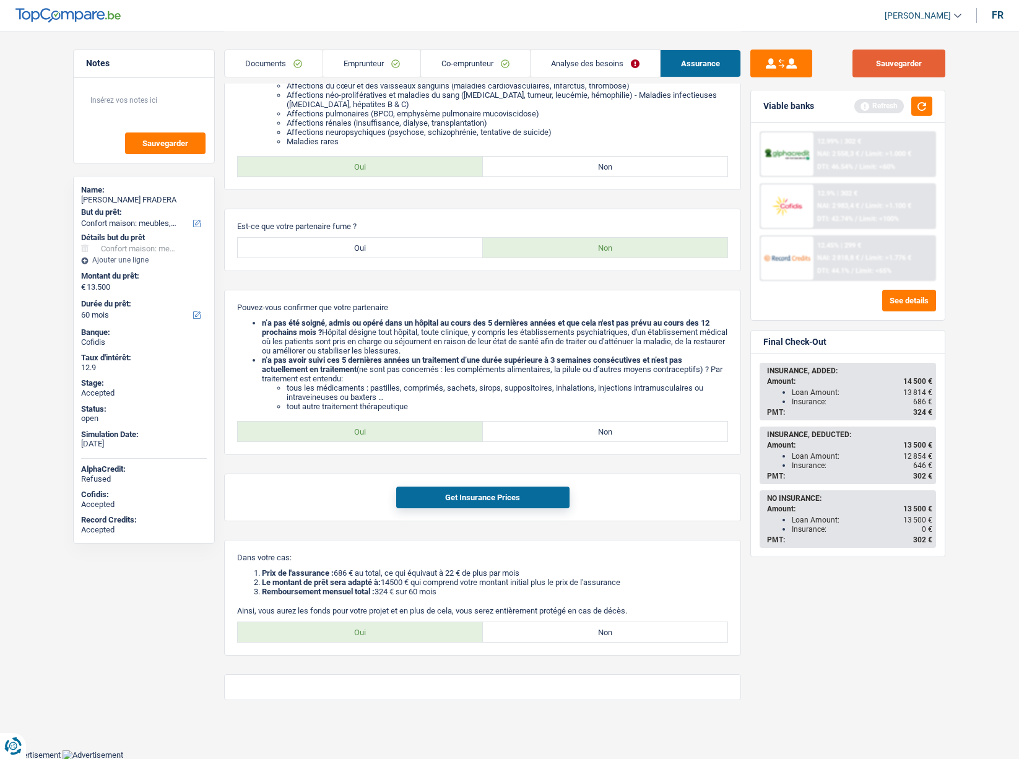
click at [906, 68] on button "Sauvegarder" at bounding box center [899, 64] width 93 height 28
click at [435, 633] on label "Oui" at bounding box center [360, 632] width 245 height 20
click at [435, 633] on input "Oui" at bounding box center [360, 632] width 245 height 20
radio input "true"
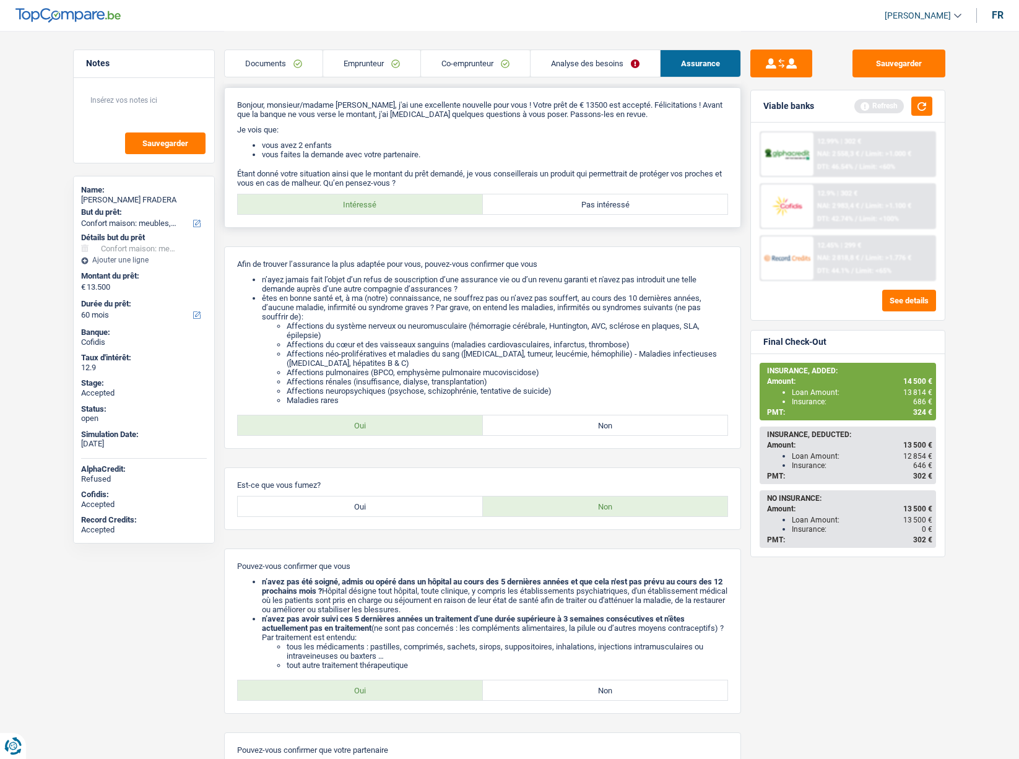
scroll to position [0, 0]
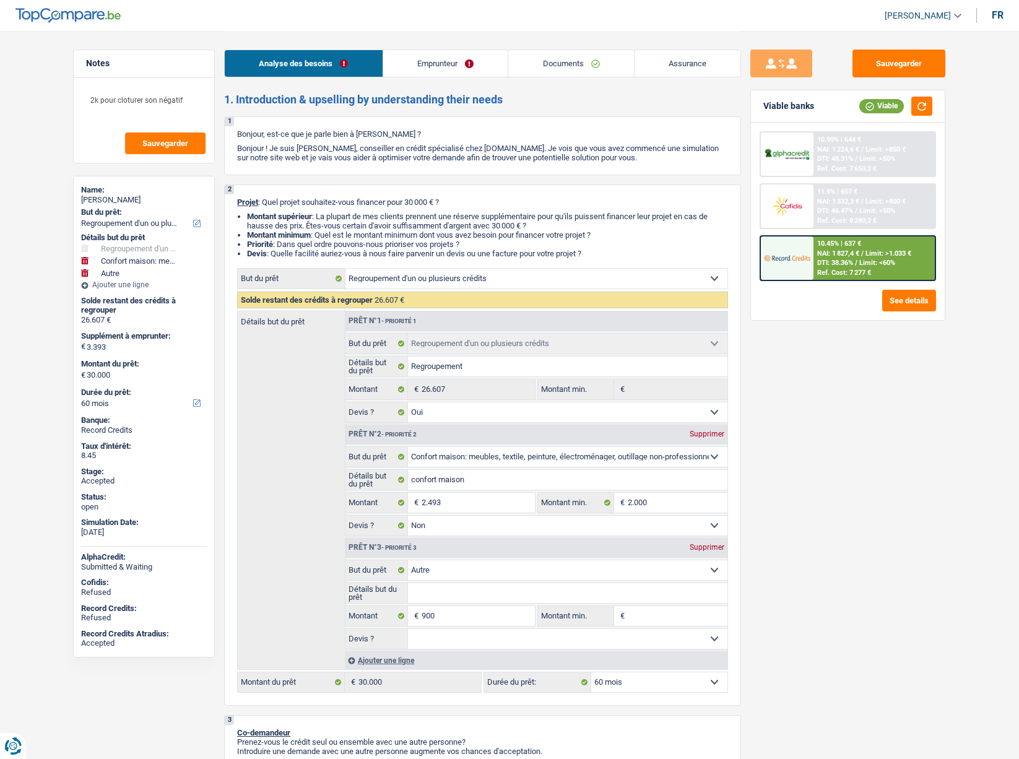
select select "refinancing"
select select "household"
select select "other"
select select "60"
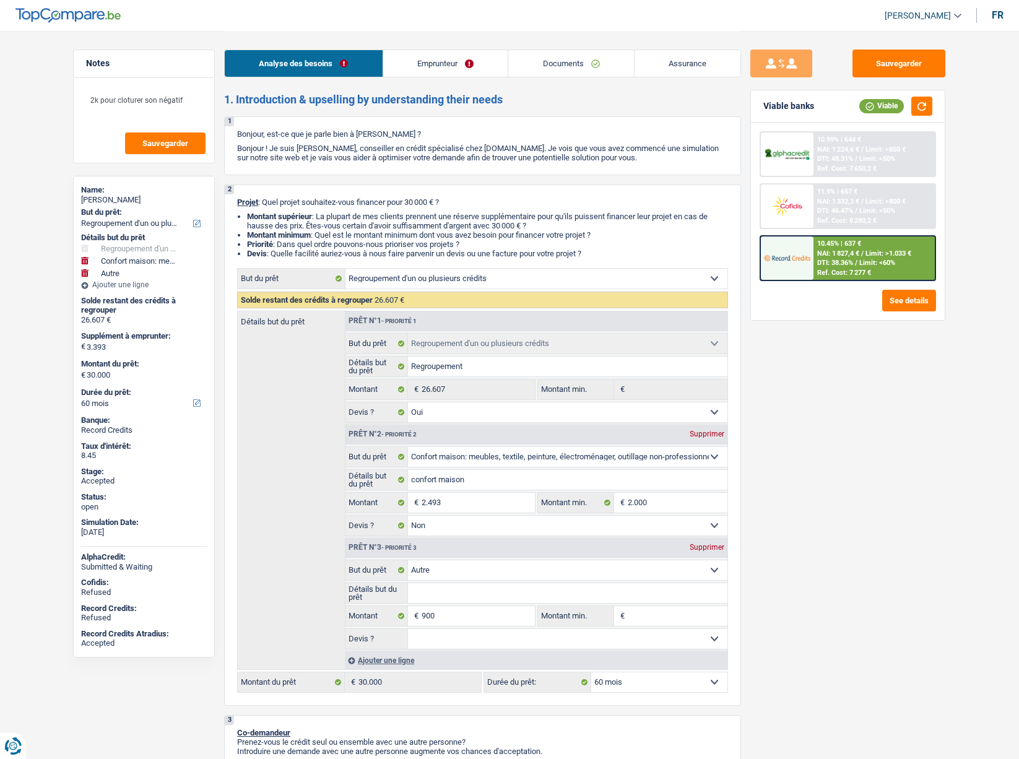
select select "refinancing"
select select "yes"
select select "household"
select select "false"
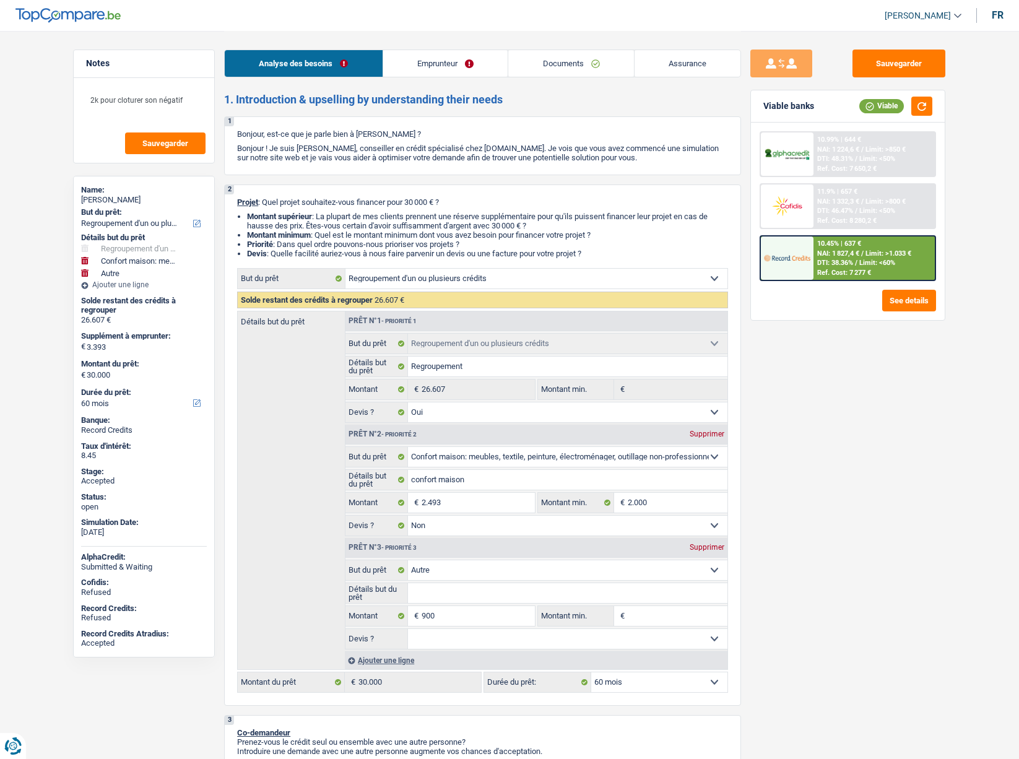
select select "other"
select select "60"
select select "privateEmployee"
select select "netSalary"
select select "mealVouchers"
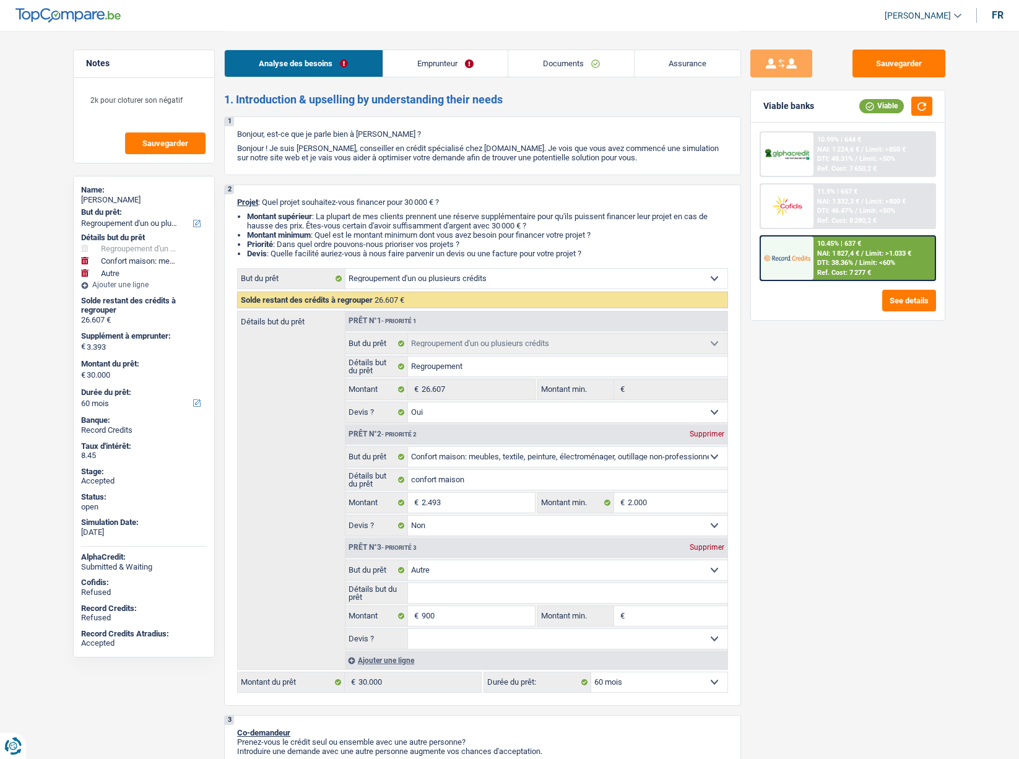
select select "rents"
select select "carLoan"
select select "84"
select select "creditConsolidation"
select select "84"
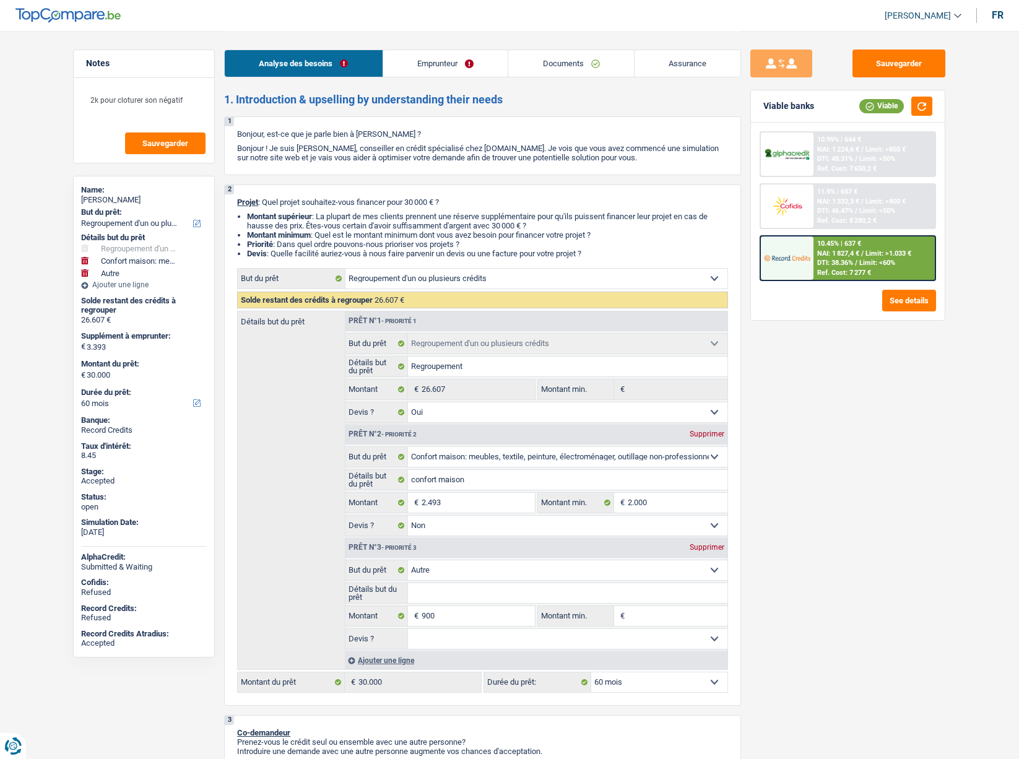
select select "cardOrCredit"
select select "refinancing"
select select "yes"
select select "household"
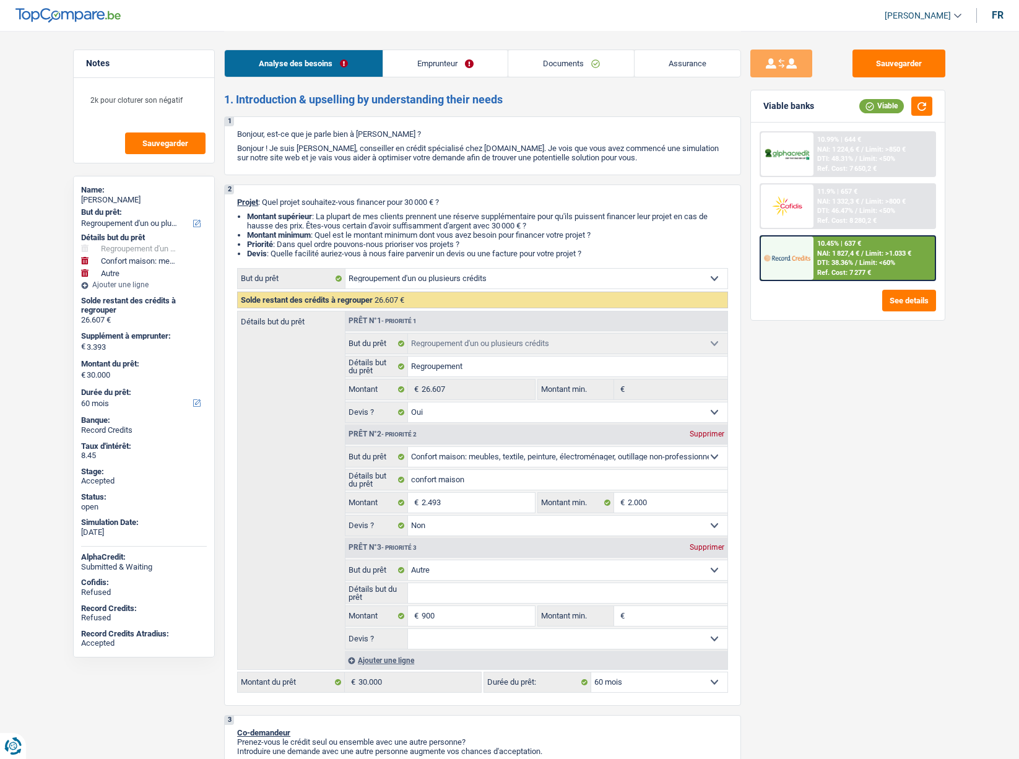
select select "false"
select select "other"
select select "60"
click at [665, 44] on div "Analyse des besoins Emprunteur Documents Assurance" at bounding box center [482, 57] width 517 height 53
click at [664, 54] on link "Assurance" at bounding box center [688, 63] width 107 height 27
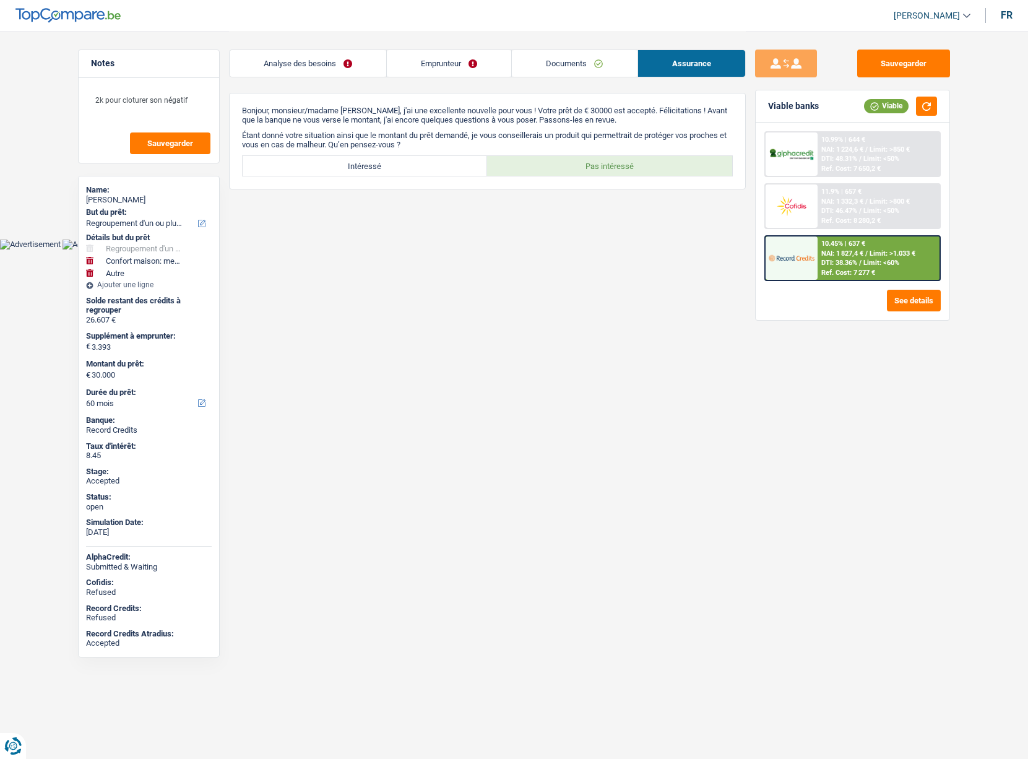
click at [102, 201] on div "[PERSON_NAME]" at bounding box center [149, 200] width 126 height 10
copy div "[PERSON_NAME]"
click at [454, 67] on link "Emprunteur" at bounding box center [449, 63] width 124 height 27
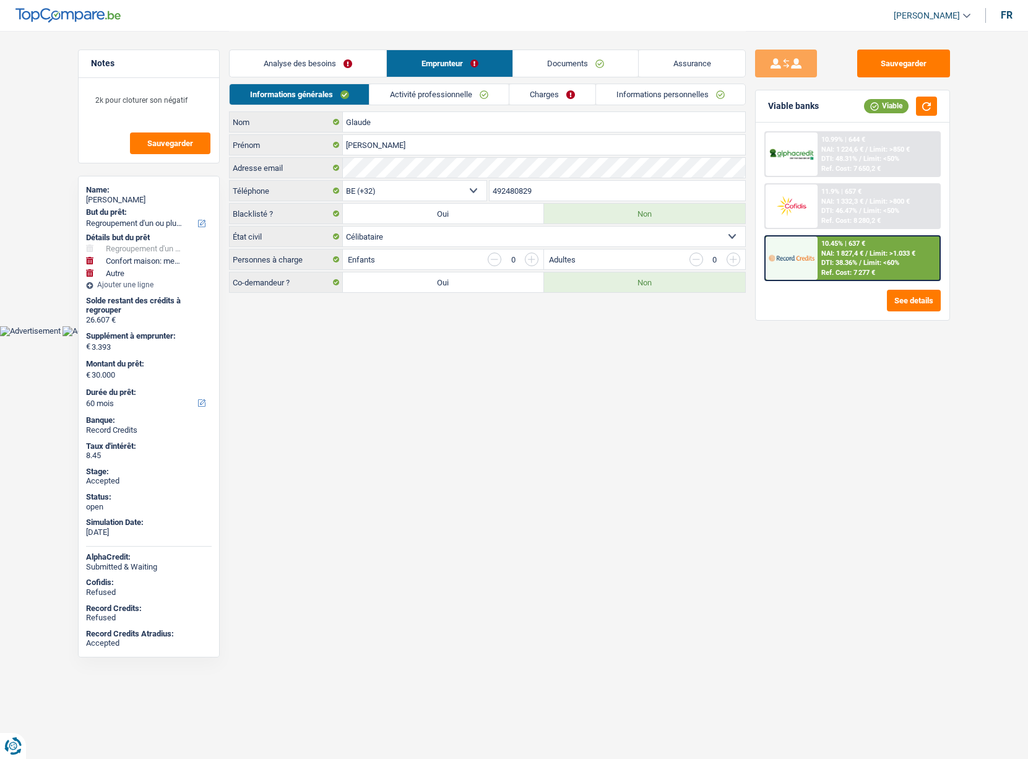
click at [511, 185] on input "492480829" at bounding box center [618, 191] width 256 height 20
click at [422, 90] on link "Activité professionnelle" at bounding box center [439, 94] width 139 height 20
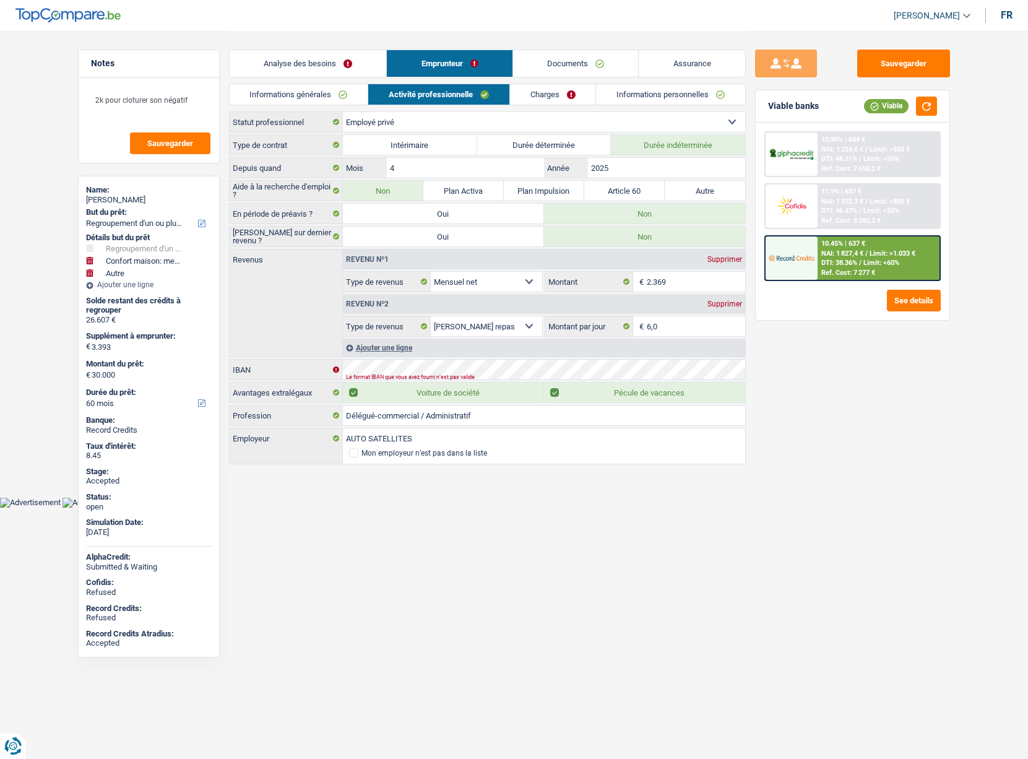
click at [555, 64] on link "Documents" at bounding box center [576, 63] width 126 height 27
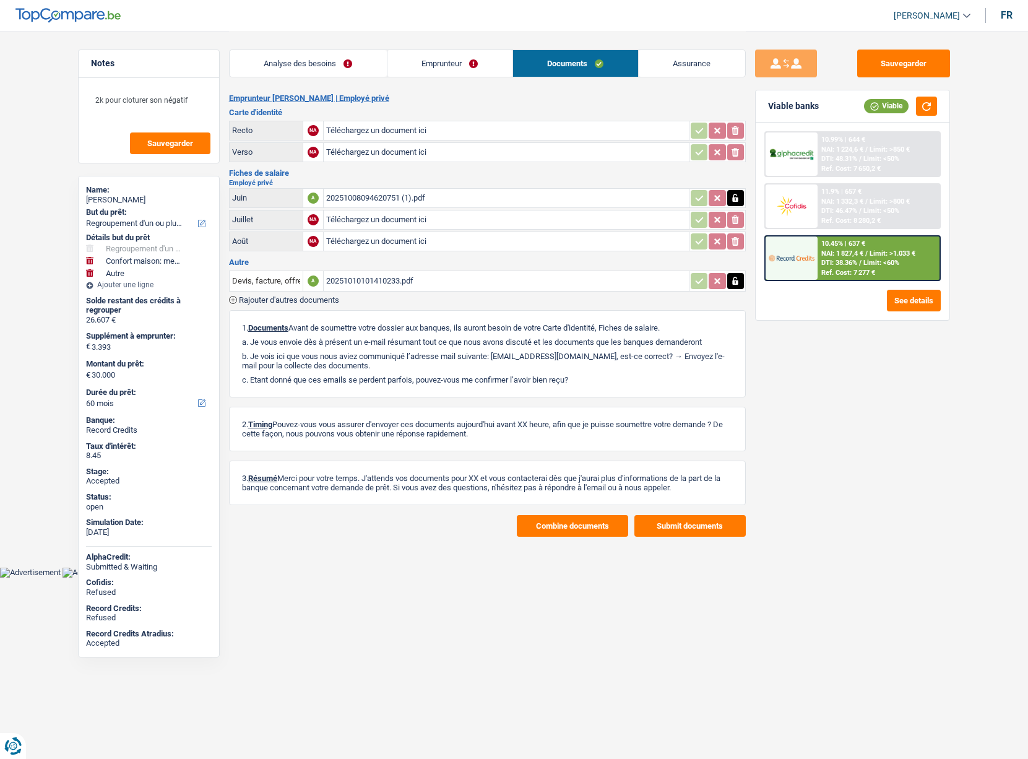
click at [360, 199] on div "20251008094620751 (1).pdf" at bounding box center [506, 198] width 360 height 19
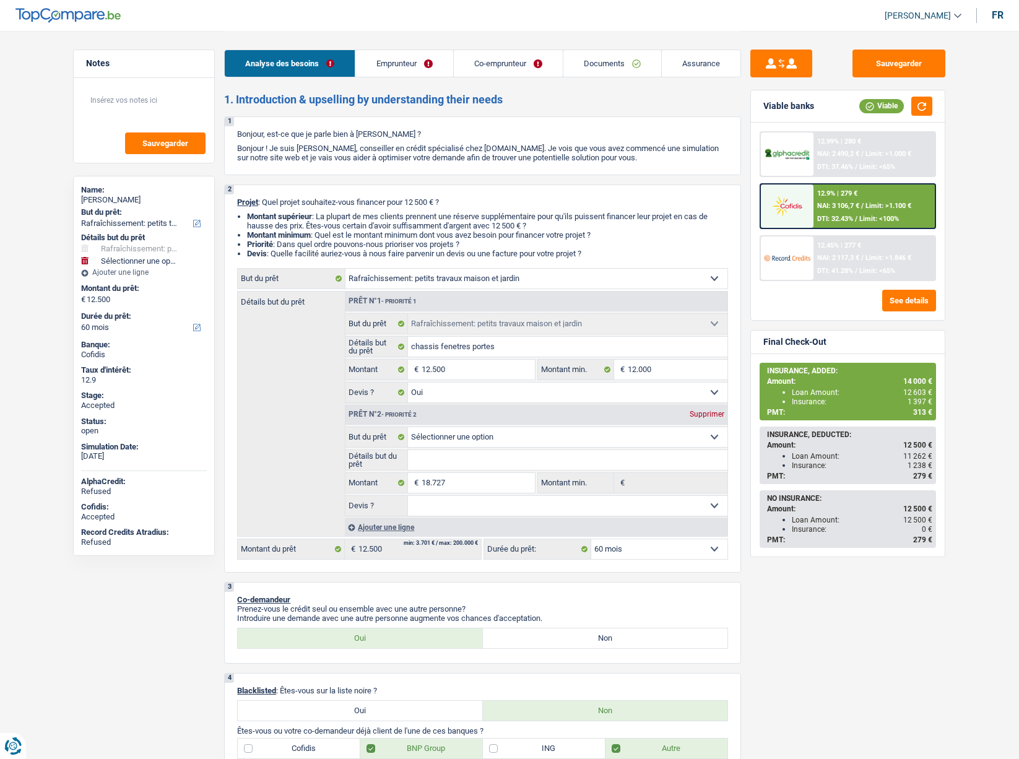
select select "houseOrGarden"
select select "60"
select select "houseOrGarden"
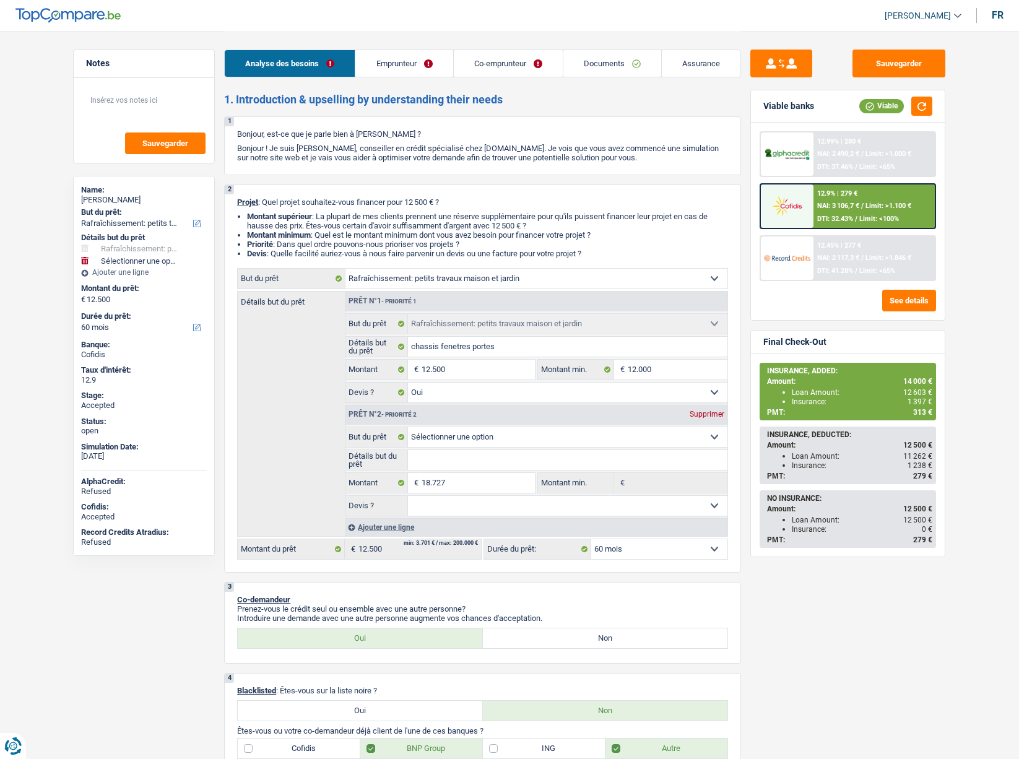
select select "yes"
select select "60"
select select "worker"
select select "invalid"
select select "familyAllowances"
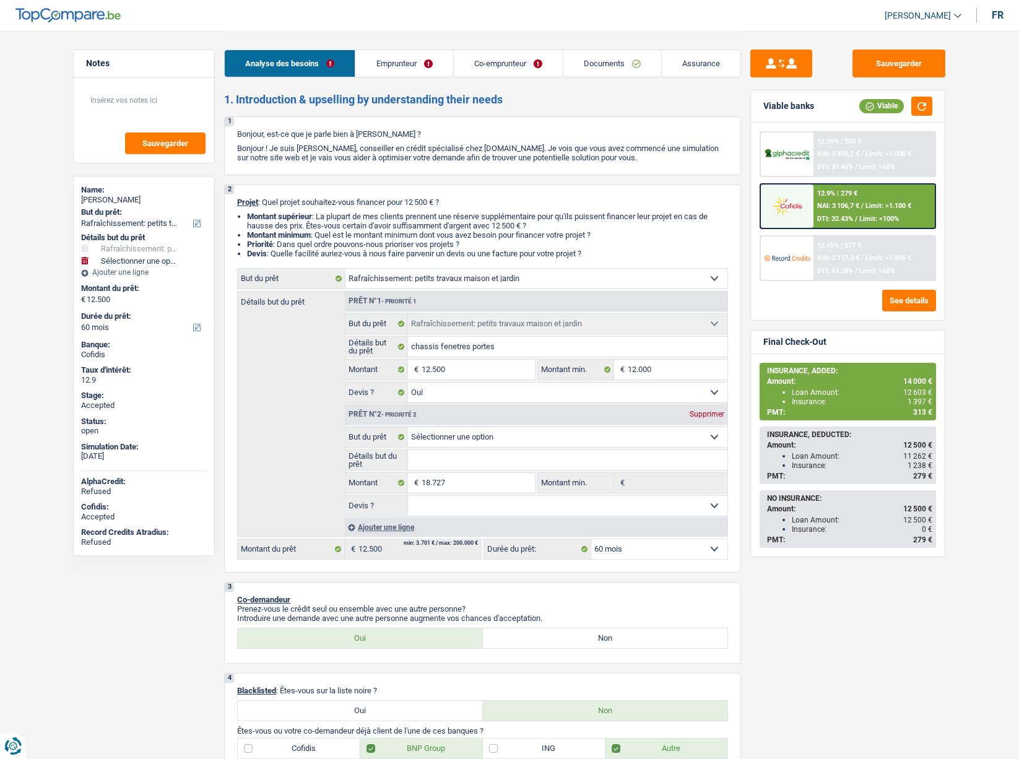
select select "mealVouchers"
select select "netSalary"
select select "disabilityPension"
select select "ownerWithMortgage"
select select "mortgage"
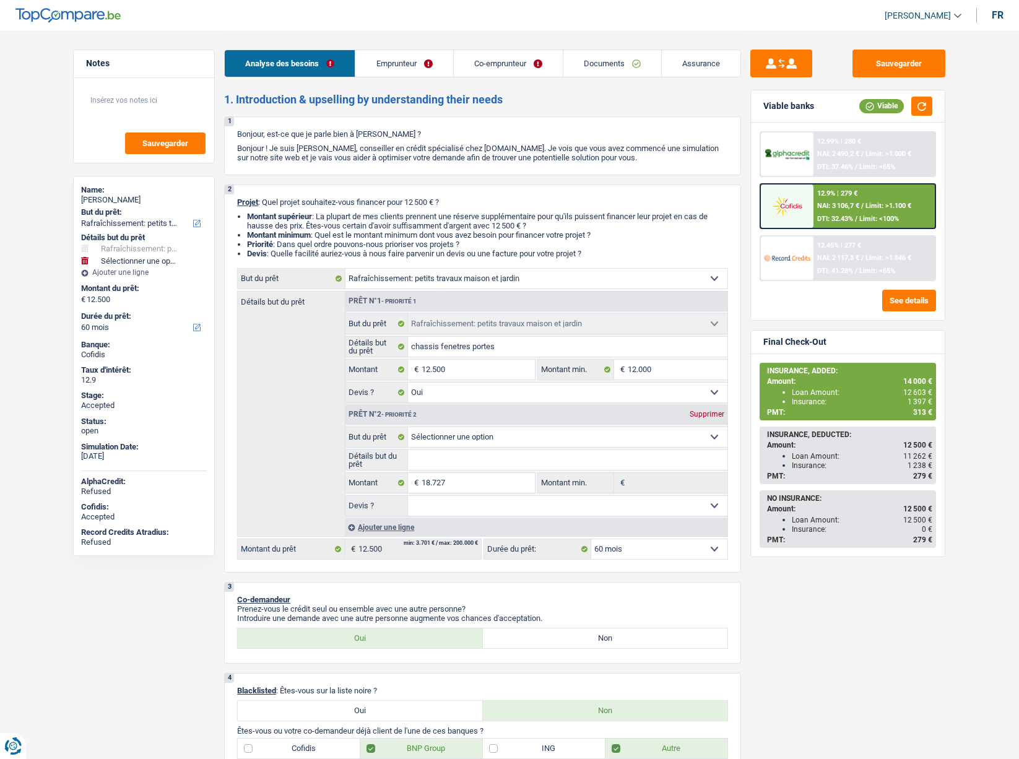
select select "300"
select select "carLoan"
select select "30"
select select "houseOrGarden"
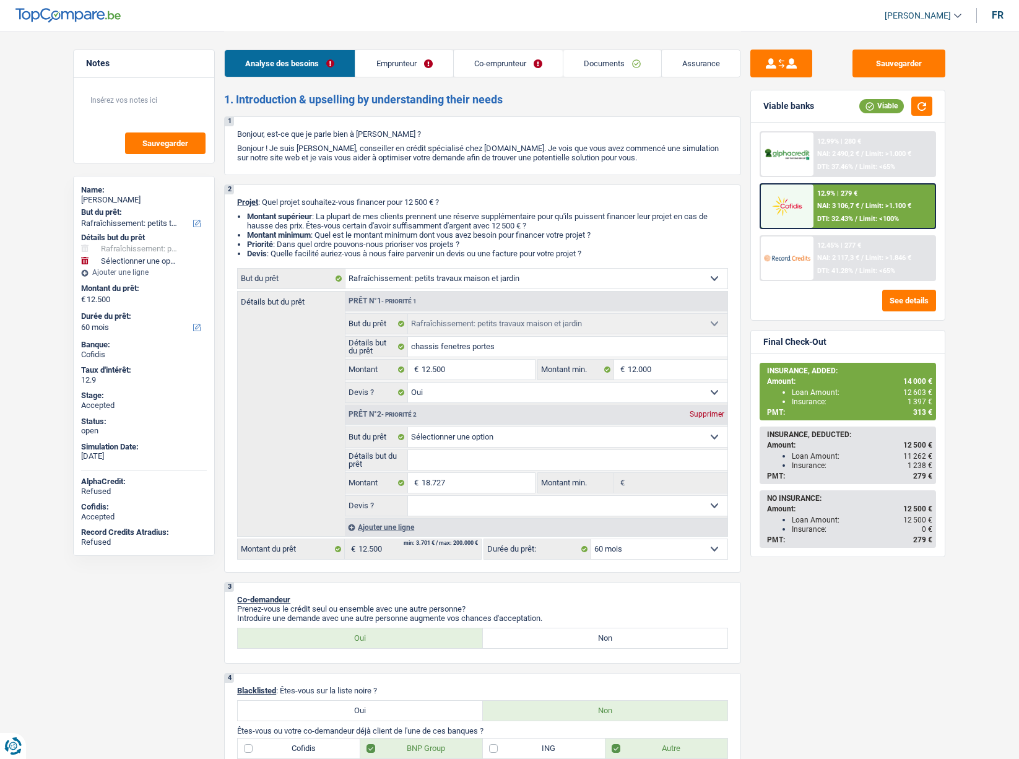
select select "yes"
select select "60"
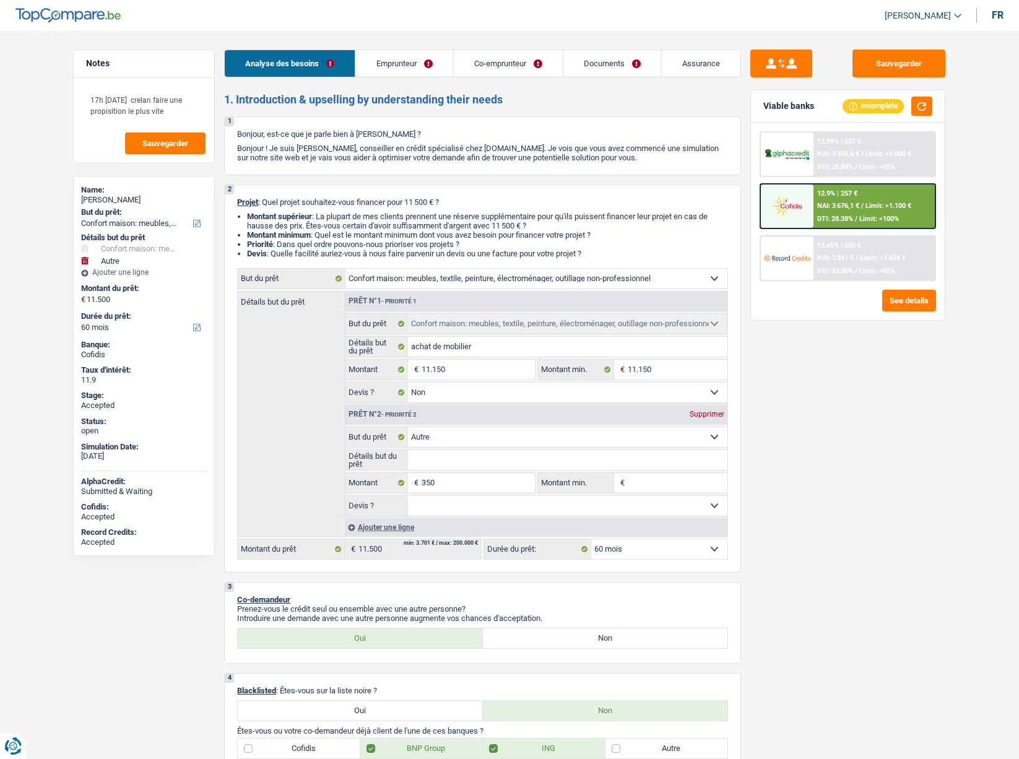
select select "household"
select select "other"
select select "60"
select select "household"
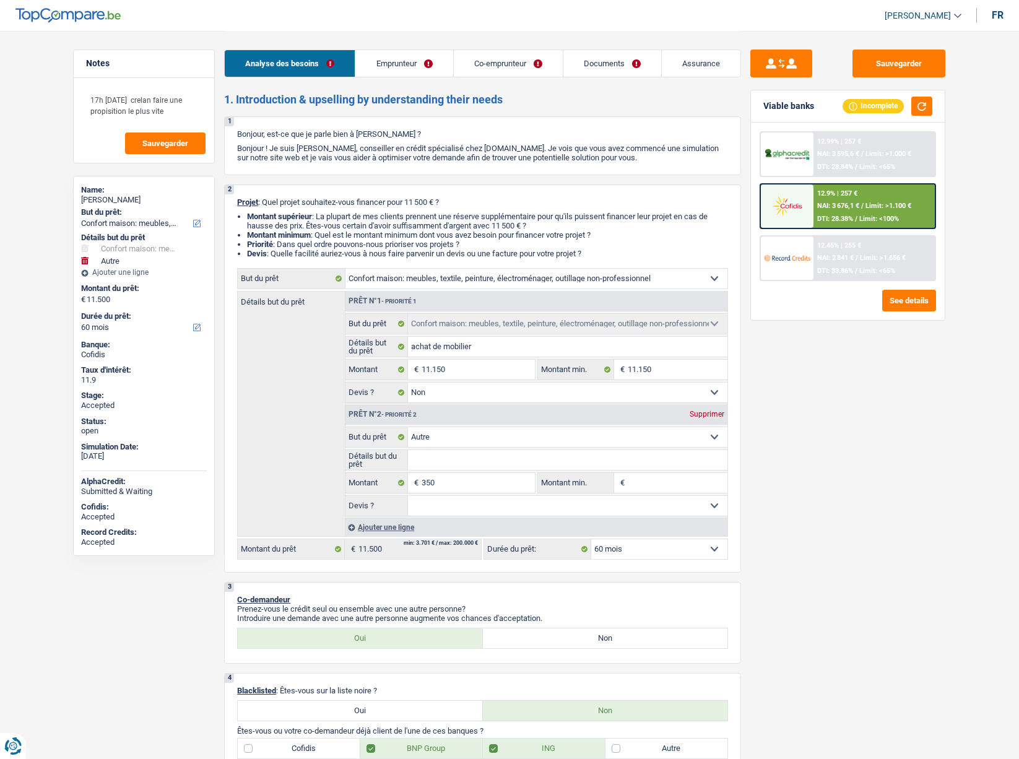
select select "household"
select select "false"
select select "other"
select select "60"
select select "privateEmployee"
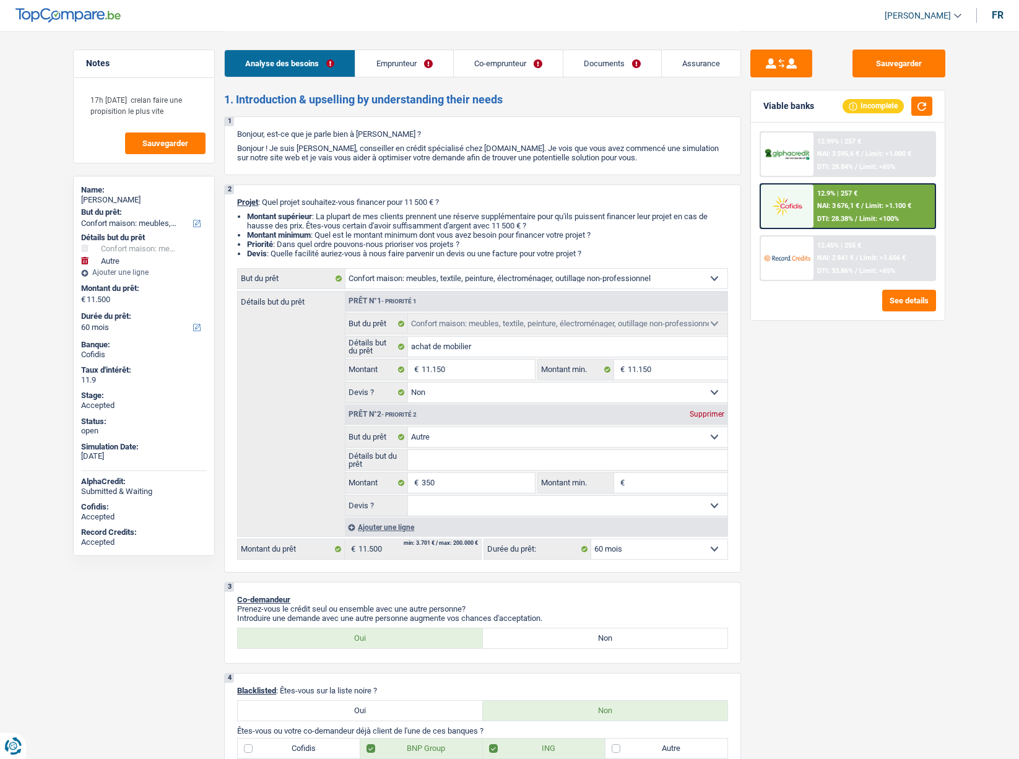
select select "mutuality"
select select "netSalary"
select select "mealVouchers"
select select "familyAllowances"
select select "mutualityIndemnity"
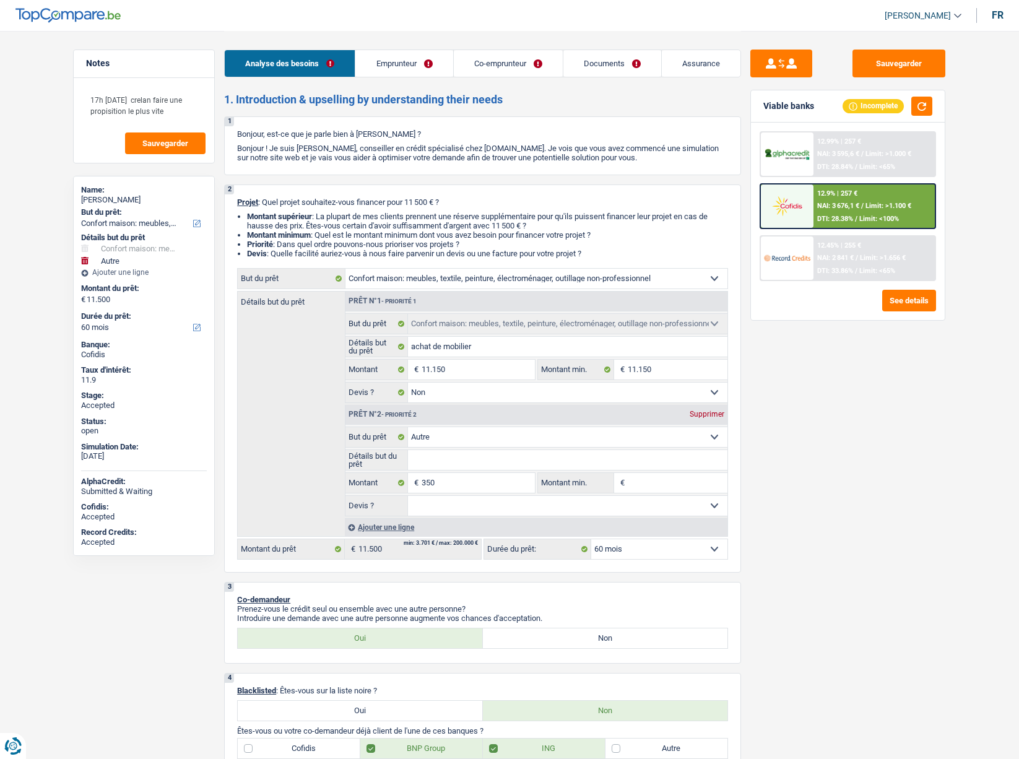
select select "ownerWithMortgage"
select select "mortgage"
select select "300"
select select "household"
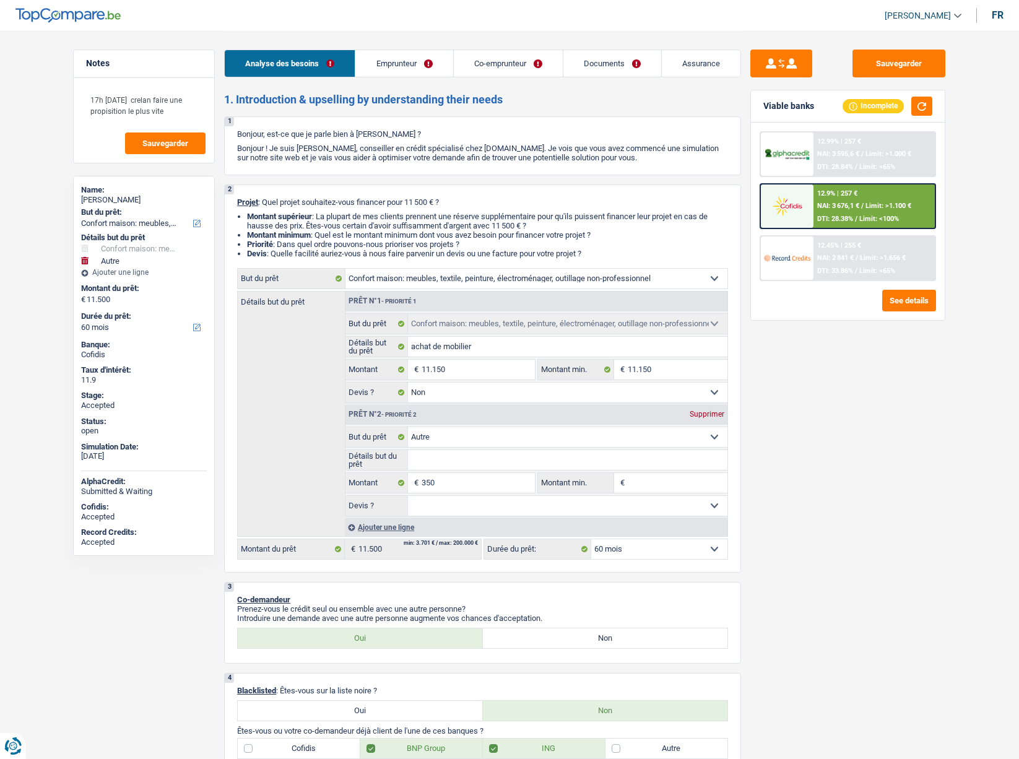
select select "false"
select select "other"
select select "60"
click at [905, 11] on span "[PERSON_NAME]" at bounding box center [918, 16] width 66 height 11
click at [871, 111] on button "SO" at bounding box center [895, 113] width 110 height 25
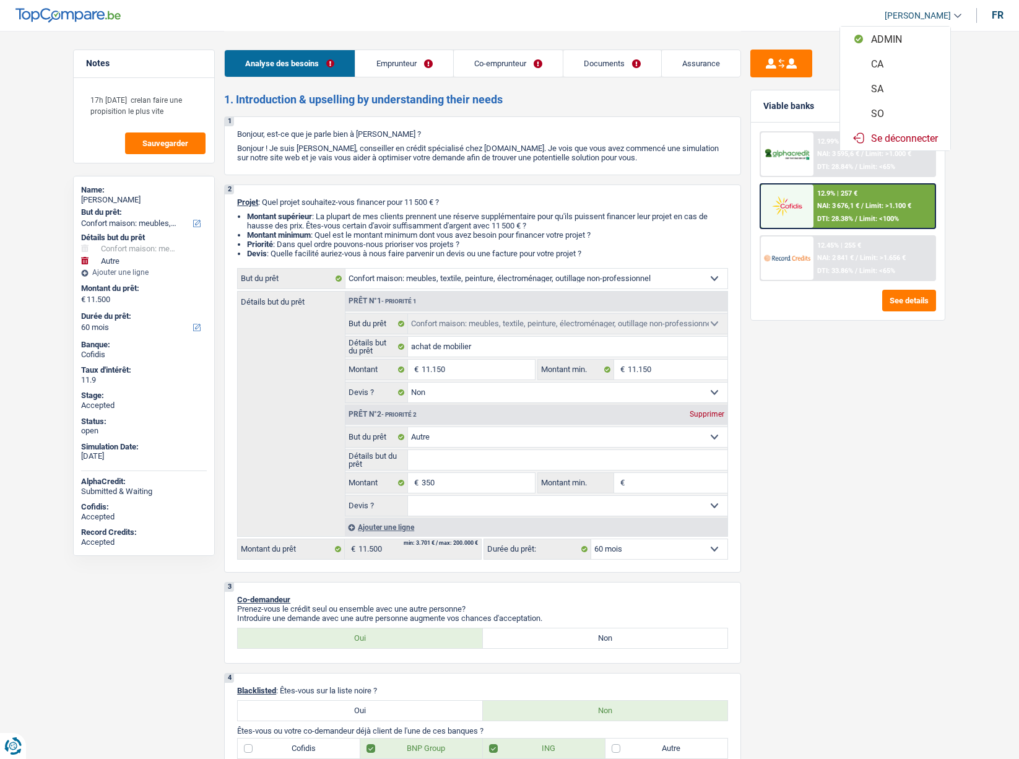
select select "applicant"
select select "coApplicant"
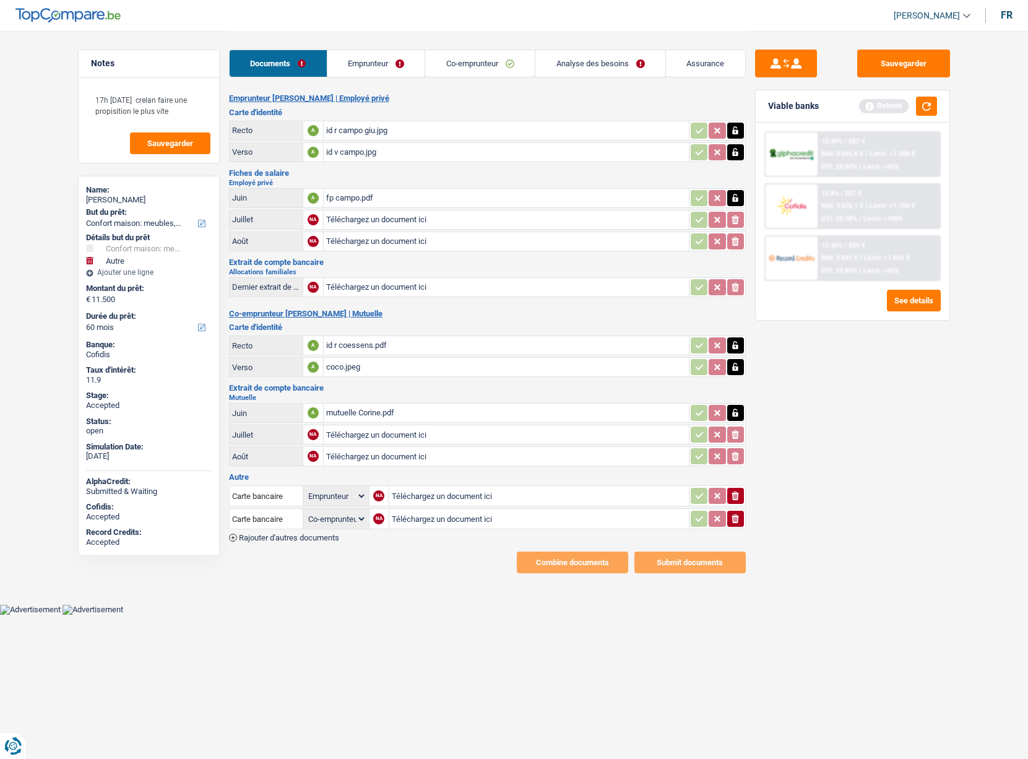
click at [576, 69] on link "Analyse des besoins" at bounding box center [601, 63] width 130 height 27
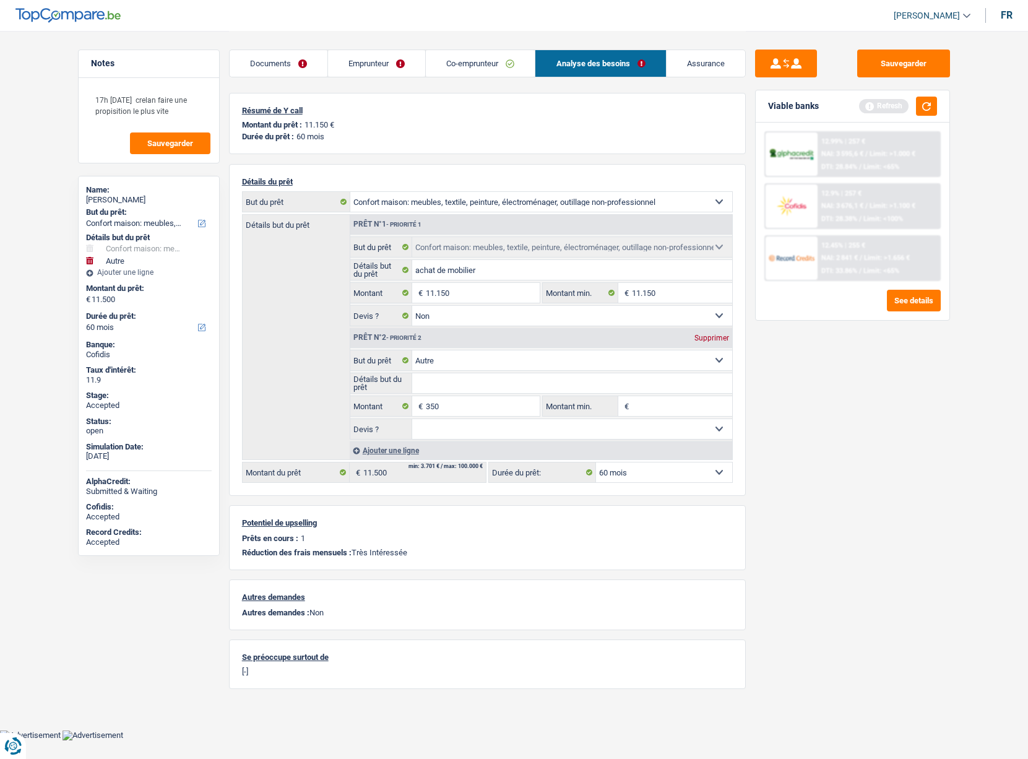
click at [726, 61] on link "Assurance" at bounding box center [706, 63] width 79 height 27
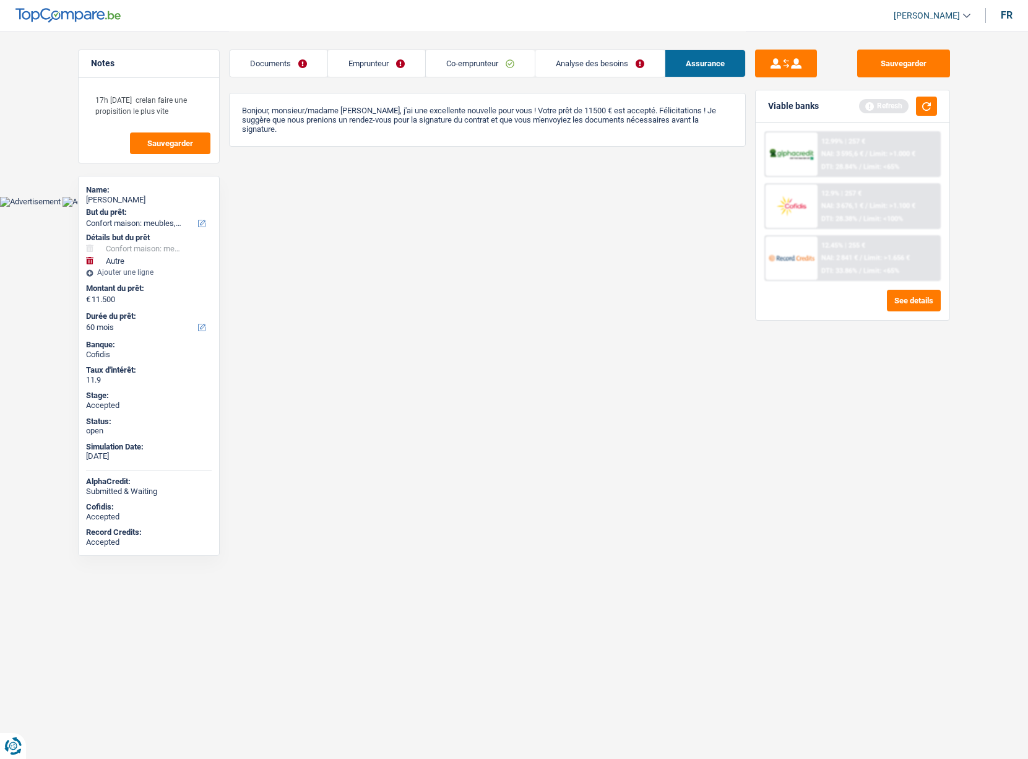
click at [391, 59] on link "Emprunteur" at bounding box center [376, 63] width 97 height 27
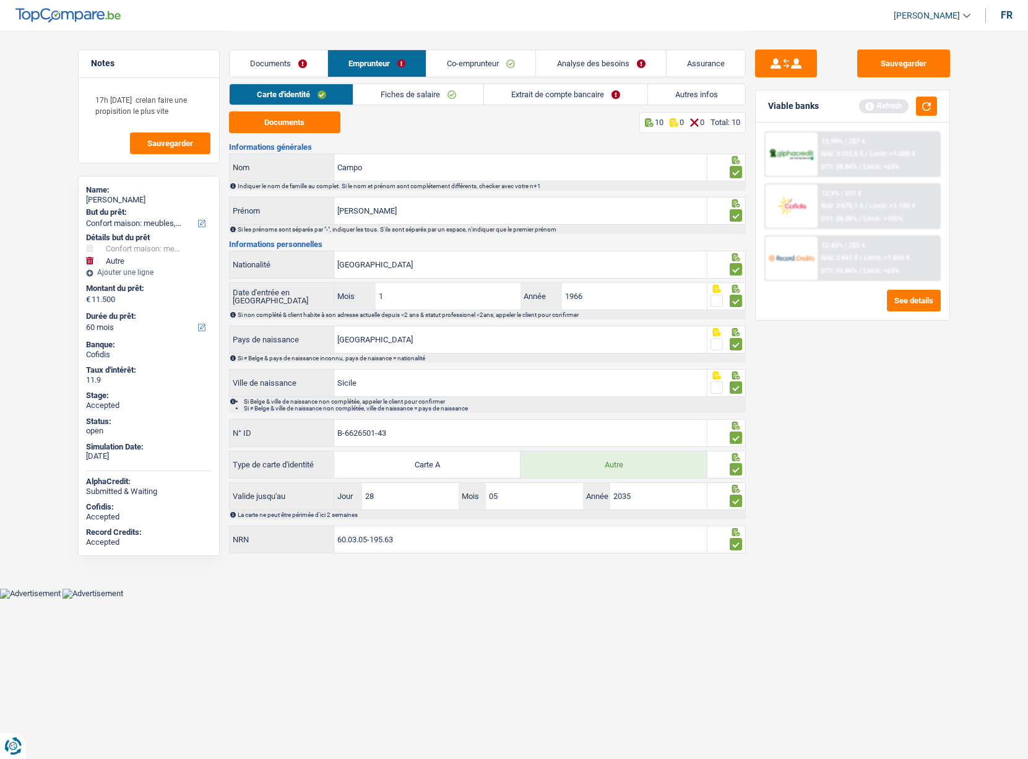
click at [620, 58] on link "Analyse des besoins" at bounding box center [600, 63] width 129 height 27
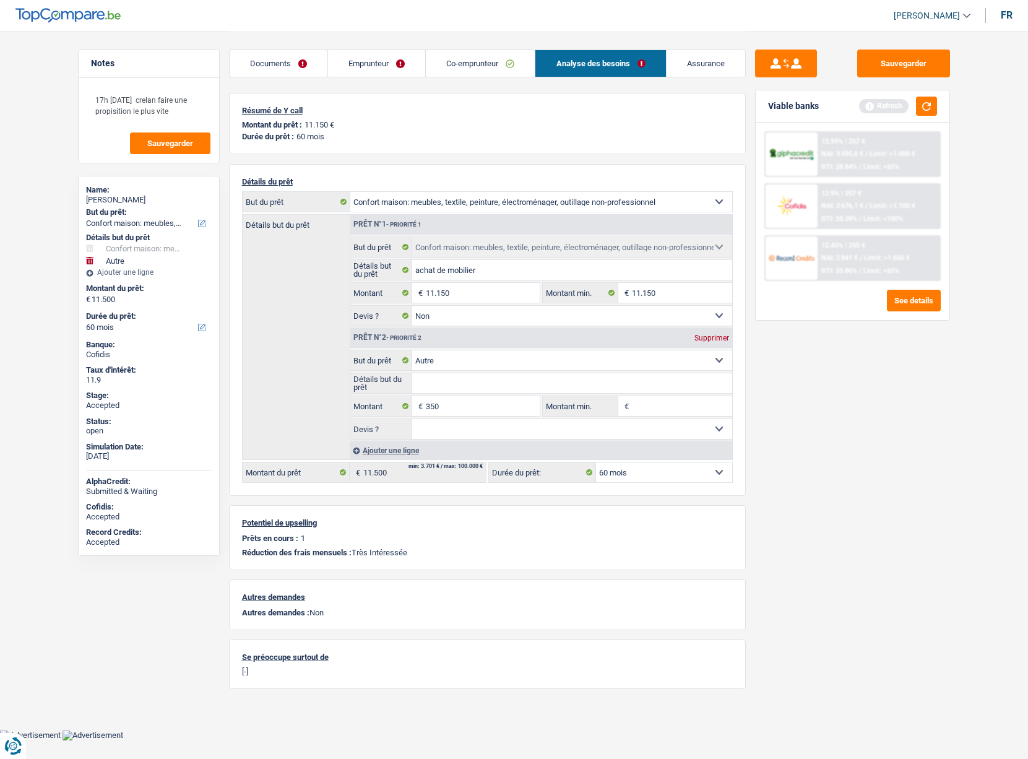
click at [705, 337] on div "Supprimer" at bounding box center [712, 337] width 41 height 7
type input "11.150"
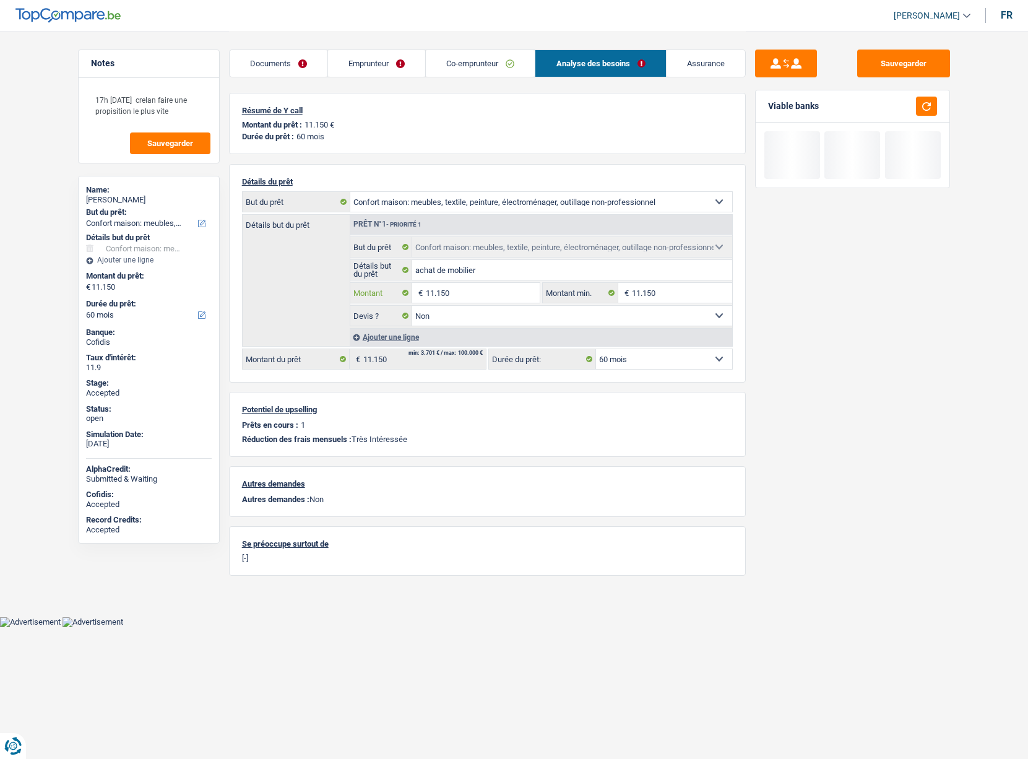
click at [457, 292] on input "11.150" at bounding box center [482, 293] width 113 height 20
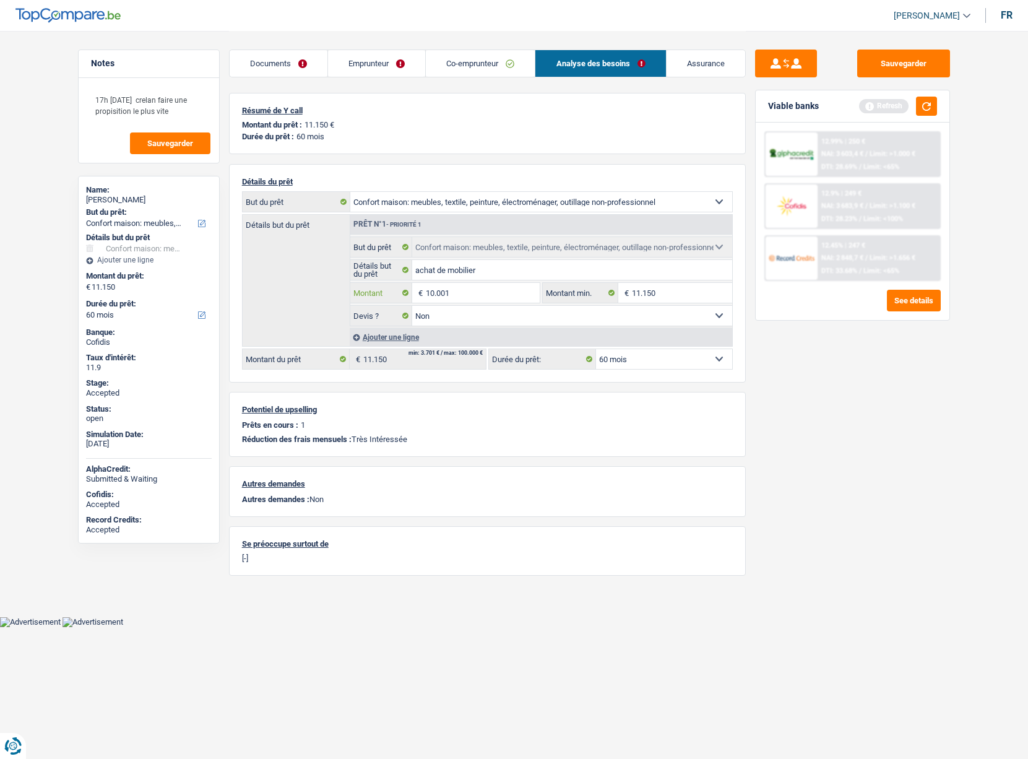
type input "10.001"
click at [805, 385] on div "Sauvegarder Viable banks Refresh 12.99% | 250 € NAI: 3 603,4 € / Limit: >1.000 …" at bounding box center [853, 395] width 214 height 690
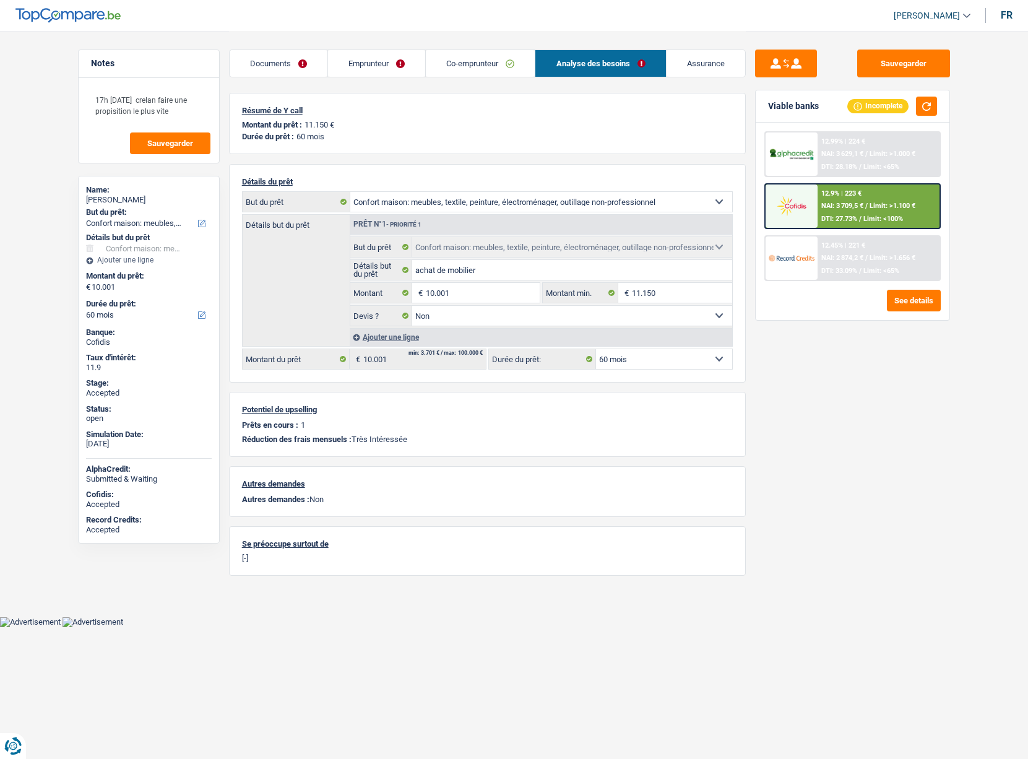
click at [655, 349] on div "12 mois 18 mois 24 mois 30 mois 36 mois 42 mois 48 mois 60 mois Sélectionner un…" at bounding box center [611, 359] width 245 height 21
click at [645, 362] on select "12 mois 18 mois 24 mois 30 mois 36 mois 42 mois 48 mois 60 mois Sélectionner un…" at bounding box center [664, 359] width 136 height 20
select select "42"
click at [596, 349] on select "12 mois 18 mois 24 mois 30 mois 36 mois 42 mois 48 mois 60 mois Sélectionner un…" at bounding box center [664, 359] width 136 height 20
select select "42"
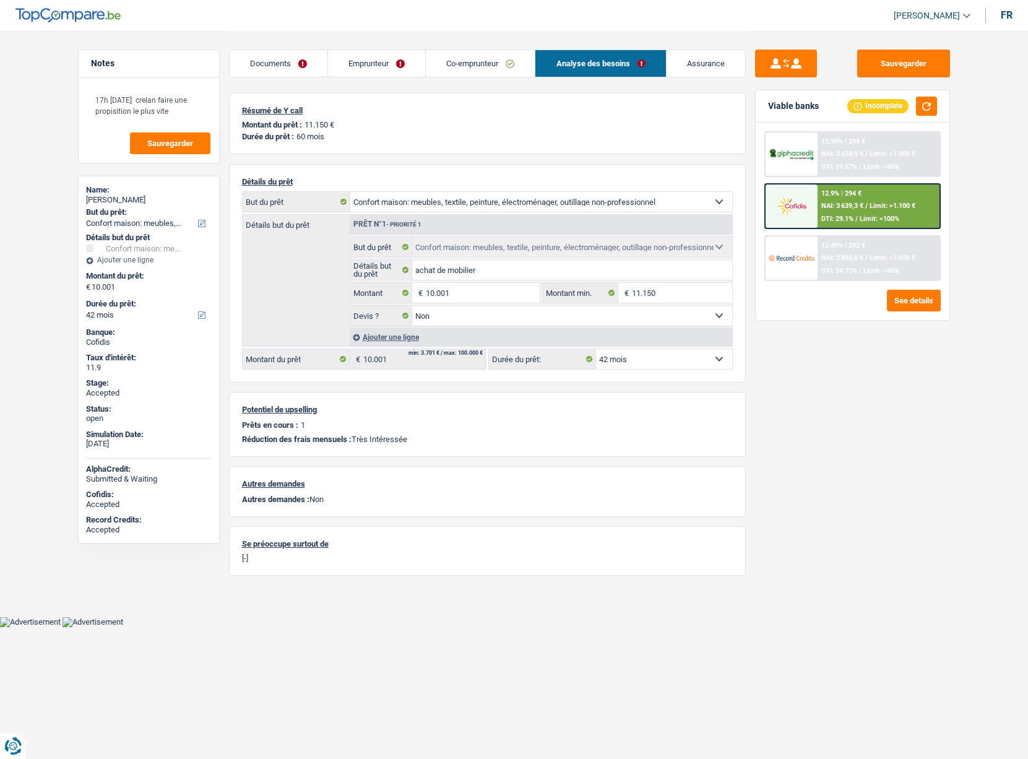
click at [126, 199] on div "Giuseppe Campo" at bounding box center [149, 200] width 126 height 10
copy div "Campo"
click at [788, 260] on img at bounding box center [792, 257] width 46 height 23
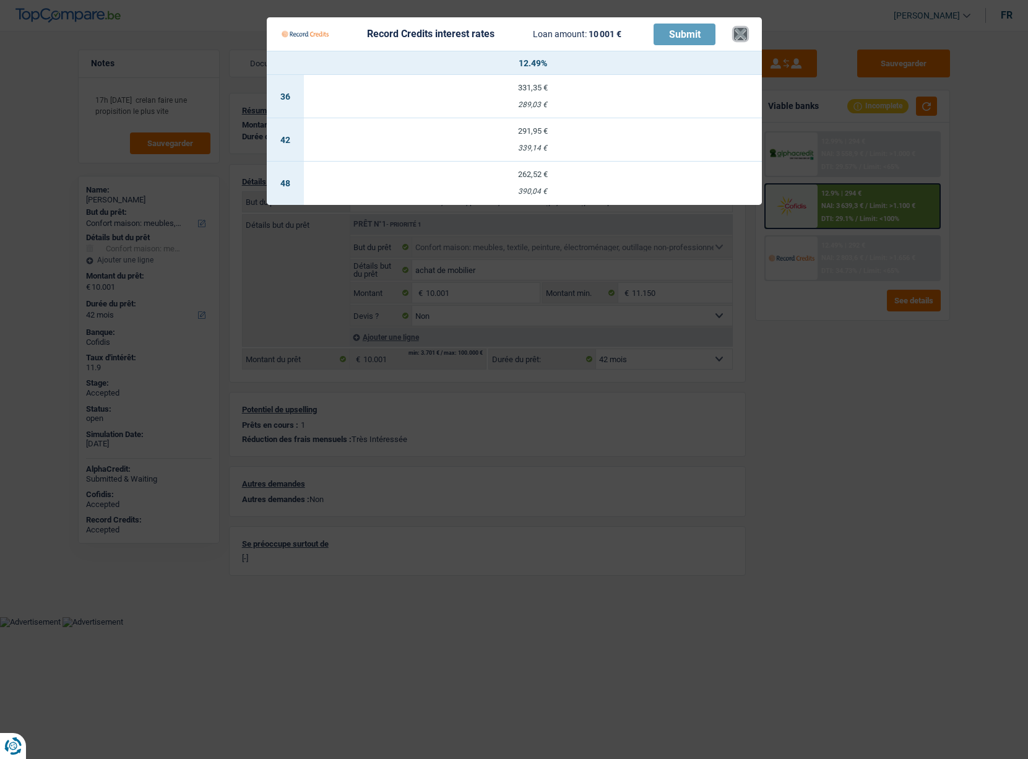
click at [742, 37] on button "×" at bounding box center [740, 34] width 13 height 12
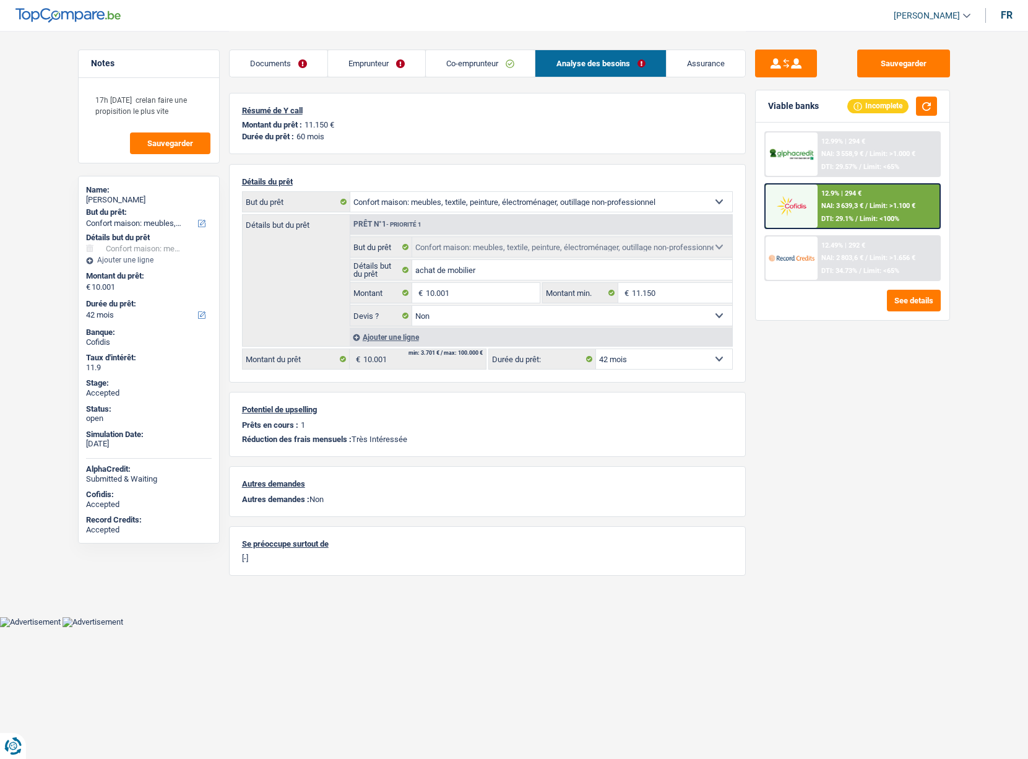
click at [792, 264] on img at bounding box center [792, 257] width 46 height 23
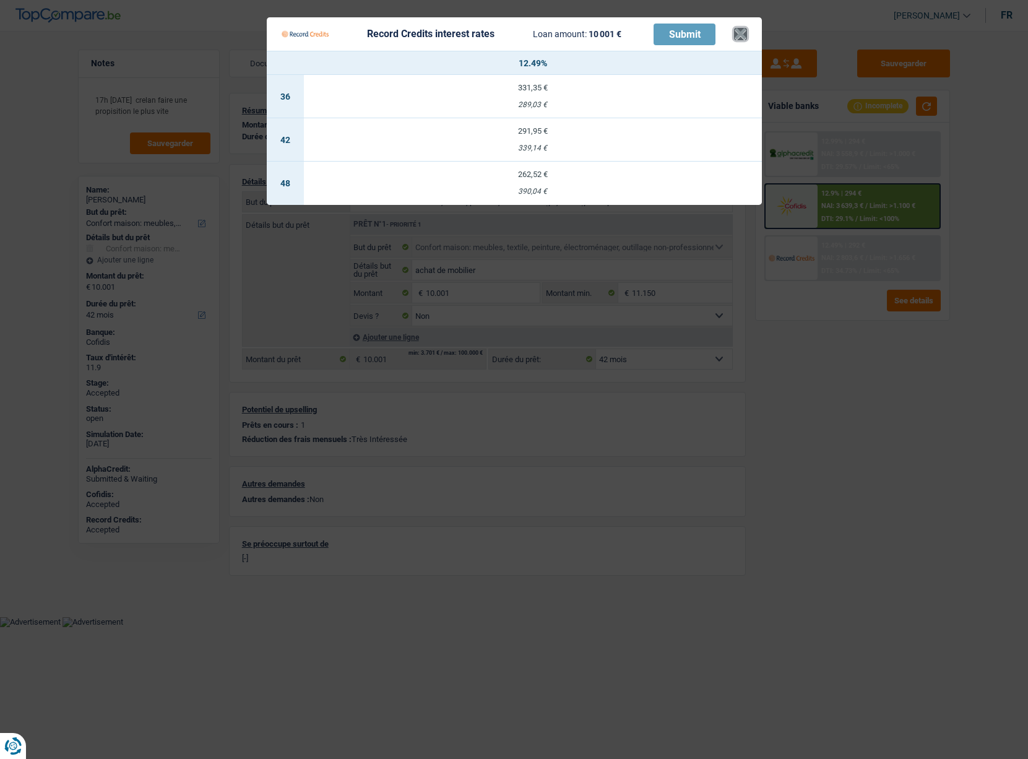
click at [746, 38] on button "×" at bounding box center [740, 34] width 13 height 12
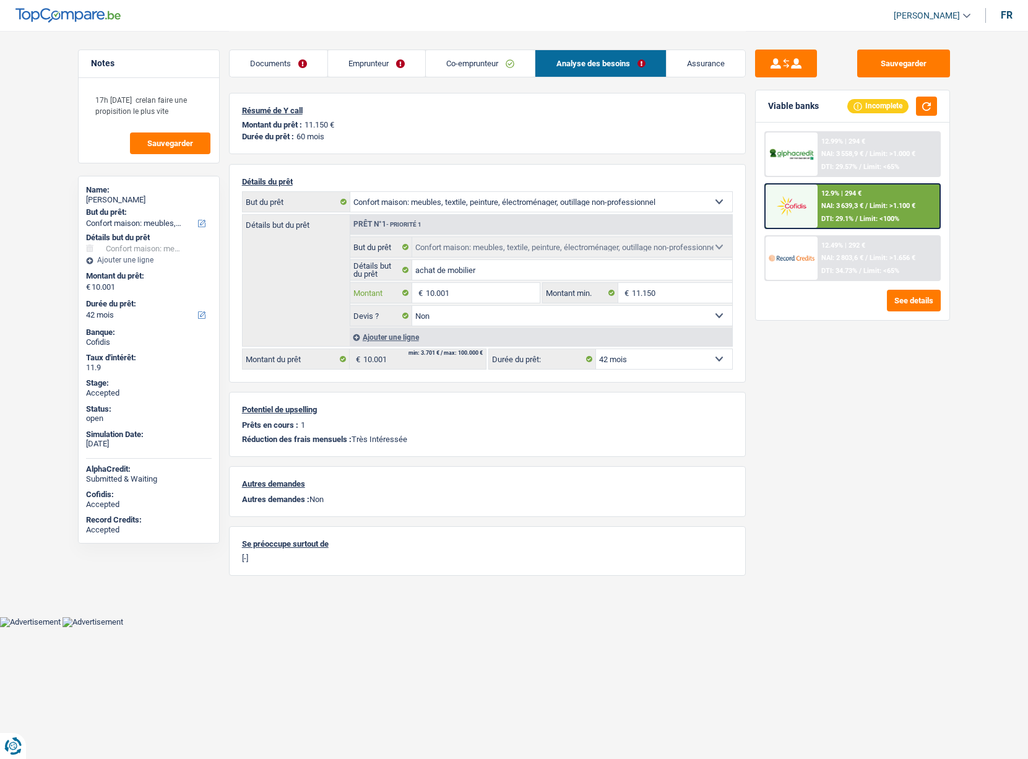
click at [475, 296] on input "10.001" at bounding box center [482, 293] width 113 height 20
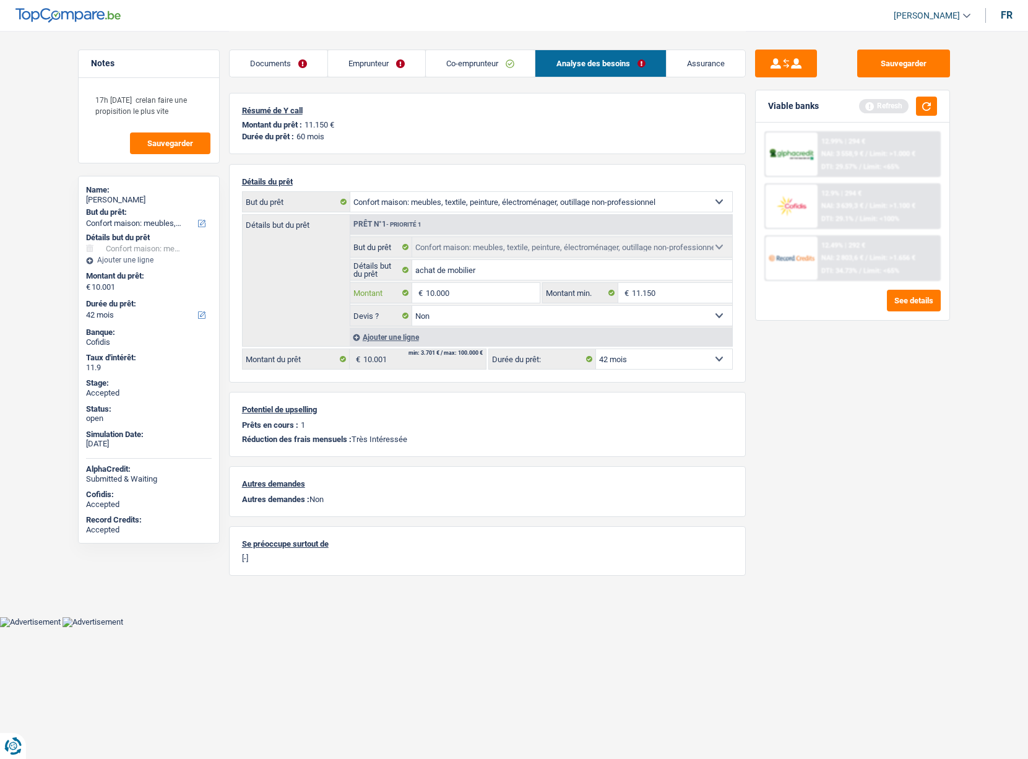
type input "10.000"
select select "48"
type input "10.000"
click at [964, 435] on main "Notes 17h mardi crelan faire une propisition le plus vite Sauvegarder Name: Giu…" at bounding box center [514, 308] width 1028 height 617
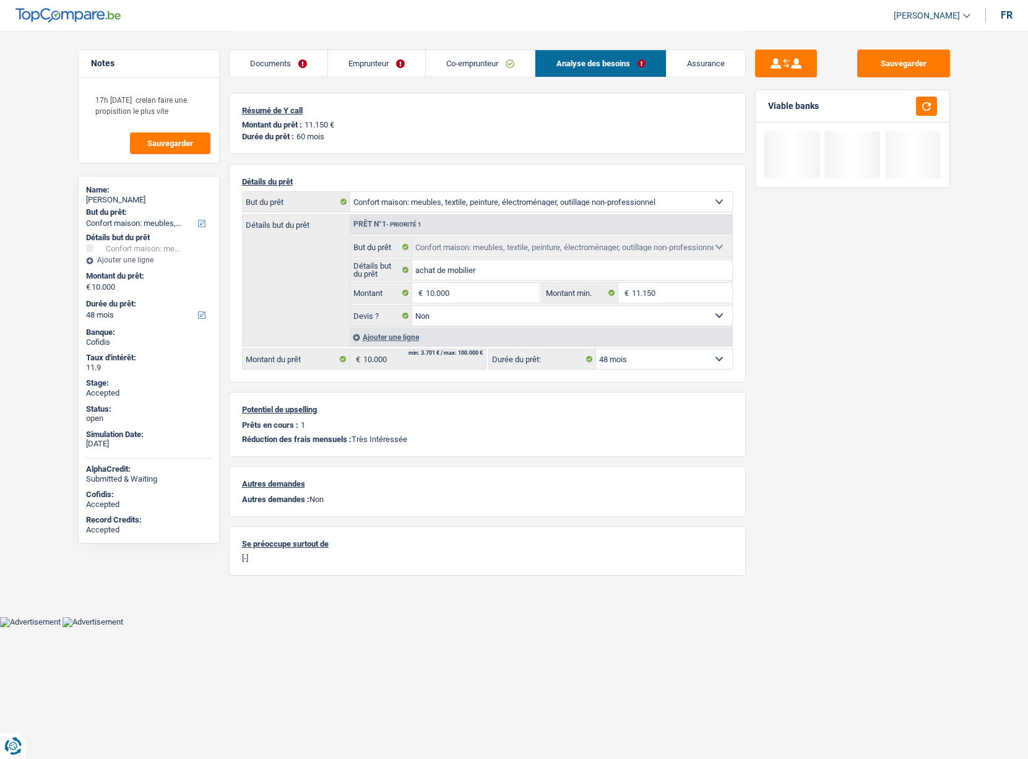
click at [628, 358] on select "12 mois 18 mois 24 mois 30 mois 36 mois 42 mois 48 mois Sélectionner une option" at bounding box center [664, 359] width 136 height 20
select select "42"
click at [596, 349] on select "12 mois 18 mois 24 mois 30 mois 36 mois 42 mois 48 mois Sélectionner une option" at bounding box center [664, 359] width 136 height 20
select select "42"
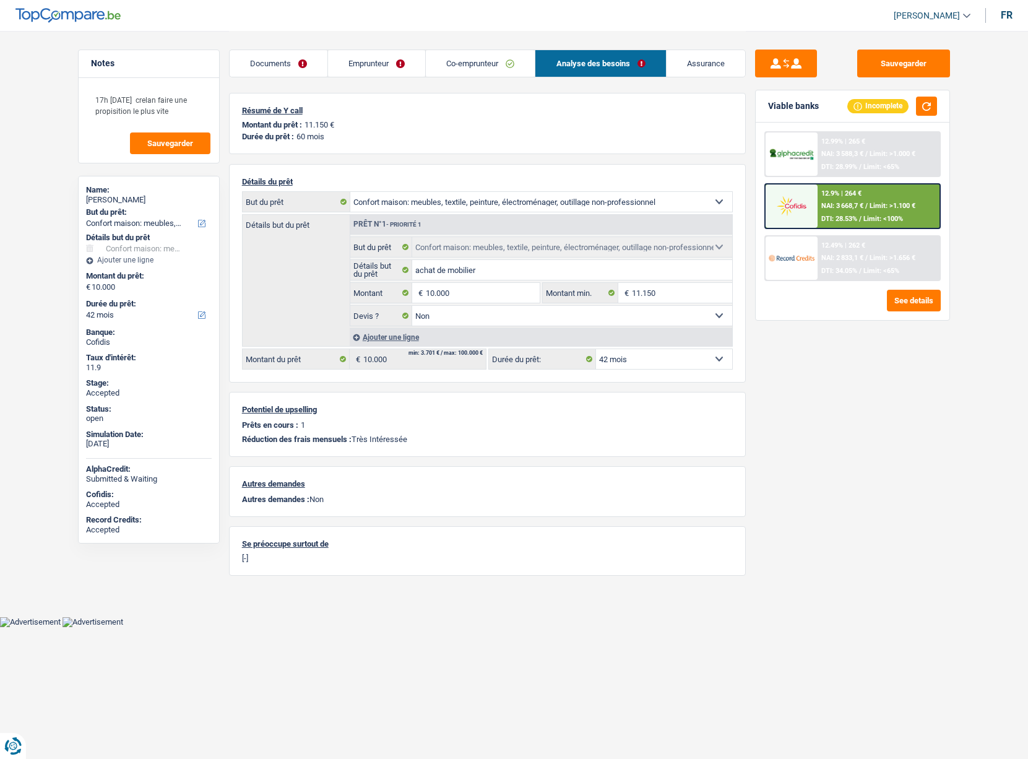
click at [779, 249] on img at bounding box center [792, 257] width 46 height 23
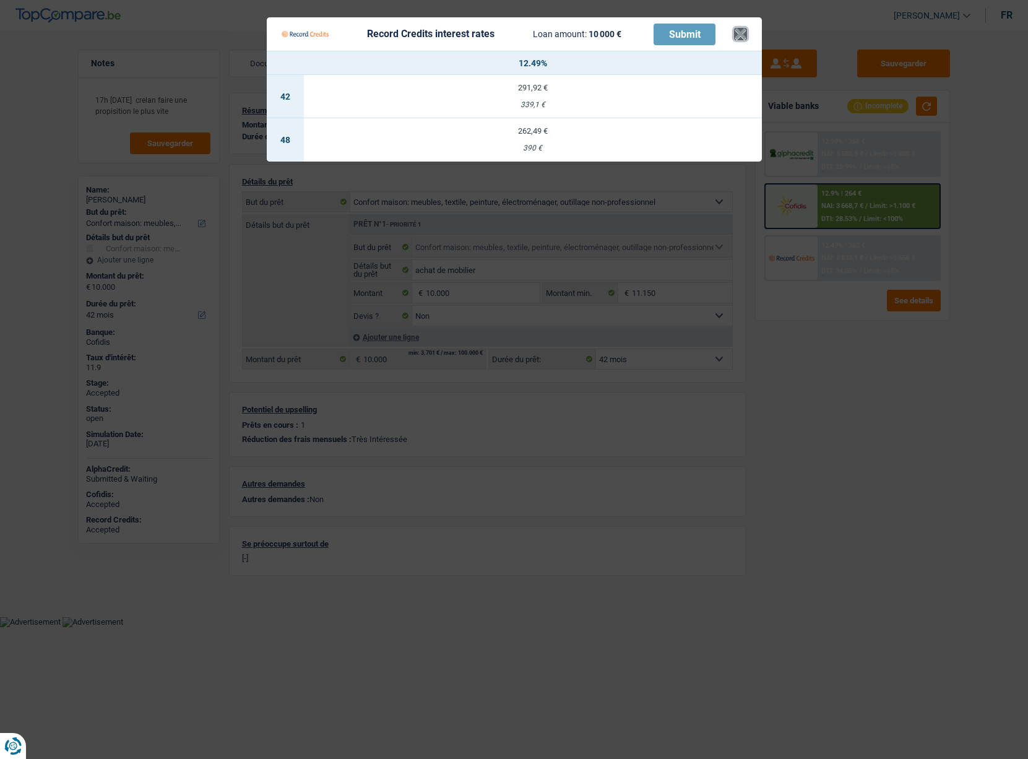
click at [739, 30] on button "×" at bounding box center [740, 34] width 13 height 12
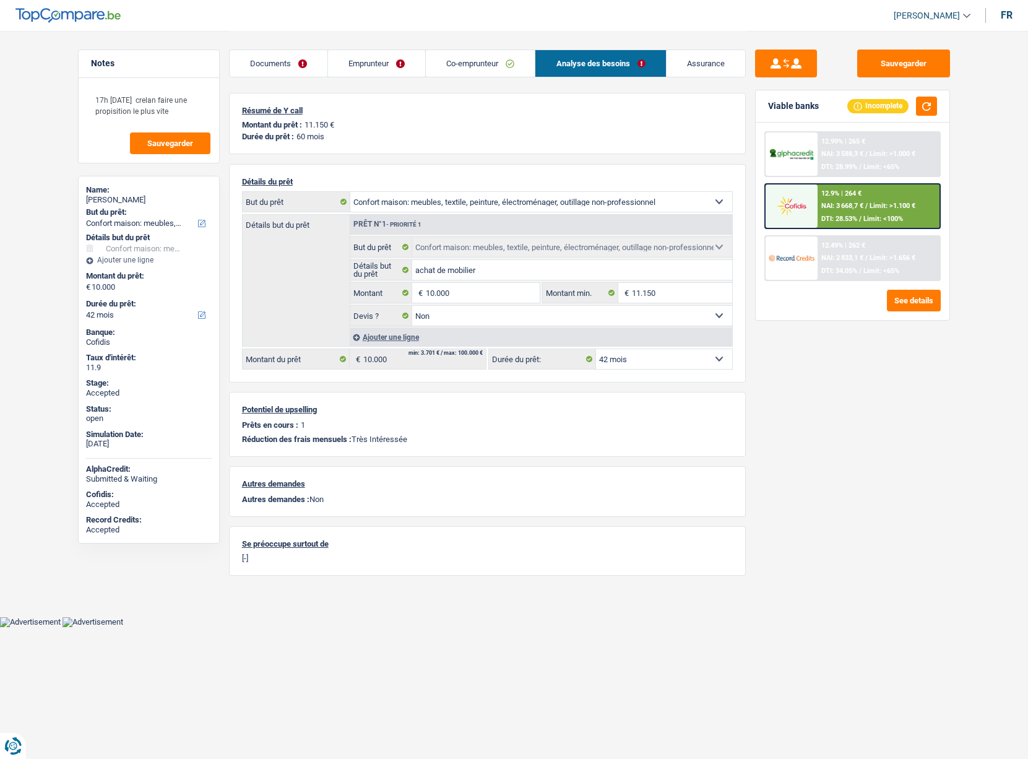
click at [803, 204] on img at bounding box center [792, 205] width 46 height 23
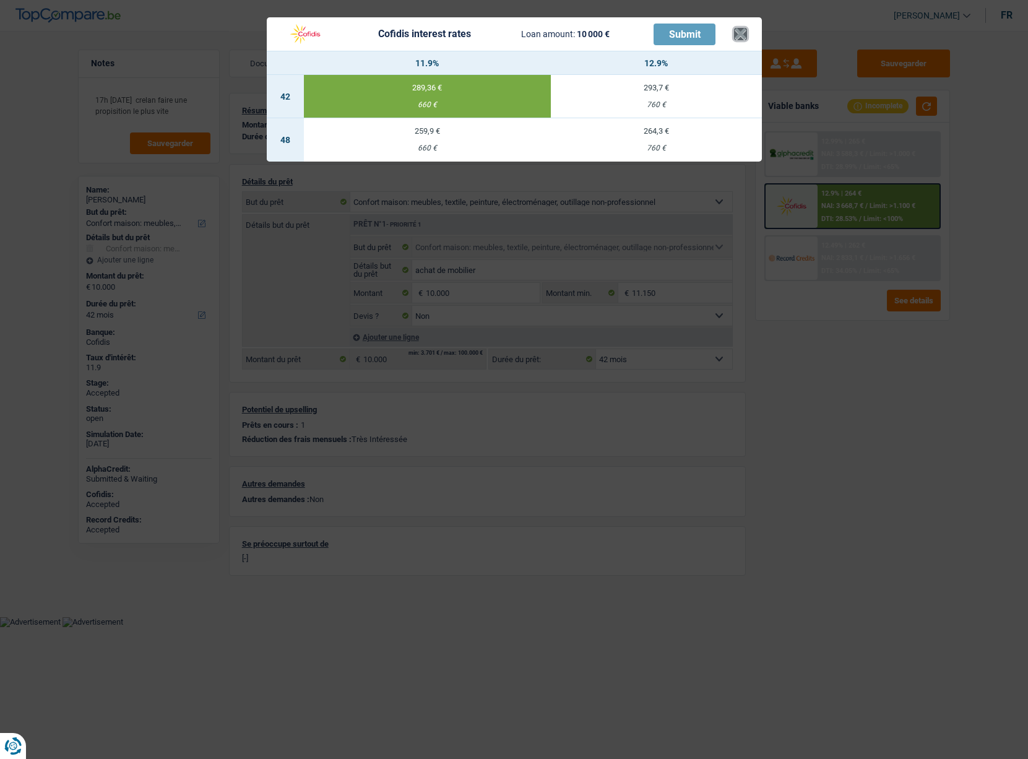
click at [744, 33] on button "×" at bounding box center [740, 34] width 13 height 12
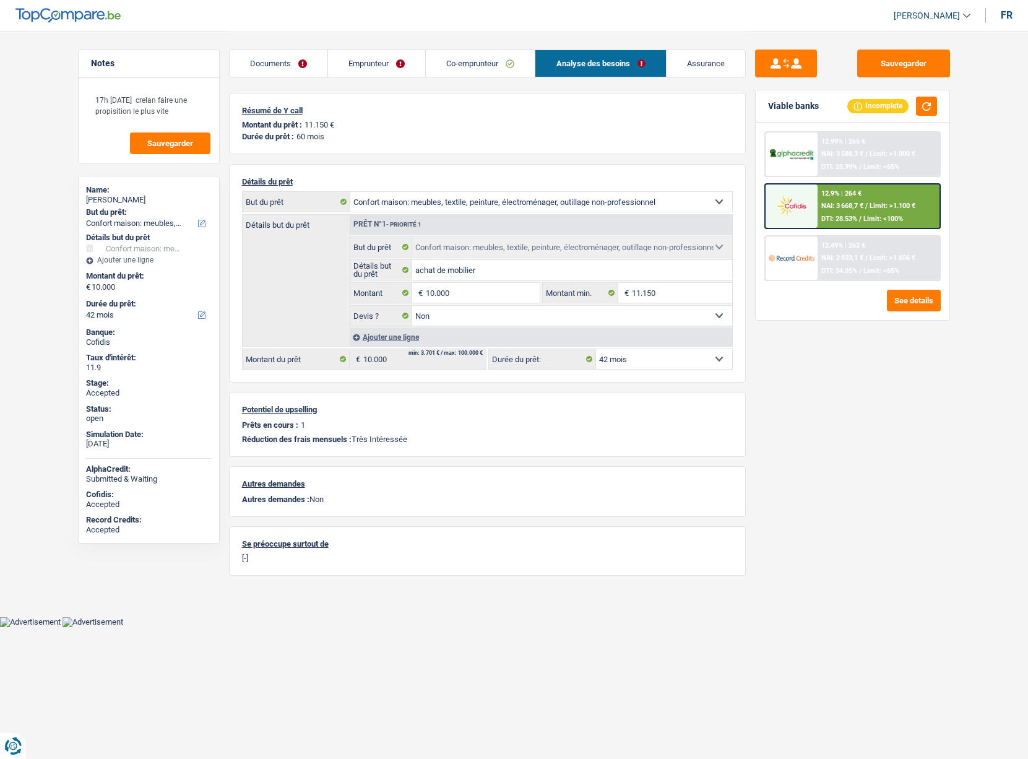
click at [787, 193] on div at bounding box center [792, 206] width 52 height 43
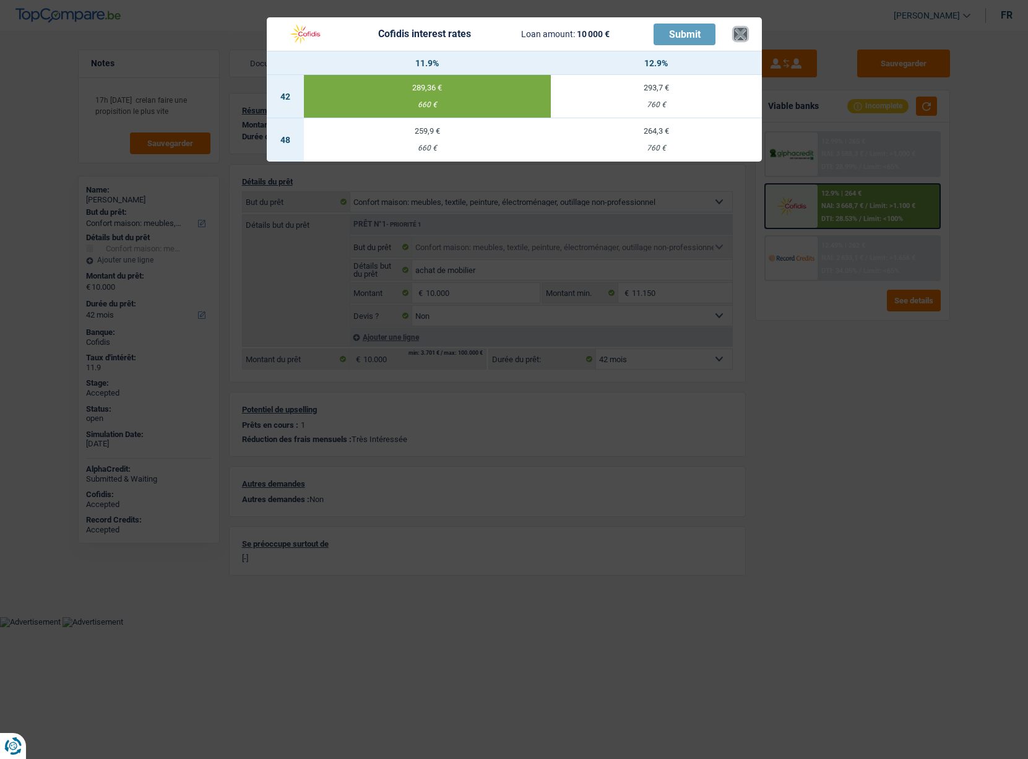
click at [737, 30] on button "×" at bounding box center [740, 34] width 13 height 12
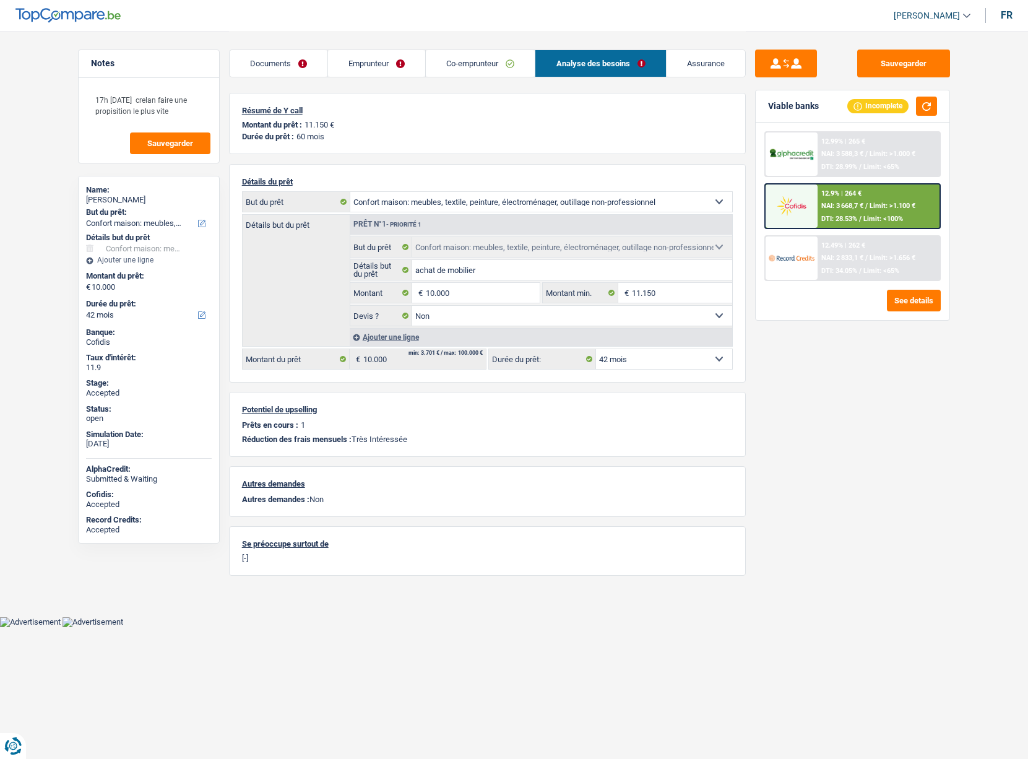
click at [347, 123] on div "Montant du prêt : 11.150 €" at bounding box center [487, 124] width 491 height 9
click at [456, 64] on link "Co-emprunteur" at bounding box center [480, 63] width 109 height 27
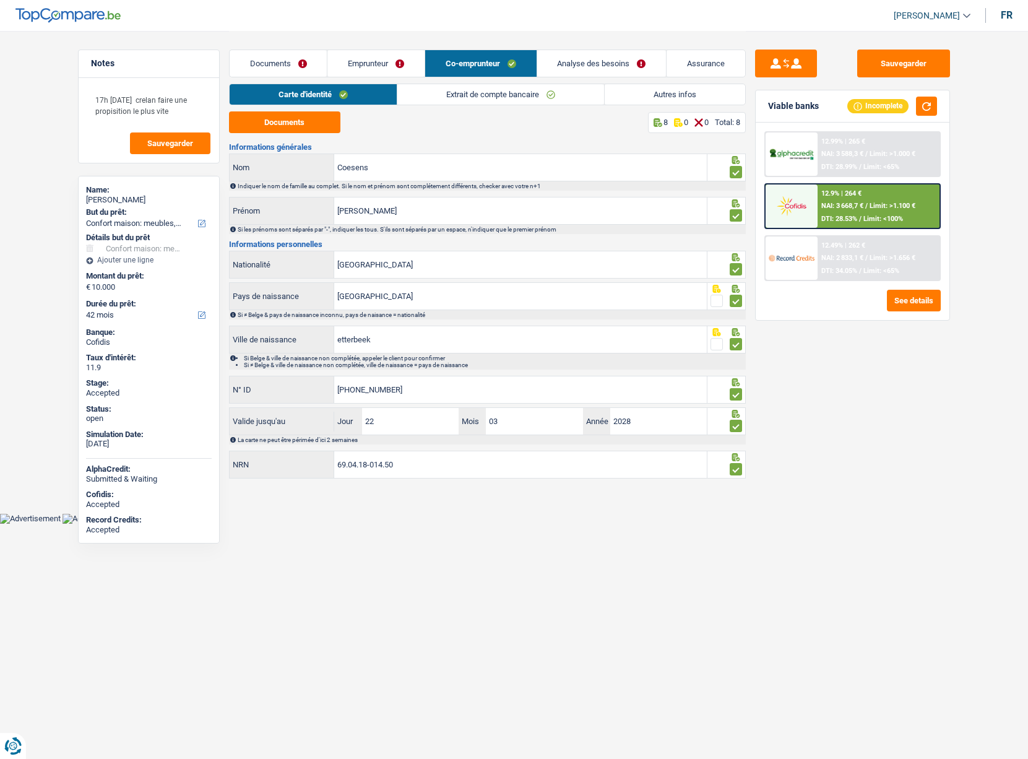
click at [372, 69] on link "Emprunteur" at bounding box center [376, 63] width 97 height 27
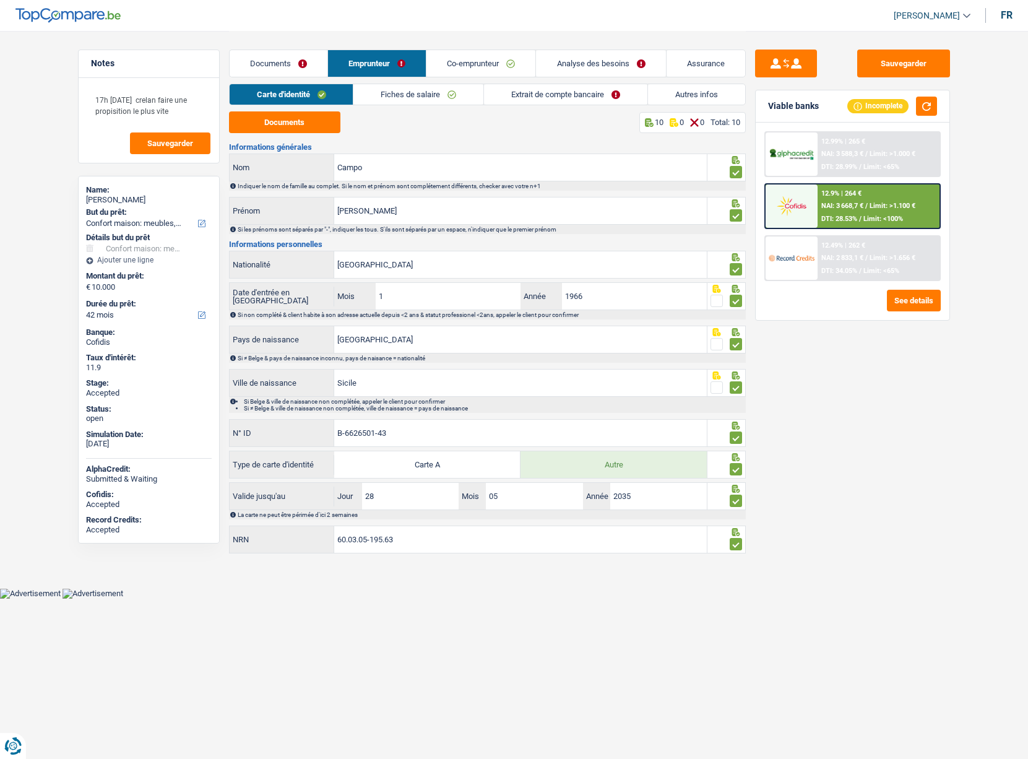
click at [506, 99] on link "Extrait de compte bancaire" at bounding box center [565, 94] width 163 height 20
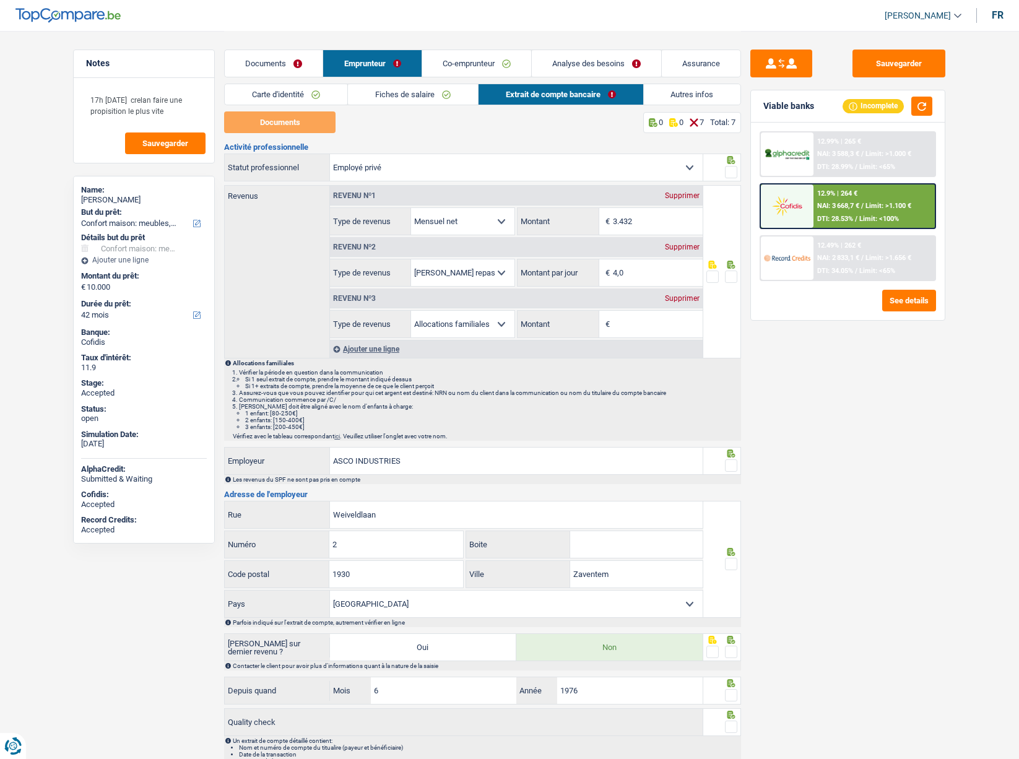
click at [687, 297] on div "Supprimer" at bounding box center [682, 298] width 41 height 7
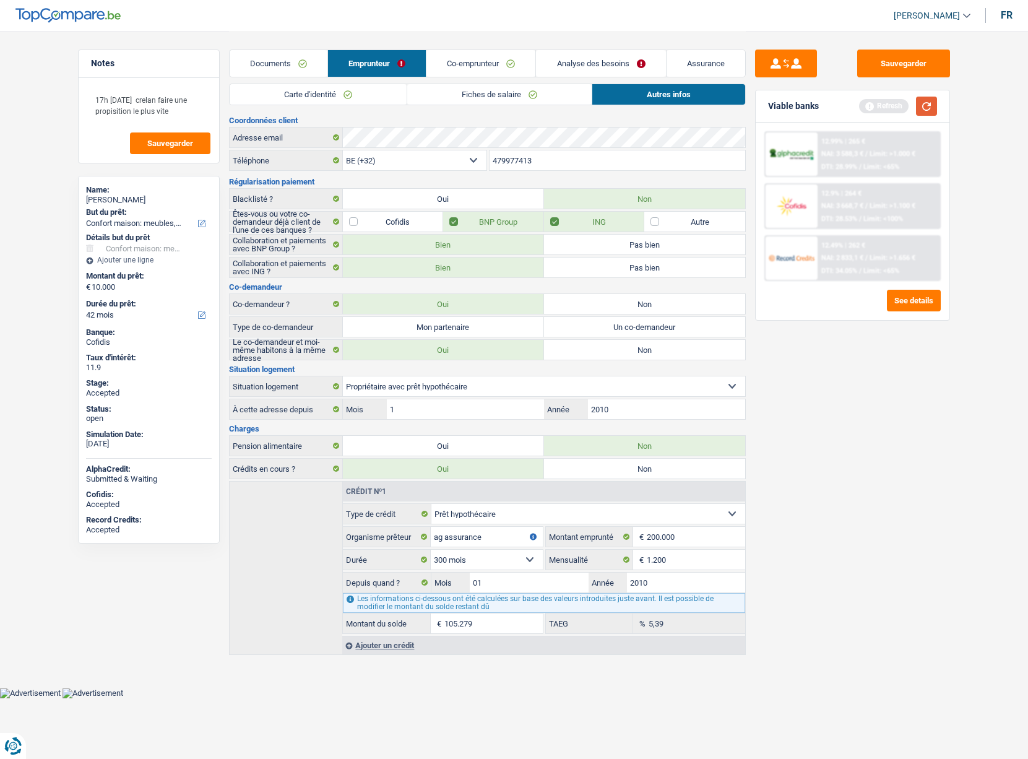
click at [924, 101] on button "button" at bounding box center [926, 106] width 21 height 19
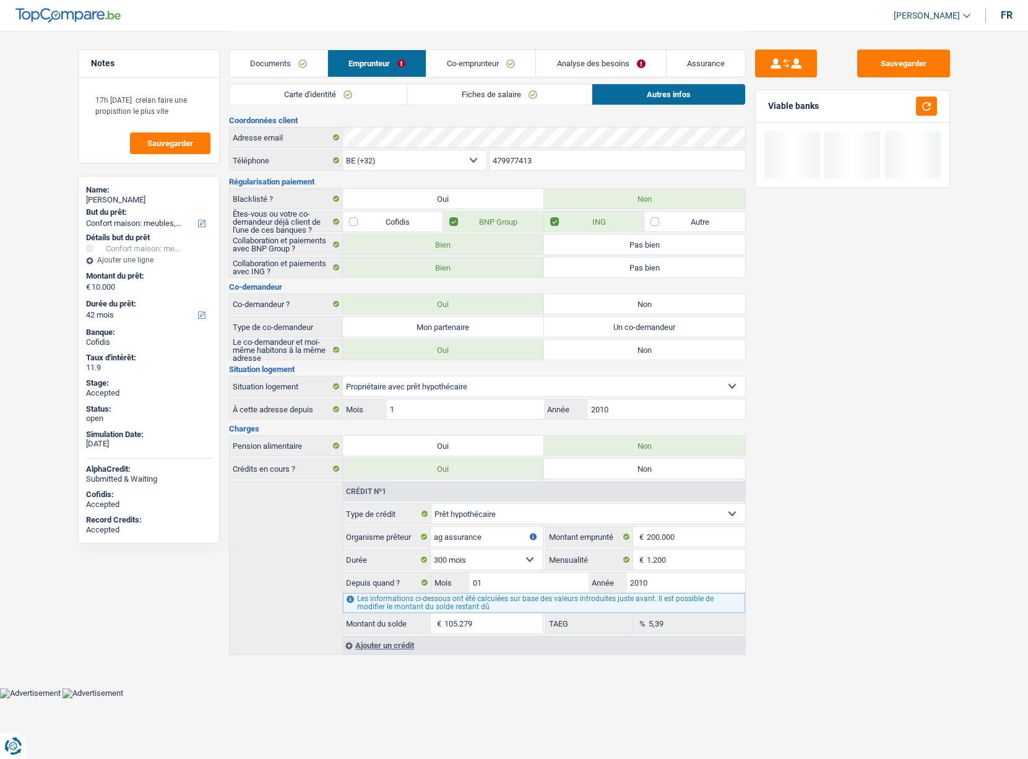
click at [485, 72] on link "Co-emprunteur" at bounding box center [481, 63] width 109 height 27
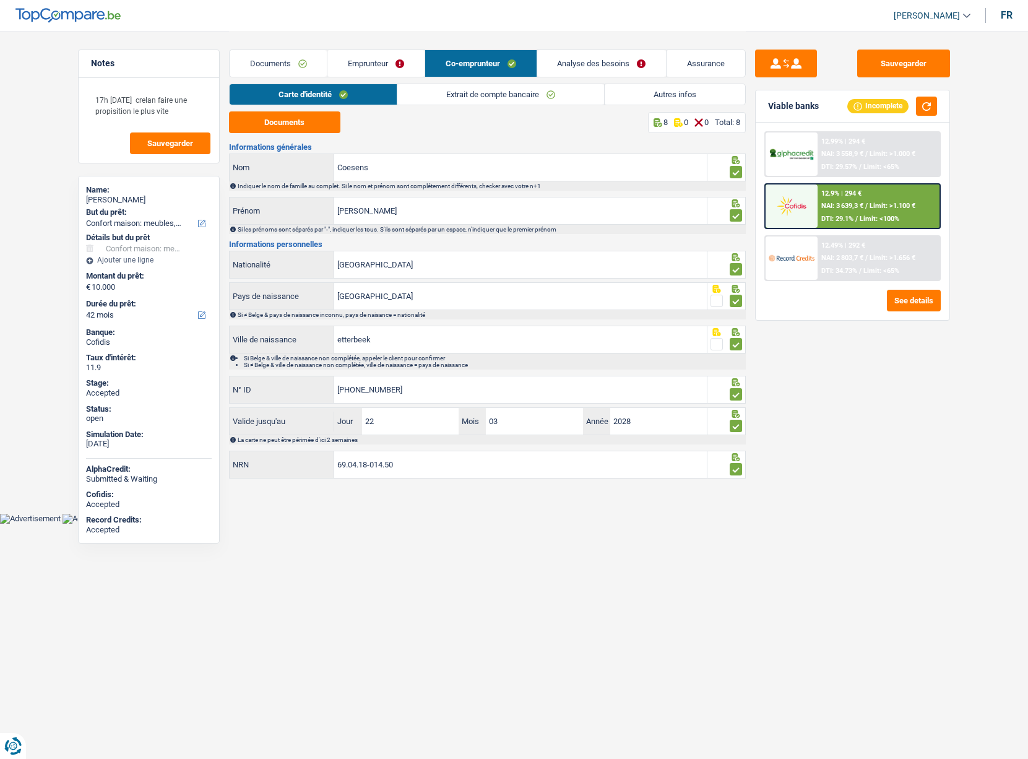
click at [677, 98] on link "Autres infos" at bounding box center [675, 94] width 141 height 20
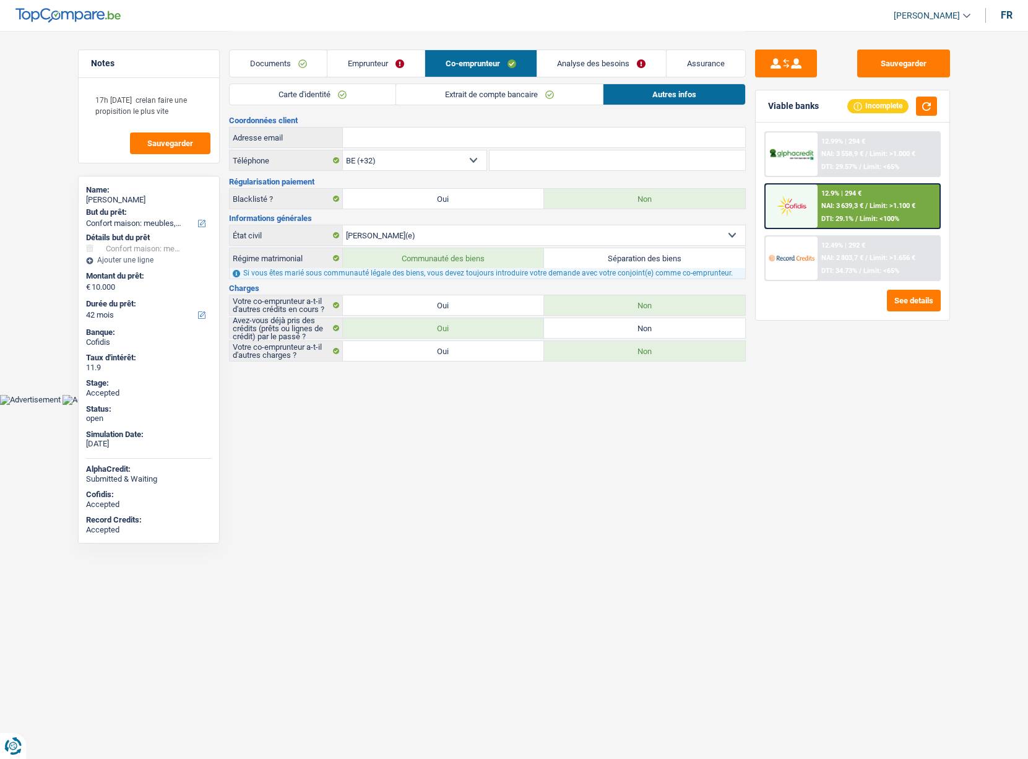
click at [412, 69] on link "Emprunteur" at bounding box center [376, 63] width 97 height 27
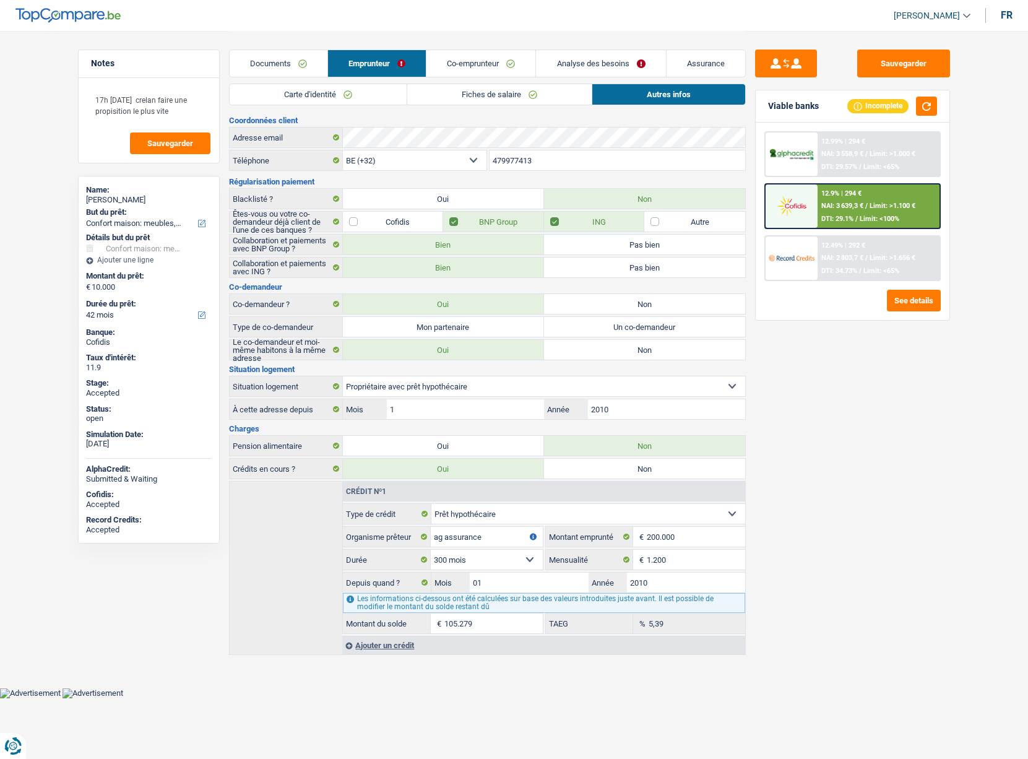
click at [588, 75] on link "Analyse des besoins" at bounding box center [600, 63] width 129 height 27
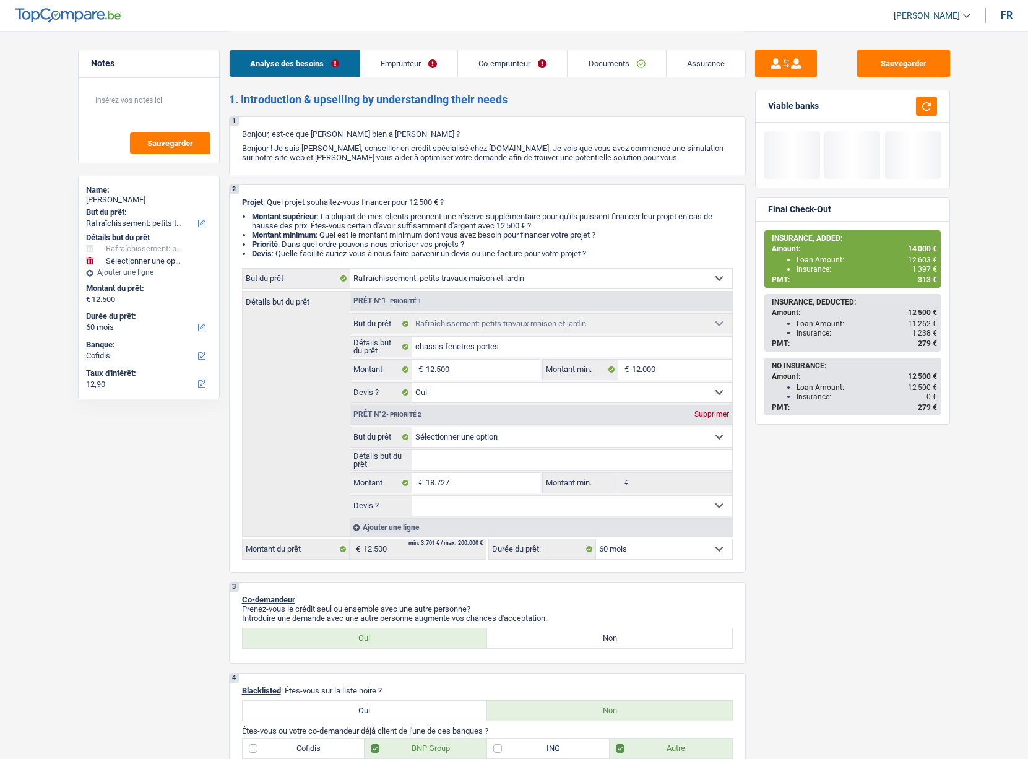
select select "houseOrGarden"
select select "60"
select select "houseOrGarden"
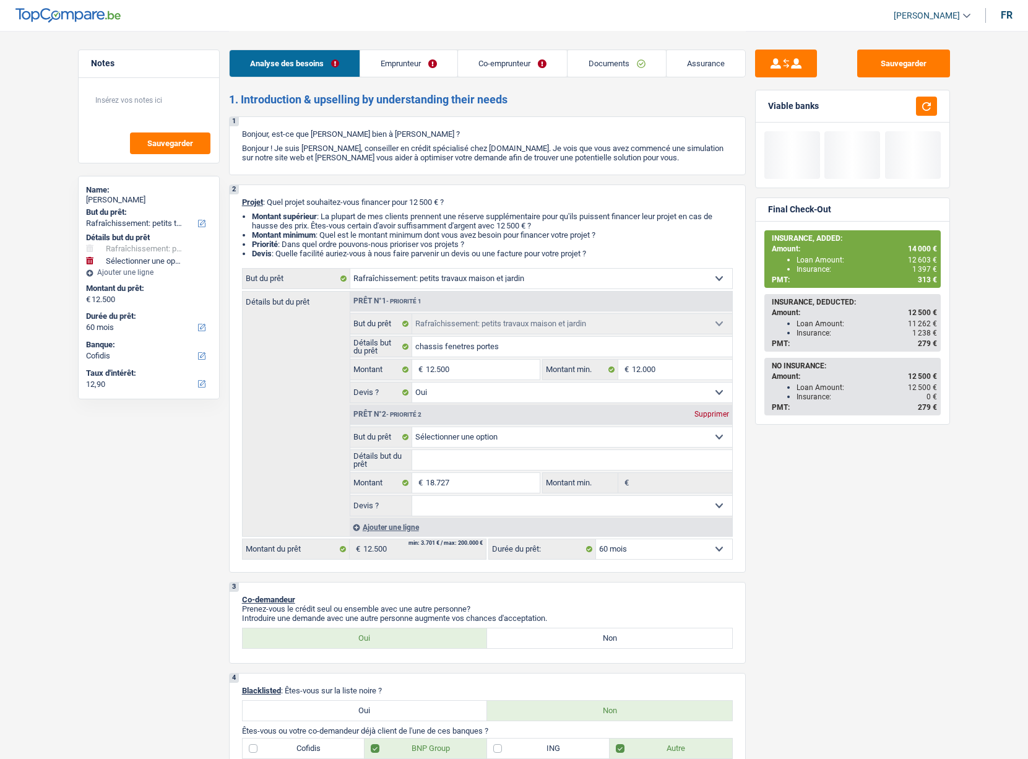
select select "yes"
select select "60"
select select "worker"
select select "invalid"
select select "familyAllowances"
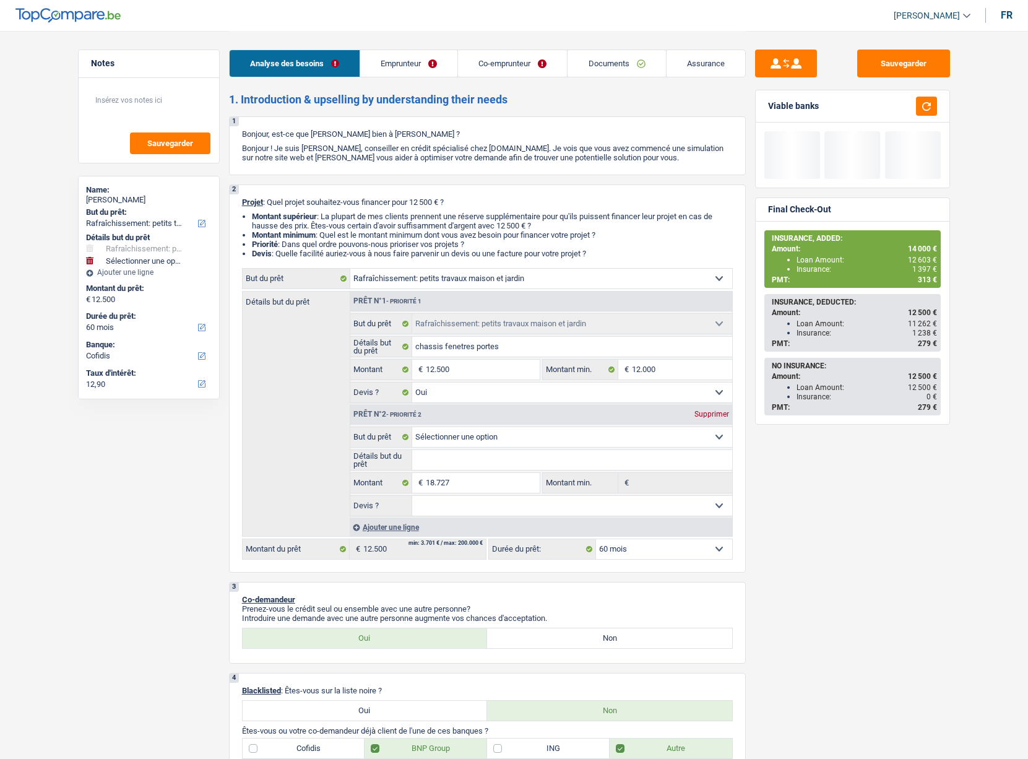
select select "mealVouchers"
select select "netSalary"
select select "disabilityPension"
select select "ownerWithMortgage"
select select "mortgage"
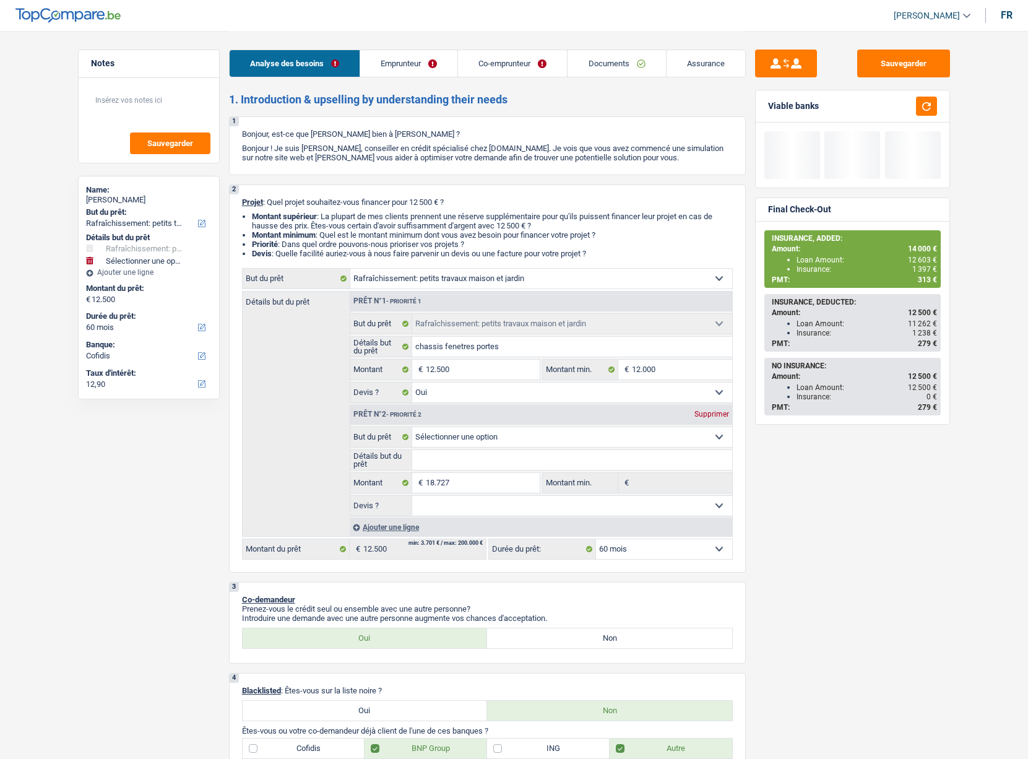
select select "300"
select select "carLoan"
select select "30"
select select "houseOrGarden"
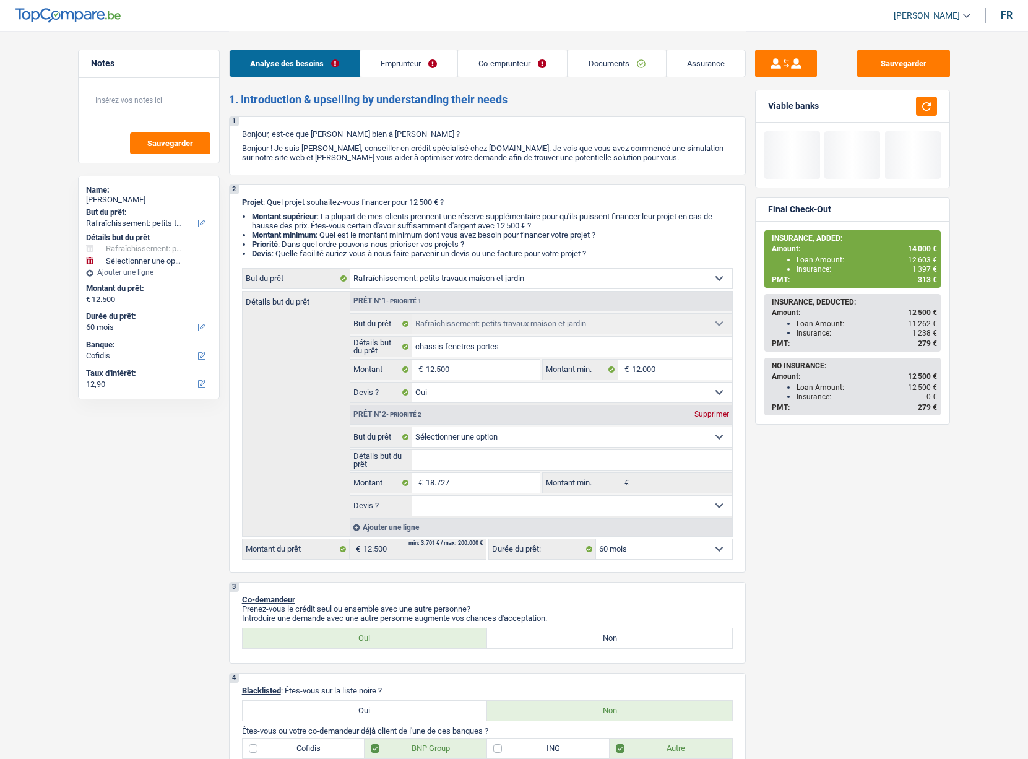
select select "yes"
select select "60"
select select "32"
select select "married"
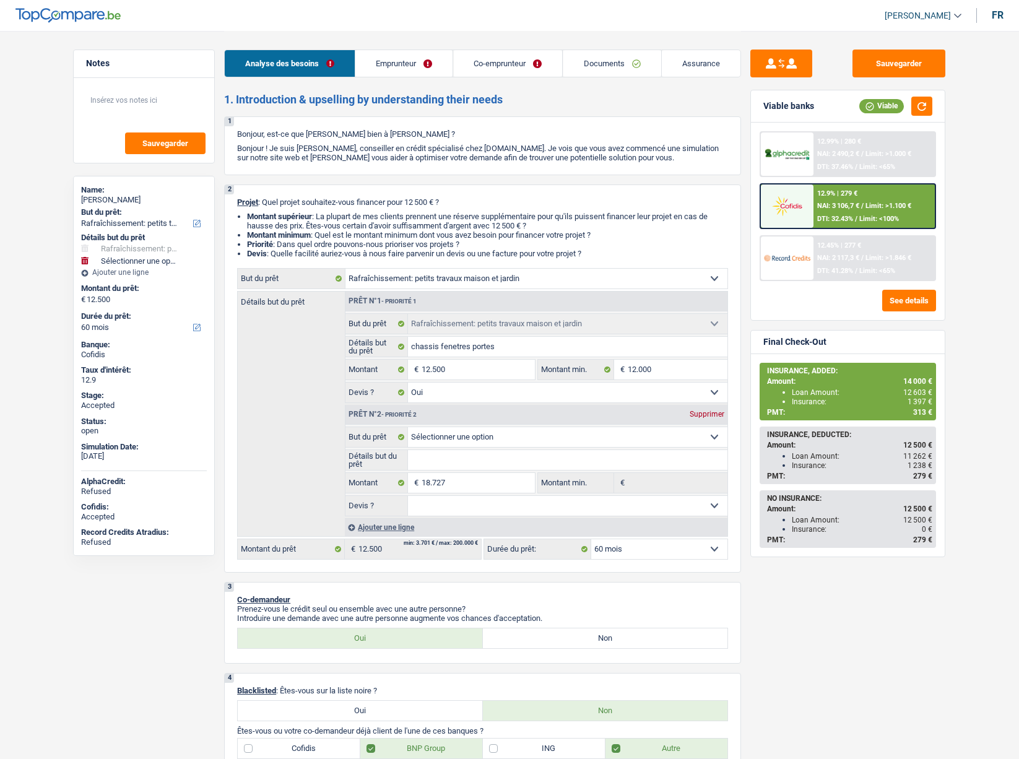
click at [430, 70] on link "Emprunteur" at bounding box center [403, 63] width 97 height 27
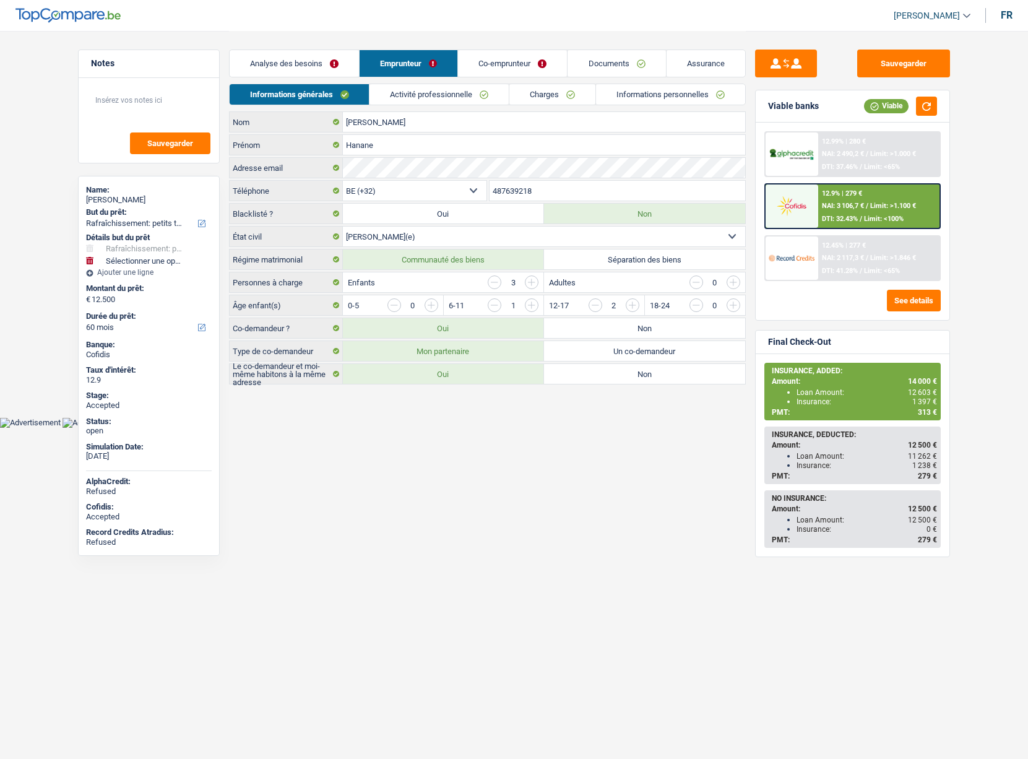
click at [507, 59] on link "Co-emprunteur" at bounding box center [512, 63] width 109 height 27
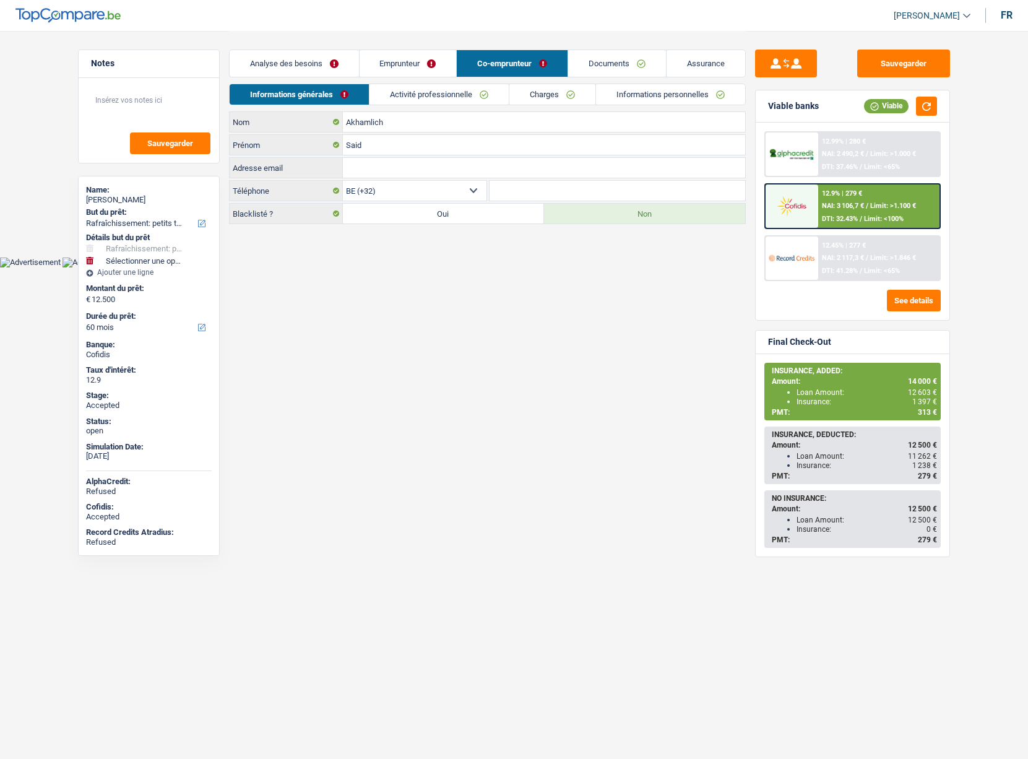
click at [396, 74] on link "Emprunteur" at bounding box center [408, 63] width 97 height 27
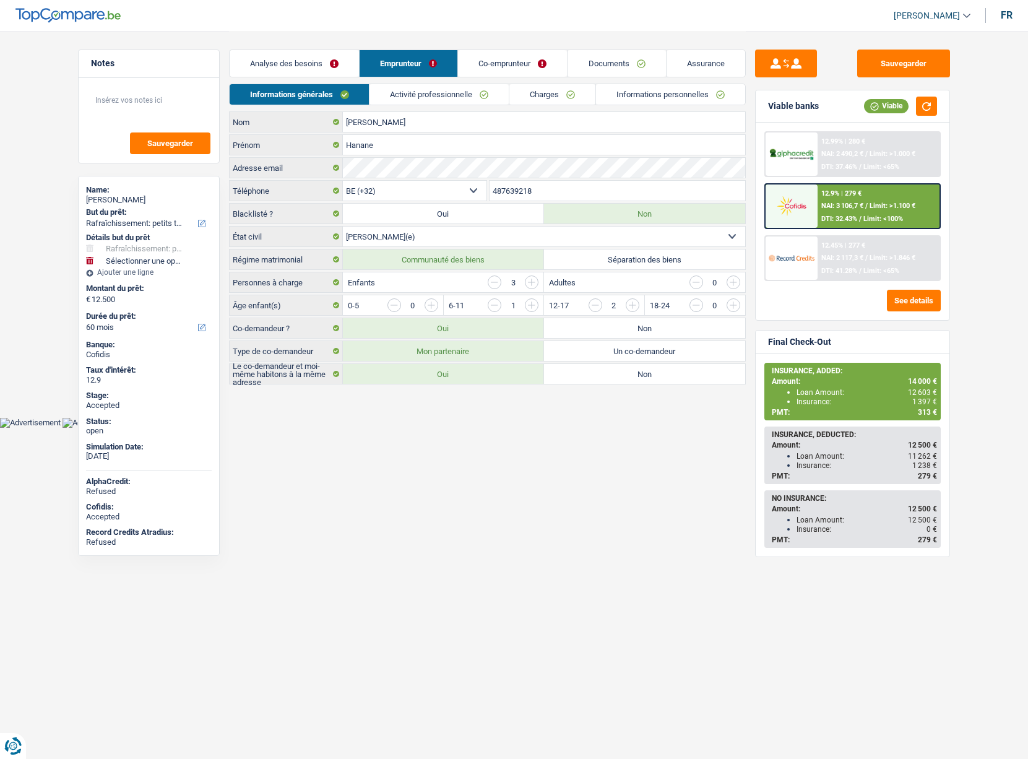
click at [696, 70] on link "Assurance" at bounding box center [706, 63] width 79 height 27
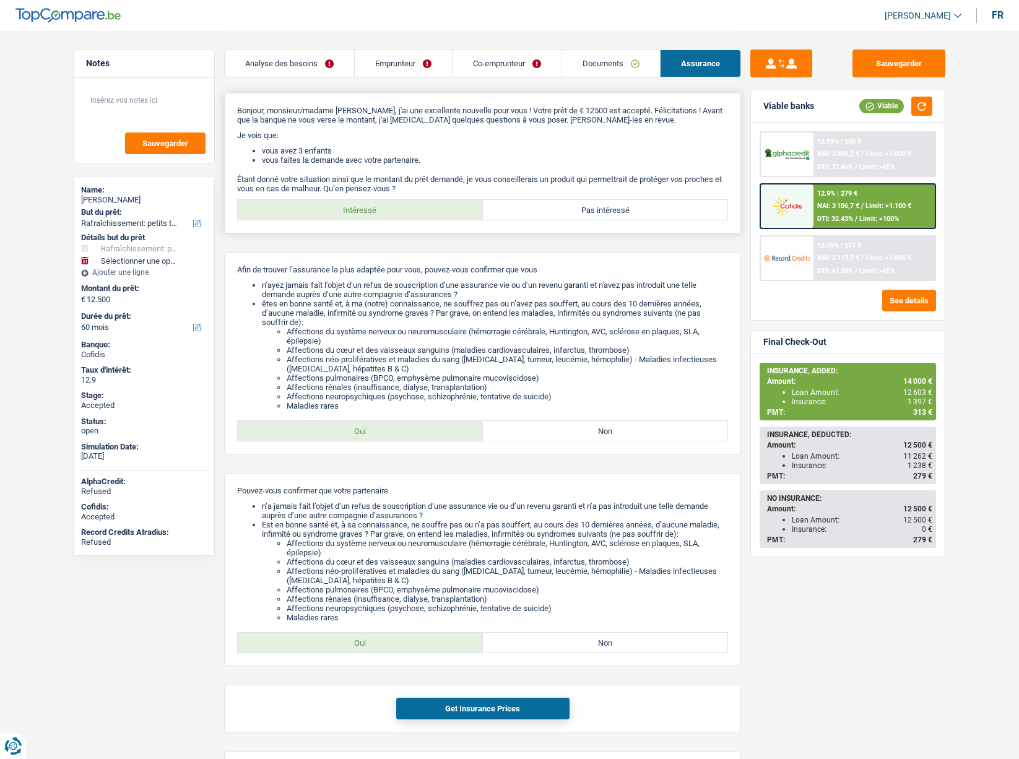
click at [575, 215] on label "Pas intéressé" at bounding box center [605, 210] width 245 height 20
click at [575, 215] on input "Pas intéressé" at bounding box center [605, 210] width 245 height 20
radio input "true"
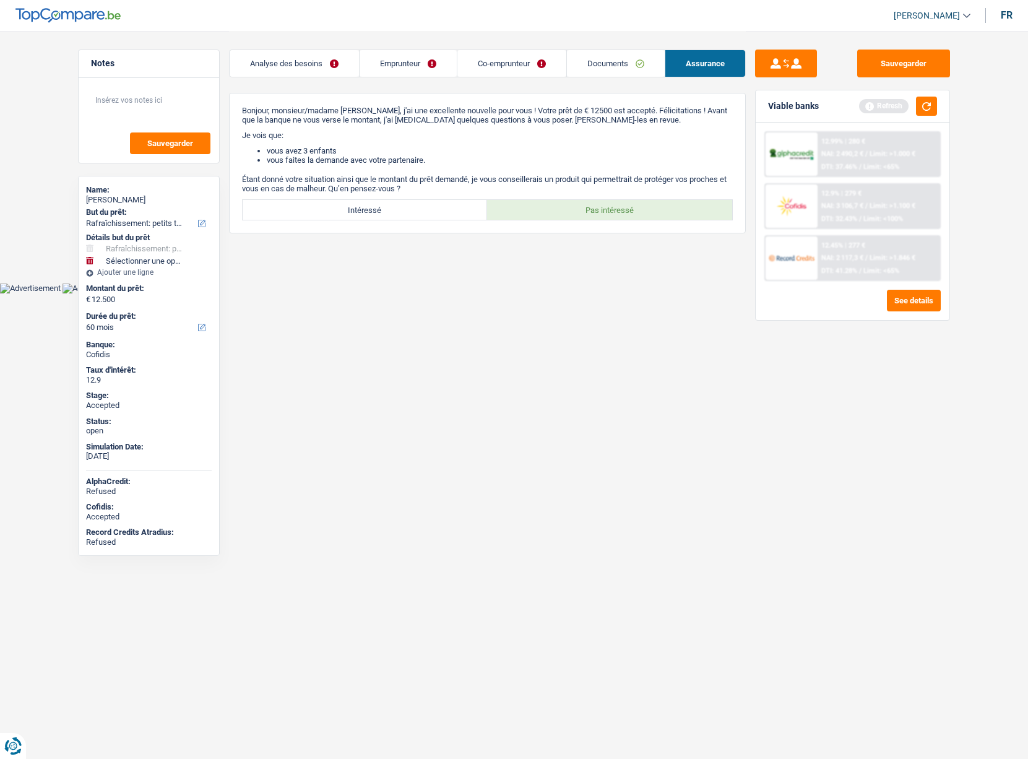
click at [923, 23] on link "[PERSON_NAME]" at bounding box center [927, 16] width 87 height 20
click at [889, 111] on button "SO" at bounding box center [905, 113] width 110 height 25
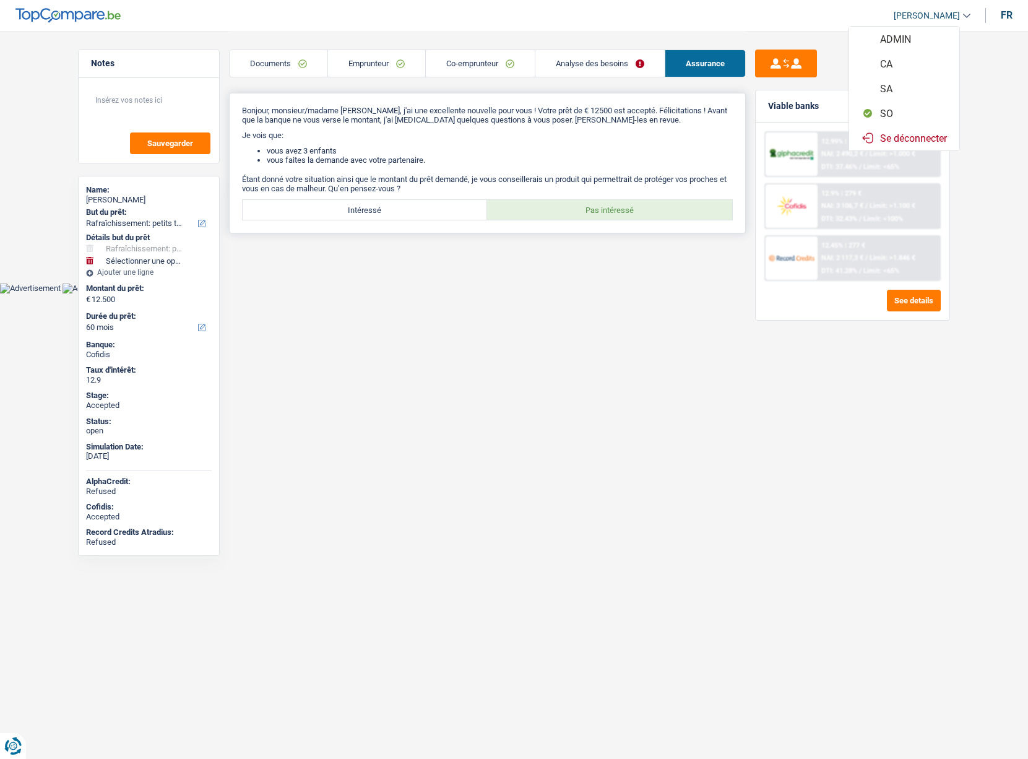
select select
click at [378, 208] on label "Intéressé" at bounding box center [365, 210] width 245 height 20
click at [378, 208] on input "Intéressé" at bounding box center [365, 210] width 245 height 20
radio input "true"
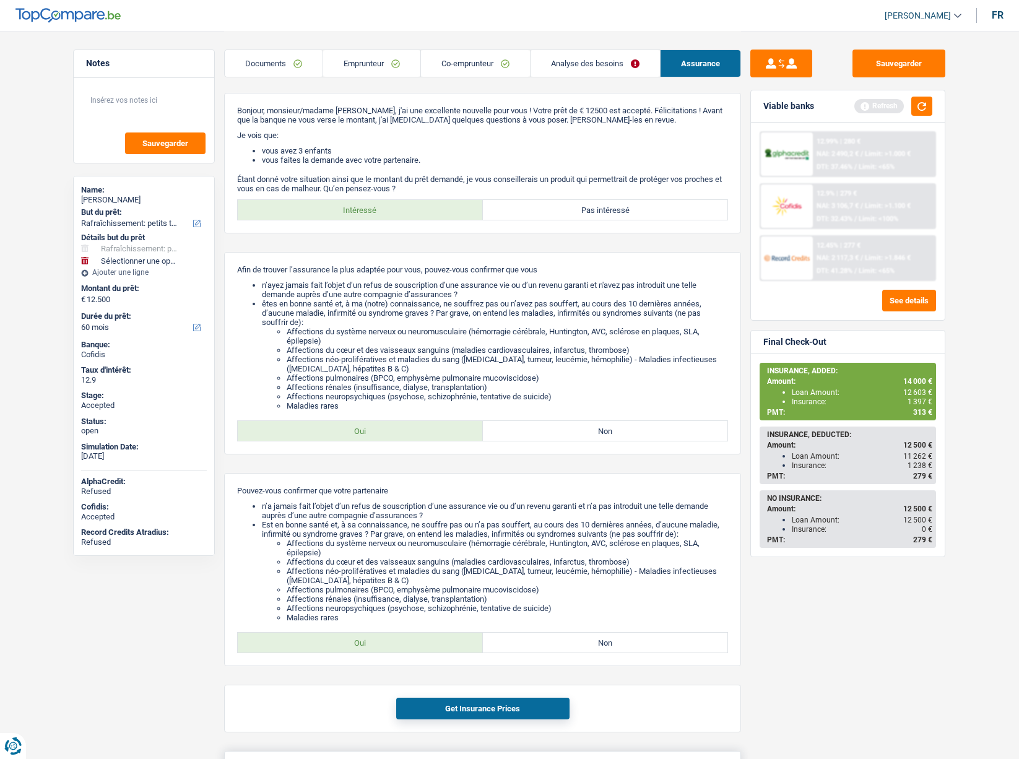
scroll to position [245, 0]
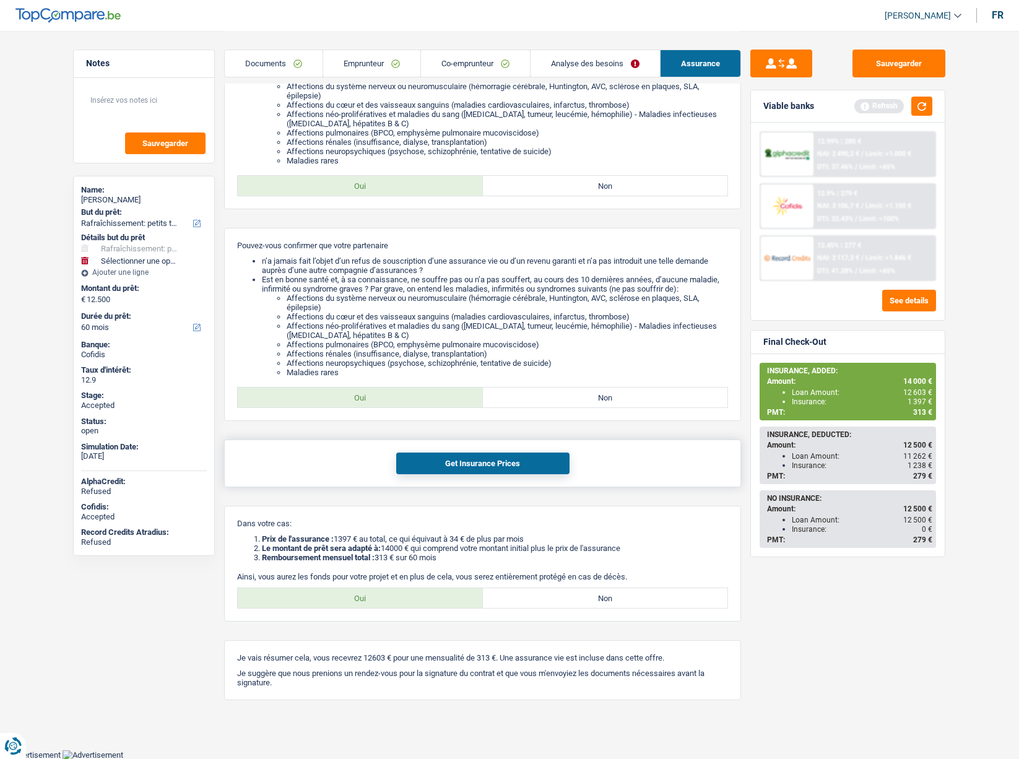
click at [446, 461] on button "Get Insurance Prices" at bounding box center [482, 464] width 173 height 22
click at [917, 409] on span "313 €" at bounding box center [922, 412] width 19 height 9
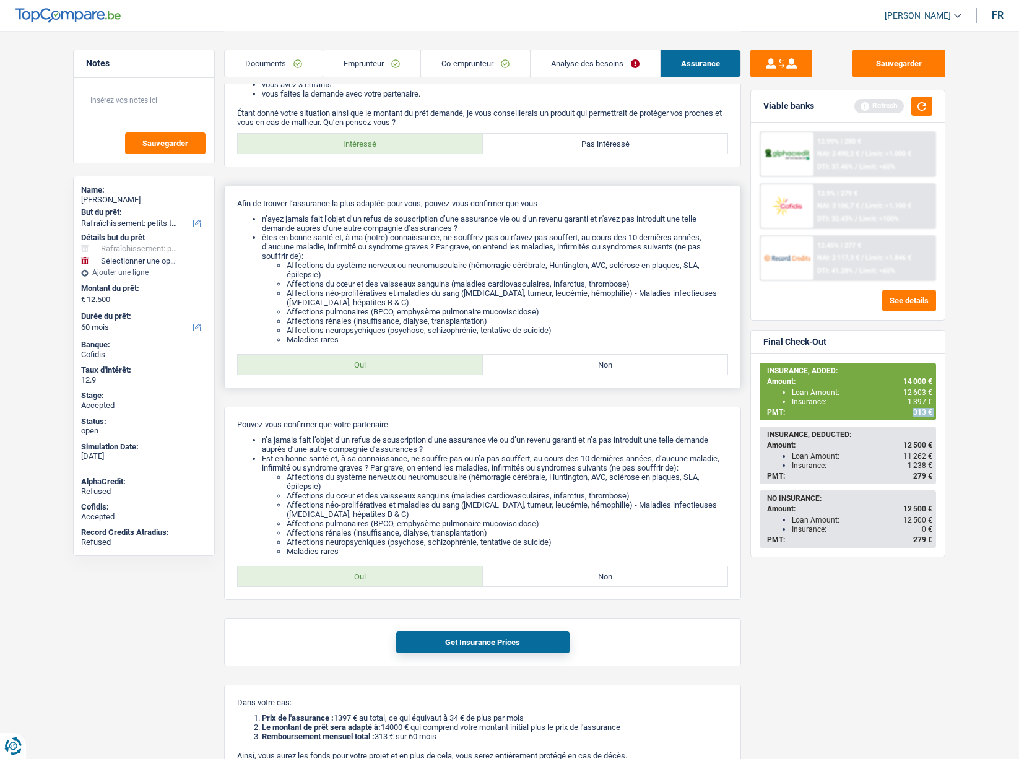
scroll to position [0, 0]
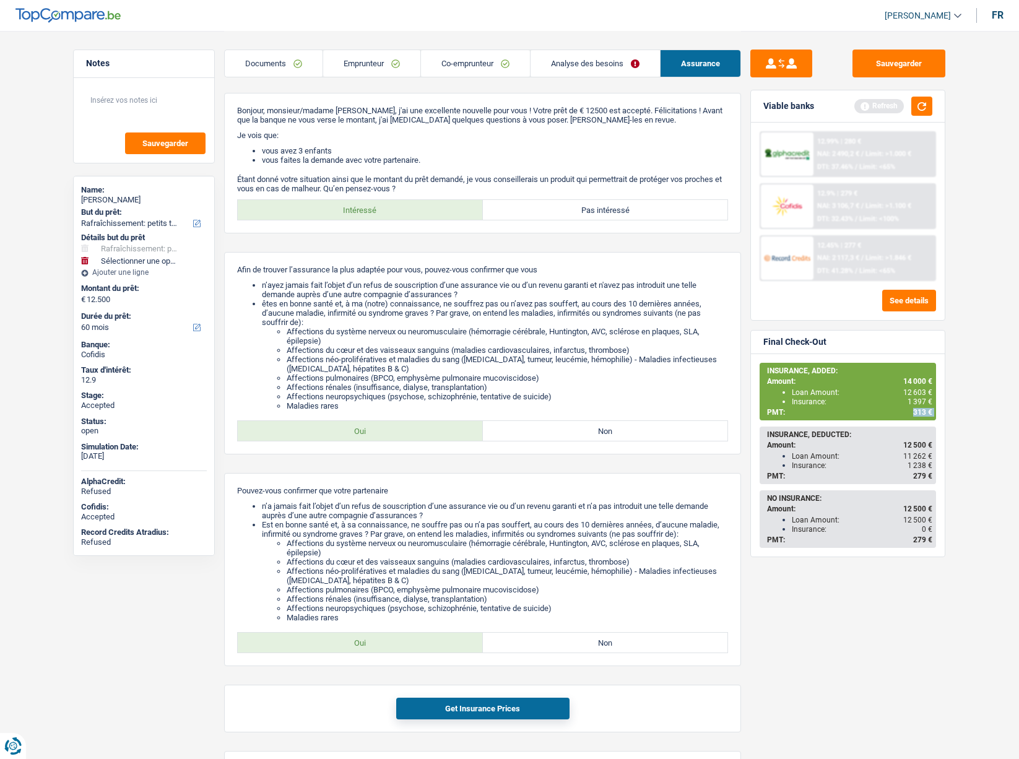
click at [783, 202] on img at bounding box center [787, 205] width 46 height 23
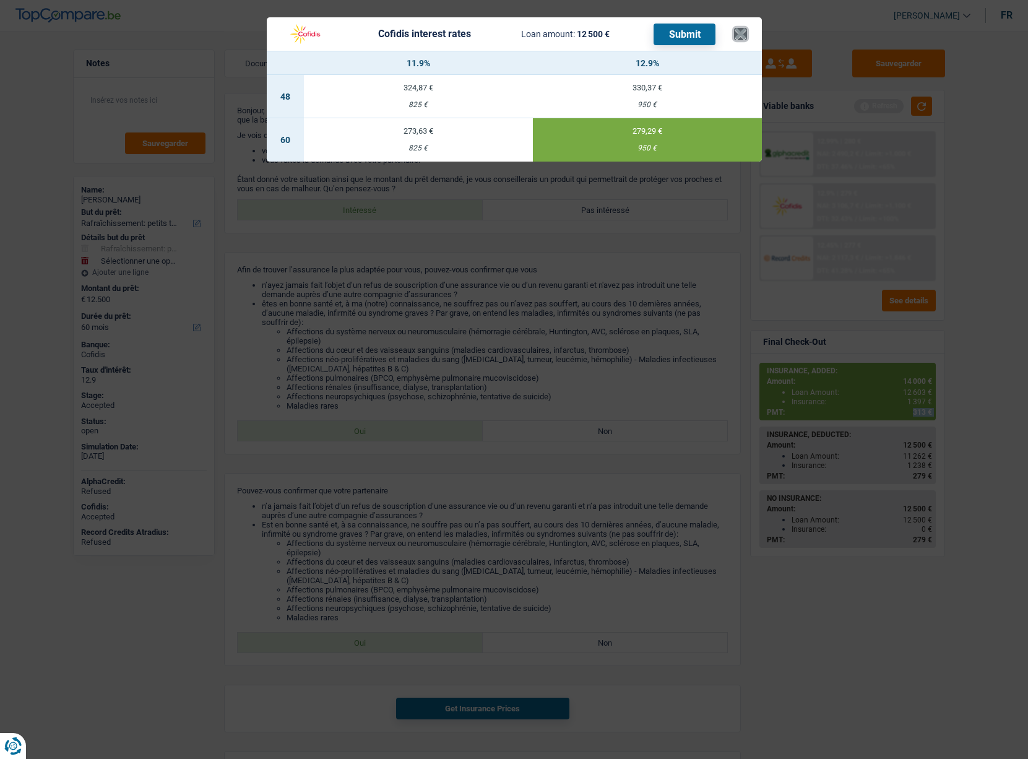
click at [738, 33] on button "×" at bounding box center [740, 34] width 13 height 12
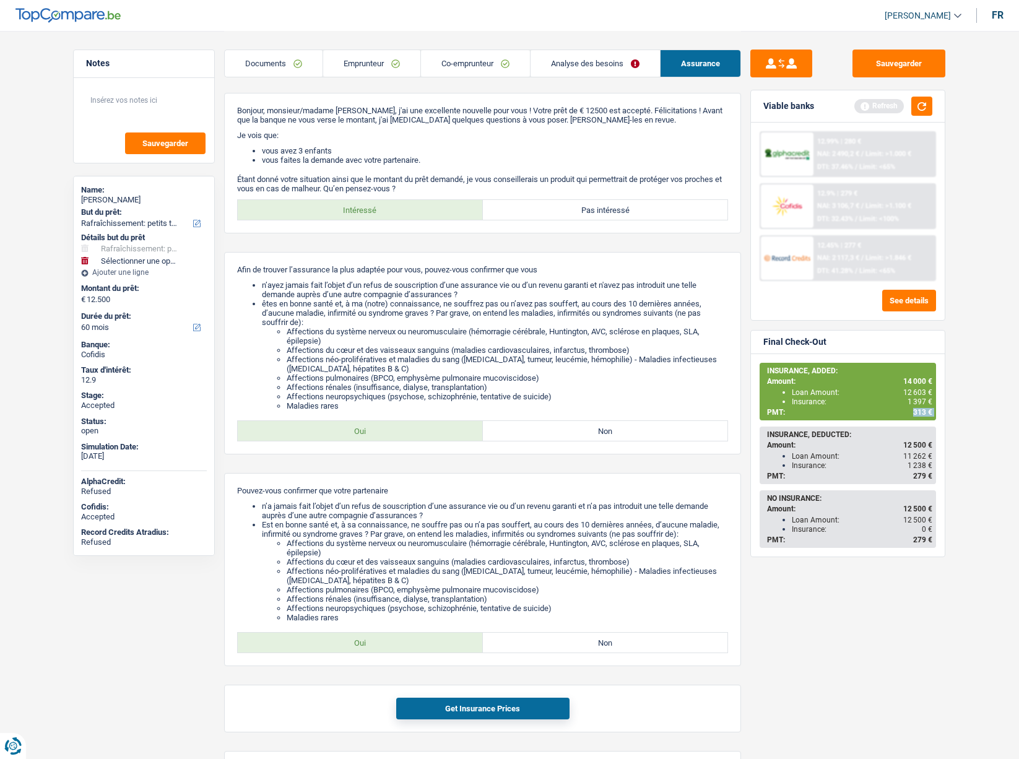
click at [376, 59] on link "Emprunteur" at bounding box center [371, 63] width 97 height 27
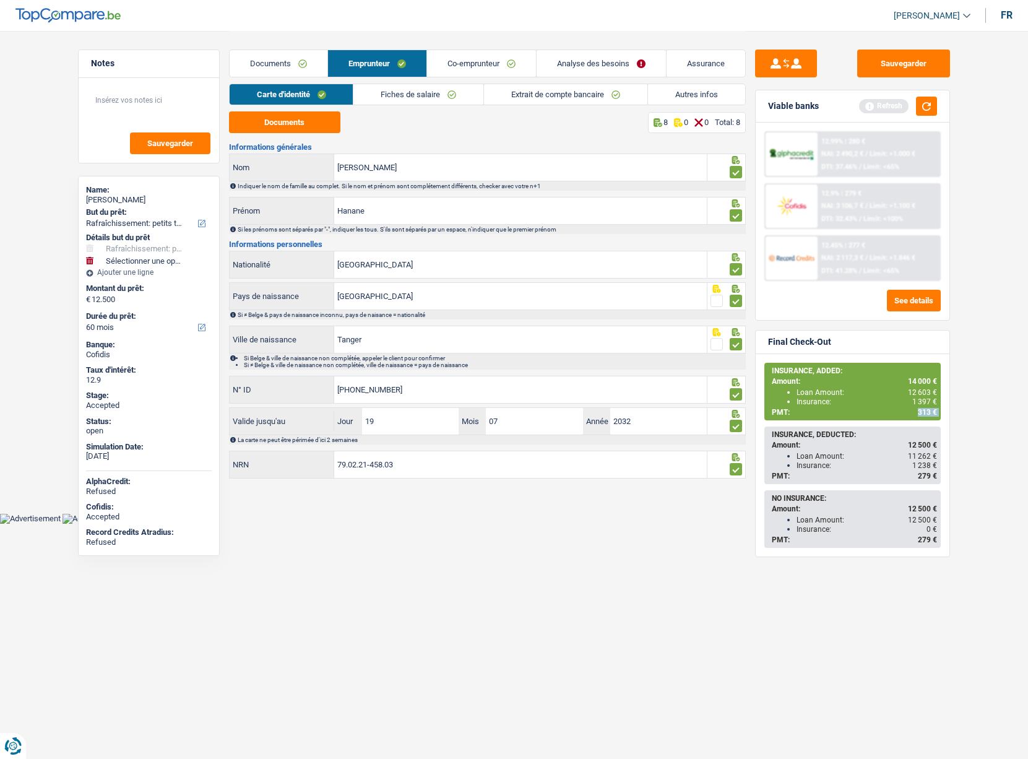
click at [391, 95] on link "Fiches de salaire" at bounding box center [419, 94] width 130 height 20
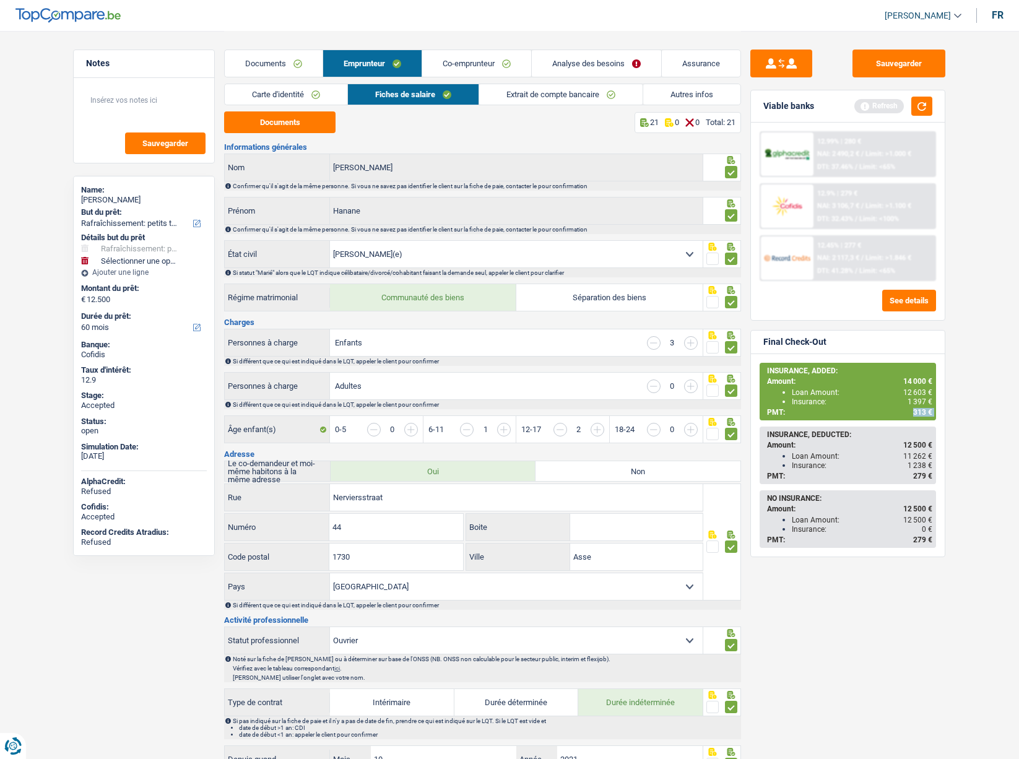
click at [297, 90] on link "Carte d'identité" at bounding box center [286, 94] width 123 height 20
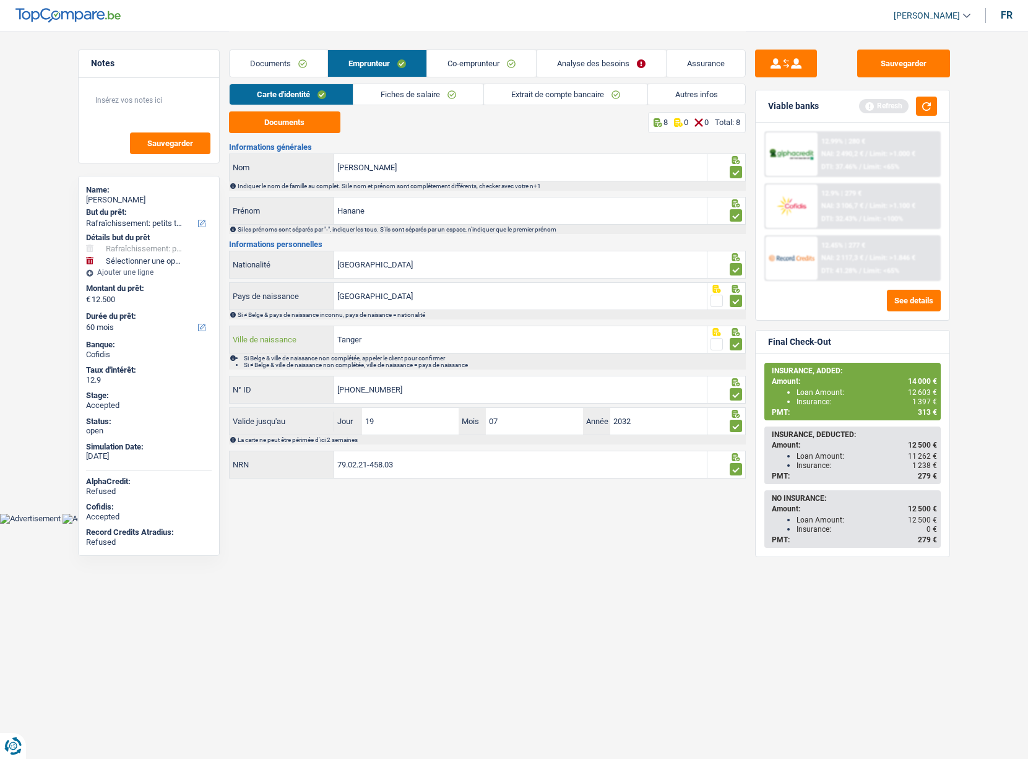
click at [380, 338] on input "Tanger" at bounding box center [520, 339] width 373 height 27
click at [459, 69] on link "Co-emprunteur" at bounding box center [481, 63] width 109 height 27
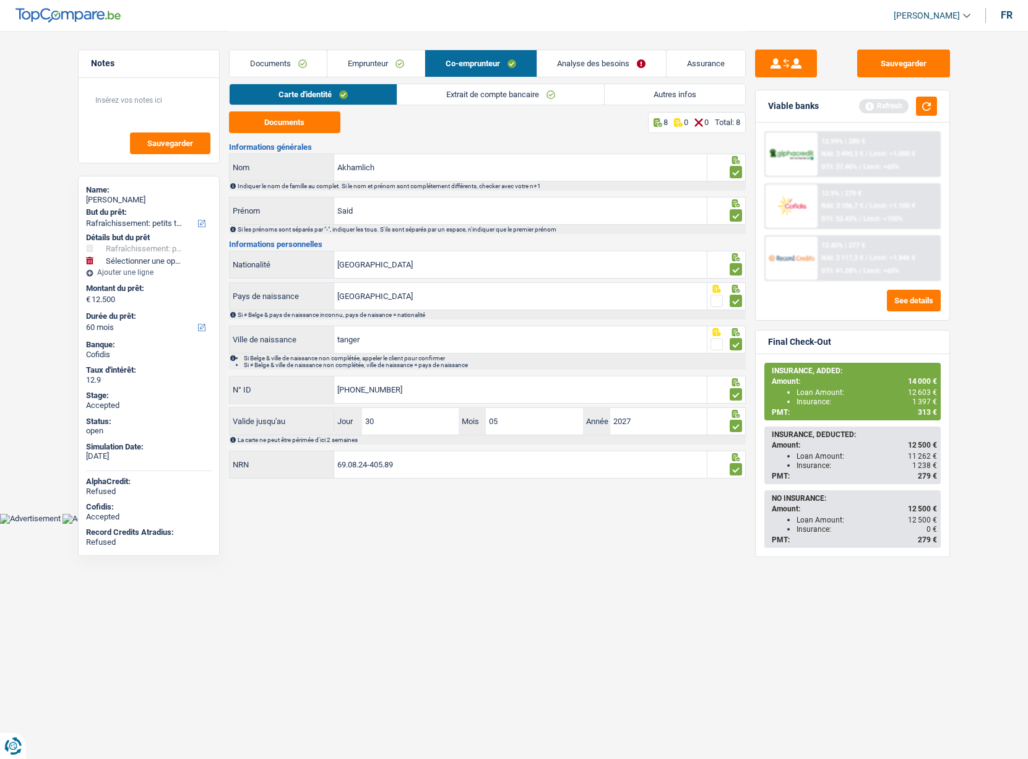
click at [468, 96] on link "Extrait de compte bancaire" at bounding box center [501, 94] width 207 height 20
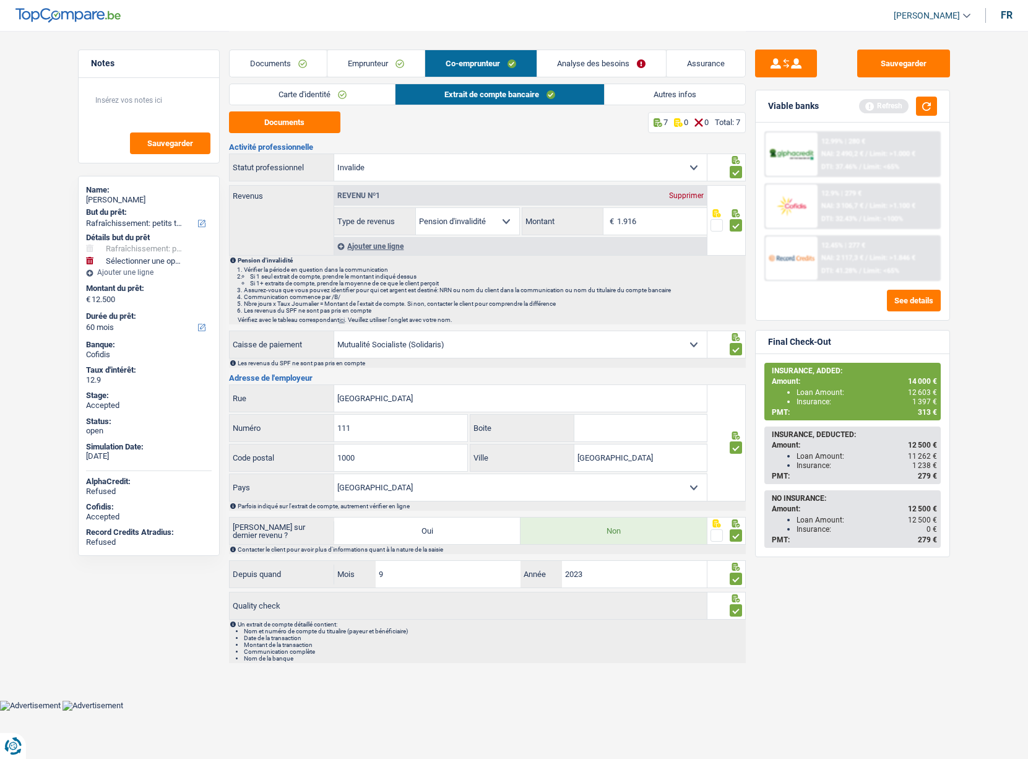
click at [383, 64] on link "Emprunteur" at bounding box center [376, 63] width 97 height 27
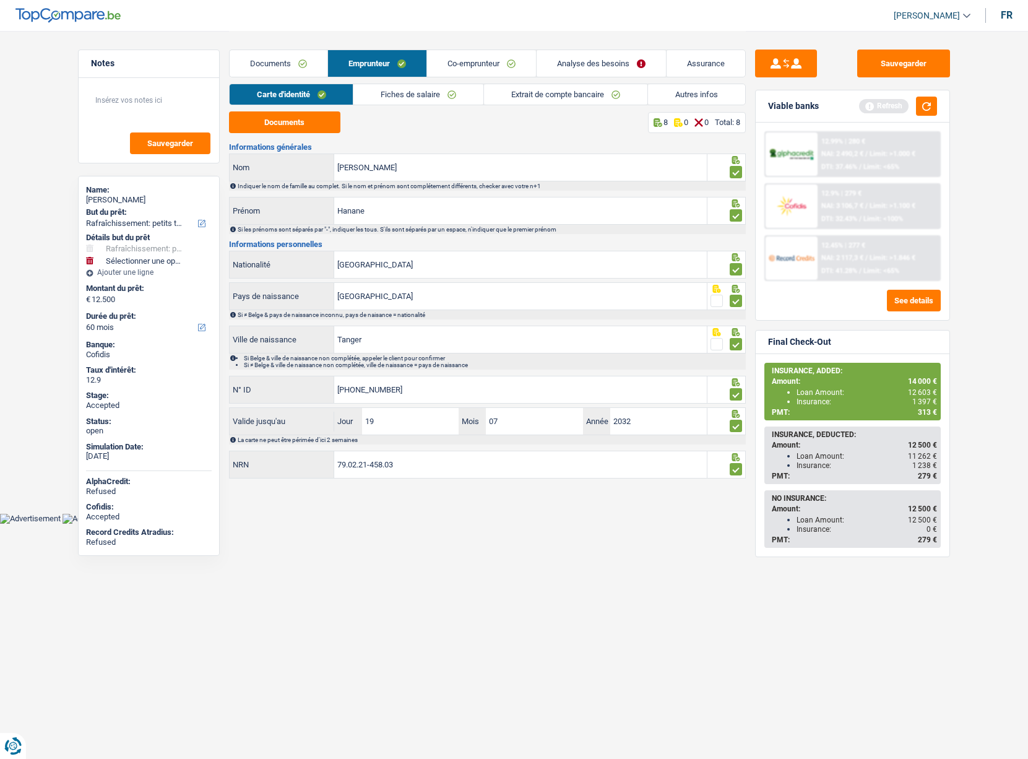
click at [269, 62] on link "Documents" at bounding box center [279, 63] width 98 height 27
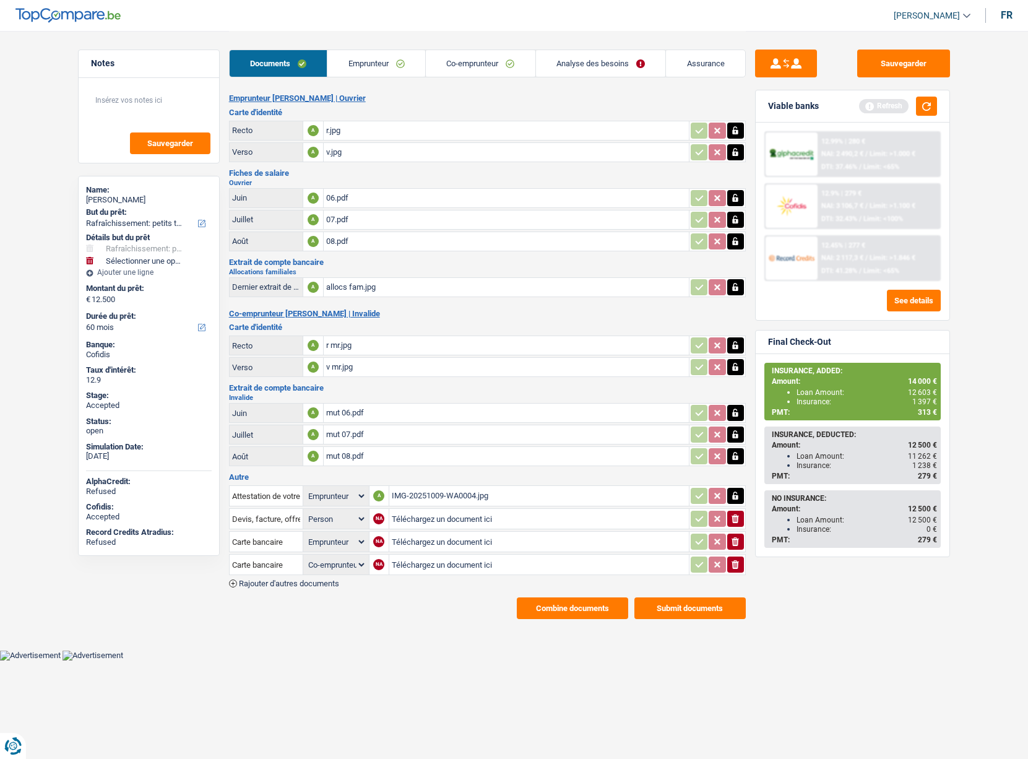
click at [372, 64] on link "Emprunteur" at bounding box center [377, 63] width 98 height 27
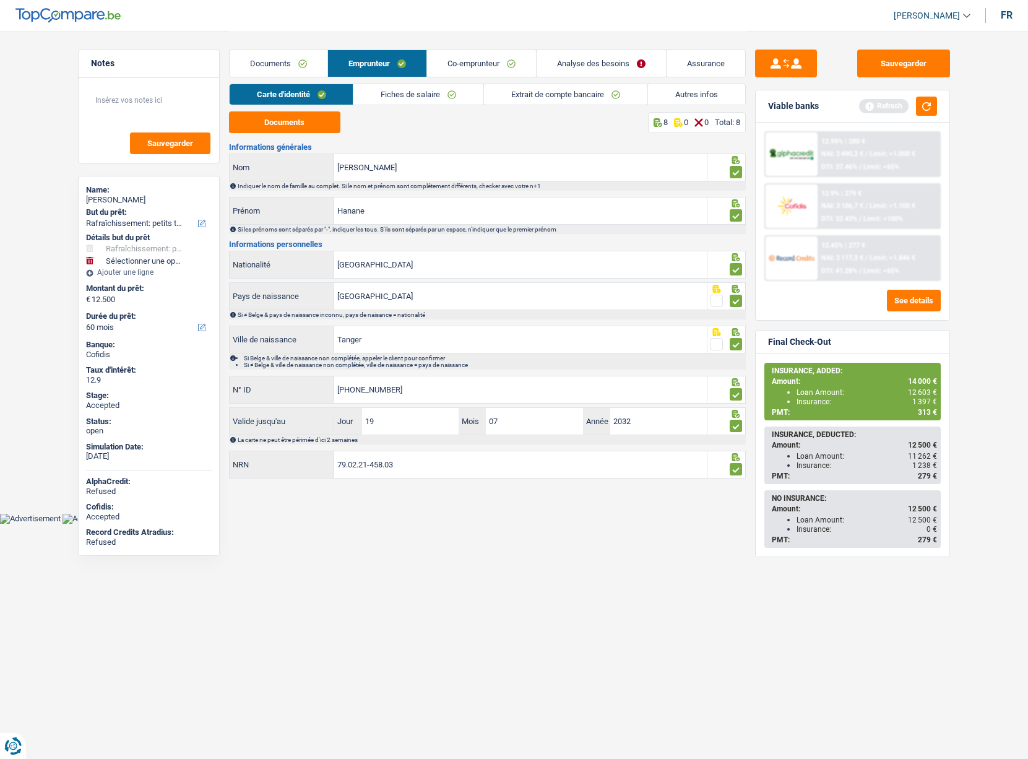
click at [435, 101] on link "Fiches de salaire" at bounding box center [419, 94] width 130 height 20
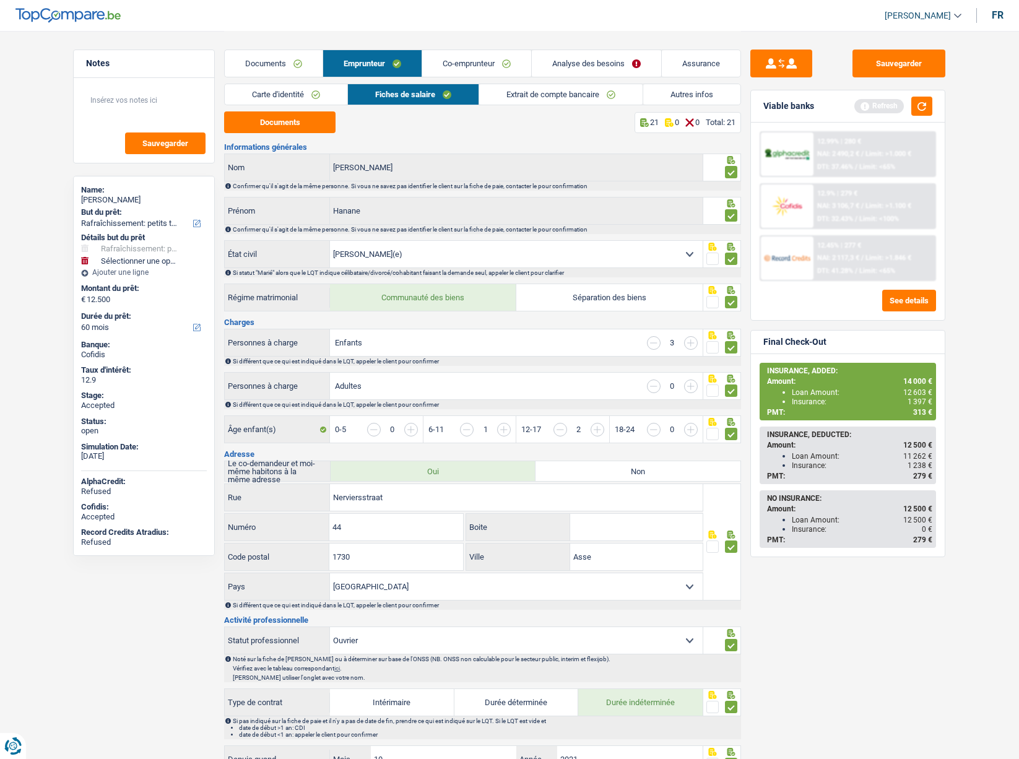
click at [513, 91] on link "Extrait de compte bancaire" at bounding box center [560, 94] width 163 height 20
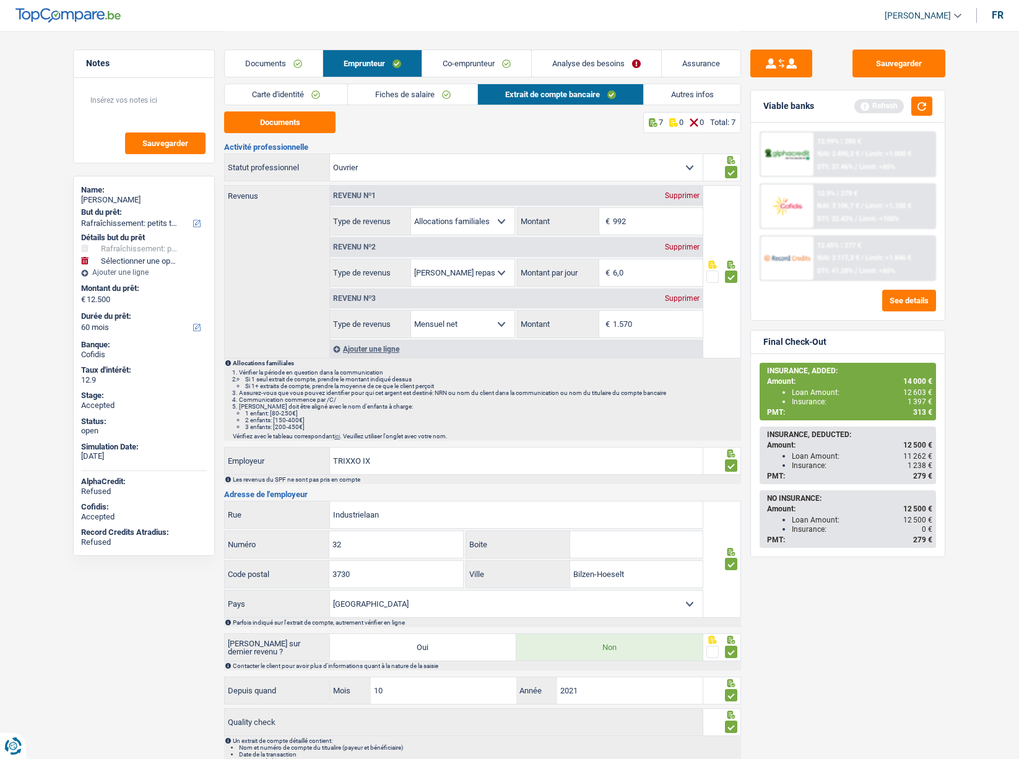
click at [458, 67] on link "Co-emprunteur" at bounding box center [476, 63] width 109 height 27
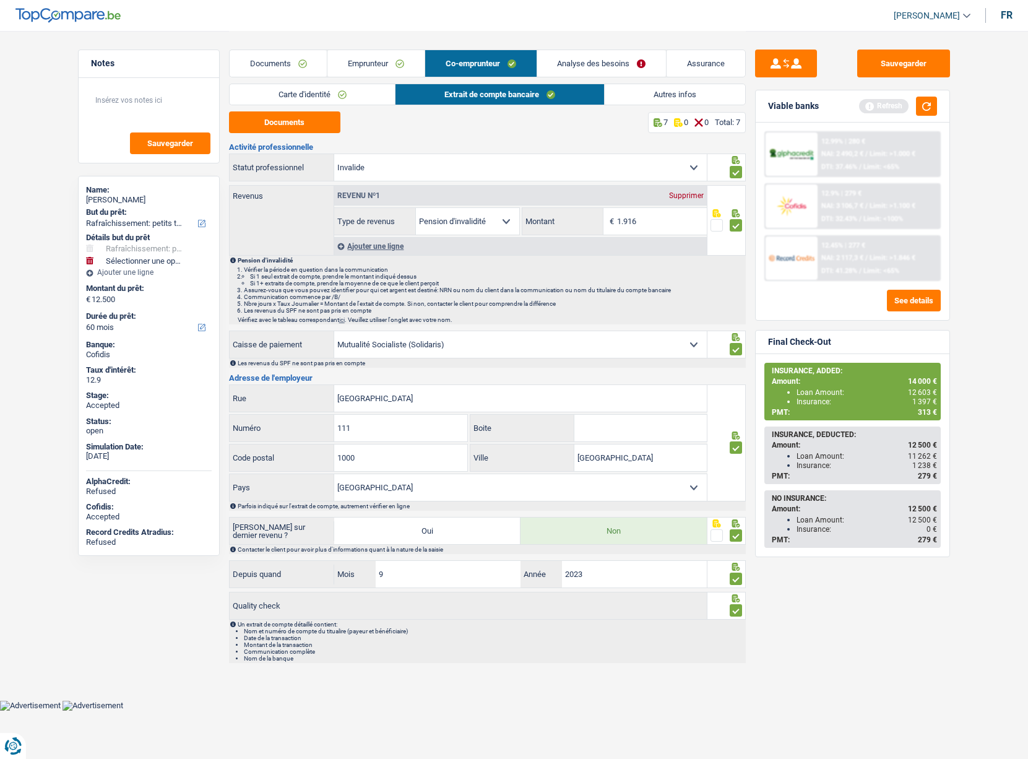
click at [389, 63] on link "Emprunteur" at bounding box center [376, 63] width 97 height 27
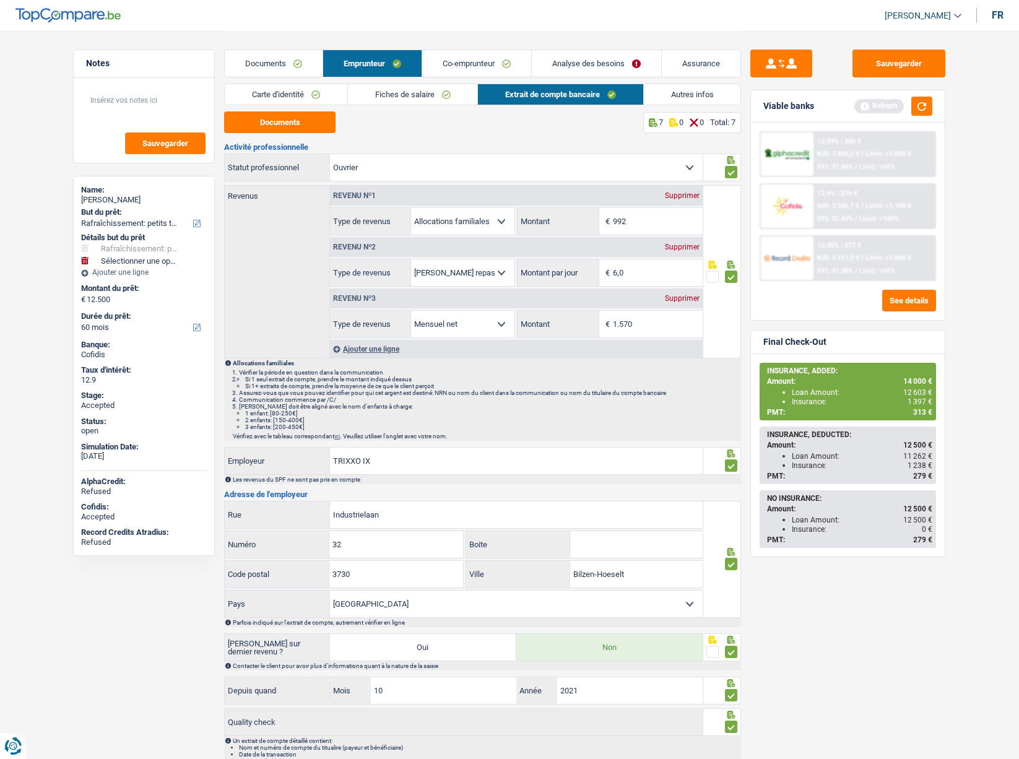
click at [470, 66] on link "Co-emprunteur" at bounding box center [476, 63] width 109 height 27
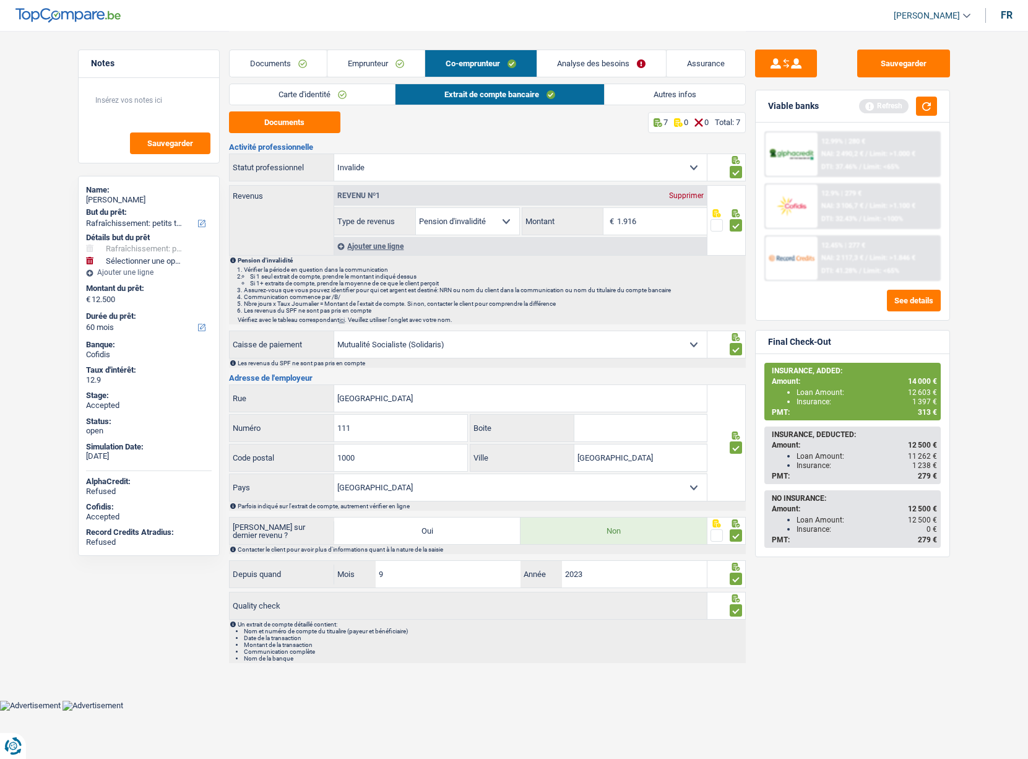
click at [364, 61] on link "Emprunteur" at bounding box center [376, 63] width 97 height 27
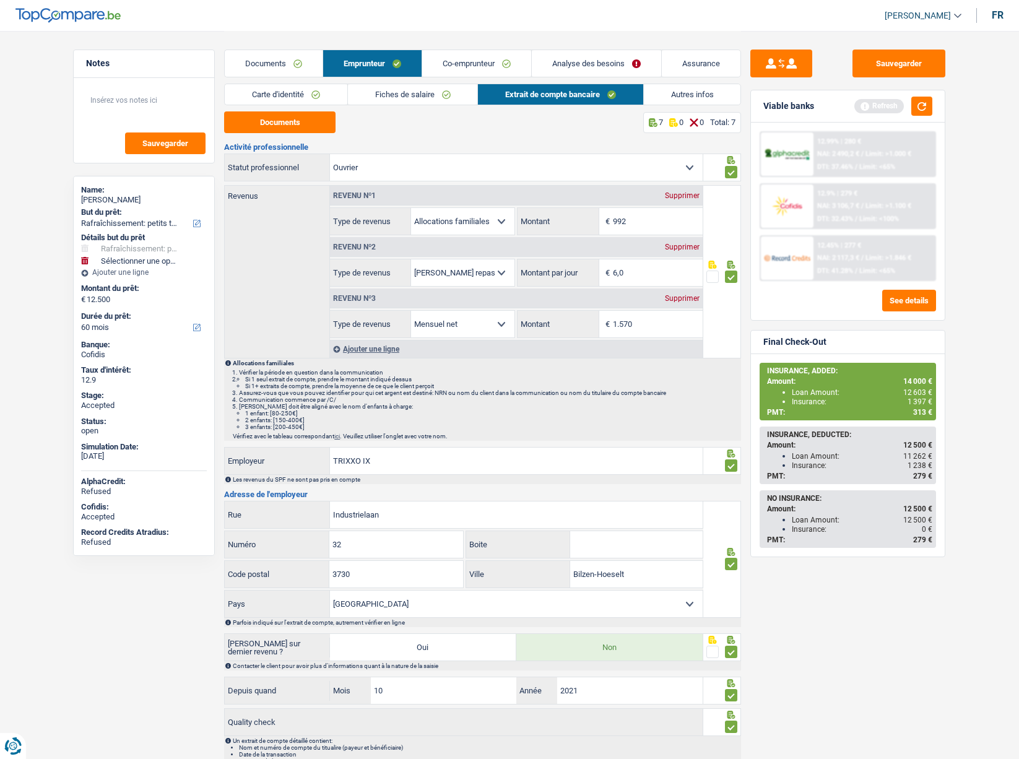
click at [670, 89] on link "Autres infos" at bounding box center [692, 94] width 97 height 20
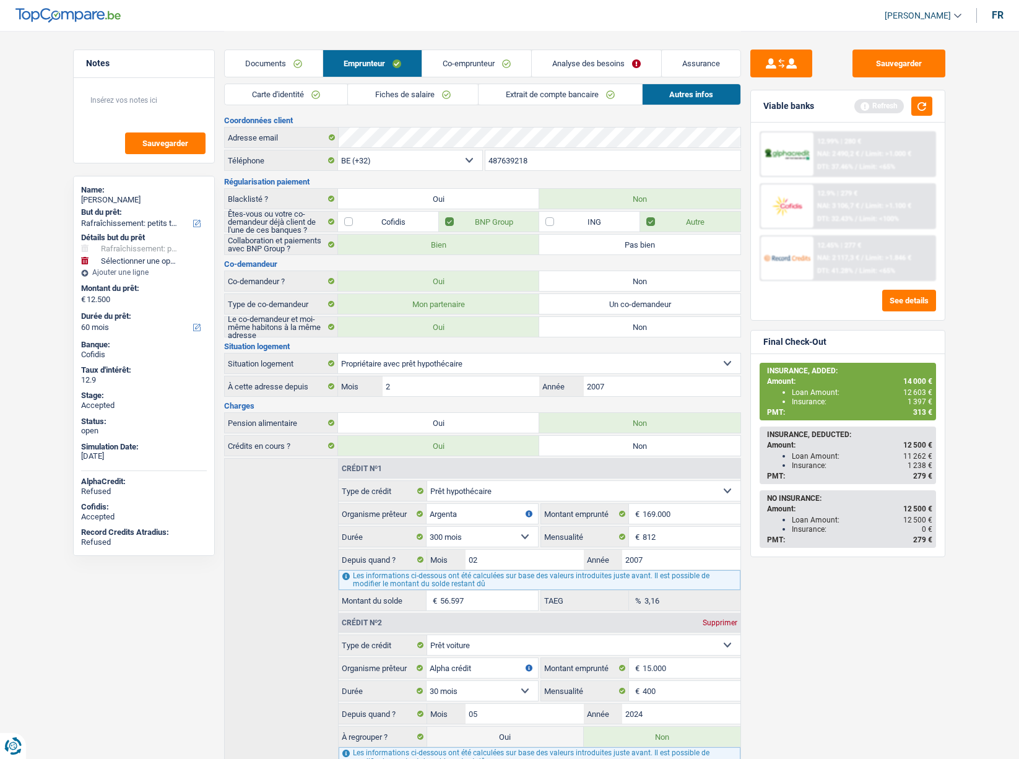
click at [108, 196] on div "[PERSON_NAME]" at bounding box center [144, 200] width 126 height 10
copy div "[PERSON_NAME]"
click at [511, 150] on div "487639218 Téléphone" at bounding box center [613, 160] width 257 height 21
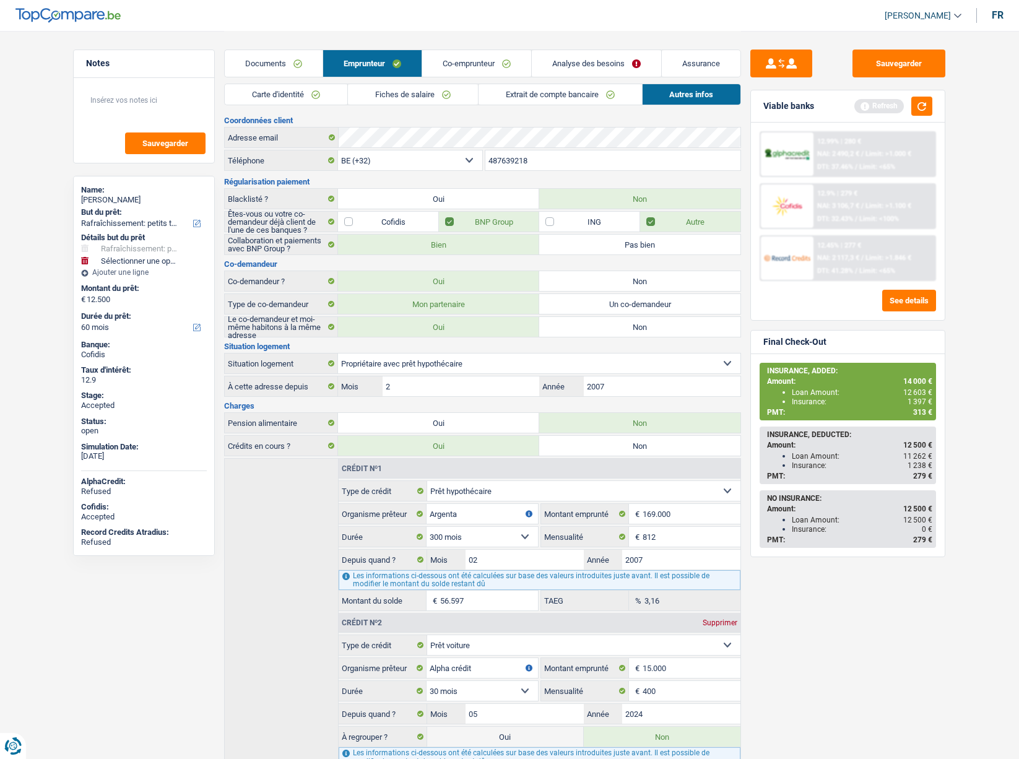
click at [509, 160] on input "487639218" at bounding box center [613, 160] width 256 height 20
click at [674, 59] on link "Assurance" at bounding box center [701, 63] width 79 height 27
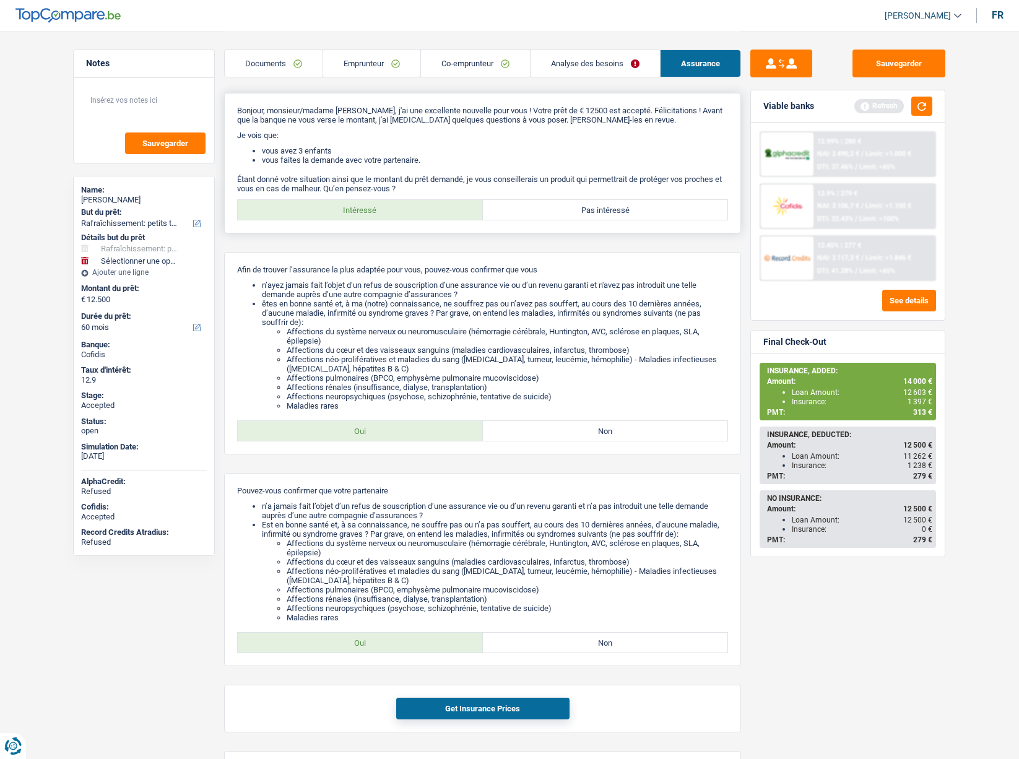
click at [587, 201] on label "Pas intéressé" at bounding box center [605, 210] width 245 height 20
click at [587, 201] on input "Pas intéressé" at bounding box center [605, 210] width 245 height 20
radio input "true"
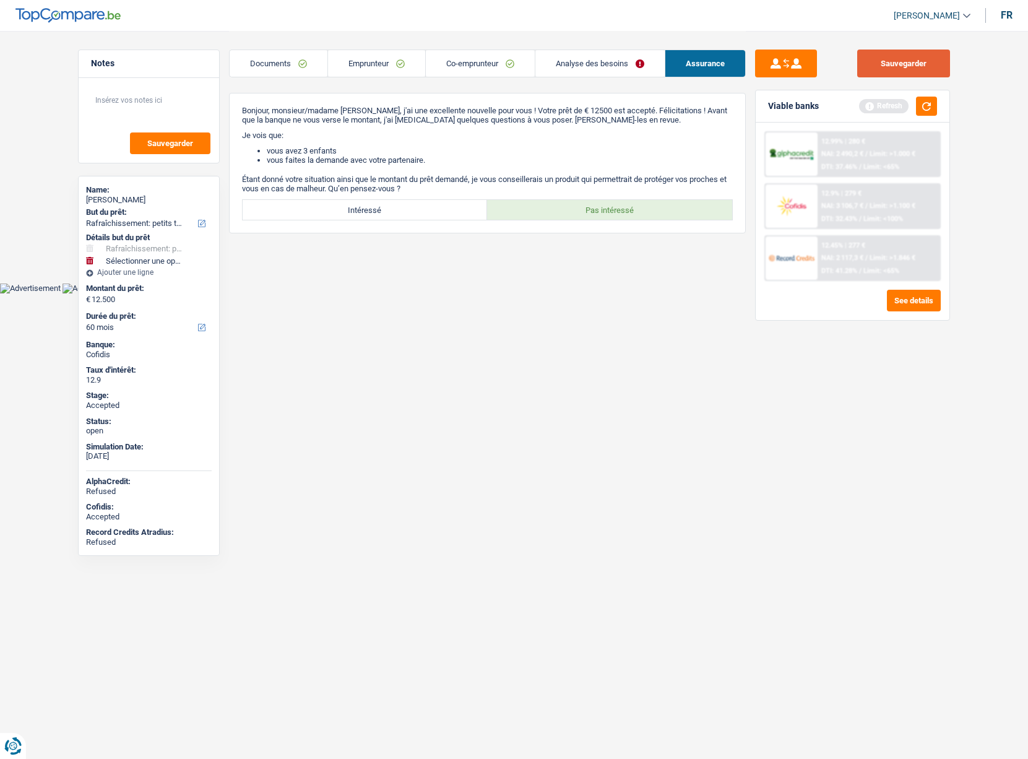
click at [894, 60] on button "Sauvegarder" at bounding box center [904, 64] width 93 height 28
click at [578, 62] on link "Analyse des besoins" at bounding box center [600, 63] width 129 height 27
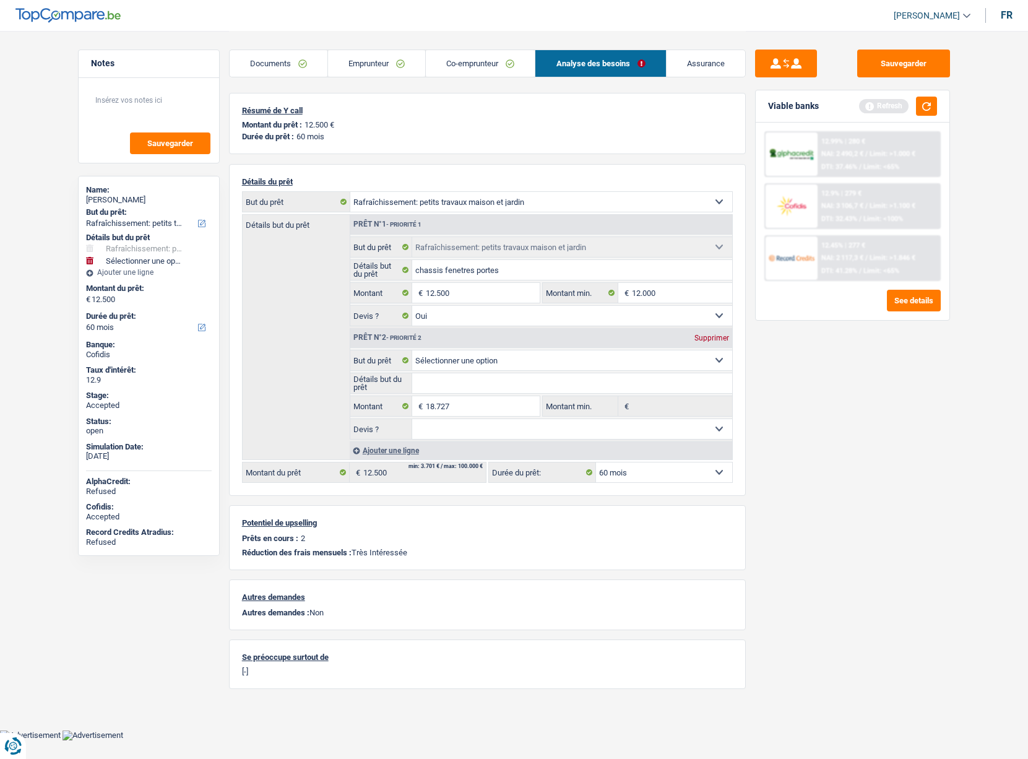
click at [396, 72] on link "Emprunteur" at bounding box center [376, 63] width 97 height 27
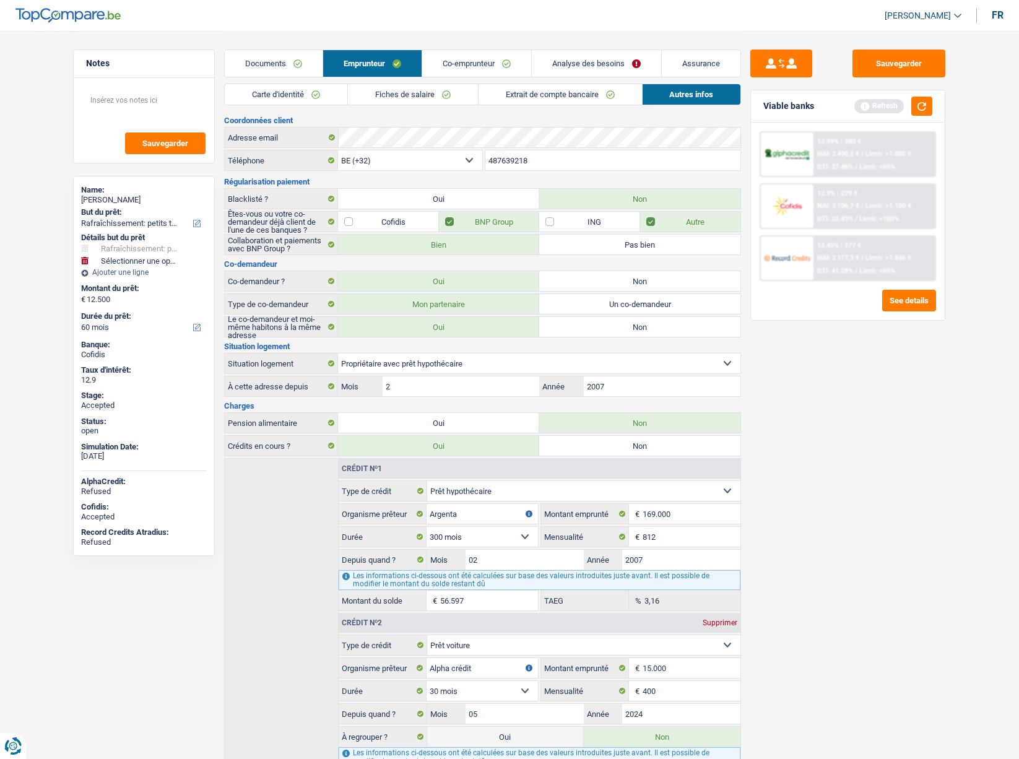
click at [421, 93] on link "Fiches de salaire" at bounding box center [413, 94] width 130 height 20
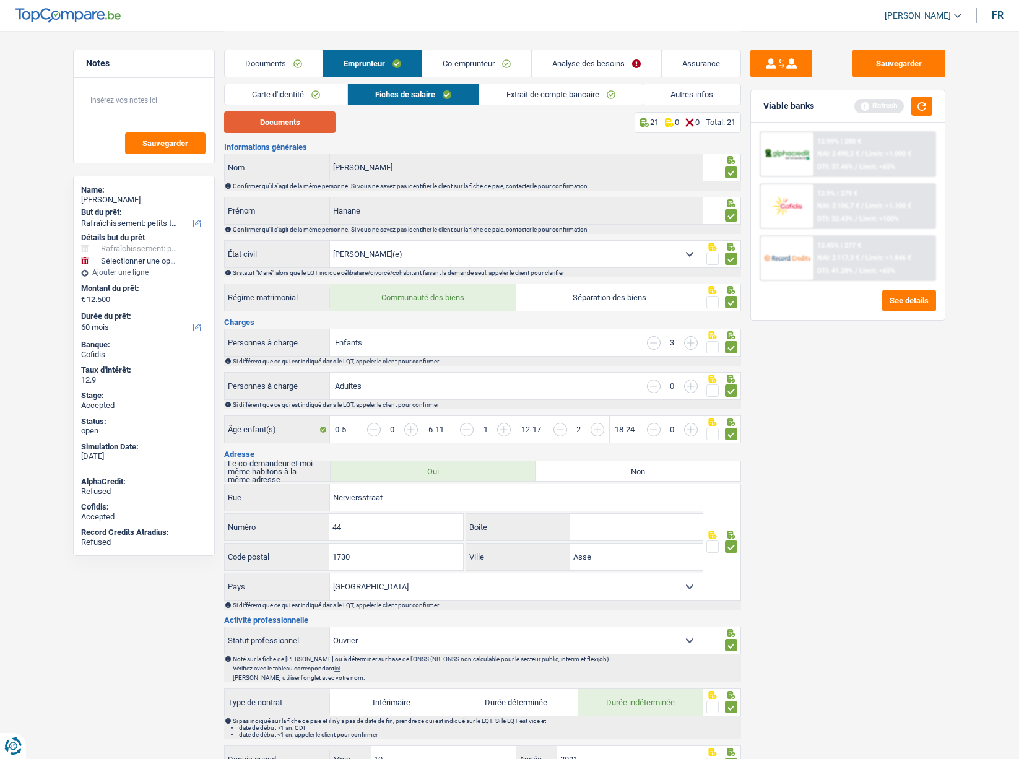
click at [309, 116] on button "Documents" at bounding box center [279, 122] width 111 height 22
click at [910, 393] on div "Sauvegarder Viable banks Refresh 12.99% | 280 € NAI: 2 490,2 € / Limit: >1.000 …" at bounding box center [848, 395] width 214 height 690
click at [453, 67] on link "Co-emprunteur" at bounding box center [476, 63] width 109 height 27
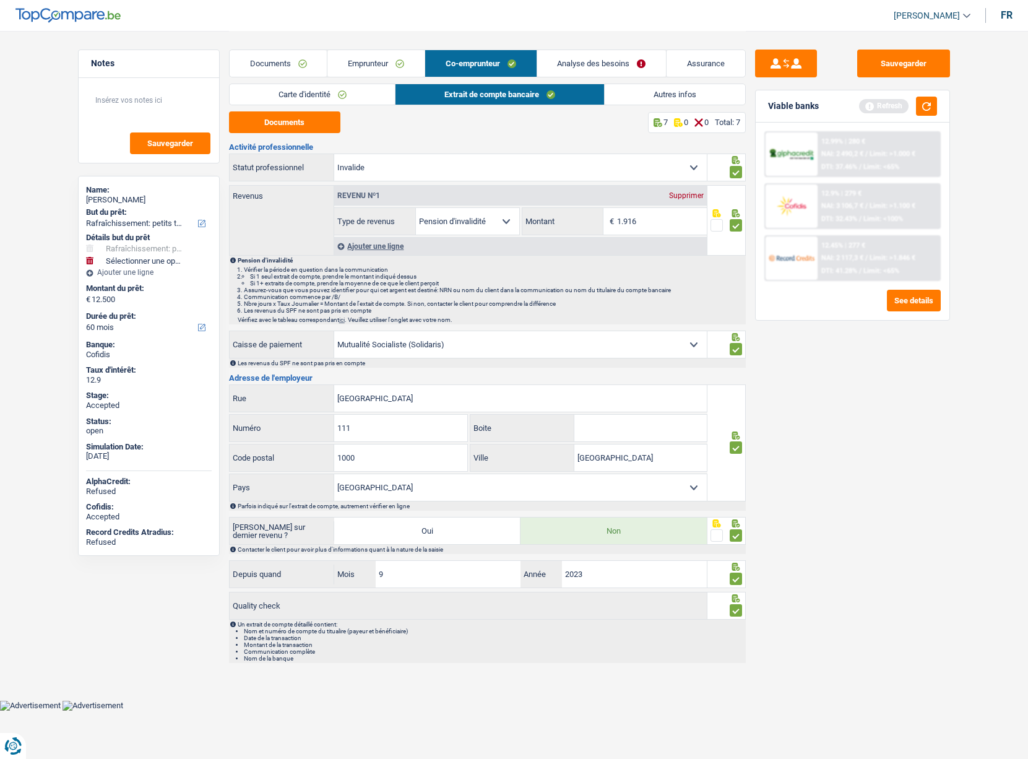
click at [336, 90] on link "Carte d'identité" at bounding box center [313, 94] width 166 height 20
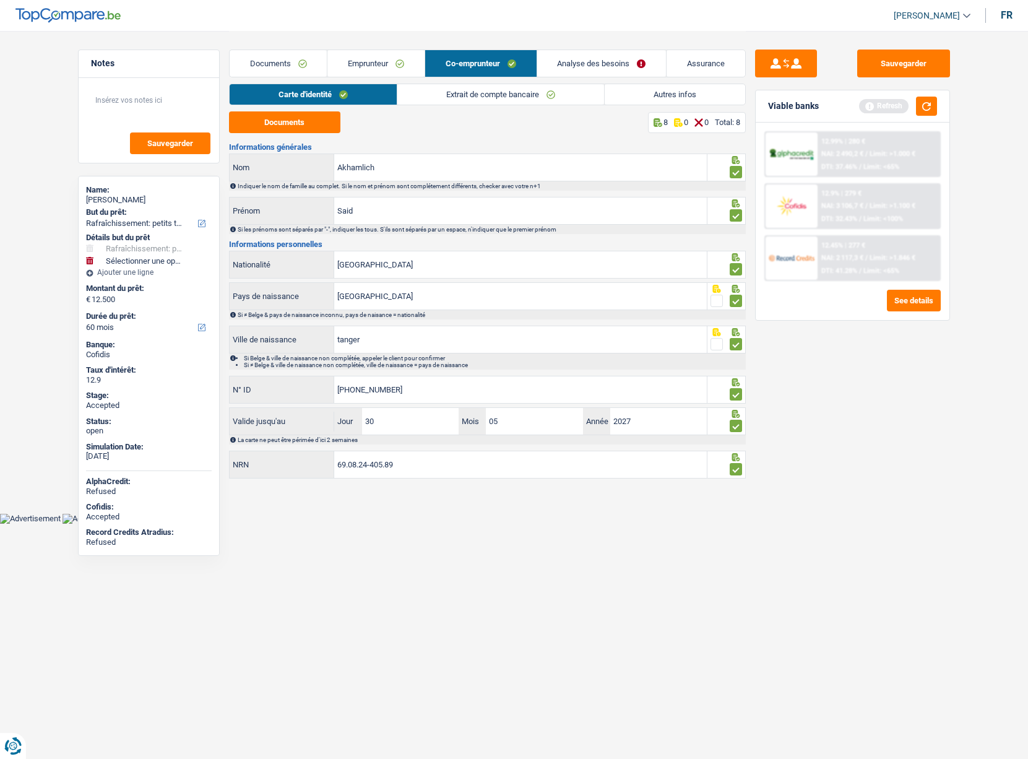
click at [463, 92] on link "Extrait de compte bancaire" at bounding box center [501, 94] width 207 height 20
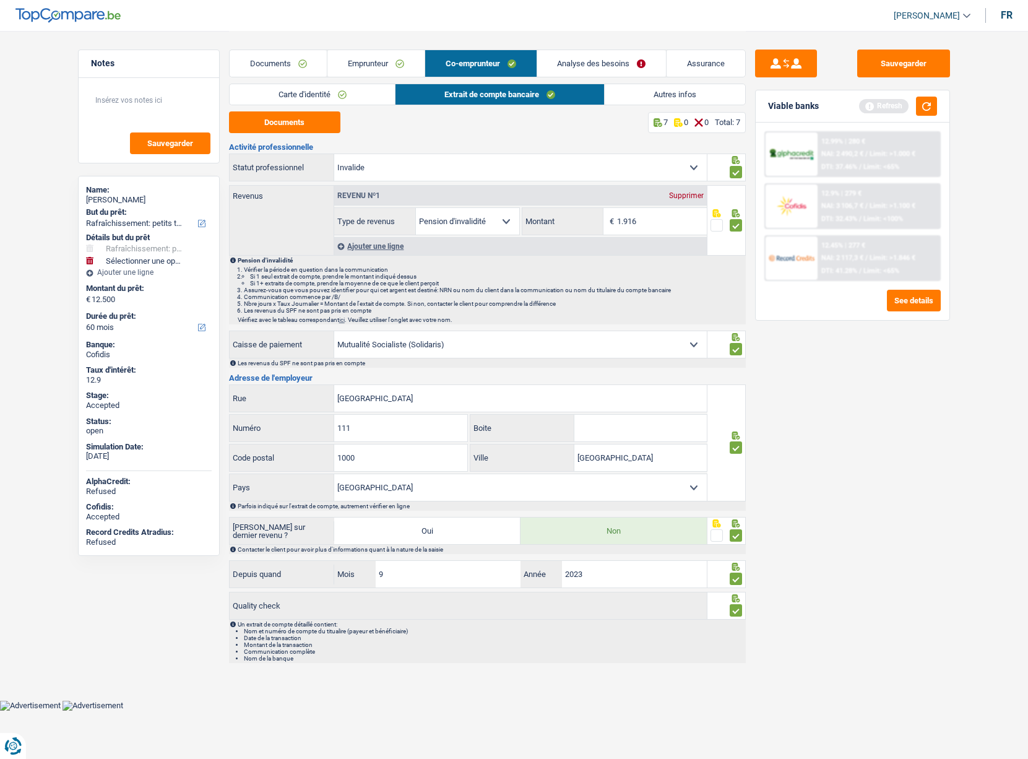
click at [393, 59] on link "Emprunteur" at bounding box center [376, 63] width 97 height 27
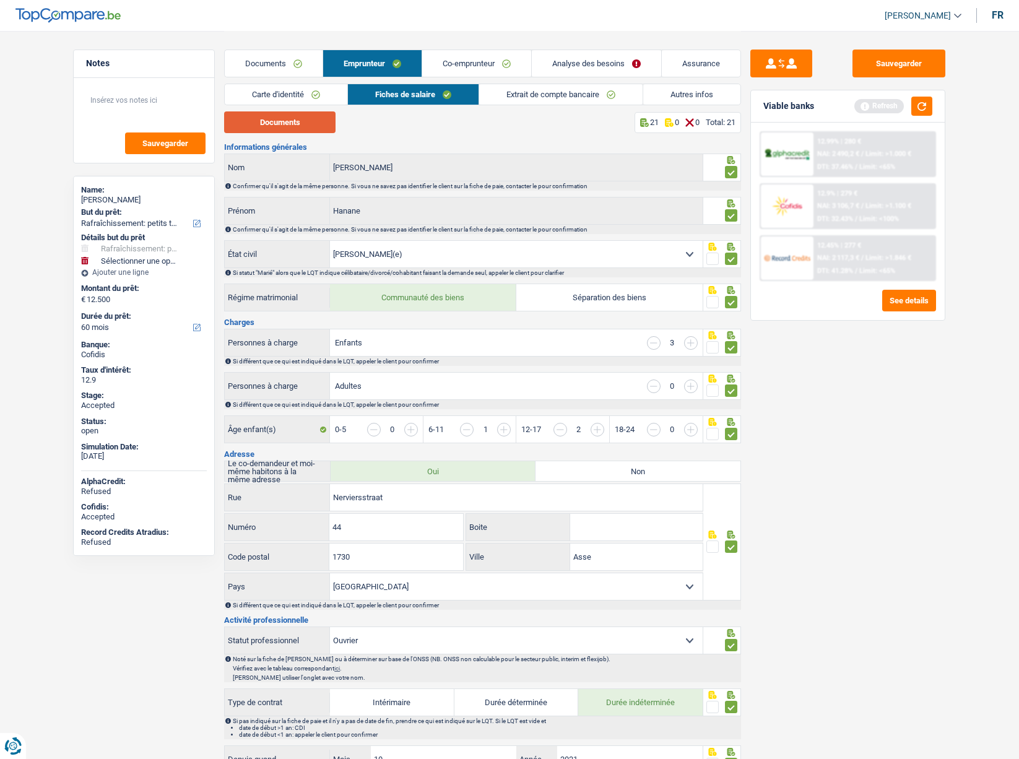
click at [302, 120] on button "Documents" at bounding box center [279, 122] width 111 height 22
